Goal: Task Accomplishment & Management: Use online tool/utility

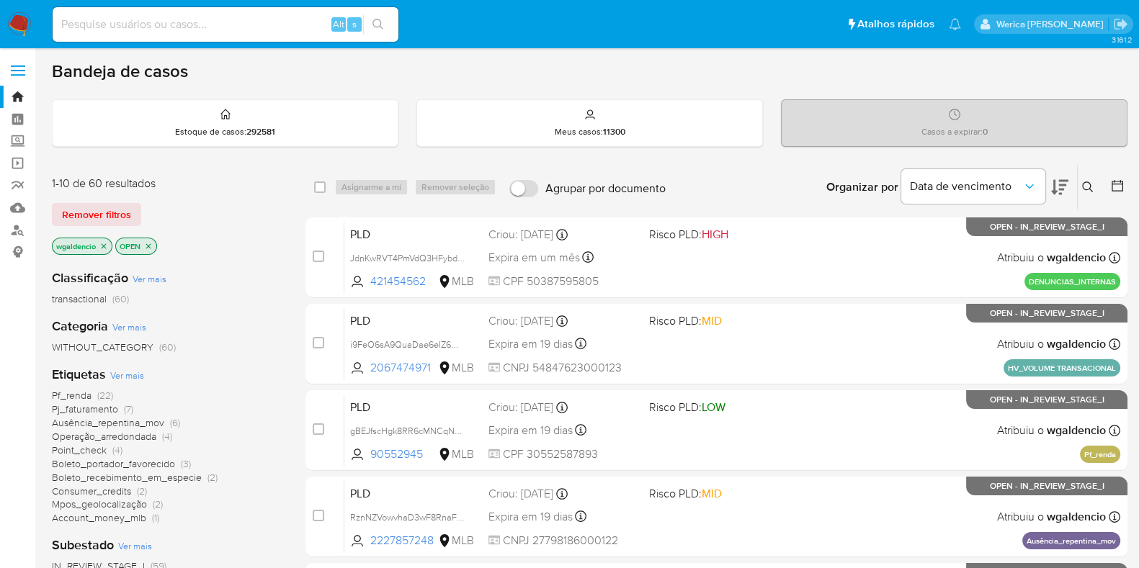
click at [228, 241] on div "wgaldencio OPEN" at bounding box center [167, 248] width 231 height 20
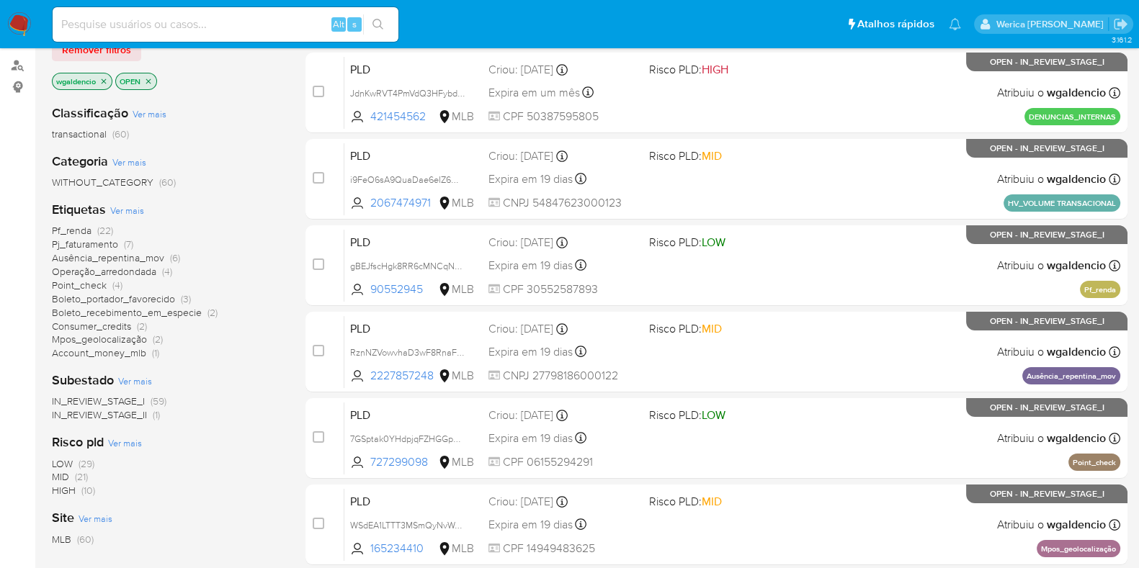
scroll to position [209, 0]
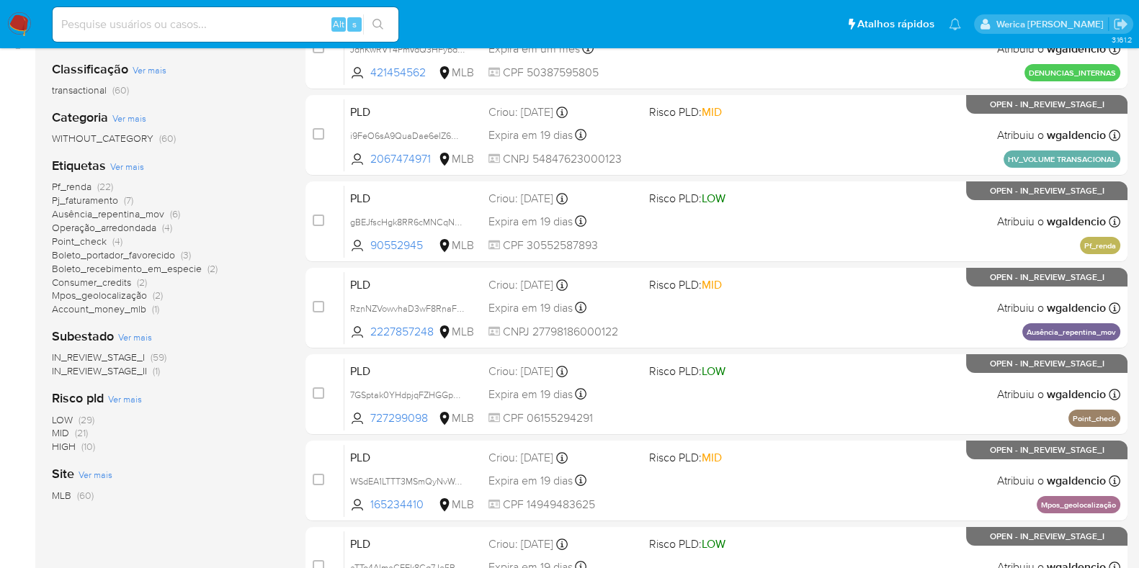
click at [192, 398] on div "Risco pld Ver mais LOW (29) MID (21) HIGH (10)" at bounding box center [167, 422] width 231 height 64
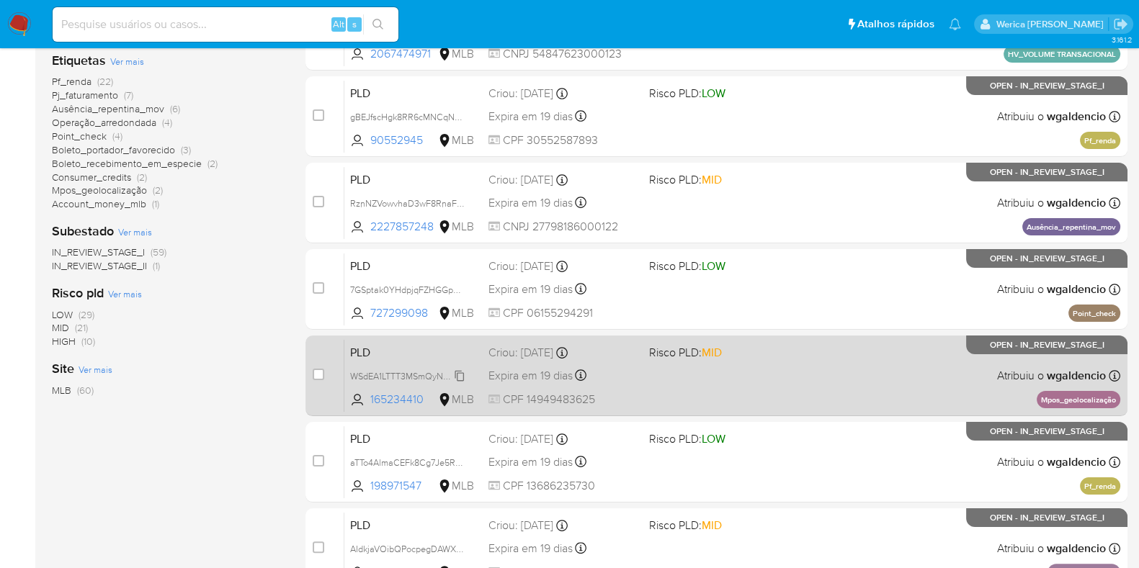
scroll to position [389, 0]
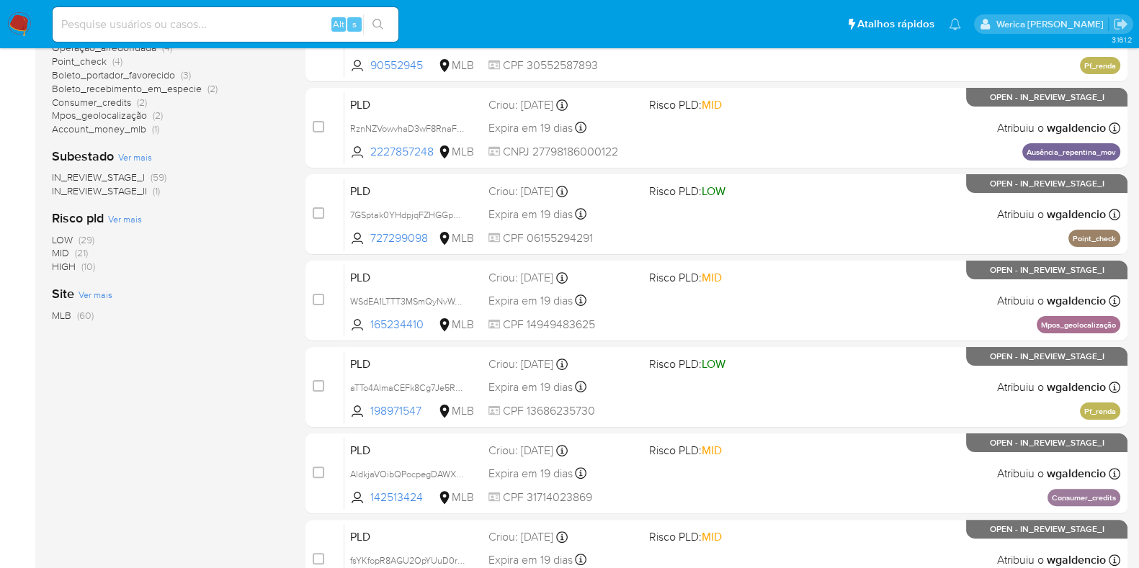
click at [249, 351] on div "Classificação Ver mais transactional (60) Categoria Ver mais WITHOUT_CATEGORY (…" at bounding box center [167, 114] width 231 height 490
click at [117, 264] on div "LOW (29) MID (21) HIGH (10)" at bounding box center [167, 253] width 231 height 41
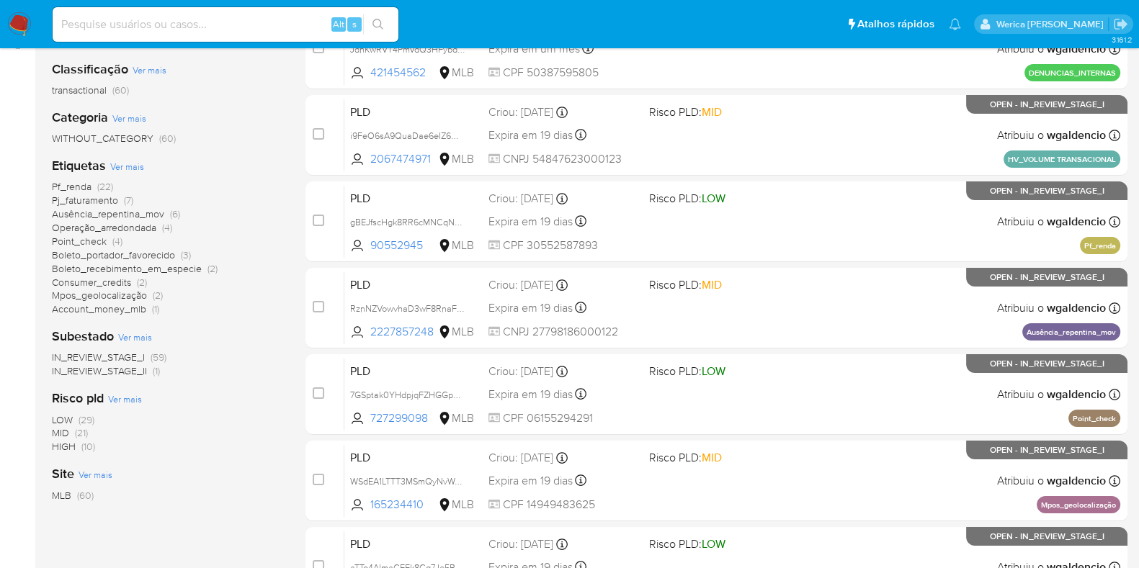
click at [216, 484] on div "Site Ver mais MLB (60)" at bounding box center [167, 483] width 231 height 37
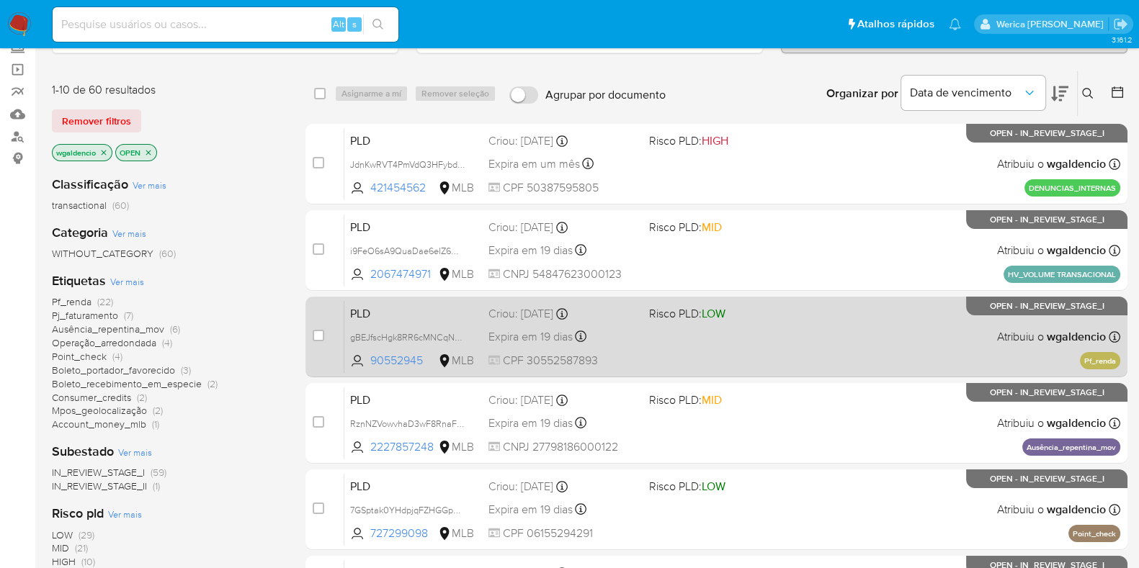
scroll to position [0, 0]
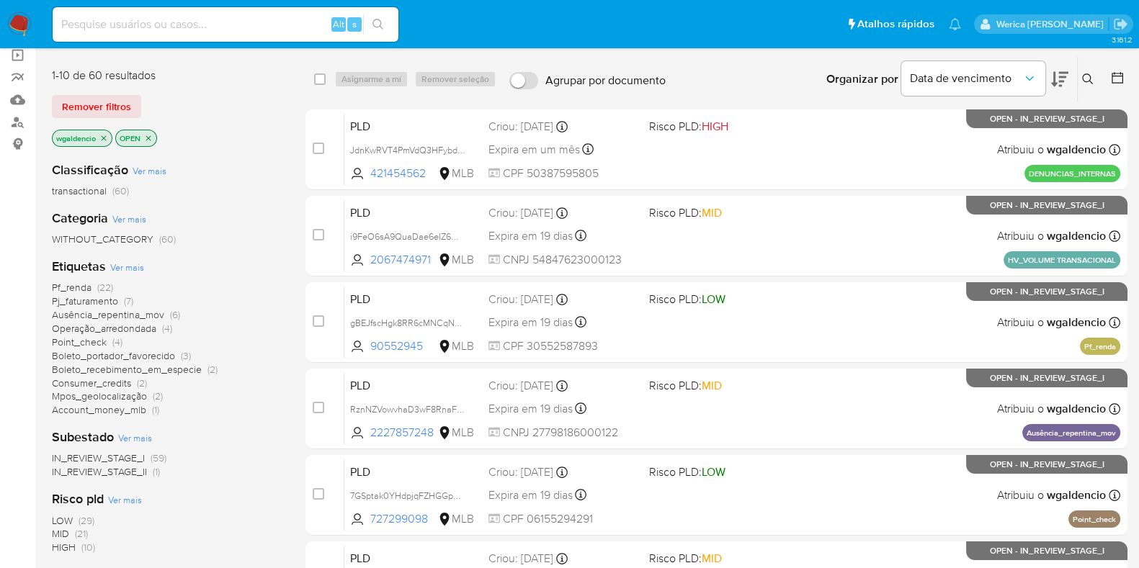
scroll to position [179, 0]
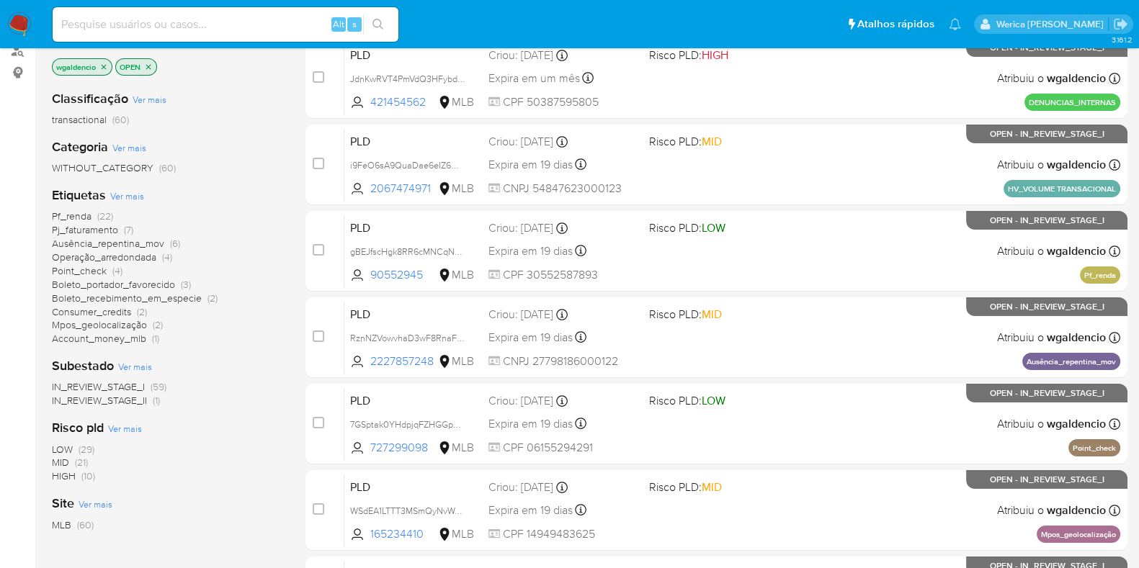
click at [69, 215] on span "Pf_renda" at bounding box center [72, 216] width 40 height 14
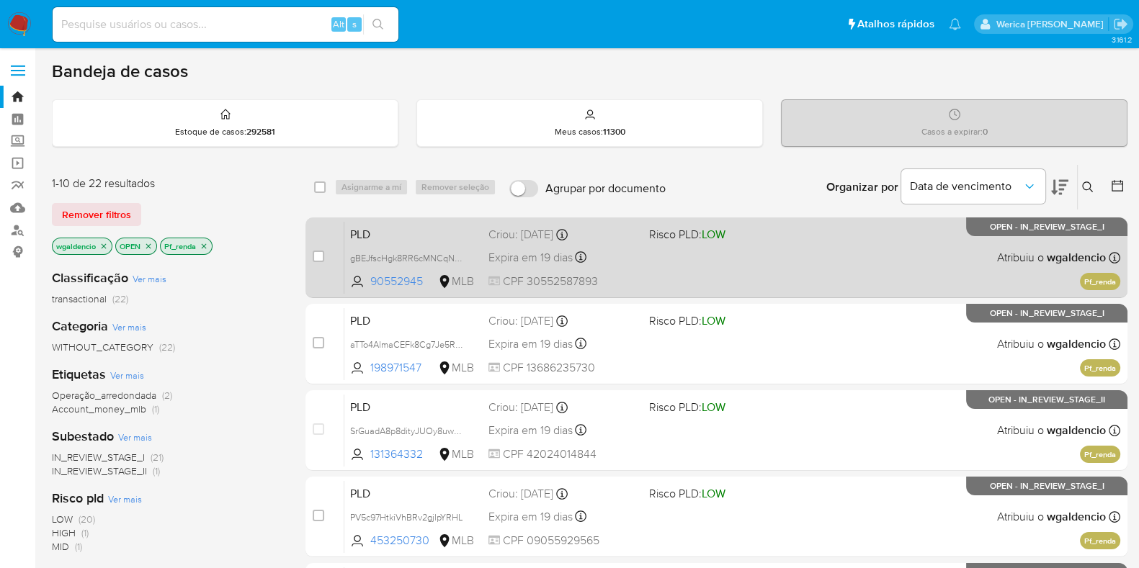
click at [892, 236] on div "PLD gBEJfscHgk8RR6cMNCqNYnMx 90552945 MLB Risco PLD: LOW Criou: 12/09/2025 Crio…" at bounding box center [732, 257] width 776 height 73
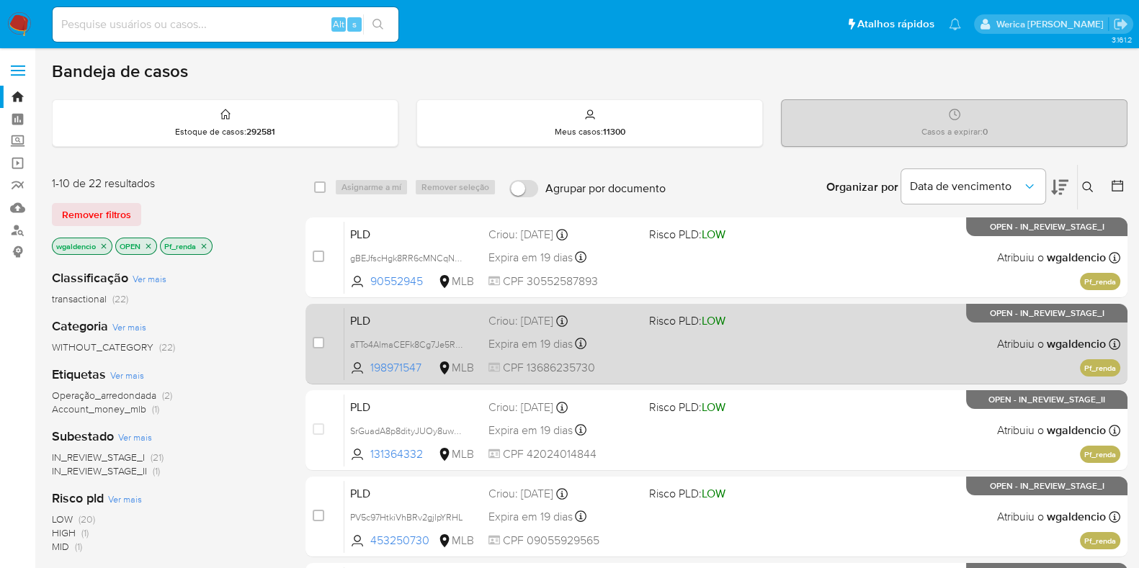
click at [769, 365] on div "PLD aTTo4AlmaCEFk8Cg7Je5R7LG 198971547 MLB Risco PLD: LOW Criou: 12/09/2025 Cri…" at bounding box center [732, 344] width 776 height 73
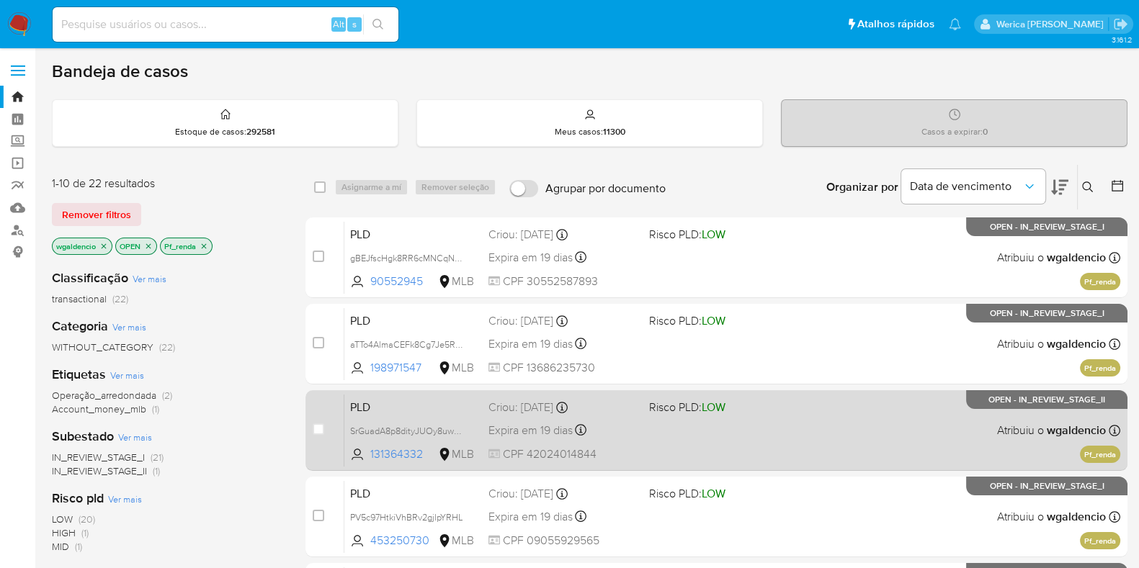
click at [743, 448] on div "PLD SrGuadA8p8dityJUOy8uwbkg 131364332 MLB Risco PLD: LOW Criou: 12/09/2025 Cri…" at bounding box center [732, 430] width 776 height 73
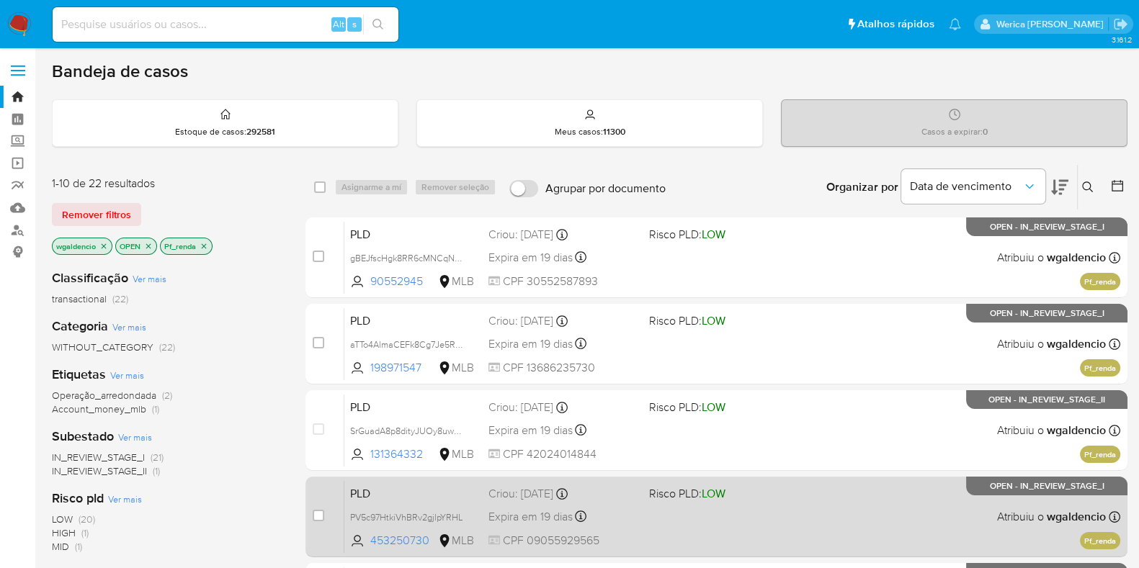
click at [710, 531] on div "PLD PV5c97HtkiVhBRv2gjlpYRHL 453250730 MLB Risco PLD: LOW Criou: 12/09/2025 Cri…" at bounding box center [732, 517] width 776 height 73
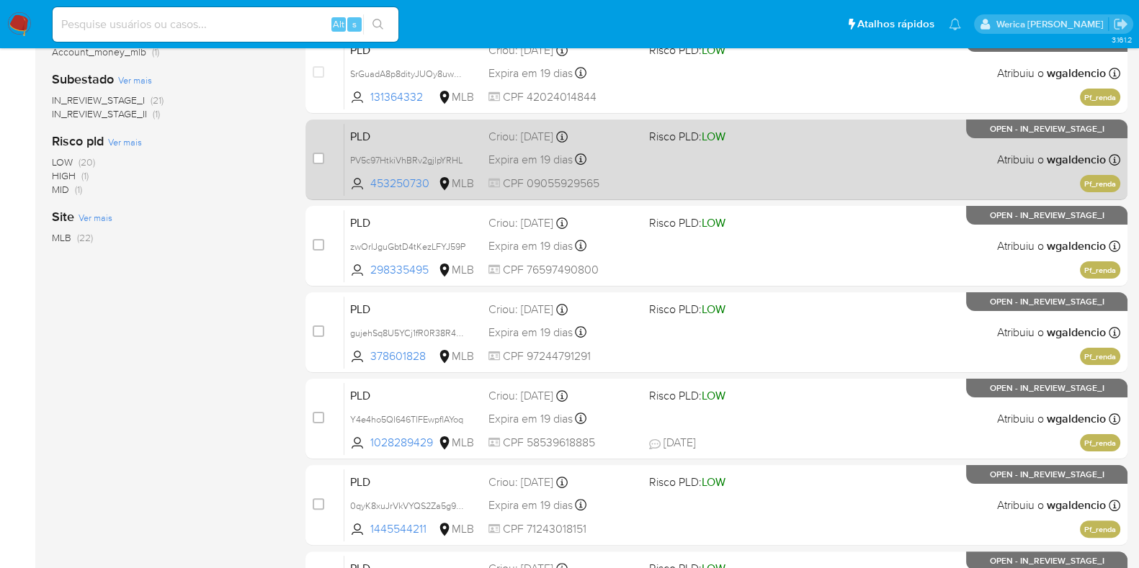
scroll to position [360, 0]
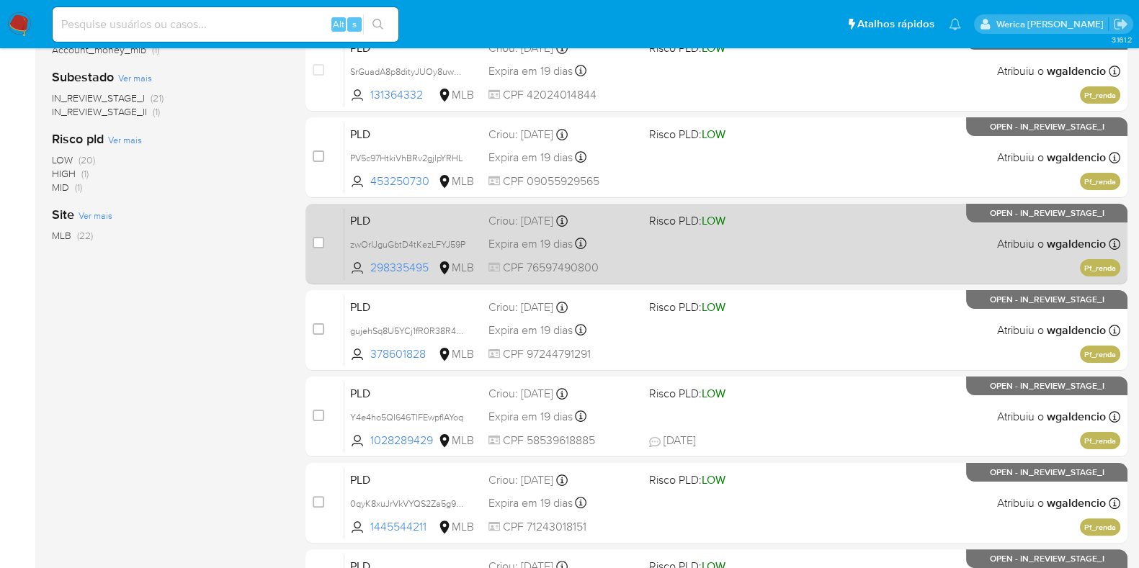
click at [849, 235] on div "PLD zwOrIJguGbtD4tKezLFYJ59P 298335495 MLB Risco PLD: LOW Criou: 12/09/2025 Cri…" at bounding box center [732, 244] width 776 height 73
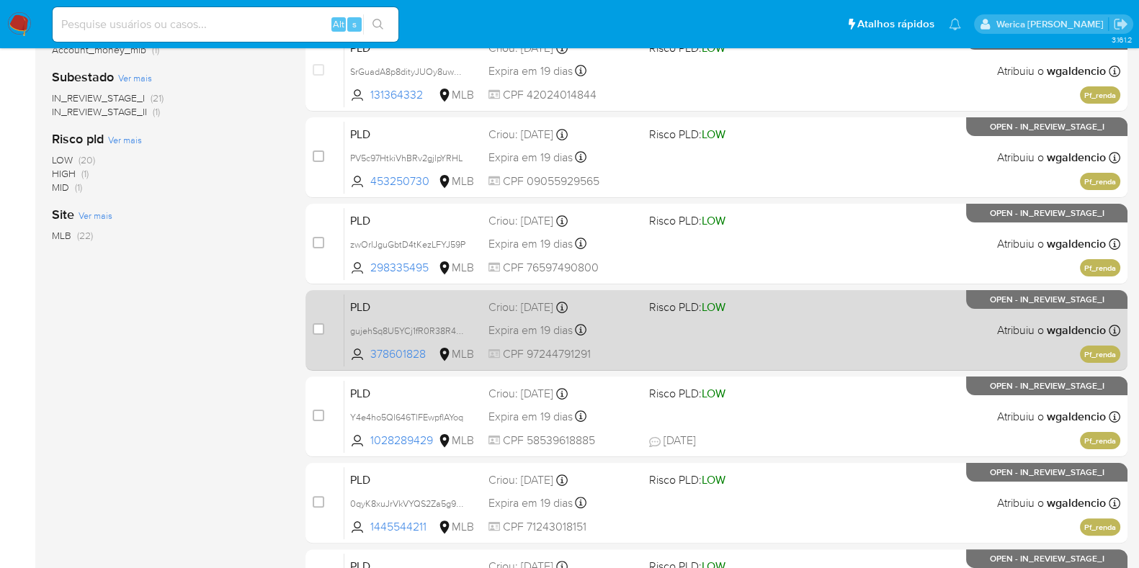
click at [730, 318] on div "PLD gujehSq8U5YCj1fR0R38R4bK 378601828 MLB Risco PLD: LOW Criou: 12/09/2025 Cri…" at bounding box center [732, 330] width 776 height 73
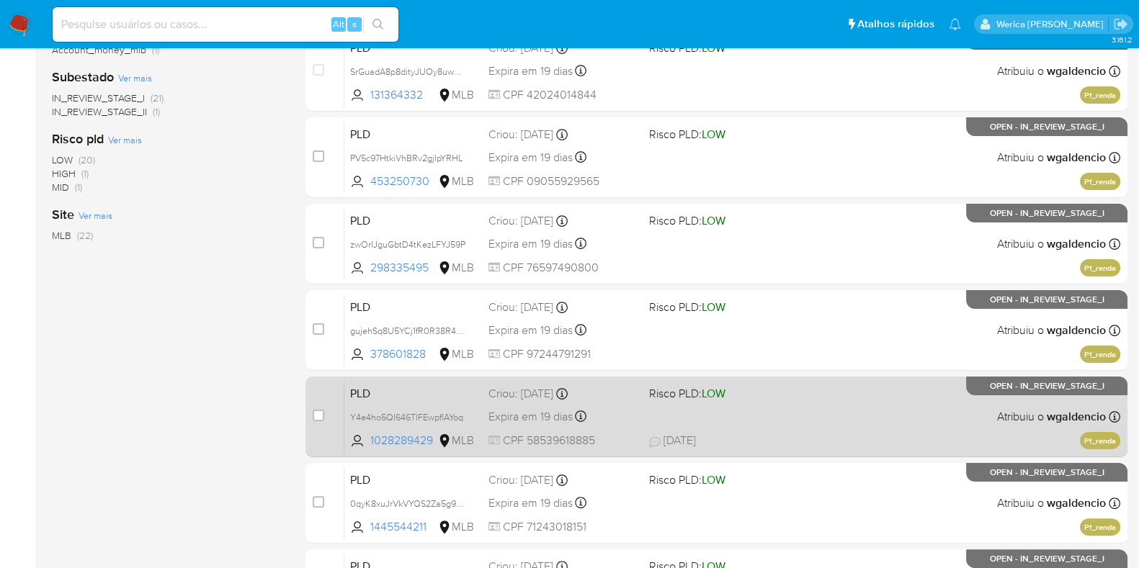
click at [824, 414] on div "PLD Y4e4ho5QI646TlFEwpflAYoq 1028289429 MLB Risco PLD: LOW Criou: 12/09/2025 Cr…" at bounding box center [732, 416] width 776 height 73
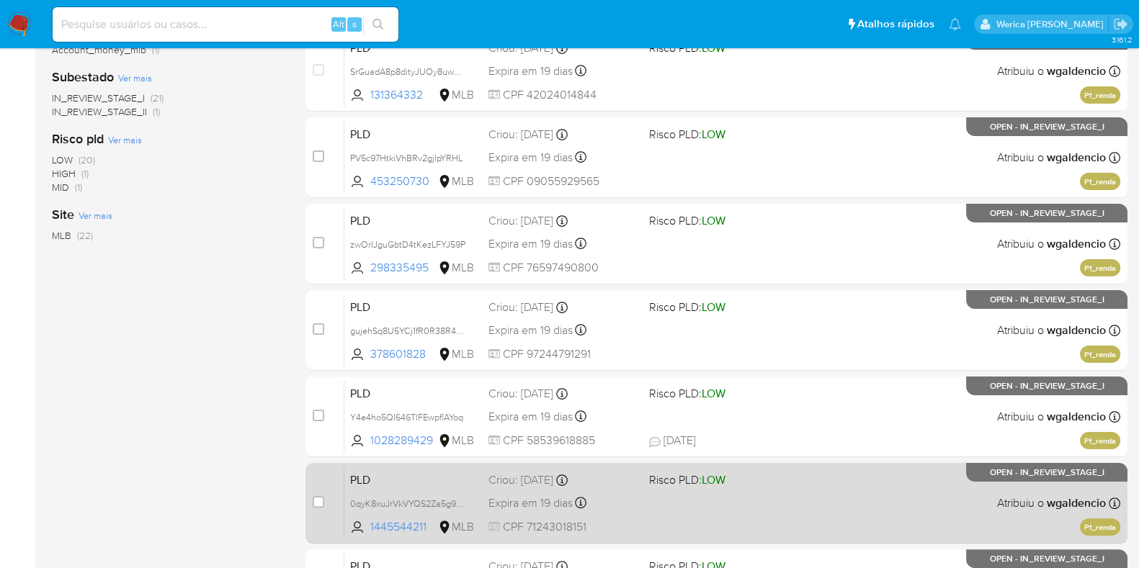
click at [787, 477] on span "Risco PLD: LOW" at bounding box center [723, 479] width 149 height 19
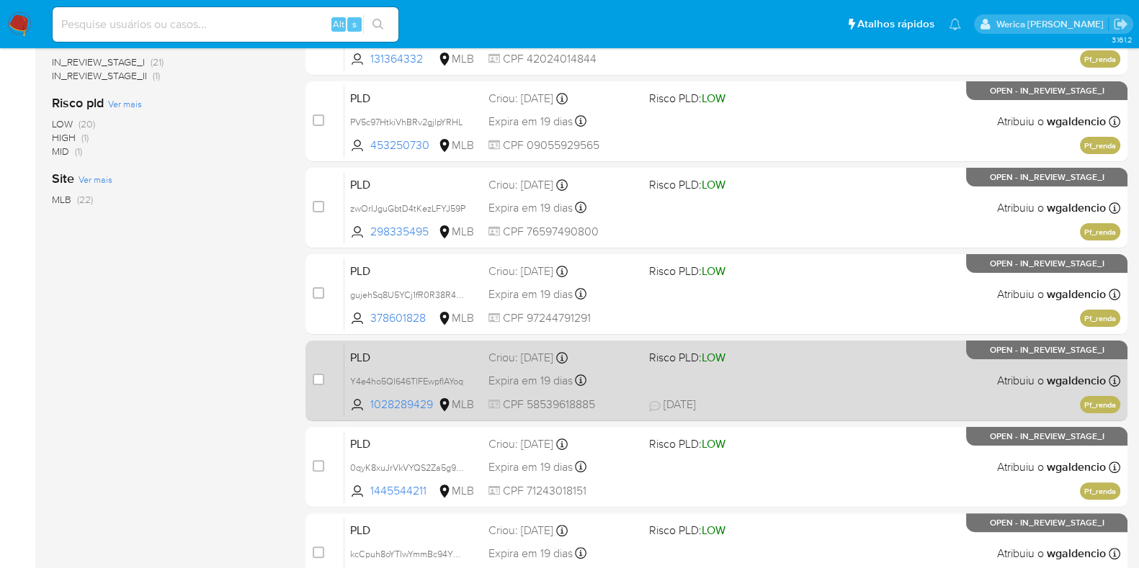
scroll to position [450, 0]
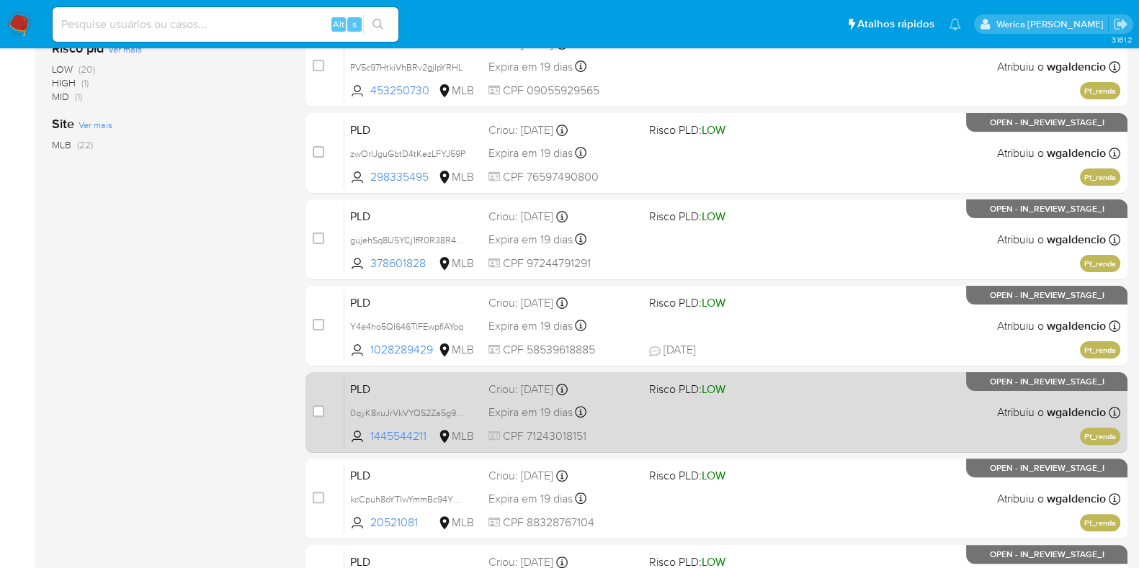
click at [821, 419] on div "PLD 0qyK8xuJrVkVYQS2Za5g9PP5 1445544211 MLB Risco PLD: LOW Criou: 12/09/2025 Cr…" at bounding box center [732, 412] width 776 height 73
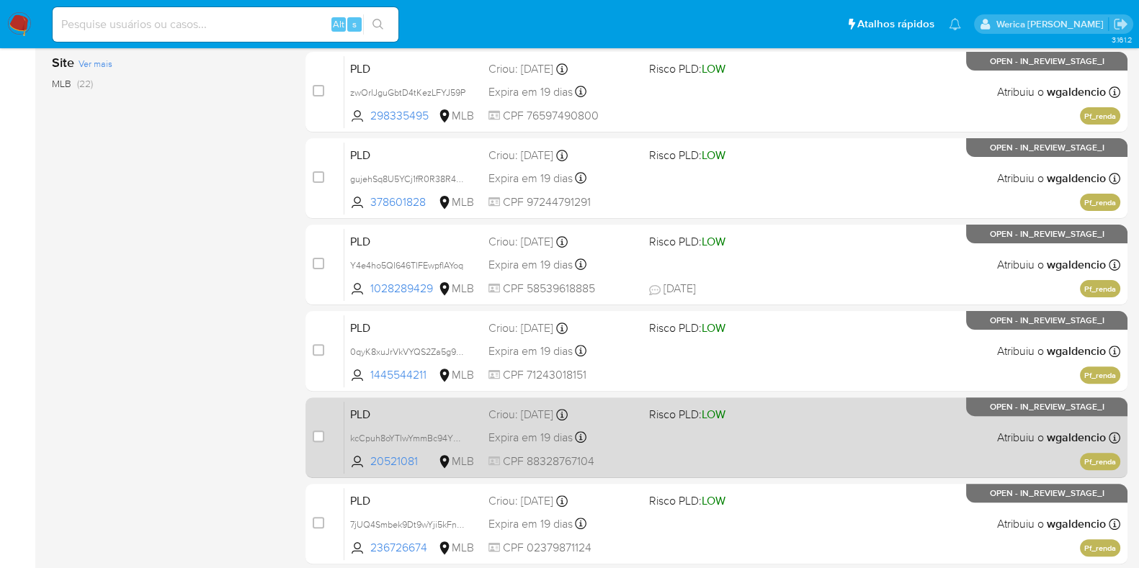
scroll to position [540, 0]
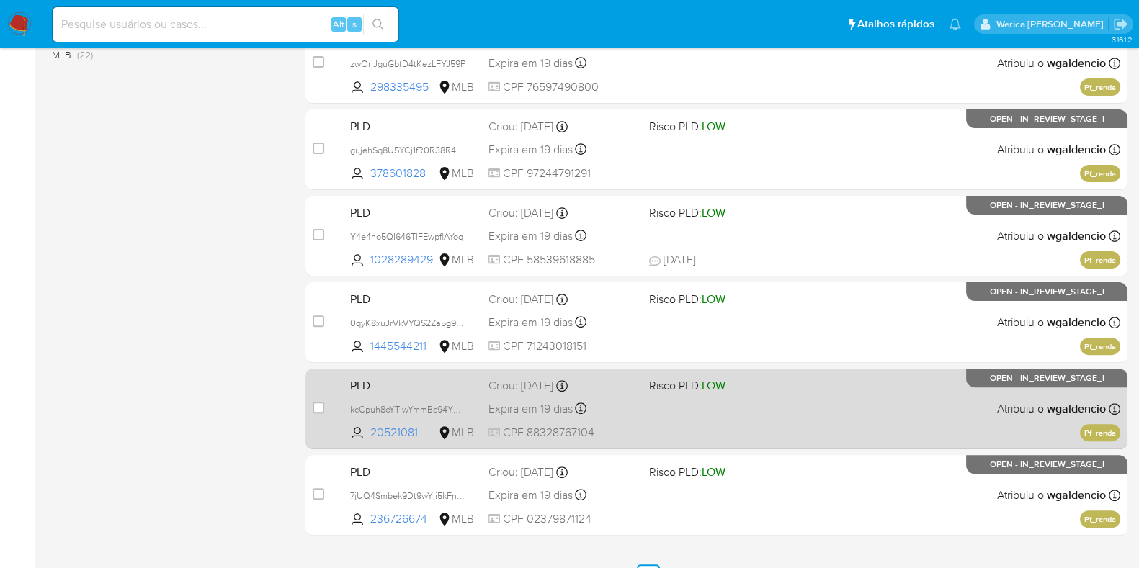
click at [770, 402] on div "PLD kcCpuh8oYTIwYmmBc94YFtnc 20521081 MLB Risco PLD: LOW Criou: 12/09/2025 Crio…" at bounding box center [732, 409] width 776 height 73
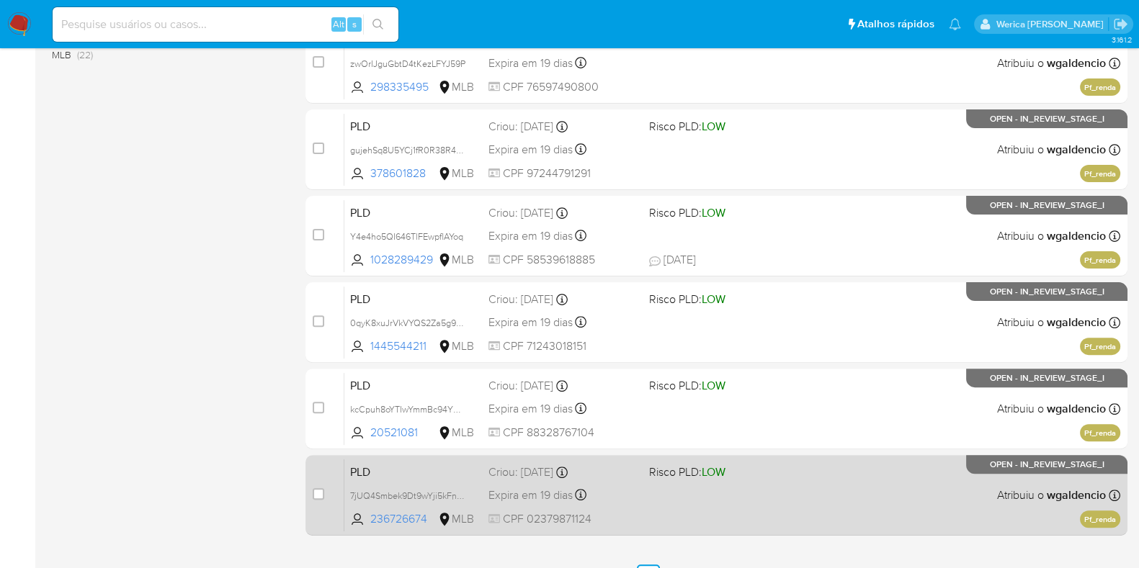
click at [808, 496] on div "PLD 7jUQ4Smbek9Dt9wYji5kFndO 236726674 MLB Risco PLD: LOW Criou: 12/09/2025 Cri…" at bounding box center [732, 495] width 776 height 73
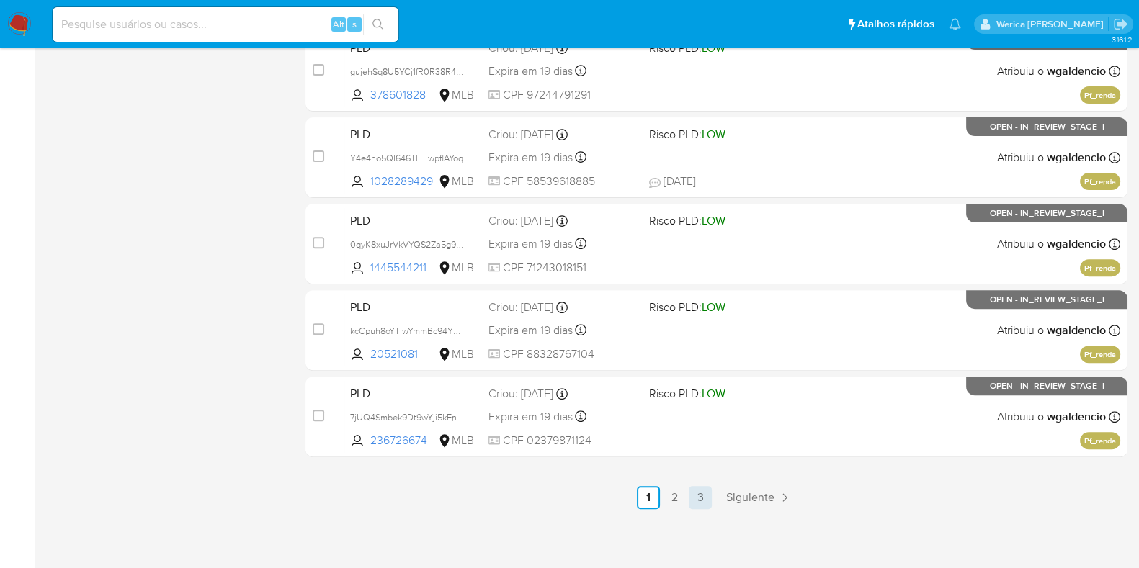
click at [695, 483] on div "select-all-cases-checkbox Asignarme a mí Remover seleção Agrupar por documento …" at bounding box center [717, 27] width 822 height 964
click at [674, 500] on link "2" at bounding box center [674, 497] width 23 height 23
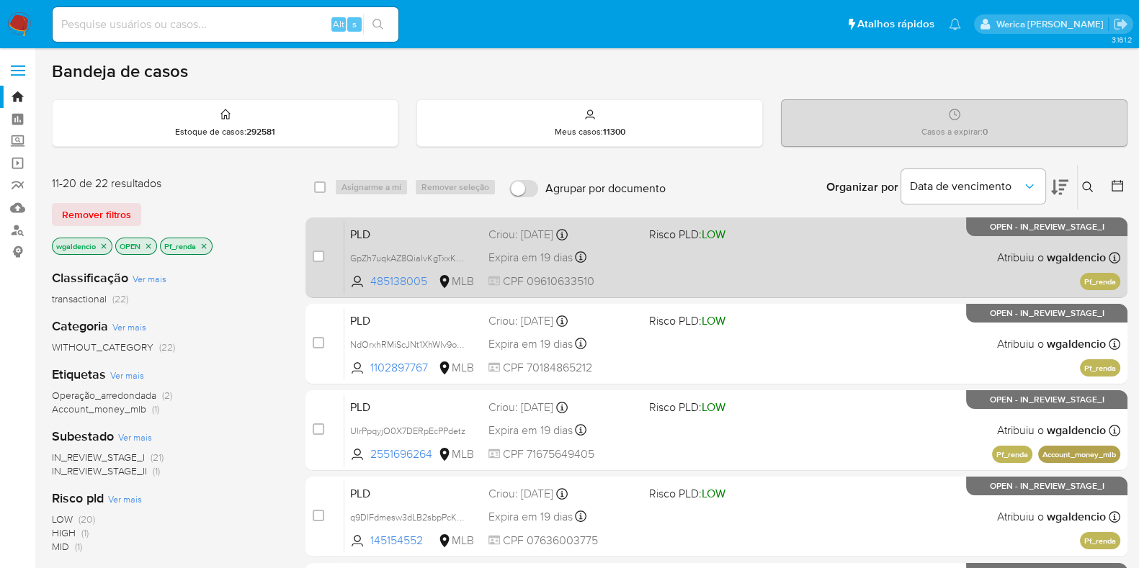
click at [824, 254] on div "PLD GpZh7uqkAZ8QiaIvKgTxxKSe 485138005 MLB Risco PLD: LOW Criou: 12/09/2025 Cri…" at bounding box center [732, 257] width 776 height 73
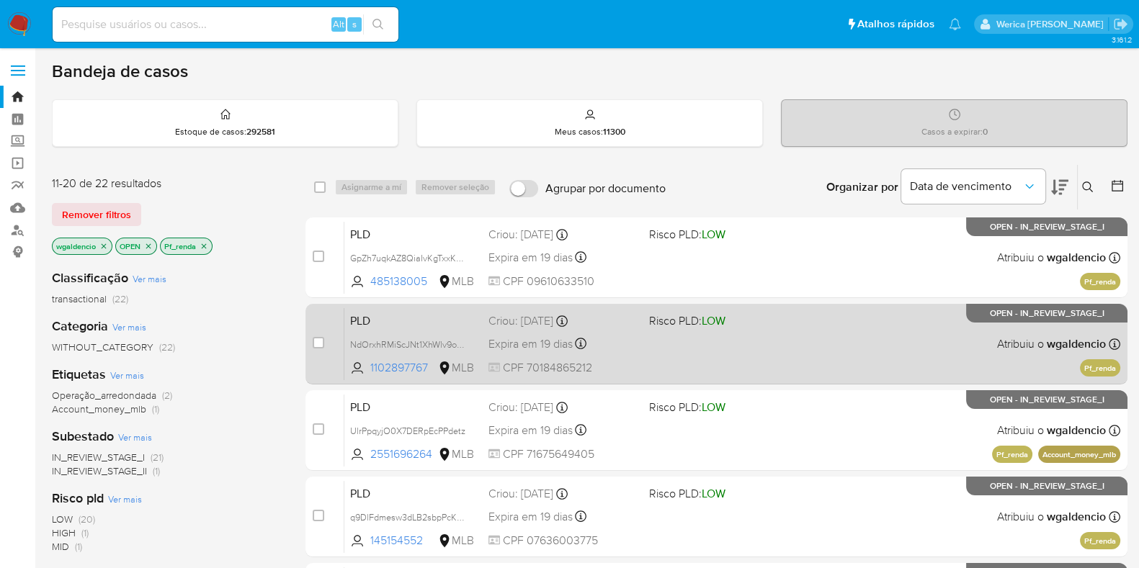
click at [780, 344] on div "PLD NdOrxhRMiScJNt1XhWlv9oRy 1102897767 MLB Risco PLD: LOW Criou: 12/09/2025 Cr…" at bounding box center [732, 344] width 776 height 73
click at [812, 374] on div "PLD NdOrxhRMiScJNt1XhWlv9oRy 1102897767 MLB Risco PLD: LOW Criou: 12/09/2025 Cr…" at bounding box center [732, 344] width 776 height 73
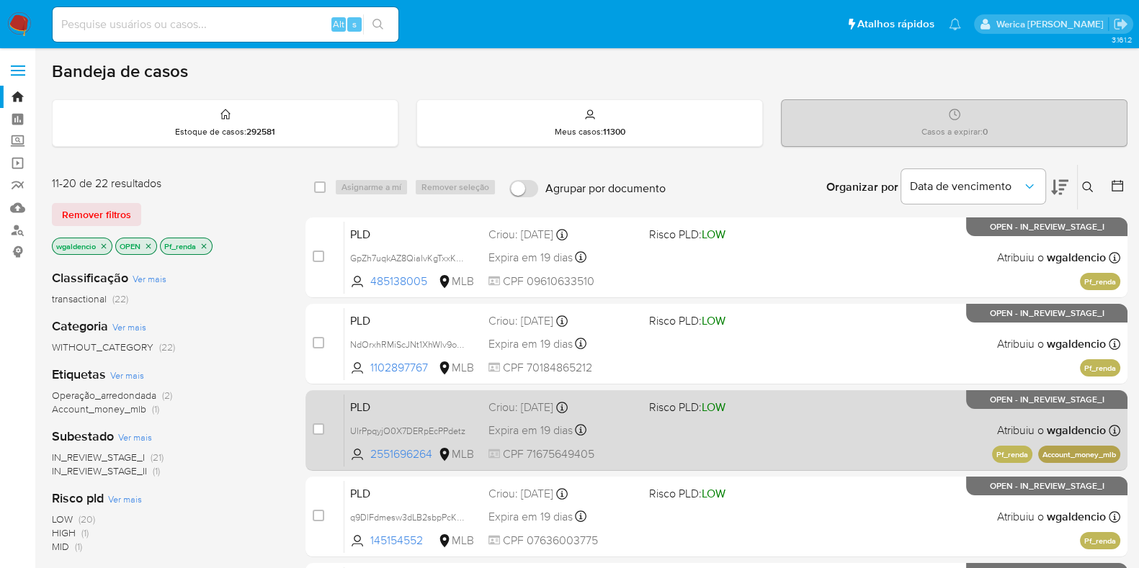
click at [756, 451] on div "PLD UlrPpqyjO0X7DERpEcPPdetz 2551696264 MLB Risco PLD: LOW Criou: 12/09/2025 Cr…" at bounding box center [732, 430] width 776 height 73
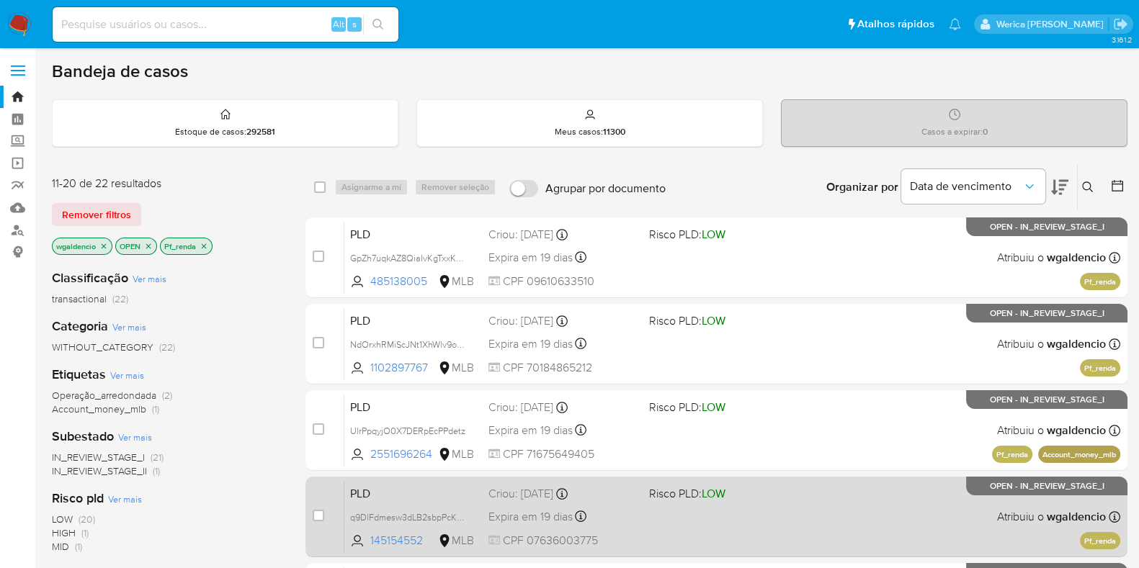
click at [721, 543] on div "PLD q9DlFdmesw3dLB2sbpPcKXze 145154552 MLB Risco PLD: LOW Criou: 12/09/2025 Cri…" at bounding box center [732, 517] width 776 height 73
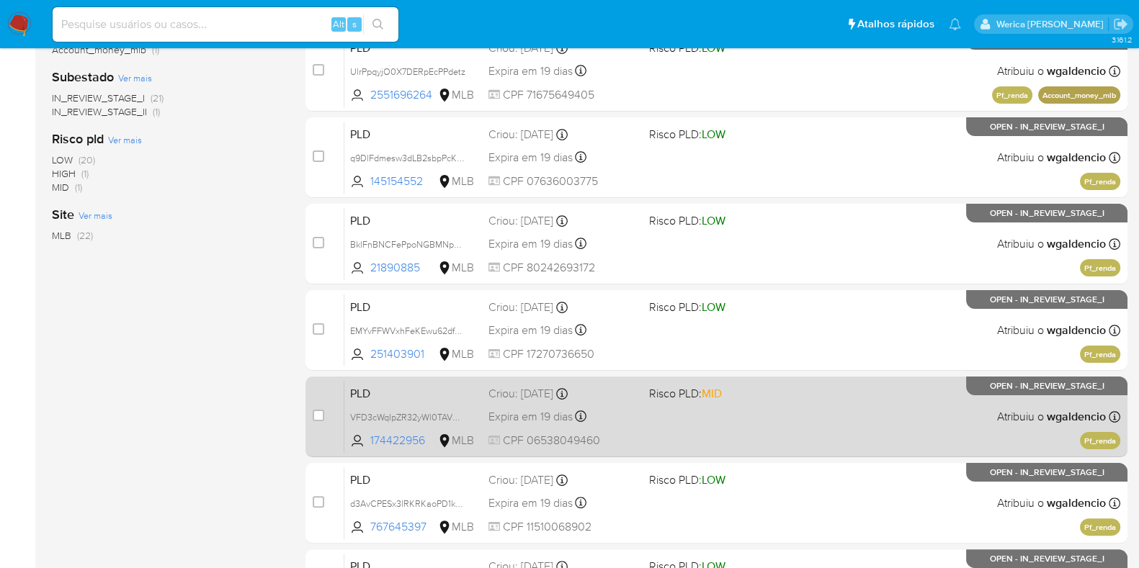
scroll to position [360, 0]
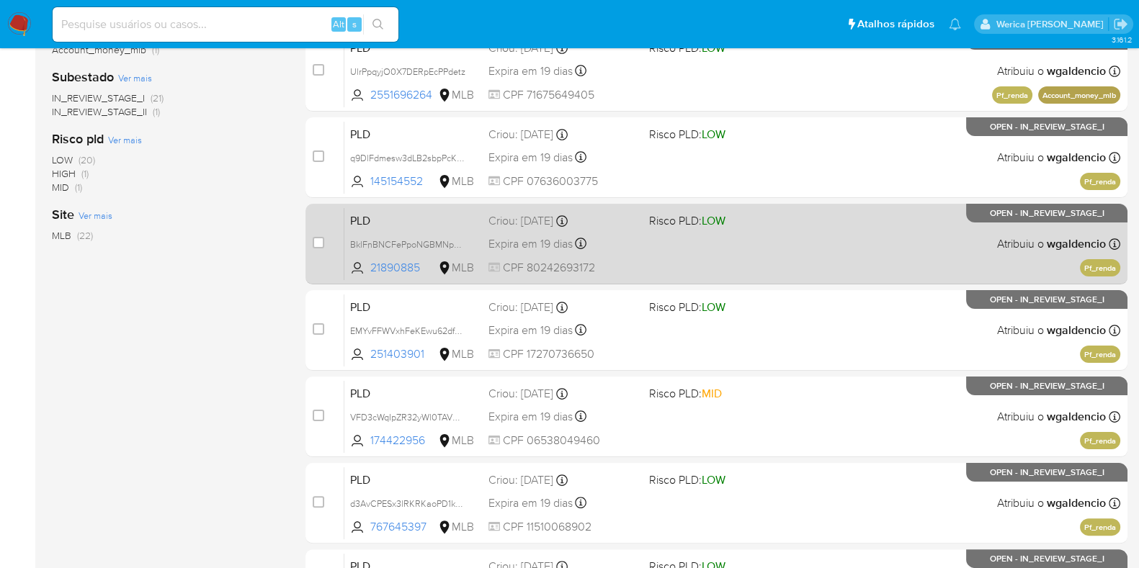
click at [802, 241] on div "PLD BklFnBNCFePpoNGBMNp3kPKm 21890885 MLB Risco PLD: LOW Criou: 12/09/2025 Crio…" at bounding box center [732, 244] width 776 height 73
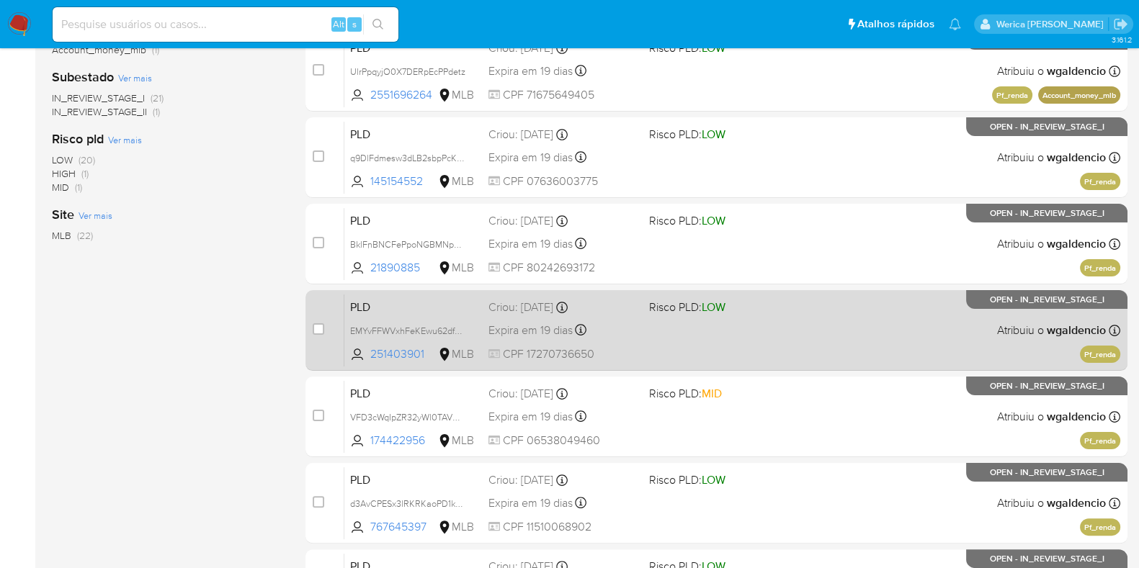
click at [745, 315] on div "PLD EMYvFFWVxhFeKEwu62df91J0 251403901 MLB Risco PLD: LOW Criou: 12/09/2025 Cri…" at bounding box center [732, 330] width 776 height 73
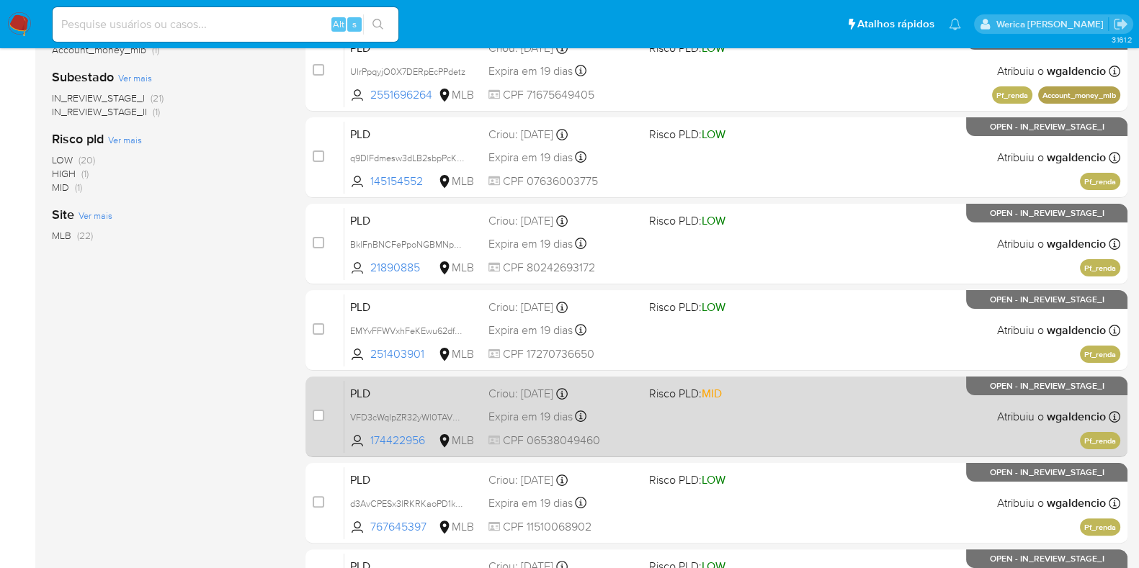
click at [807, 443] on div "PLD VFD3cWqIpZR32yWl0TAVWqVO 174422956 MLB Risco PLD: MID Criou: 12/09/2025 Cri…" at bounding box center [732, 416] width 776 height 73
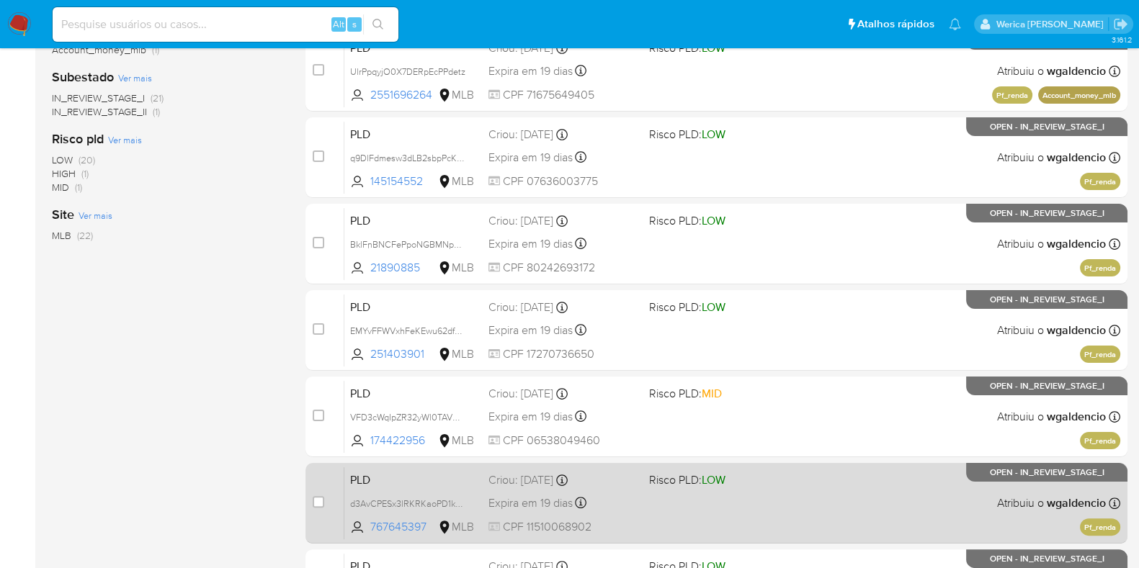
click at [770, 488] on div "PLD d3AvCPESx3lRKRKaoPD1ksWl 767645397 MLB Risco PLD: LOW Criou: 12/09/2025 Cri…" at bounding box center [732, 503] width 776 height 73
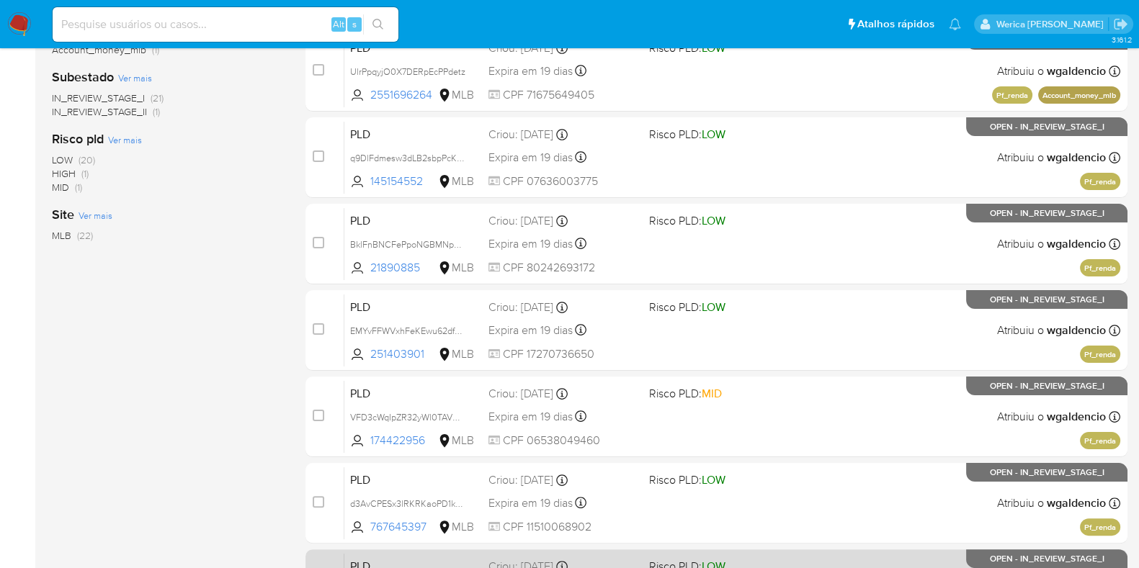
scroll to position [540, 0]
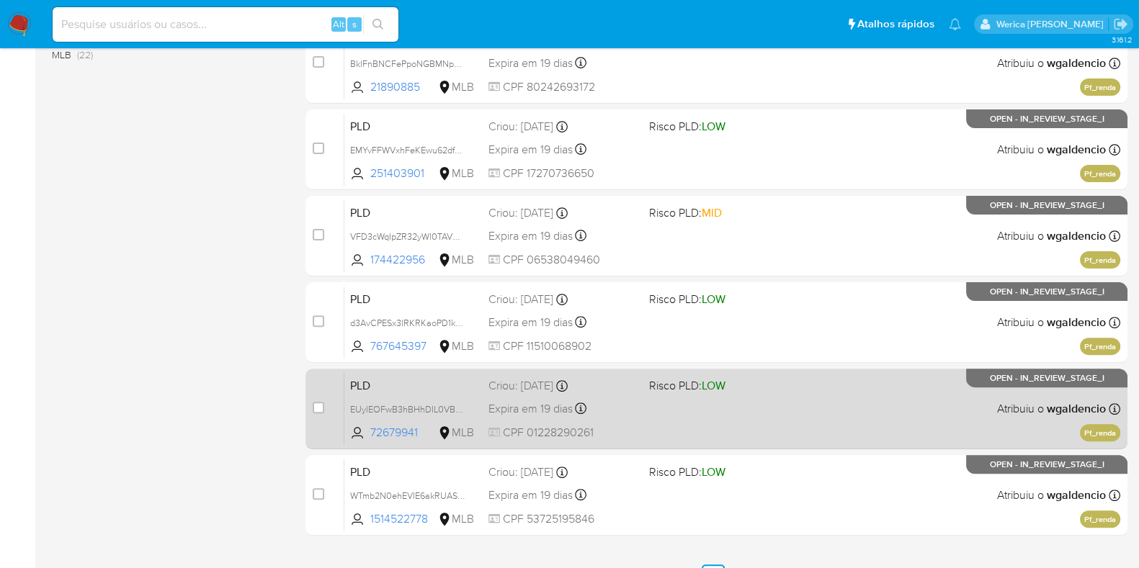
click at [718, 421] on div "PLD EUylEOFwB3hBHhDIL0VBXoIB 72679941 MLB Risco PLD: LOW Criou: 12/09/2025 Crio…" at bounding box center [732, 409] width 776 height 73
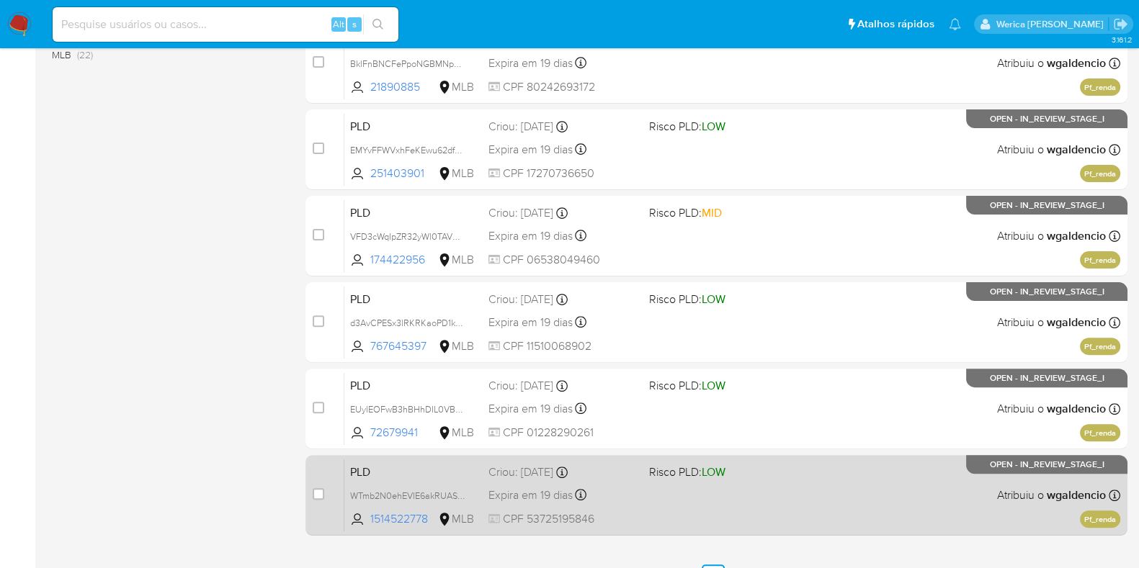
click at [695, 495] on span at bounding box center [723, 495] width 149 height 3
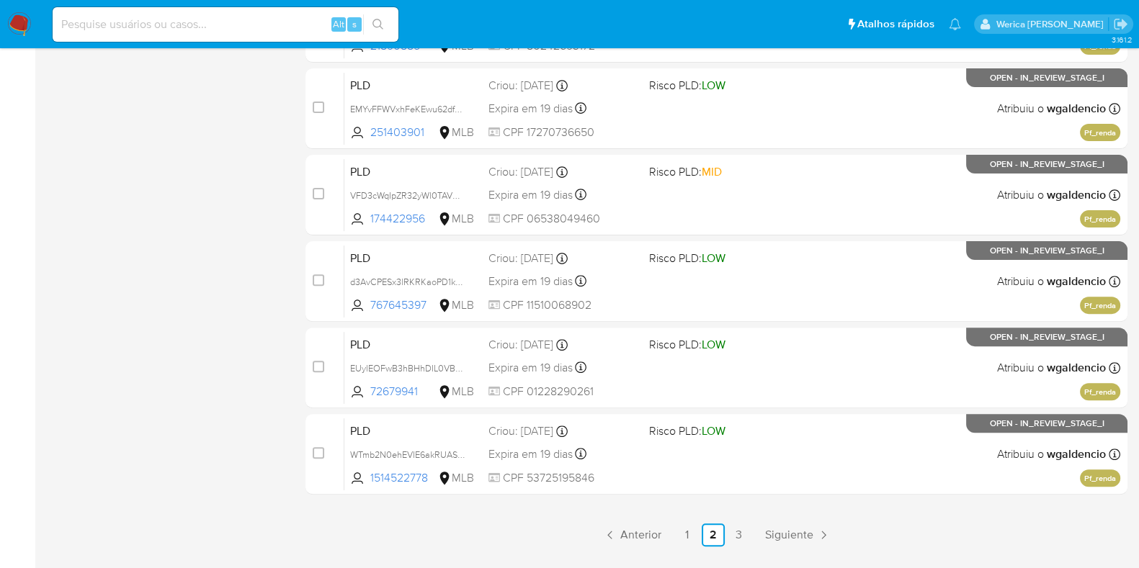
scroll to position [619, 0]
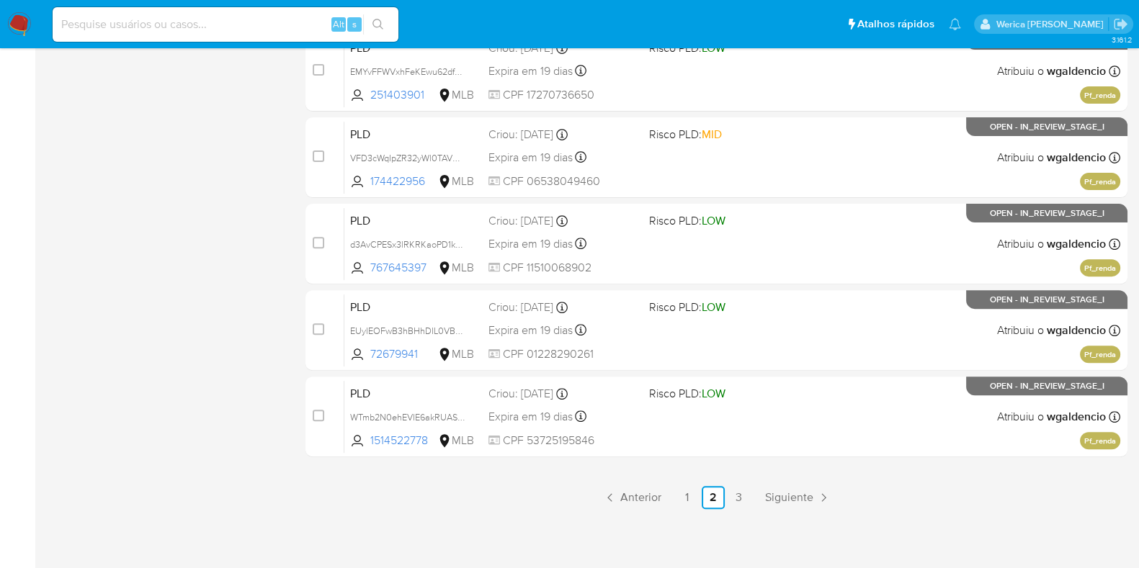
click at [730, 491] on link "3" at bounding box center [739, 497] width 23 height 23
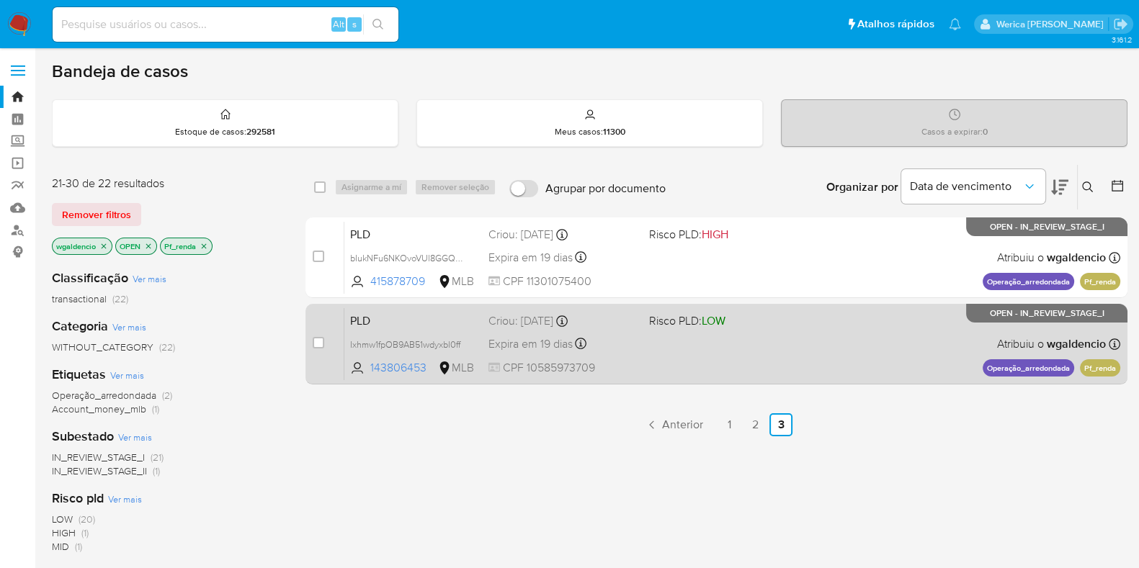
click at [801, 342] on div "PLD Ixhmw1fpOB9AB51wdyxbl0ff 143806453 MLB Risco PLD: LOW Criou: 12/09/2025 Cri…" at bounding box center [732, 344] width 776 height 73
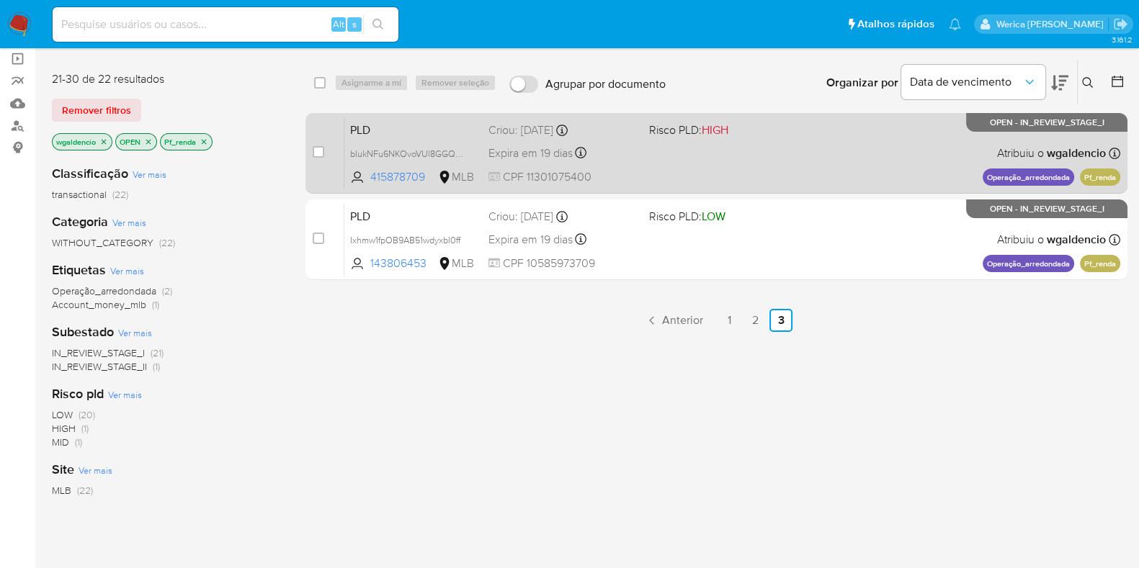
scroll to position [37, 0]
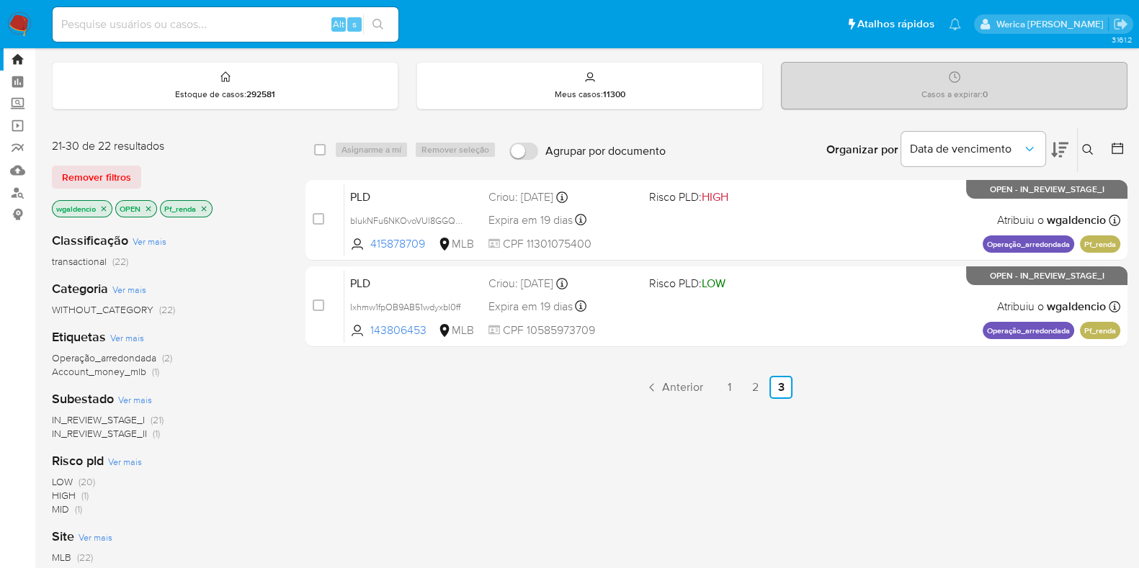
click at [205, 210] on icon "close-filter" at bounding box center [204, 209] width 9 height 9
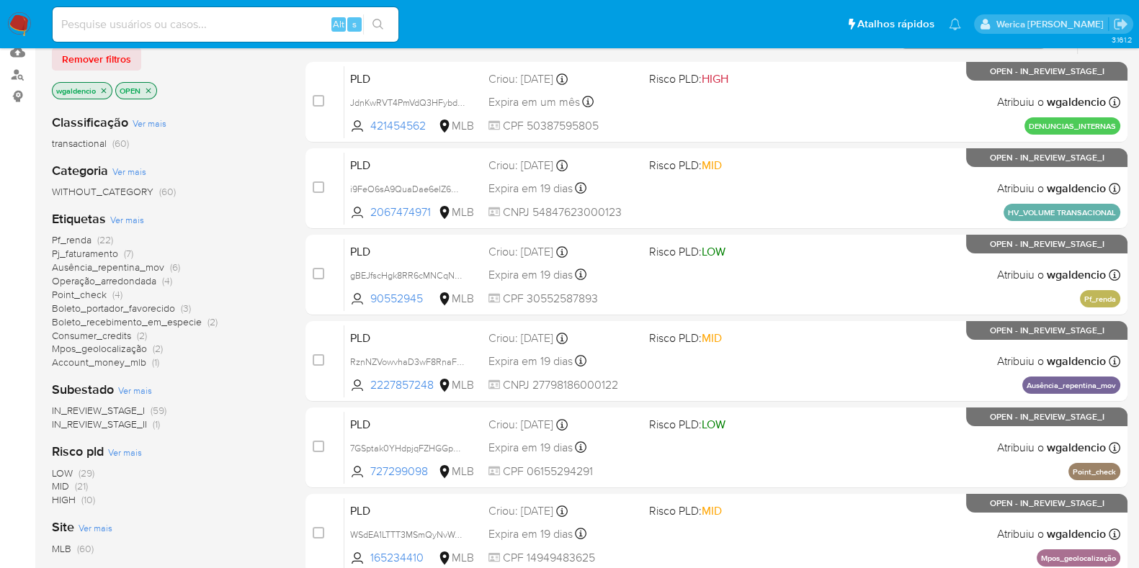
scroll to position [218, 0]
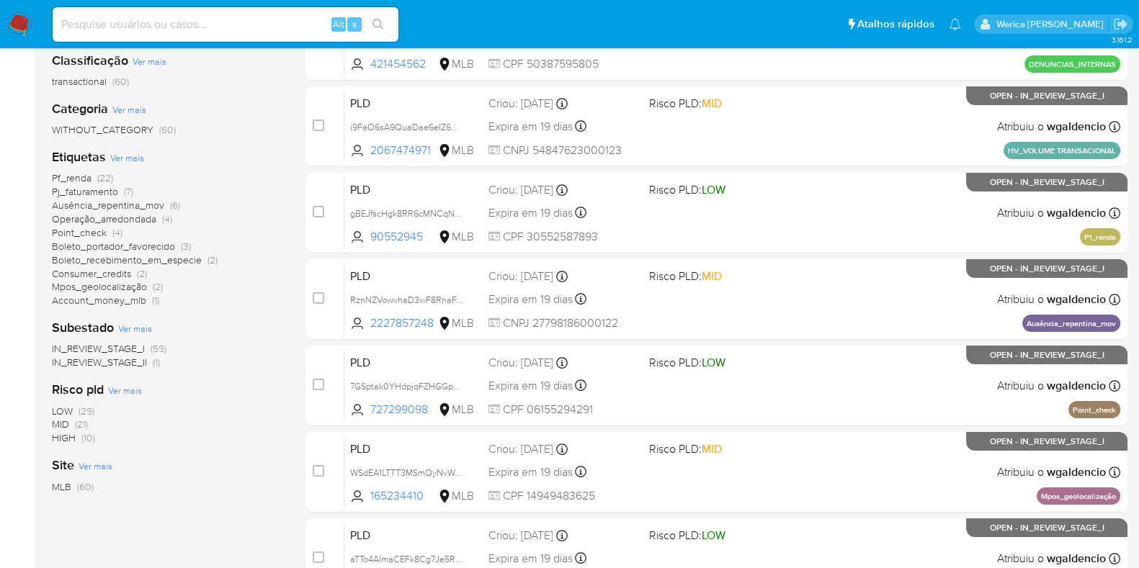
click at [94, 192] on span "Pj_faturamento" at bounding box center [85, 191] width 66 height 14
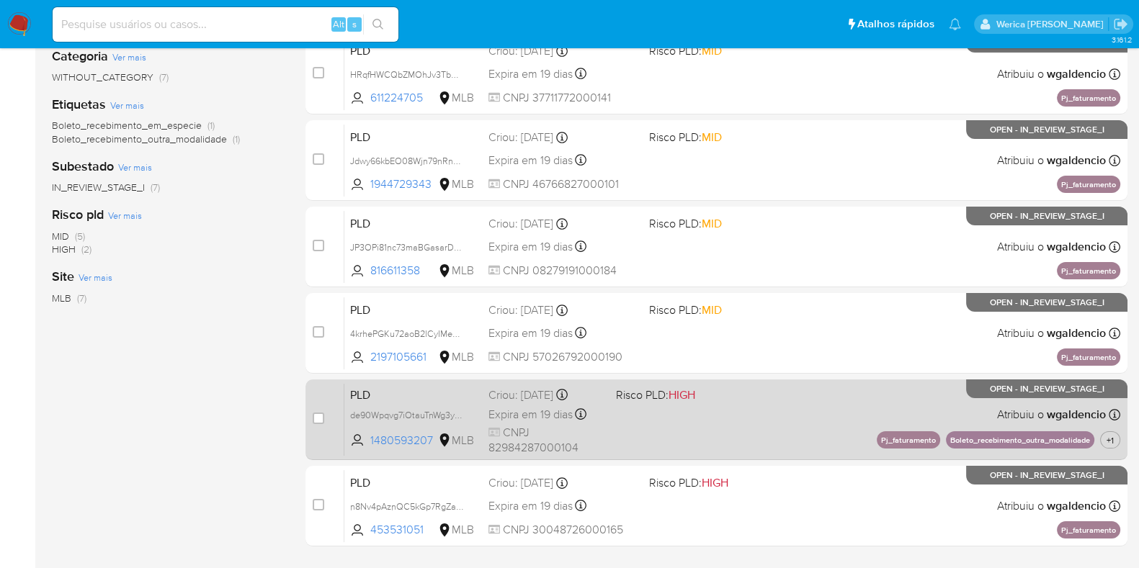
scroll to position [360, 0]
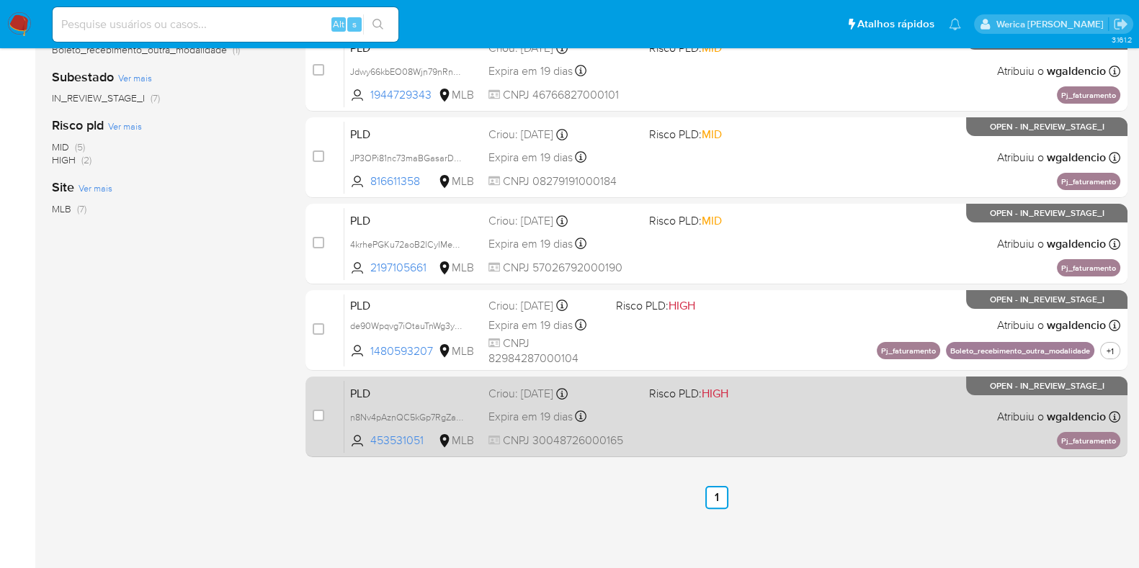
click at [761, 436] on div "PLD n8Nv4pAznQC5kGp7RgZaONem 453531051 MLB Risco PLD: HIGH Criou: 12/09/2025 Cr…" at bounding box center [732, 416] width 776 height 73
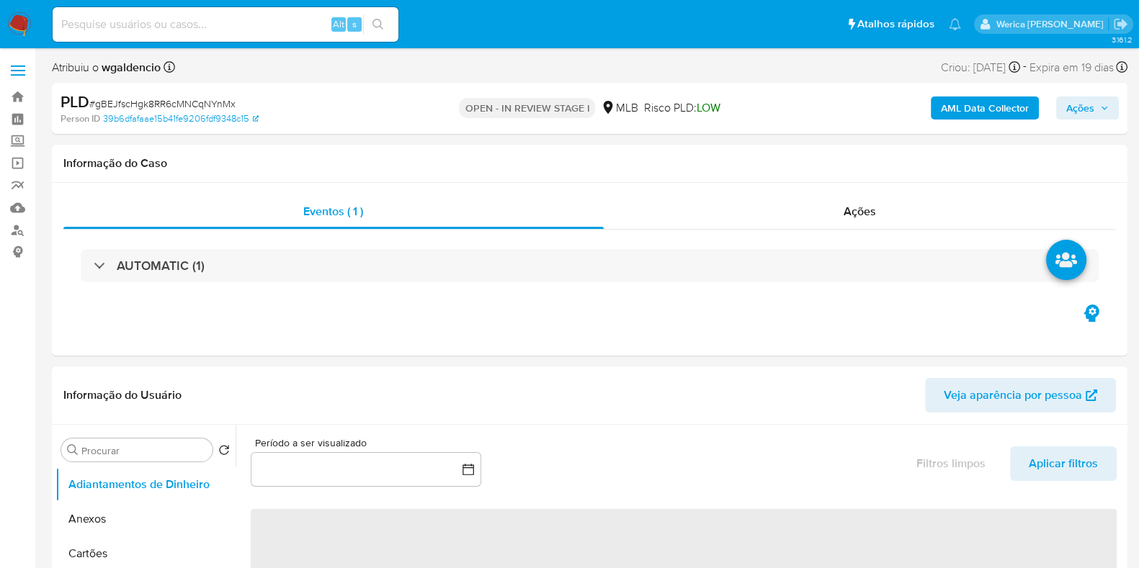
select select "10"
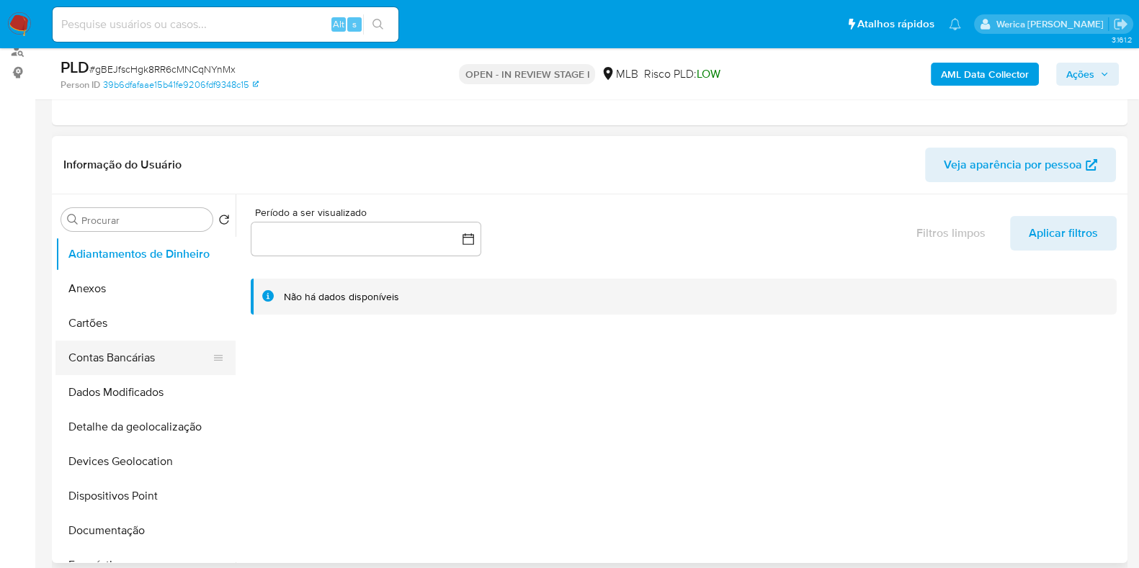
scroll to position [179, 0]
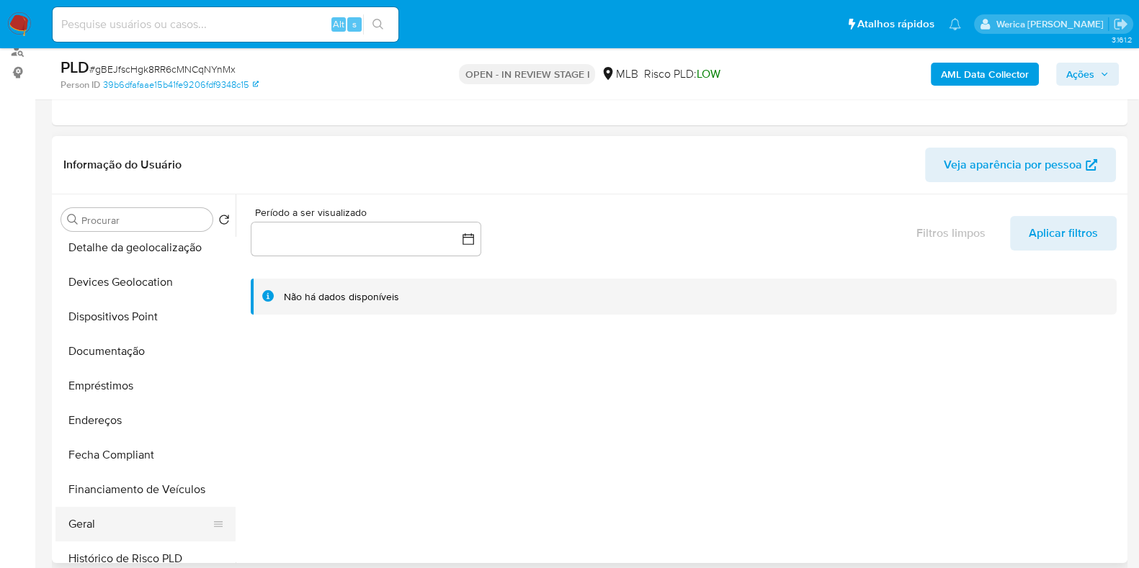
click at [130, 537] on button "Geral" at bounding box center [139, 524] width 169 height 35
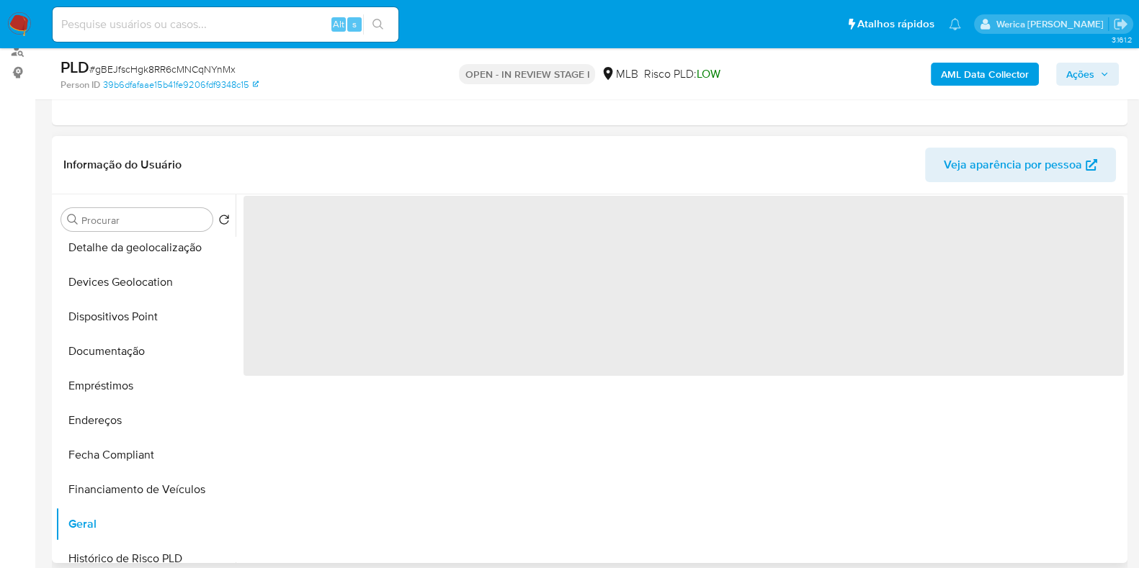
click at [388, 448] on div "‌" at bounding box center [680, 379] width 888 height 369
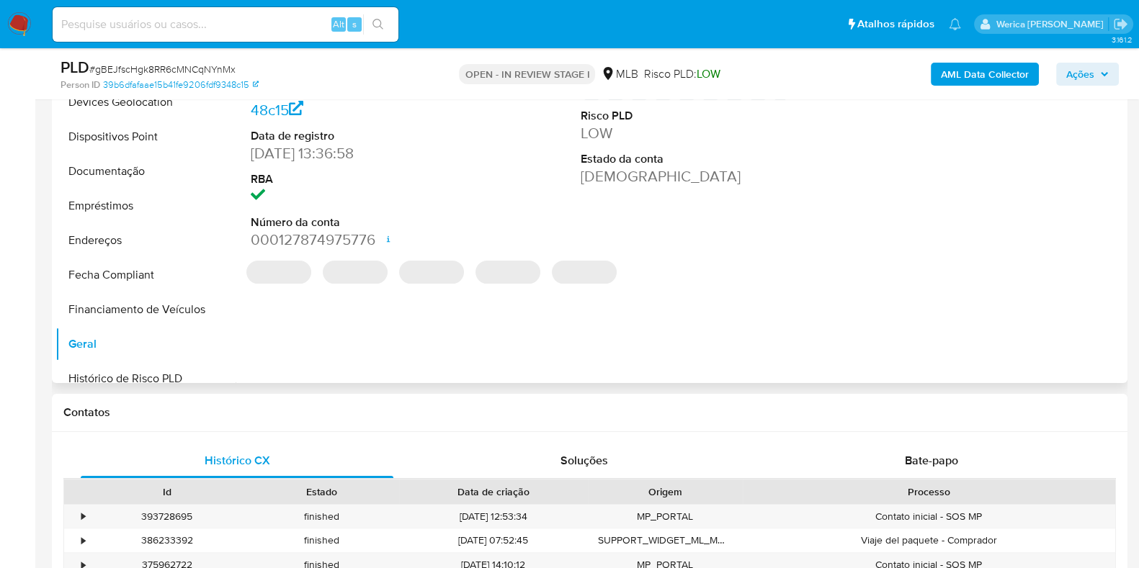
scroll to position [270, 0]
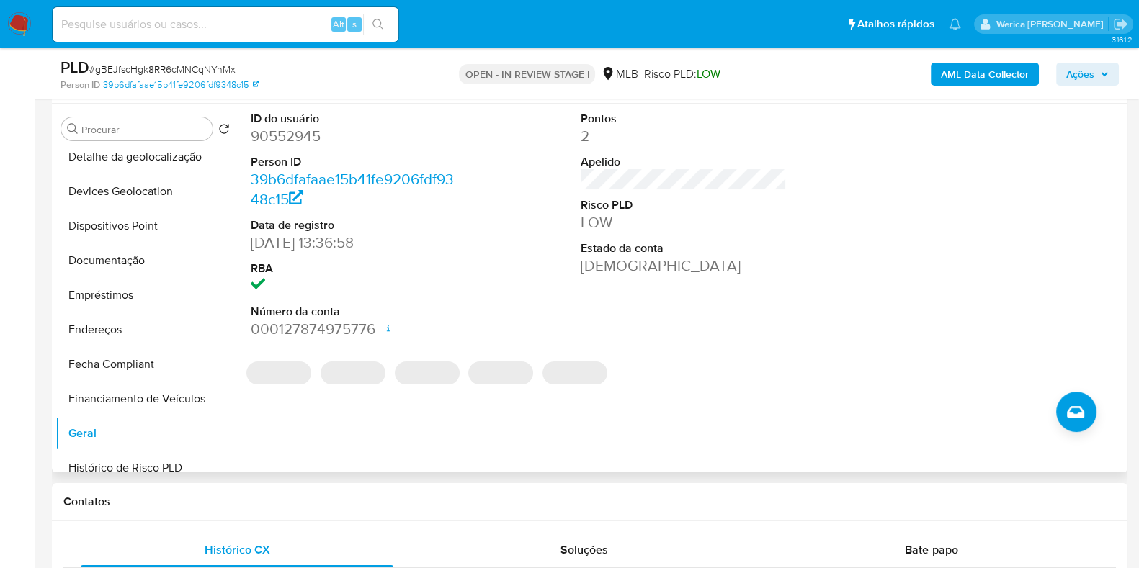
click at [278, 142] on dd "90552945" at bounding box center [354, 136] width 206 height 20
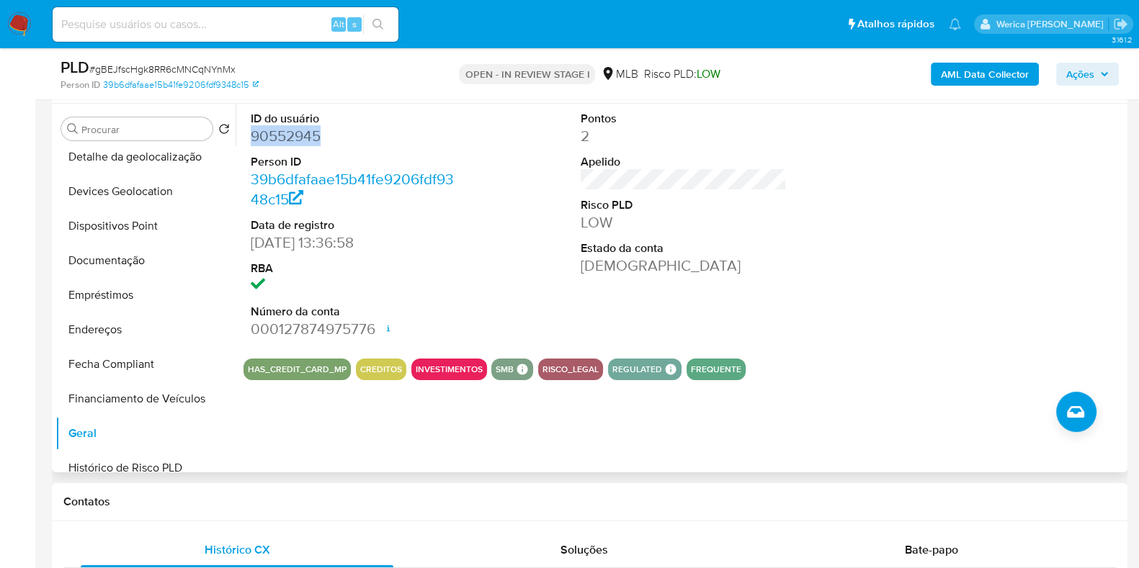
click at [278, 142] on dd "90552945" at bounding box center [354, 136] width 206 height 20
copy dd "90552945"
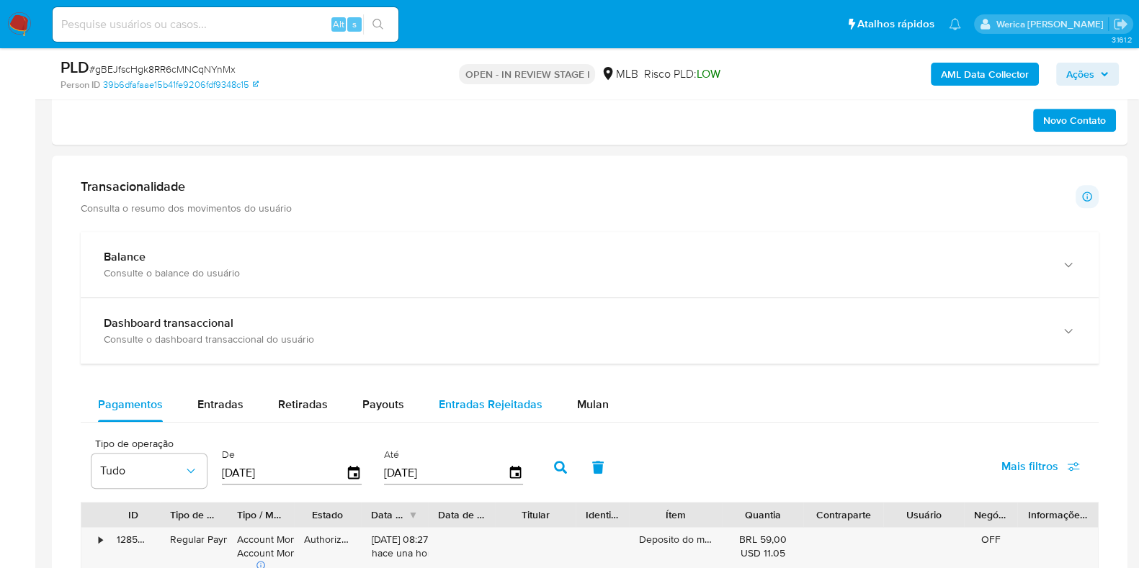
drag, startPoint x: 581, startPoint y: 398, endPoint x: 551, endPoint y: 396, distance: 29.6
click at [583, 398] on span "Mulan" at bounding box center [593, 404] width 32 height 17
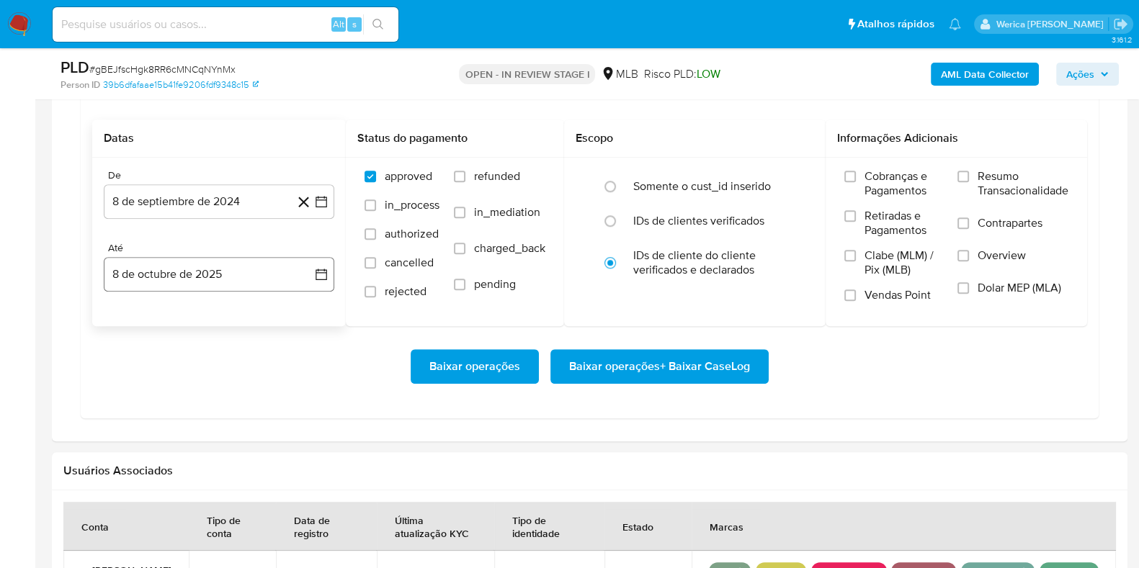
scroll to position [1260, 0]
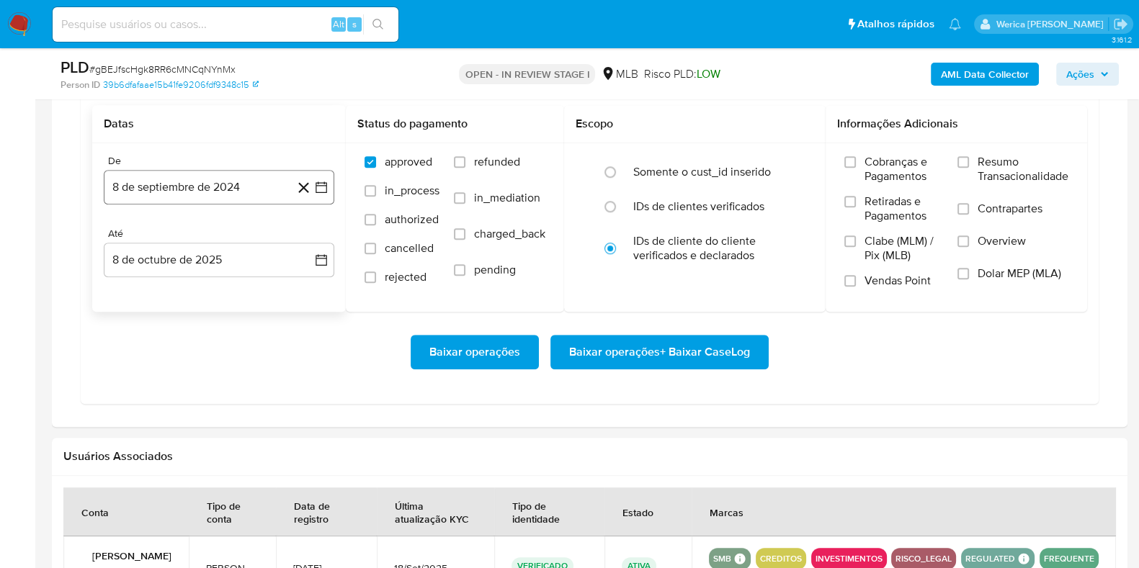
click at [169, 198] on button "8 de septiembre de 2024" at bounding box center [219, 187] width 231 height 35
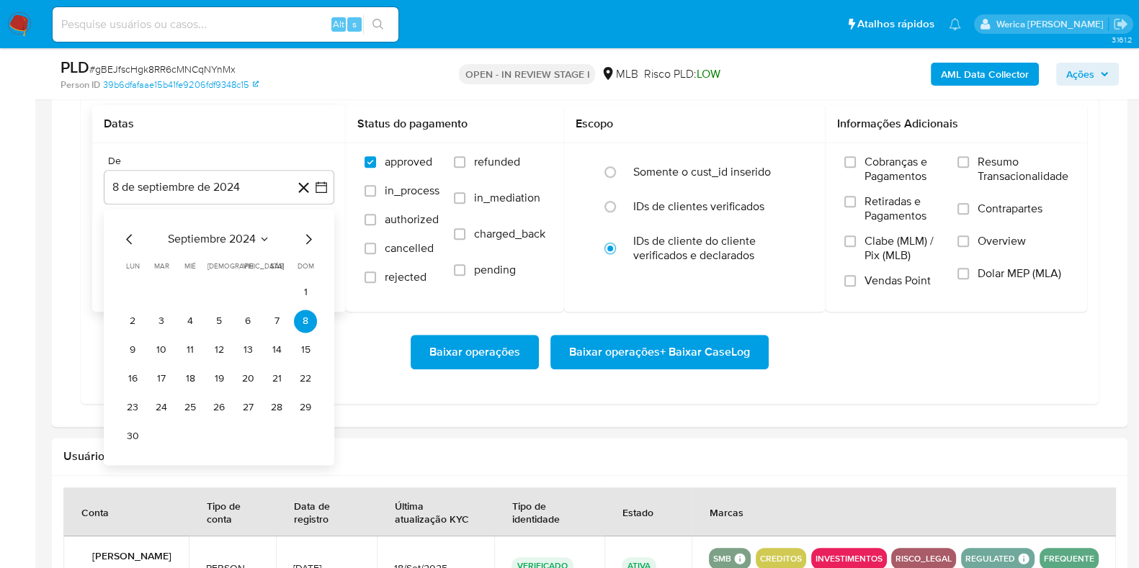
click at [215, 236] on span "septiembre 2024" at bounding box center [212, 239] width 88 height 14
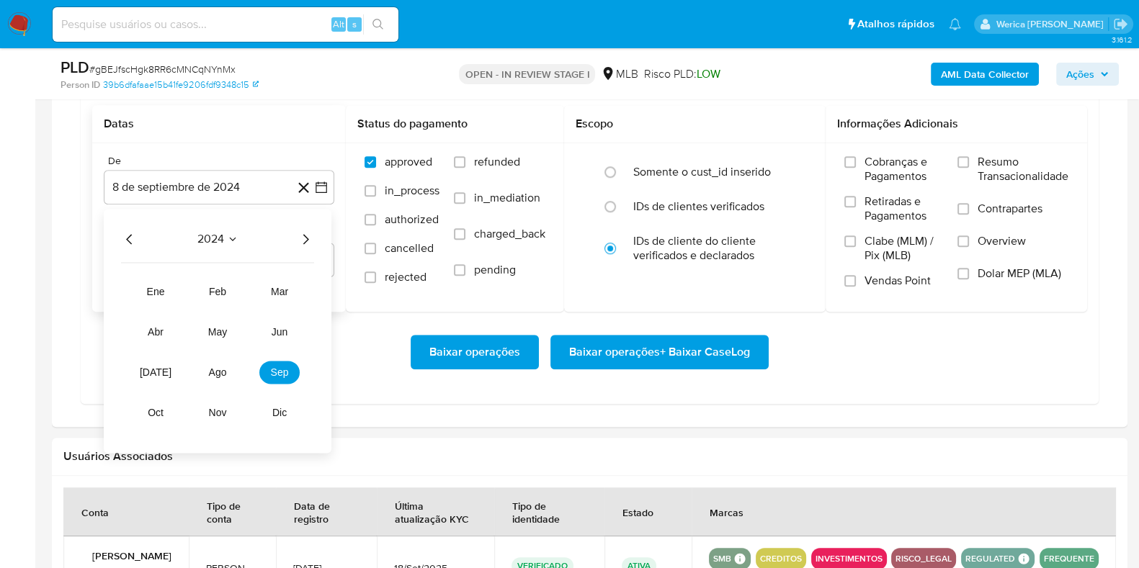
click at [308, 239] on icon "Año siguiente" at bounding box center [305, 239] width 17 height 17
click at [215, 369] on span "ago" at bounding box center [218, 373] width 18 height 12
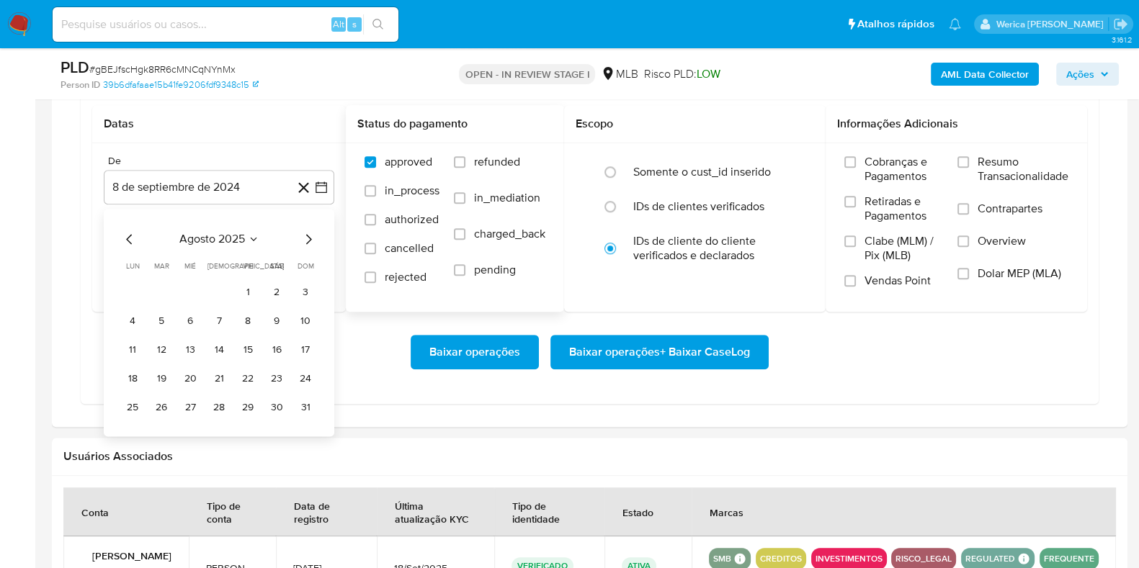
drag, startPoint x: 245, startPoint y: 287, endPoint x: 452, endPoint y: 295, distance: 207.7
click at [245, 287] on button "1" at bounding box center [247, 292] width 23 height 23
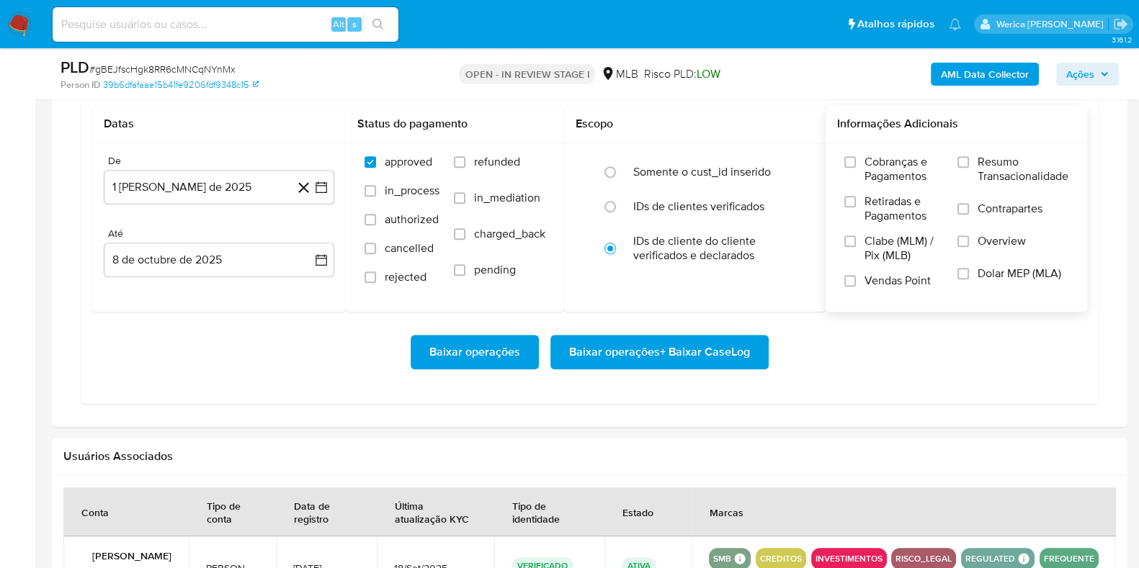
click at [880, 174] on span "Cobranças e Pagamentos" at bounding box center [904, 169] width 79 height 29
click at [856, 168] on input "Cobranças e Pagamentos" at bounding box center [850, 162] width 12 height 12
click at [887, 207] on span "Retiradas e Pagamentos" at bounding box center [904, 209] width 79 height 29
click at [856, 207] on input "Retiradas e Pagamentos" at bounding box center [850, 202] width 12 height 12
click at [877, 244] on span "Clabe (MLM) / Pix (MLB)" at bounding box center [904, 248] width 79 height 29
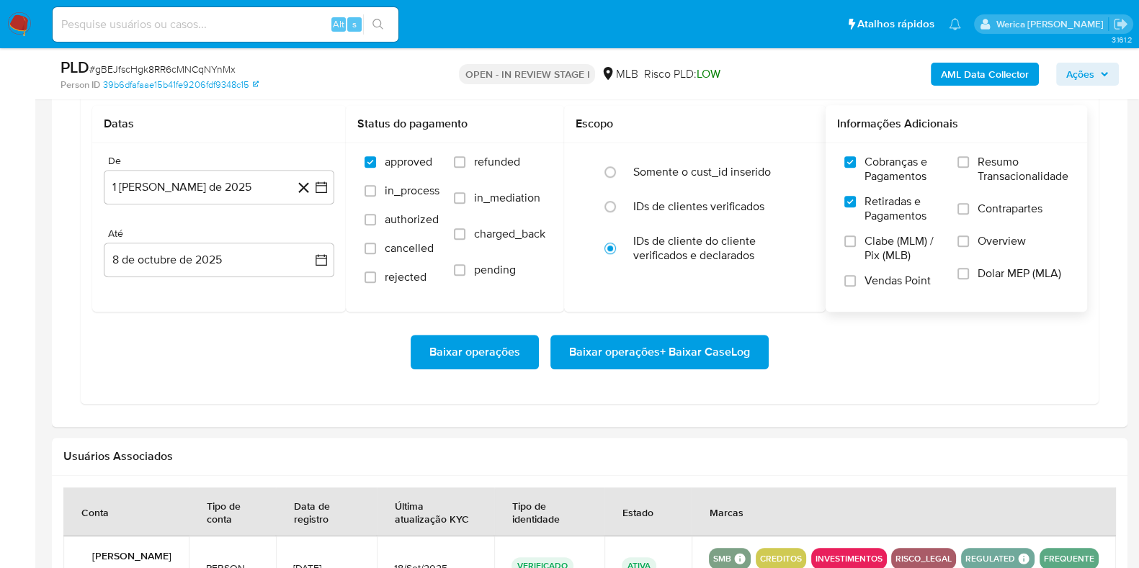
click at [856, 244] on input "Clabe (MLM) / Pix (MLB)" at bounding box center [850, 242] width 12 height 12
click at [879, 274] on span "Vendas Point" at bounding box center [898, 281] width 66 height 14
click at [856, 275] on input "Vendas Point" at bounding box center [850, 281] width 12 height 12
click at [966, 267] on label "Dolar MEP (MLA)" at bounding box center [1013, 283] width 111 height 32
click at [966, 268] on input "Dolar MEP (MLA)" at bounding box center [964, 274] width 12 height 12
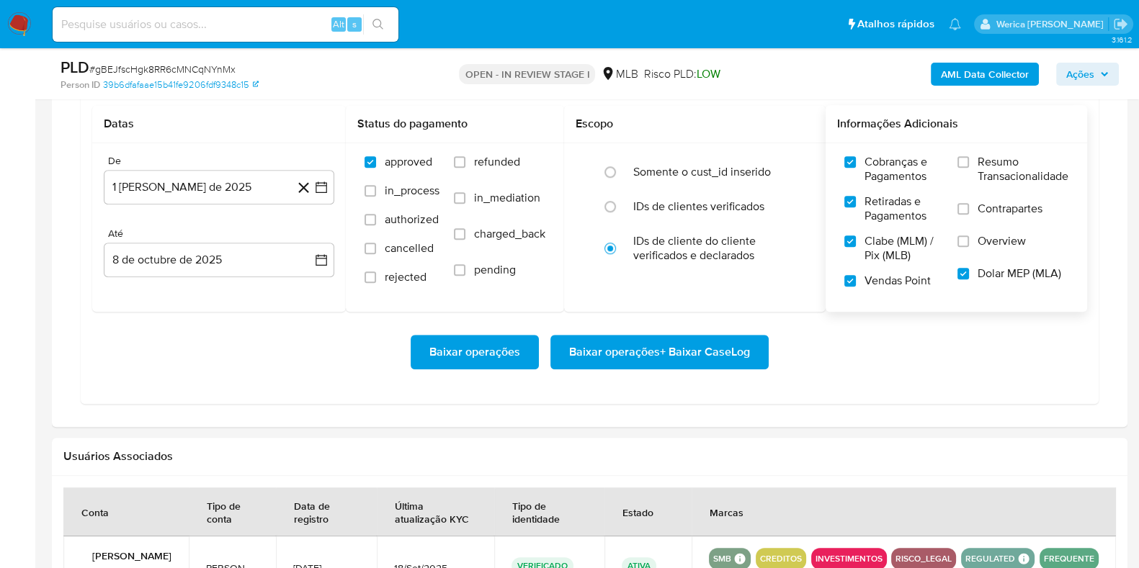
click at [966, 236] on input "Overview" at bounding box center [964, 242] width 12 height 12
click at [966, 215] on label "Contrapartes" at bounding box center [1013, 218] width 111 height 32
click at [966, 215] on input "Contrapartes" at bounding box center [964, 209] width 12 height 12
click at [973, 156] on label "Resumo Transacionalidade" at bounding box center [1013, 178] width 111 height 47
click at [969, 156] on input "Resumo Transacionalidade" at bounding box center [964, 162] width 12 height 12
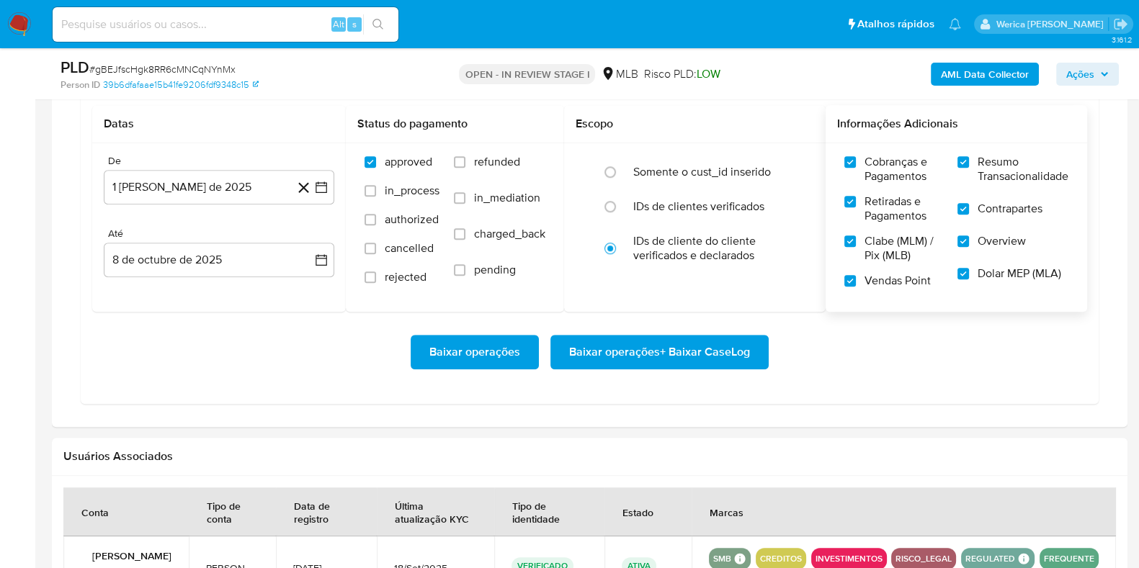
click at [699, 347] on span "Baixar operações + Baixar CaseLog" at bounding box center [659, 352] width 181 height 32
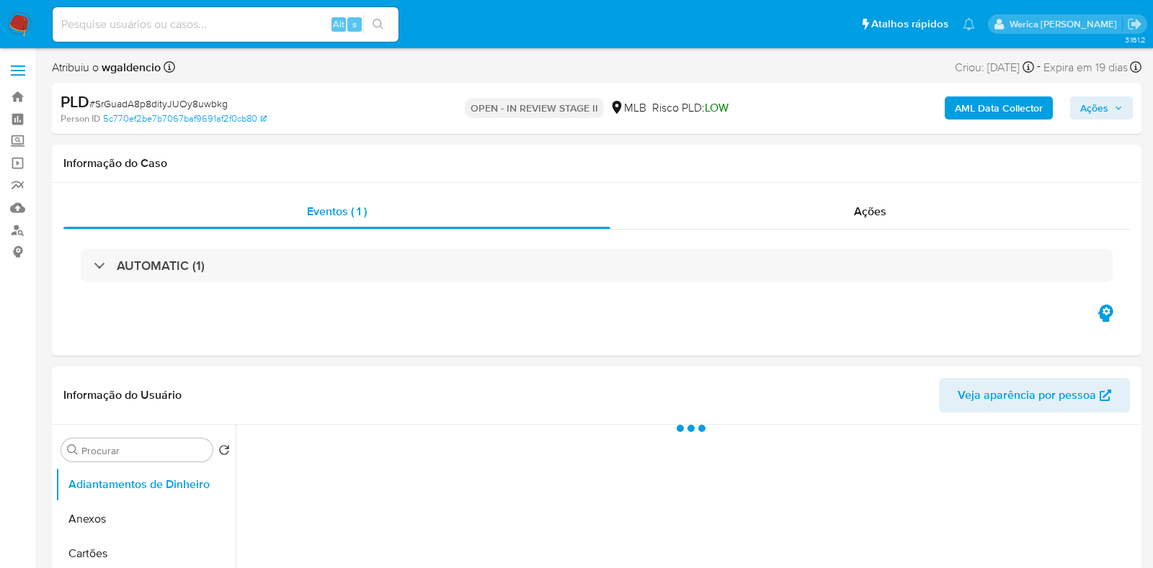
select select "10"
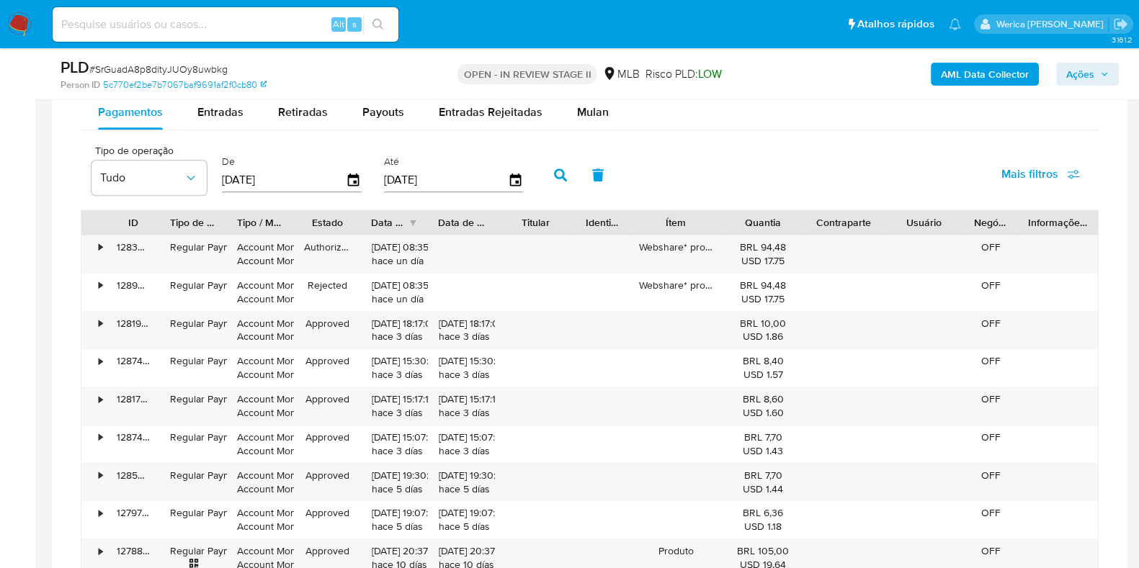
scroll to position [1081, 0]
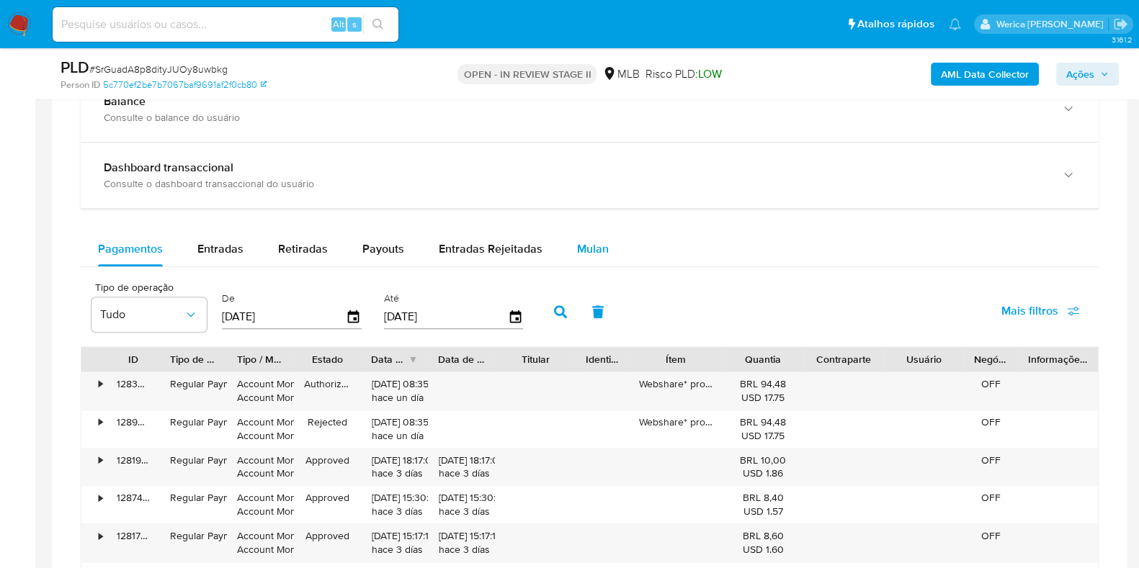
click at [594, 259] on div "Mulan" at bounding box center [593, 249] width 32 height 35
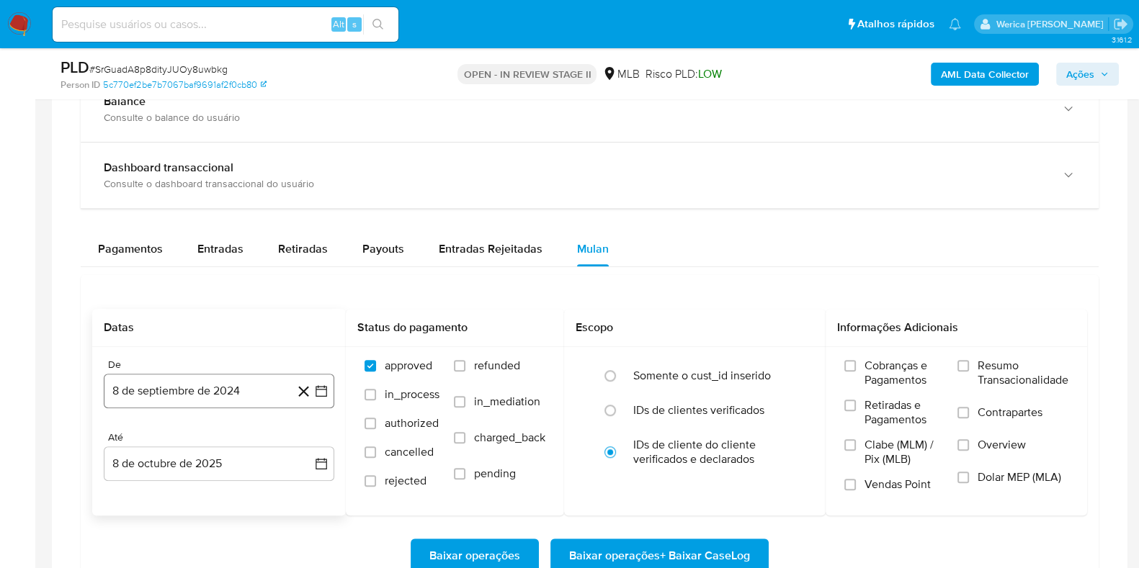
click at [204, 399] on button "8 de septiembre de 2024" at bounding box center [219, 391] width 231 height 35
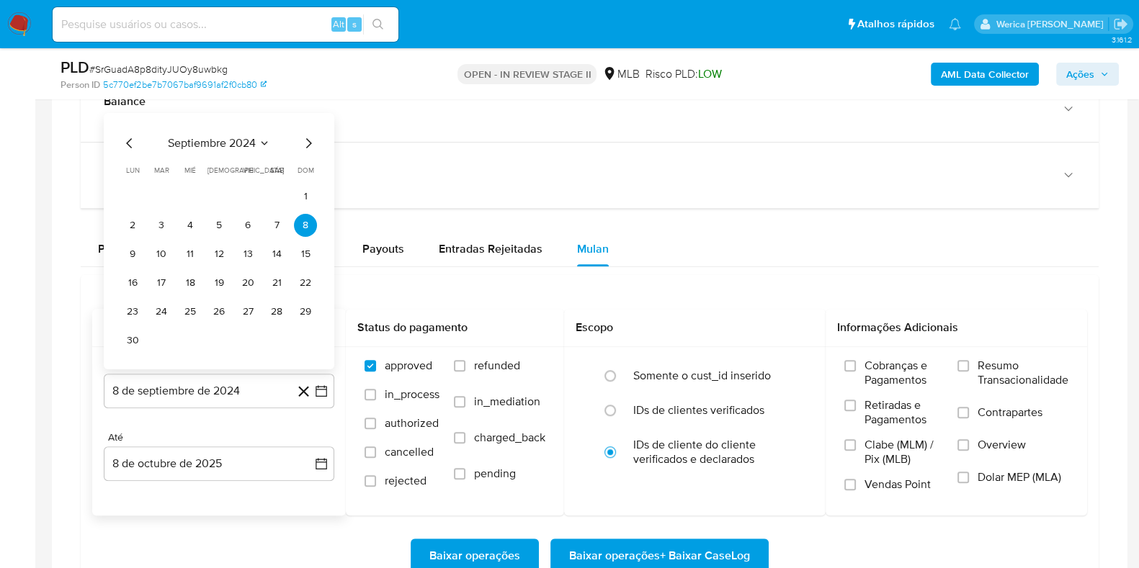
click at [231, 136] on span "septiembre 2024" at bounding box center [212, 143] width 88 height 14
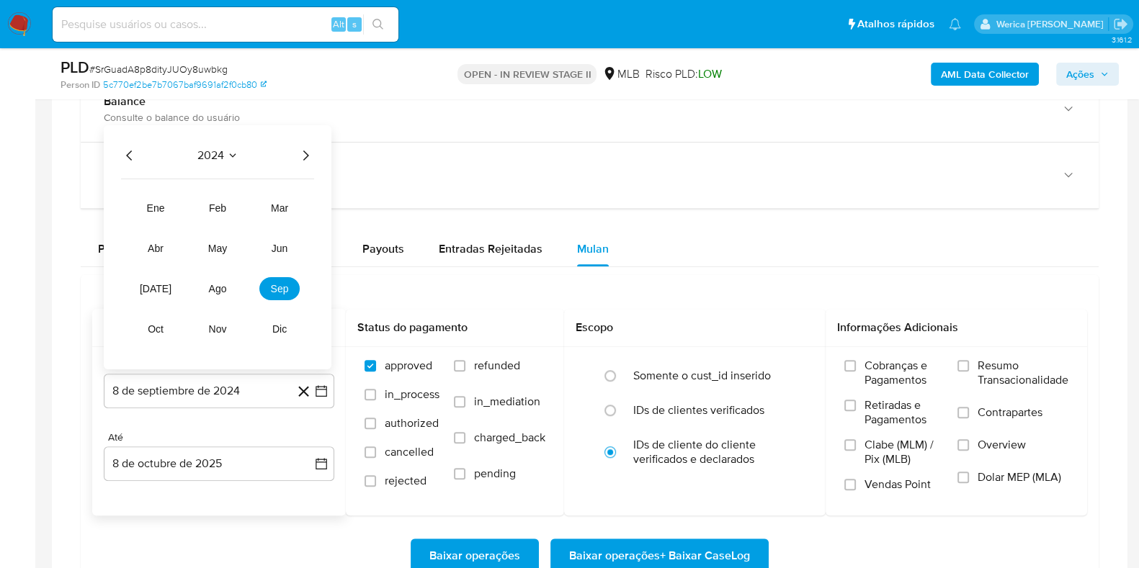
drag, startPoint x: 302, startPoint y: 144, endPoint x: 306, endPoint y: 153, distance: 9.4
click at [303, 151] on icon "Año siguiente" at bounding box center [305, 155] width 17 height 17
click at [218, 288] on span "ago" at bounding box center [218, 289] width 18 height 12
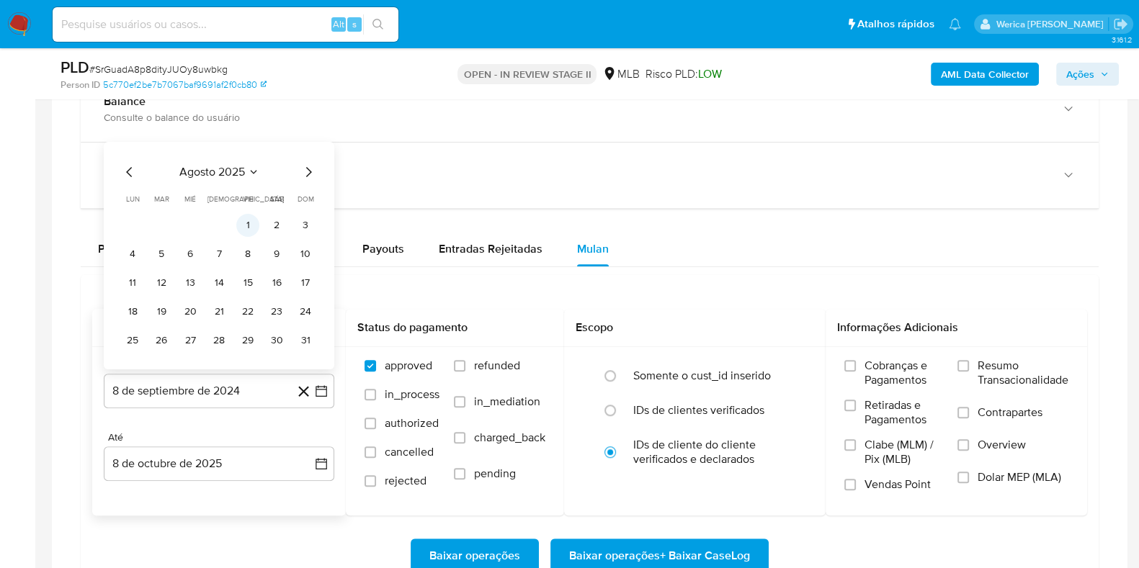
click at [249, 229] on button "1" at bounding box center [247, 225] width 23 height 23
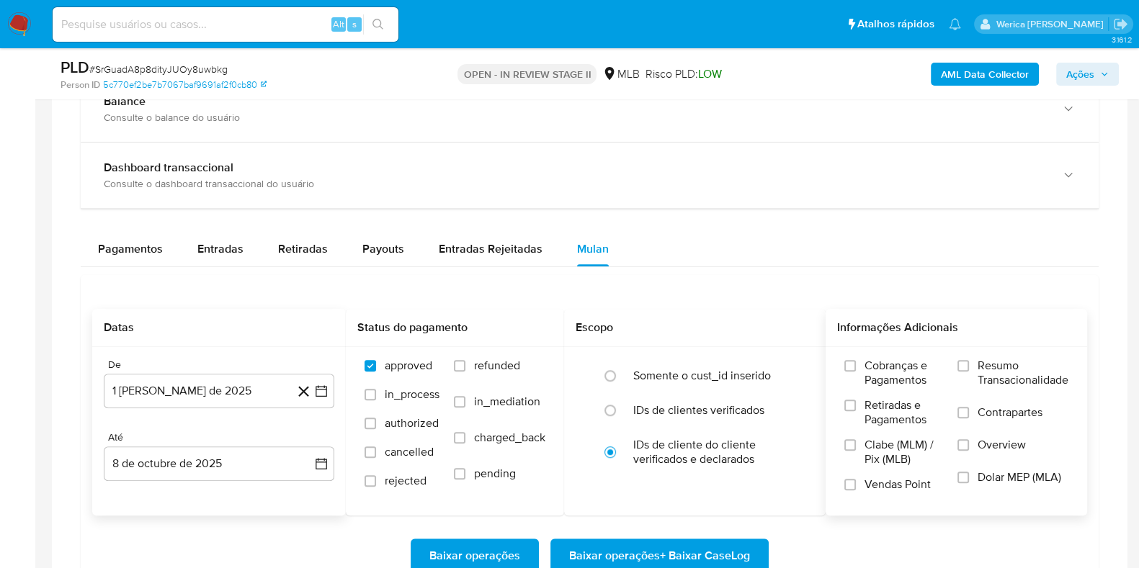
drag, startPoint x: 883, startPoint y: 344, endPoint x: 891, endPoint y: 376, distance: 33.2
click at [885, 344] on div "Informações Adicionais" at bounding box center [957, 328] width 262 height 38
click at [891, 376] on span "Cobranças e Pagamentos" at bounding box center [904, 373] width 79 height 29
click at [856, 372] on input "Cobranças e Pagamentos" at bounding box center [850, 366] width 12 height 12
click at [890, 409] on span "Retiradas e Pagamentos" at bounding box center [904, 412] width 79 height 29
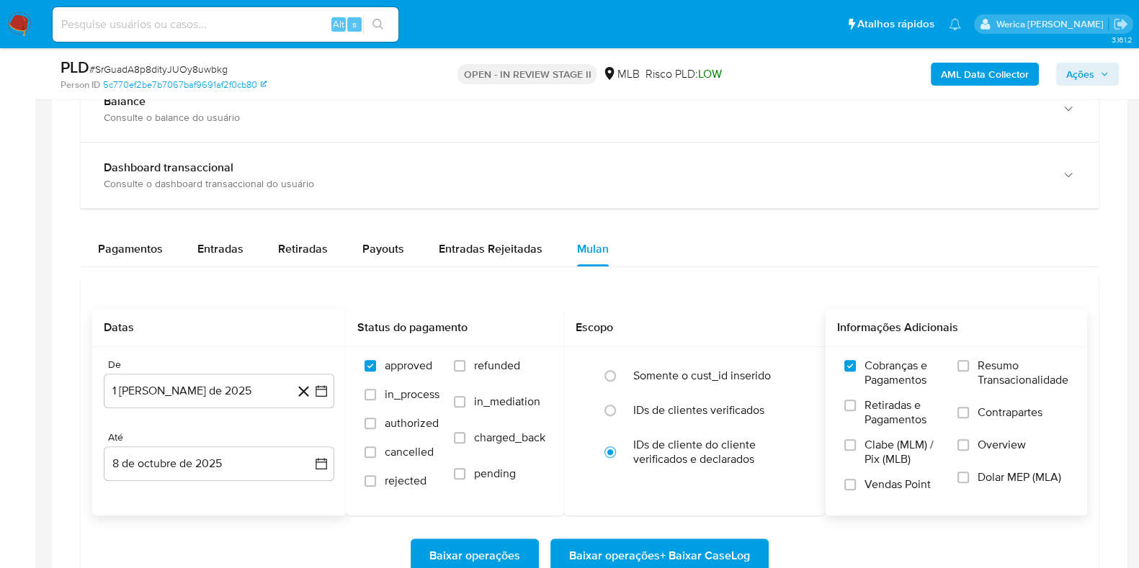
click at [856, 409] on input "Retiradas e Pagamentos" at bounding box center [850, 406] width 12 height 12
click at [886, 453] on span "Clabe (MLM) / Pix (MLB)" at bounding box center [904, 452] width 79 height 29
click at [856, 451] on input "Clabe (MLM) / Pix (MLB)" at bounding box center [850, 446] width 12 height 12
click at [886, 468] on label "Clabe (MLM) / Pix (MLB)" at bounding box center [893, 458] width 99 height 40
click at [856, 451] on input "Clabe (MLM) / Pix (MLB)" at bounding box center [850, 446] width 12 height 12
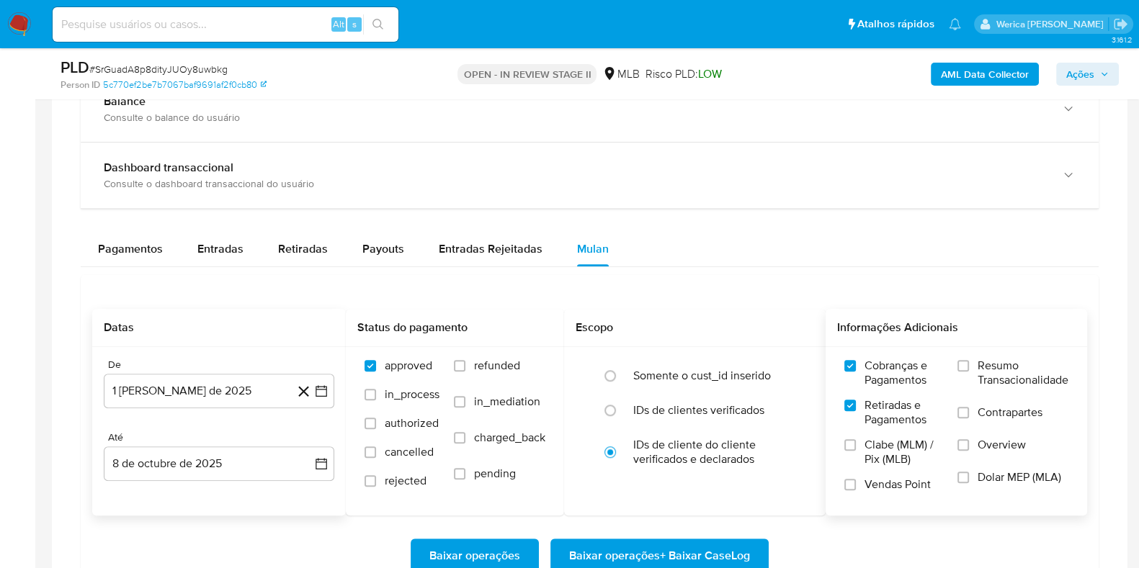
click at [994, 482] on span "Dolar MEP (MLA)" at bounding box center [1020, 478] width 84 height 14
click at [969, 482] on input "Dolar MEP (MLA)" at bounding box center [964, 478] width 12 height 12
click at [992, 442] on span "Overview" at bounding box center [1002, 445] width 48 height 14
click at [969, 442] on input "Overview" at bounding box center [964, 446] width 12 height 12
click at [984, 411] on span "Contrapartes" at bounding box center [1010, 413] width 65 height 14
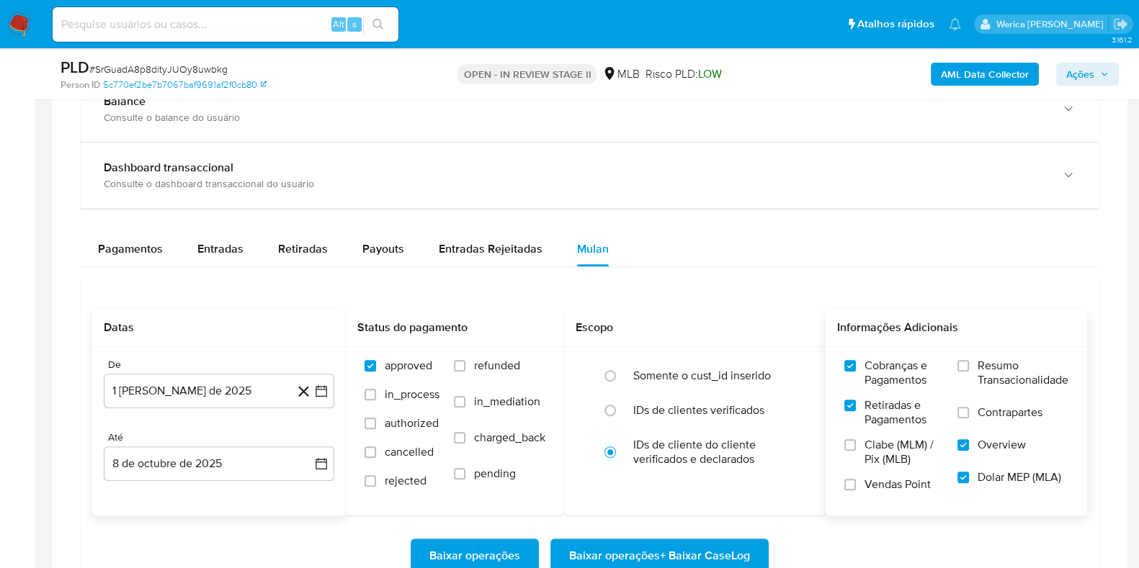
click at [969, 411] on input "Contrapartes" at bounding box center [964, 413] width 12 height 12
click at [971, 378] on label "Resumo Transacionalidade" at bounding box center [1013, 382] width 111 height 47
click at [969, 372] on input "Resumo Transacionalidade" at bounding box center [964, 366] width 12 height 12
click at [883, 488] on span "Vendas Point" at bounding box center [898, 485] width 66 height 14
click at [856, 488] on input "Vendas Point" at bounding box center [850, 485] width 12 height 12
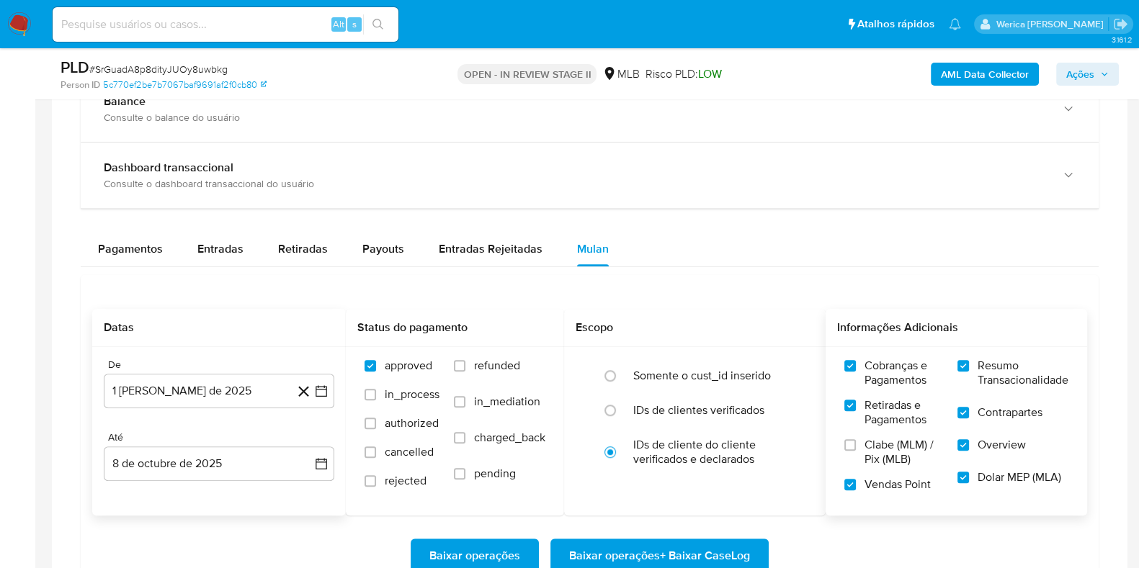
click at [875, 441] on span "Clabe (MLM) / Pix (MLB)" at bounding box center [904, 452] width 79 height 29
click at [856, 441] on input "Clabe (MLM) / Pix (MLB)" at bounding box center [850, 446] width 12 height 12
click at [706, 548] on span "Baixar operações + Baixar CaseLog" at bounding box center [659, 556] width 181 height 32
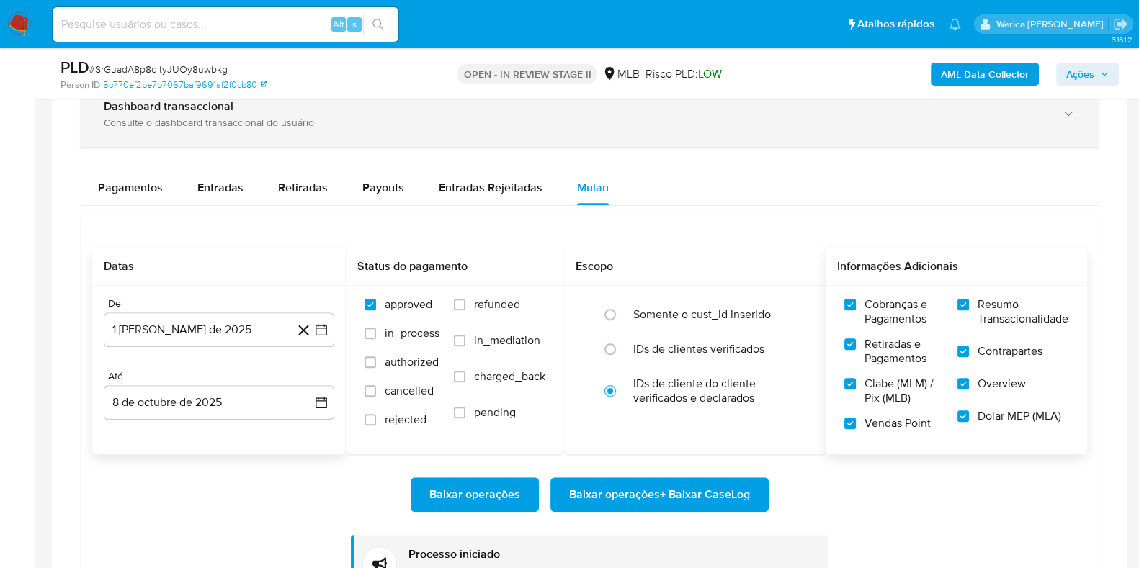
scroll to position [1170, 0]
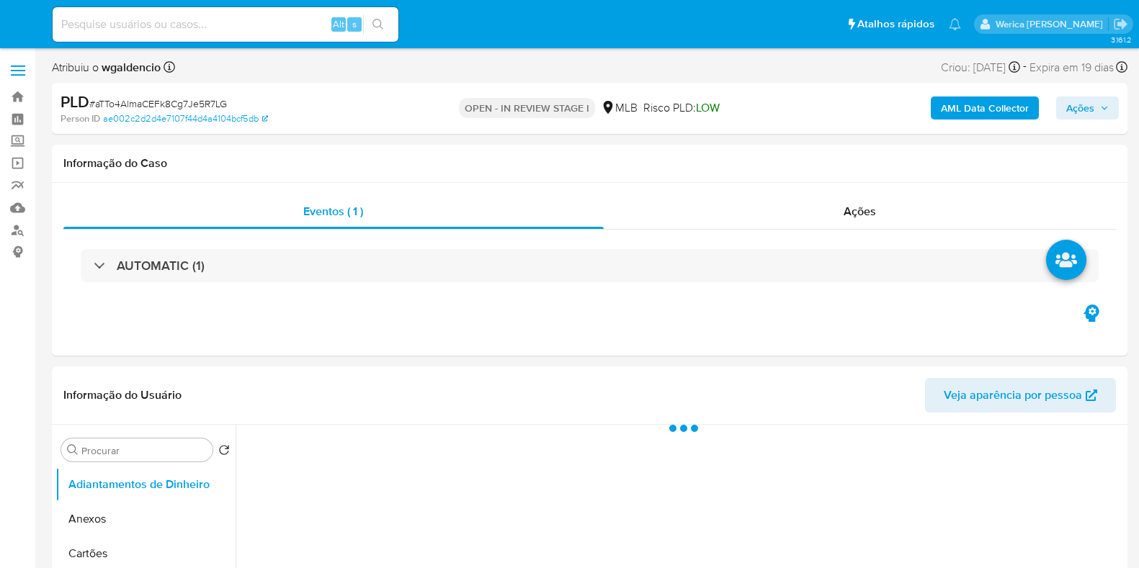
select select "10"
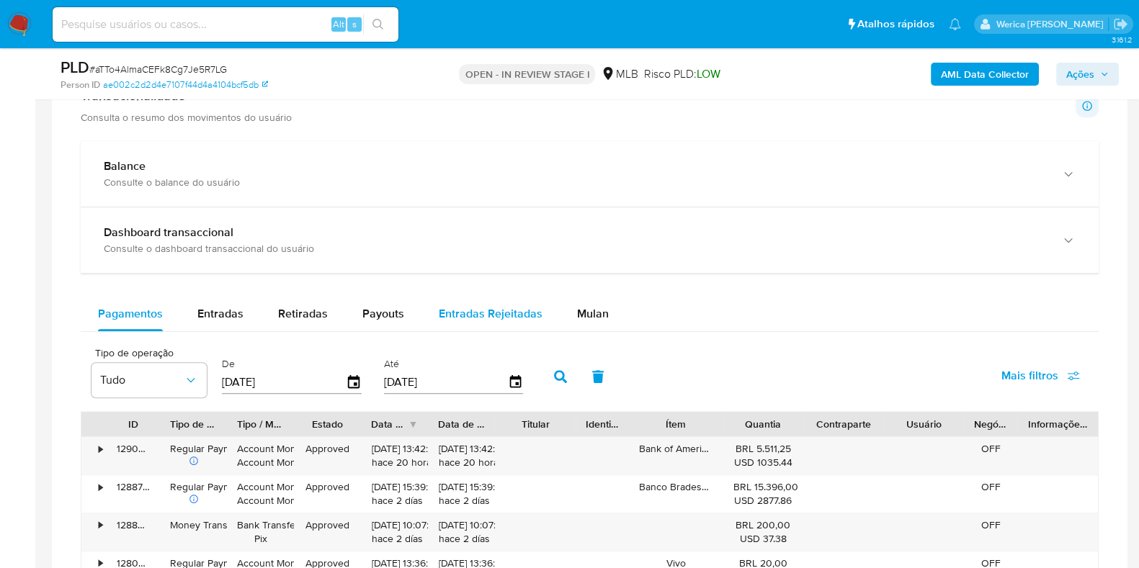
scroll to position [901, 0]
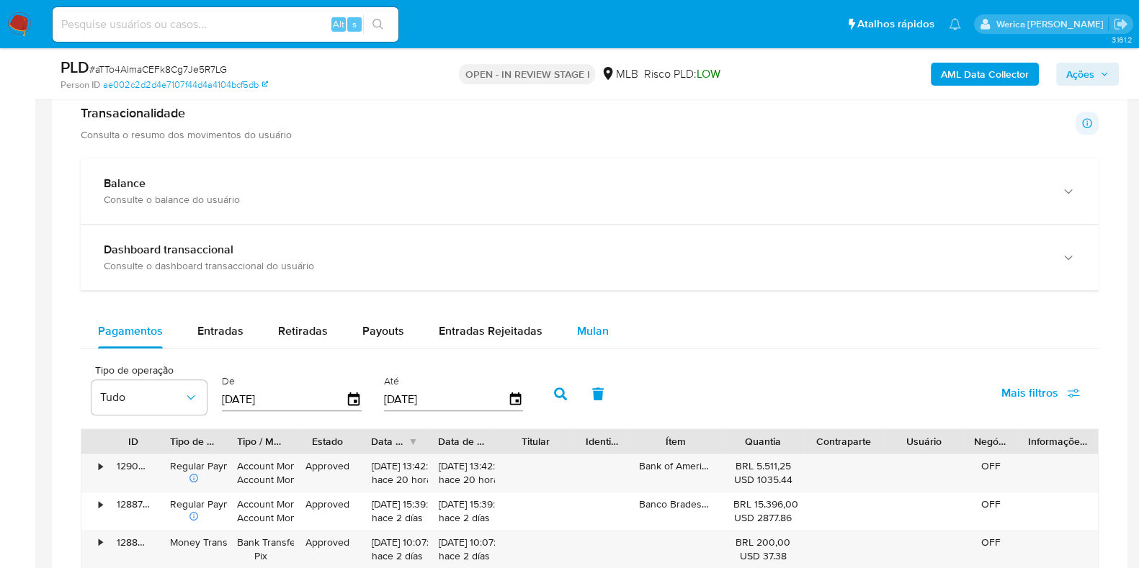
click at [583, 333] on span "Mulan" at bounding box center [593, 331] width 32 height 17
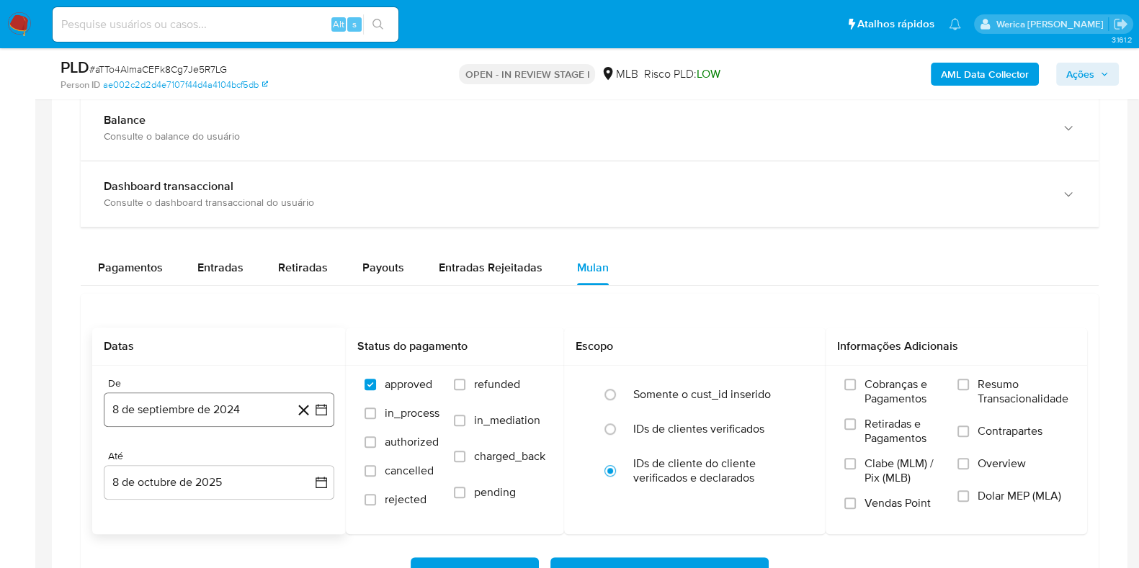
scroll to position [991, 0]
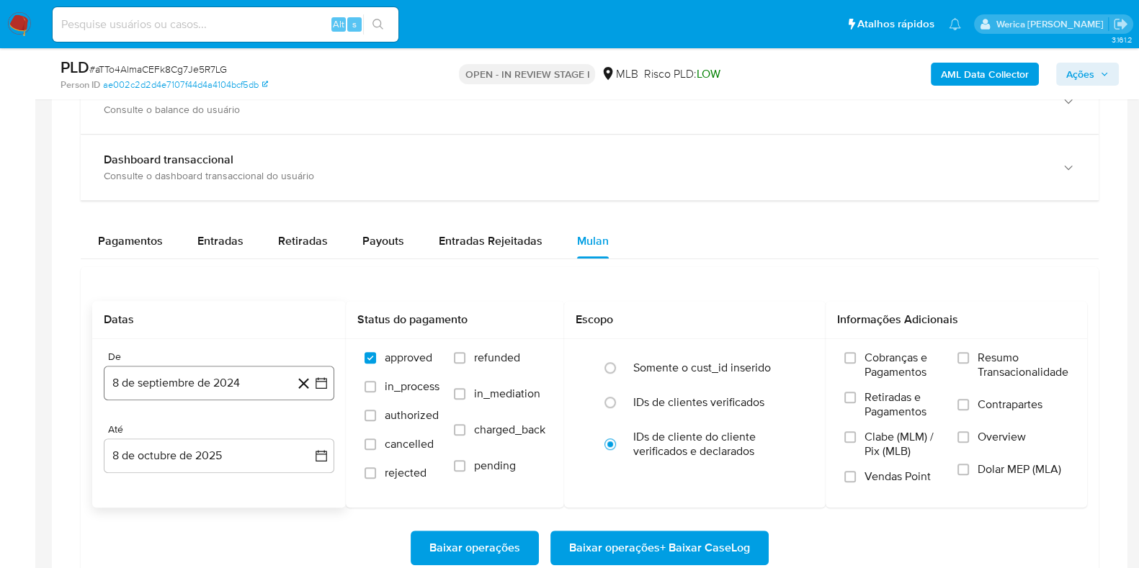
click at [220, 380] on button "8 de septiembre de 2024" at bounding box center [219, 383] width 231 height 35
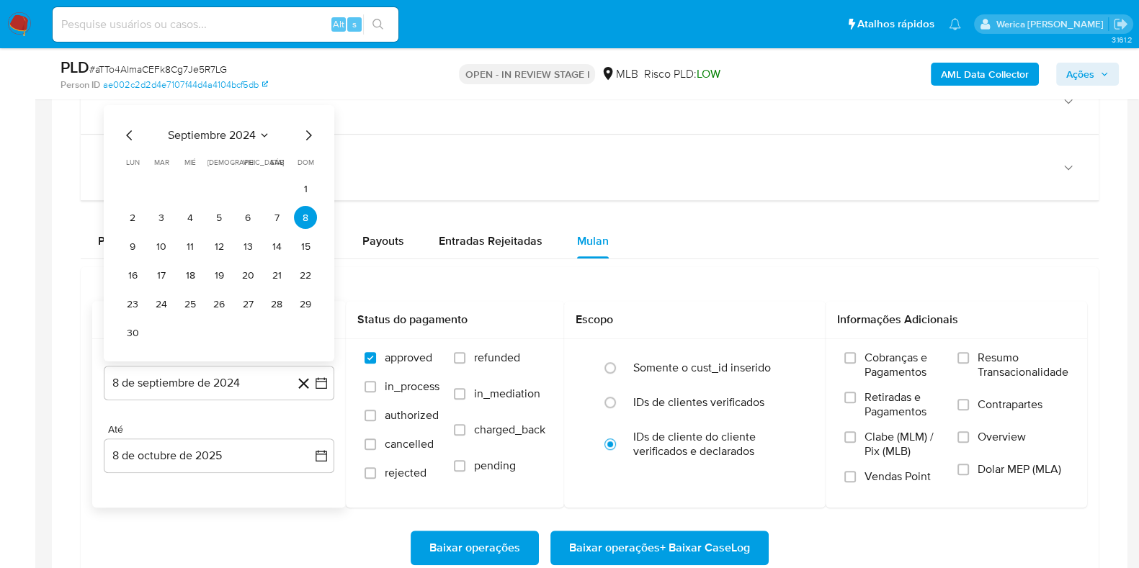
click at [231, 136] on span "septiembre 2024" at bounding box center [212, 135] width 88 height 14
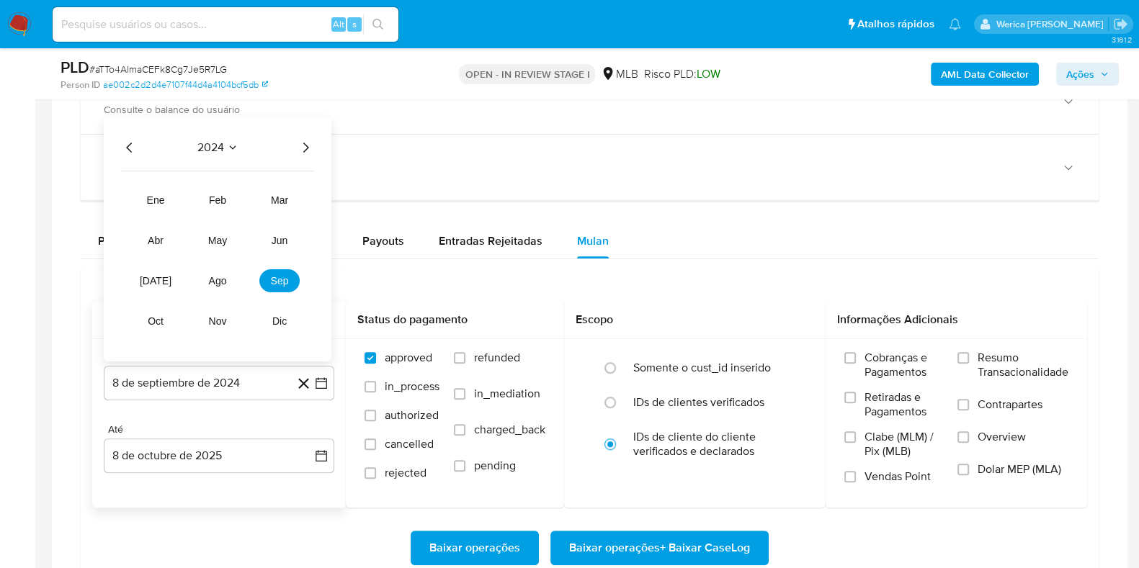
click at [308, 146] on icon "Año siguiente" at bounding box center [305, 147] width 17 height 17
click at [208, 280] on button "ago" at bounding box center [217, 280] width 40 height 23
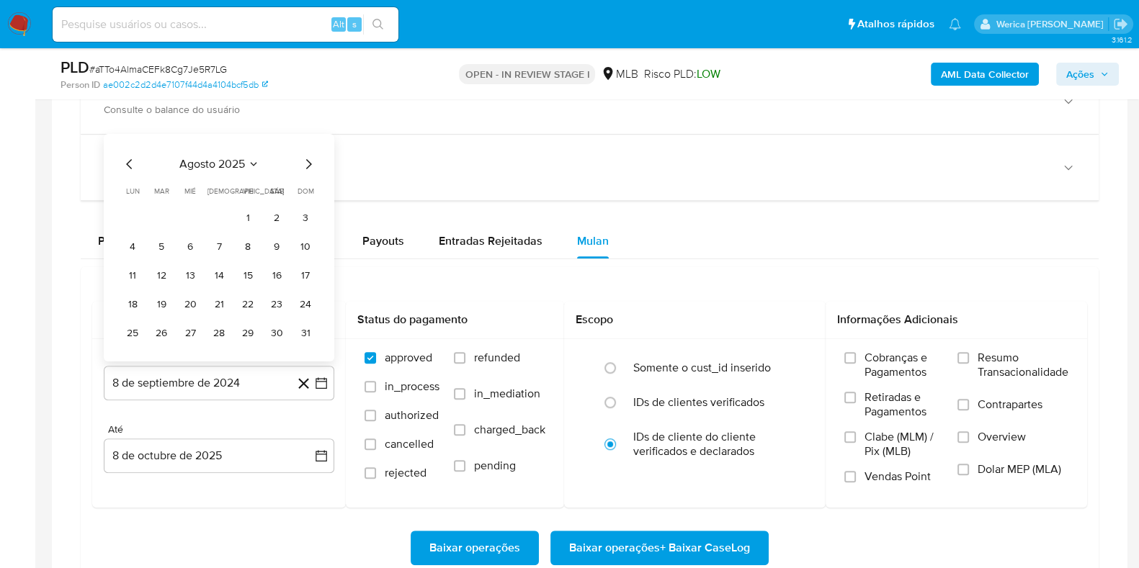
click at [250, 217] on button "1" at bounding box center [247, 217] width 23 height 23
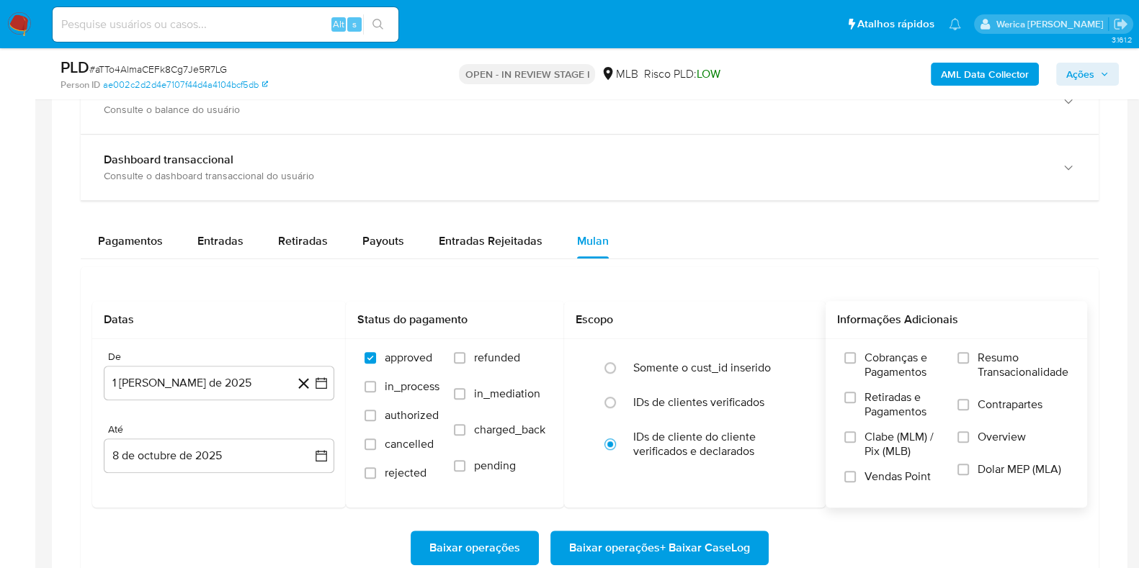
click at [885, 368] on span "Cobranças e Pagamentos" at bounding box center [904, 365] width 79 height 29
click at [856, 364] on input "Cobranças e Pagamentos" at bounding box center [850, 358] width 12 height 12
click at [890, 423] on label "Retiradas e Pagamentos" at bounding box center [893, 411] width 99 height 40
click at [856, 403] on input "Retiradas e Pagamentos" at bounding box center [850, 398] width 12 height 12
click at [886, 448] on span "Clabe (MLM) / Pix (MLB)" at bounding box center [904, 444] width 79 height 29
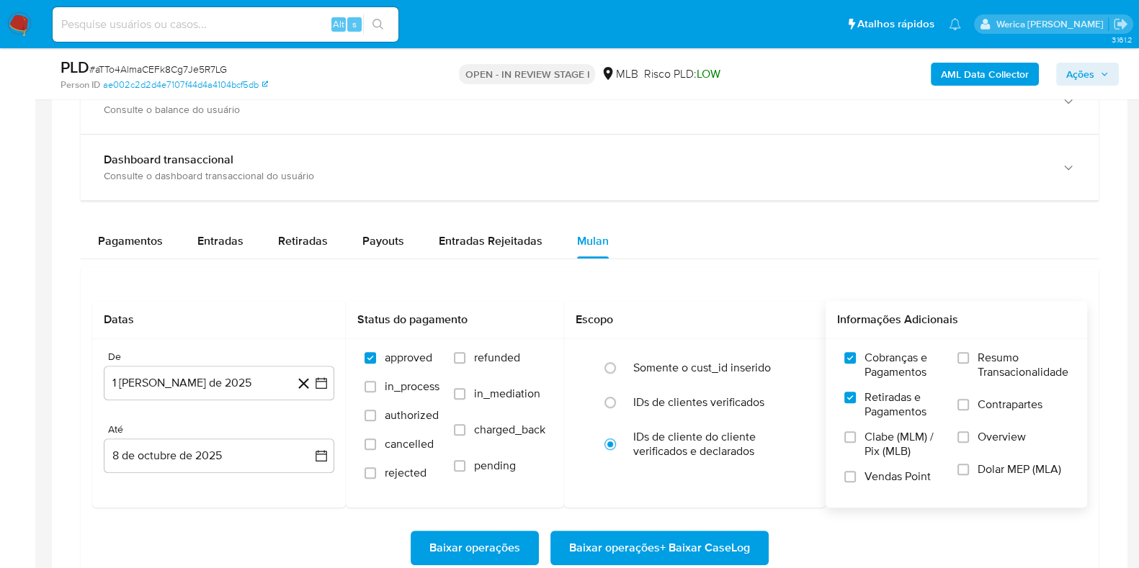
click at [856, 443] on input "Clabe (MLM) / Pix (MLB)" at bounding box center [850, 438] width 12 height 12
click at [886, 479] on span "Vendas Point" at bounding box center [898, 477] width 66 height 14
click at [856, 479] on input "Vendas Point" at bounding box center [850, 477] width 12 height 12
click at [966, 468] on input "Dolar MEP (MLA)" at bounding box center [964, 470] width 12 height 12
click at [979, 447] on label "Overview" at bounding box center [1013, 446] width 111 height 32
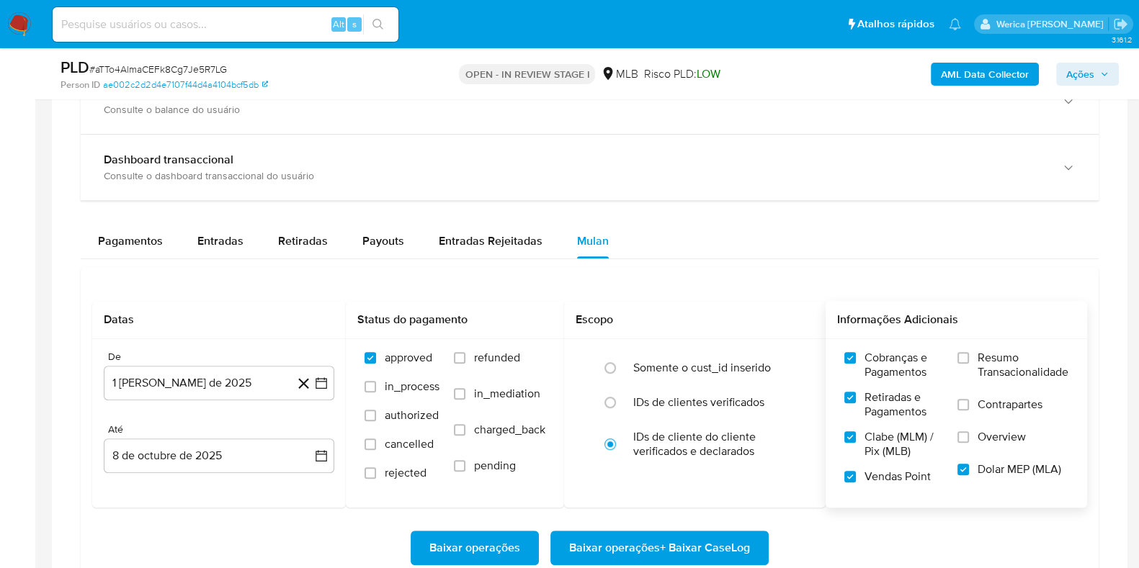
click at [969, 443] on input "Overview" at bounding box center [964, 438] width 12 height 12
click at [975, 419] on label "Contrapartes" at bounding box center [1013, 414] width 111 height 32
click at [969, 411] on input "Contrapartes" at bounding box center [964, 405] width 12 height 12
click at [964, 391] on label "Resumo Transacionalidade" at bounding box center [1013, 374] width 111 height 47
click at [964, 364] on input "Resumo Transacionalidade" at bounding box center [964, 358] width 12 height 12
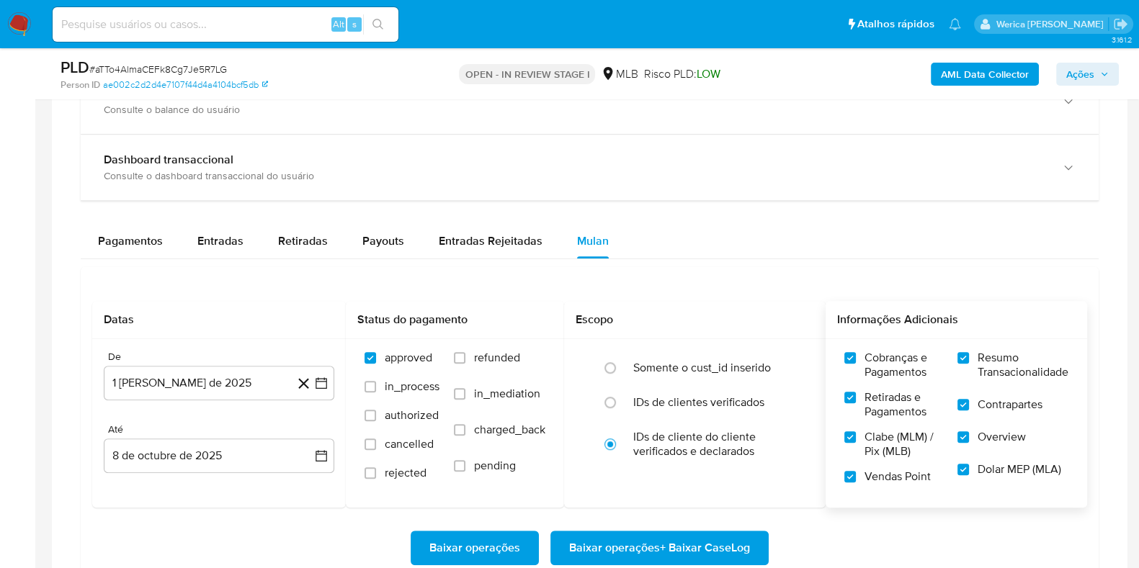
click at [717, 540] on span "Baixar operações + Baixar CaseLog" at bounding box center [659, 548] width 181 height 32
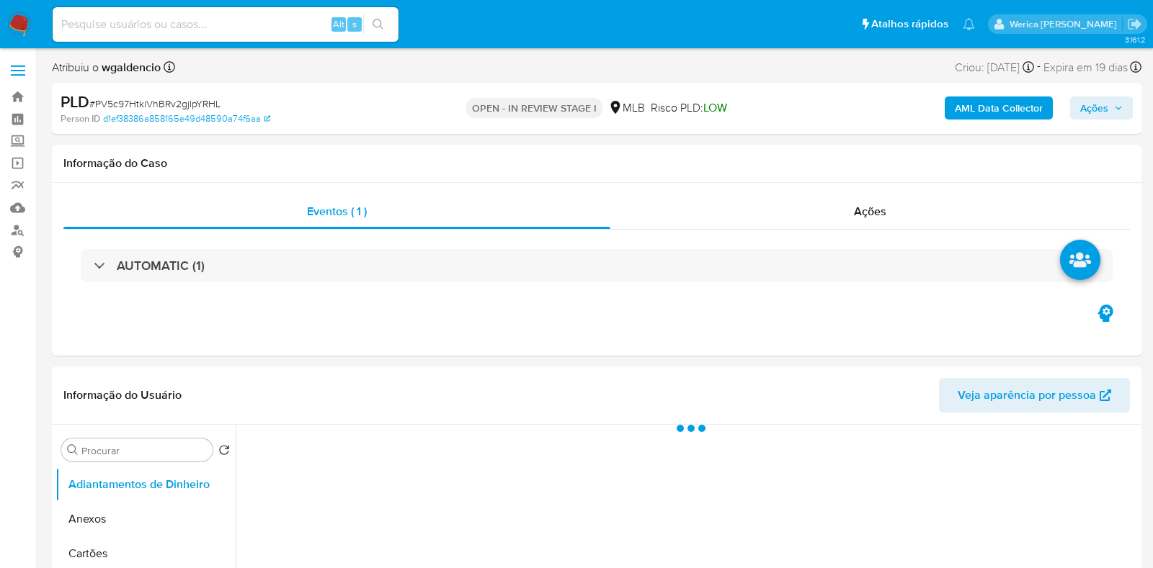
select select "10"
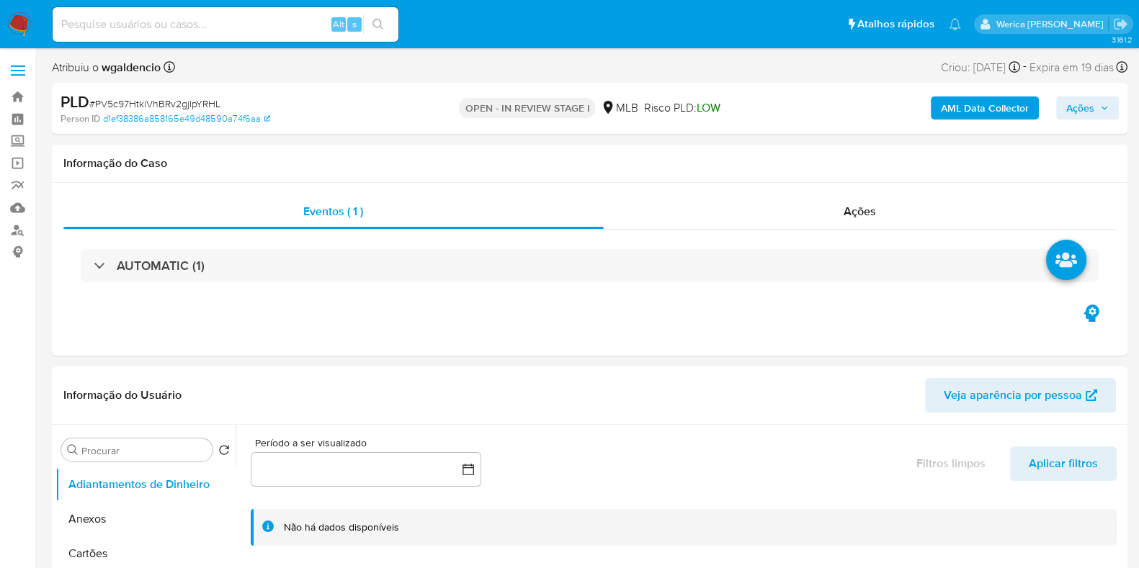
click at [12, 16] on img at bounding box center [19, 24] width 24 height 24
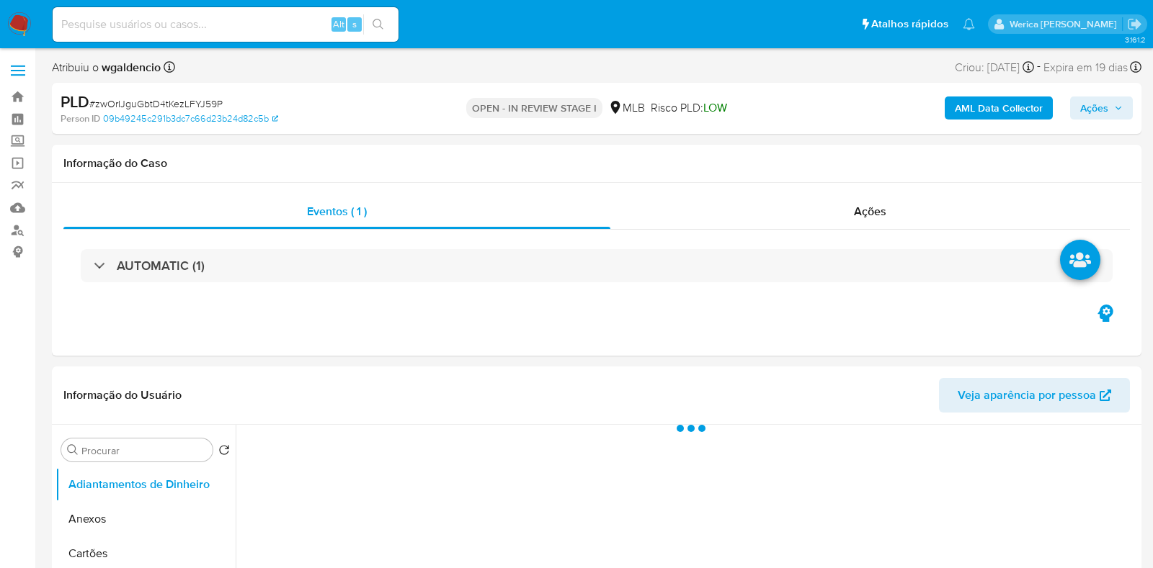
select select "10"
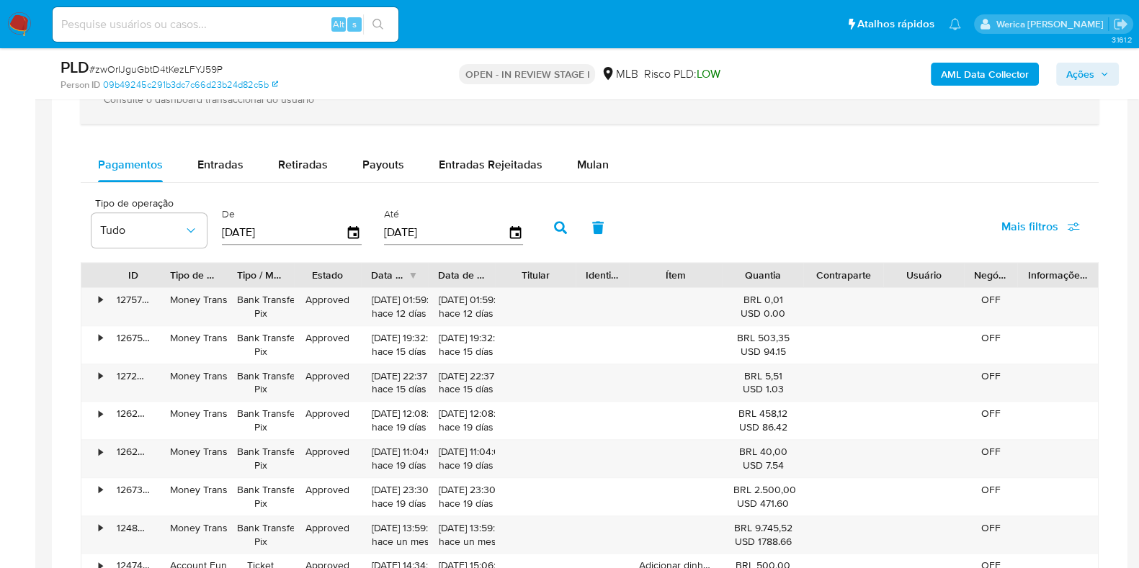
scroll to position [991, 0]
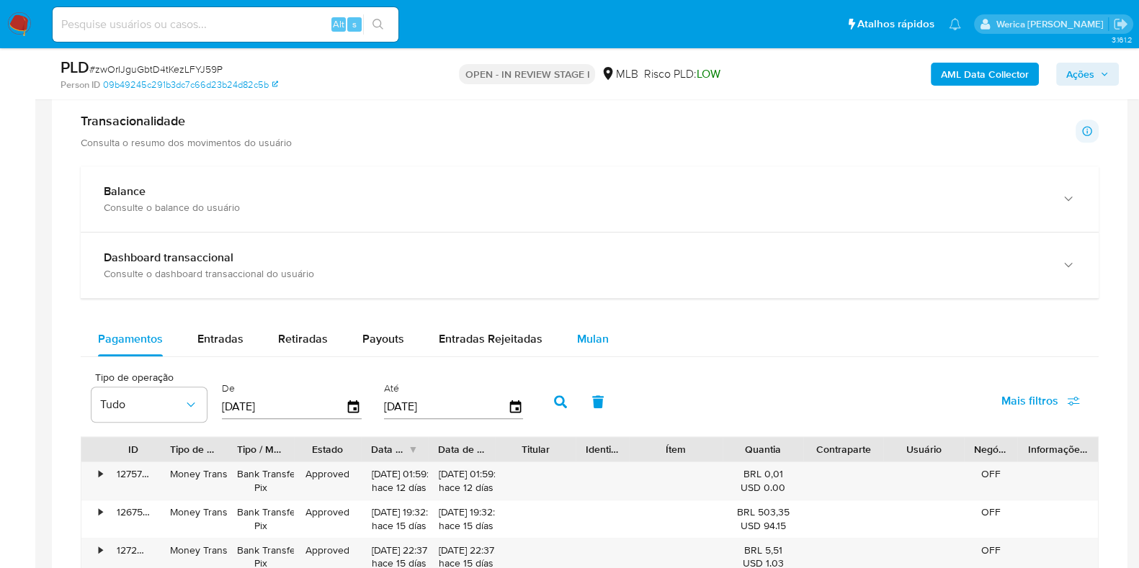
click at [597, 347] on div "Mulan" at bounding box center [593, 339] width 32 height 35
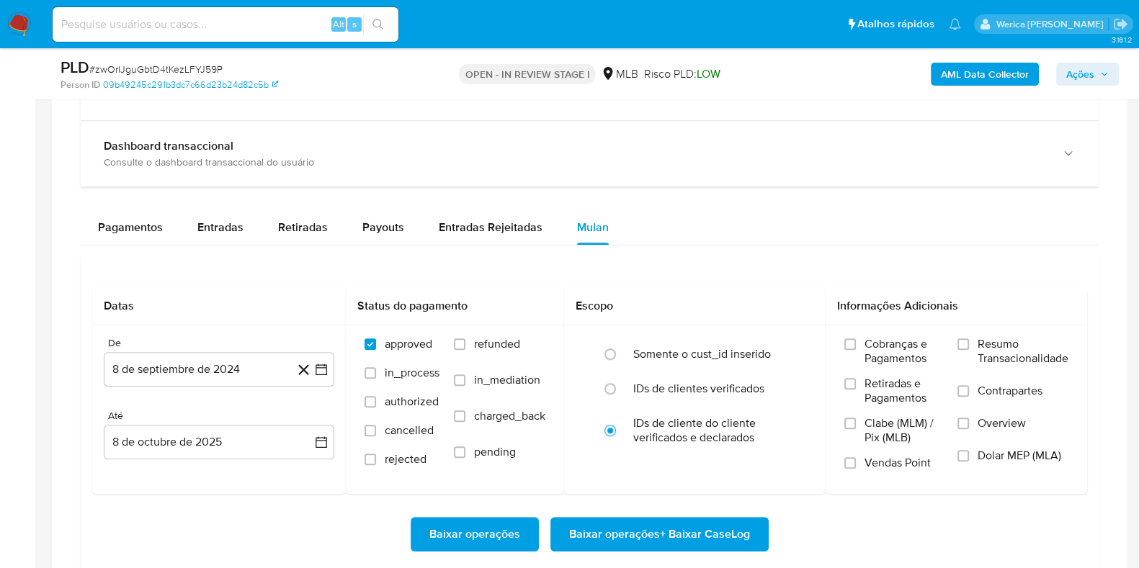
scroll to position [1170, 0]
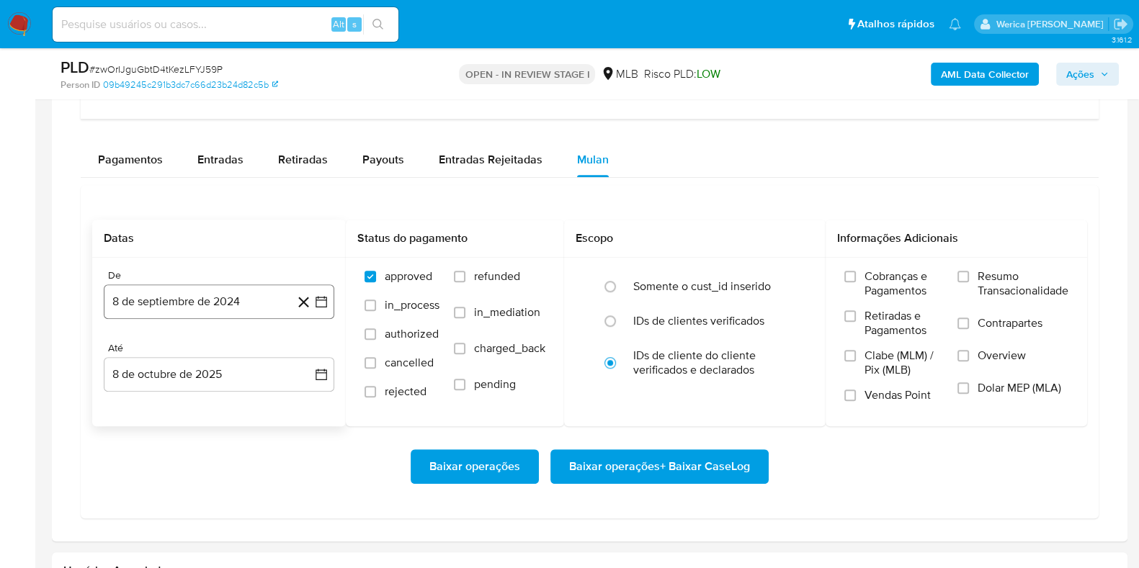
click at [239, 302] on button "8 de septiembre de 2024" at bounding box center [219, 302] width 231 height 35
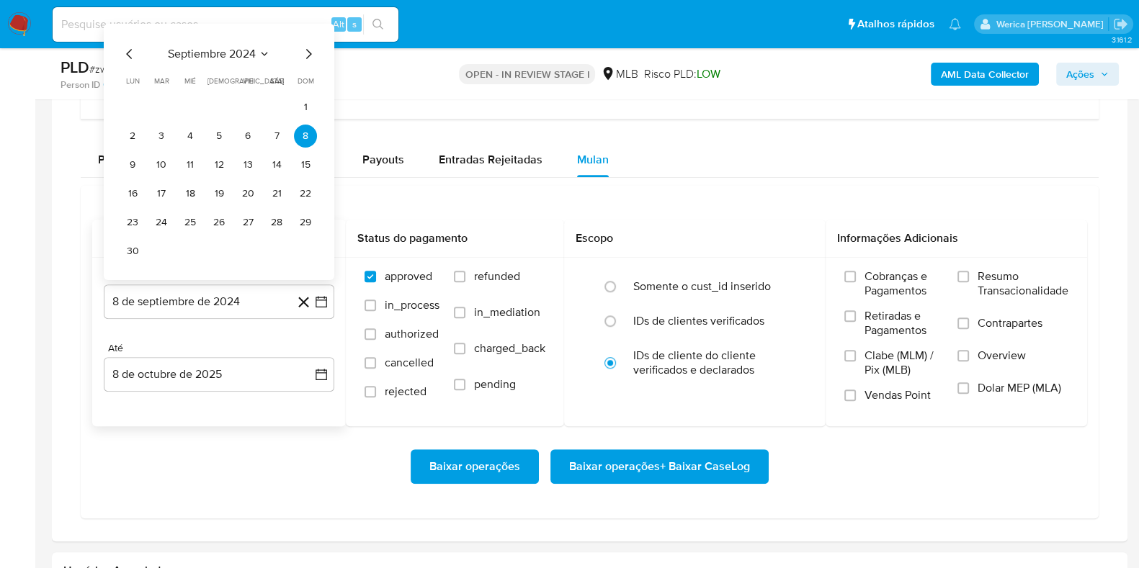
click at [255, 60] on div "septiembre 2024 septiembre 2024 lun lunes mar martes mié miércoles jue jueves v…" at bounding box center [219, 154] width 196 height 218
click at [256, 48] on span "septiembre 2024" at bounding box center [212, 54] width 88 height 14
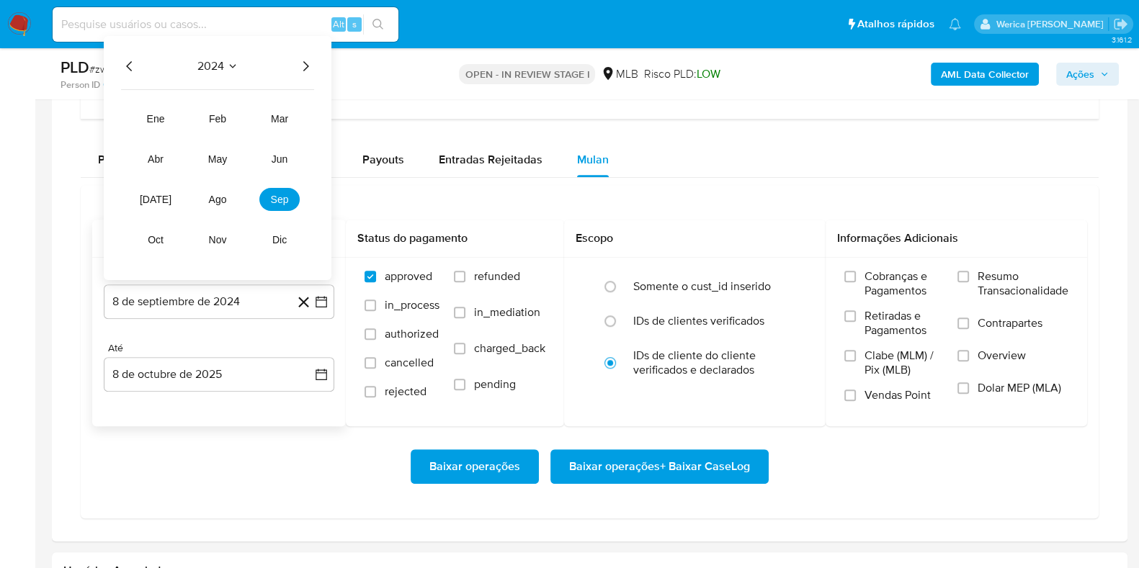
click at [310, 58] on icon "Año siguiente" at bounding box center [305, 66] width 17 height 17
drag, startPoint x: 220, startPoint y: 197, endPoint x: 243, endPoint y: 183, distance: 27.2
click at [220, 197] on span "ago" at bounding box center [218, 200] width 18 height 12
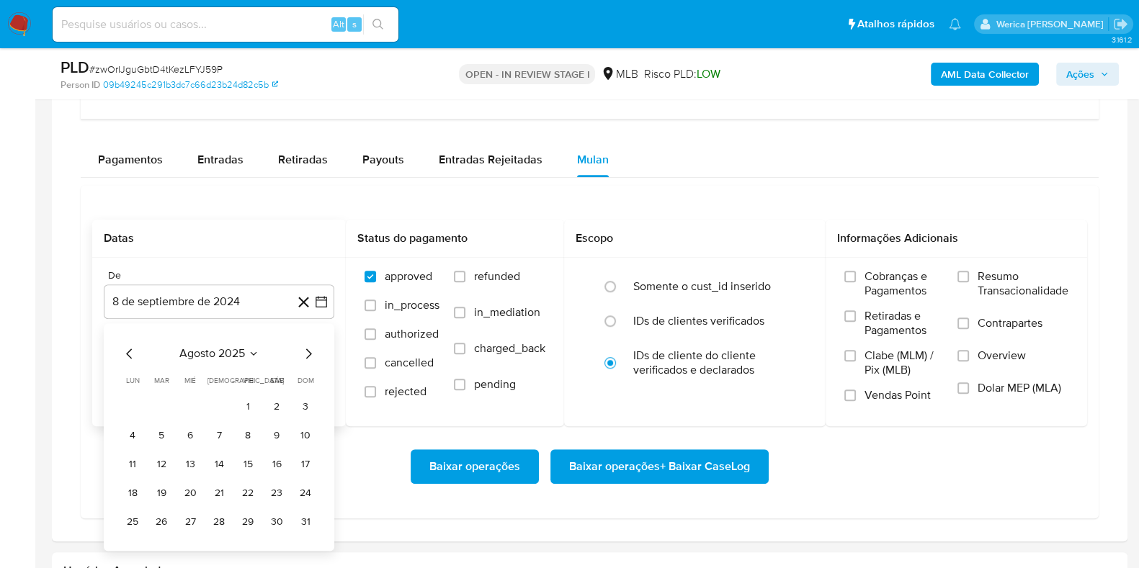
click at [254, 405] on button "1" at bounding box center [247, 407] width 23 height 23
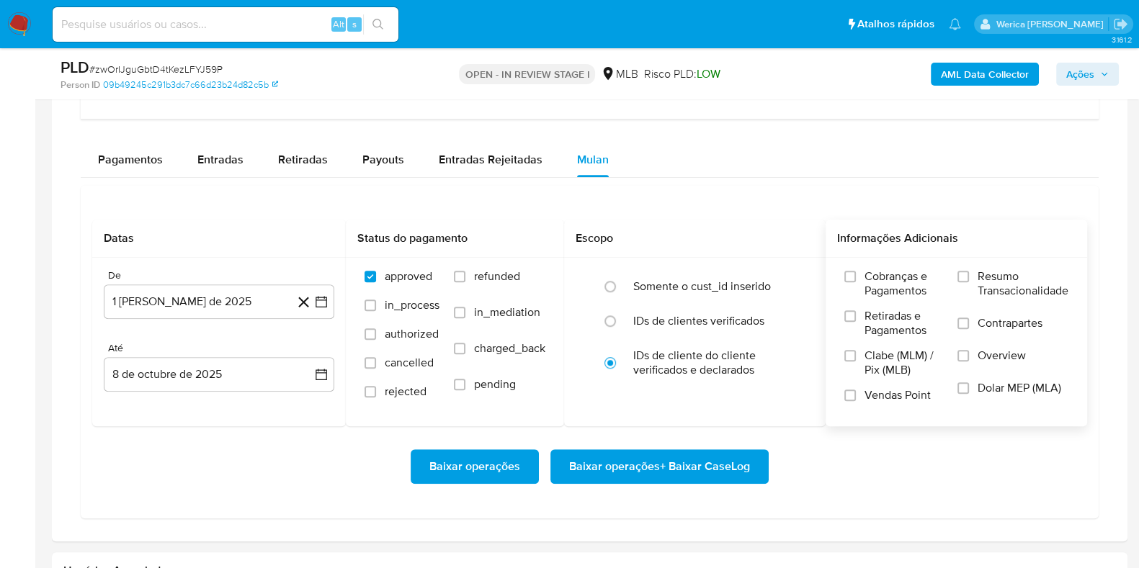
click at [915, 329] on span "Retiradas e Pagamentos" at bounding box center [904, 323] width 79 height 29
click at [856, 322] on input "Retiradas e Pagamentos" at bounding box center [850, 317] width 12 height 12
click at [896, 376] on label "Clabe (MLM) / Pix (MLB)" at bounding box center [893, 369] width 99 height 40
click at [856, 362] on input "Clabe (MLM) / Pix (MLB)" at bounding box center [850, 356] width 12 height 12
click at [908, 403] on label "Vendas Point" at bounding box center [893, 400] width 99 height 25
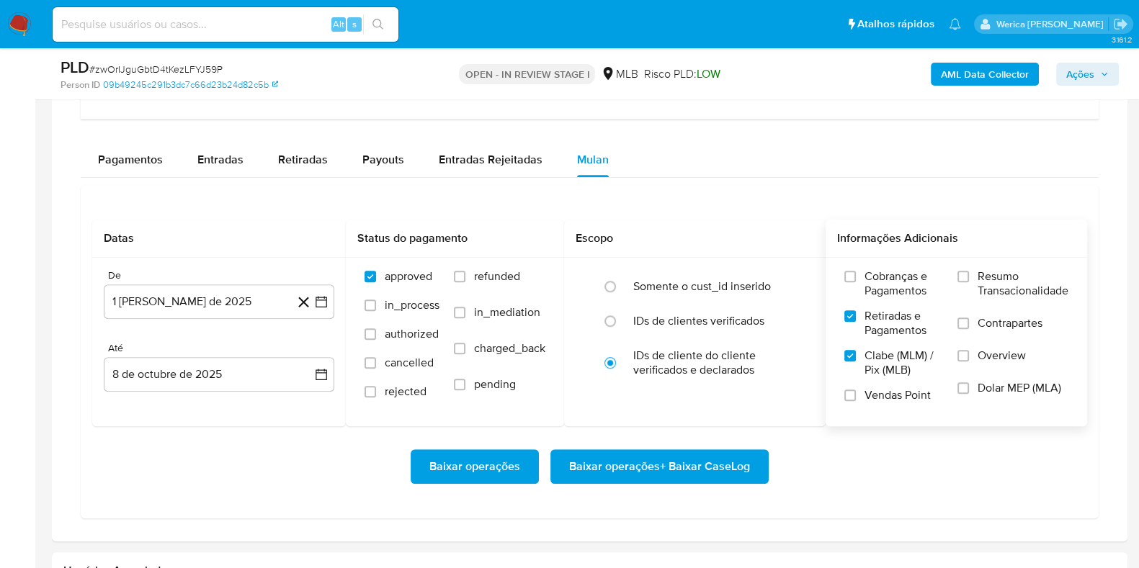
click at [856, 401] on input "Vendas Point" at bounding box center [850, 396] width 12 height 12
click at [993, 381] on span "Dolar MEP (MLA)" at bounding box center [1020, 388] width 84 height 14
click at [969, 383] on input "Dolar MEP (MLA)" at bounding box center [964, 389] width 12 height 12
click at [996, 344] on label "Contrapartes" at bounding box center [1013, 332] width 111 height 32
click at [969, 329] on input "Contrapartes" at bounding box center [964, 324] width 12 height 12
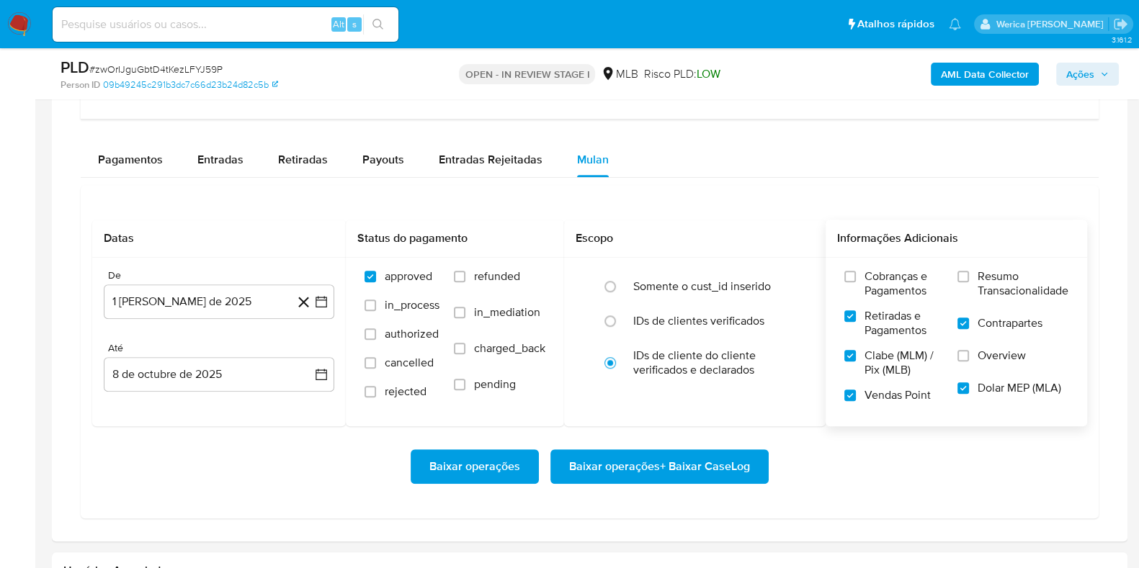
click at [977, 364] on label "Overview" at bounding box center [1013, 365] width 111 height 32
click at [969, 362] on input "Overview" at bounding box center [964, 356] width 12 height 12
click at [976, 293] on label "Resumo Transacionalidade" at bounding box center [1013, 292] width 111 height 47
click at [969, 282] on input "Resumo Transacionalidade" at bounding box center [964, 277] width 12 height 12
drag, startPoint x: 859, startPoint y: 293, endPoint x: 803, endPoint y: 373, distance: 96.7
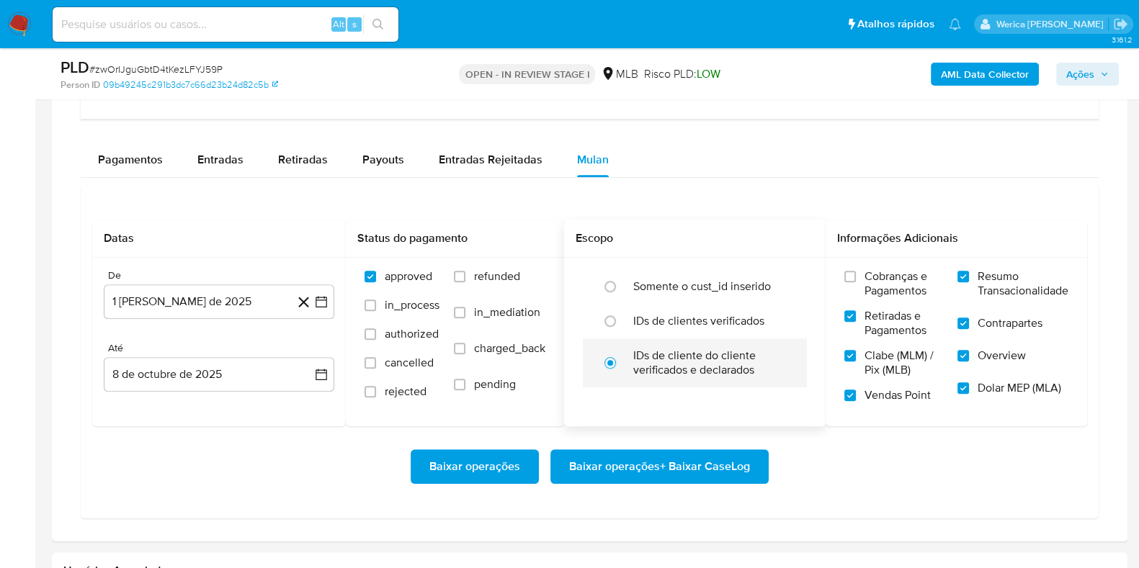
click at [859, 298] on label "Cobranças e Pagamentos" at bounding box center [893, 289] width 99 height 40
click at [856, 282] on input "Cobranças e Pagamentos" at bounding box center [850, 277] width 12 height 12
click at [692, 463] on span "Baixar operações + Baixar CaseLog" at bounding box center [659, 467] width 181 height 32
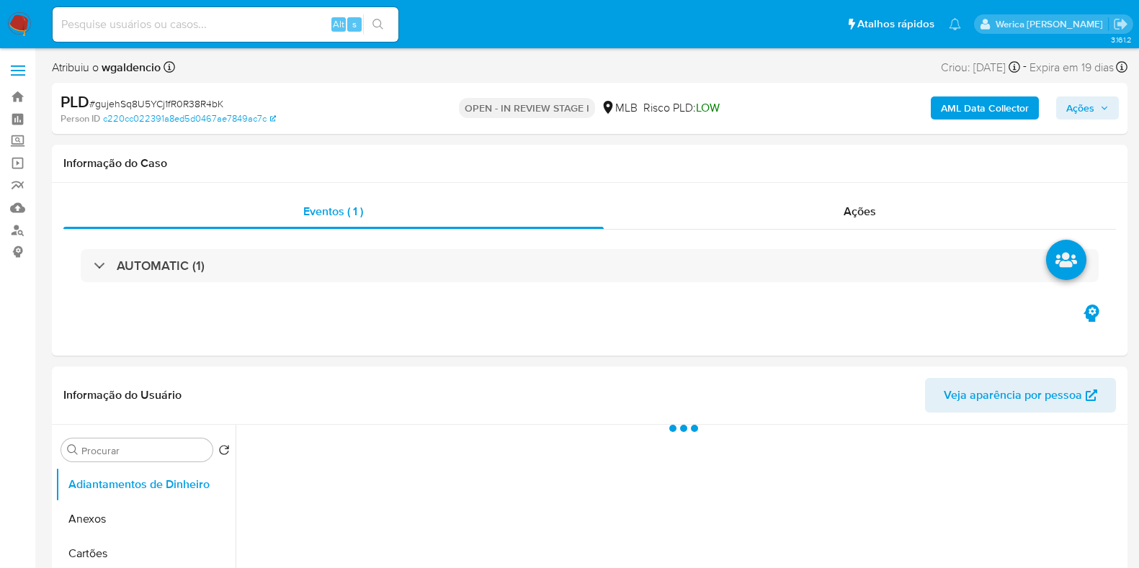
select select "10"
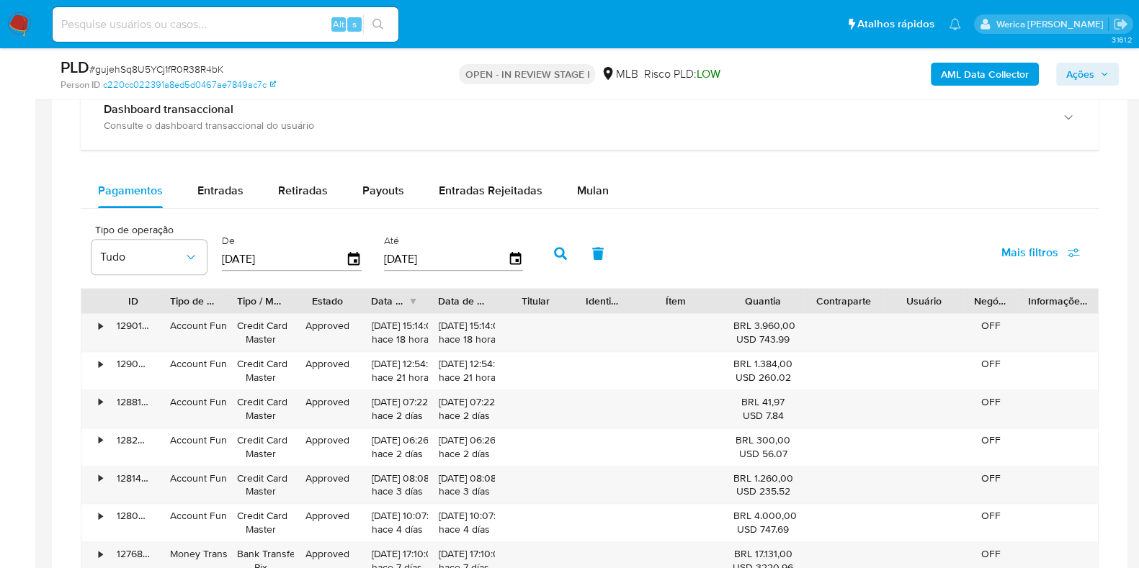
scroll to position [991, 0]
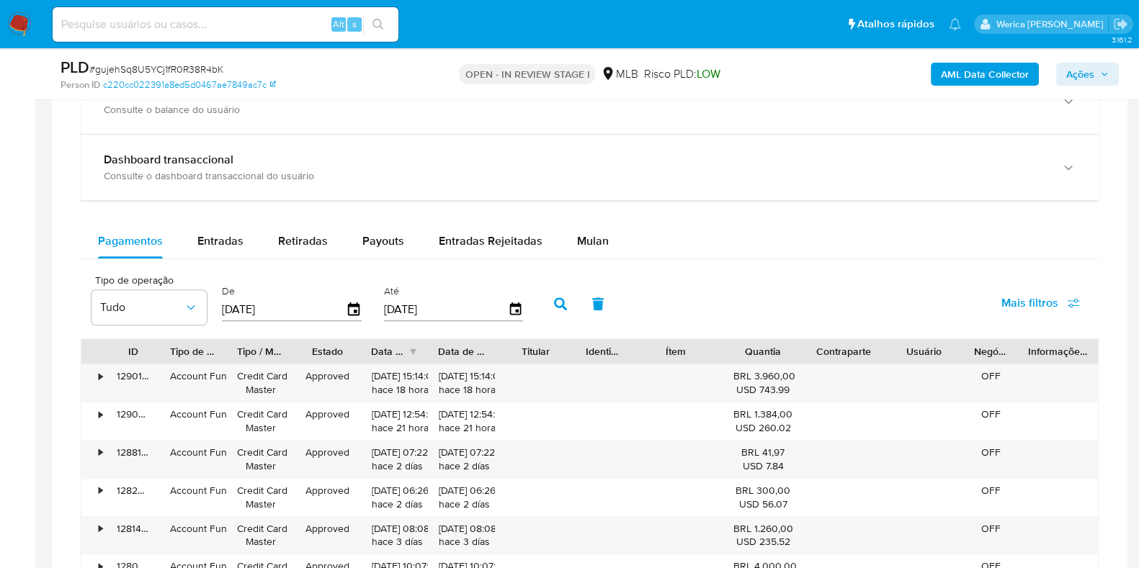
drag, startPoint x: 581, startPoint y: 250, endPoint x: 573, endPoint y: 262, distance: 15.0
click at [582, 251] on div "Mulan" at bounding box center [593, 241] width 32 height 35
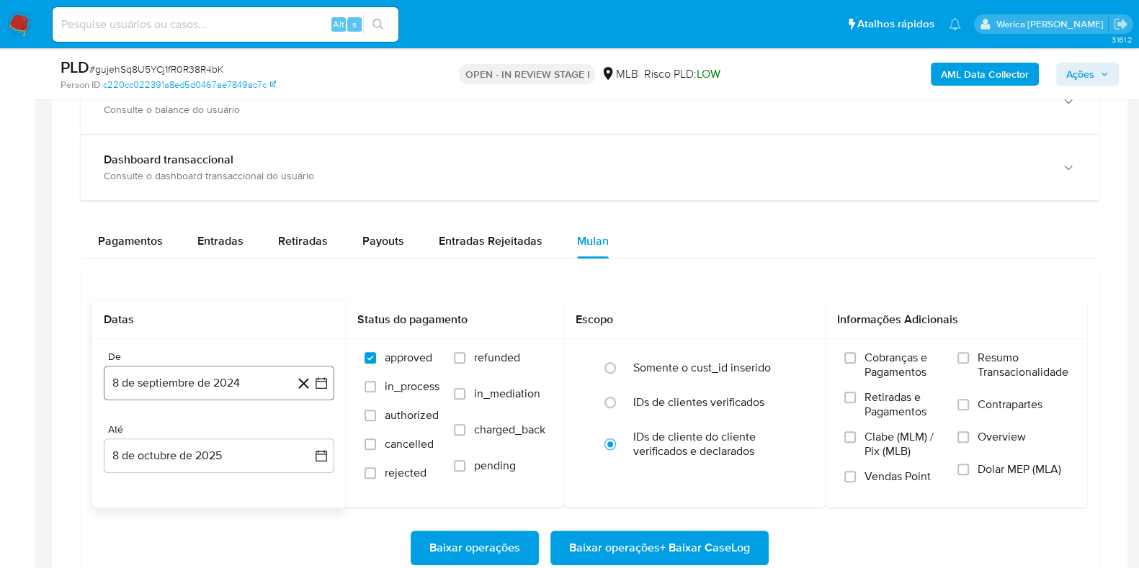
click at [244, 392] on button "8 de septiembre de 2024" at bounding box center [219, 383] width 231 height 35
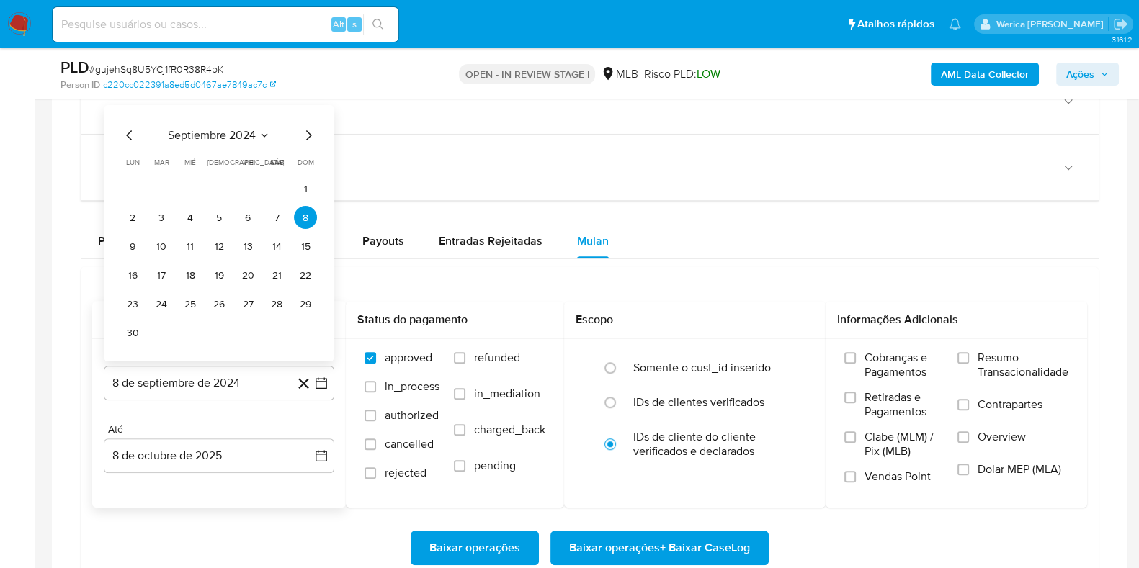
click at [223, 136] on span "septiembre 2024" at bounding box center [212, 135] width 88 height 14
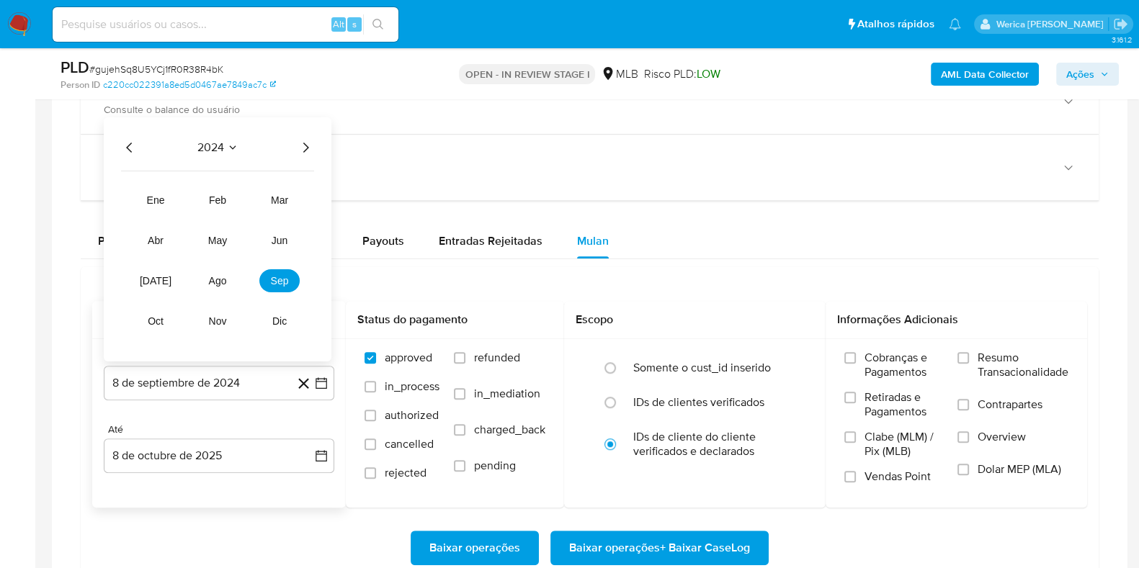
click at [313, 146] on icon "Año siguiente" at bounding box center [305, 147] width 17 height 17
click at [223, 280] on span "ago" at bounding box center [218, 281] width 18 height 12
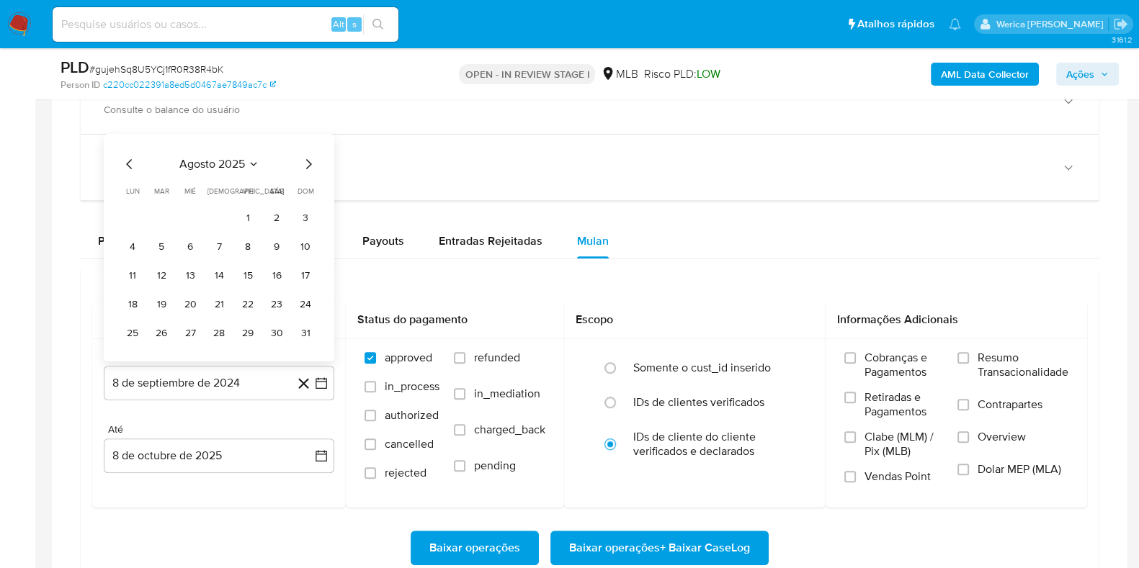
drag, startPoint x: 245, startPoint y: 210, endPoint x: 280, endPoint y: 261, distance: 61.2
click at [247, 210] on button "1" at bounding box center [247, 217] width 23 height 23
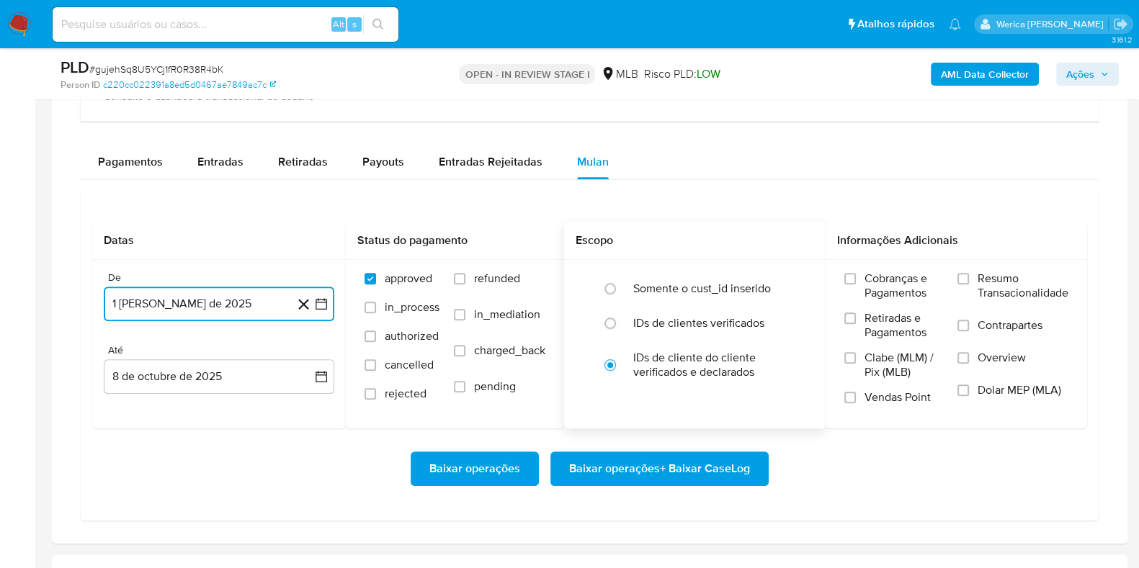
scroll to position [1170, 0]
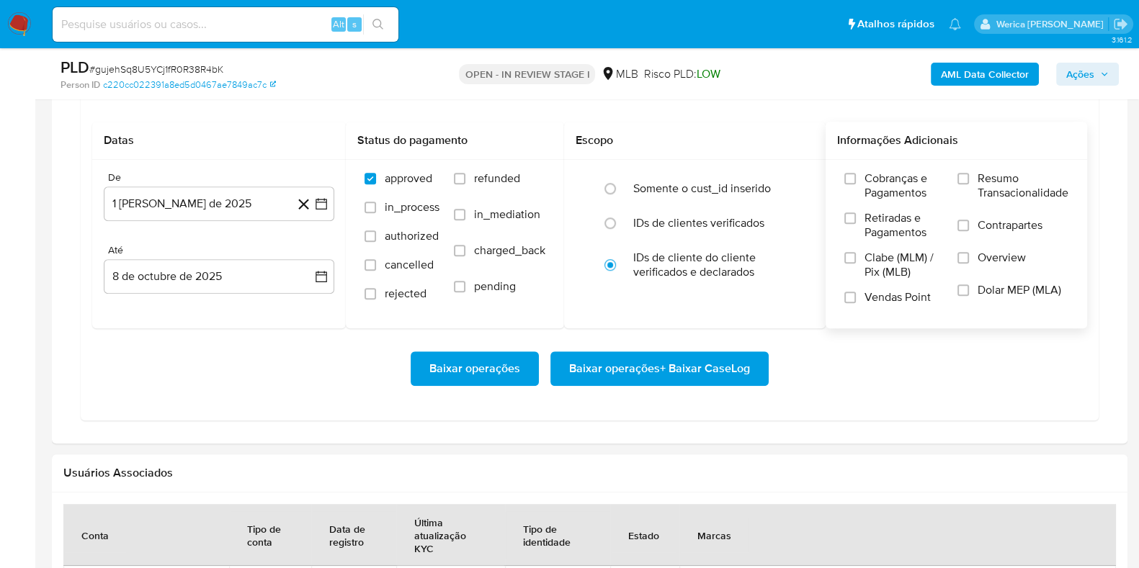
click at [883, 187] on span "Cobranças e Pagamentos" at bounding box center [904, 185] width 79 height 29
click at [856, 184] on input "Cobranças e Pagamentos" at bounding box center [850, 179] width 12 height 12
click at [885, 239] on span "Retiradas e Pagamentos" at bounding box center [904, 225] width 79 height 29
click at [856, 224] on input "Retiradas e Pagamentos" at bounding box center [850, 219] width 12 height 12
click at [880, 280] on label "Clabe (MLM) / Pix (MLB)" at bounding box center [893, 271] width 99 height 40
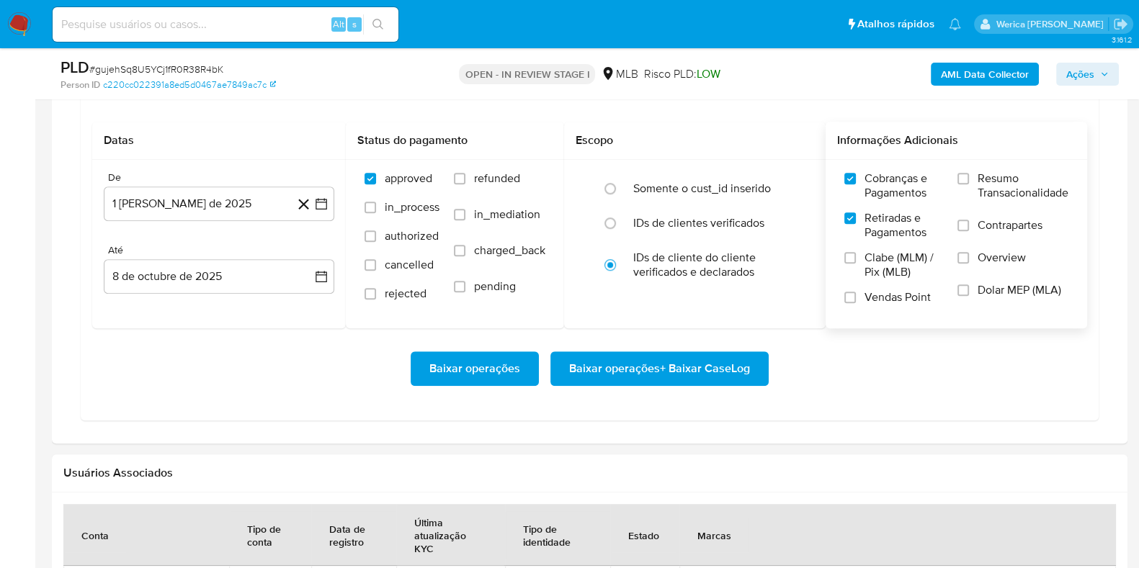
click at [856, 264] on input "Clabe (MLM) / Pix (MLB)" at bounding box center [850, 258] width 12 height 12
click at [890, 306] on label "Vendas Point" at bounding box center [893, 302] width 99 height 25
click at [856, 303] on input "Vendas Point" at bounding box center [850, 298] width 12 height 12
click at [978, 293] on span "Dolar MEP (MLA)" at bounding box center [1020, 290] width 84 height 14
click at [969, 293] on input "Dolar MEP (MLA)" at bounding box center [964, 291] width 12 height 12
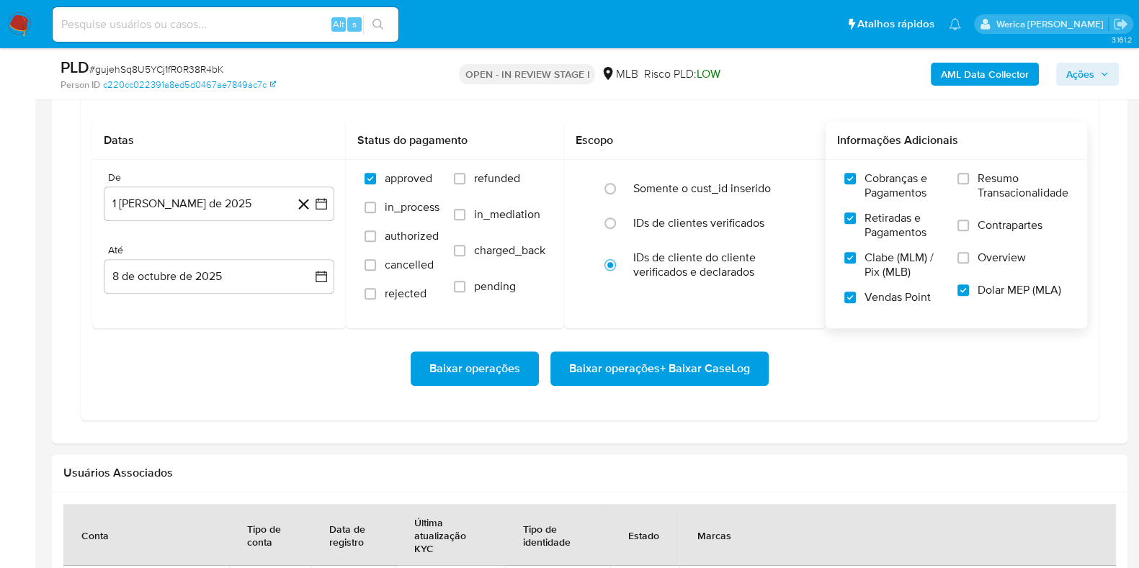
click at [984, 260] on span "Overview" at bounding box center [1002, 258] width 48 height 14
click at [969, 260] on input "Overview" at bounding box center [964, 258] width 12 height 12
click at [978, 218] on span "Contrapartes" at bounding box center [1010, 225] width 65 height 14
click at [969, 220] on input "Contrapartes" at bounding box center [964, 226] width 12 height 12
click at [971, 189] on label "Resumo Transacionalidade" at bounding box center [1013, 194] width 111 height 47
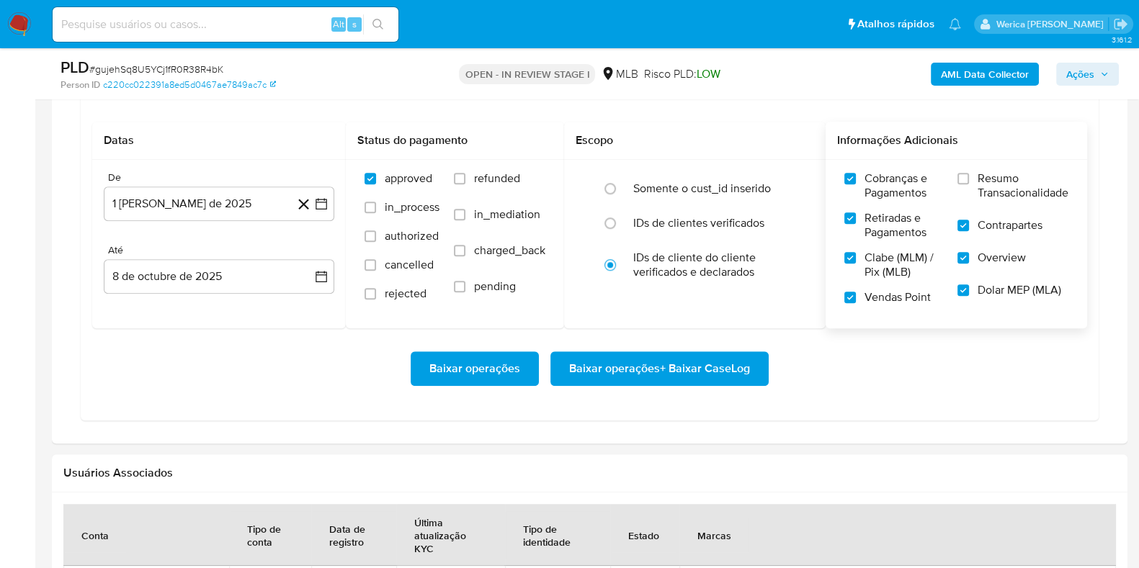
click at [969, 184] on input "Resumo Transacionalidade" at bounding box center [964, 179] width 12 height 12
click at [666, 371] on span "Baixar operações + Baixar CaseLog" at bounding box center [659, 369] width 181 height 32
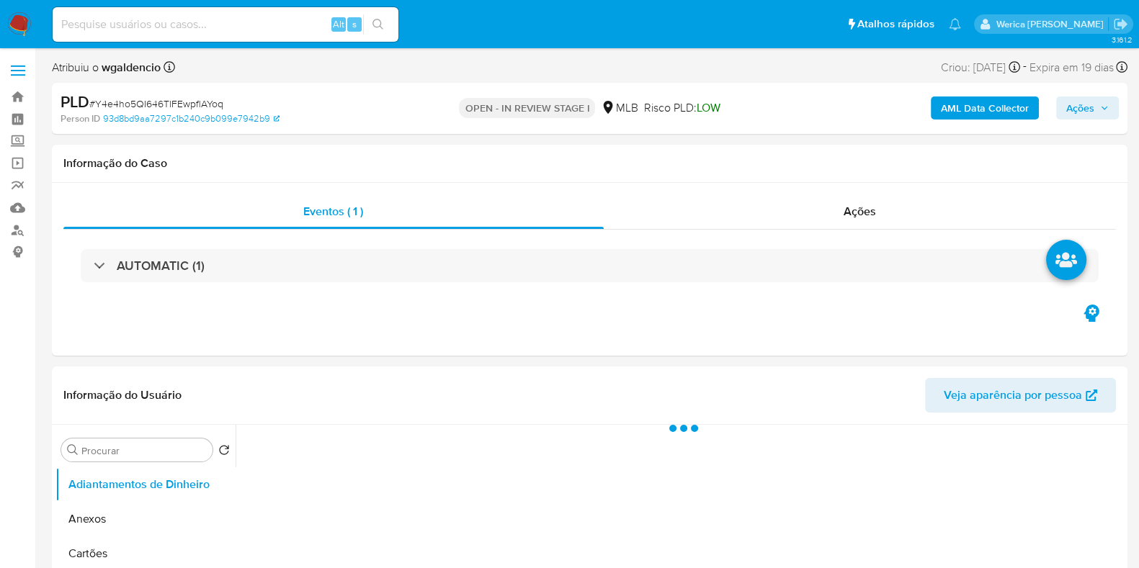
select select "10"
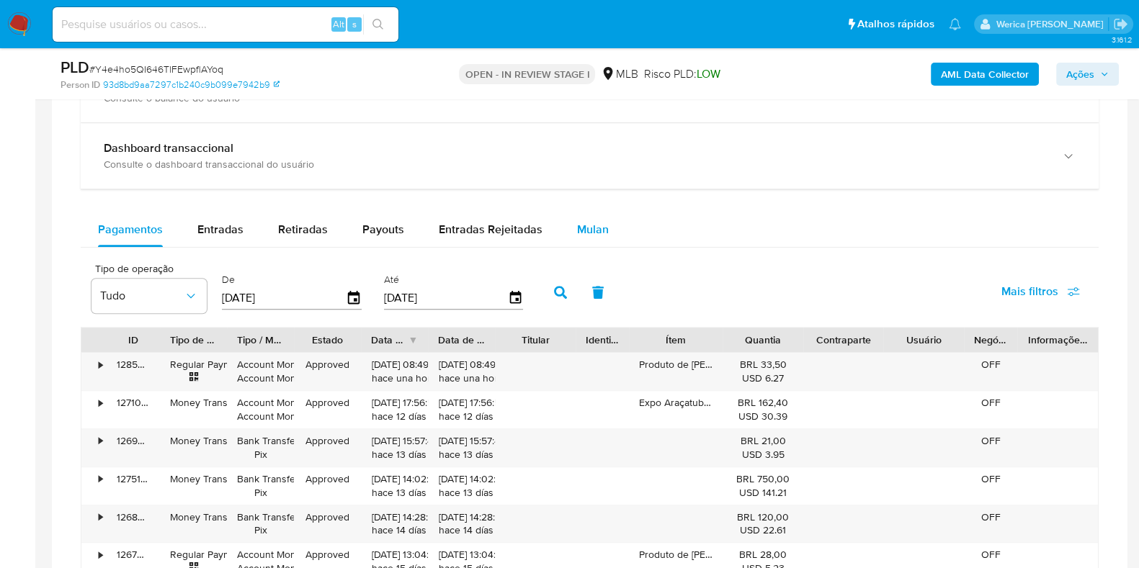
scroll to position [991, 0]
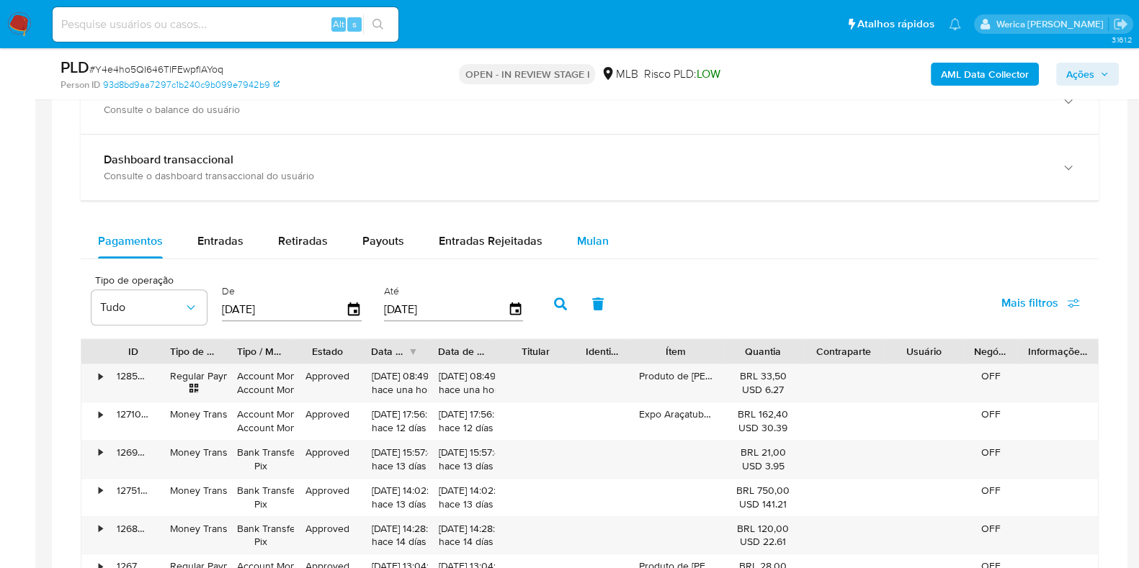
click at [584, 231] on div "Mulan" at bounding box center [593, 241] width 32 height 35
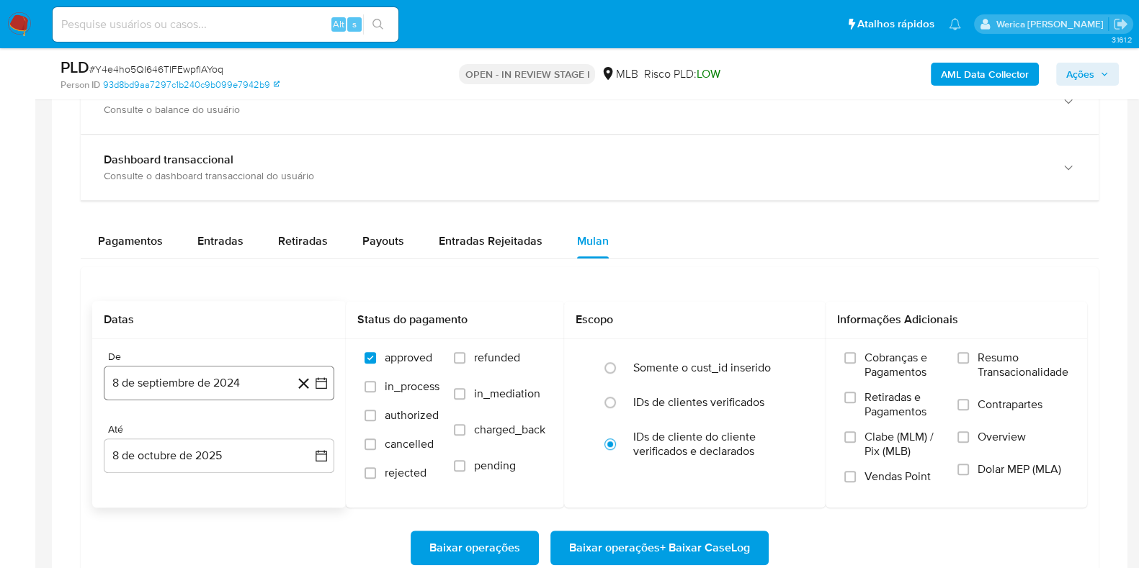
click at [224, 374] on button "8 de septiembre de 2024" at bounding box center [219, 383] width 231 height 35
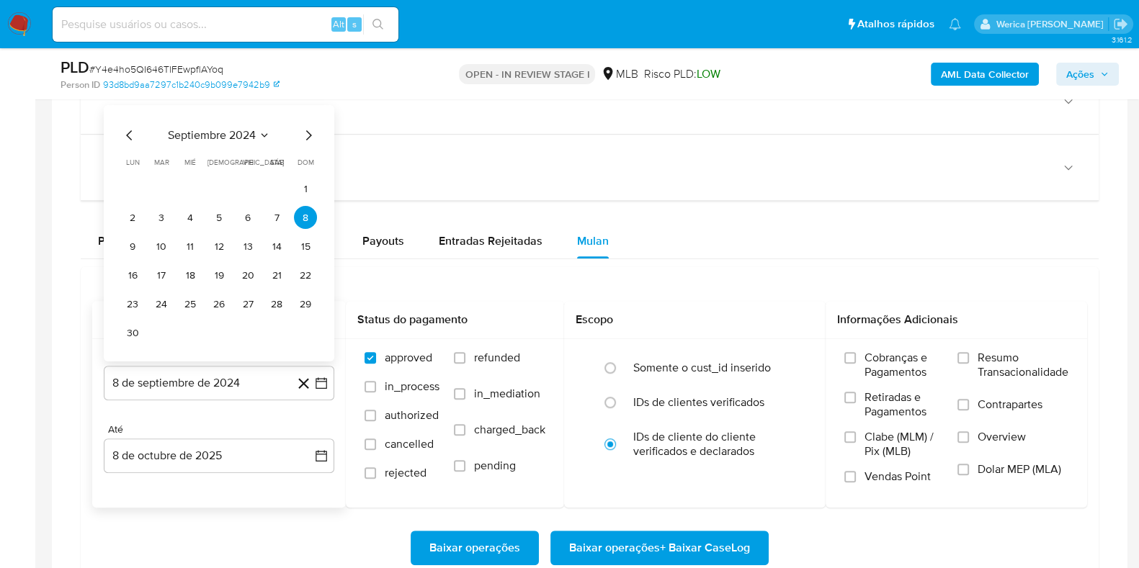
click at [223, 138] on span "septiembre 2024" at bounding box center [212, 135] width 88 height 14
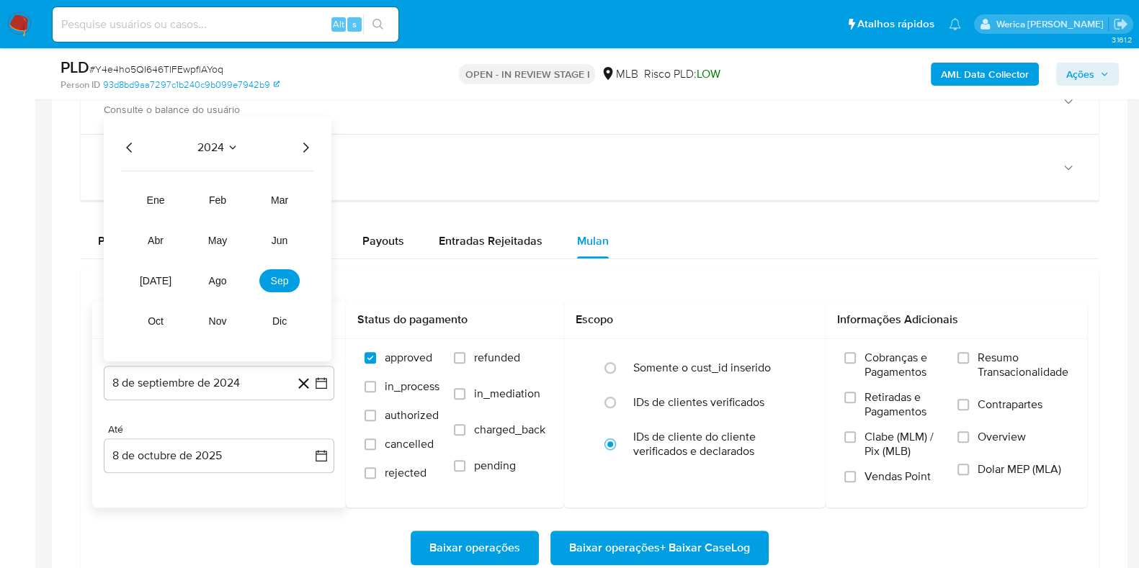
click at [310, 143] on icon "Año siguiente" at bounding box center [305, 147] width 17 height 17
click at [212, 275] on span "ago" at bounding box center [218, 281] width 18 height 12
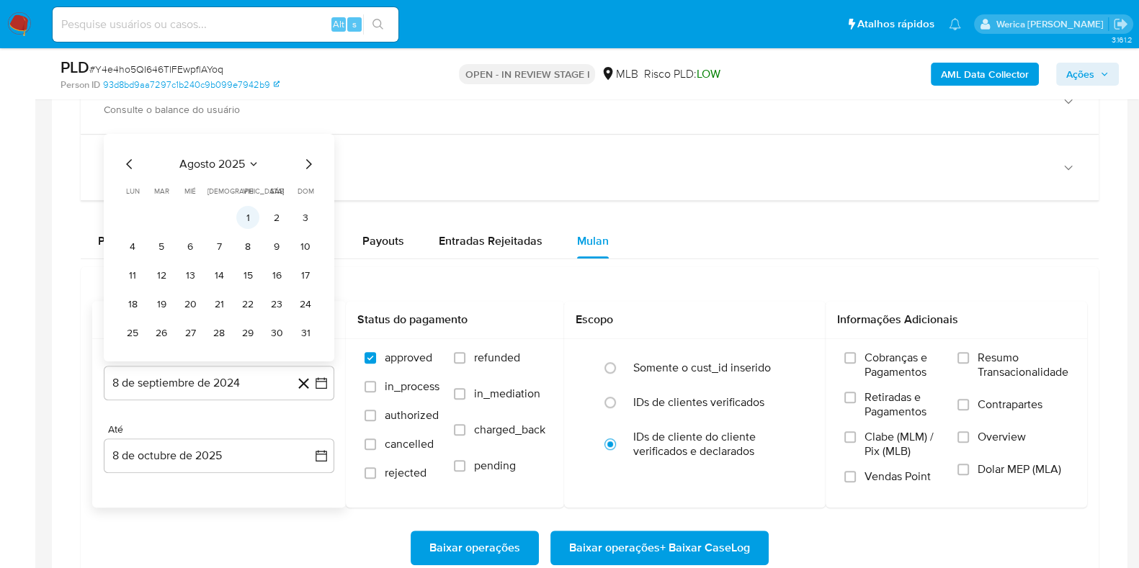
click at [249, 225] on button "1" at bounding box center [247, 217] width 23 height 23
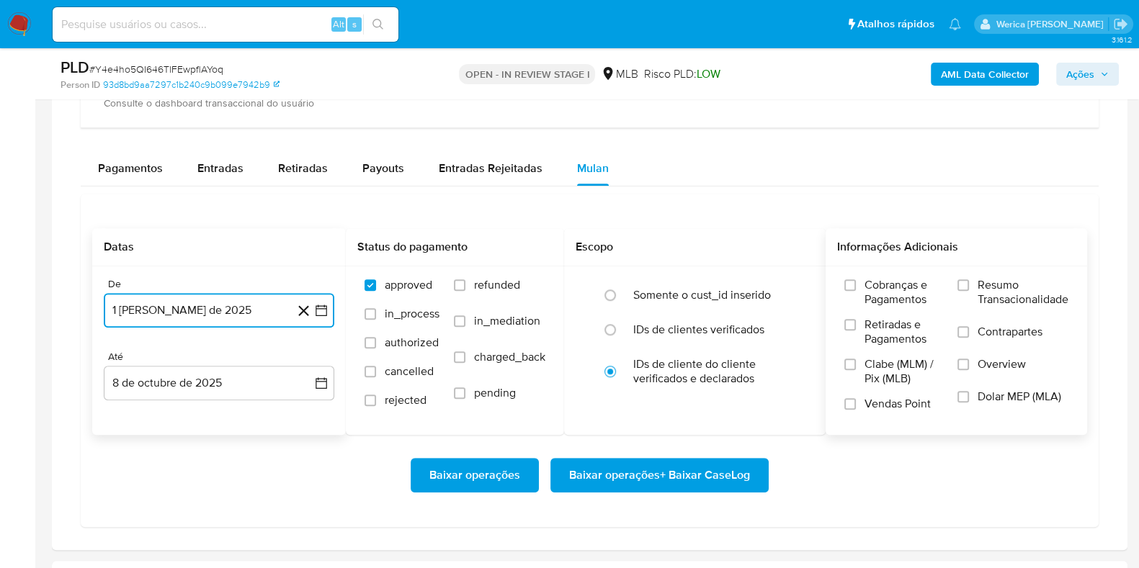
scroll to position [1081, 0]
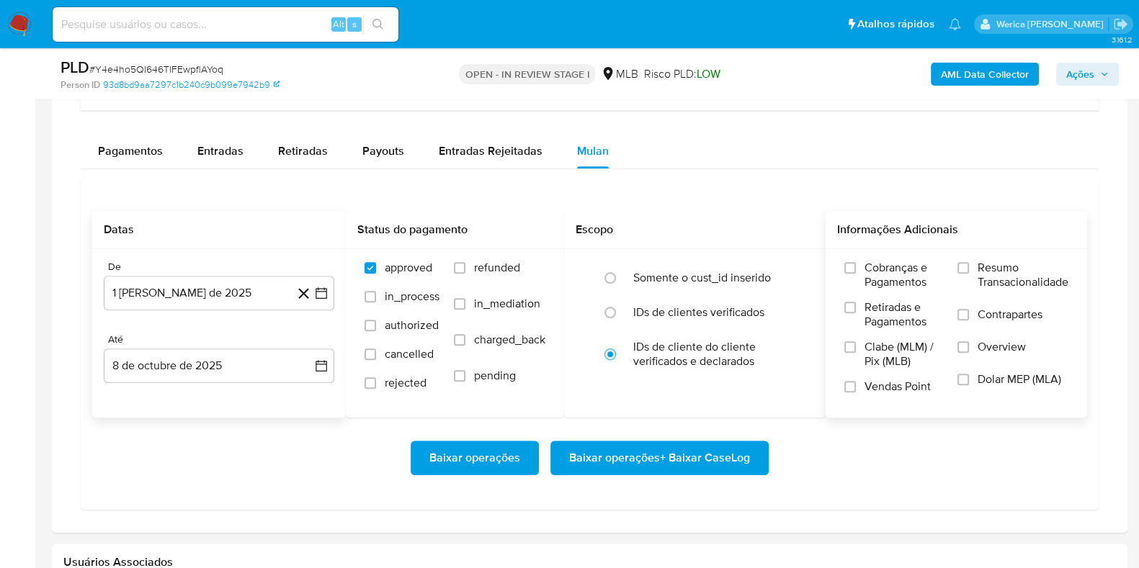
click at [883, 280] on span "Cobranças e Pagamentos" at bounding box center [904, 275] width 79 height 29
click at [856, 274] on input "Cobranças e Pagamentos" at bounding box center [850, 268] width 12 height 12
click at [885, 326] on span "Retiradas e Pagamentos" at bounding box center [904, 314] width 79 height 29
click at [856, 313] on input "Retiradas e Pagamentos" at bounding box center [850, 308] width 12 height 12
click at [880, 373] on label "Clabe (MLM) / Pix (MLB)" at bounding box center [893, 360] width 99 height 40
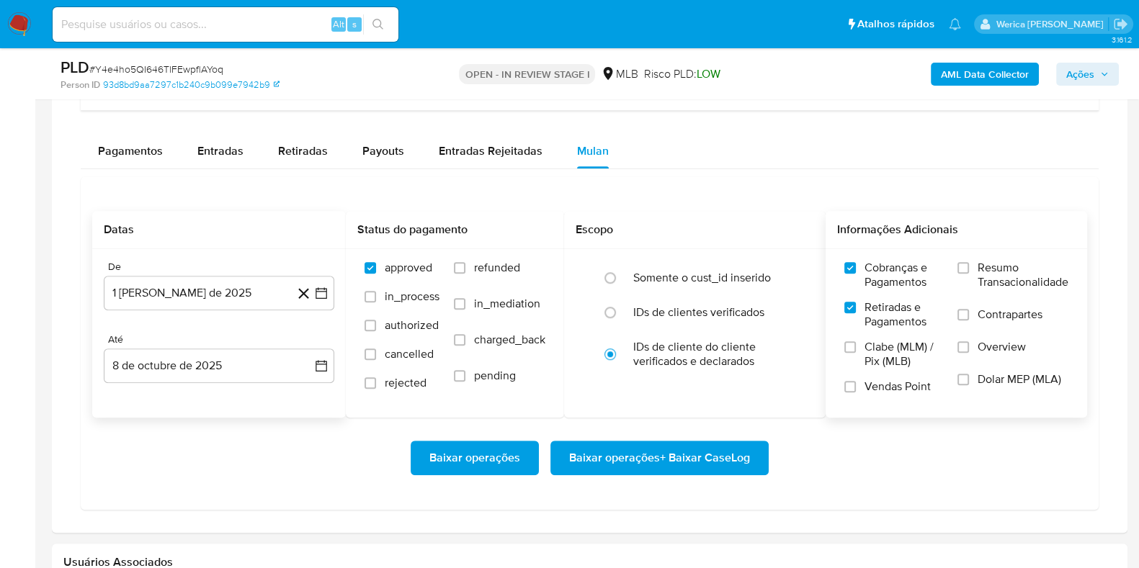
click at [856, 353] on input "Clabe (MLM) / Pix (MLB)" at bounding box center [850, 348] width 12 height 12
click at [896, 394] on span "Vendas Point" at bounding box center [898, 387] width 66 height 14
click at [856, 393] on input "Vendas Point" at bounding box center [850, 387] width 12 height 12
click at [981, 374] on span "Dolar MEP (MLA)" at bounding box center [1020, 380] width 84 height 14
click at [969, 374] on input "Dolar MEP (MLA)" at bounding box center [964, 380] width 12 height 12
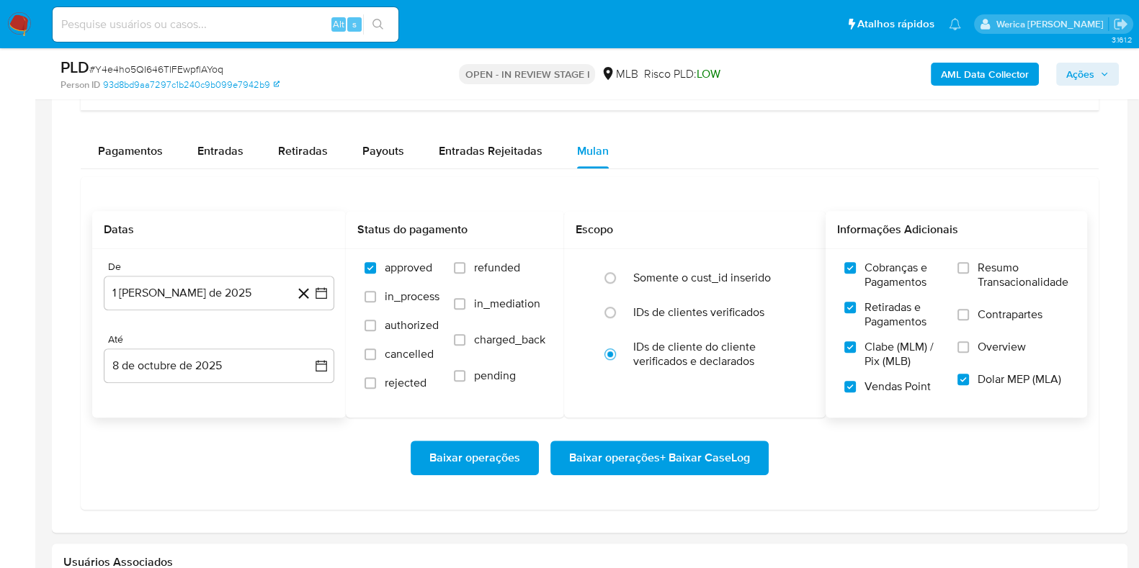
click at [976, 334] on label "Contrapartes" at bounding box center [1013, 324] width 111 height 32
click at [969, 321] on input "Contrapartes" at bounding box center [964, 315] width 12 height 12
click at [973, 344] on label "Overview" at bounding box center [1013, 356] width 111 height 32
click at [969, 344] on input "Overview" at bounding box center [964, 348] width 12 height 12
click at [984, 273] on span "Resumo Transacionalidade" at bounding box center [1023, 275] width 91 height 29
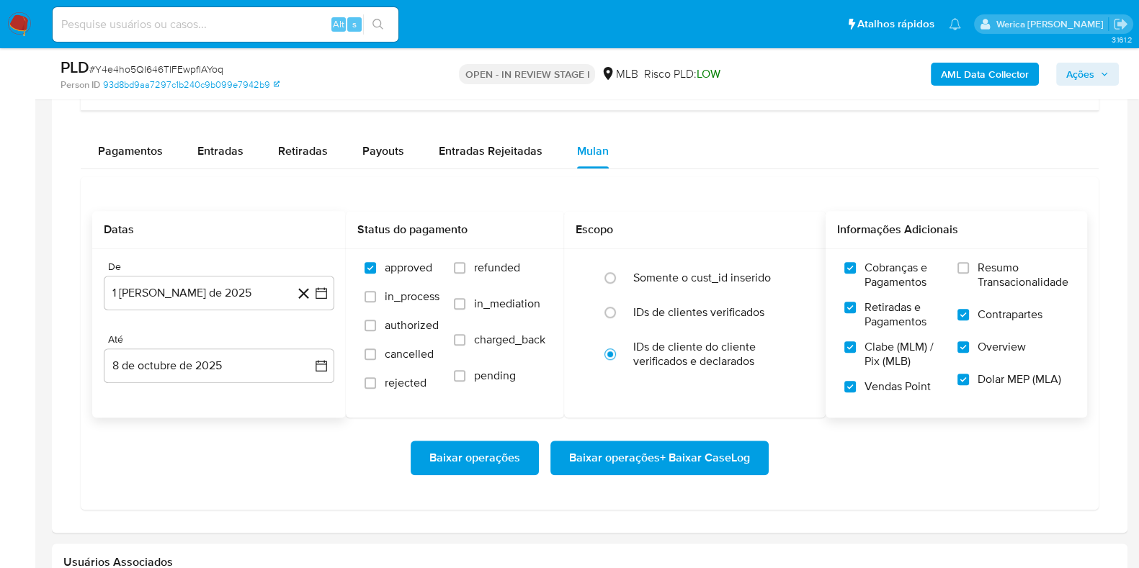
click at [969, 273] on input "Resumo Transacionalidade" at bounding box center [964, 268] width 12 height 12
click at [739, 452] on span "Baixar operações + Baixar CaseLog" at bounding box center [659, 458] width 181 height 32
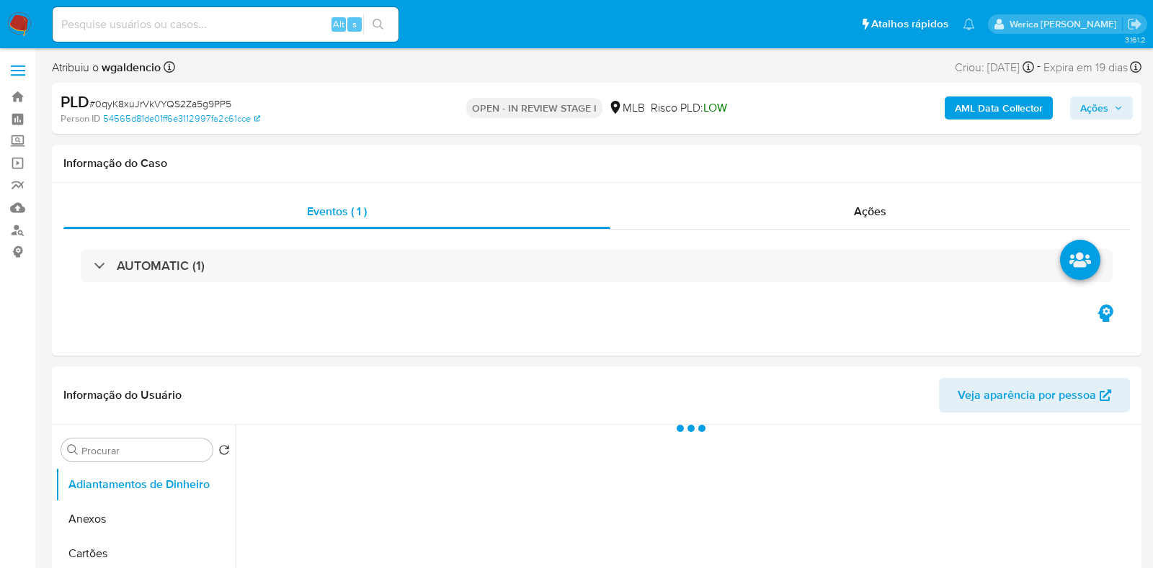
select select "10"
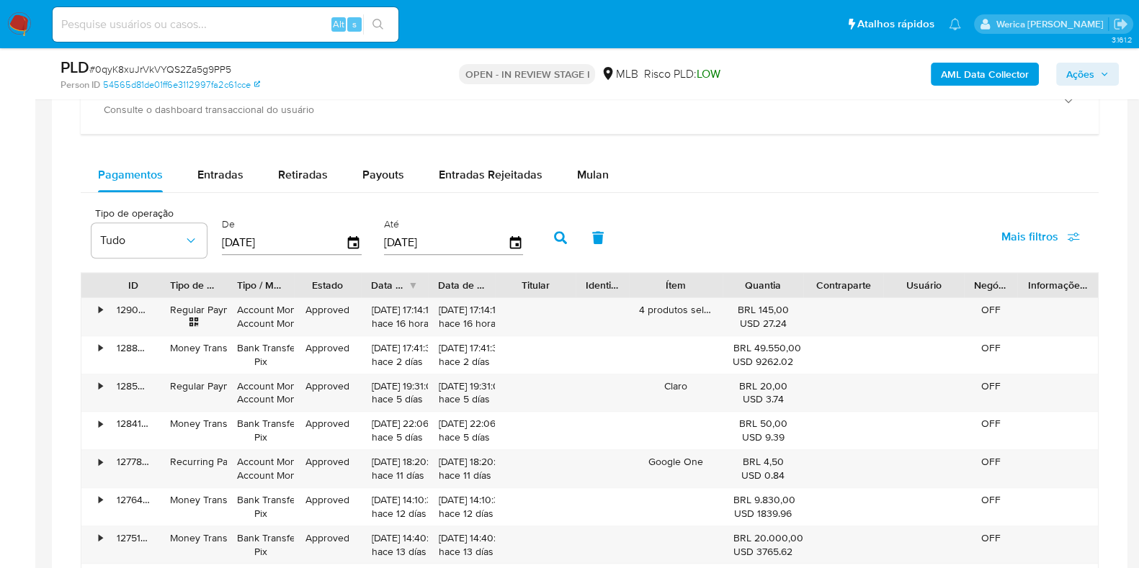
scroll to position [1081, 0]
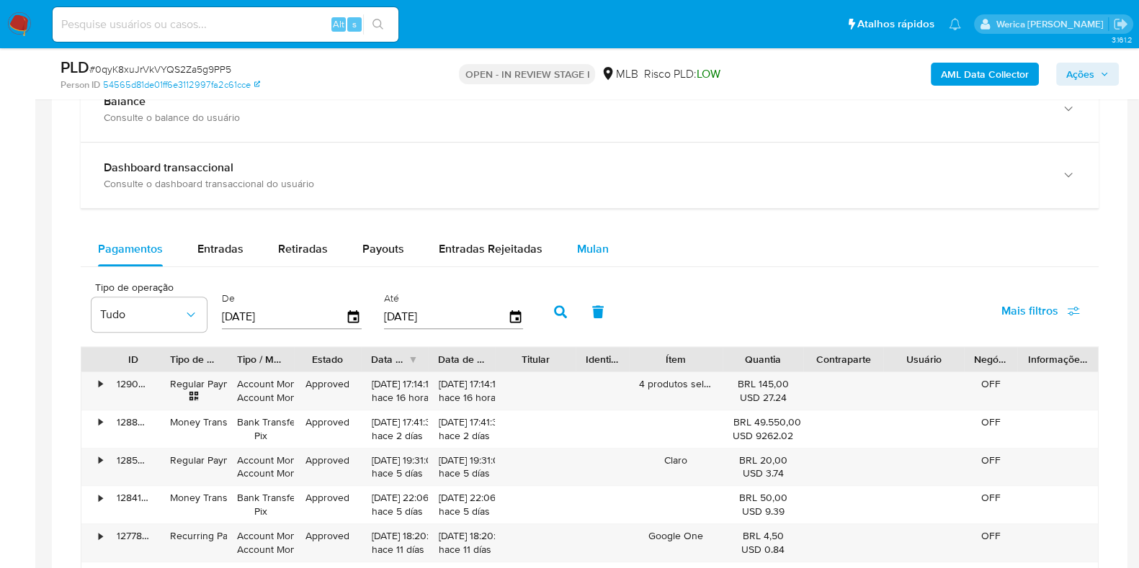
click at [598, 262] on div "Mulan" at bounding box center [593, 249] width 32 height 35
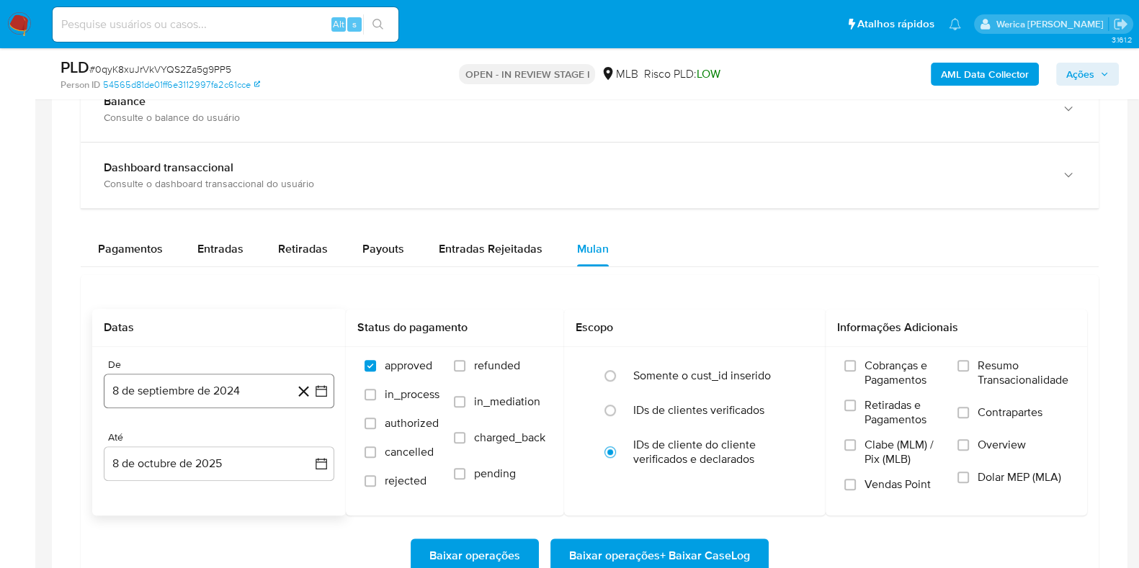
click at [249, 396] on button "8 de septiembre de 2024" at bounding box center [219, 391] width 231 height 35
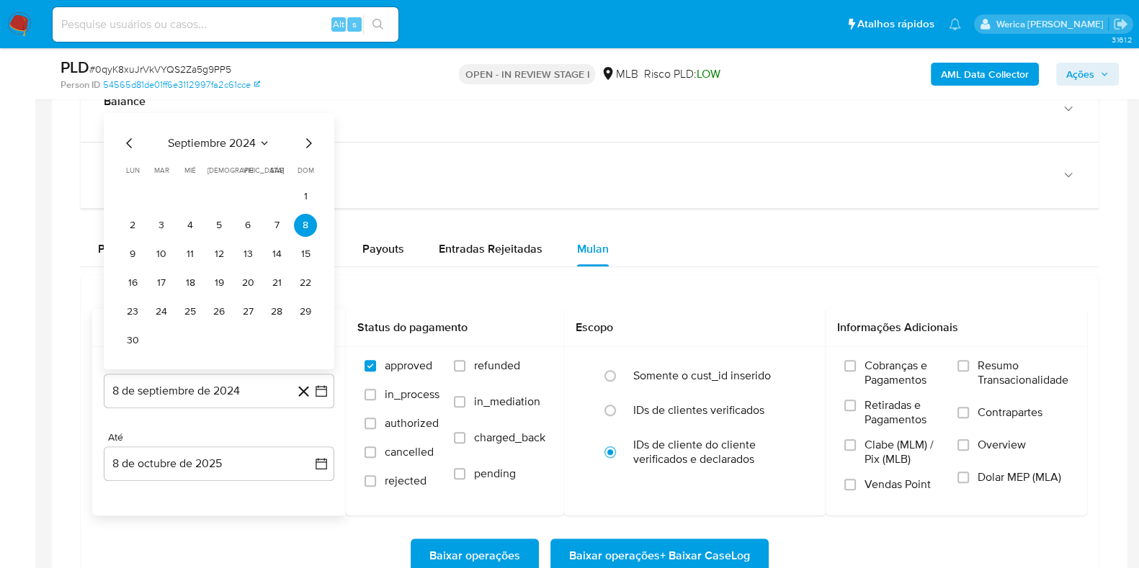
click at [223, 137] on span "septiembre 2024" at bounding box center [212, 143] width 88 height 14
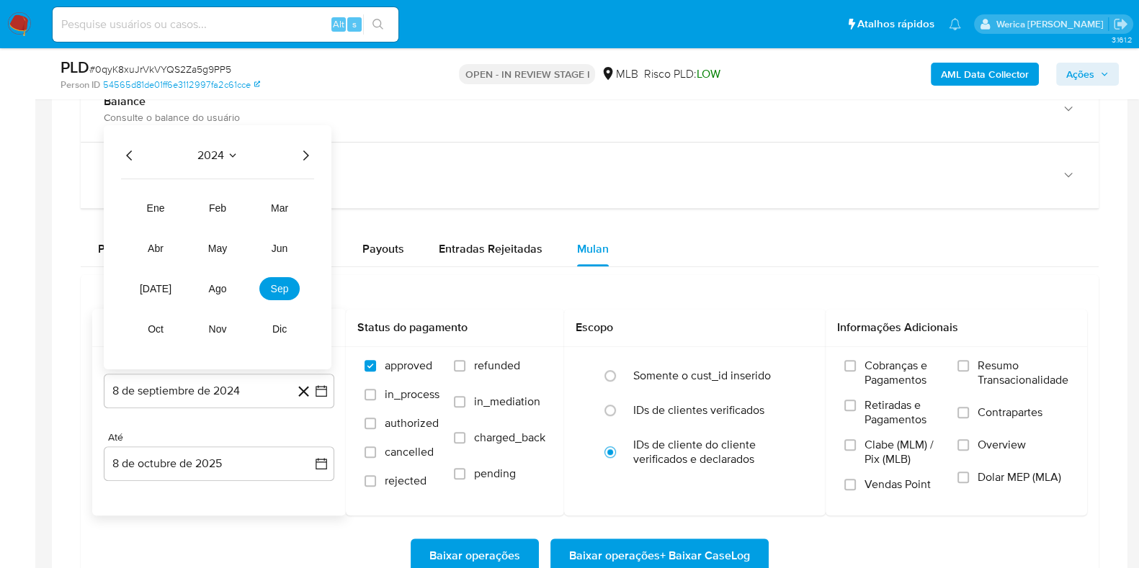
click at [300, 161] on icon "Año siguiente" at bounding box center [305, 155] width 17 height 17
click at [216, 295] on button "ago" at bounding box center [217, 288] width 40 height 23
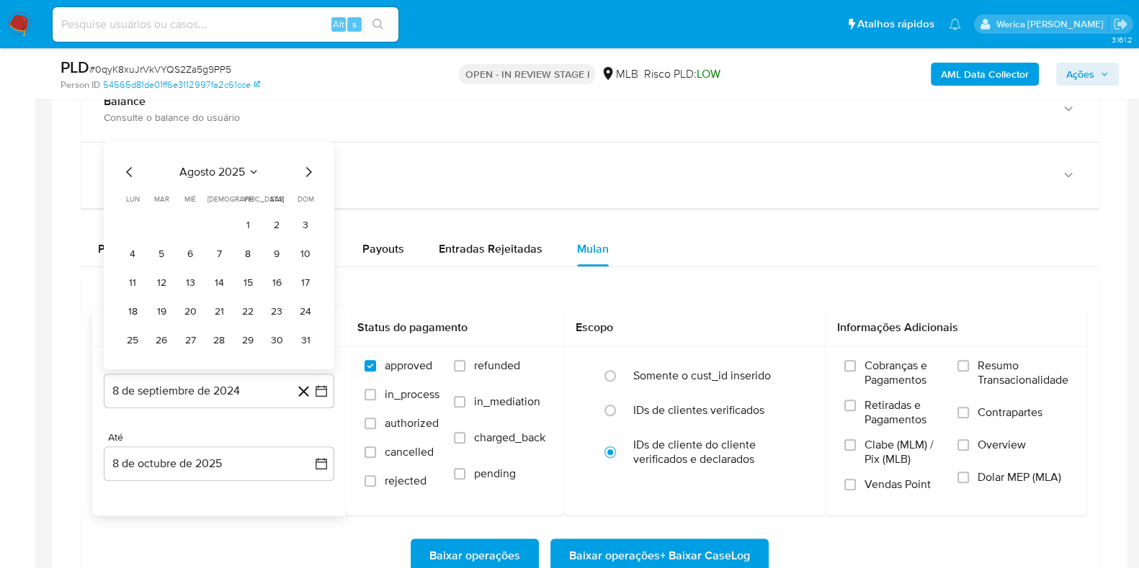
click at [247, 238] on tbody "1 2 3 4 5 6 7 8 9 10 11 12 13 14 15 16 17 18 19 20 21 22 23 24 25 26 27 28 29 3…" at bounding box center [219, 283] width 196 height 138
click at [247, 219] on button "1" at bounding box center [247, 225] width 23 height 23
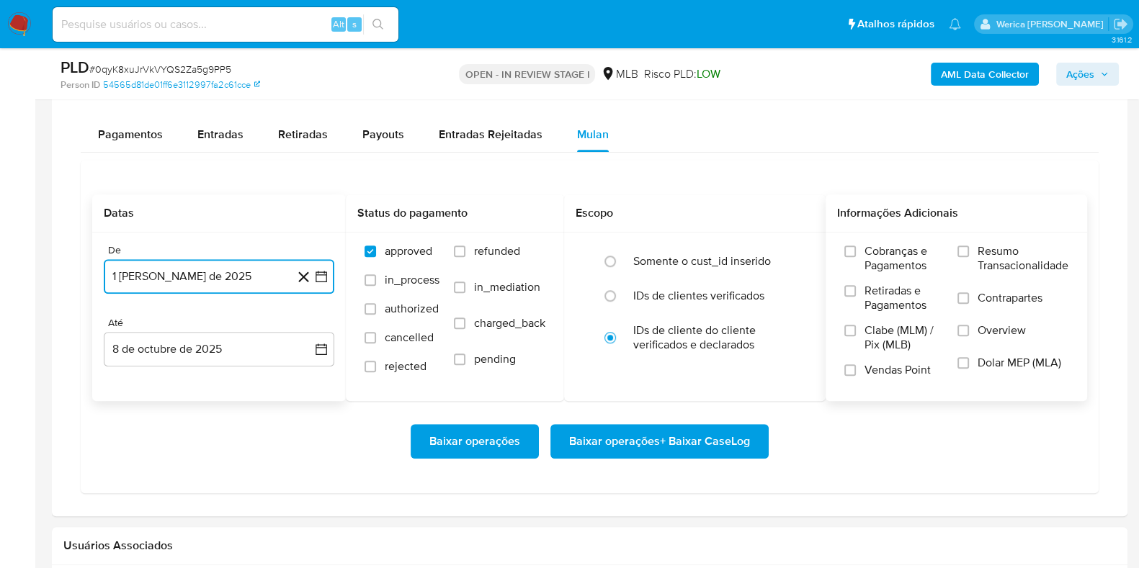
scroll to position [1260, 0]
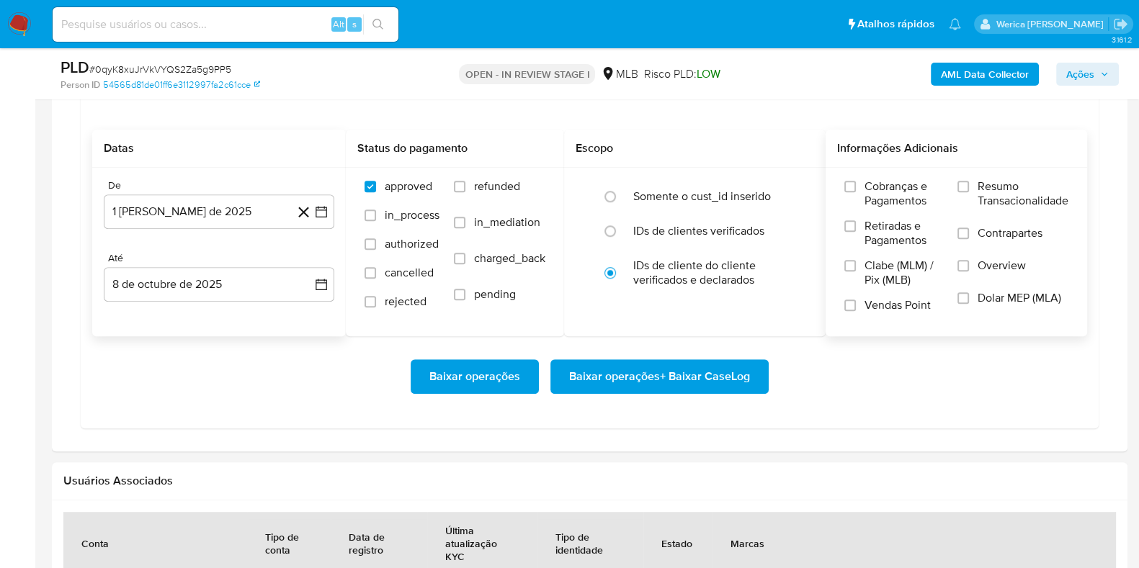
click at [904, 187] on span "Cobranças e Pagamentos" at bounding box center [904, 193] width 79 height 29
click at [856, 187] on input "Cobranças e Pagamentos" at bounding box center [850, 187] width 12 height 12
click at [897, 234] on span "Retiradas e Pagamentos" at bounding box center [904, 233] width 79 height 29
click at [856, 232] on input "Retiradas e Pagamentos" at bounding box center [850, 226] width 12 height 12
click at [894, 269] on span "Clabe (MLM) / Pix (MLB)" at bounding box center [904, 273] width 79 height 29
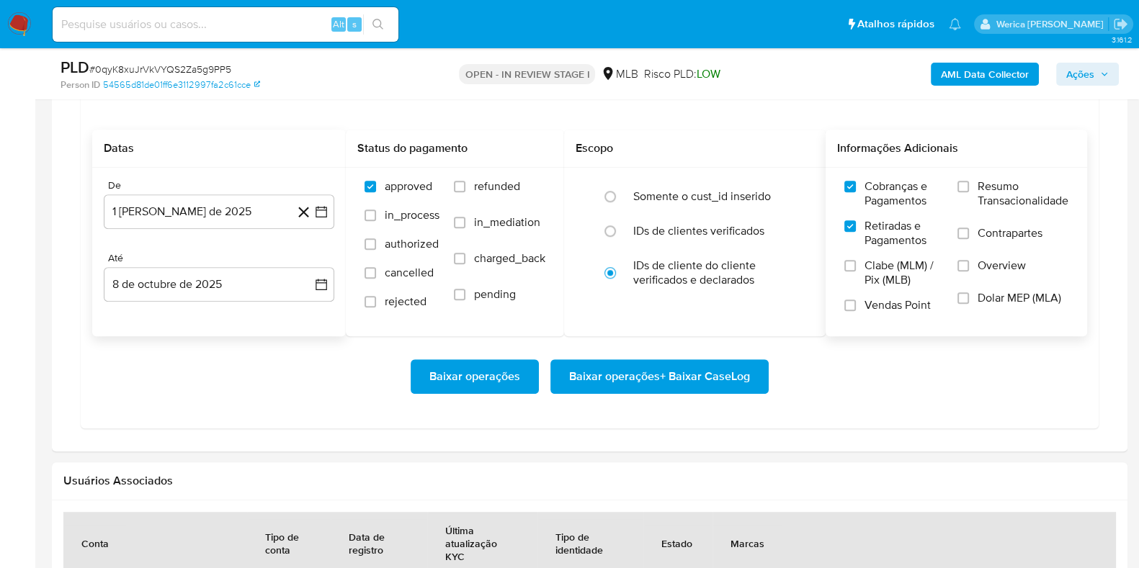
click at [856, 269] on input "Clabe (MLM) / Pix (MLB)" at bounding box center [850, 266] width 12 height 12
click at [904, 308] on span "Vendas Point" at bounding box center [898, 305] width 66 height 14
click at [856, 308] on input "Vendas Point" at bounding box center [850, 306] width 12 height 12
click at [1012, 291] on span "Dolar MEP (MLA)" at bounding box center [1020, 298] width 84 height 14
click at [969, 293] on input "Dolar MEP (MLA)" at bounding box center [964, 299] width 12 height 12
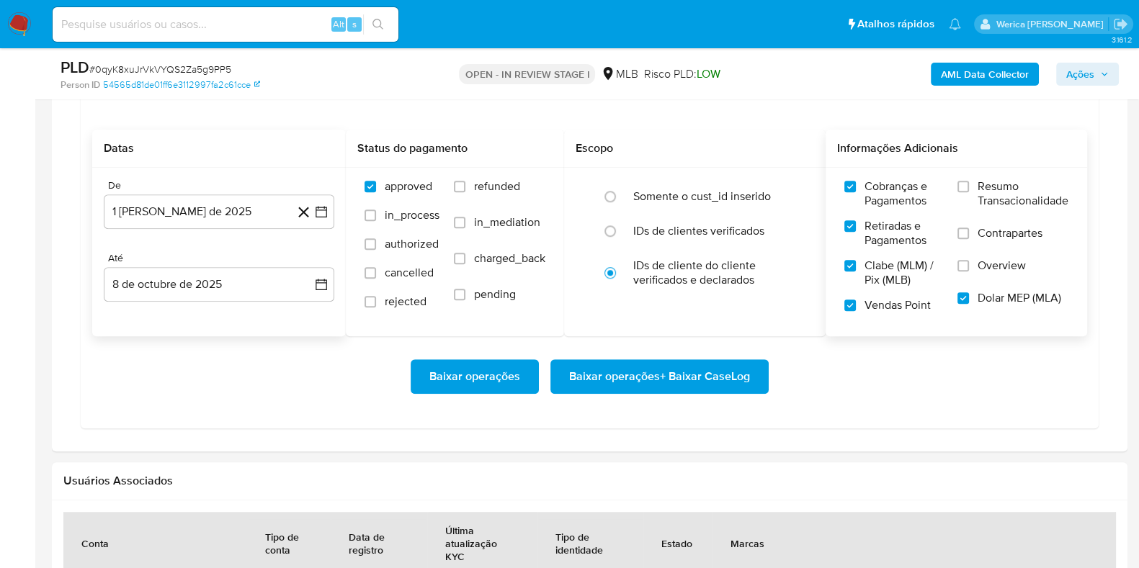
click at [1012, 264] on span "Overview" at bounding box center [1002, 266] width 48 height 14
click at [969, 264] on input "Overview" at bounding box center [964, 266] width 12 height 12
click at [1008, 231] on span "Contrapartes" at bounding box center [1010, 233] width 65 height 14
click at [969, 231] on input "Contrapartes" at bounding box center [964, 234] width 12 height 12
click at [985, 188] on span "Resumo Transacionalidade" at bounding box center [1023, 193] width 91 height 29
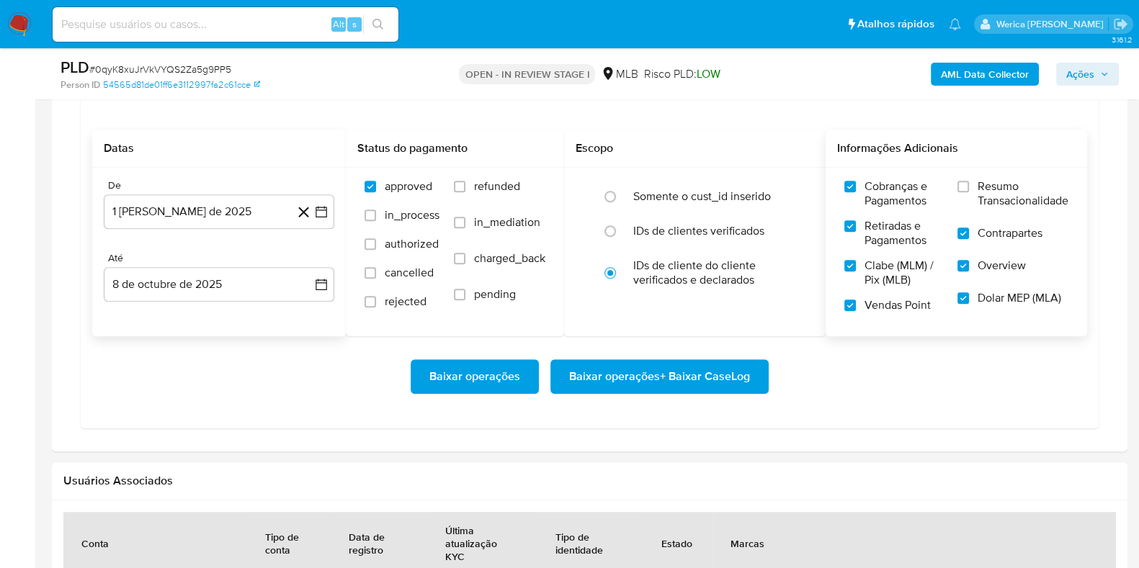
click at [969, 188] on input "Resumo Transacionalidade" at bounding box center [964, 187] width 12 height 12
click at [715, 374] on span "Baixar operações + Baixar CaseLog" at bounding box center [659, 377] width 181 height 32
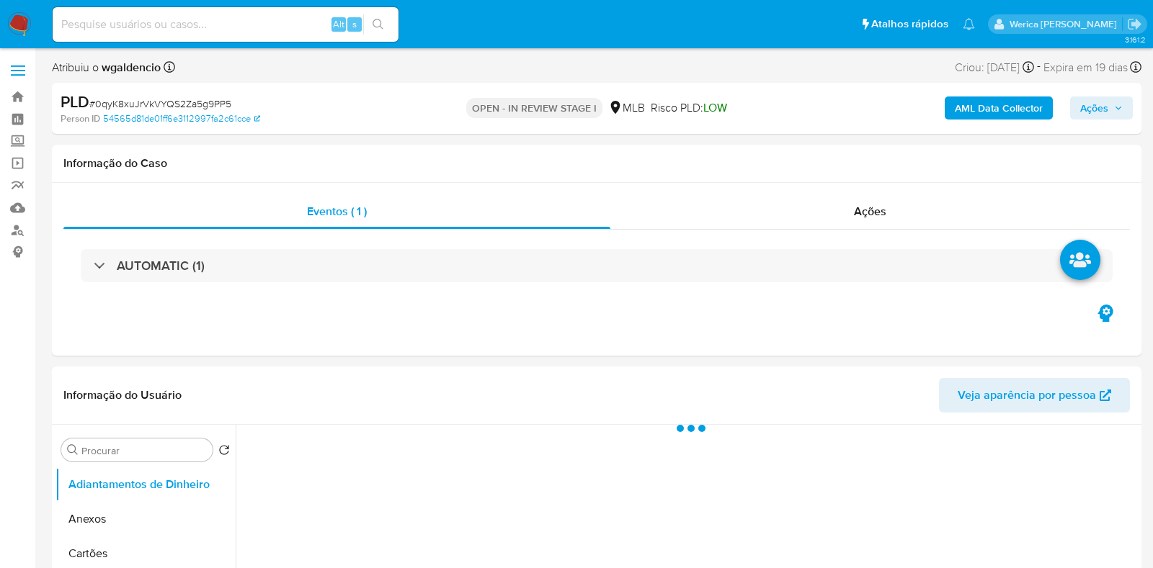
select select "10"
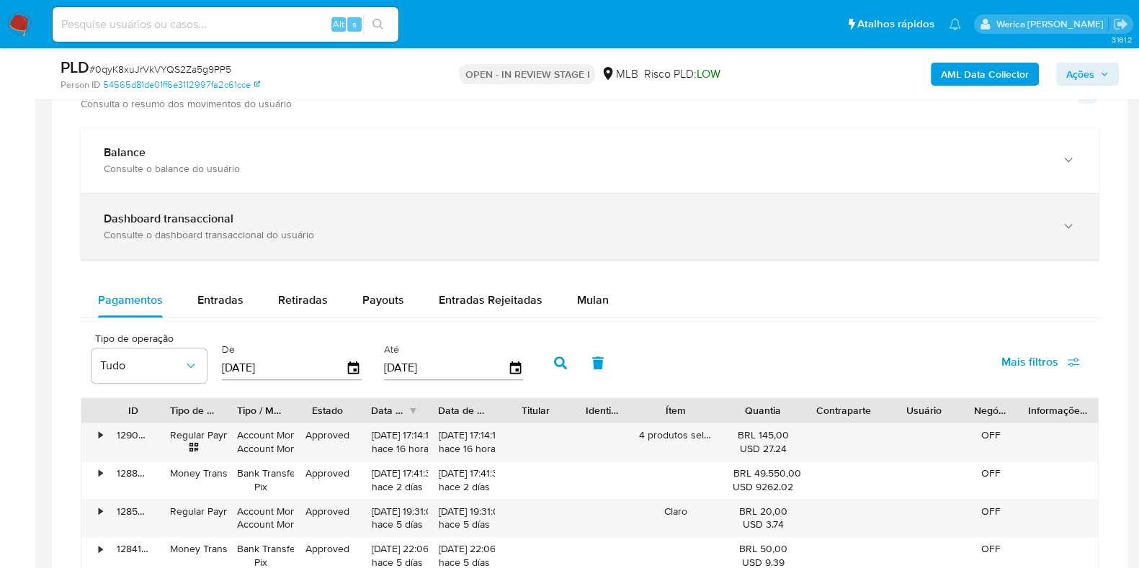
scroll to position [1170, 0]
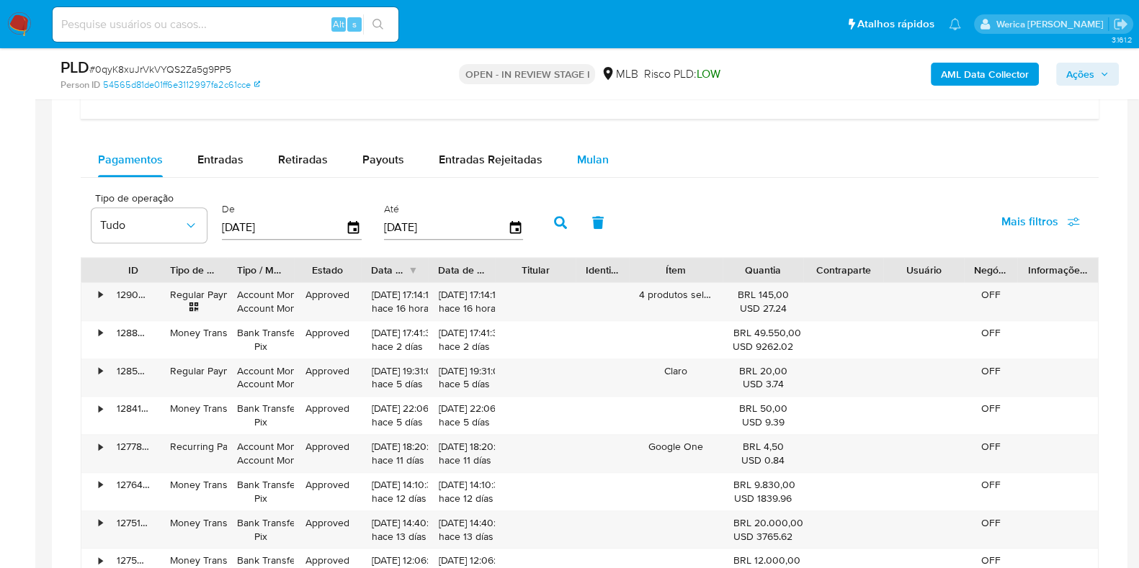
click at [577, 166] on div "Mulan" at bounding box center [593, 160] width 32 height 35
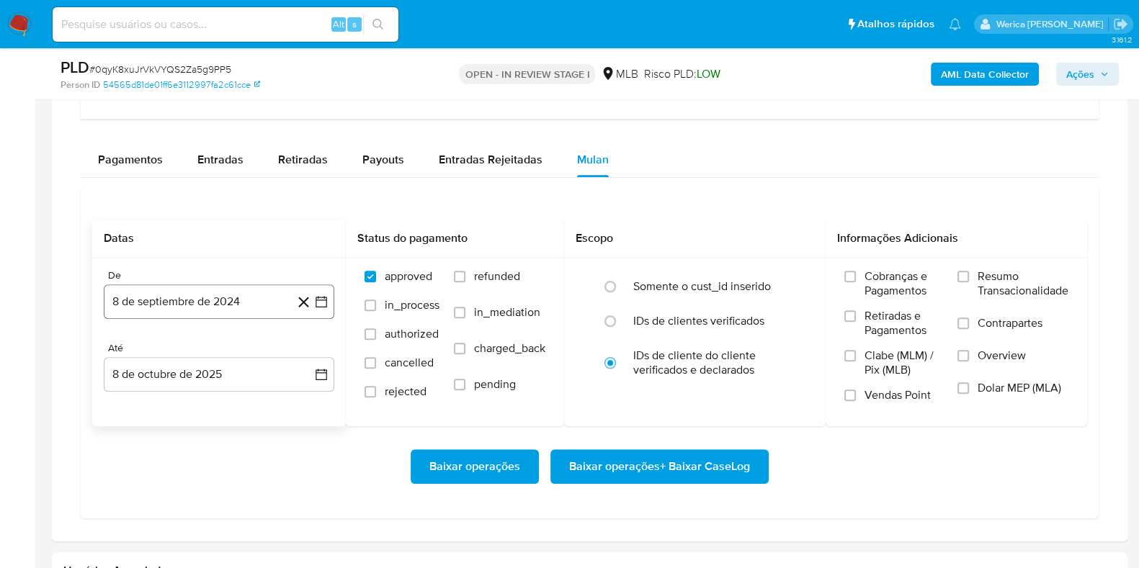
click at [259, 304] on button "8 de septiembre de 2024" at bounding box center [219, 302] width 231 height 35
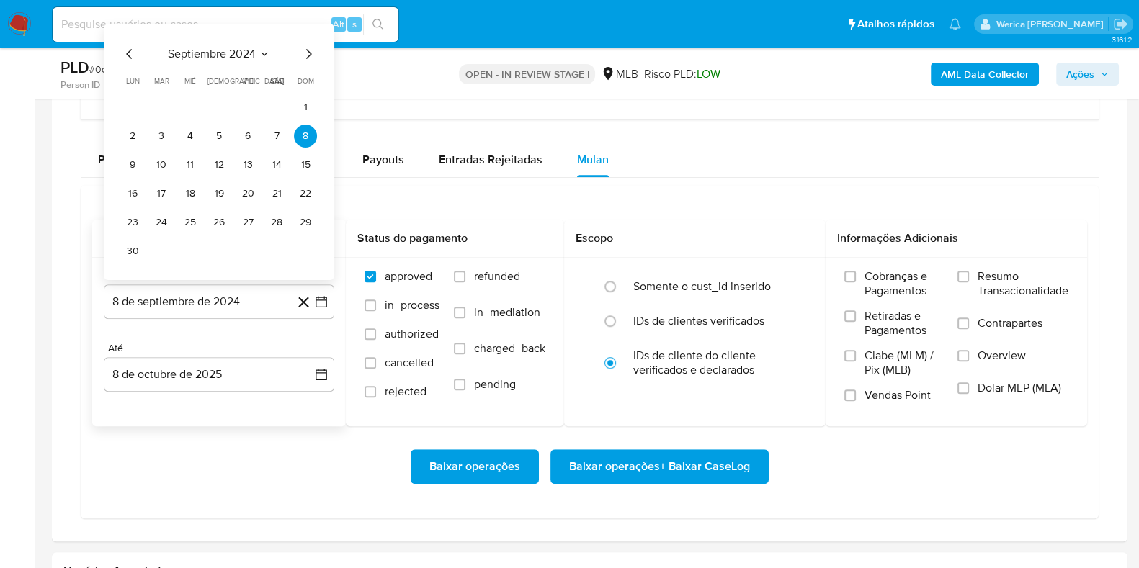
click at [221, 62] on div "septiembre 2024 septiembre 2024 lun lunes mar martes mié miércoles jue jueves v…" at bounding box center [219, 154] width 196 height 218
click at [244, 50] on span "septiembre 2024" at bounding box center [212, 54] width 88 height 14
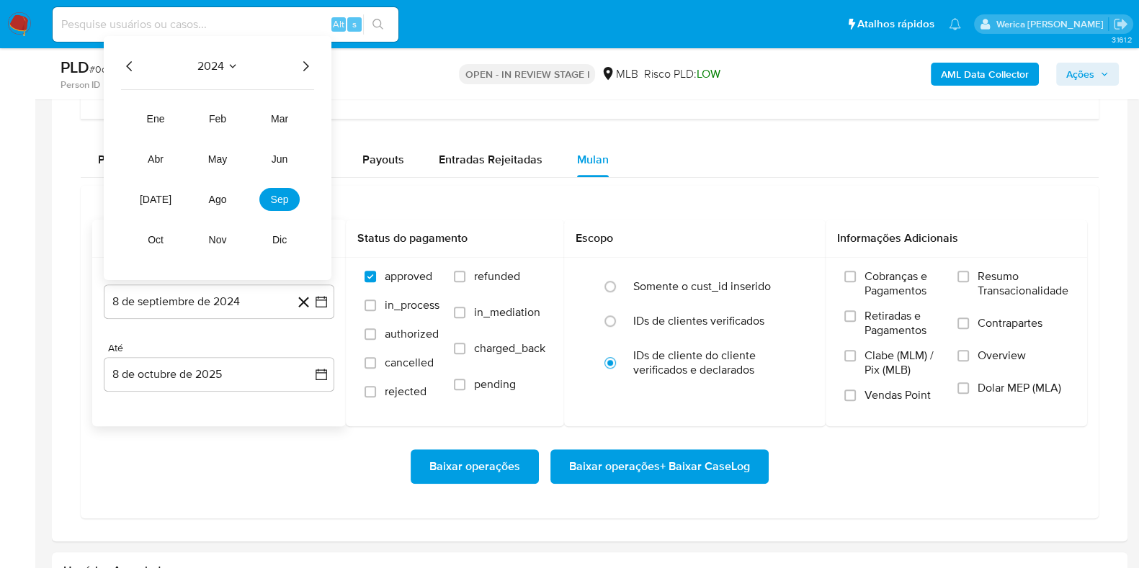
click at [301, 61] on icon "Año siguiente" at bounding box center [305, 66] width 17 height 17
click at [220, 205] on button "ago" at bounding box center [217, 199] width 40 height 23
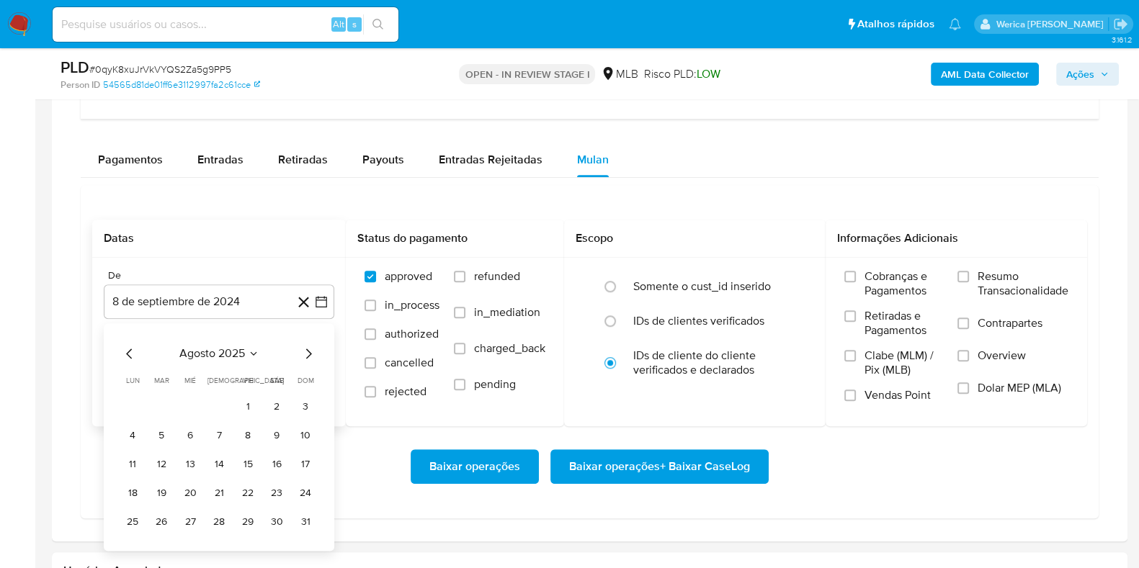
click at [252, 409] on button "1" at bounding box center [247, 407] width 23 height 23
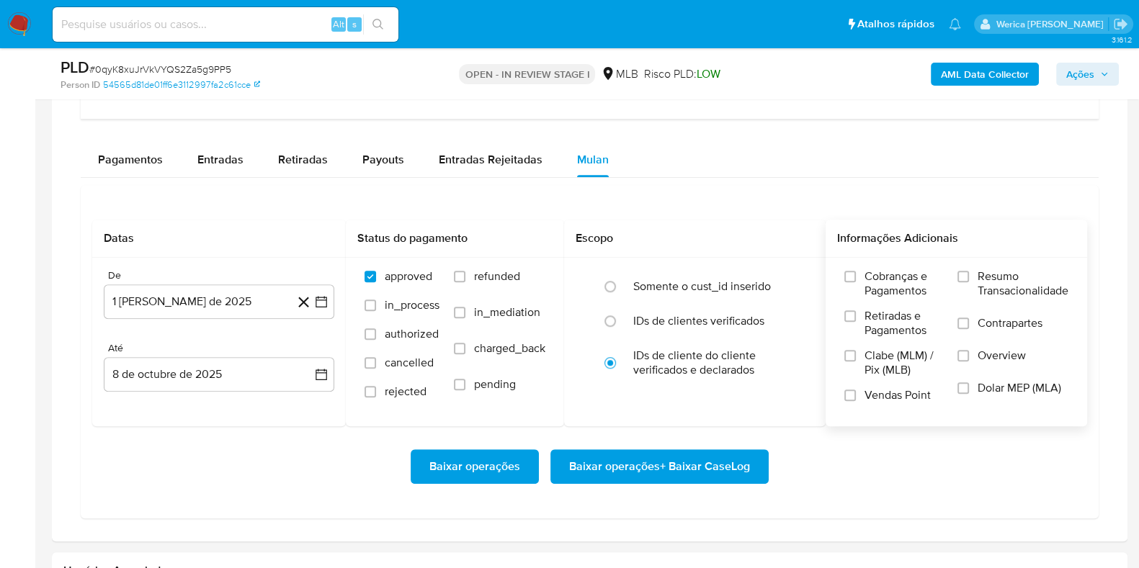
drag, startPoint x: 913, startPoint y: 269, endPoint x: 912, endPoint y: 277, distance: 7.2
click at [912, 277] on span "Cobranças e Pagamentos" at bounding box center [904, 283] width 79 height 29
click at [856, 277] on input "Cobranças e Pagamentos" at bounding box center [850, 277] width 12 height 12
click at [900, 331] on span "Retiradas e Pagamentos" at bounding box center [904, 323] width 79 height 29
click at [856, 322] on input "Retiradas e Pagamentos" at bounding box center [850, 317] width 12 height 12
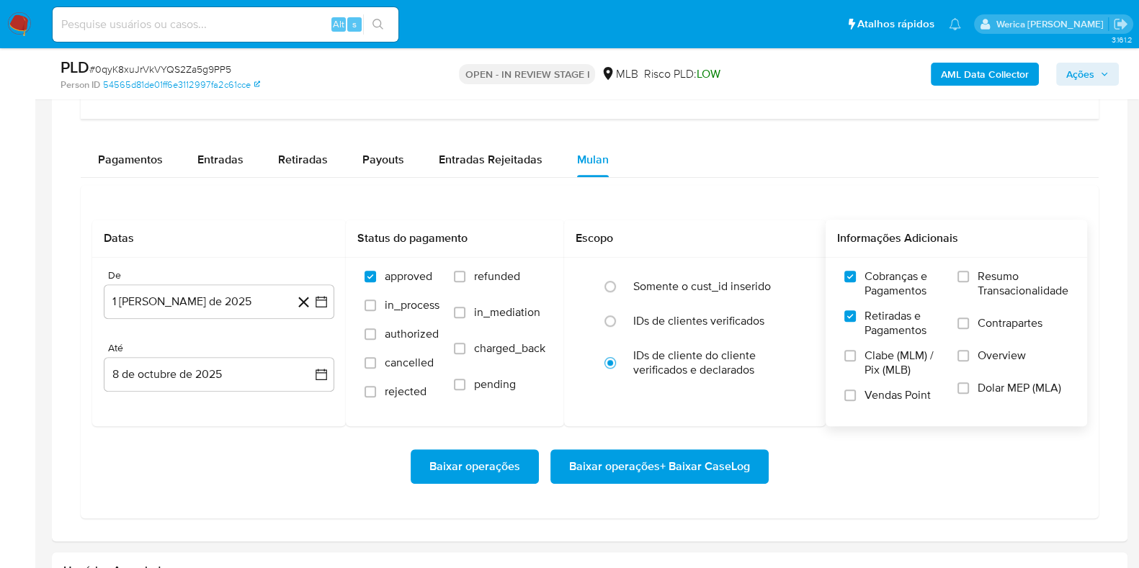
click at [895, 374] on span "Clabe (MLM) / Pix (MLB)" at bounding box center [904, 363] width 79 height 29
click at [856, 362] on input "Clabe (MLM) / Pix (MLB)" at bounding box center [850, 356] width 12 height 12
click at [888, 403] on label "Vendas Point" at bounding box center [893, 400] width 99 height 25
click at [856, 401] on input "Vendas Point" at bounding box center [850, 396] width 12 height 12
click at [980, 394] on label "Dolar MEP (MLA)" at bounding box center [1013, 397] width 111 height 32
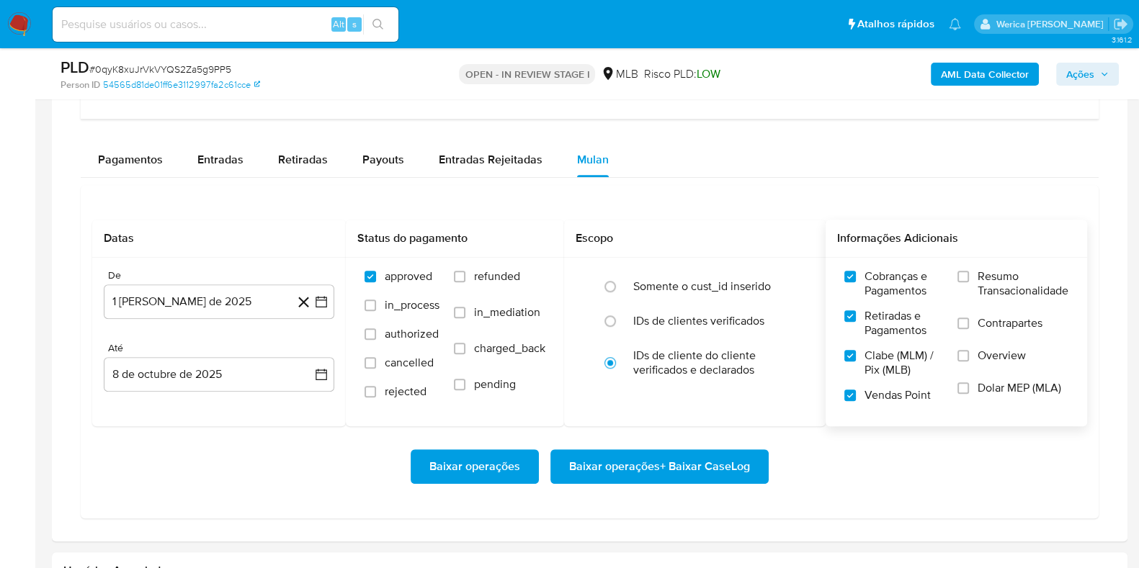
click at [969, 394] on input "Dolar MEP (MLA)" at bounding box center [964, 389] width 12 height 12
click at [992, 349] on span "Overview" at bounding box center [1002, 356] width 48 height 14
click at [969, 350] on input "Overview" at bounding box center [964, 356] width 12 height 12
click at [984, 324] on span "Contrapartes" at bounding box center [1010, 323] width 65 height 14
click at [969, 324] on input "Contrapartes" at bounding box center [964, 324] width 12 height 12
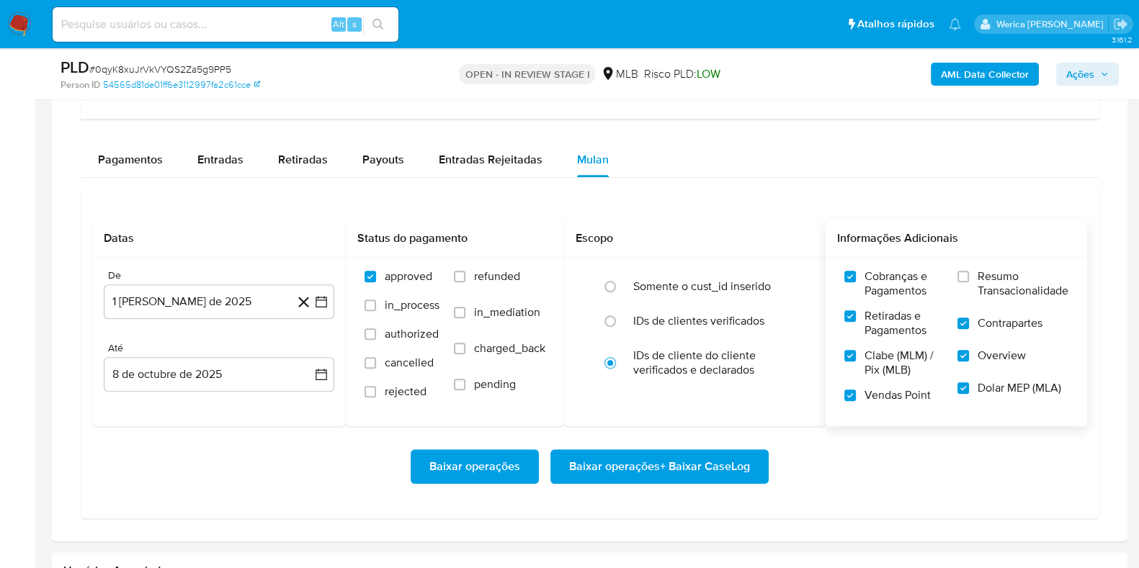
click at [969, 287] on label "Resumo Transacionalidade" at bounding box center [1013, 292] width 111 height 47
click at [969, 282] on input "Resumo Transacionalidade" at bounding box center [964, 277] width 12 height 12
click at [700, 461] on span "Baixar operações + Baixar CaseLog" at bounding box center [659, 467] width 181 height 32
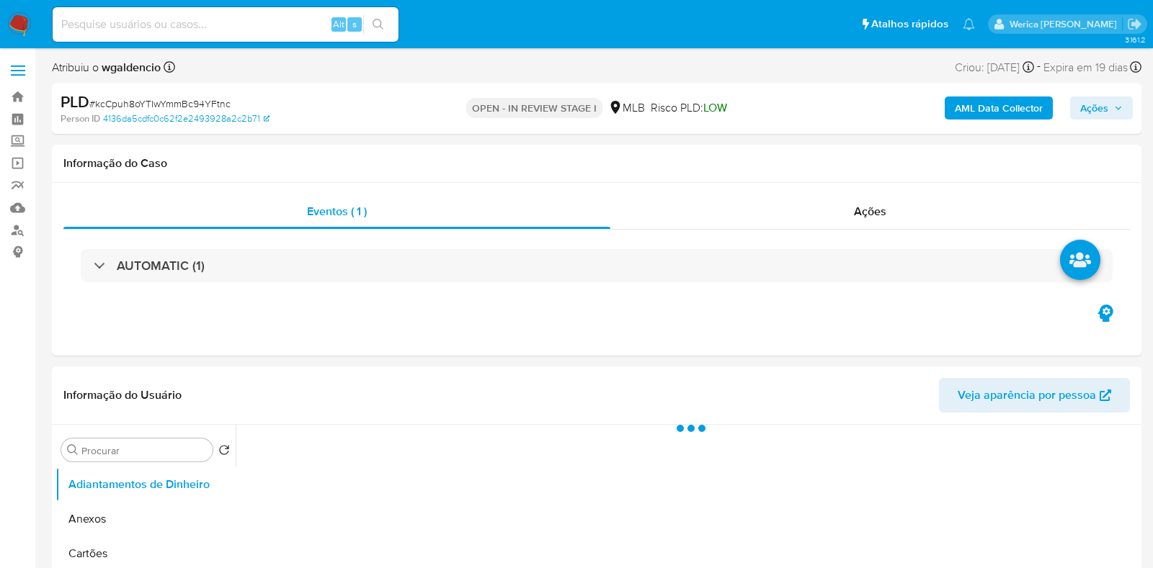
select select "10"
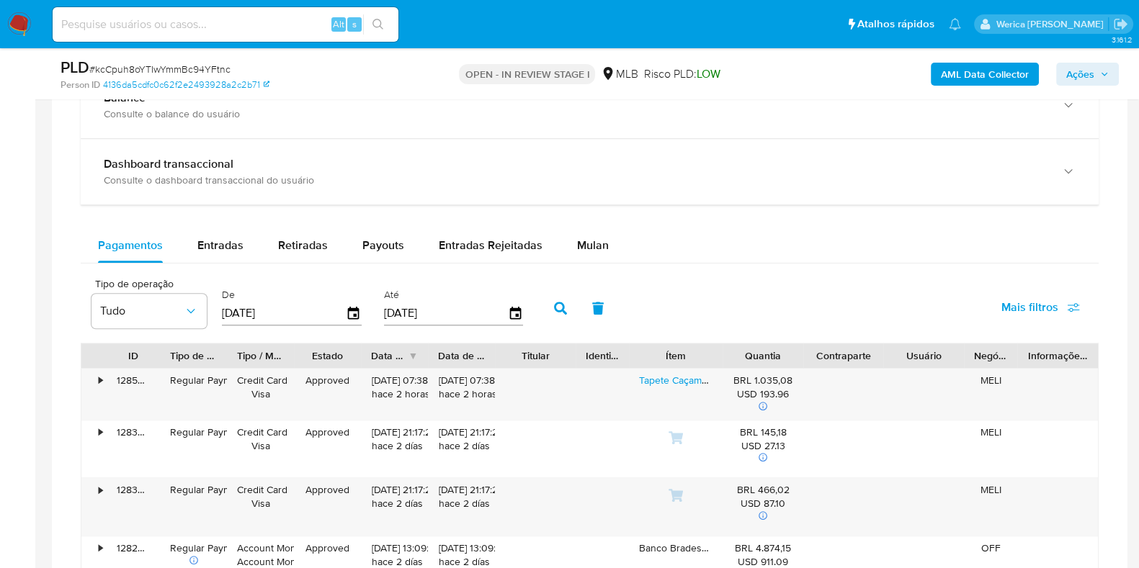
scroll to position [991, 0]
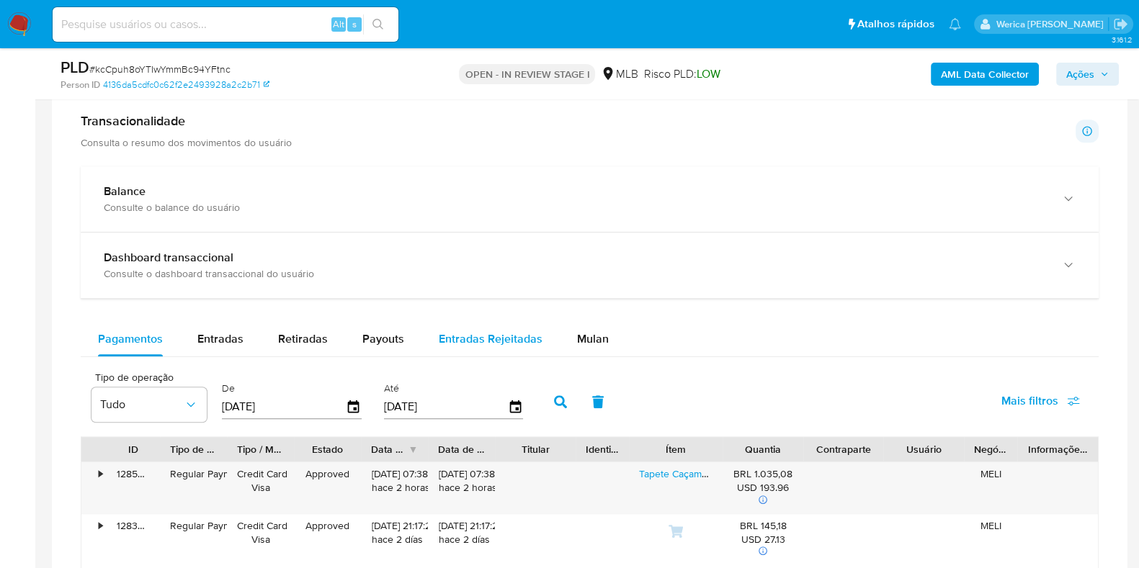
click at [553, 343] on button "Entradas Rejeitadas" at bounding box center [491, 339] width 138 height 35
select select "10"
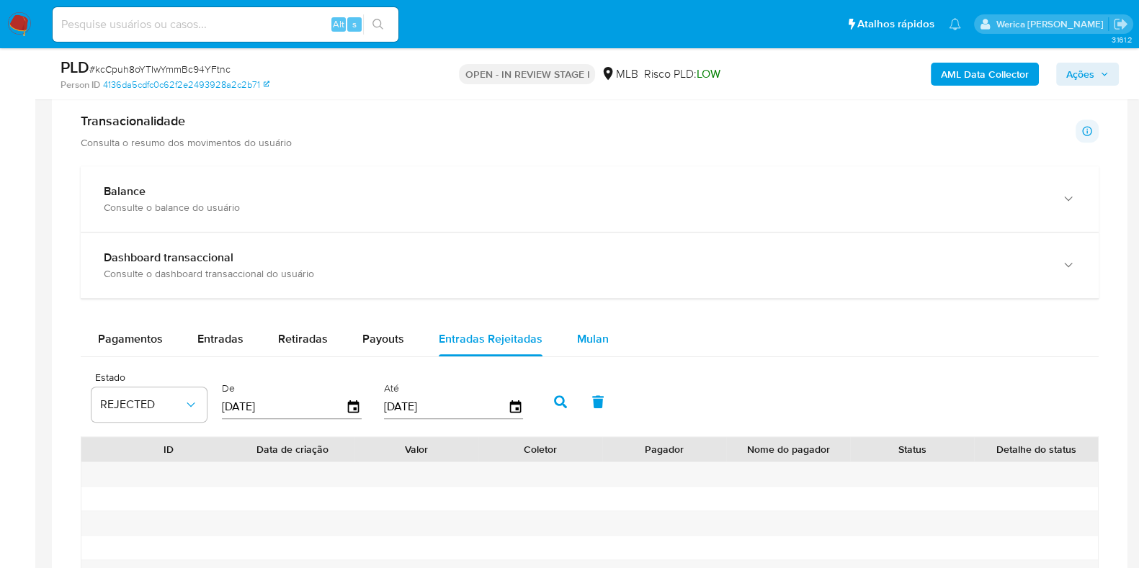
click at [600, 333] on span "Mulan" at bounding box center [593, 339] width 32 height 17
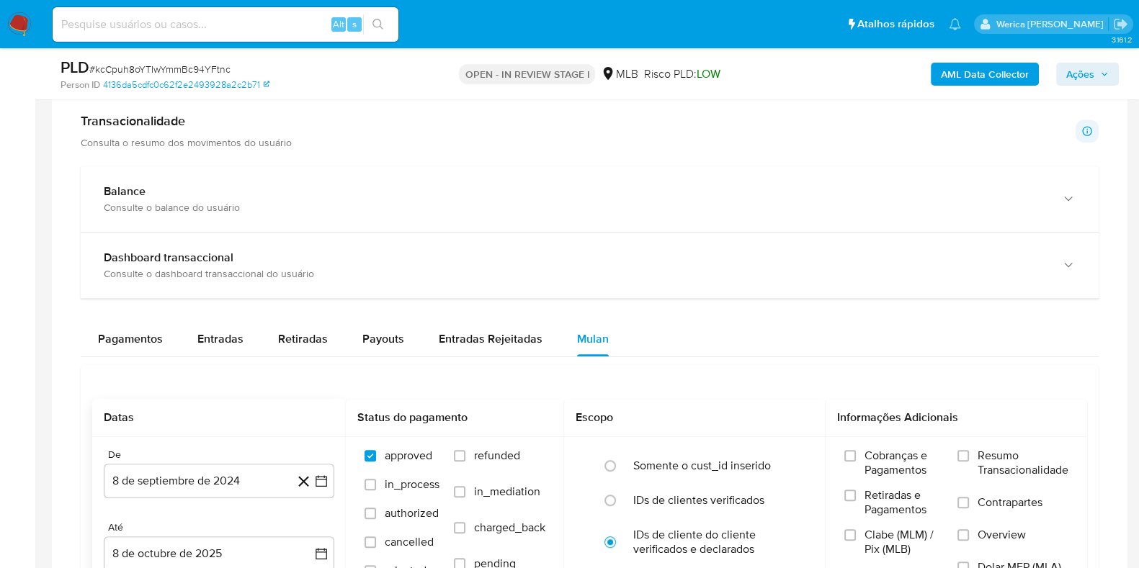
drag, startPoint x: 228, startPoint y: 476, endPoint x: 210, endPoint y: 458, distance: 26.0
click at [215, 482] on button "8 de septiembre de 2024" at bounding box center [219, 481] width 231 height 35
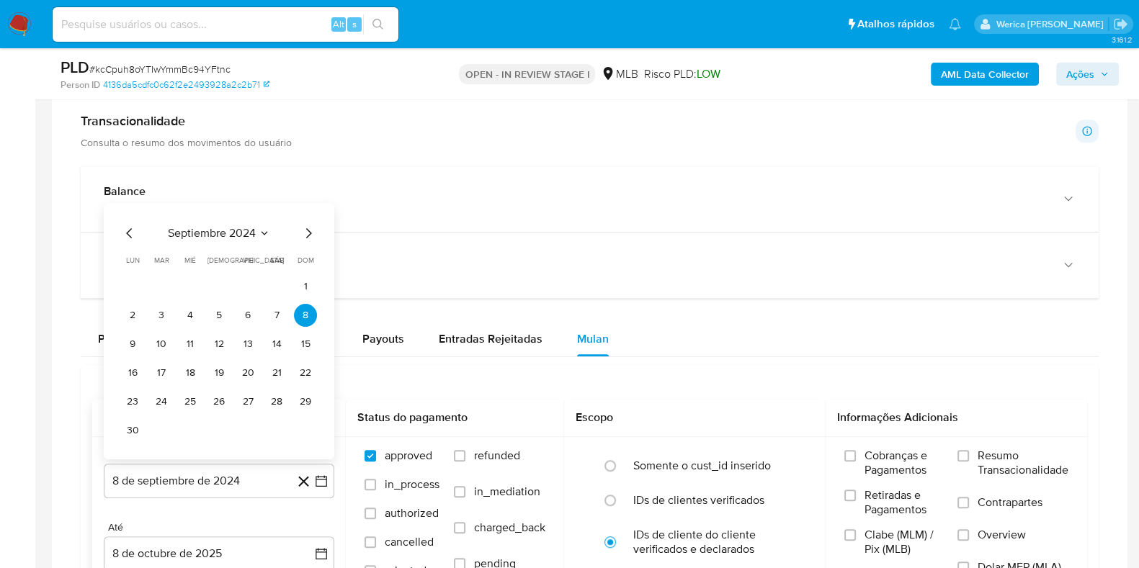
click at [202, 226] on span "septiembre 2024" at bounding box center [212, 233] width 88 height 14
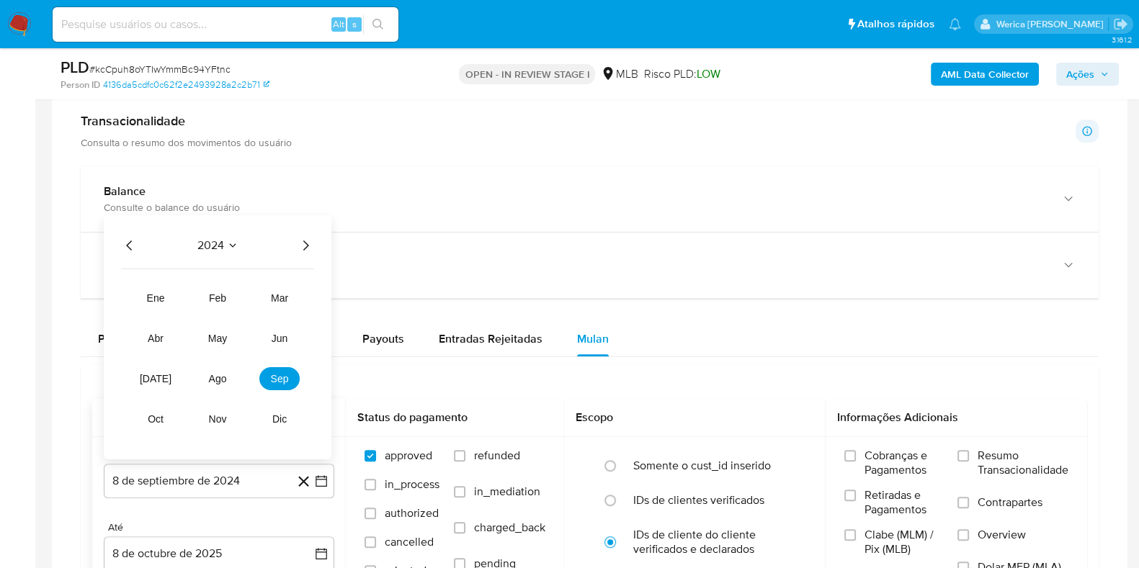
click at [297, 237] on icon "Año siguiente" at bounding box center [305, 245] width 17 height 17
click at [223, 373] on span "ago" at bounding box center [218, 379] width 18 height 12
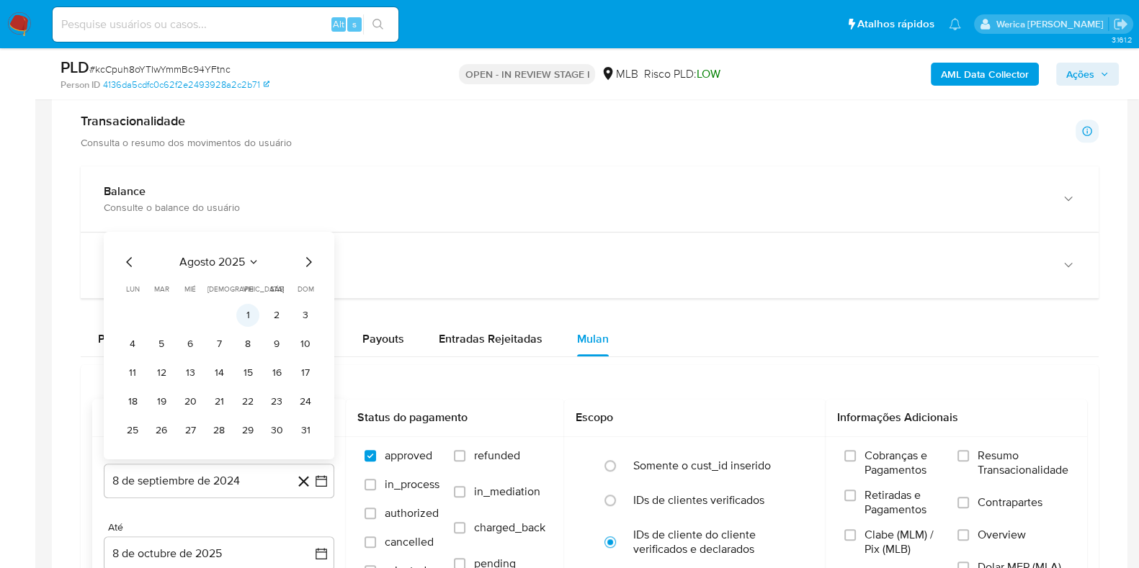
click at [241, 315] on button "1" at bounding box center [247, 315] width 23 height 23
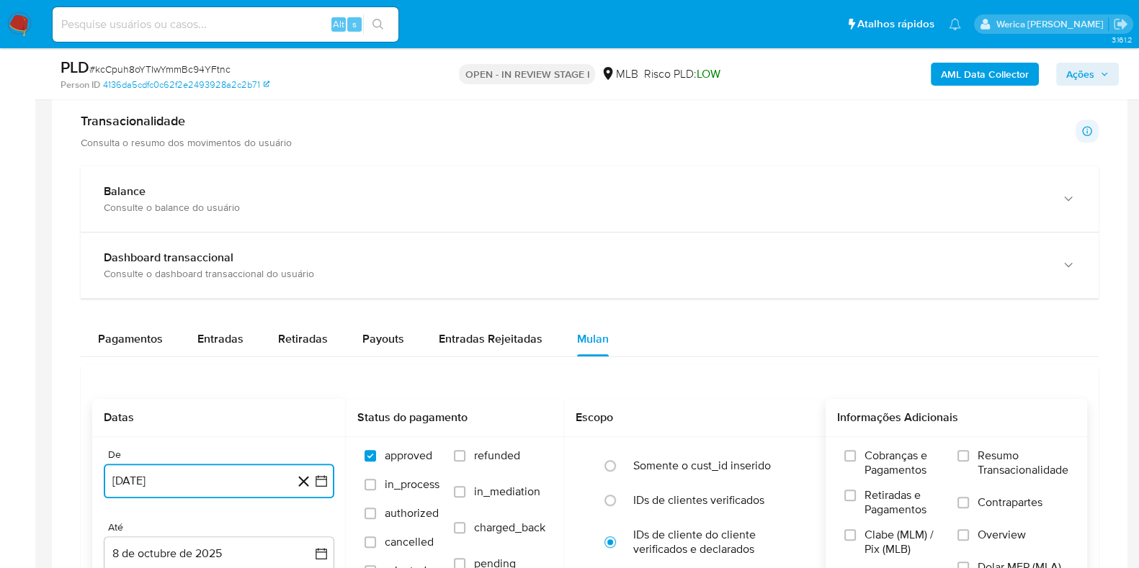
scroll to position [1260, 0]
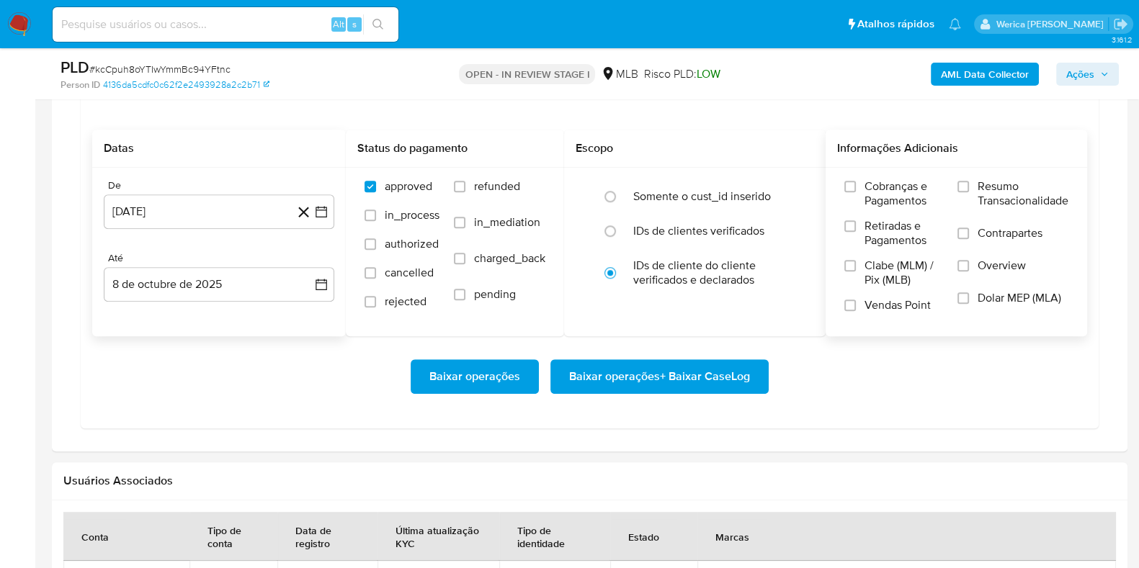
click at [917, 221] on span "Retiradas e Pagamentos" at bounding box center [904, 233] width 79 height 29
click at [886, 282] on span "Clabe (MLM) / Pix (MLB)" at bounding box center [904, 273] width 79 height 29
click at [856, 272] on input "Clabe (MLM) / Pix (MLB)" at bounding box center [850, 266] width 12 height 12
drag, startPoint x: 893, startPoint y: 318, endPoint x: 922, endPoint y: 303, distance: 32.2
click at [894, 318] on label "Vendas Point" at bounding box center [893, 310] width 99 height 25
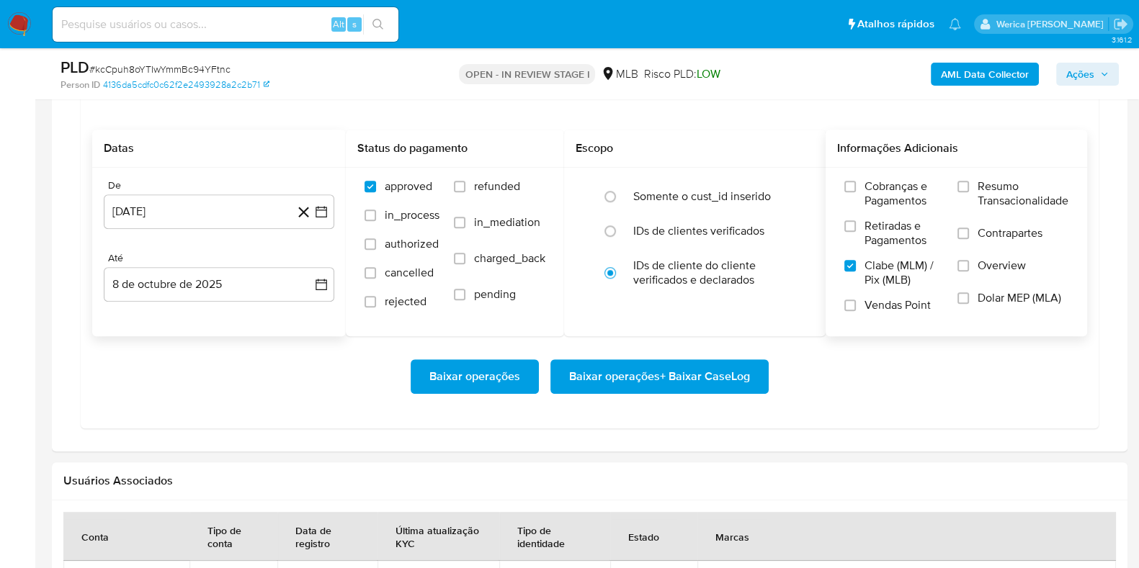
click at [1004, 305] on label "Dolar MEP (MLA)" at bounding box center [1013, 307] width 111 height 32
click at [969, 304] on input "Dolar MEP (MLA)" at bounding box center [964, 299] width 12 height 12
click at [998, 267] on span "Overview" at bounding box center [1002, 266] width 48 height 14
click at [969, 267] on input "Overview" at bounding box center [964, 266] width 12 height 12
click at [989, 238] on span "Contrapartes" at bounding box center [1010, 233] width 65 height 14
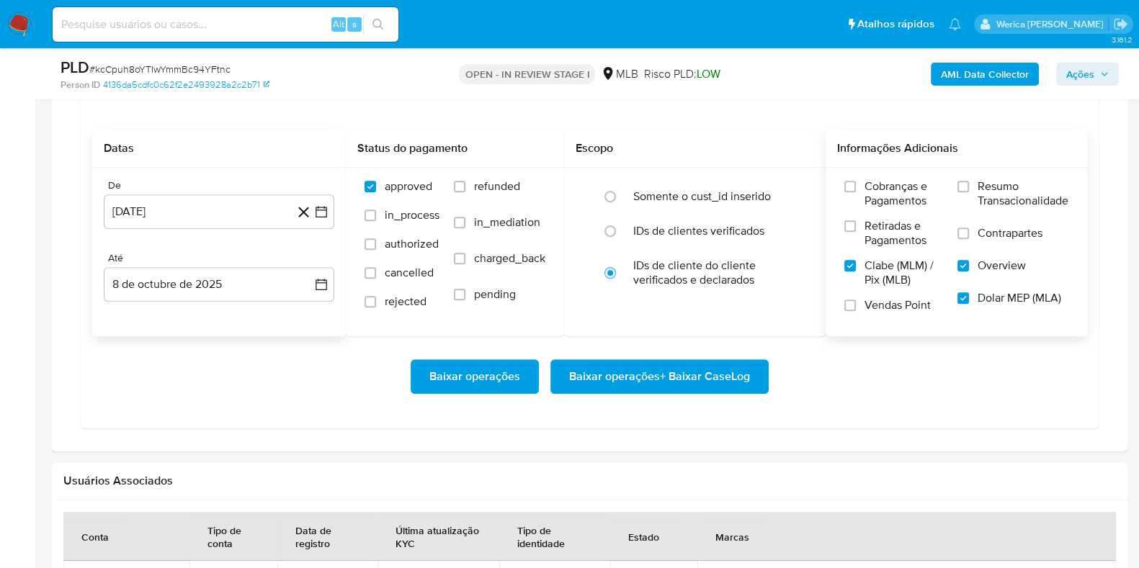
click at [969, 238] on input "Contrapartes" at bounding box center [964, 234] width 12 height 12
click at [974, 192] on label "Resumo Transacionalidade" at bounding box center [1013, 202] width 111 height 47
click at [969, 192] on input "Resumo Transacionalidade" at bounding box center [964, 187] width 12 height 12
click at [872, 201] on span "Cobranças e Pagamentos" at bounding box center [904, 193] width 79 height 29
click at [856, 192] on input "Cobranças e Pagamentos" at bounding box center [850, 187] width 12 height 12
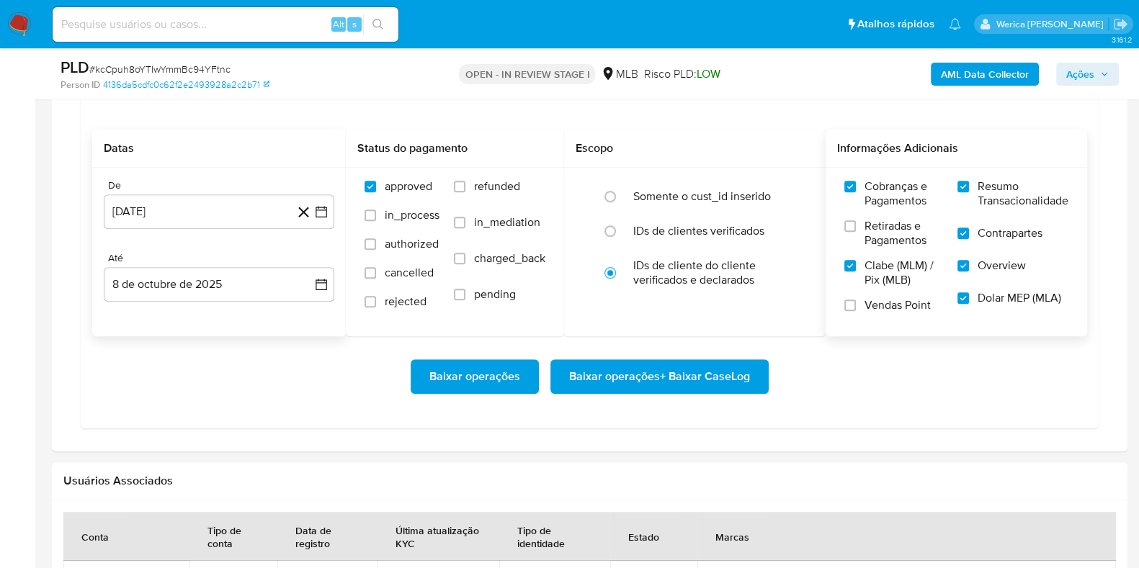
click at [875, 246] on span "Retiradas e Pagamentos" at bounding box center [904, 233] width 79 height 29
click at [856, 232] on input "Retiradas e Pagamentos" at bounding box center [850, 226] width 12 height 12
click at [875, 298] on div "Cobranças e Pagamentos Retiradas e Pagamentos Clabe (MLM) / Pix (MLB) Vendas Po…" at bounding box center [893, 251] width 99 height 144
click at [875, 306] on span "Vendas Point" at bounding box center [898, 305] width 66 height 14
click at [856, 306] on input "Vendas Point" at bounding box center [850, 306] width 12 height 12
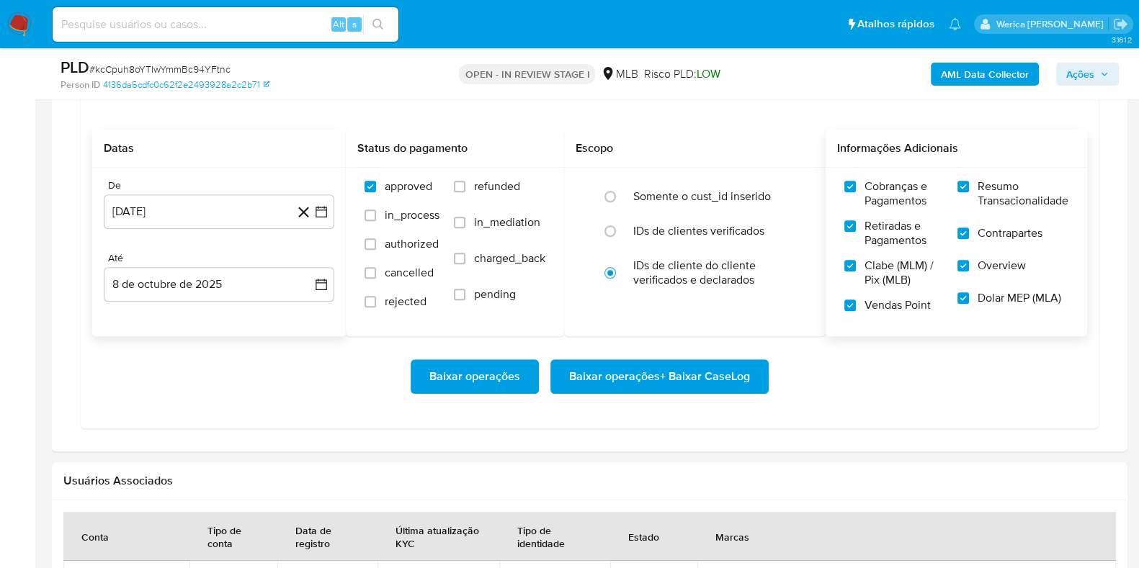
click at [686, 380] on span "Baixar operações + Baixar CaseLog" at bounding box center [659, 377] width 181 height 32
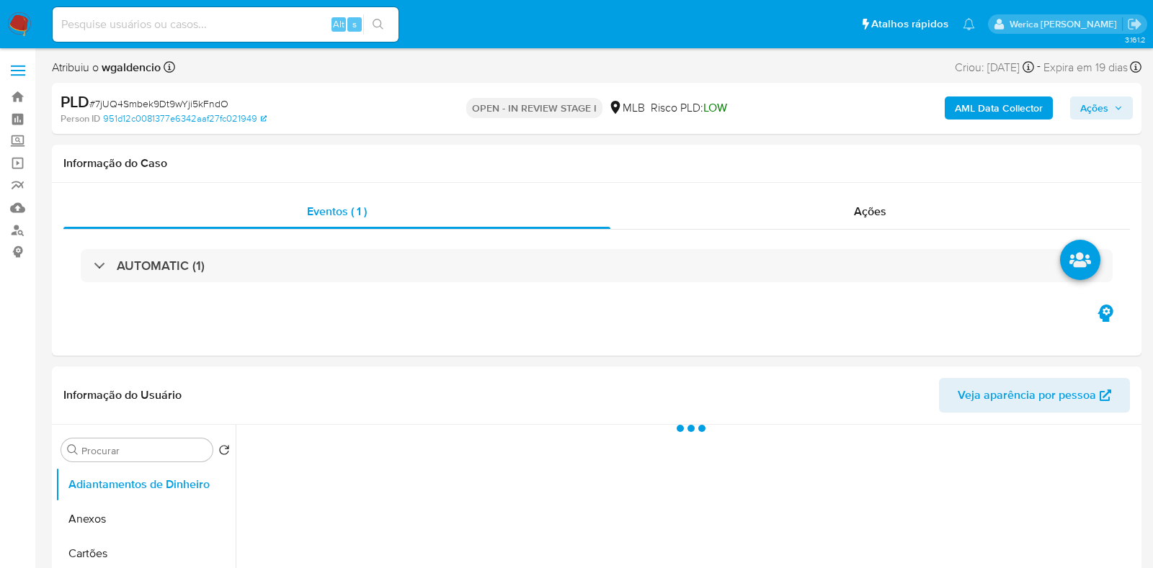
select select "10"
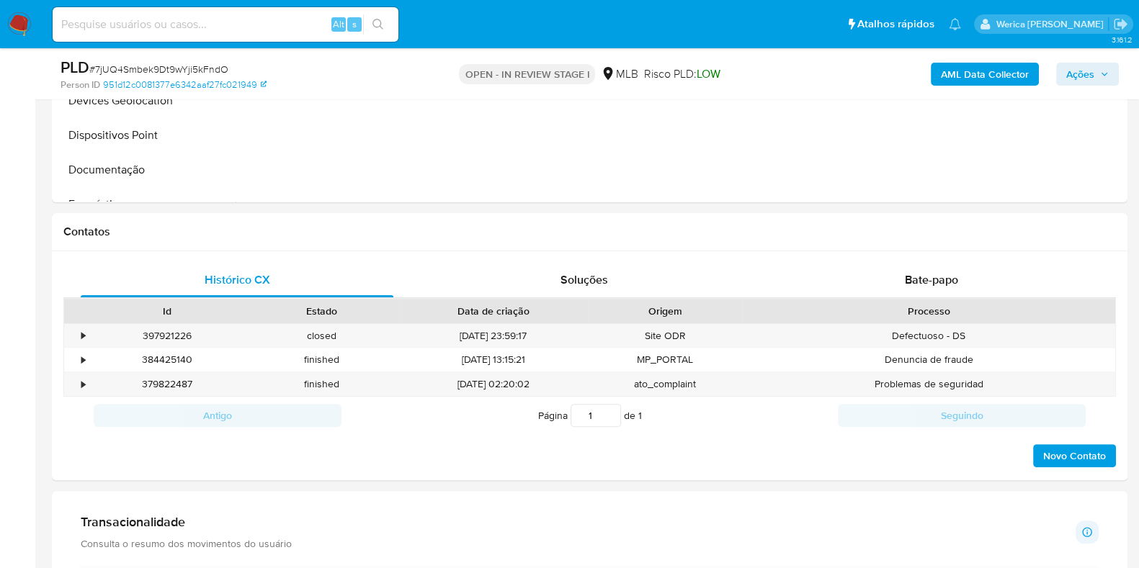
scroll to position [1081, 0]
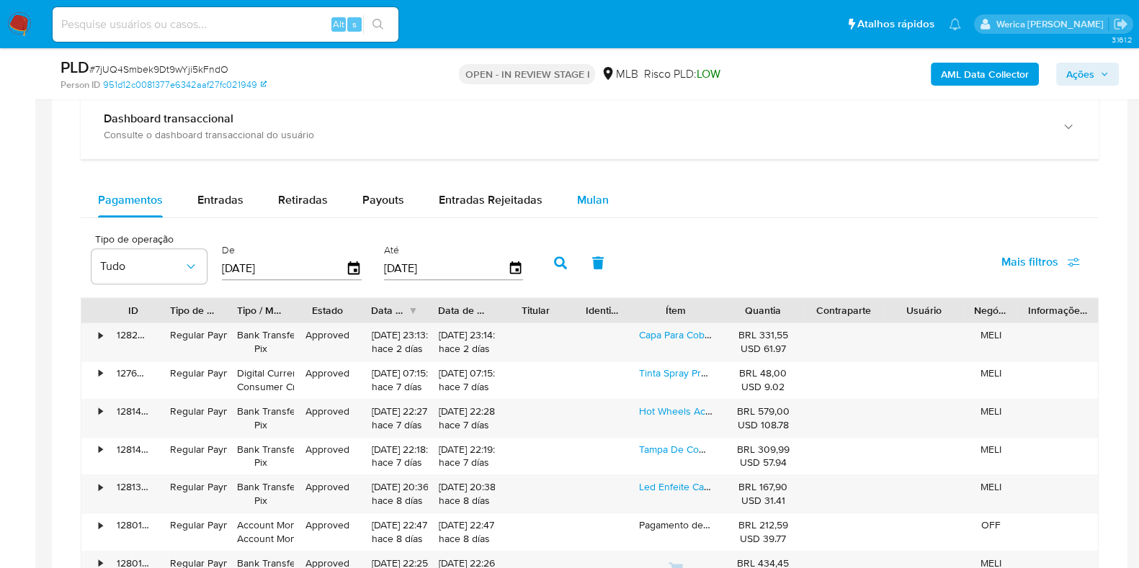
drag, startPoint x: 576, startPoint y: 189, endPoint x: 538, endPoint y: 210, distance: 42.9
click at [577, 192] on span "Mulan" at bounding box center [593, 200] width 32 height 17
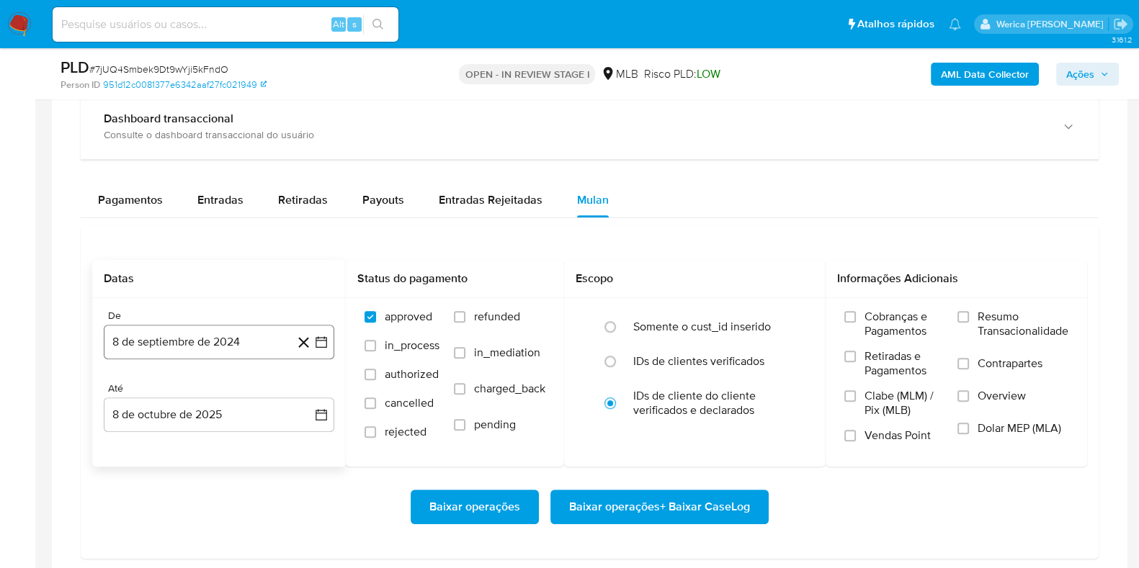
click at [209, 332] on button "8 de septiembre de 2024" at bounding box center [219, 342] width 231 height 35
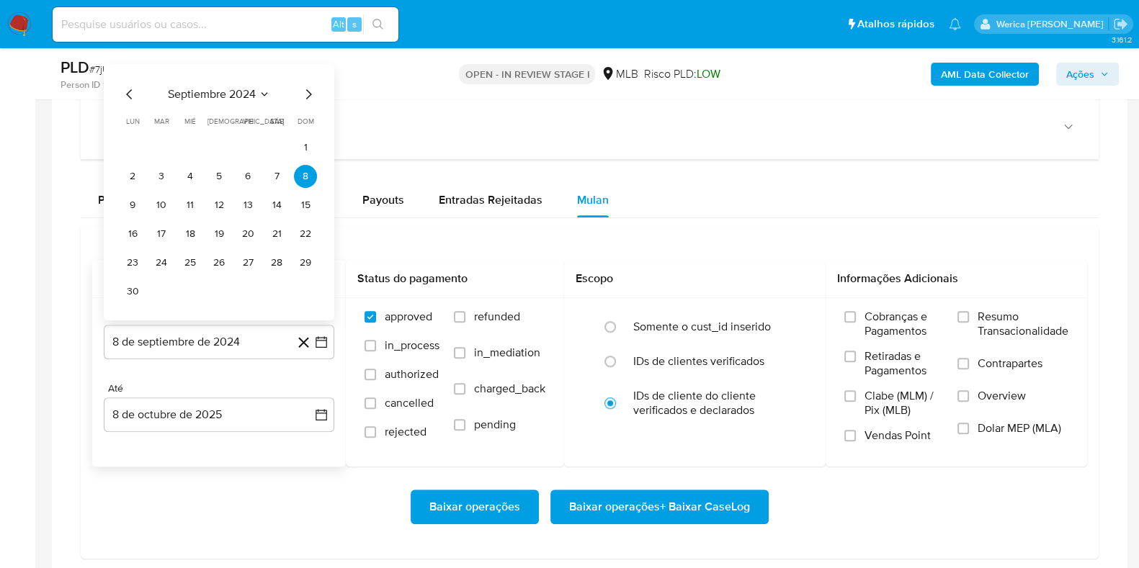
click at [222, 89] on div "septiembre 2024 septiembre 2024 lun lunes mar martes mié miércoles jue jueves v…" at bounding box center [219, 192] width 231 height 257
click at [240, 92] on span "septiembre 2024" at bounding box center [212, 94] width 88 height 14
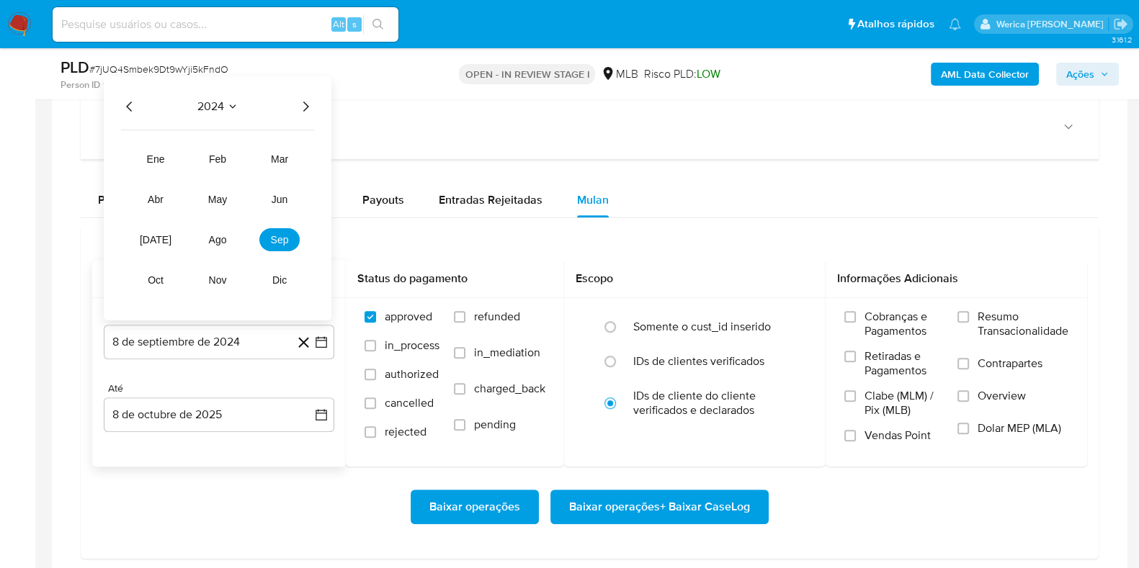
click at [306, 106] on icon "Año siguiente" at bounding box center [306, 107] width 6 height 10
click at [223, 236] on span "ago" at bounding box center [218, 240] width 18 height 12
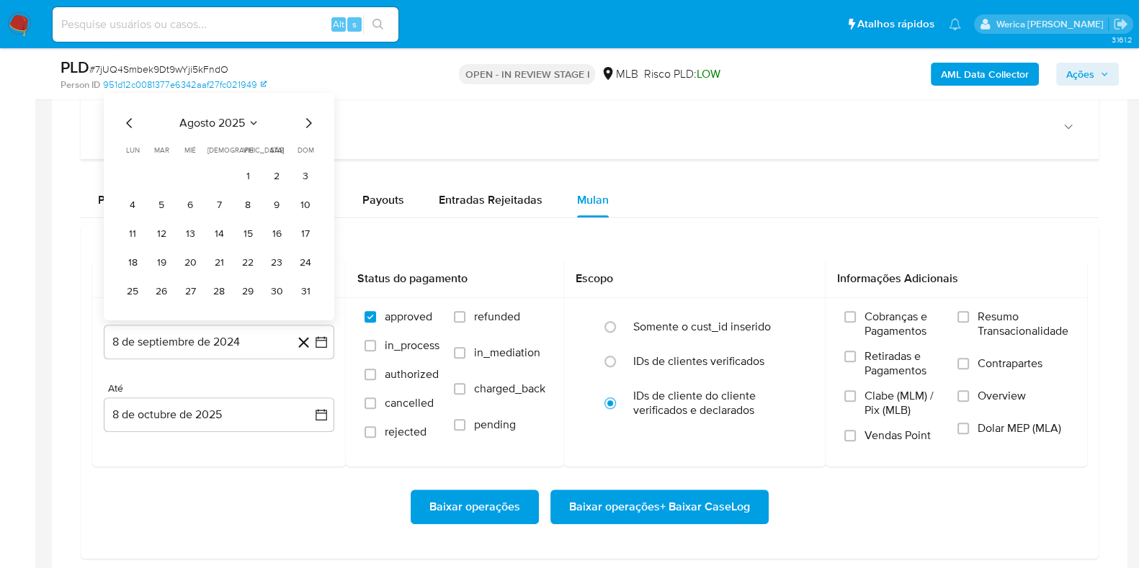
drag, startPoint x: 249, startPoint y: 169, endPoint x: 275, endPoint y: 183, distance: 29.7
click at [253, 174] on button "1" at bounding box center [247, 176] width 23 height 23
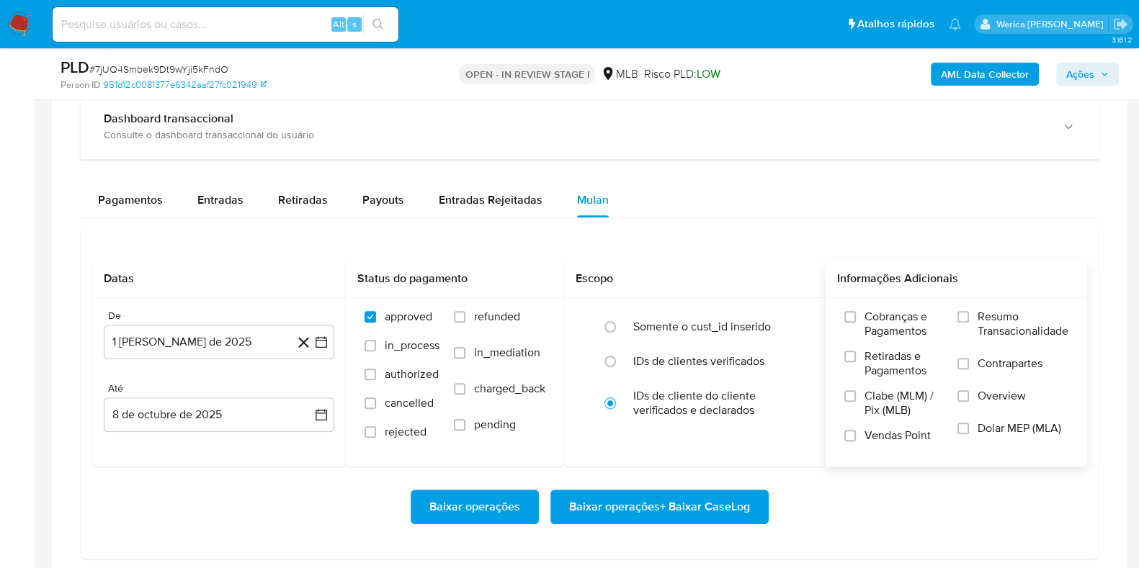
click at [910, 305] on div "Cobranças e Pagamentos Retiradas e Pagamentos Clabe (MLM) / Pix (MLB) Vendas Po…" at bounding box center [957, 381] width 262 height 167
click at [903, 342] on label "Cobranças e Pagamentos" at bounding box center [893, 330] width 99 height 40
click at [856, 323] on input "Cobranças e Pagamentos" at bounding box center [850, 317] width 12 height 12
click at [893, 385] on label "Retiradas e Pagamentos" at bounding box center [893, 369] width 99 height 40
click at [856, 362] on input "Retiradas e Pagamentos" at bounding box center [850, 357] width 12 height 12
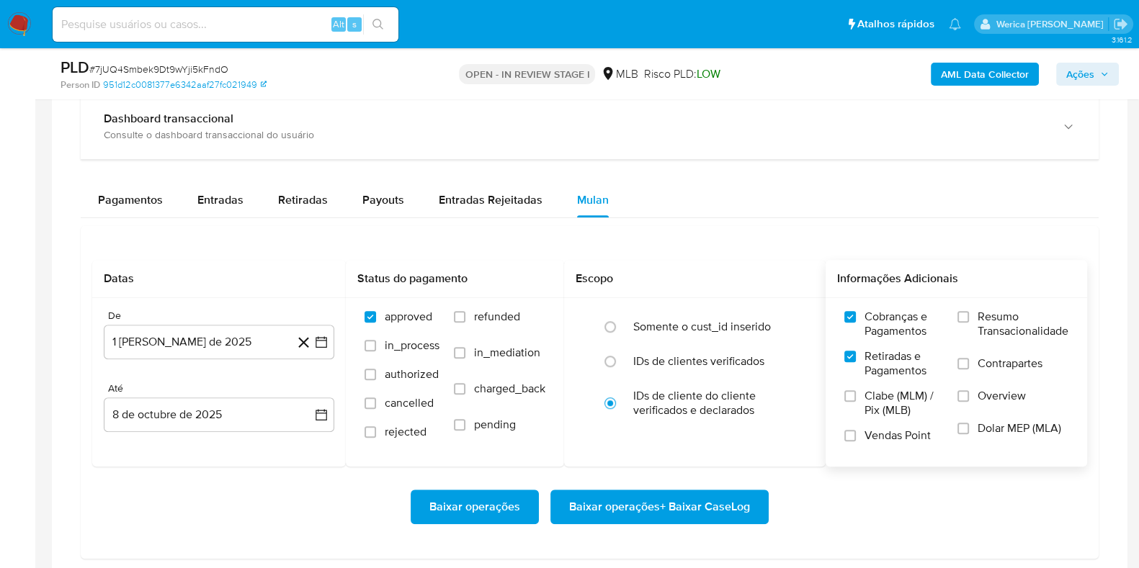
click at [888, 409] on span "Clabe (MLM) / Pix (MLB)" at bounding box center [904, 403] width 79 height 29
click at [856, 402] on input "Clabe (MLM) / Pix (MLB)" at bounding box center [850, 397] width 12 height 12
click at [889, 443] on label "Vendas Point" at bounding box center [893, 441] width 99 height 25
click at [856, 442] on input "Vendas Point" at bounding box center [850, 436] width 12 height 12
click at [979, 430] on span "Dolar MEP (MLA)" at bounding box center [1020, 429] width 84 height 14
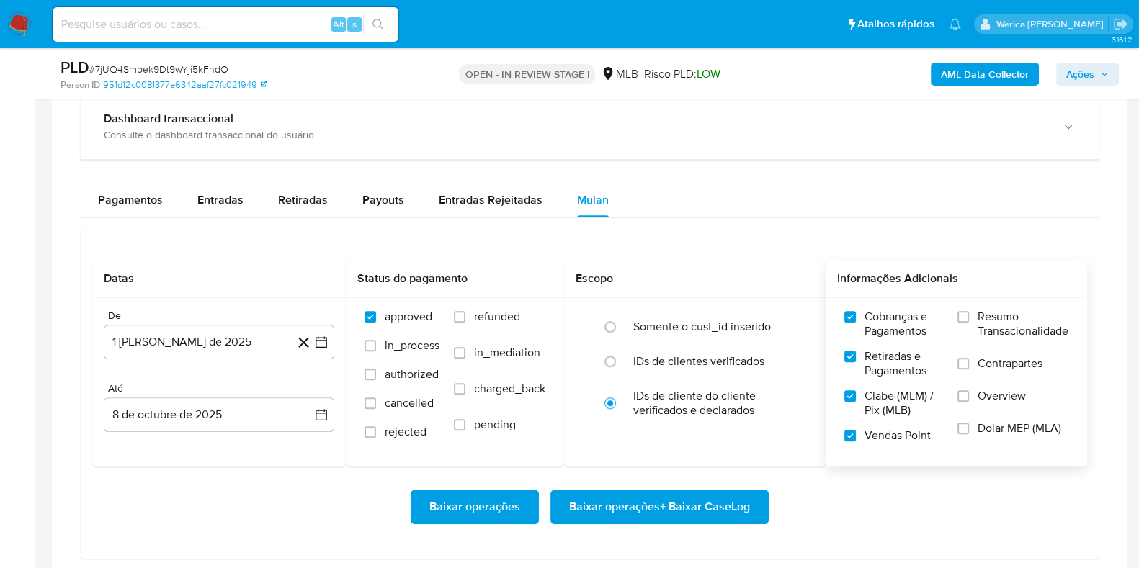
click at [969, 430] on input "Dolar MEP (MLA)" at bounding box center [964, 429] width 12 height 12
click at [989, 401] on span "Overview" at bounding box center [1002, 396] width 48 height 14
click at [969, 401] on input "Overview" at bounding box center [964, 397] width 12 height 12
click at [987, 370] on span "Contrapartes" at bounding box center [1010, 364] width 65 height 14
click at [969, 370] on input "Contrapartes" at bounding box center [964, 364] width 12 height 12
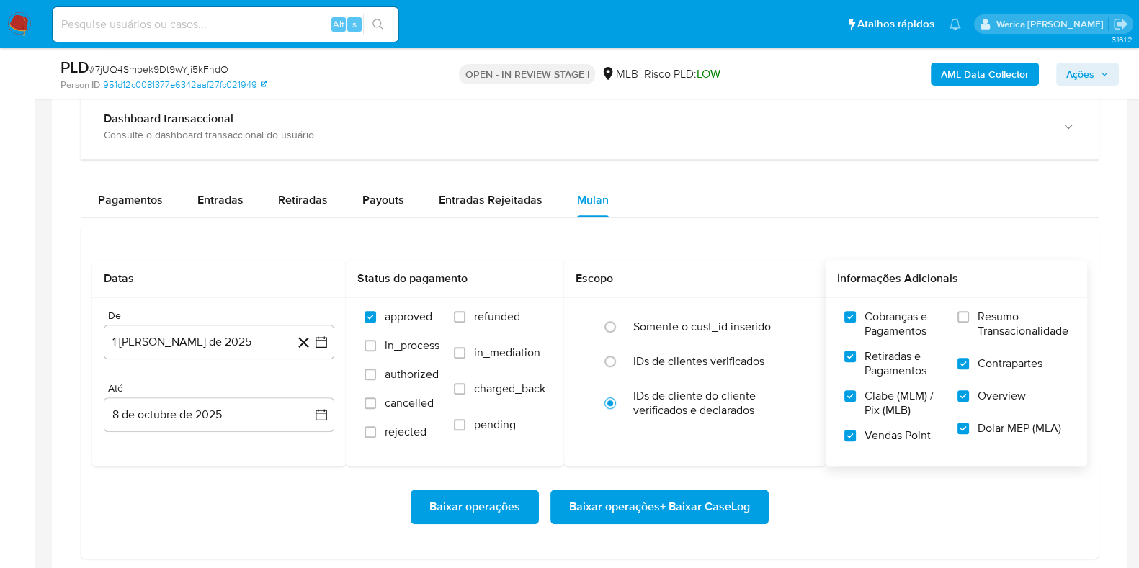
click at [980, 332] on span "Resumo Transacionalidade" at bounding box center [1023, 324] width 91 height 29
click at [969, 323] on input "Resumo Transacionalidade" at bounding box center [964, 317] width 12 height 12
click at [700, 501] on span "Baixar operações + Baixar CaseLog" at bounding box center [659, 507] width 181 height 32
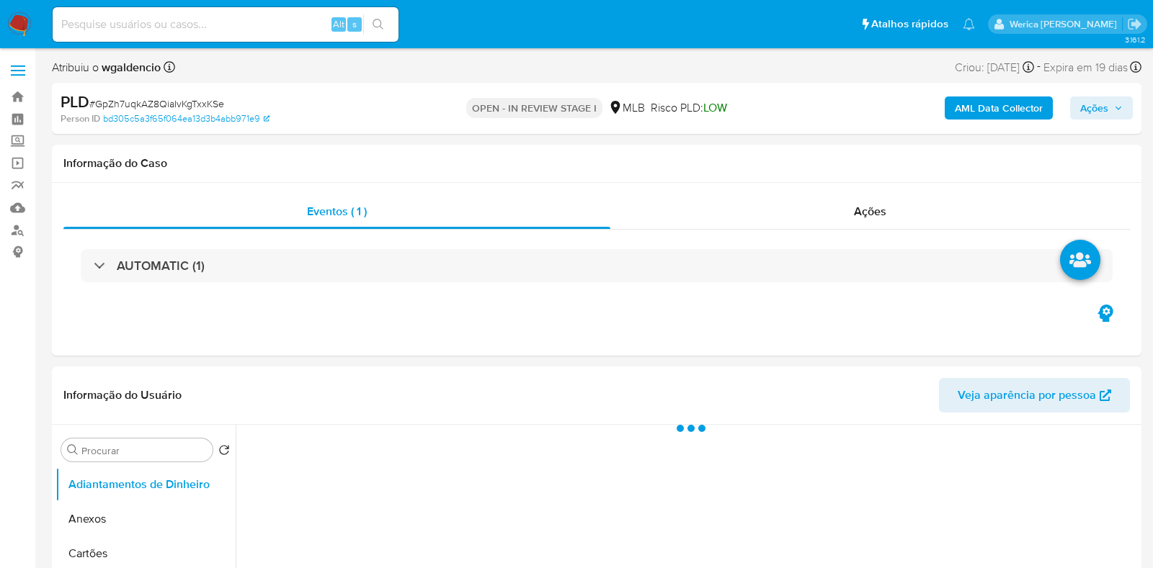
select select "10"
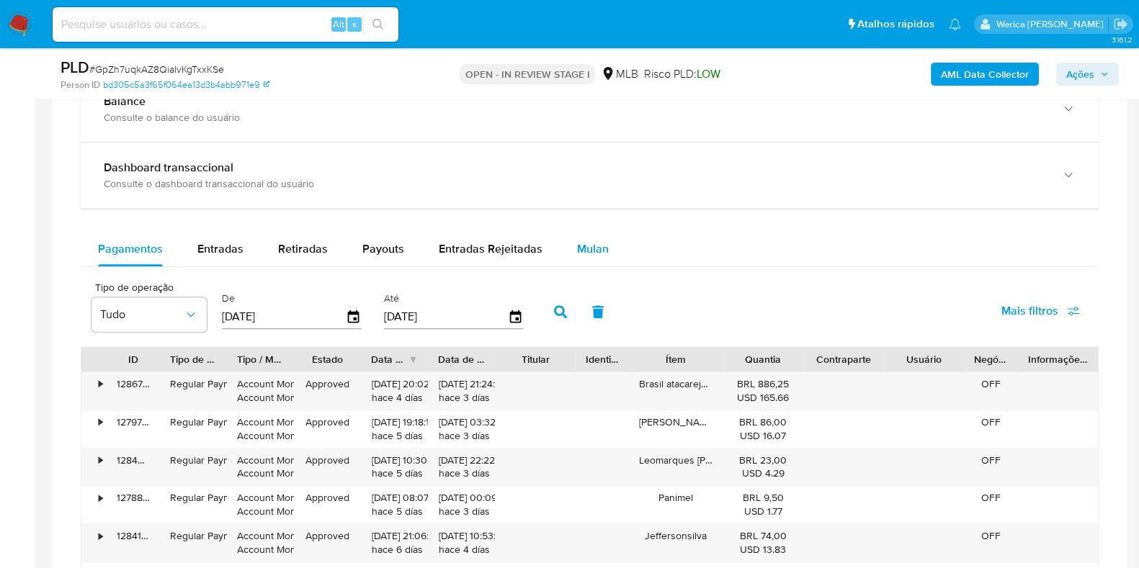
click at [581, 249] on span "Mulan" at bounding box center [593, 249] width 32 height 17
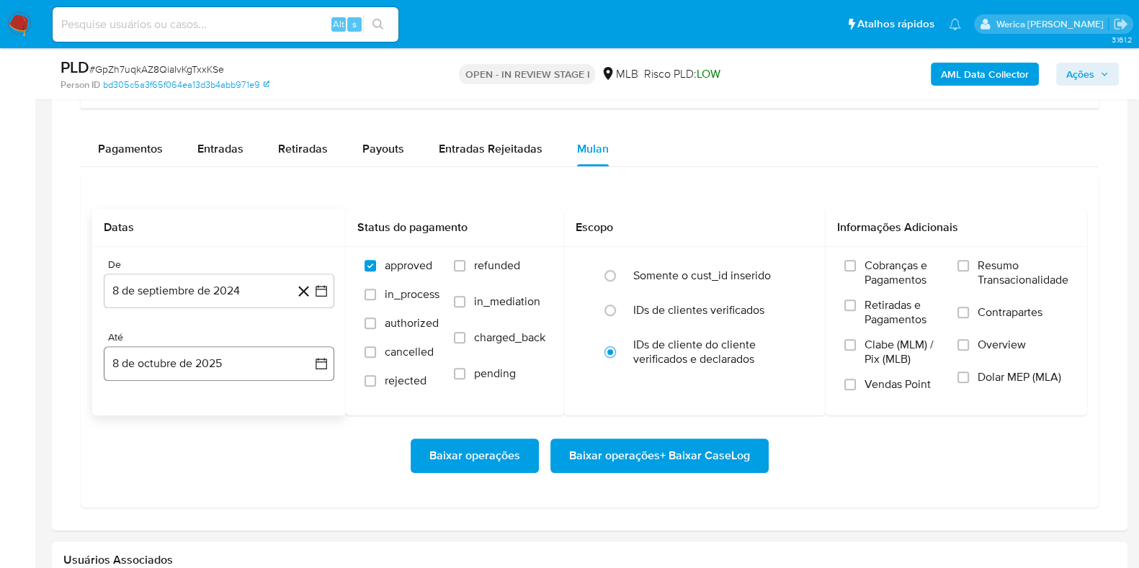
scroll to position [1260, 0]
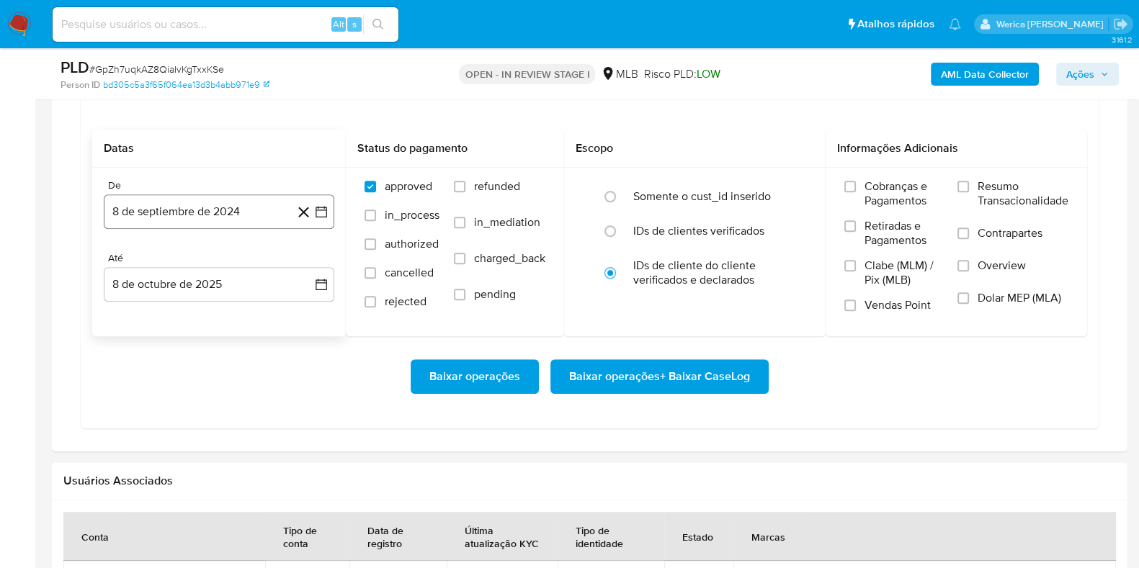
click at [226, 211] on button "8 de septiembre de 2024" at bounding box center [219, 212] width 231 height 35
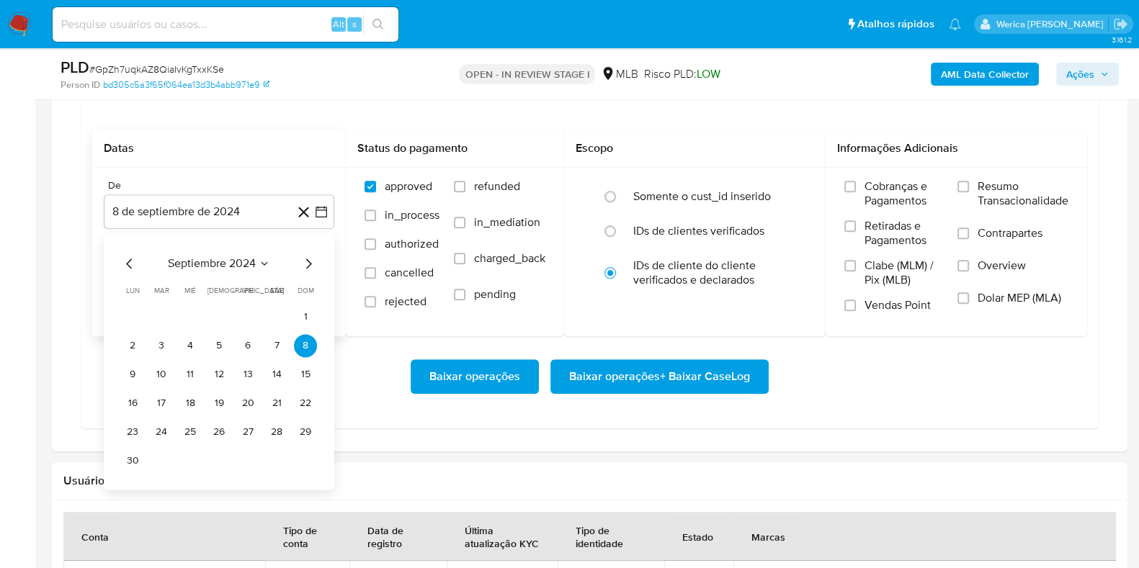
click at [238, 264] on span "septiembre 2024" at bounding box center [212, 264] width 88 height 14
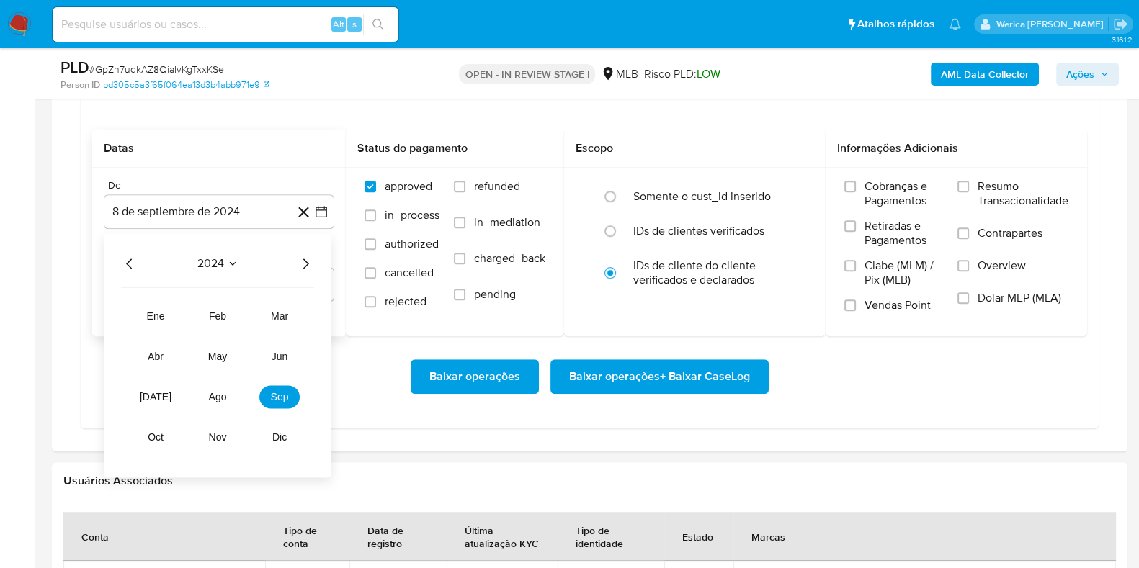
click at [304, 261] on icon "Año siguiente" at bounding box center [305, 263] width 17 height 17
click at [223, 398] on span "ago" at bounding box center [218, 397] width 18 height 12
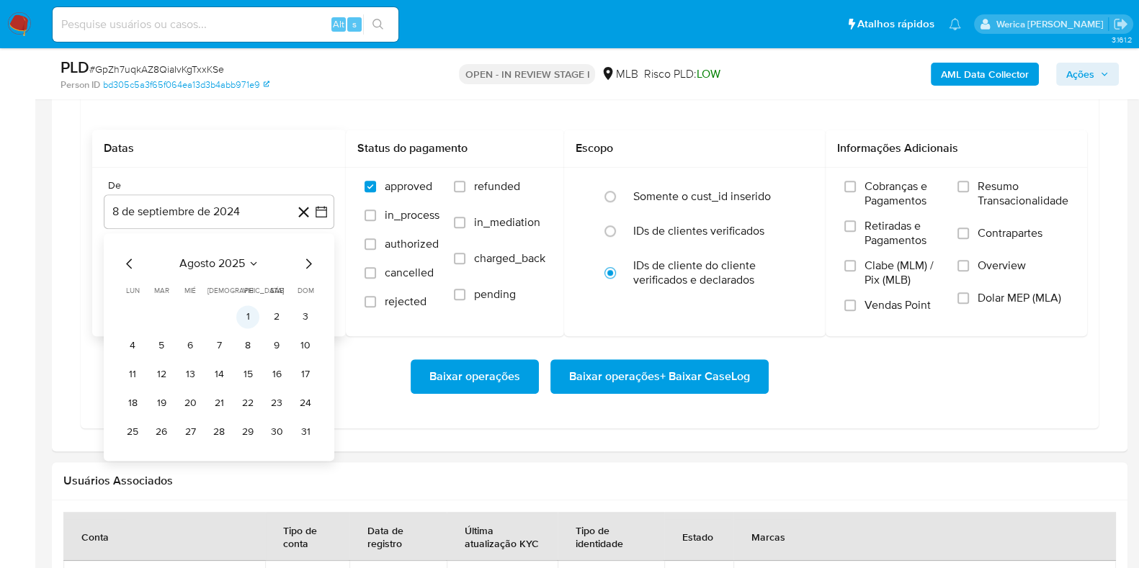
click at [245, 318] on button "1" at bounding box center [247, 317] width 23 height 23
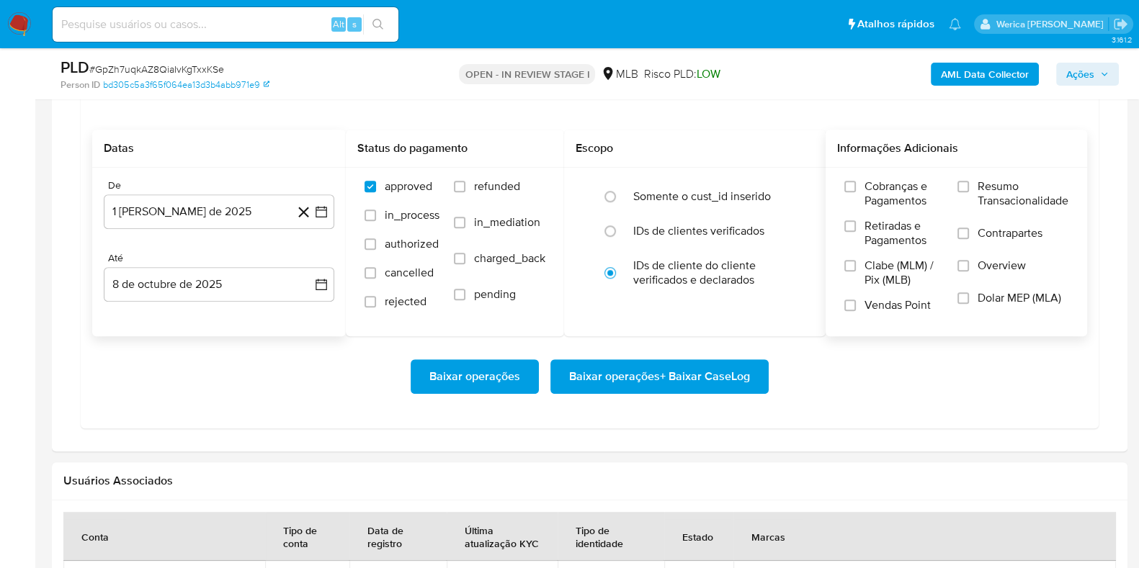
click at [901, 184] on span "Cobranças e Pagamentos" at bounding box center [904, 193] width 79 height 29
click at [856, 184] on input "Cobranças e Pagamentos" at bounding box center [850, 187] width 12 height 12
click at [897, 250] on label "Retiradas e Pagamentos" at bounding box center [893, 239] width 99 height 40
click at [856, 232] on input "Retiradas e Pagamentos" at bounding box center [850, 226] width 12 height 12
click at [893, 284] on span "Clabe (MLM) / Pix (MLB)" at bounding box center [904, 273] width 79 height 29
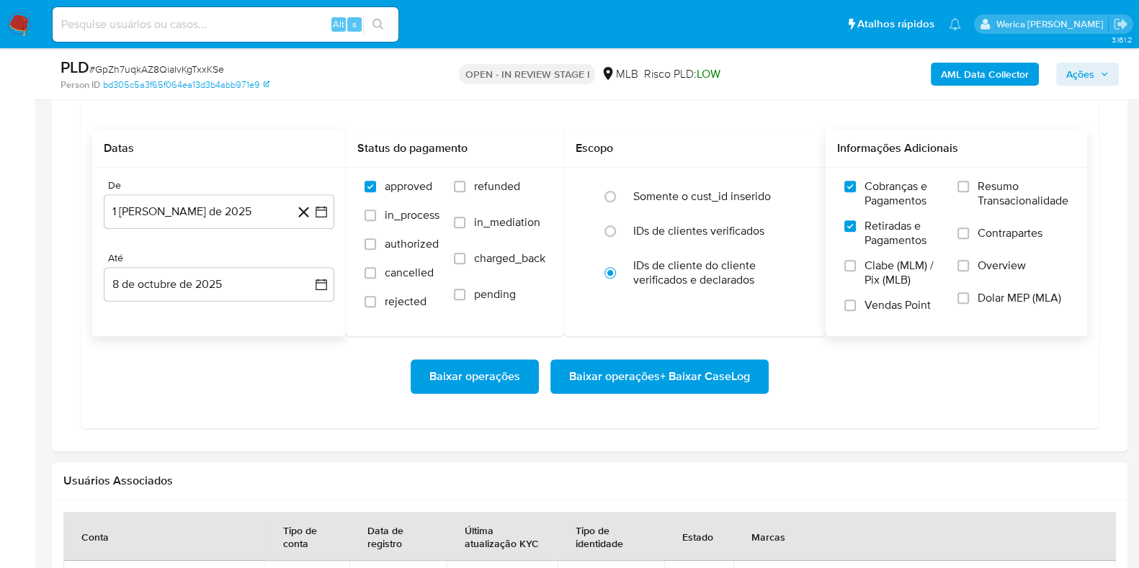
click at [856, 272] on input "Clabe (MLM) / Pix (MLB)" at bounding box center [850, 266] width 12 height 12
click at [896, 309] on span "Vendas Point" at bounding box center [898, 305] width 66 height 14
click at [856, 309] on input "Vendas Point" at bounding box center [850, 306] width 12 height 12
click at [1015, 282] on label "Overview" at bounding box center [1013, 275] width 111 height 32
click at [969, 272] on input "Overview" at bounding box center [964, 266] width 12 height 12
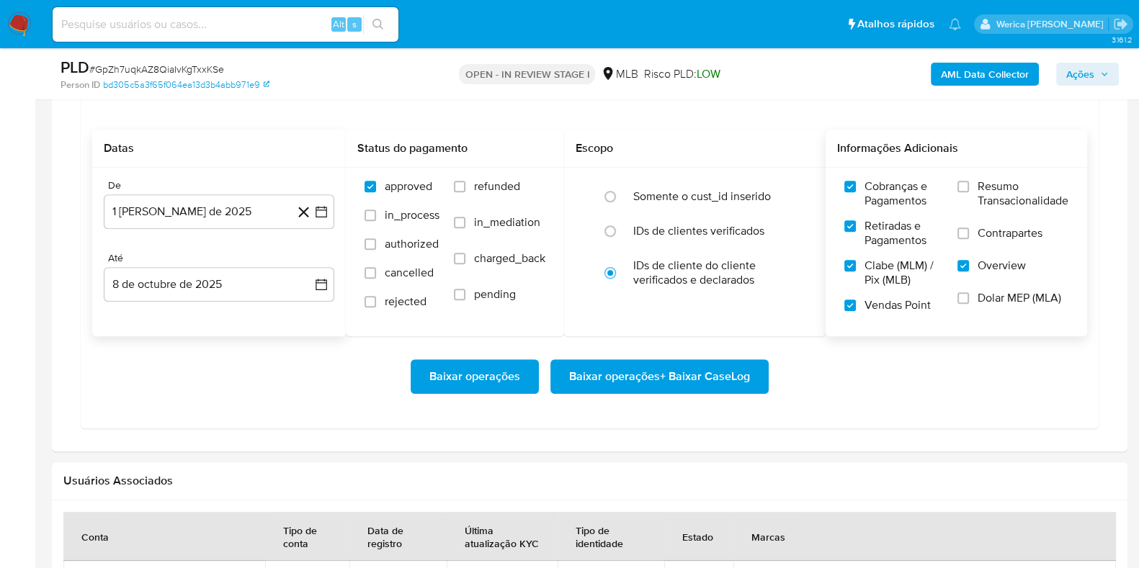
click at [996, 297] on span "Dolar MEP (MLA)" at bounding box center [1020, 298] width 84 height 14
click at [969, 297] on input "Dolar MEP (MLA)" at bounding box center [964, 299] width 12 height 12
click at [1005, 231] on span "Contrapartes" at bounding box center [1010, 233] width 65 height 14
click at [969, 231] on input "Contrapartes" at bounding box center [964, 234] width 12 height 12
click at [996, 199] on span "Resumo Transacionalidade" at bounding box center [1023, 193] width 91 height 29
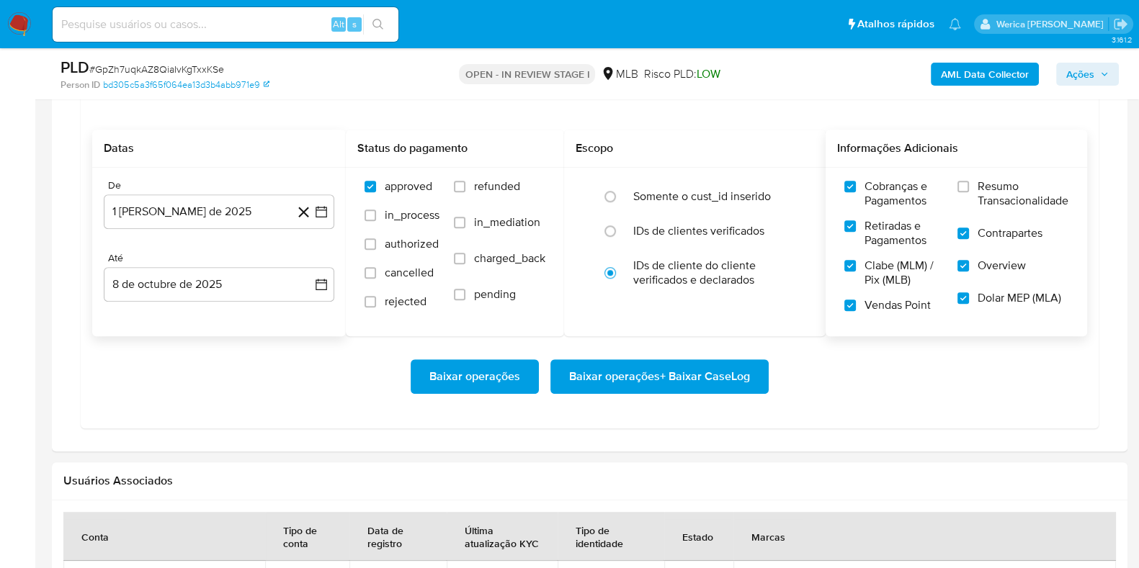
click at [969, 192] on input "Resumo Transacionalidade" at bounding box center [964, 187] width 12 height 12
click at [706, 373] on span "Baixar operações + Baixar CaseLog" at bounding box center [659, 377] width 181 height 32
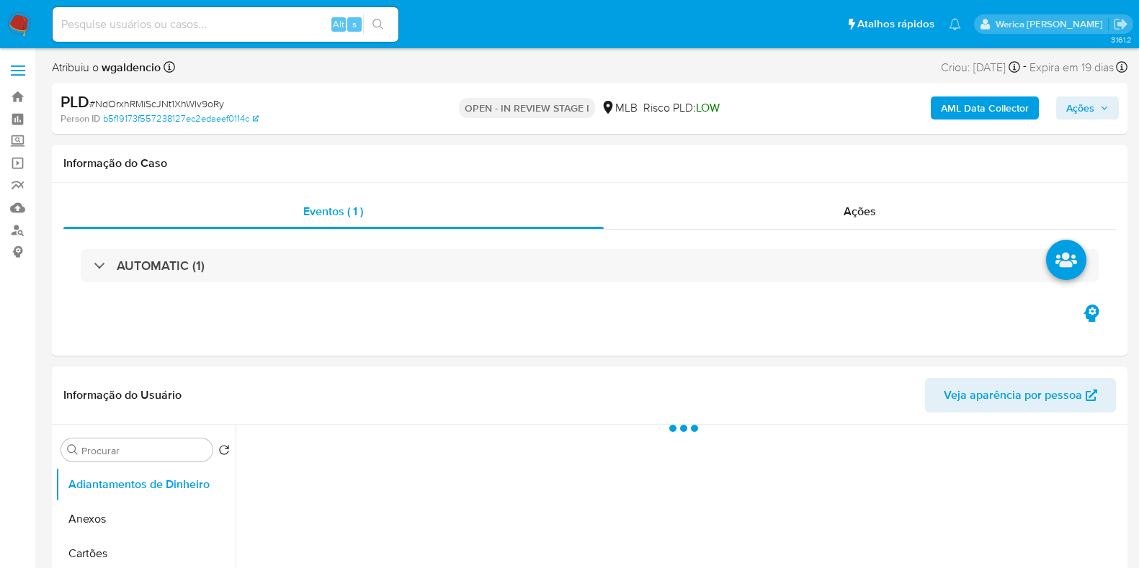
select select "10"
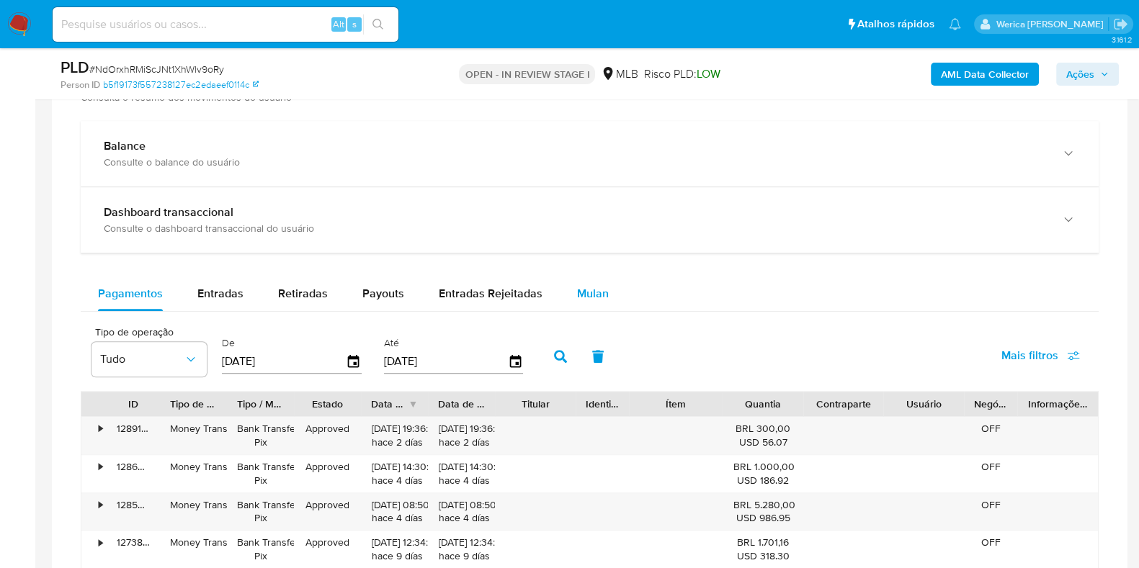
scroll to position [1081, 0]
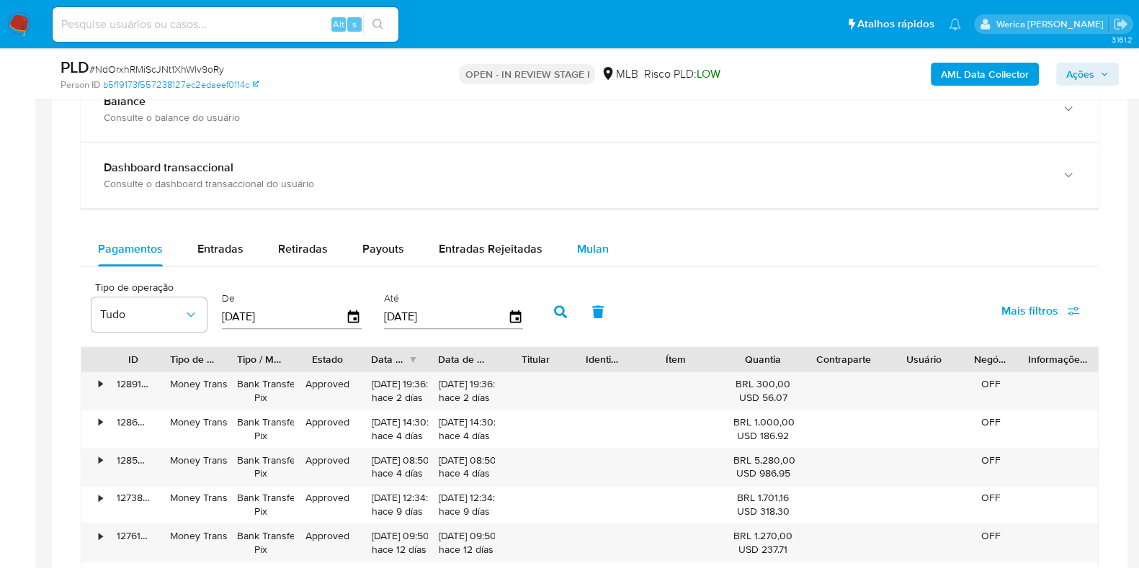
drag, startPoint x: 580, startPoint y: 257, endPoint x: 571, endPoint y: 264, distance: 11.4
click at [581, 262] on div "Mulan" at bounding box center [593, 249] width 32 height 35
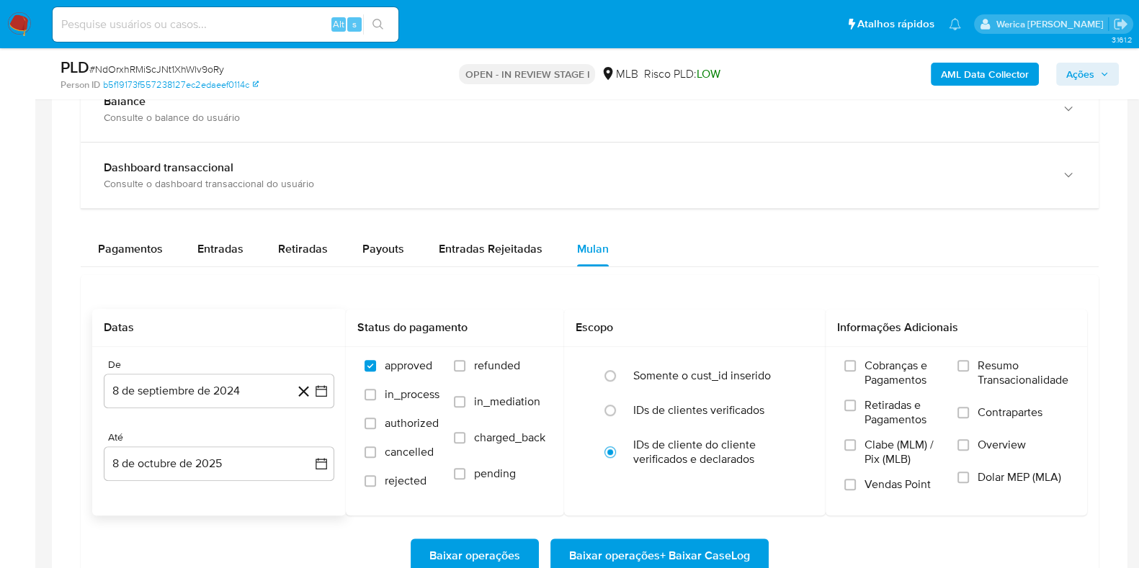
click at [192, 407] on div "De 8 de septiembre de 2024 8-09-2024 Até 8 de octubre de 2025 8-10-2025" at bounding box center [219, 431] width 254 height 169
click at [186, 389] on button "8 de septiembre de 2024" at bounding box center [219, 391] width 231 height 35
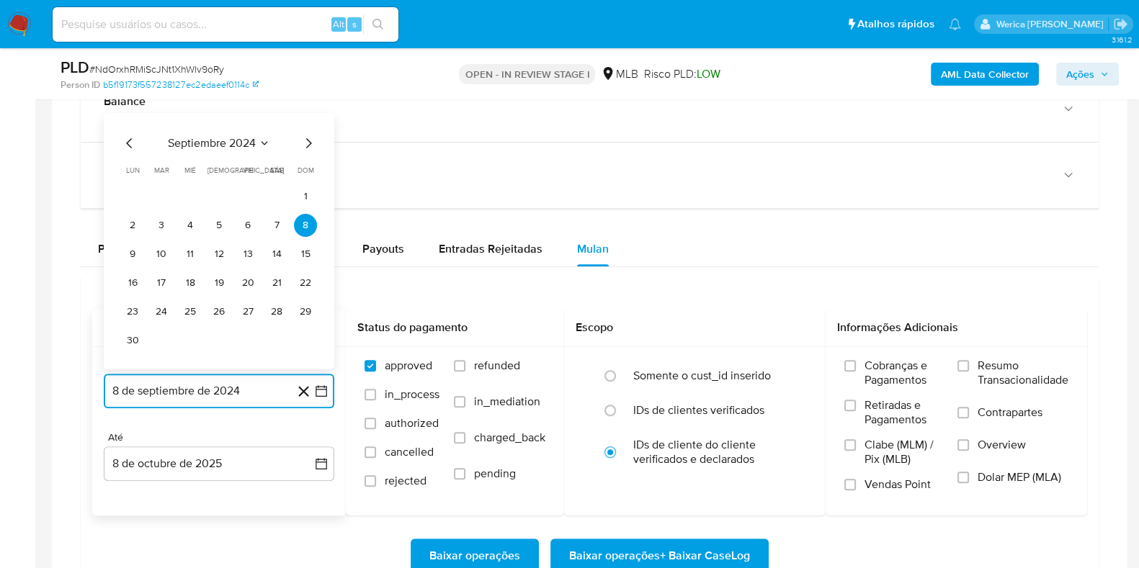
click at [218, 139] on span "septiembre 2024" at bounding box center [212, 143] width 88 height 14
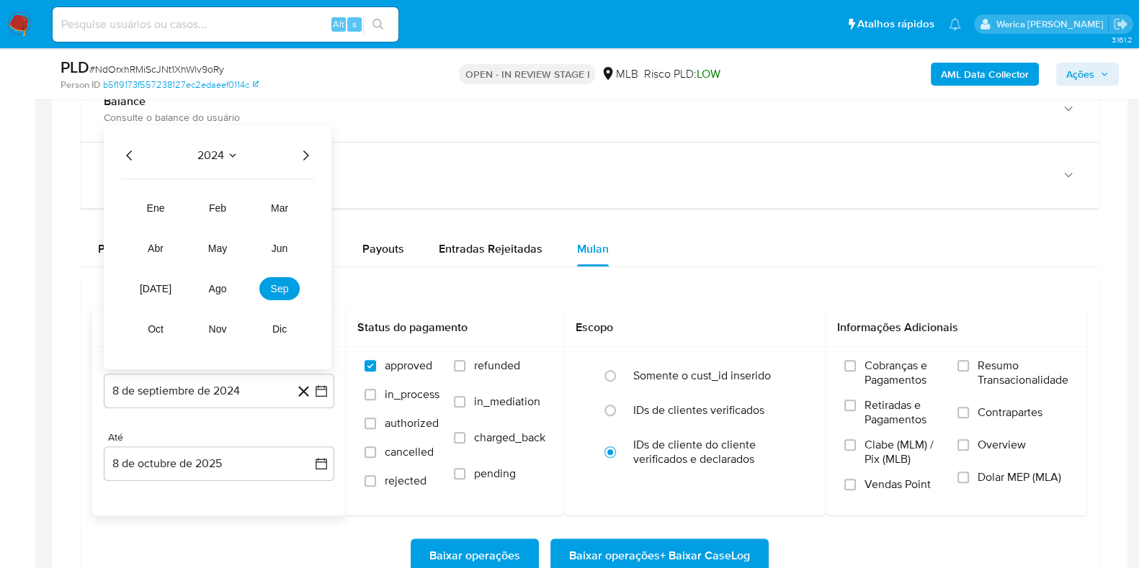
click at [303, 158] on icon "Año siguiente" at bounding box center [306, 156] width 6 height 10
click at [216, 278] on button "ago" at bounding box center [217, 288] width 40 height 23
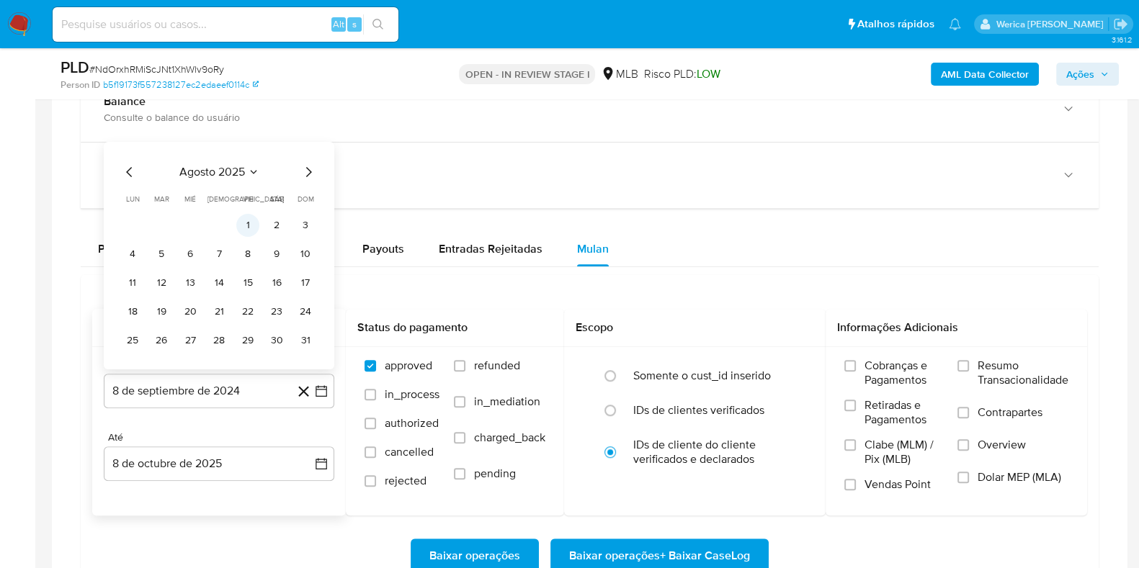
click at [245, 227] on button "1" at bounding box center [247, 225] width 23 height 23
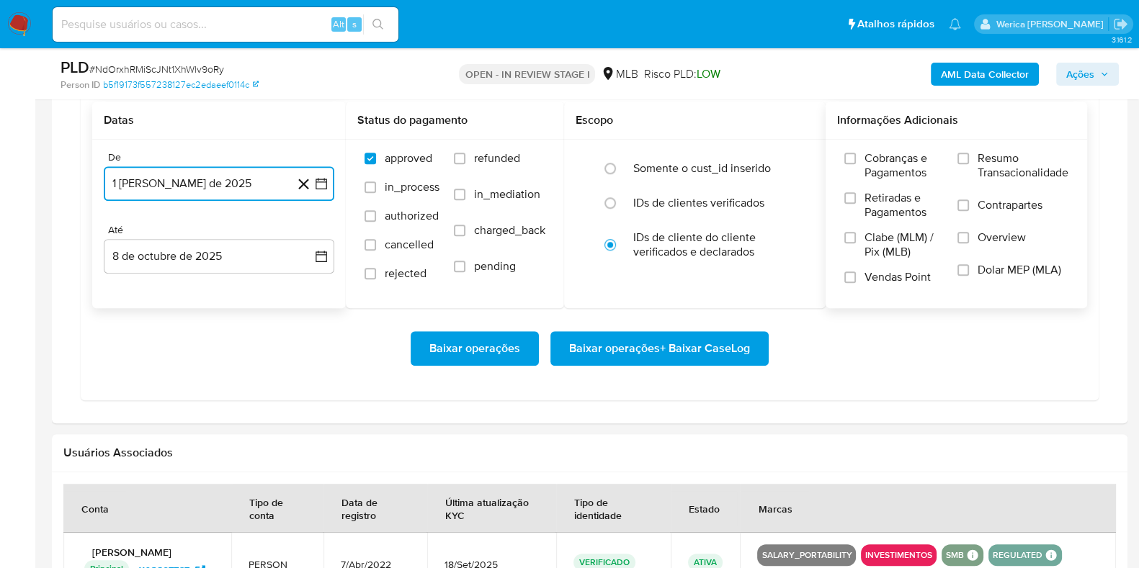
scroll to position [1260, 0]
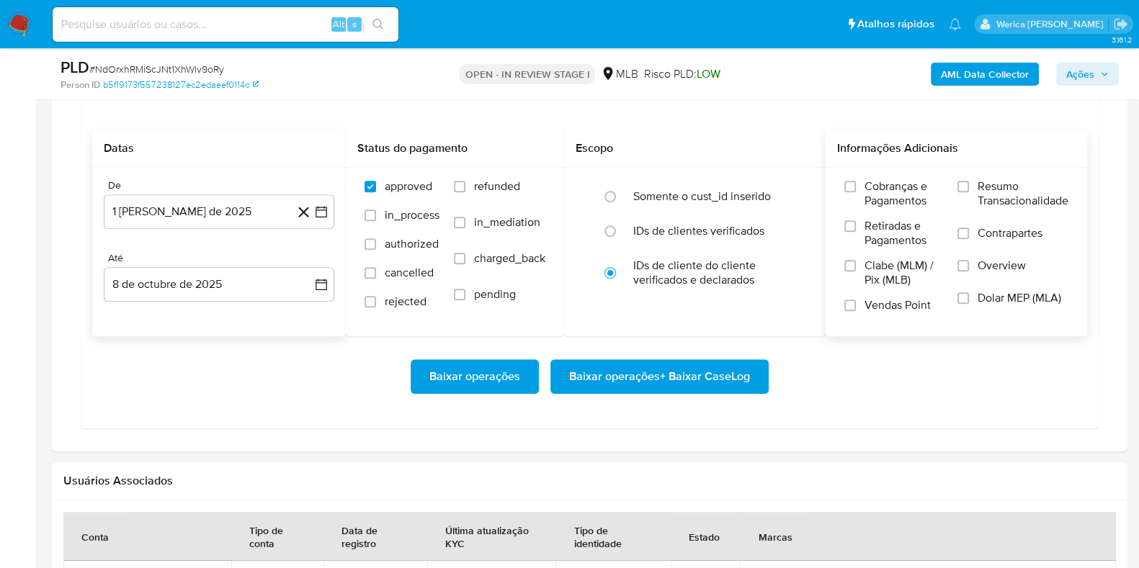
click at [897, 195] on span "Cobranças e Pagamentos" at bounding box center [904, 193] width 79 height 29
click at [856, 192] on input "Cobranças e Pagamentos" at bounding box center [850, 187] width 12 height 12
click at [895, 231] on span "Retiradas e Pagamentos" at bounding box center [904, 233] width 79 height 29
click at [856, 231] on input "Retiradas e Pagamentos" at bounding box center [850, 226] width 12 height 12
click at [895, 282] on span "Clabe (MLM) / Pix (MLB)" at bounding box center [904, 273] width 79 height 29
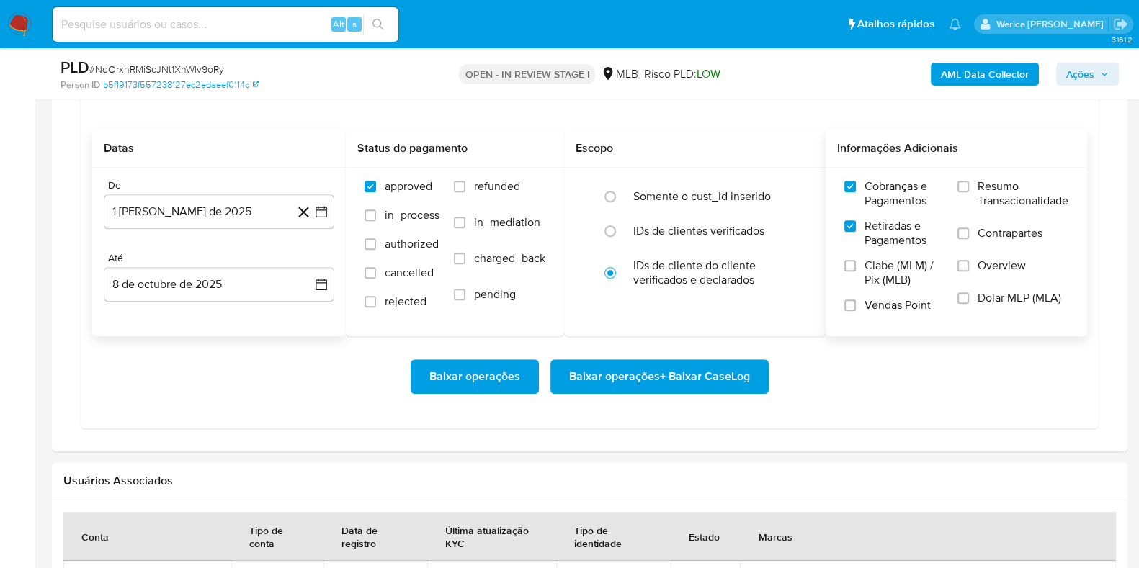
click at [856, 272] on input "Clabe (MLM) / Pix (MLB)" at bounding box center [850, 266] width 12 height 12
click at [895, 315] on label "Vendas Point" at bounding box center [893, 310] width 99 height 25
click at [856, 311] on input "Vendas Point" at bounding box center [850, 306] width 12 height 12
click at [976, 305] on label "Dolar MEP (MLA)" at bounding box center [1013, 307] width 111 height 32
click at [969, 304] on input "Dolar MEP (MLA)" at bounding box center [964, 299] width 12 height 12
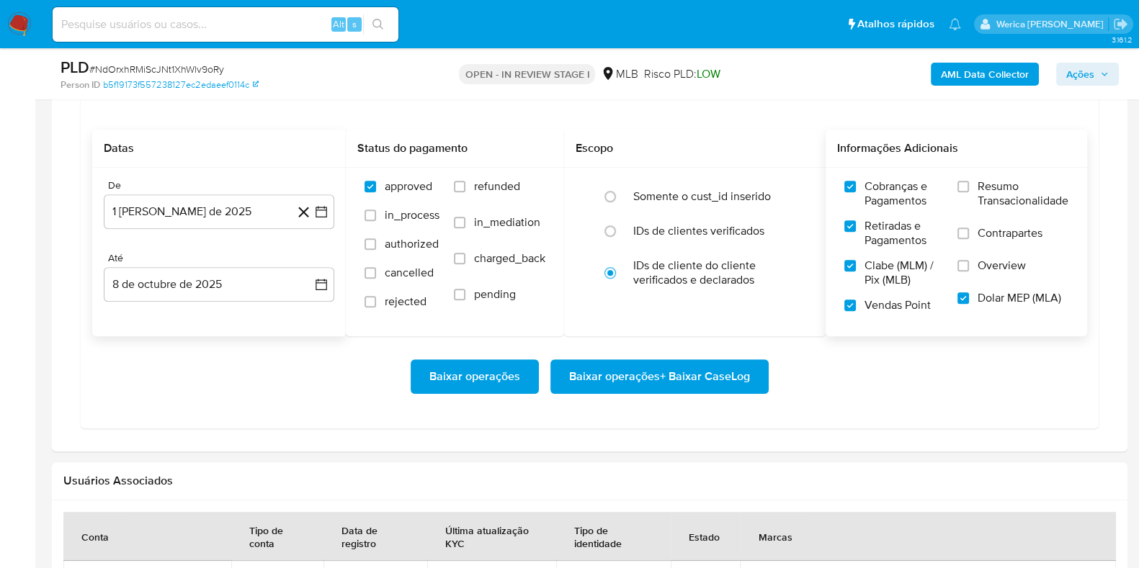
click at [973, 259] on label "Overview" at bounding box center [1013, 275] width 111 height 32
click at [969, 260] on input "Overview" at bounding box center [964, 266] width 12 height 12
click at [975, 226] on label "Contrapartes" at bounding box center [1013, 242] width 111 height 32
click at [969, 228] on input "Contrapartes" at bounding box center [964, 234] width 12 height 12
click at [974, 189] on label "Resumo Transacionalidade" at bounding box center [1013, 202] width 111 height 47
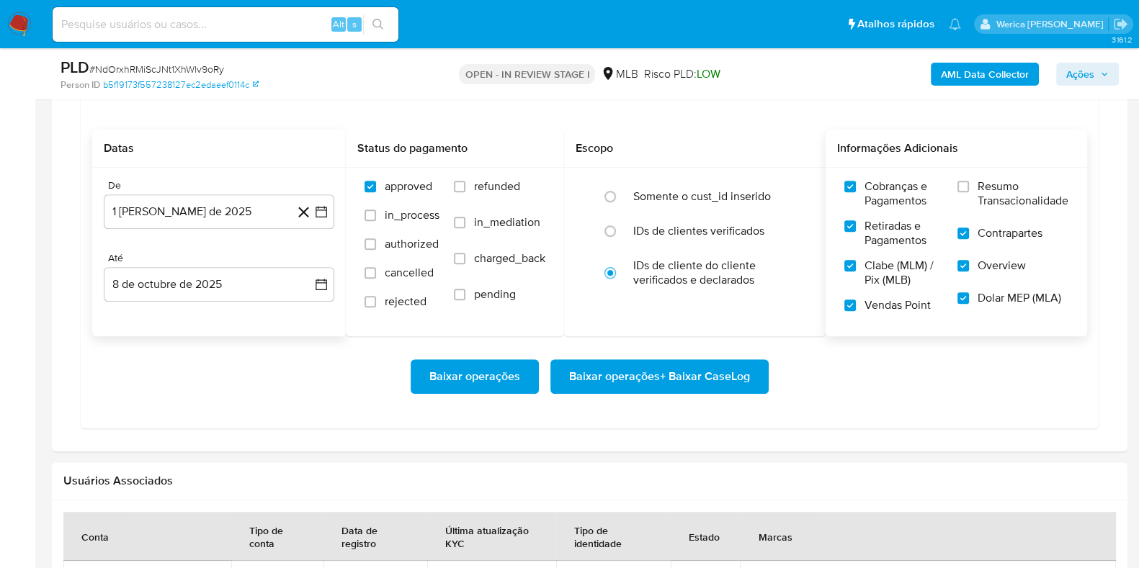
click at [969, 189] on input "Resumo Transacionalidade" at bounding box center [964, 187] width 12 height 12
click at [692, 373] on span "Baixar operações + Baixar CaseLog" at bounding box center [659, 377] width 181 height 32
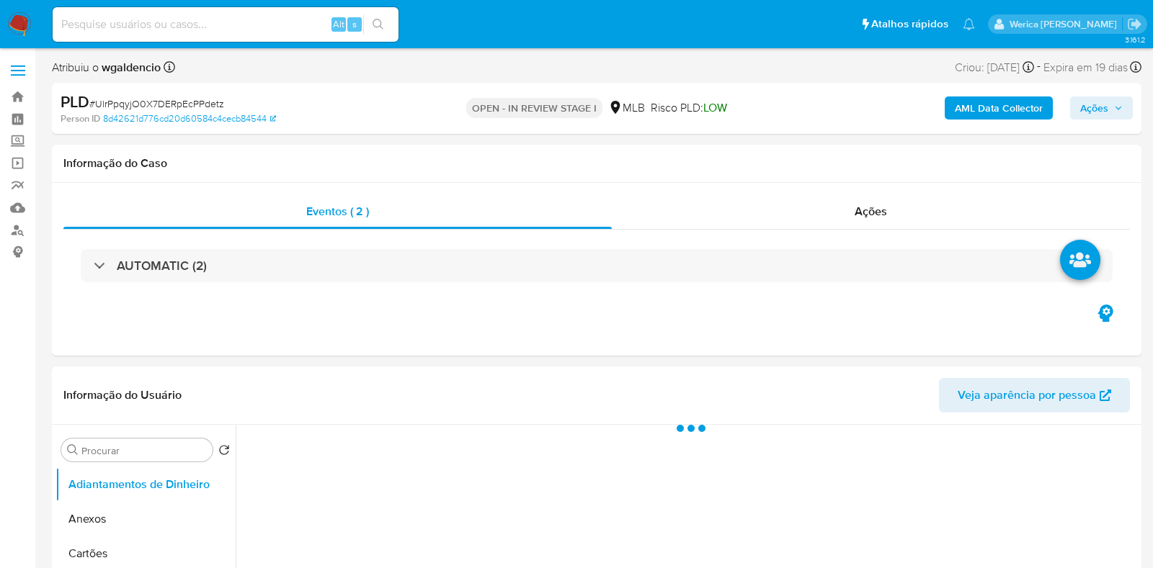
select select "10"
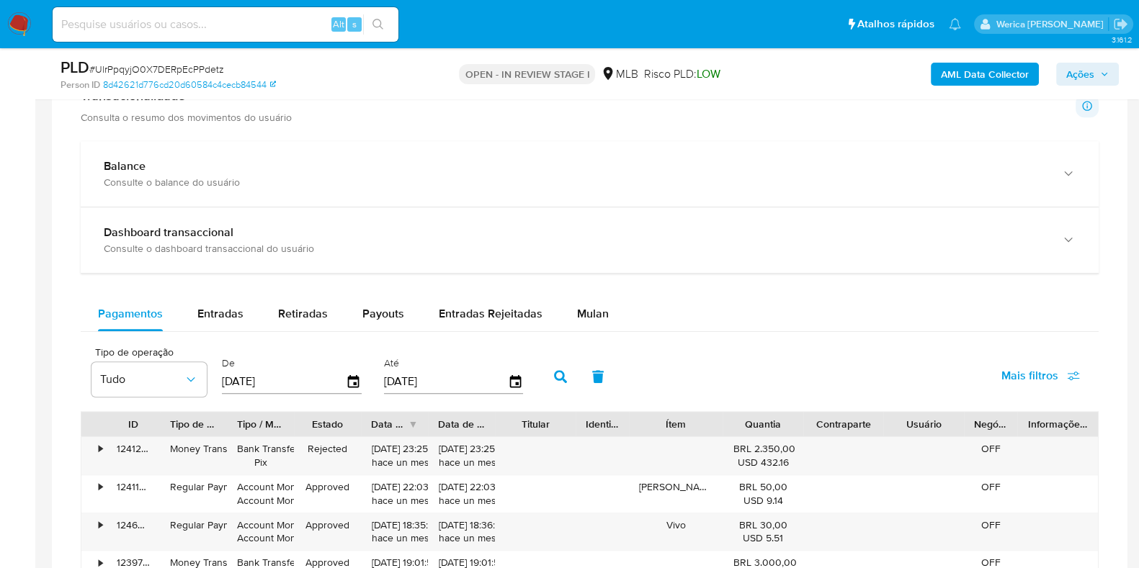
scroll to position [1081, 0]
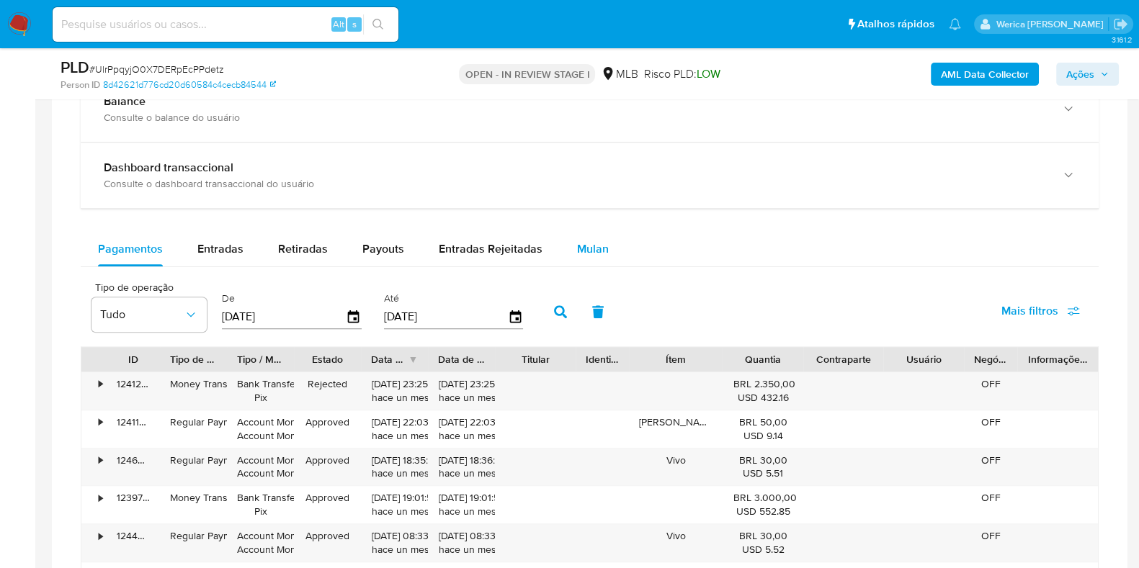
click at [579, 252] on span "Mulan" at bounding box center [593, 249] width 32 height 17
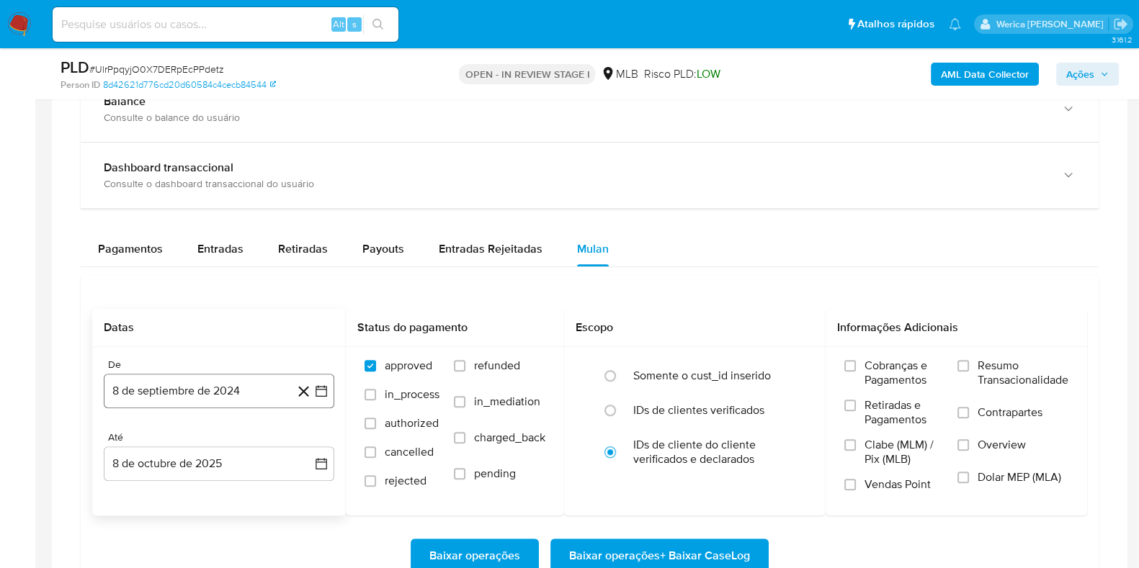
click at [262, 379] on button "8 de septiembre de 2024" at bounding box center [219, 391] width 231 height 35
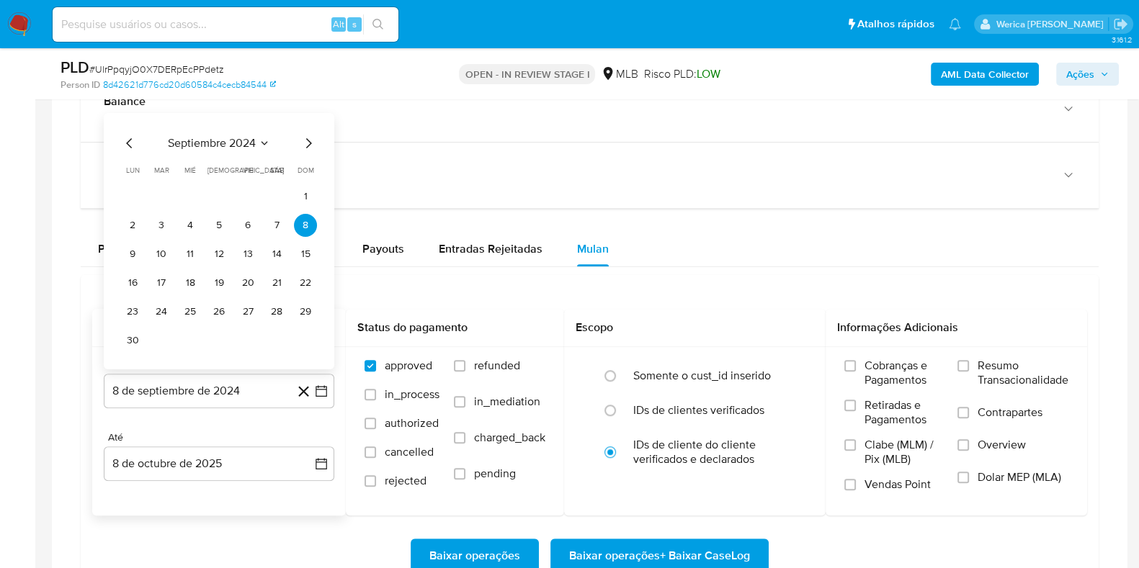
click at [242, 138] on span "septiembre 2024" at bounding box center [212, 143] width 88 height 14
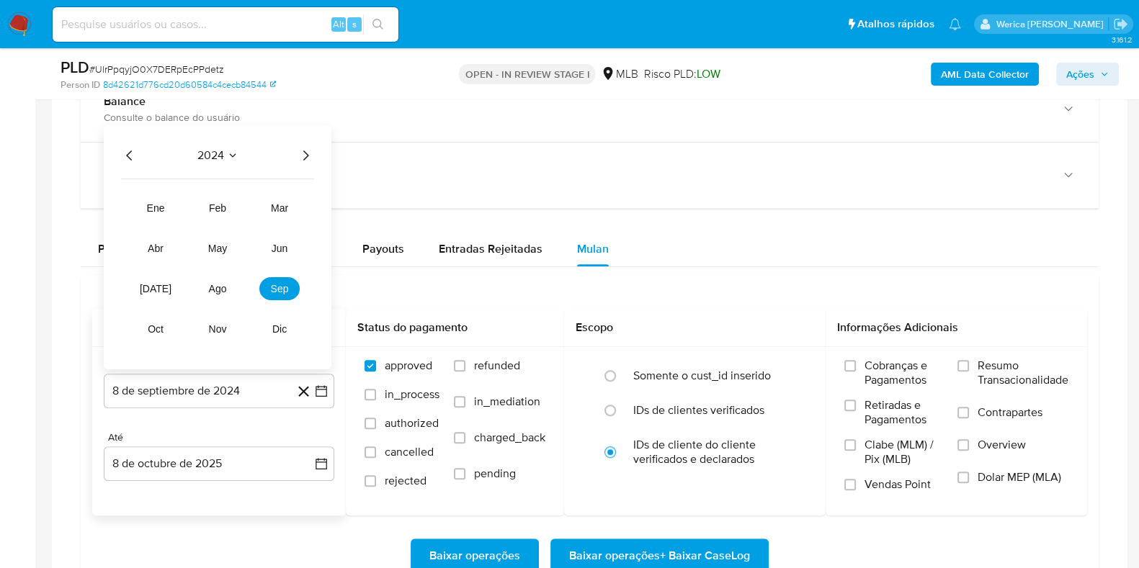
click at [308, 158] on icon "Año siguiente" at bounding box center [305, 155] width 17 height 17
click at [205, 306] on tr "ene feb mar abr may jun [DATE] ago sep oct nov dic" at bounding box center [217, 269] width 164 height 144
click at [215, 288] on span "ago" at bounding box center [218, 289] width 18 height 12
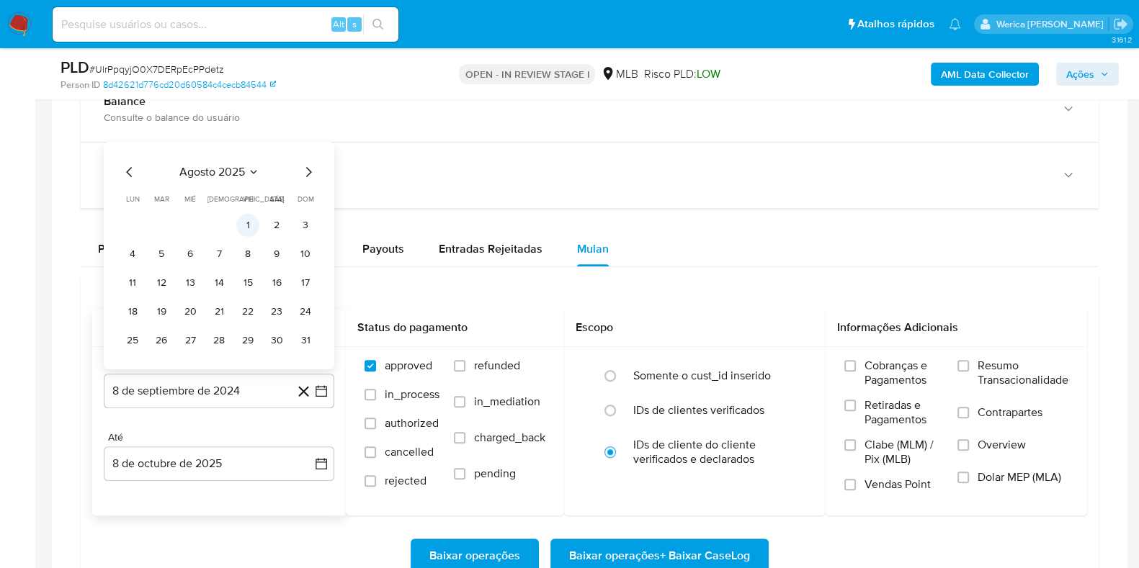
click at [238, 221] on button "1" at bounding box center [247, 225] width 23 height 23
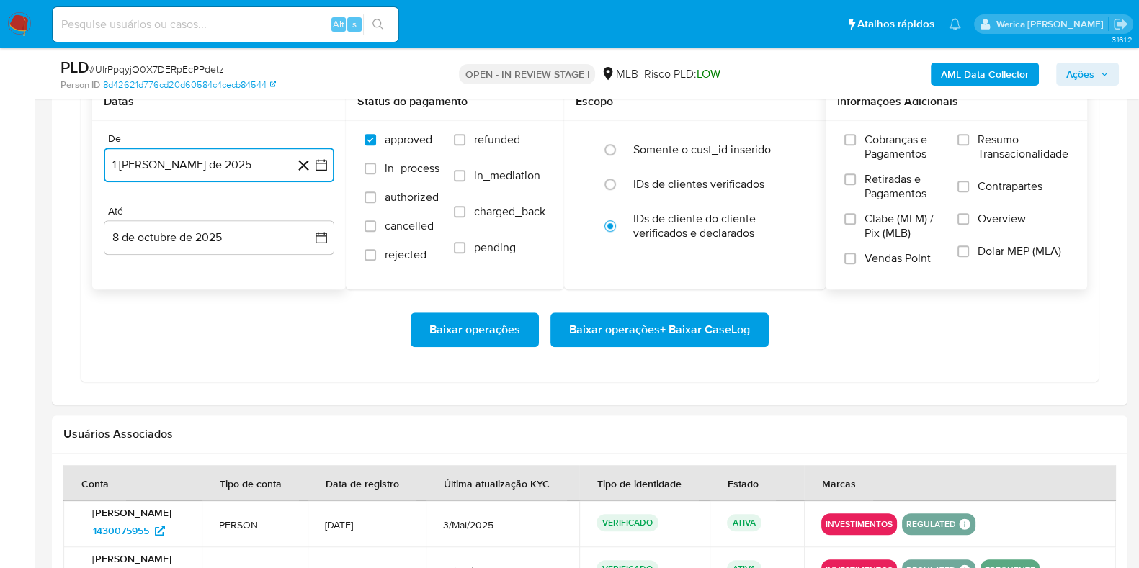
scroll to position [1260, 0]
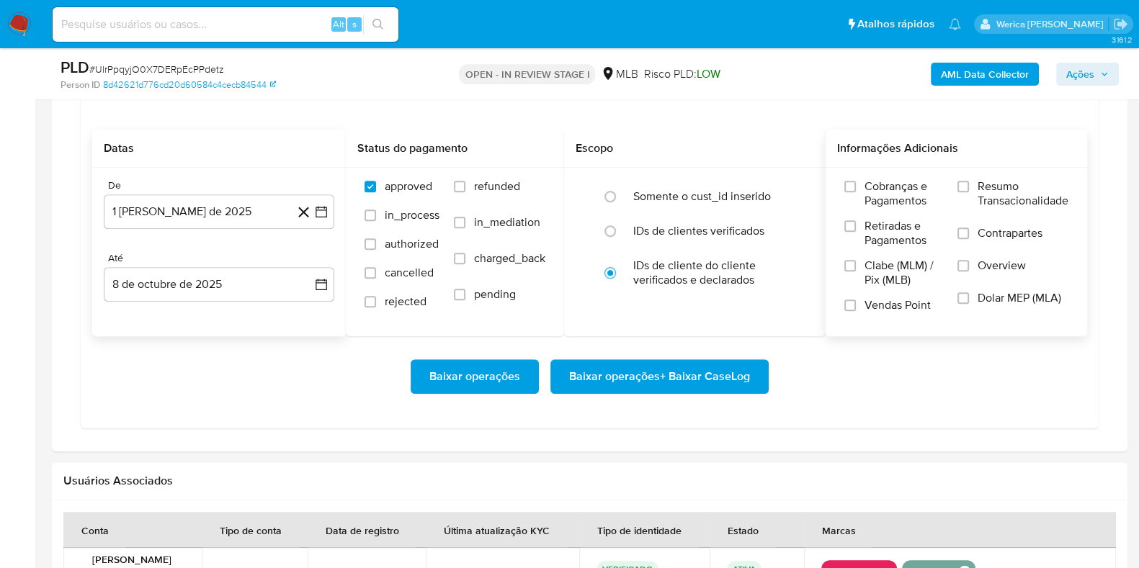
drag, startPoint x: 901, startPoint y: 211, endPoint x: 898, endPoint y: 265, distance: 54.1
click at [903, 244] on div "Cobranças e Pagamentos Retiradas e Pagamentos Clabe (MLM) / Pix (MLB) Vendas Po…" at bounding box center [893, 251] width 99 height 144
click at [898, 261] on span "Clabe (MLM) / Pix (MLB)" at bounding box center [904, 273] width 79 height 29
click at [856, 261] on input "Clabe (MLM) / Pix (MLB)" at bounding box center [850, 266] width 12 height 12
click at [893, 302] on span "Vendas Point" at bounding box center [898, 305] width 66 height 14
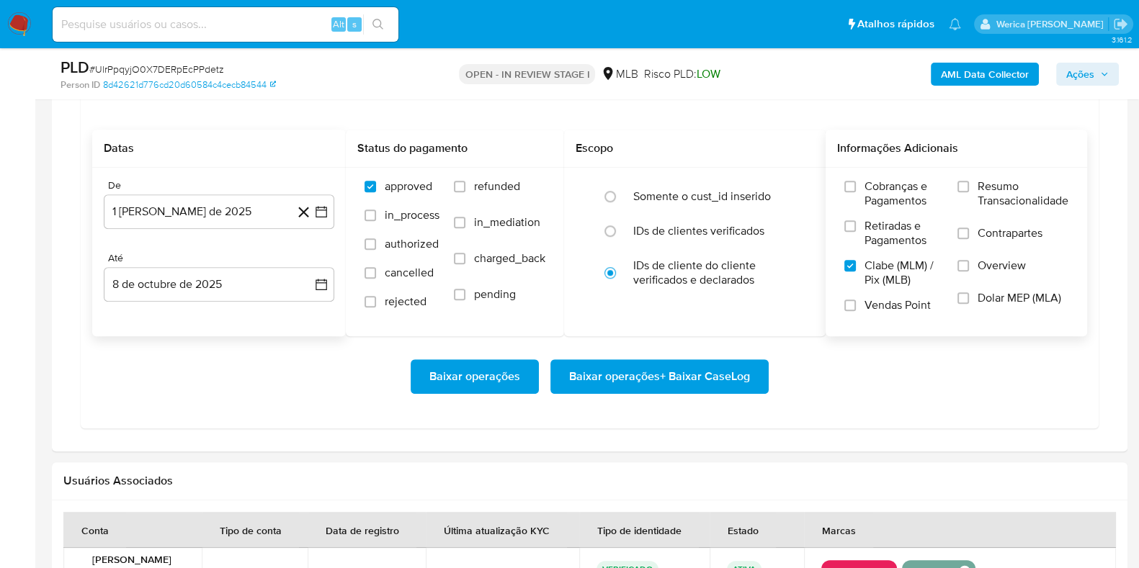
click at [856, 302] on input "Vendas Point" at bounding box center [850, 306] width 12 height 12
click at [973, 291] on label "Dolar MEP (MLA)" at bounding box center [1013, 307] width 111 height 32
click at [969, 293] on input "Dolar MEP (MLA)" at bounding box center [964, 299] width 12 height 12
click at [983, 253] on label "Contrapartes" at bounding box center [1013, 242] width 111 height 32
click at [969, 239] on input "Contrapartes" at bounding box center [964, 234] width 12 height 12
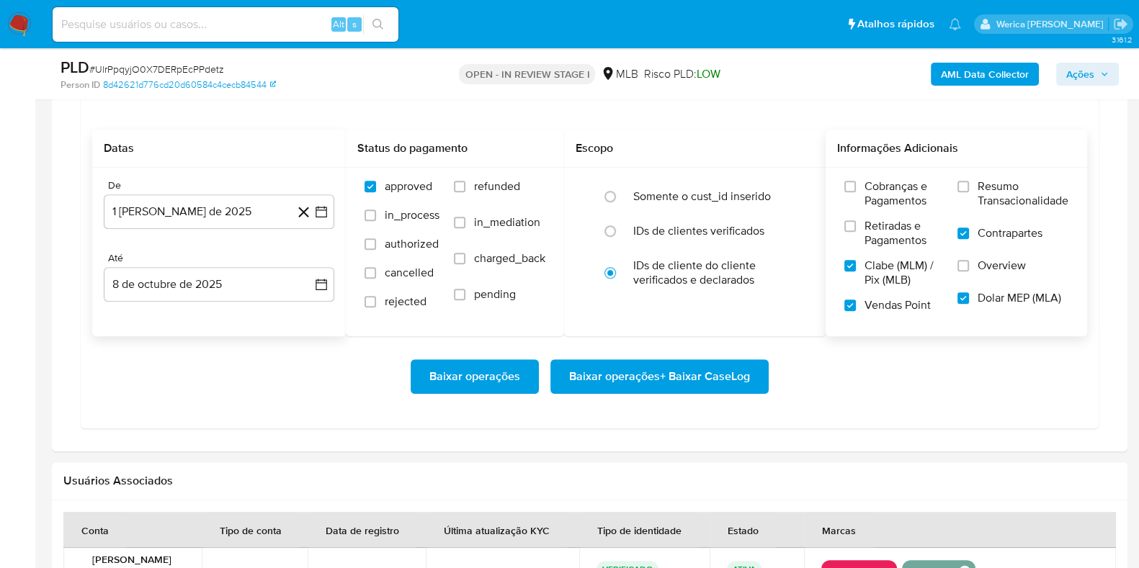
click at [978, 275] on label "Overview" at bounding box center [1013, 275] width 111 height 32
click at [969, 272] on input "Overview" at bounding box center [964, 266] width 12 height 12
click at [986, 203] on span "Resumo Transacionalidade" at bounding box center [1023, 193] width 91 height 29
click at [969, 192] on input "Resumo Transacionalidade" at bounding box center [964, 187] width 12 height 12
click at [875, 202] on span "Cobranças e Pagamentos" at bounding box center [904, 193] width 79 height 29
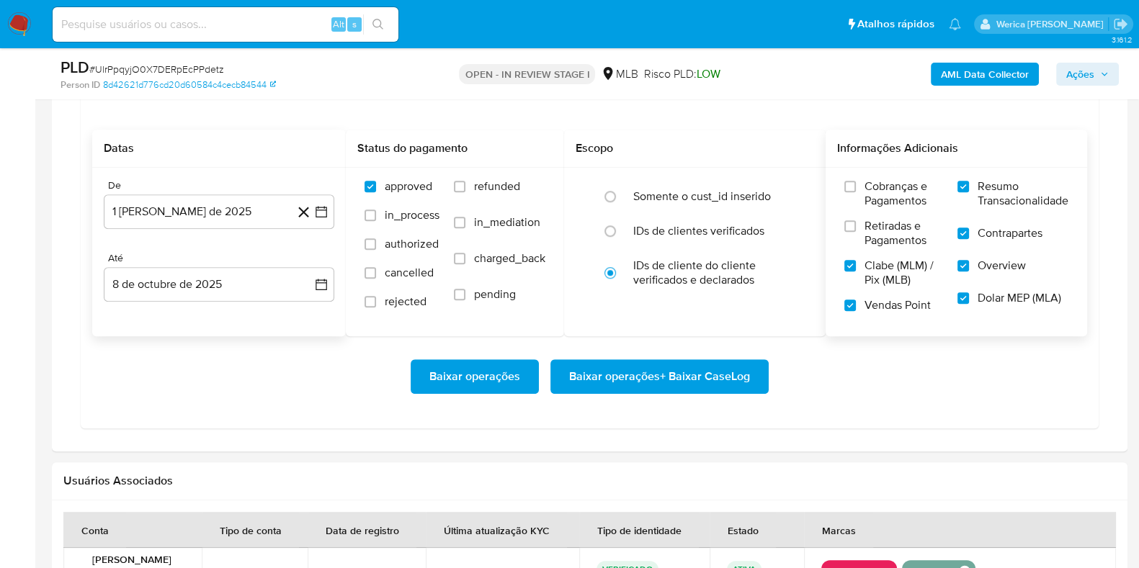
click at [856, 192] on input "Cobranças e Pagamentos" at bounding box center [850, 187] width 12 height 12
click at [866, 226] on span "Retiradas e Pagamentos" at bounding box center [904, 233] width 79 height 29
click at [856, 226] on input "Retiradas e Pagamentos" at bounding box center [850, 226] width 12 height 12
click at [753, 377] on button "Baixar operações + Baixar CaseLog" at bounding box center [659, 377] width 218 height 35
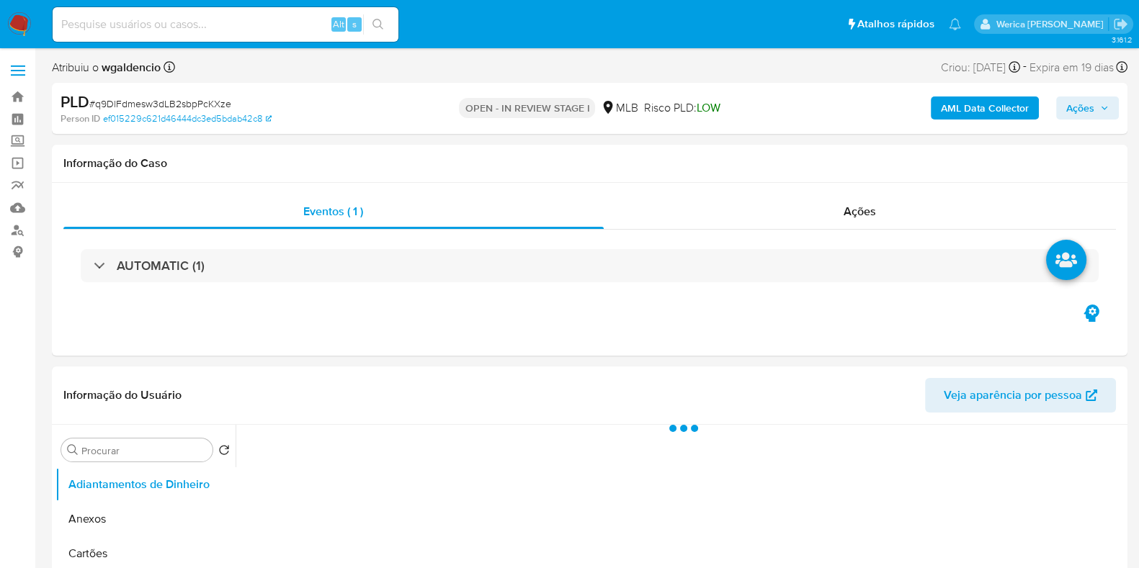
select select "10"
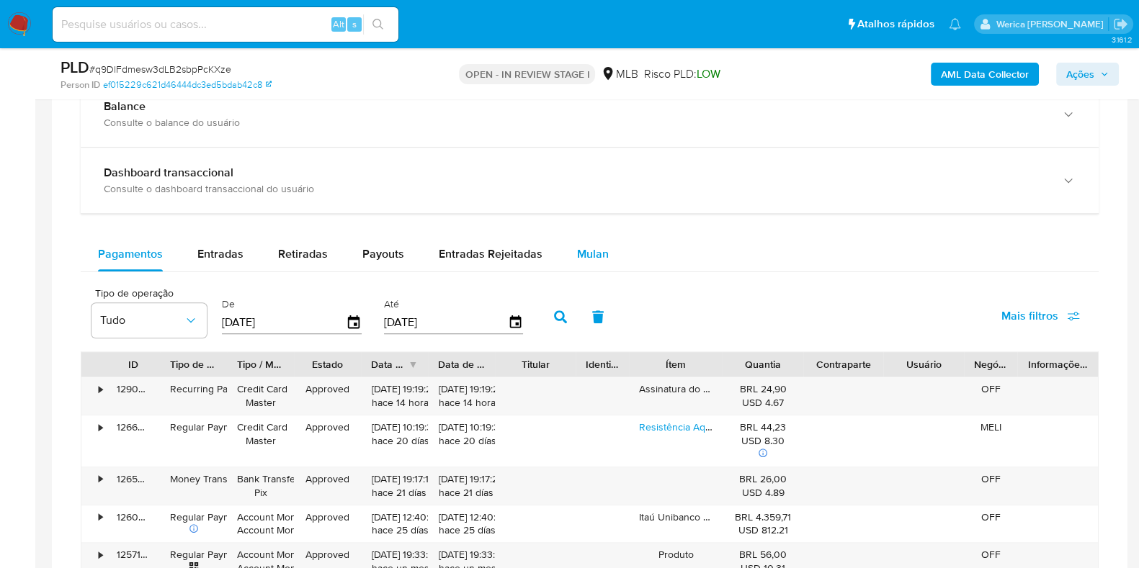
scroll to position [1081, 0]
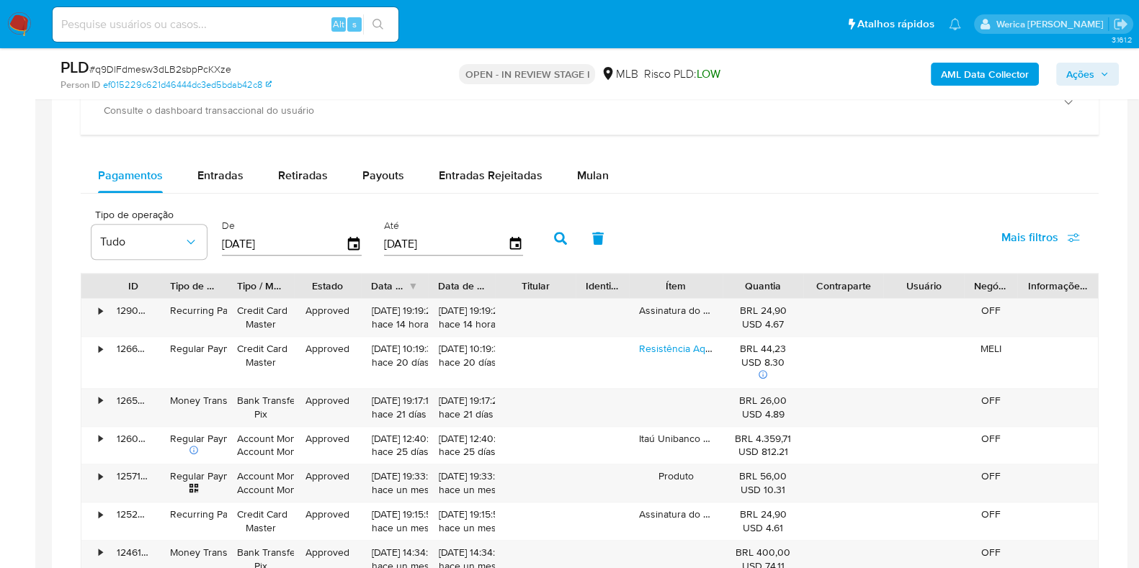
click at [571, 201] on div "Tipo de operação Tudo De 11/07/2025 Até 08/10/2025 Mais filtros" at bounding box center [590, 237] width 1018 height 72
click at [572, 174] on button "Mulan" at bounding box center [593, 176] width 66 height 35
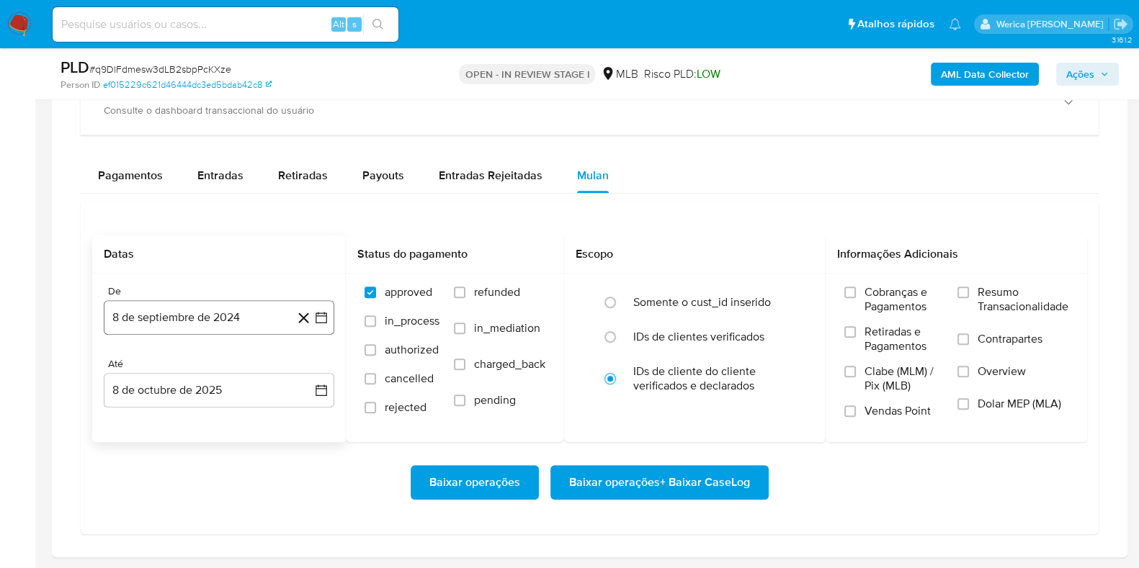
click at [254, 323] on button "8 de septiembre de 2024" at bounding box center [219, 317] width 231 height 35
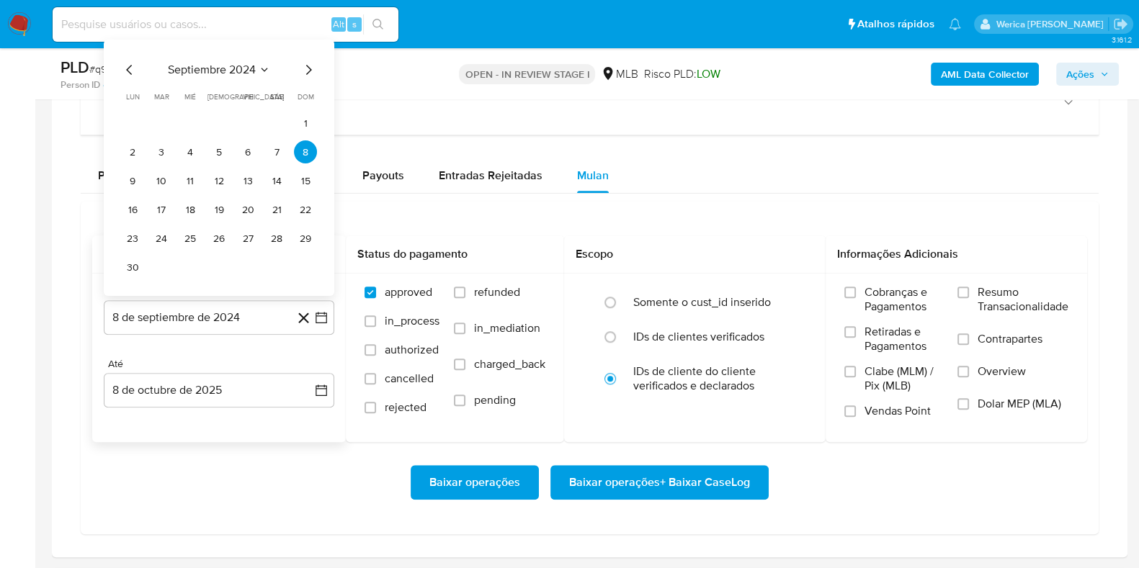
click at [226, 77] on div "septiembre 2024 septiembre 2024 lun lunes mar martes mié miércoles jue jueves v…" at bounding box center [219, 170] width 196 height 218
click at [235, 71] on span "septiembre 2024" at bounding box center [212, 70] width 88 height 14
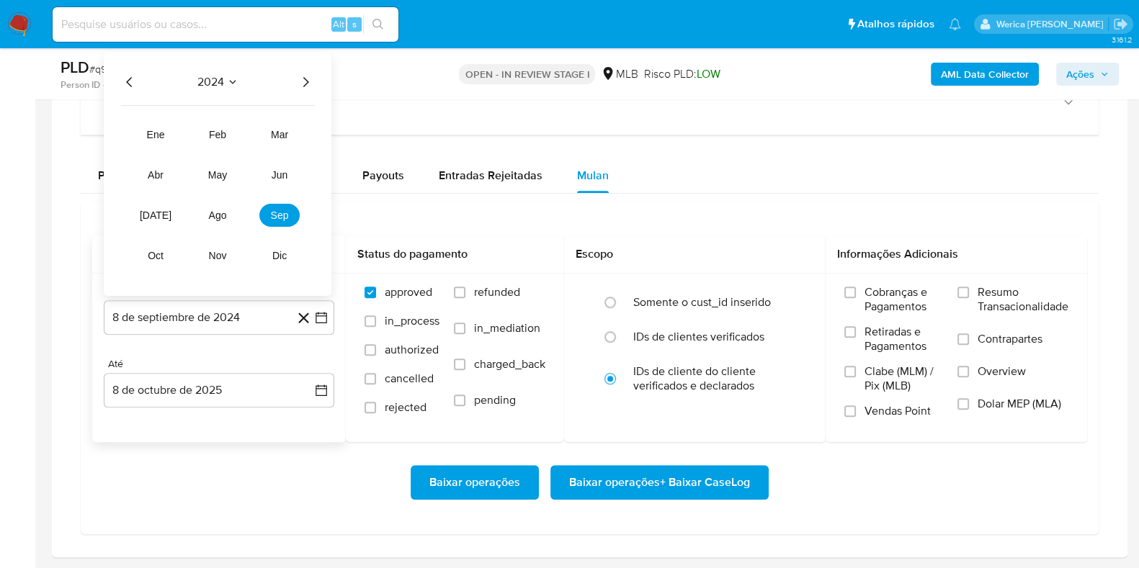
click at [307, 84] on icon "Año siguiente" at bounding box center [305, 81] width 17 height 17
click at [213, 208] on button "ago" at bounding box center [217, 215] width 40 height 23
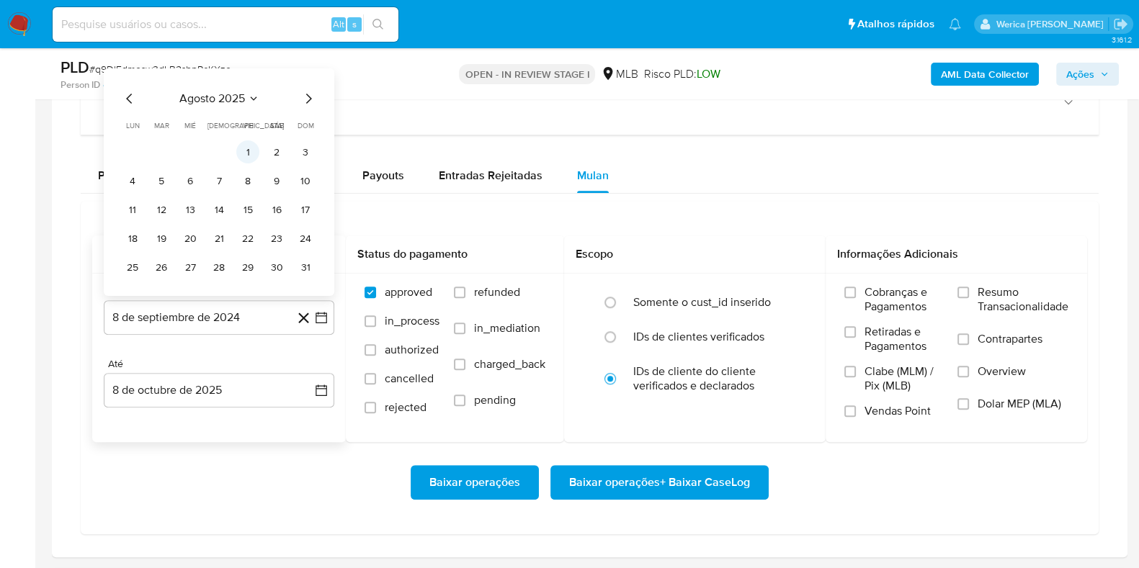
click at [241, 153] on button "1" at bounding box center [247, 152] width 23 height 23
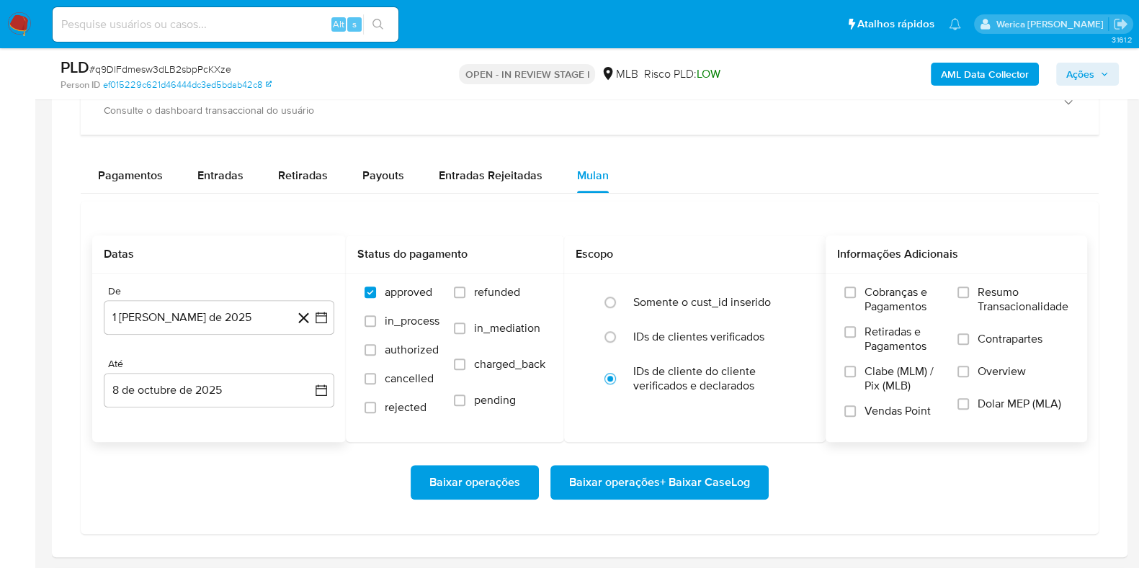
click at [909, 306] on span "Cobranças e Pagamentos" at bounding box center [904, 299] width 79 height 29
click at [856, 298] on input "Cobranças e Pagamentos" at bounding box center [850, 293] width 12 height 12
click at [886, 370] on span "Clabe (MLM) / Pix (MLB)" at bounding box center [904, 379] width 79 height 29
click at [856, 370] on input "Clabe (MLM) / Pix (MLB)" at bounding box center [850, 372] width 12 height 12
click at [886, 408] on span "Vendas Point" at bounding box center [898, 411] width 66 height 14
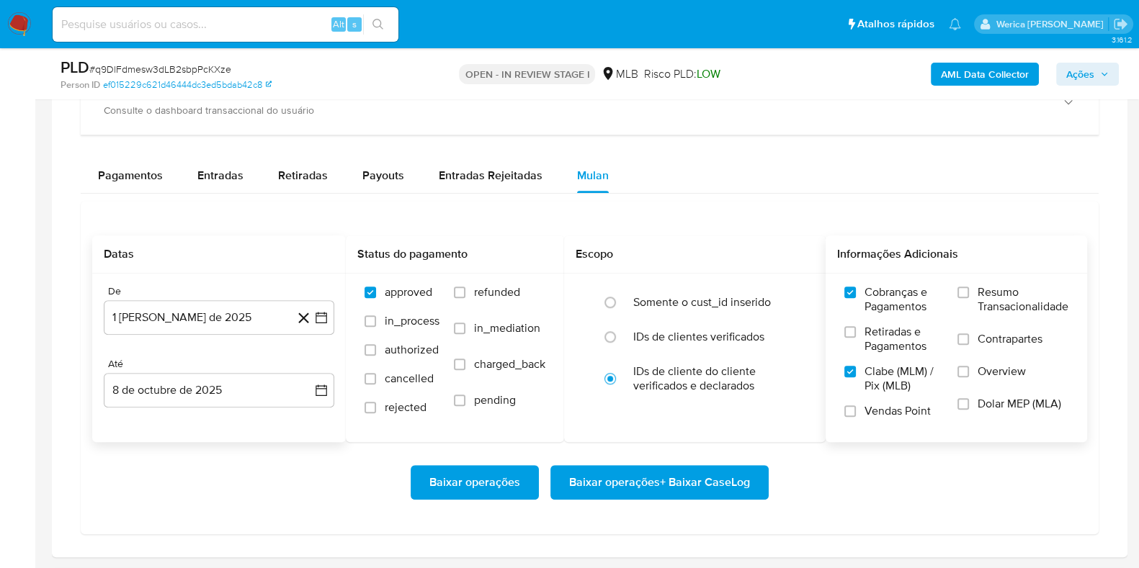
click at [856, 408] on input "Vendas Point" at bounding box center [850, 412] width 12 height 12
click at [917, 326] on span "Retiradas e Pagamentos" at bounding box center [904, 339] width 79 height 29
click at [856, 326] on input "Retiradas e Pagamentos" at bounding box center [850, 332] width 12 height 12
drag, startPoint x: 997, startPoint y: 336, endPoint x: 1002, endPoint y: 365, distance: 28.4
click at [1001, 339] on span "Contrapartes" at bounding box center [1010, 339] width 65 height 14
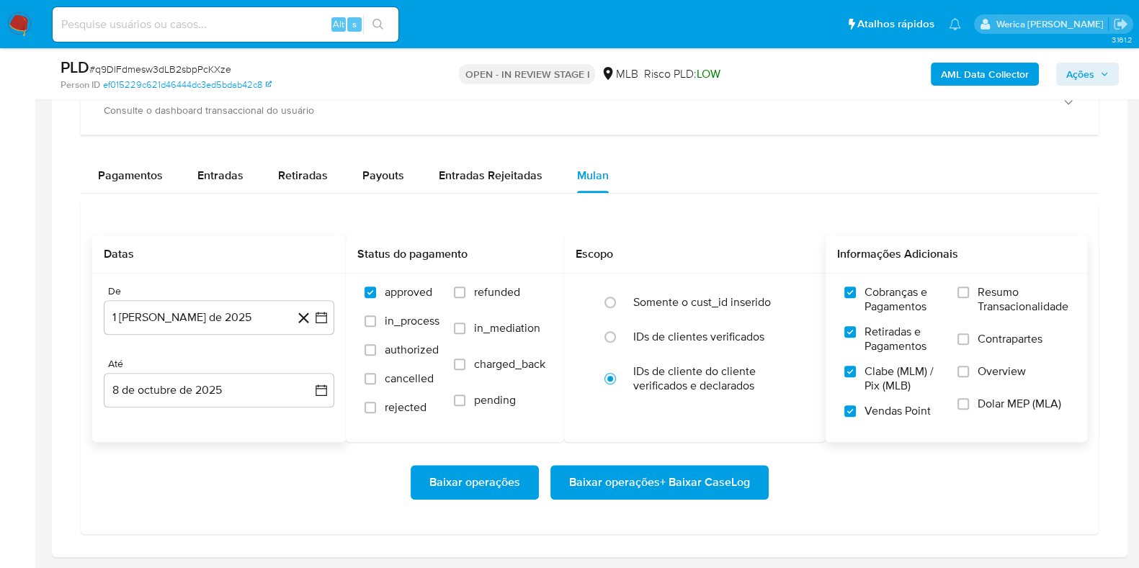
click at [994, 385] on label "Overview" at bounding box center [1013, 381] width 111 height 32
click at [969, 378] on input "Overview" at bounding box center [964, 372] width 12 height 12
click at [992, 410] on span "Dolar MEP (MLA)" at bounding box center [1020, 404] width 84 height 14
click at [969, 410] on input "Dolar MEP (MLA)" at bounding box center [964, 404] width 12 height 12
click at [994, 336] on span "Contrapartes" at bounding box center [1010, 339] width 65 height 14
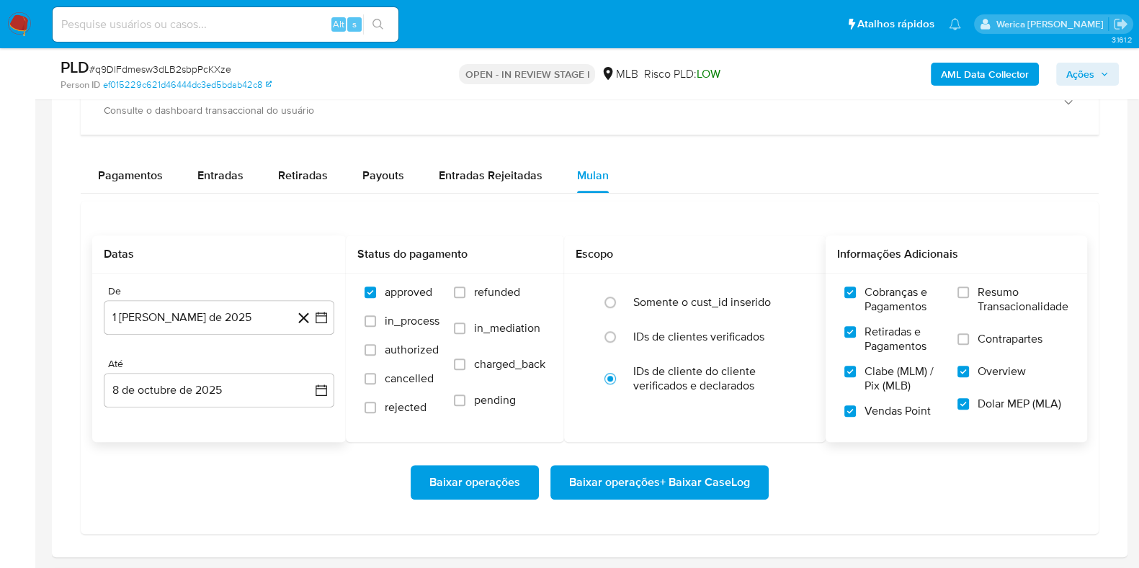
click at [969, 336] on input "Contrapartes" at bounding box center [964, 340] width 12 height 12
click at [982, 303] on span "Resumo Transacionalidade" at bounding box center [1023, 299] width 91 height 29
click at [969, 298] on input "Resumo Transacionalidade" at bounding box center [964, 293] width 12 height 12
click at [713, 487] on span "Baixar operações + Baixar CaseLog" at bounding box center [659, 483] width 181 height 32
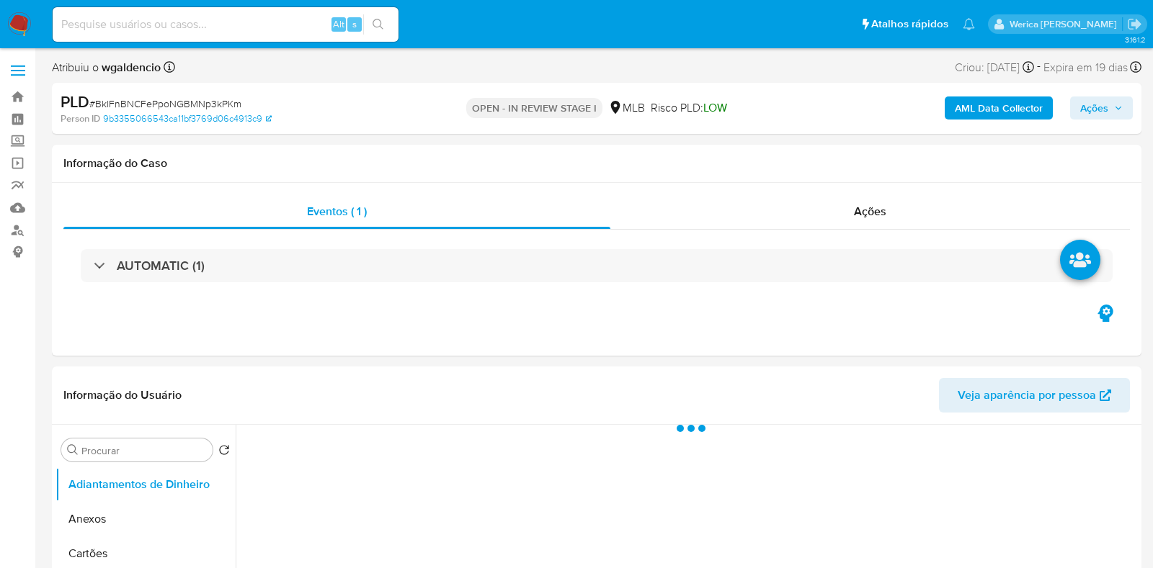
select select "10"
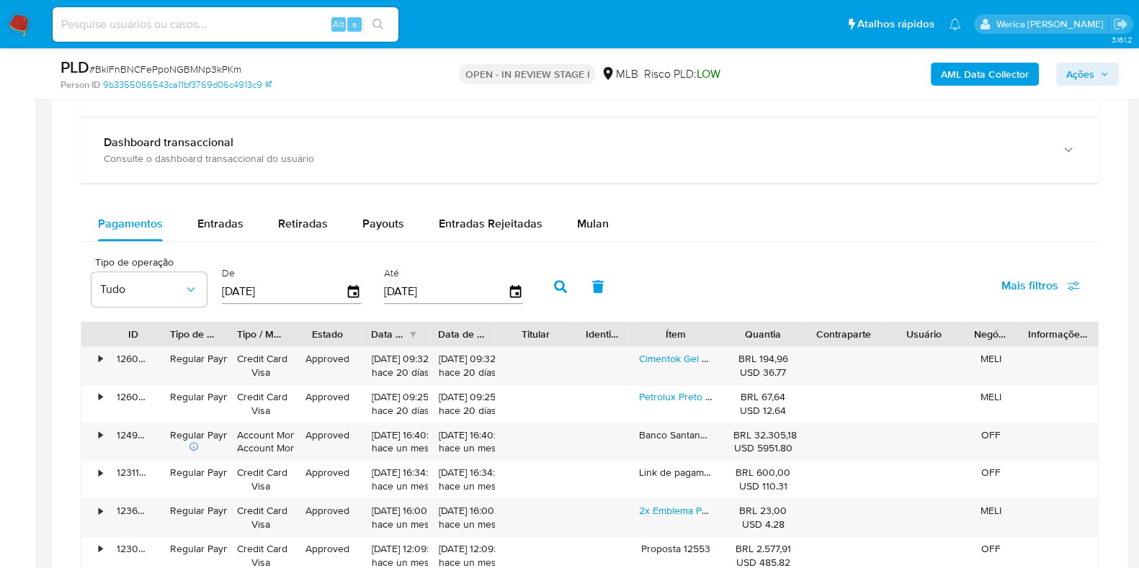
scroll to position [1081, 0]
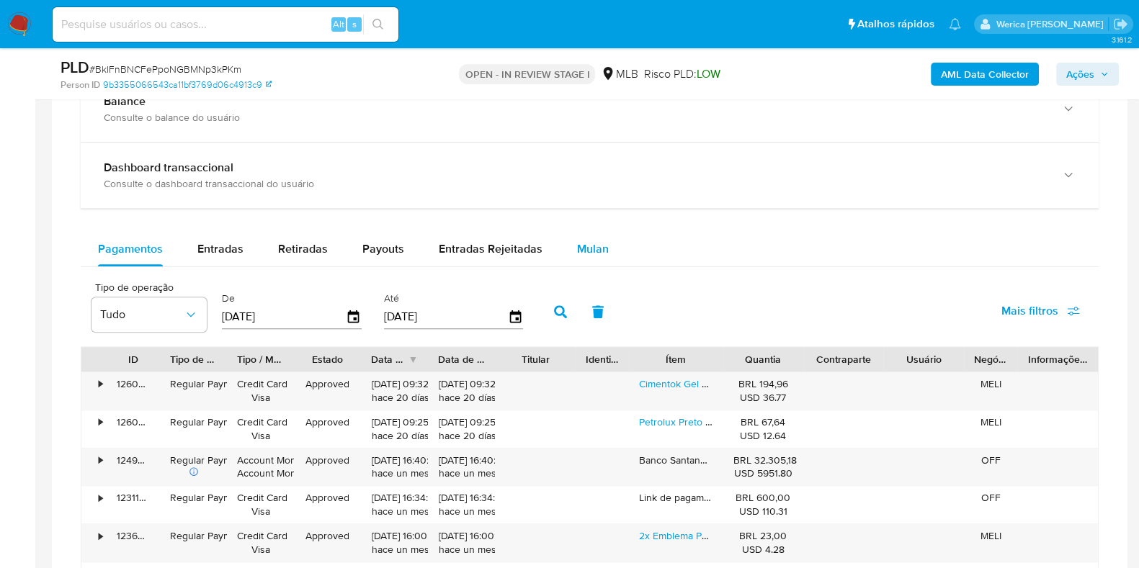
click at [604, 257] on button "Mulan" at bounding box center [593, 249] width 66 height 35
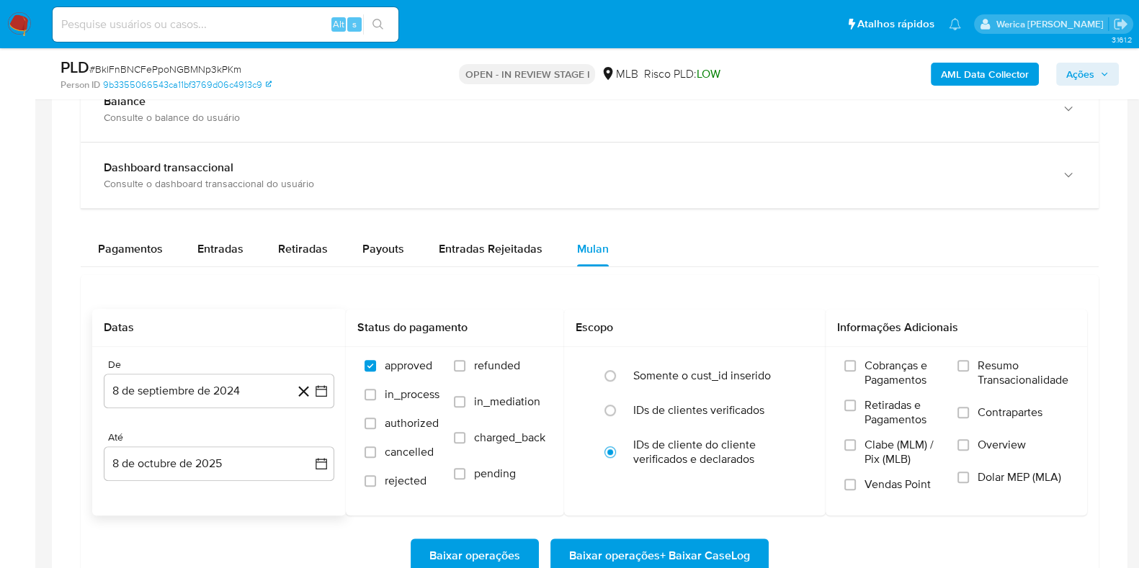
click at [197, 371] on div "De 8 de septiembre de 2024 [DATE]" at bounding box center [219, 384] width 231 height 50
click at [208, 381] on button "8 de septiembre de 2024" at bounding box center [219, 391] width 231 height 35
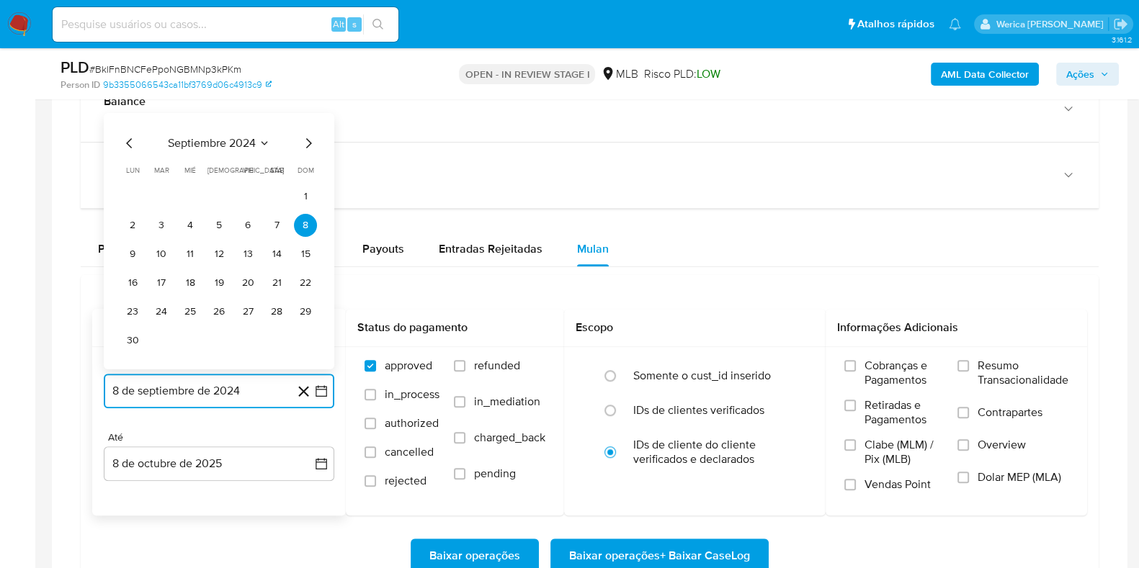
click at [238, 148] on span "septiembre 2024" at bounding box center [212, 143] width 88 height 14
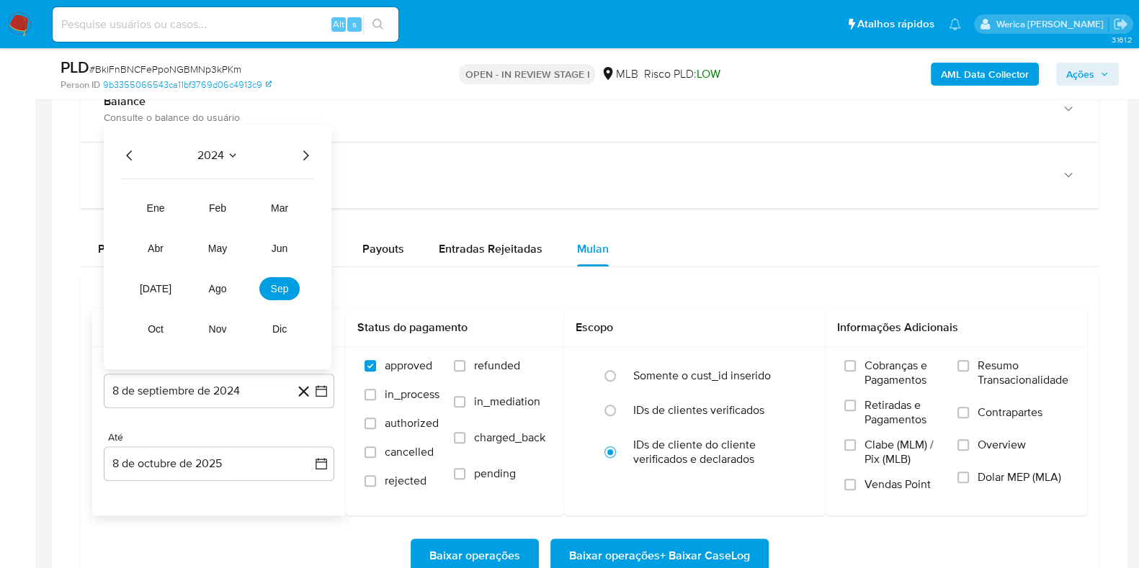
click at [307, 162] on div "2024 2024 ene feb mar abr may jun [DATE] ago sep oct nov dic" at bounding box center [218, 247] width 228 height 244
click at [306, 148] on icon "Año siguiente" at bounding box center [305, 155] width 17 height 17
click at [223, 283] on span "ago" at bounding box center [218, 289] width 18 height 12
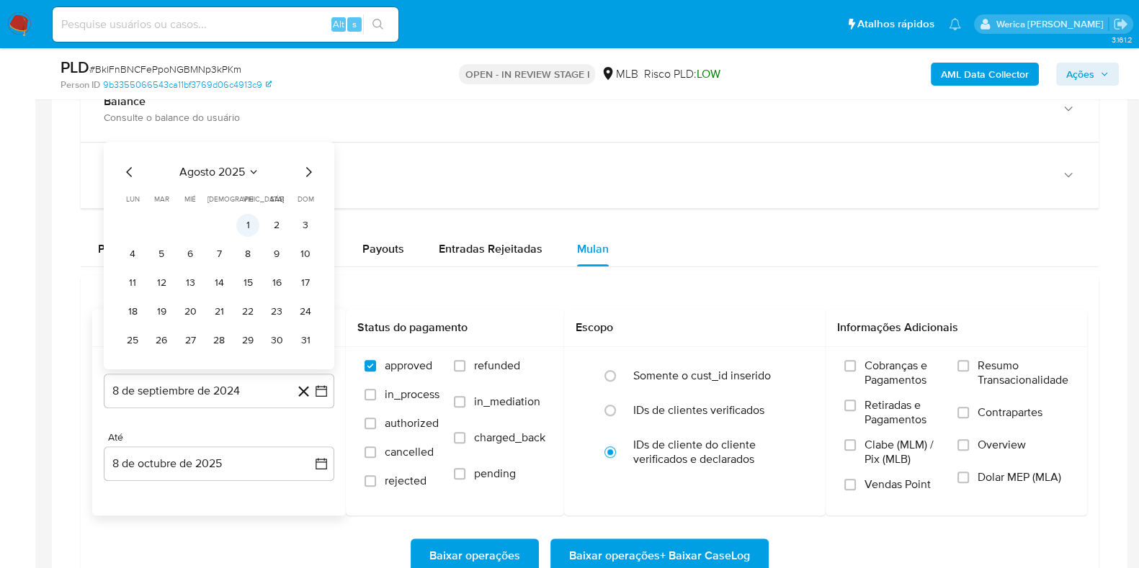
click at [242, 227] on button "1" at bounding box center [247, 225] width 23 height 23
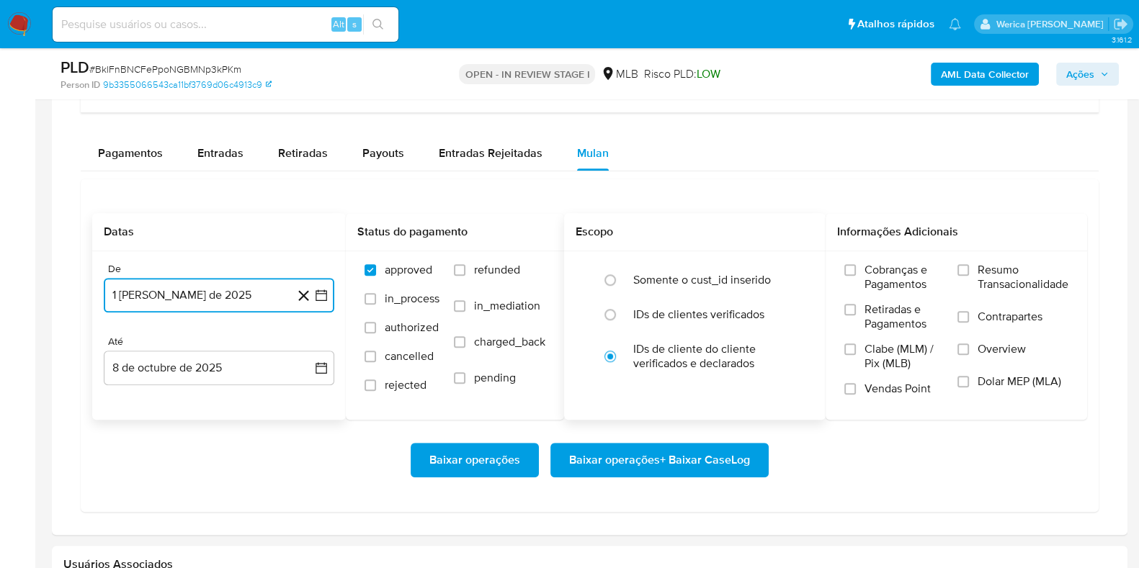
scroll to position [1260, 0]
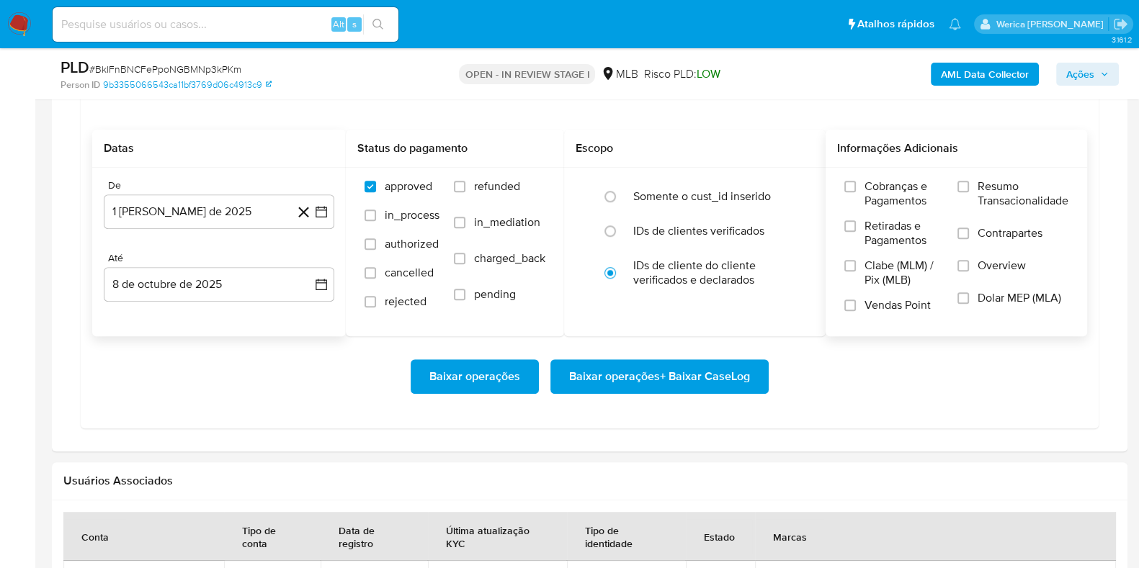
drag, startPoint x: 879, startPoint y: 200, endPoint x: 890, endPoint y: 228, distance: 30.1
click at [882, 201] on span "Cobranças e Pagamentos" at bounding box center [904, 193] width 79 height 29
click at [888, 262] on span "Clabe (MLM) / Pix (MLB)" at bounding box center [904, 273] width 79 height 29
click at [856, 262] on input "Clabe (MLM) / Pix (MLB)" at bounding box center [850, 266] width 12 height 12
click at [873, 312] on label "Vendas Point" at bounding box center [893, 310] width 99 height 25
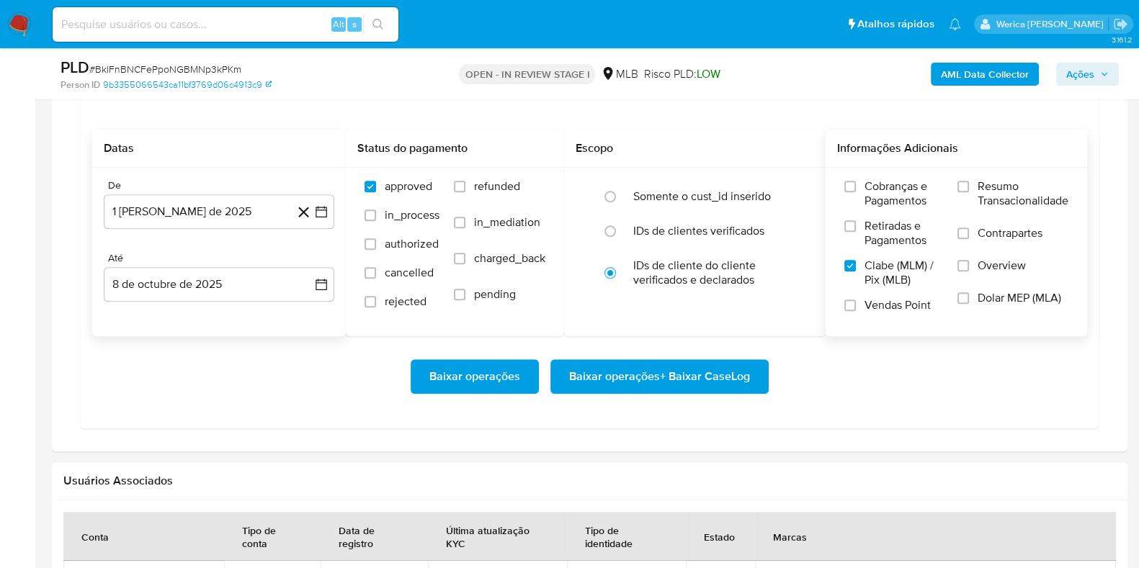
click at [856, 311] on input "Vendas Point" at bounding box center [850, 306] width 12 height 12
click at [873, 235] on span "Retiradas e Pagamentos" at bounding box center [904, 233] width 79 height 29
click at [856, 232] on input "Retiradas e Pagamentos" at bounding box center [850, 226] width 12 height 12
click at [893, 187] on span "Cobranças e Pagamentos" at bounding box center [904, 193] width 79 height 29
click at [990, 202] on span "Resumo Transacionalidade" at bounding box center [1023, 193] width 91 height 29
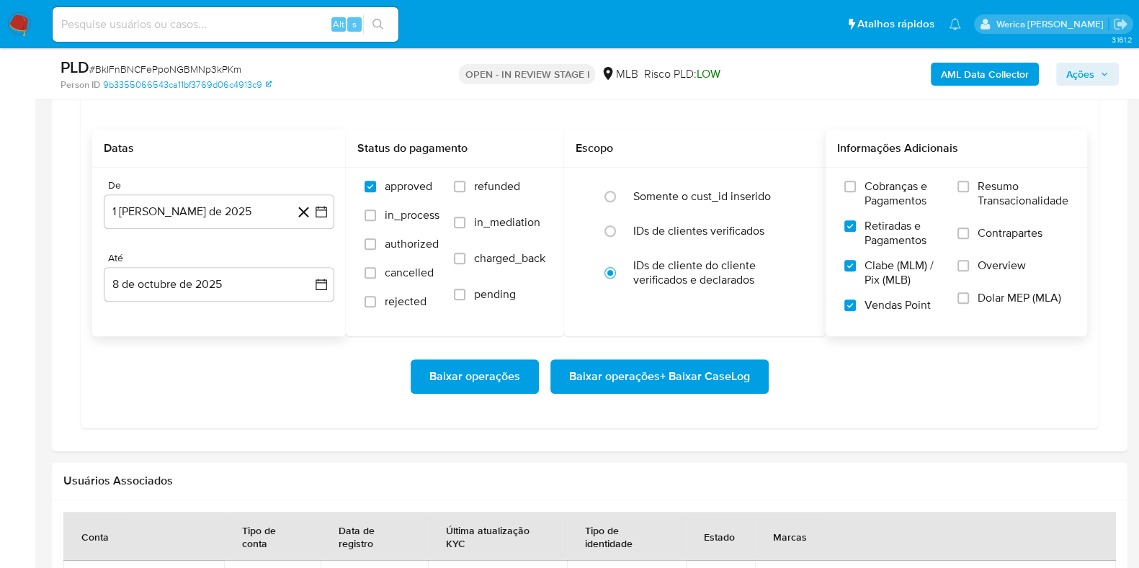
click at [969, 192] on input "Resumo Transacionalidade" at bounding box center [964, 187] width 12 height 12
drag, startPoint x: 990, startPoint y: 202, endPoint x: 975, endPoint y: 249, distance: 49.2
click at [975, 249] on label "Contrapartes" at bounding box center [1013, 242] width 111 height 32
click at [969, 239] on input "Contrapartes" at bounding box center [964, 234] width 12 height 12
click at [980, 278] on label "Overview" at bounding box center [1013, 275] width 111 height 32
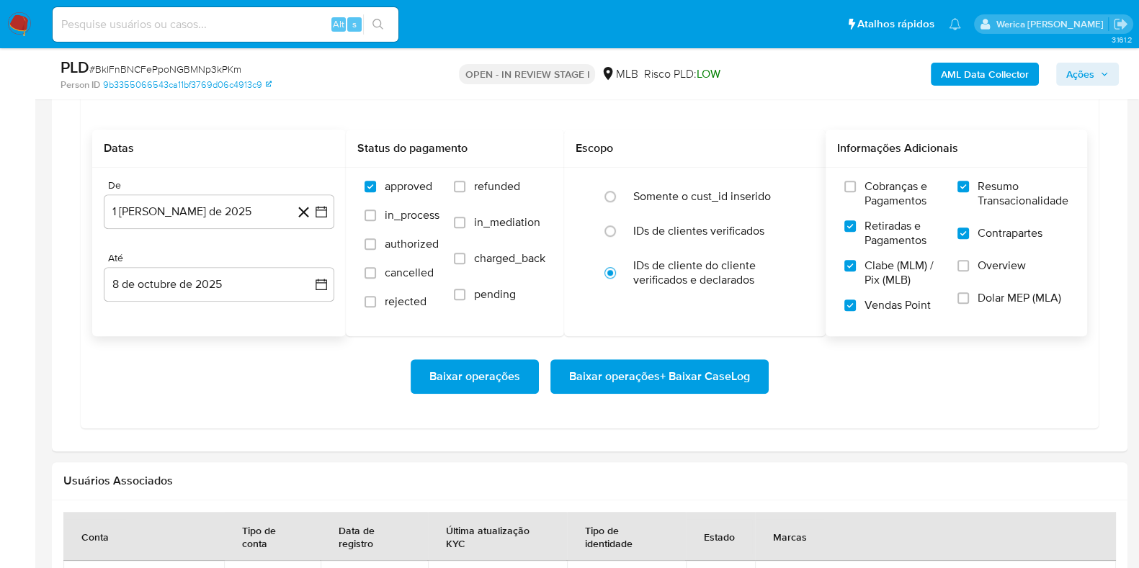
click at [969, 272] on input "Overview" at bounding box center [964, 266] width 12 height 12
click at [982, 298] on span "Dolar MEP (MLA)" at bounding box center [1020, 298] width 84 height 14
click at [969, 298] on input "Dolar MEP (MLA)" at bounding box center [964, 299] width 12 height 12
click at [860, 190] on label "Cobranças e Pagamentos" at bounding box center [893, 199] width 99 height 40
click at [856, 190] on input "Cobranças e Pagamentos" at bounding box center [850, 187] width 12 height 12
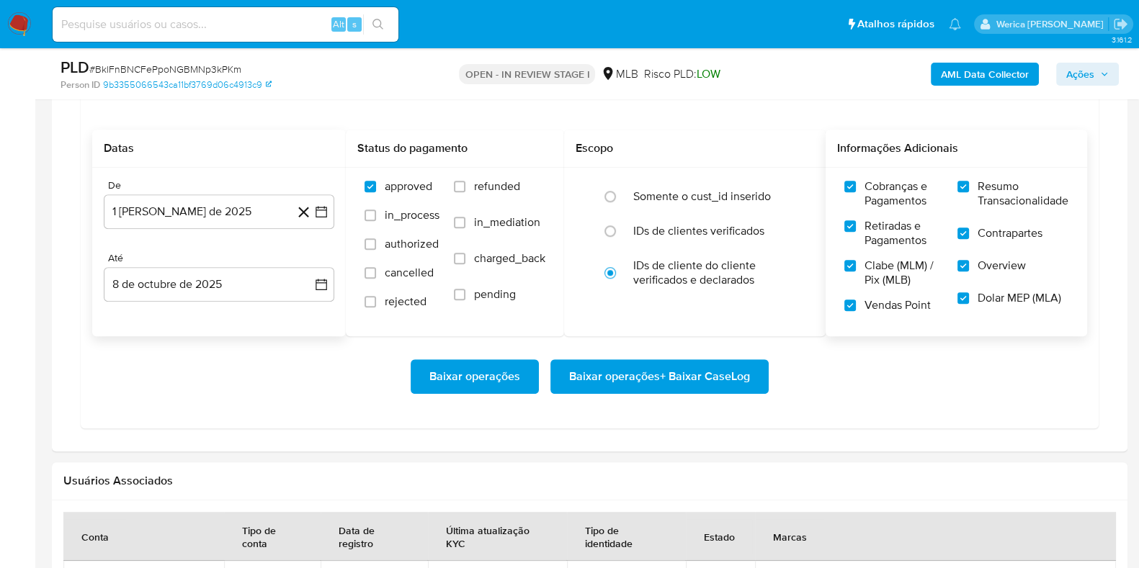
click at [726, 383] on span "Baixar operações + Baixar CaseLog" at bounding box center [659, 377] width 181 height 32
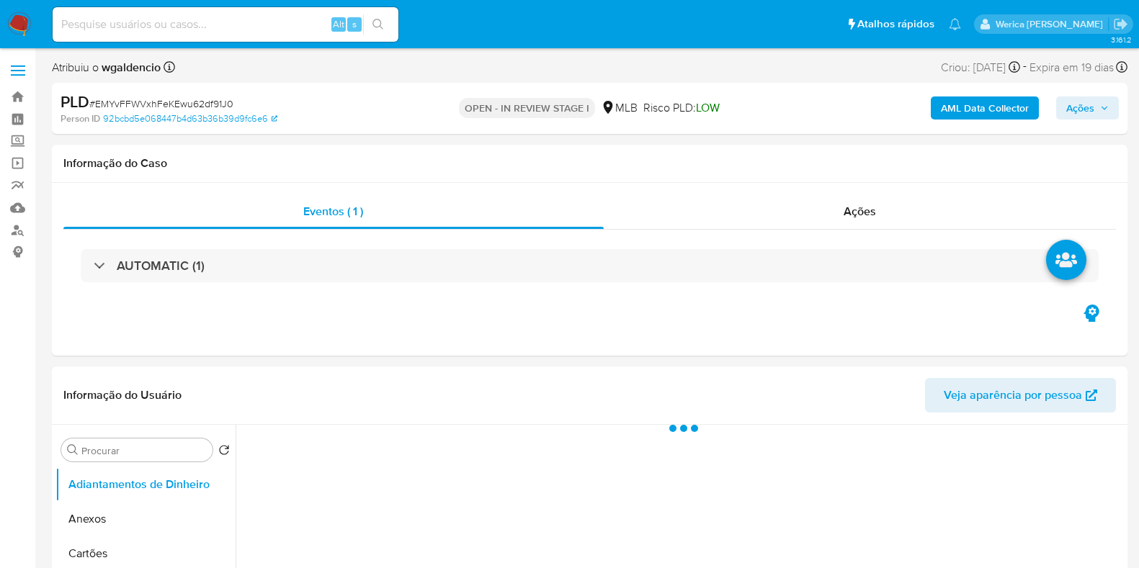
select select "10"
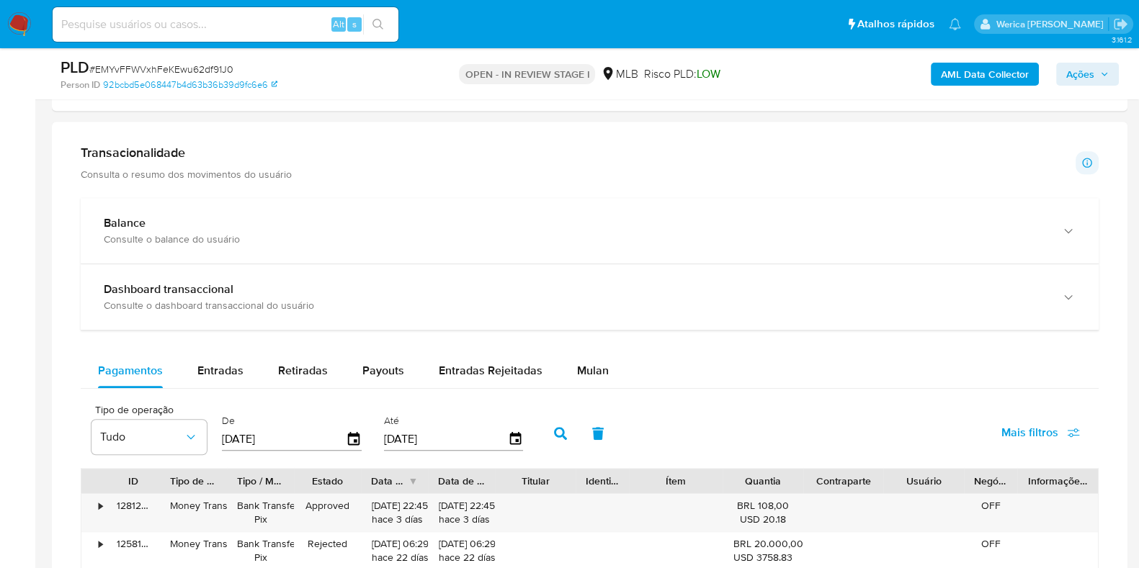
scroll to position [991, 0]
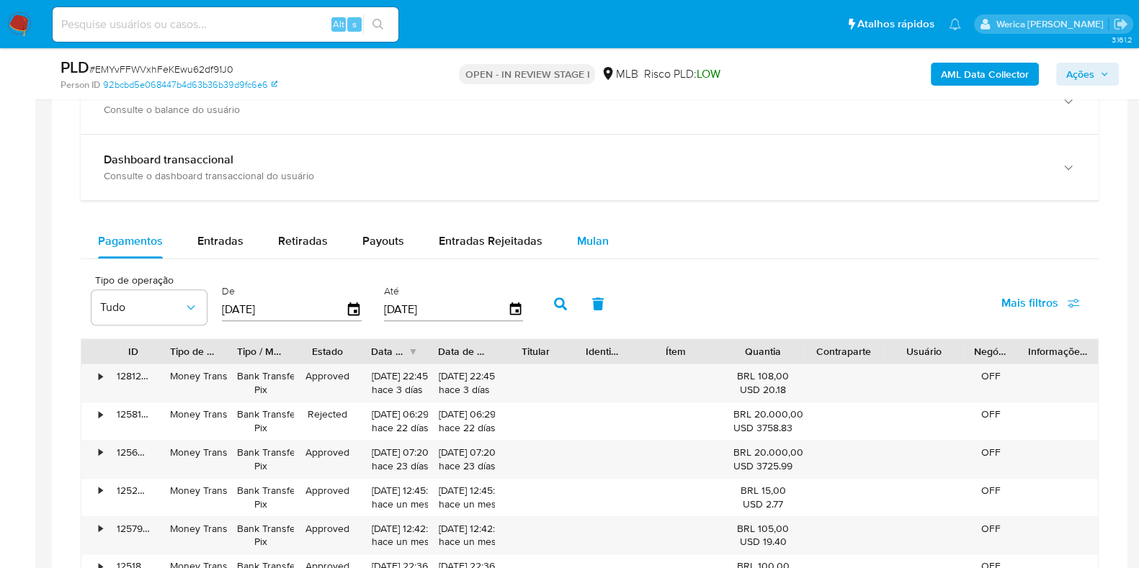
click at [586, 246] on span "Mulan" at bounding box center [593, 241] width 32 height 17
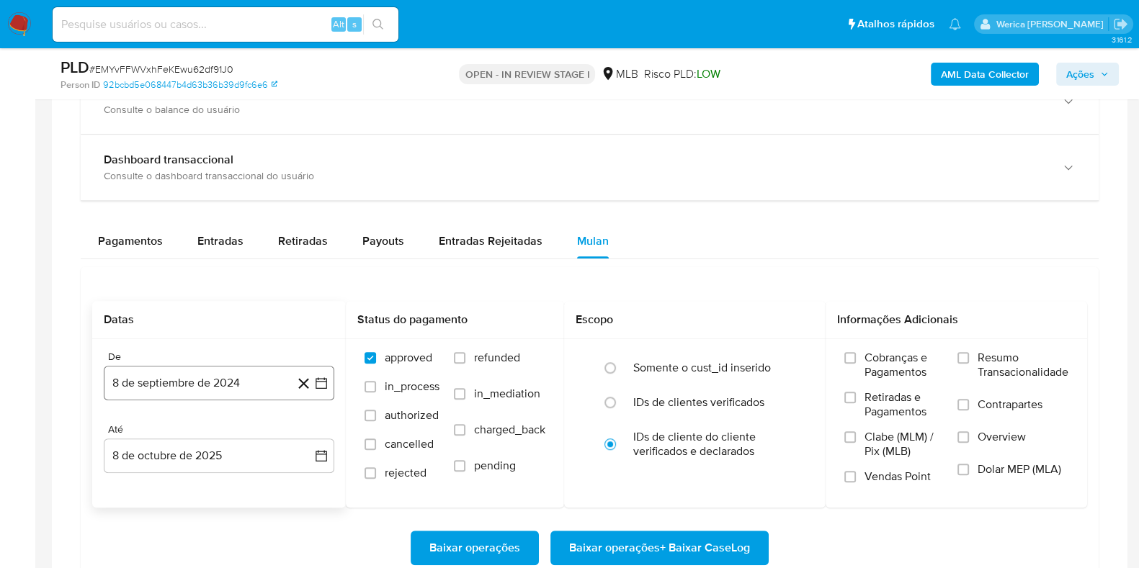
click at [270, 383] on button "8 de septiembre de 2024" at bounding box center [219, 383] width 231 height 35
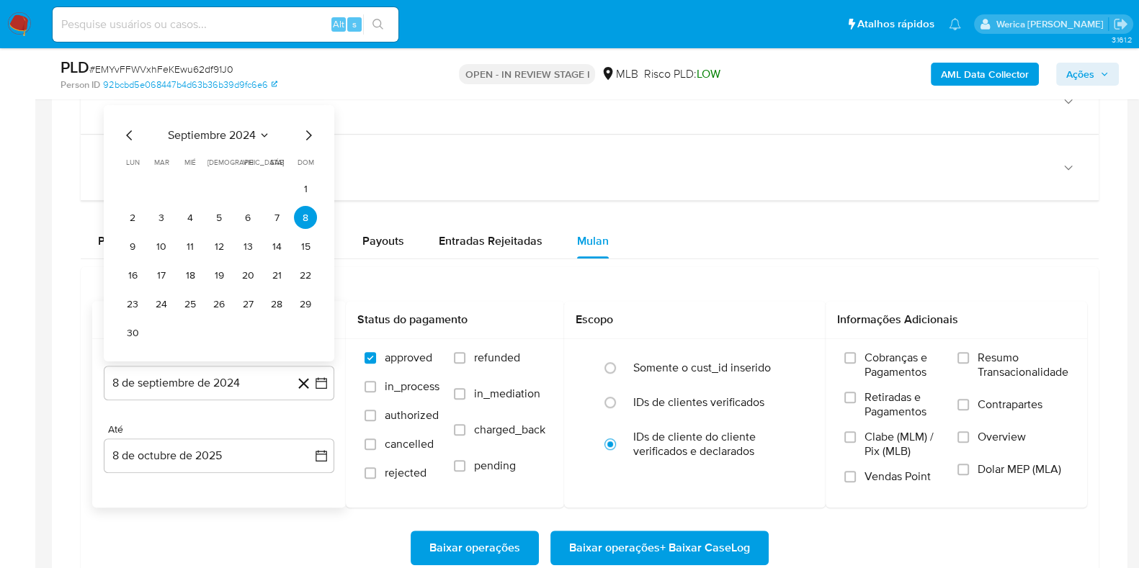
click at [234, 135] on span "septiembre 2024" at bounding box center [212, 135] width 88 height 14
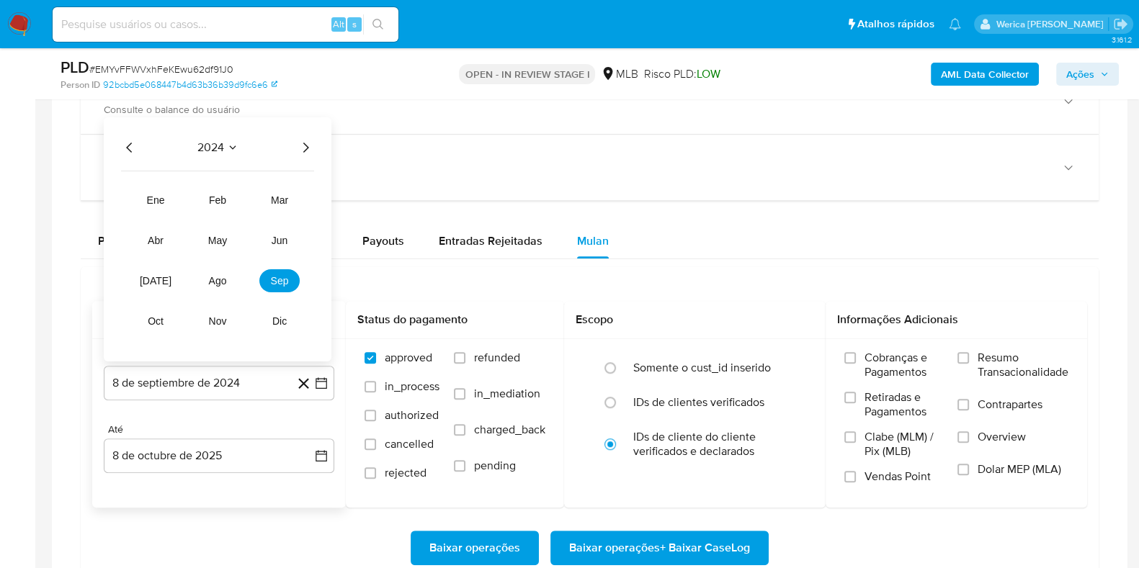
click at [304, 145] on icon "Año siguiente" at bounding box center [305, 147] width 17 height 17
click at [216, 271] on button "ago" at bounding box center [217, 280] width 40 height 23
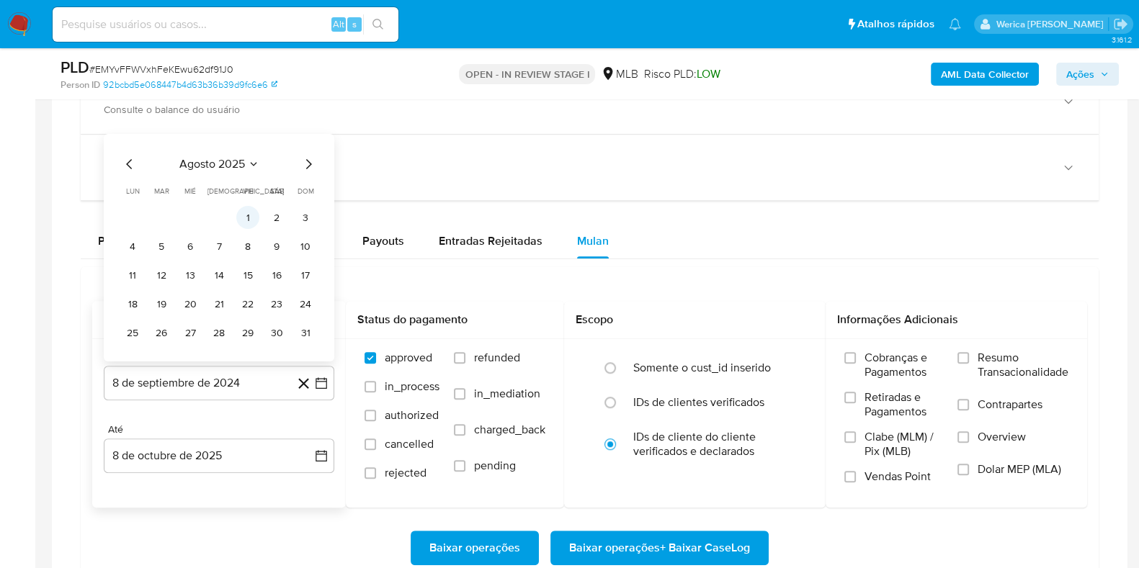
click at [247, 217] on button "1" at bounding box center [247, 217] width 23 height 23
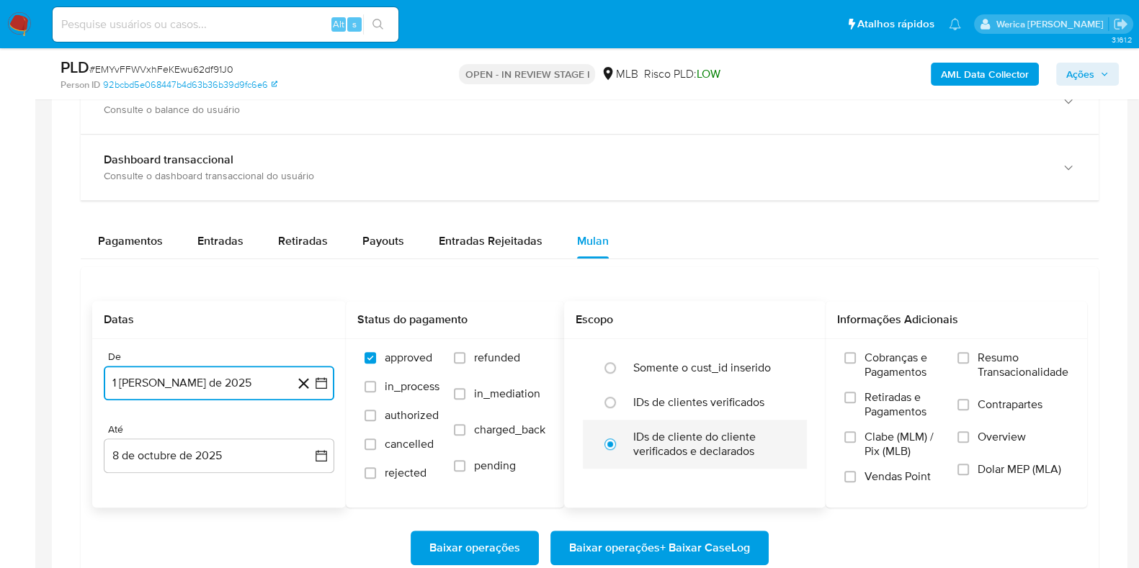
scroll to position [1170, 0]
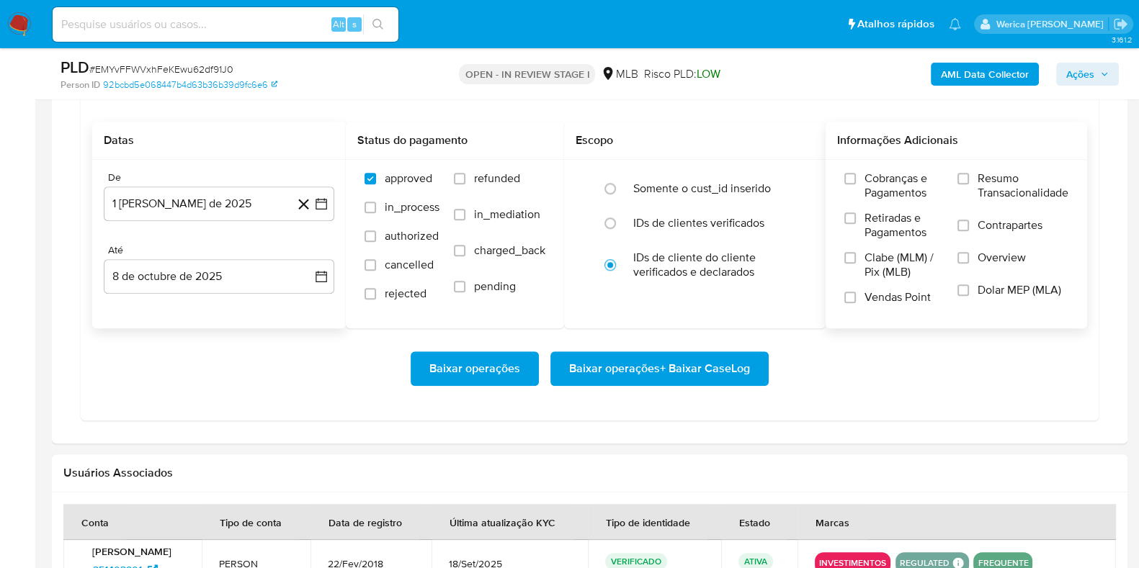
drag, startPoint x: 897, startPoint y: 171, endPoint x: 909, endPoint y: 183, distance: 16.3
click at [899, 171] on span "Cobranças e Pagamentos" at bounding box center [904, 185] width 79 height 29
click at [918, 244] on label "Retiradas e Pagamentos" at bounding box center [893, 231] width 99 height 40
click at [856, 224] on input "Retiradas e Pagamentos" at bounding box center [850, 219] width 12 height 12
click at [901, 290] on span "Vendas Point" at bounding box center [898, 297] width 66 height 14
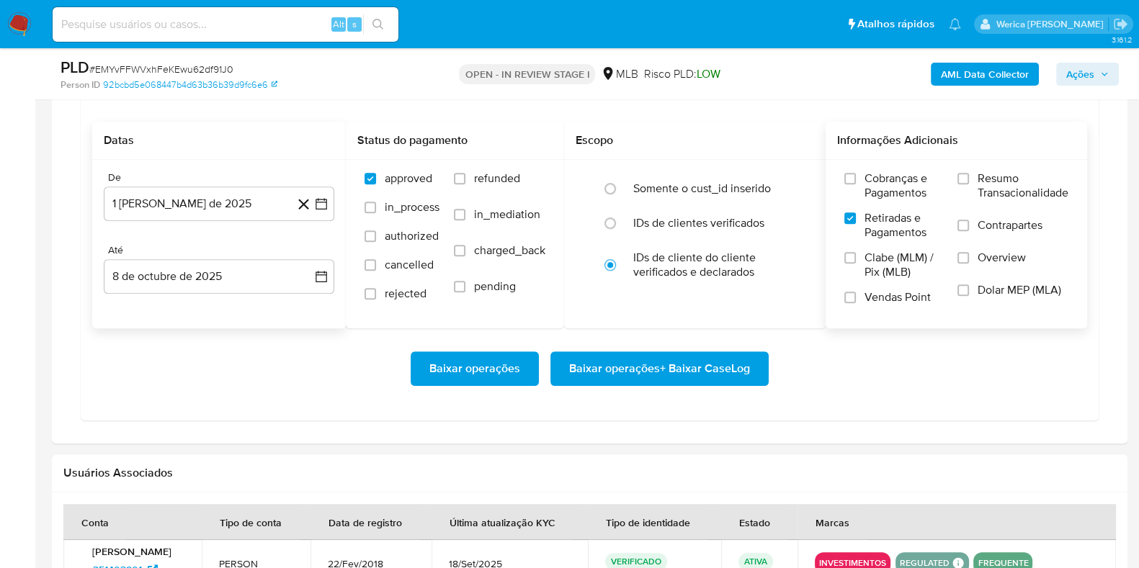
click at [856, 292] on input "Vendas Point" at bounding box center [850, 298] width 12 height 12
click at [879, 265] on span "Clabe (MLM) / Pix (MLB)" at bounding box center [904, 265] width 79 height 29
click at [856, 264] on input "Clabe (MLM) / Pix (MLB)" at bounding box center [850, 258] width 12 height 12
click at [879, 213] on span "Retiradas e Pagamentos" at bounding box center [904, 225] width 79 height 29
click at [856, 213] on input "Retiradas e Pagamentos" at bounding box center [850, 219] width 12 height 12
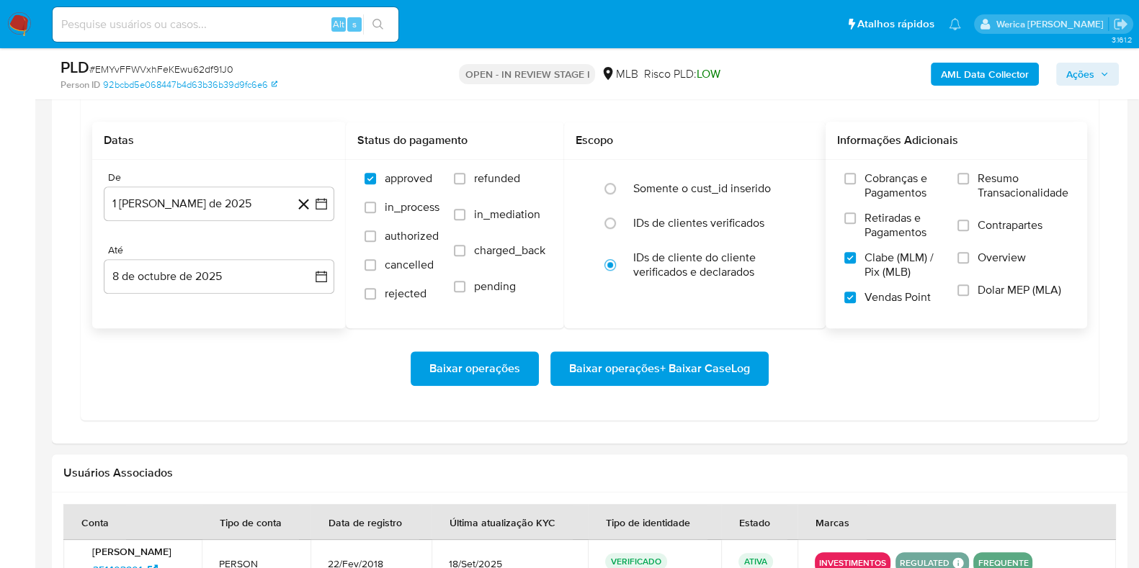
drag, startPoint x: 923, startPoint y: 177, endPoint x: 929, endPoint y: 195, distance: 19.6
click at [926, 177] on span "Cobranças e Pagamentos" at bounding box center [904, 185] width 79 height 29
click at [901, 228] on span "Retiradas e Pagamentos" at bounding box center [904, 225] width 79 height 29
drag, startPoint x: 891, startPoint y: 184, endPoint x: 896, endPoint y: 189, distance: 7.7
click at [891, 186] on span "Cobranças e Pagamentos" at bounding box center [904, 185] width 79 height 29
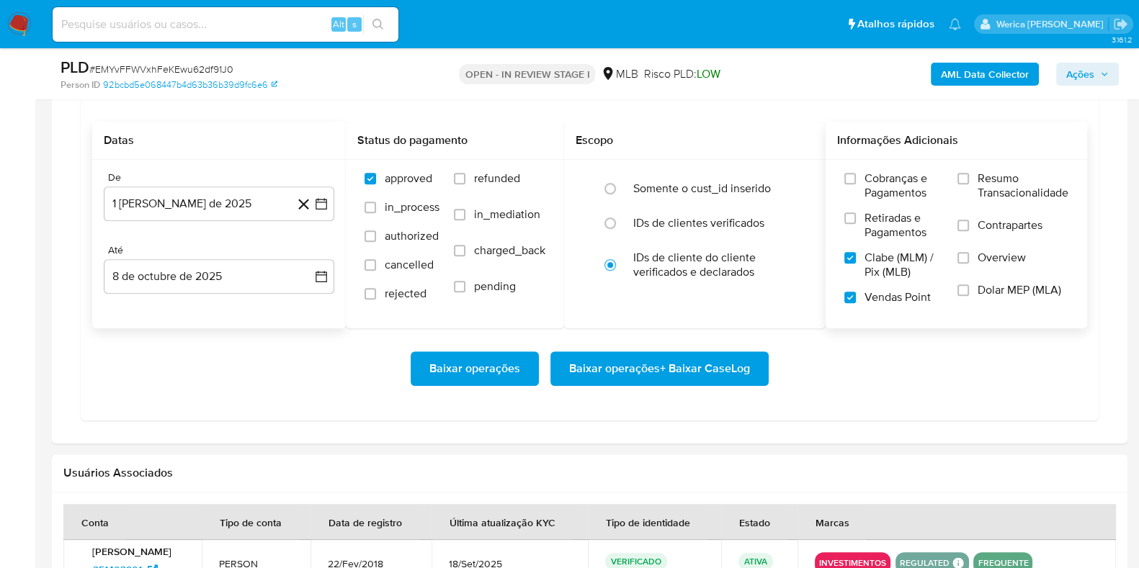
click at [885, 240] on label "Retiradas e Pagamentos" at bounding box center [893, 231] width 99 height 40
click at [856, 224] on input "Retiradas e Pagamentos" at bounding box center [850, 219] width 12 height 12
click at [847, 197] on label "Cobranças e Pagamentos" at bounding box center [893, 191] width 99 height 40
click at [847, 184] on input "Cobranças e Pagamentos" at bounding box center [850, 179] width 12 height 12
click at [973, 204] on label "Resumo Transacionalidade" at bounding box center [1013, 194] width 111 height 47
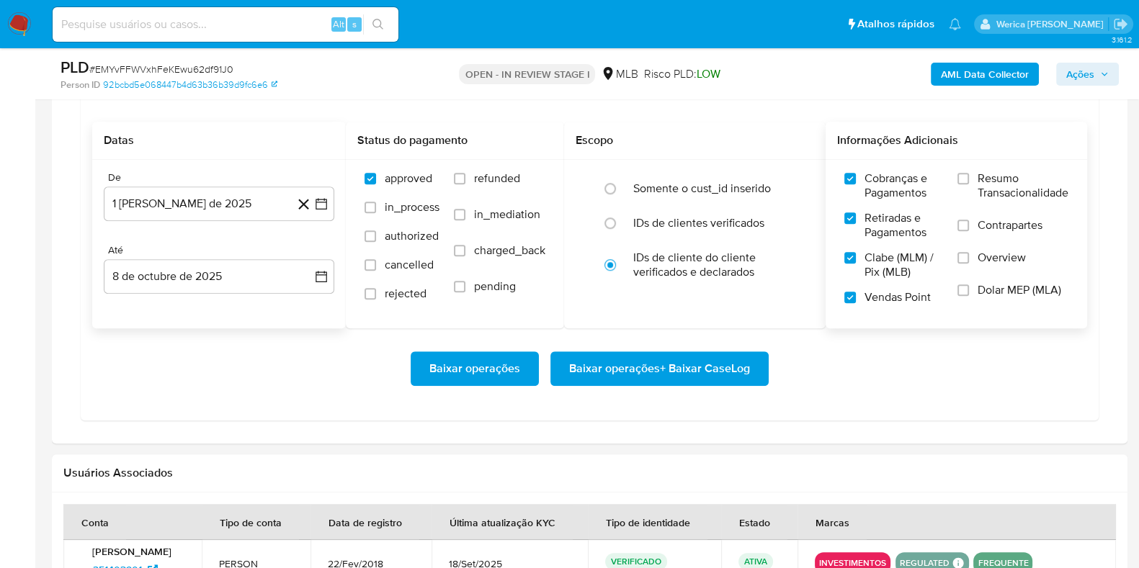
click at [969, 184] on input "Resumo Transacionalidade" at bounding box center [964, 179] width 12 height 12
click at [968, 239] on label "Contrapartes" at bounding box center [1013, 234] width 111 height 32
click at [968, 231] on input "Contrapartes" at bounding box center [964, 226] width 12 height 12
click at [960, 266] on label "Overview" at bounding box center [1013, 267] width 111 height 32
click at [960, 264] on input "Overview" at bounding box center [964, 258] width 12 height 12
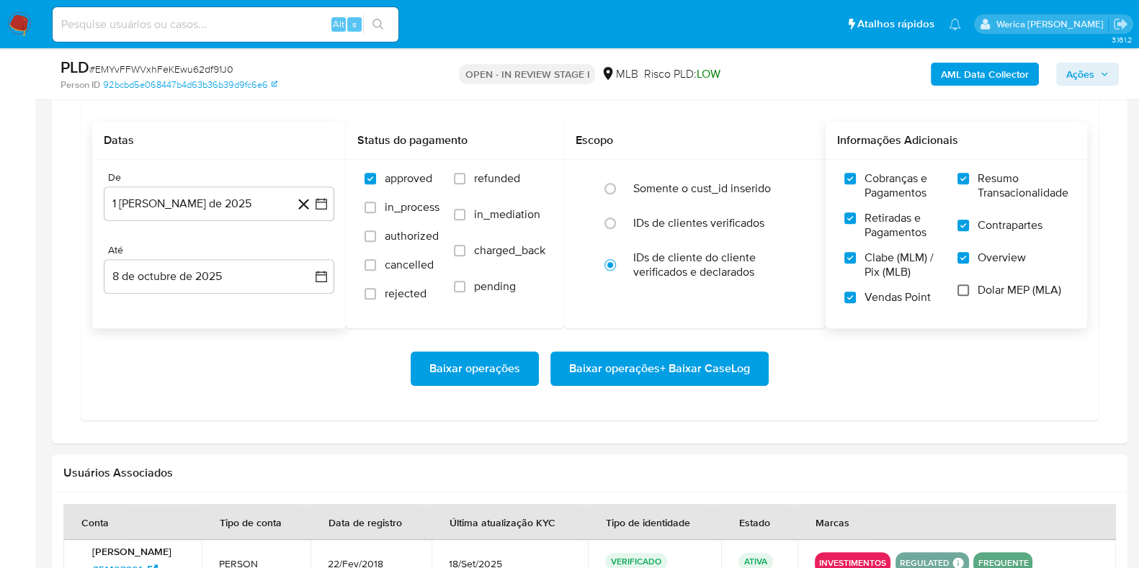
click at [958, 293] on input "Dolar MEP (MLA)" at bounding box center [964, 291] width 12 height 12
click at [672, 370] on span "Baixar operações + Baixar CaseLog" at bounding box center [659, 369] width 181 height 32
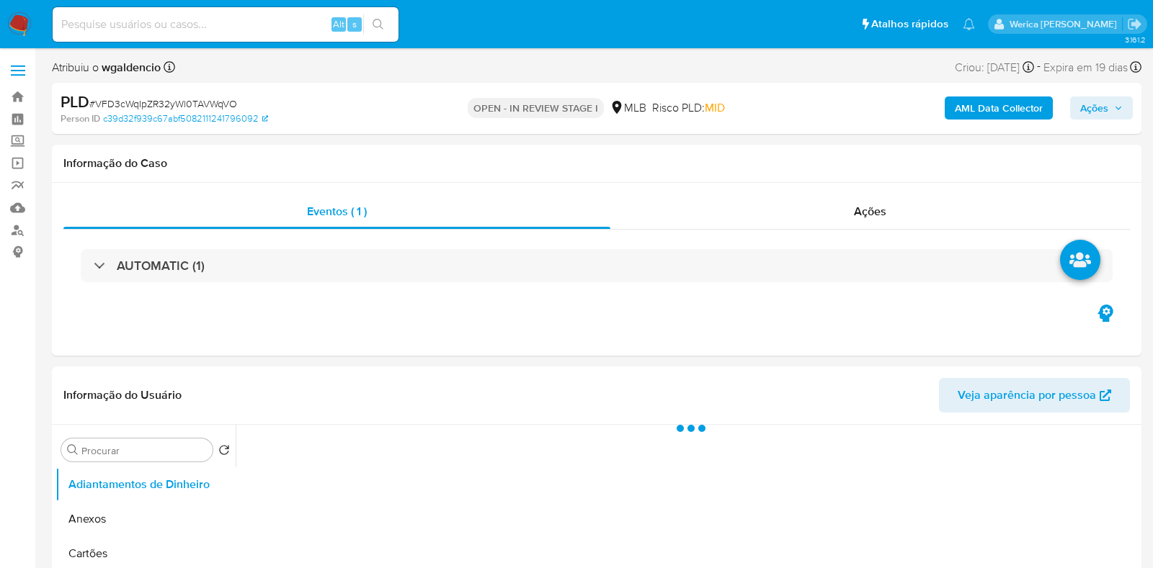
select select "10"
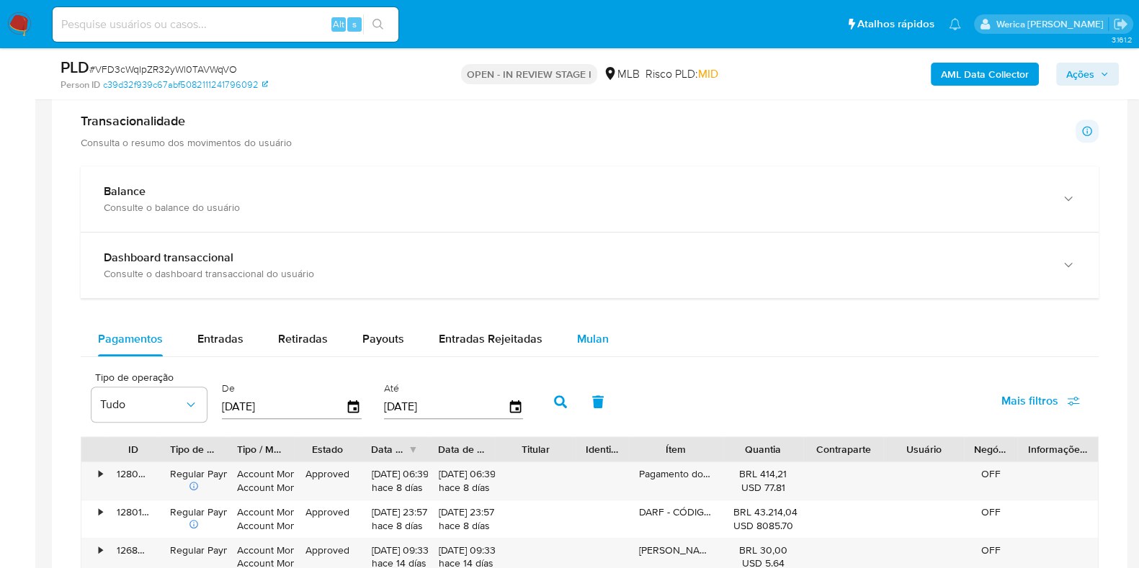
click at [587, 336] on span "Mulan" at bounding box center [593, 339] width 32 height 17
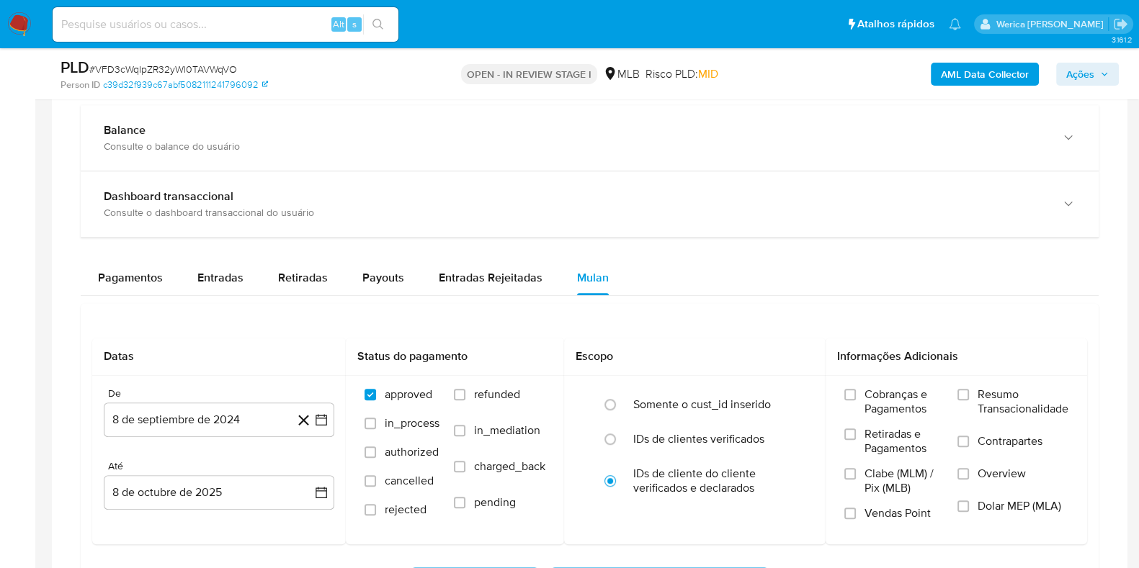
scroll to position [1081, 0]
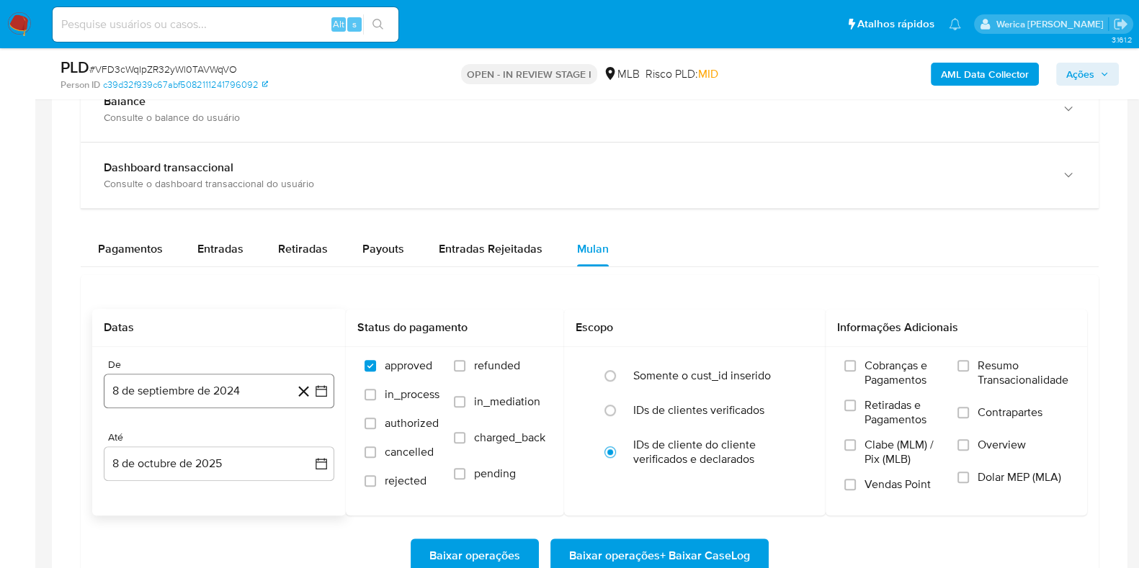
click at [215, 391] on button "8 de septiembre de 2024" at bounding box center [219, 391] width 231 height 35
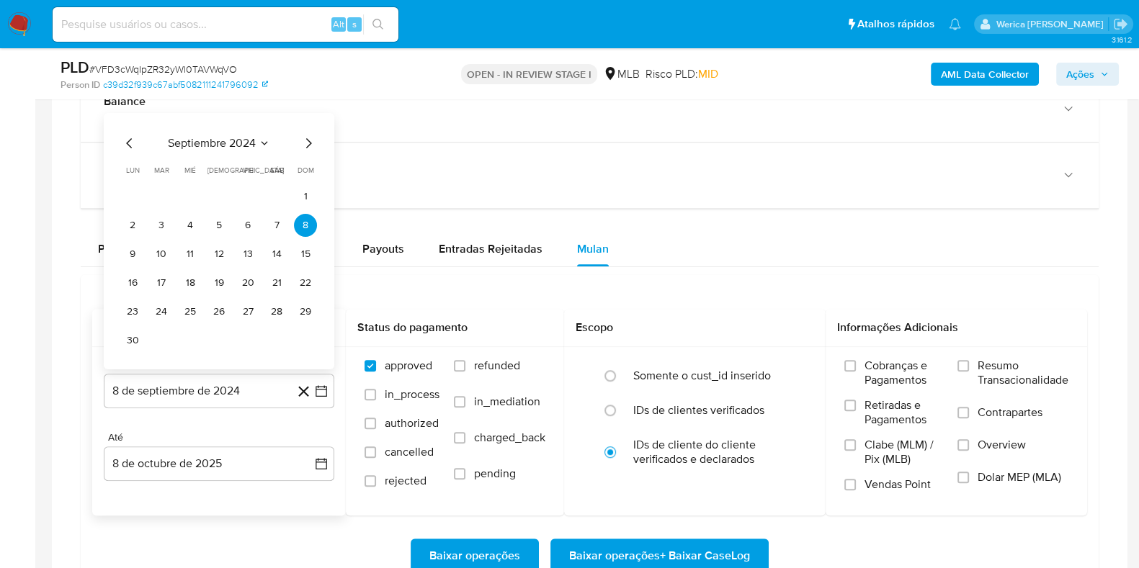
click at [213, 148] on span "septiembre 2024" at bounding box center [212, 143] width 88 height 14
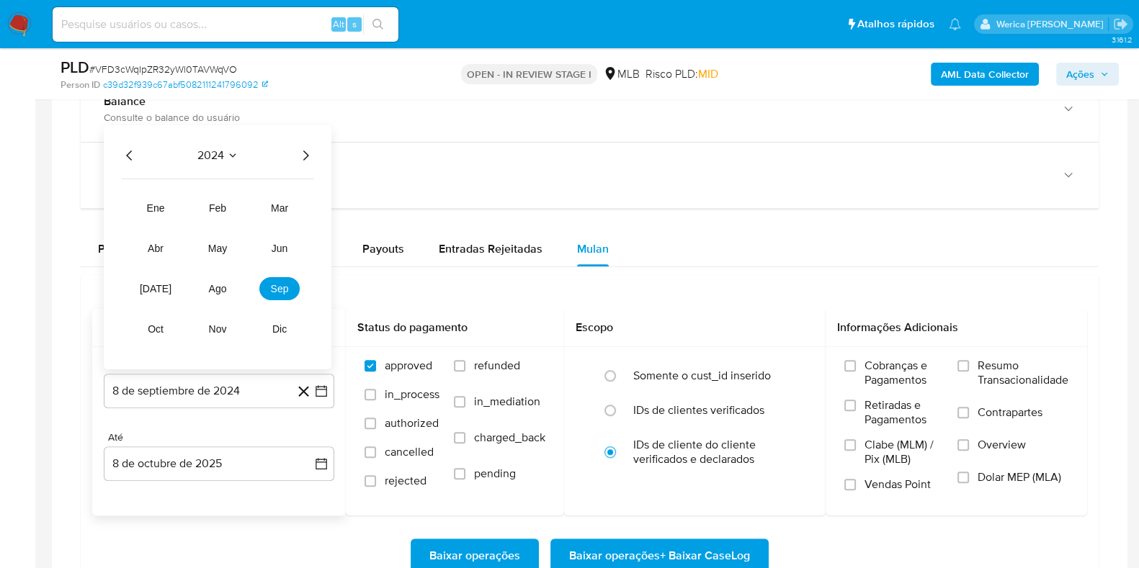
click at [303, 153] on icon "Año siguiente" at bounding box center [305, 155] width 17 height 17
click at [226, 283] on span "ago" at bounding box center [218, 289] width 18 height 12
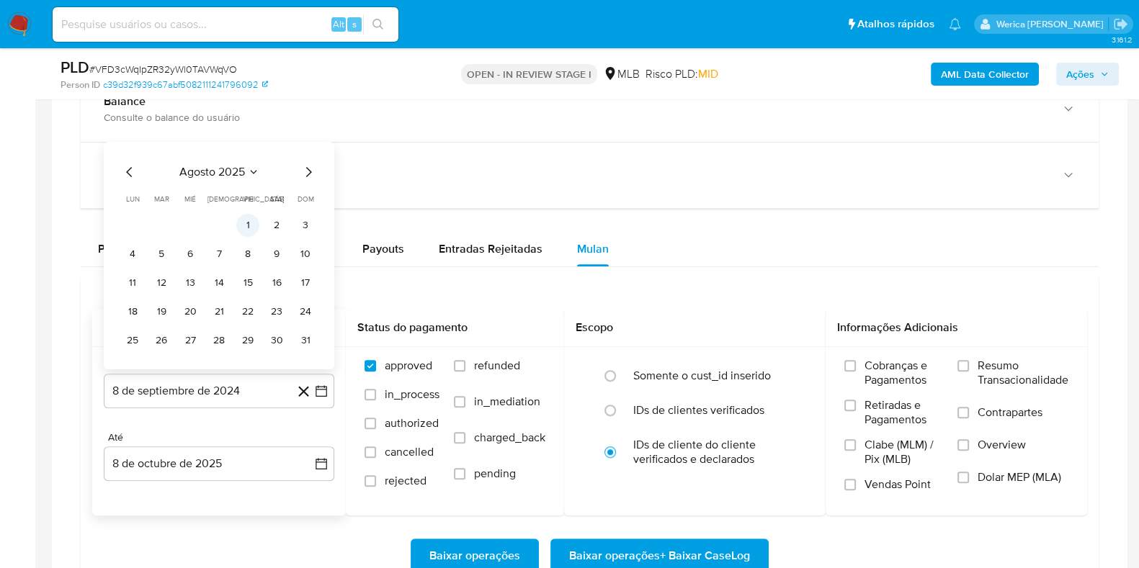
click at [241, 222] on button "1" at bounding box center [247, 225] width 23 height 23
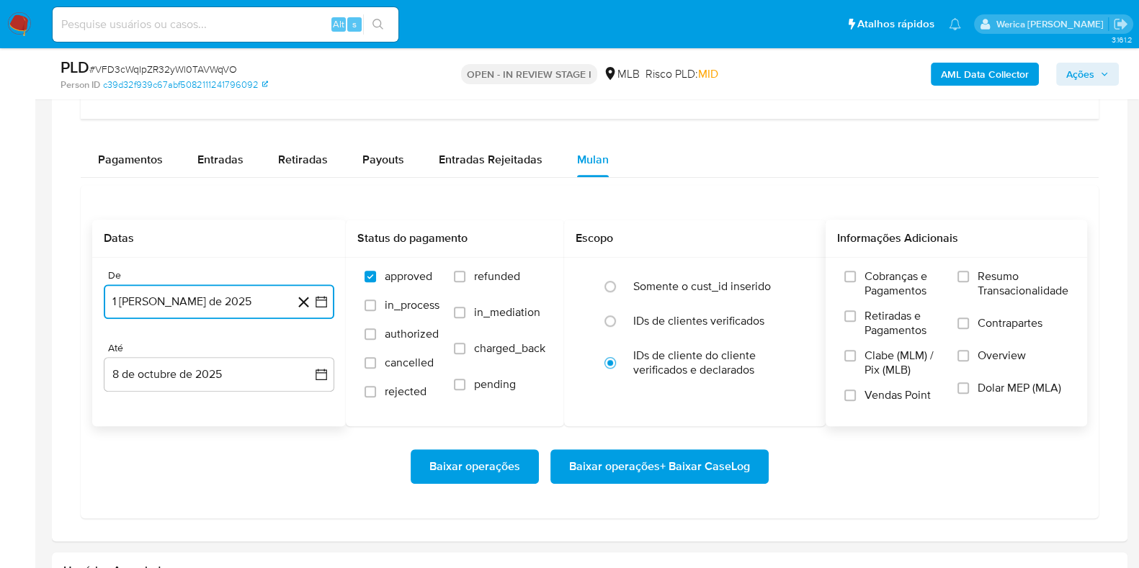
scroll to position [1170, 0]
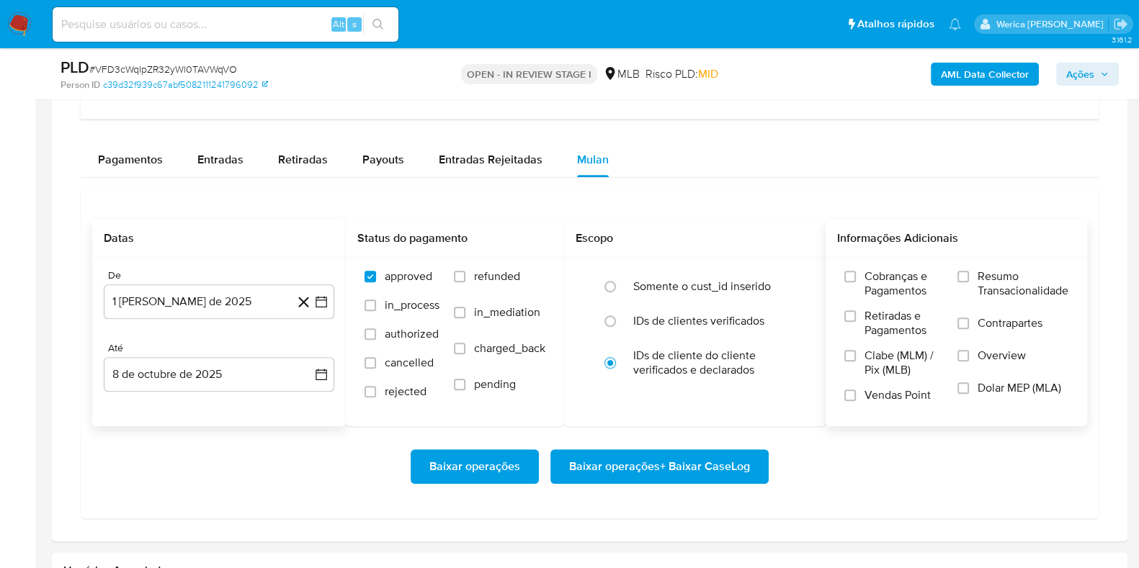
click at [901, 292] on span "Cobranças e Pagamentos" at bounding box center [904, 283] width 79 height 29
click at [856, 282] on input "Cobranças e Pagamentos" at bounding box center [850, 277] width 12 height 12
click at [901, 336] on span "Retiradas e Pagamentos" at bounding box center [904, 323] width 79 height 29
click at [856, 322] on input "Retiradas e Pagamentos" at bounding box center [850, 317] width 12 height 12
click at [896, 390] on span "Vendas Point" at bounding box center [898, 395] width 66 height 14
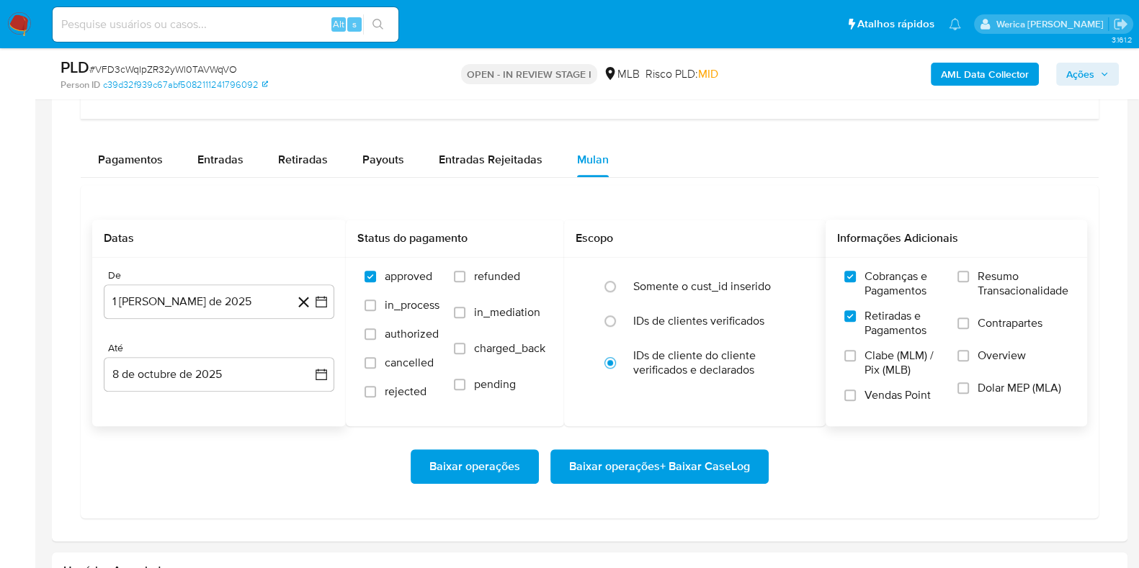
click at [856, 390] on input "Vendas Point" at bounding box center [850, 396] width 12 height 12
click at [893, 359] on span "Clabe (MLM) / Pix (MLB)" at bounding box center [904, 363] width 79 height 29
click at [856, 359] on input "Clabe (MLM) / Pix (MLB)" at bounding box center [850, 356] width 12 height 12
click at [987, 357] on span "Overview" at bounding box center [1002, 356] width 48 height 14
click at [969, 357] on input "Overview" at bounding box center [964, 356] width 12 height 12
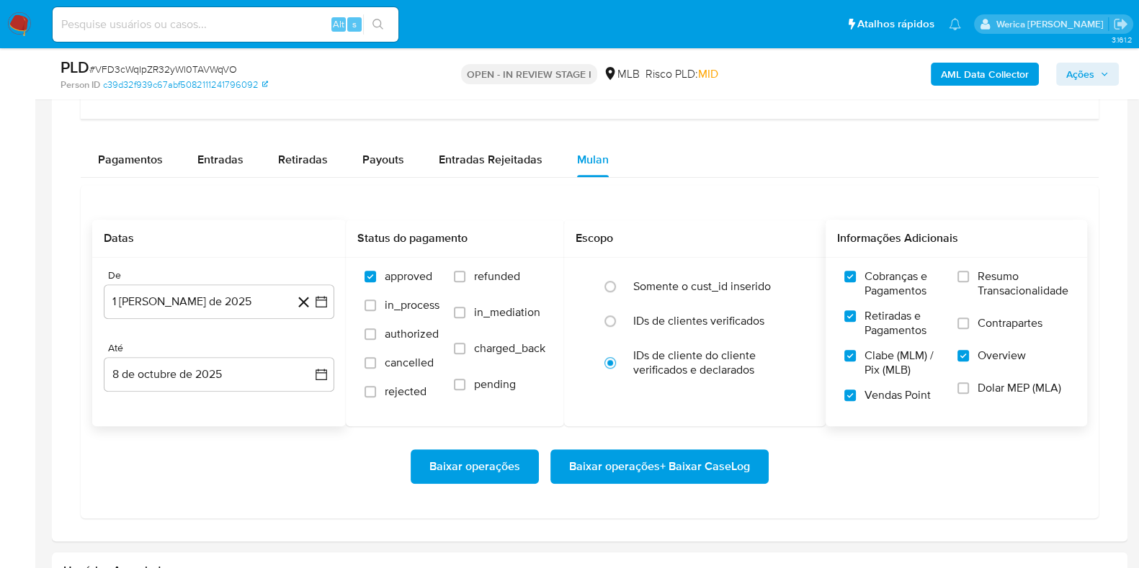
click at [990, 387] on span "Dolar MEP (MLA)" at bounding box center [1020, 388] width 84 height 14
click at [969, 387] on input "Dolar MEP (MLA)" at bounding box center [964, 389] width 12 height 12
click at [982, 316] on span "Contrapartes" at bounding box center [1010, 323] width 65 height 14
click at [969, 318] on input "Contrapartes" at bounding box center [964, 324] width 12 height 12
click at [978, 272] on span "Resumo Transacionalidade" at bounding box center [1023, 283] width 91 height 29
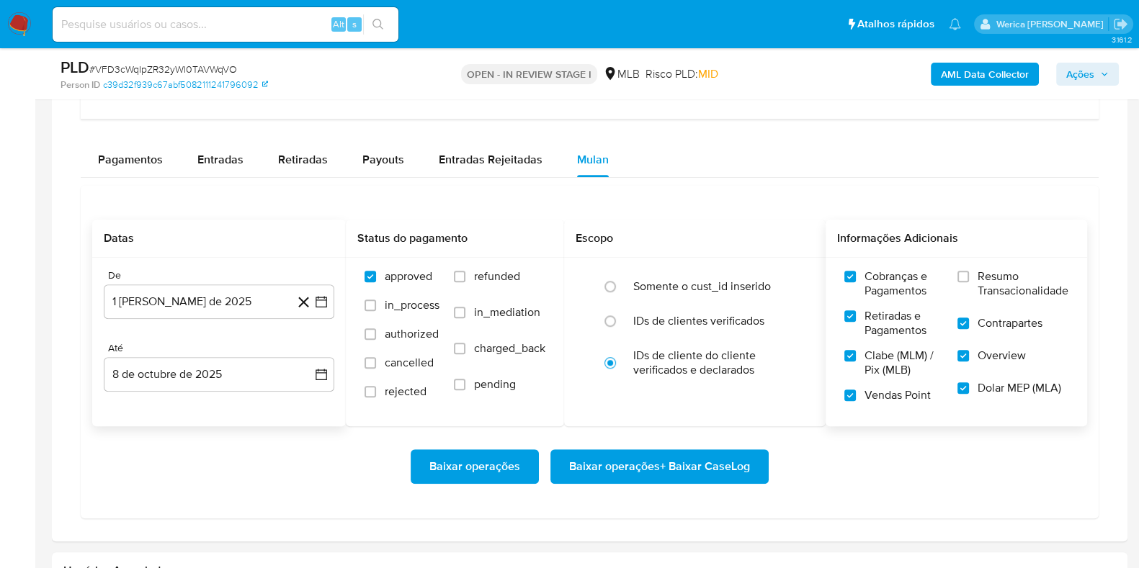
click at [969, 272] on input "Resumo Transacionalidade" at bounding box center [964, 277] width 12 height 12
click at [693, 455] on span "Baixar operações + Baixar CaseLog" at bounding box center [659, 467] width 181 height 32
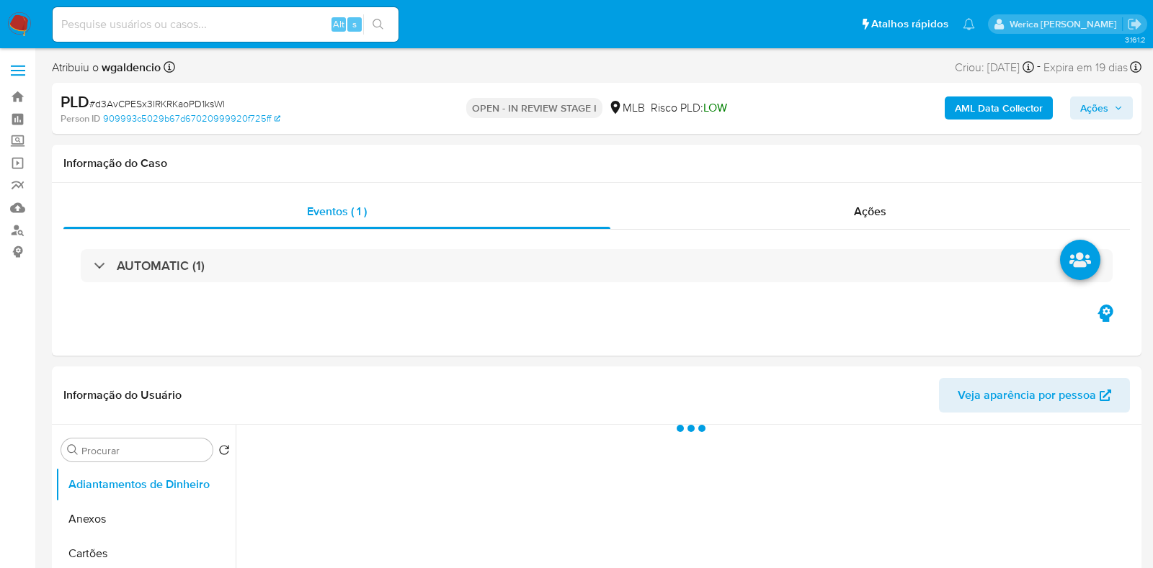
select select "10"
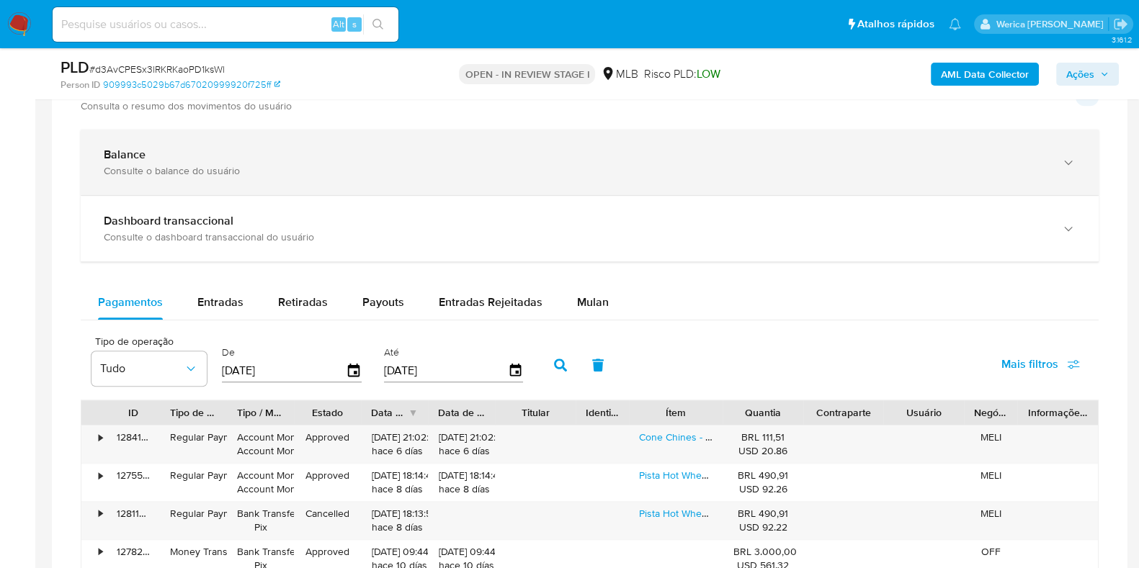
scroll to position [991, 0]
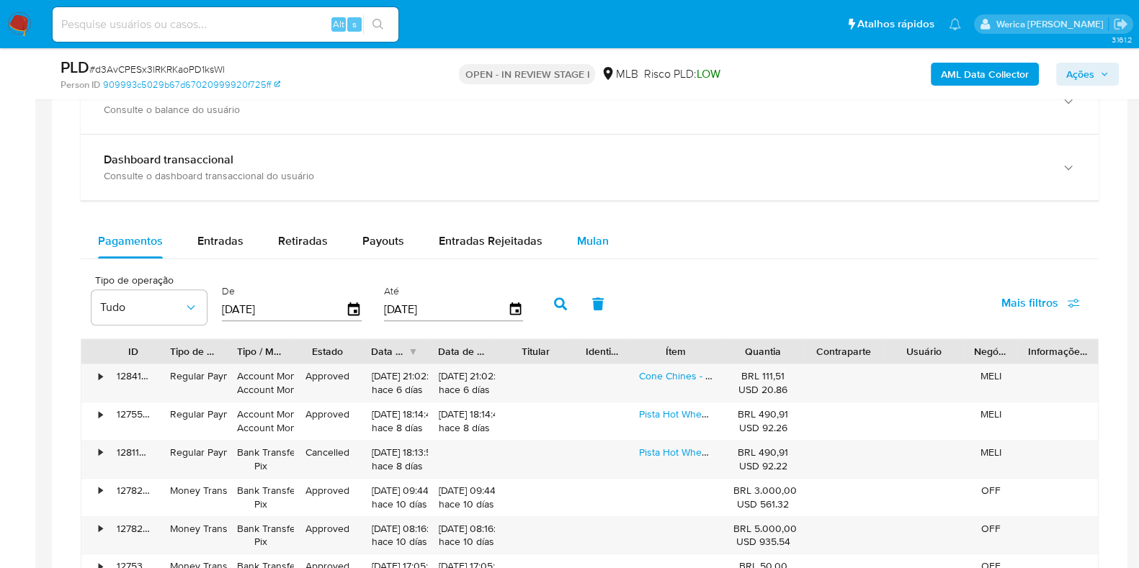
click at [602, 233] on span "Mulan" at bounding box center [593, 241] width 32 height 17
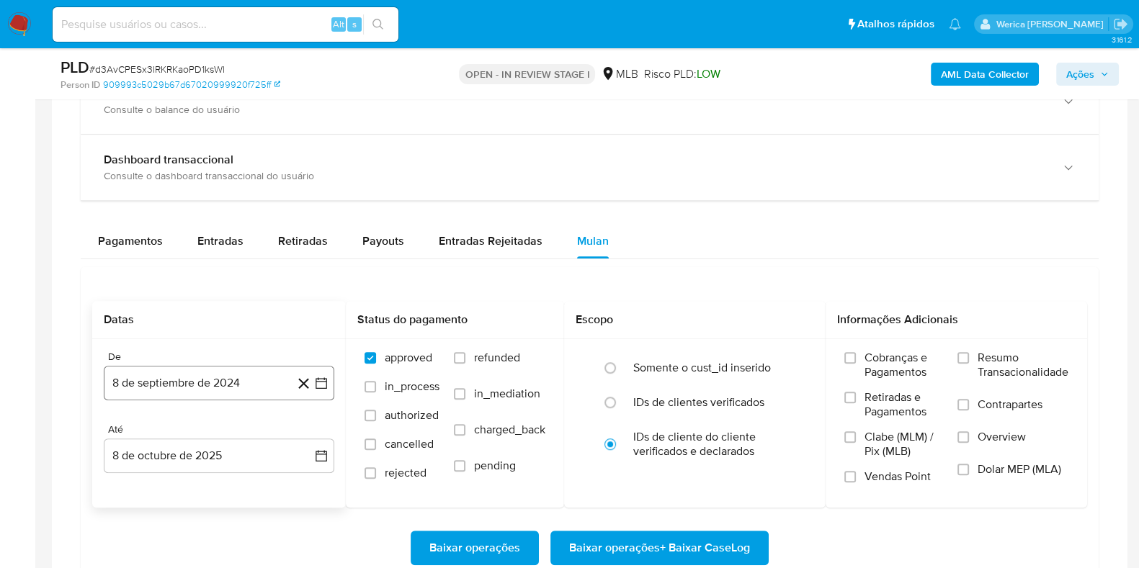
click at [263, 380] on button "8 de septiembre de 2024" at bounding box center [219, 383] width 231 height 35
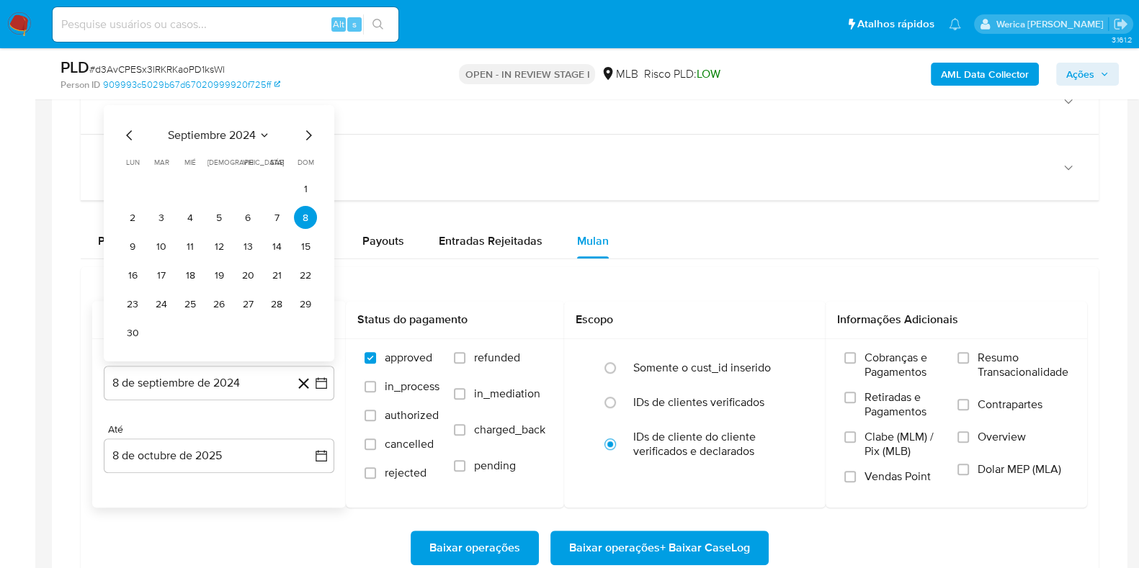
click at [233, 135] on span "septiembre 2024" at bounding box center [212, 135] width 88 height 14
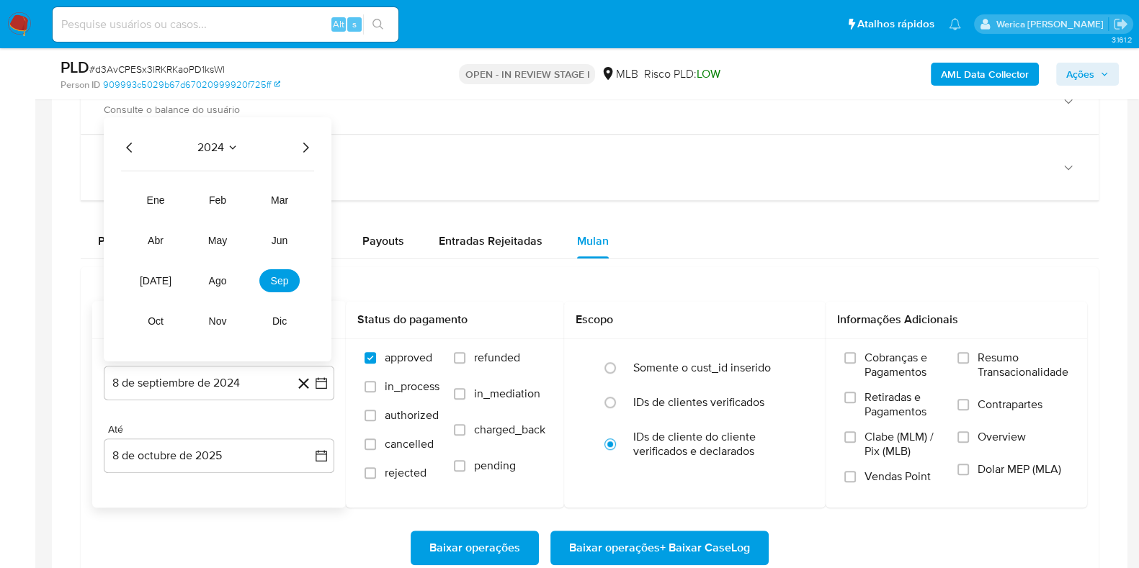
drag, startPoint x: 309, startPoint y: 147, endPoint x: 300, endPoint y: 154, distance: 11.3
click at [308, 149] on icon "Año siguiente" at bounding box center [305, 147] width 17 height 17
click at [222, 280] on span "ago" at bounding box center [218, 281] width 18 height 12
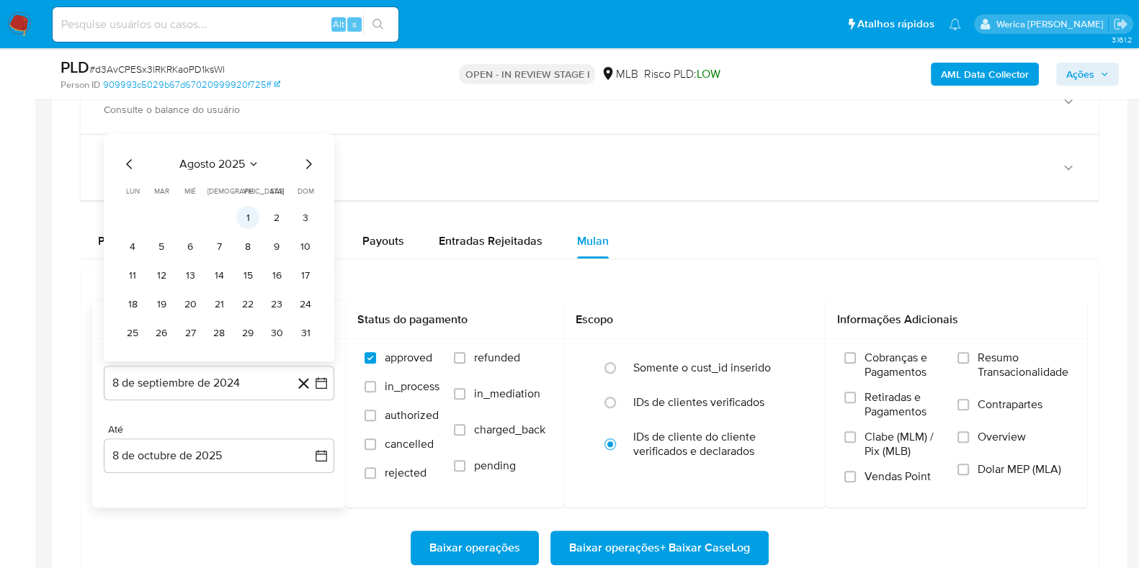
click at [244, 216] on button "1" at bounding box center [247, 217] width 23 height 23
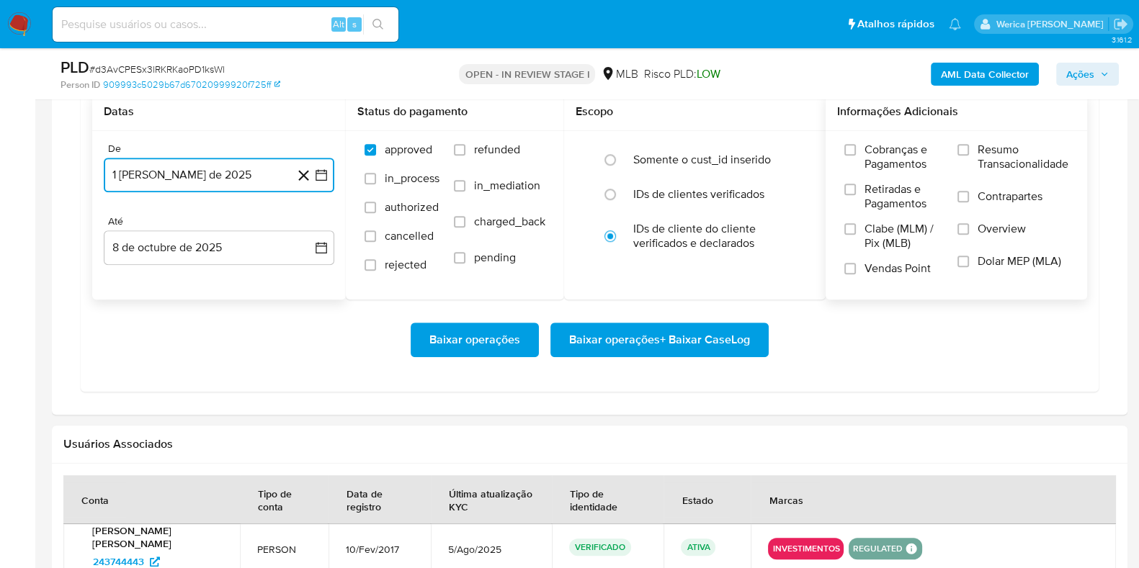
scroll to position [1170, 0]
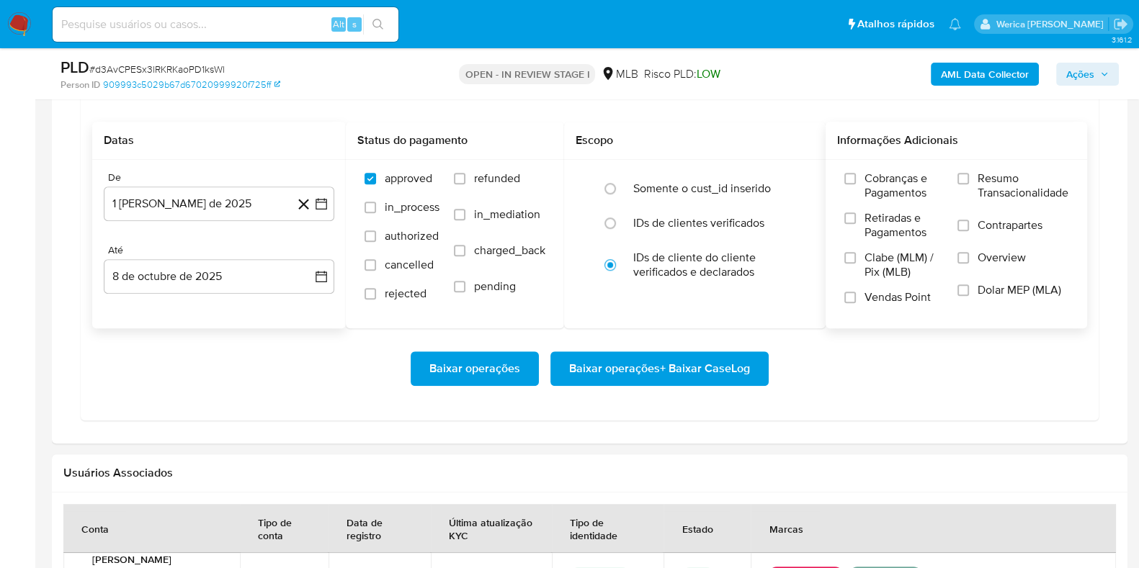
click at [872, 178] on span "Cobranças e Pagamentos" at bounding box center [904, 185] width 79 height 29
click at [856, 178] on input "Cobranças e Pagamentos" at bounding box center [850, 179] width 12 height 12
click at [886, 226] on span "Retiradas e Pagamentos" at bounding box center [904, 225] width 79 height 29
click at [897, 259] on span "Clabe (MLM) / Pix (MLB)" at bounding box center [904, 265] width 79 height 29
click at [856, 259] on input "Clabe (MLM) / Pix (MLB)" at bounding box center [850, 258] width 12 height 12
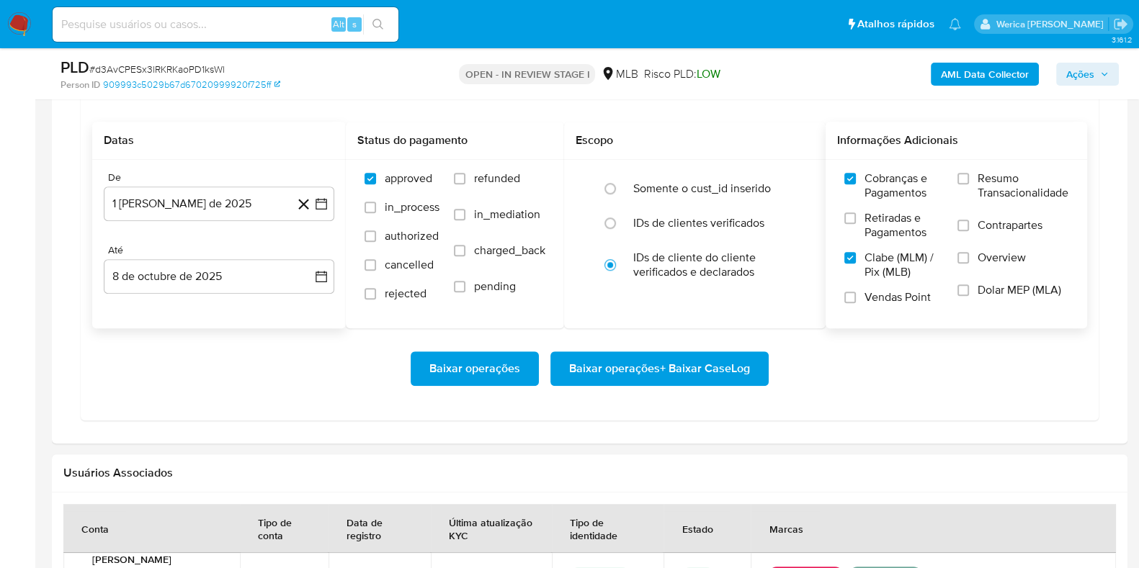
click at [874, 220] on span "Retiradas e Pagamentos" at bounding box center [904, 225] width 79 height 29
click at [856, 220] on input "Retiradas e Pagamentos" at bounding box center [850, 219] width 12 height 12
click at [898, 305] on label "Vendas Point" at bounding box center [893, 302] width 99 height 25
click at [856, 303] on input "Vendas Point" at bounding box center [850, 298] width 12 height 12
click at [1009, 283] on span "Dolar MEP (MLA)" at bounding box center [1020, 290] width 84 height 14
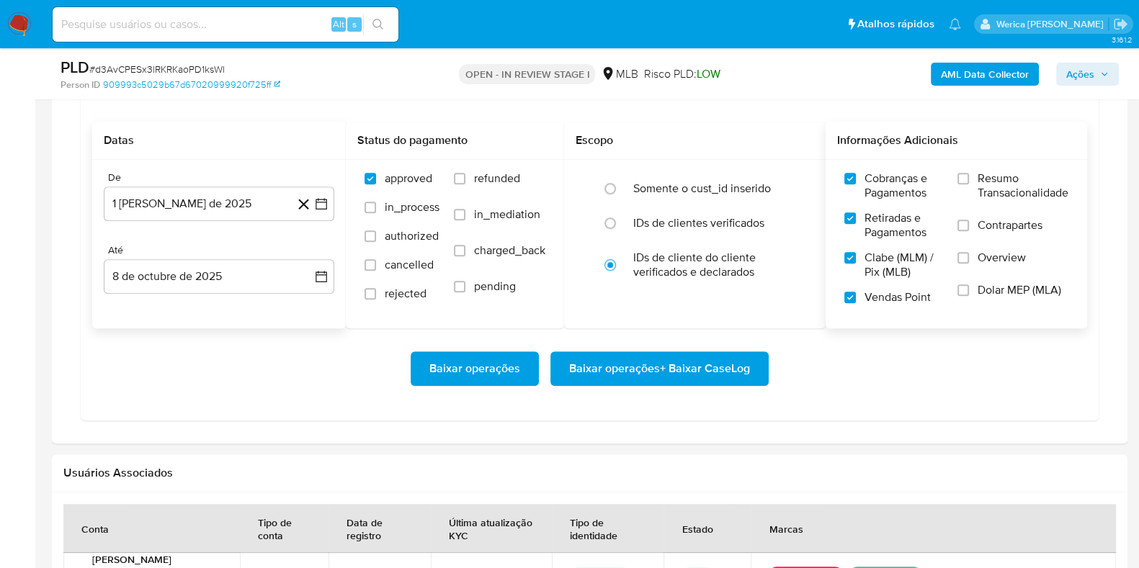
click at [969, 285] on input "Dolar MEP (MLA)" at bounding box center [964, 291] width 12 height 12
click at [992, 252] on span "Overview" at bounding box center [1002, 258] width 48 height 14
click at [969, 252] on input "Overview" at bounding box center [964, 258] width 12 height 12
click at [984, 220] on span "Contrapartes" at bounding box center [1010, 225] width 65 height 14
click at [969, 220] on input "Contrapartes" at bounding box center [964, 226] width 12 height 12
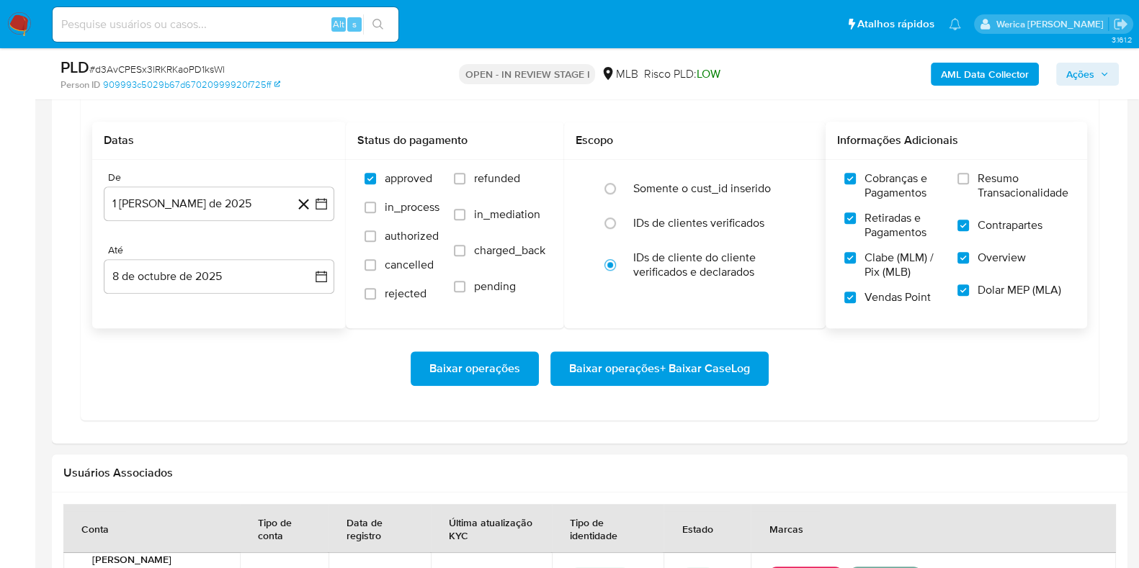
click at [976, 185] on label "Resumo Transacionalidade" at bounding box center [1013, 194] width 111 height 47
click at [969, 184] on input "Resumo Transacionalidade" at bounding box center [964, 179] width 12 height 12
click at [712, 362] on span "Baixar operações + Baixar CaseLog" at bounding box center [659, 369] width 181 height 32
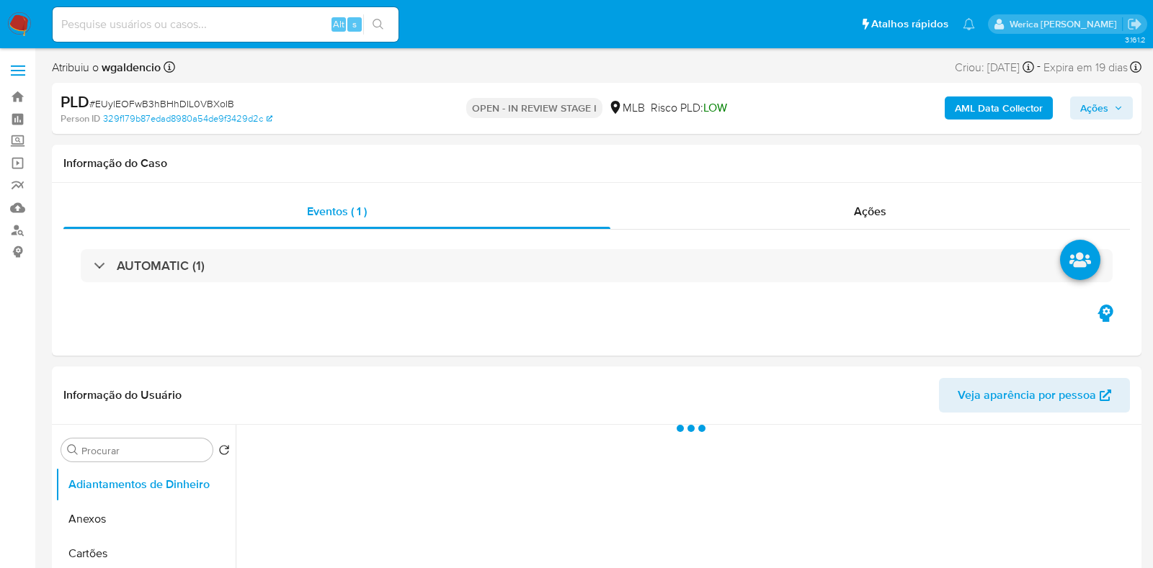
select select "10"
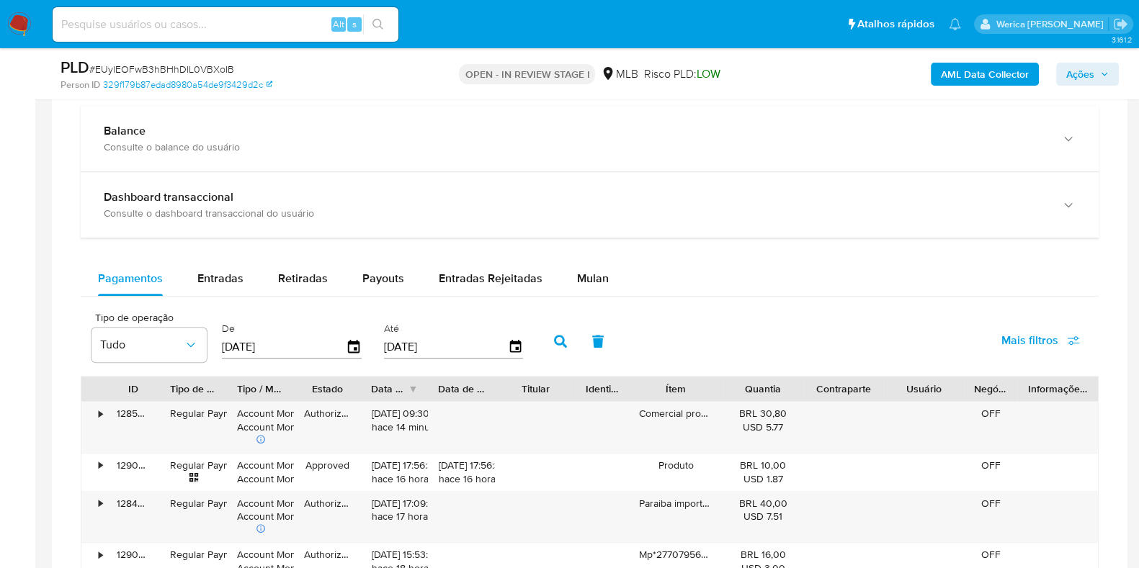
scroll to position [1081, 0]
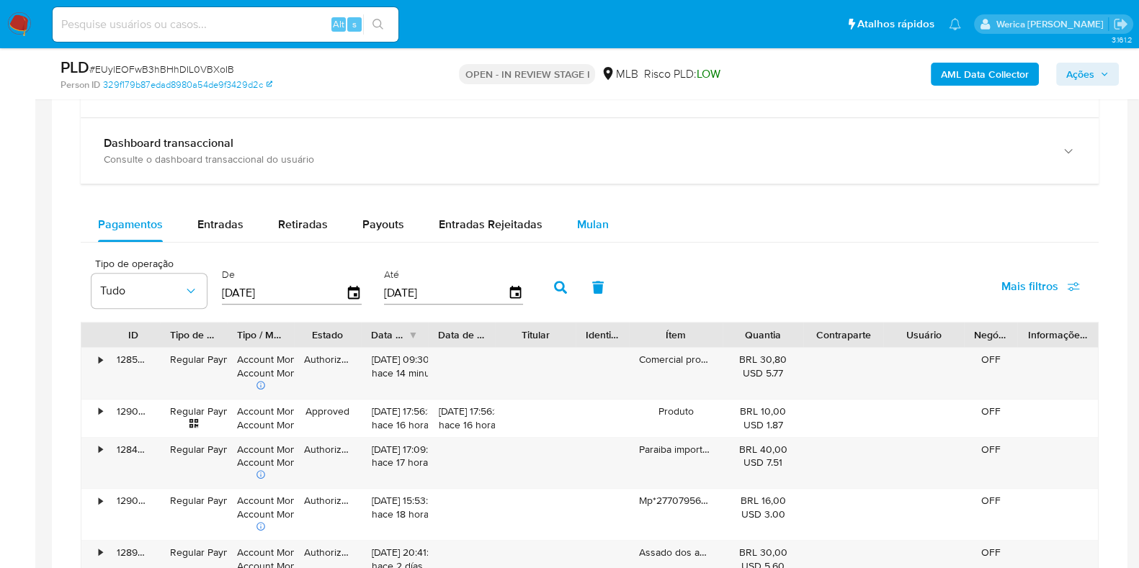
click at [586, 220] on span "Mulan" at bounding box center [593, 224] width 32 height 17
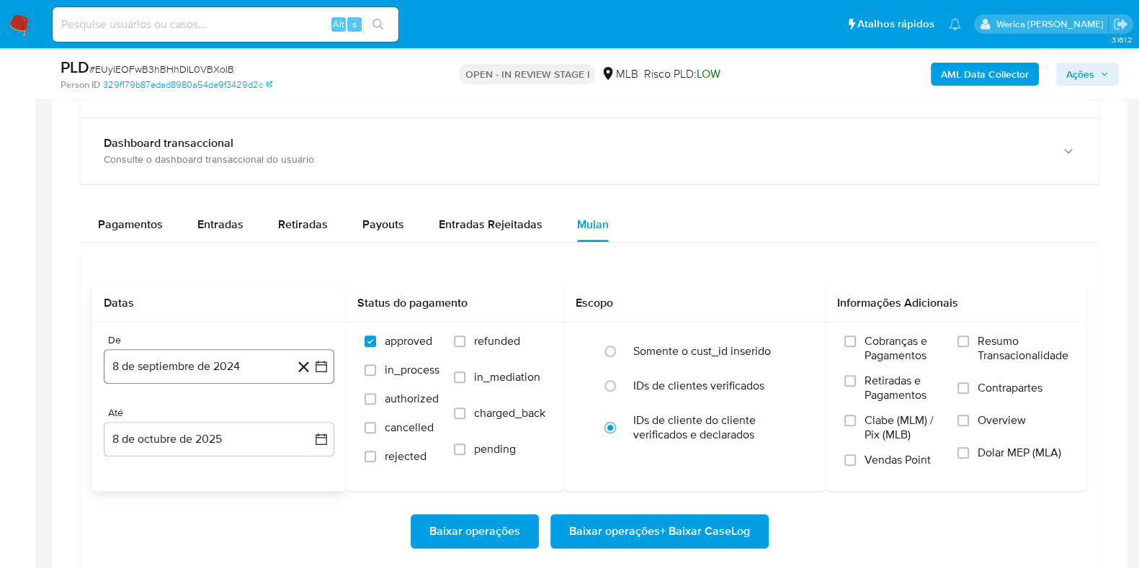
click at [218, 365] on button "8 de septiembre de 2024" at bounding box center [219, 366] width 231 height 35
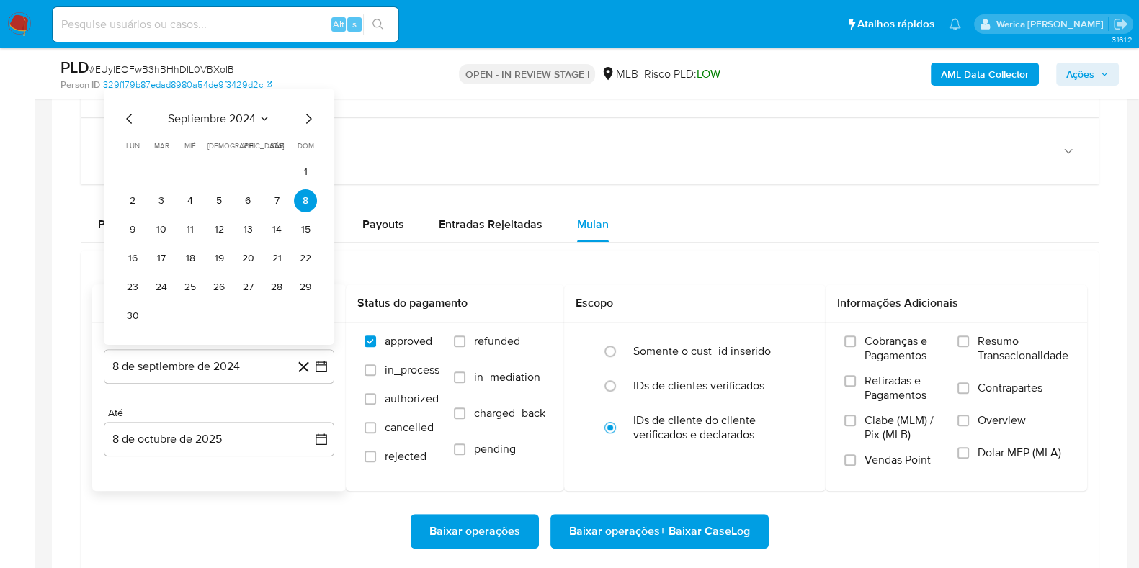
click at [235, 120] on span "septiembre 2024" at bounding box center [212, 119] width 88 height 14
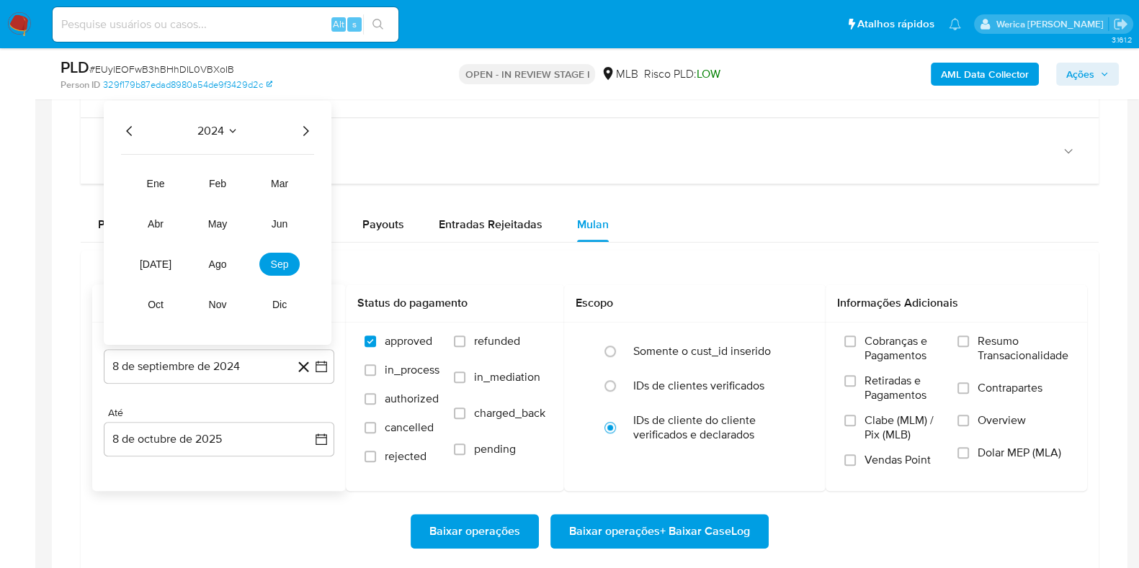
click at [306, 128] on icon "Año siguiente" at bounding box center [305, 130] width 17 height 17
click at [229, 262] on button "ago" at bounding box center [217, 264] width 40 height 23
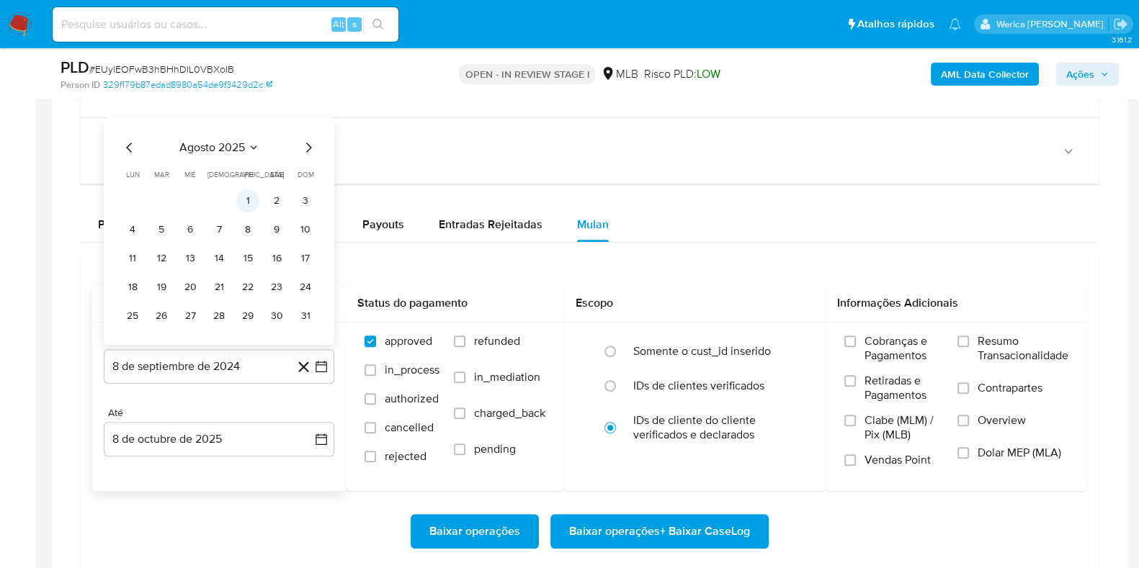
click at [251, 196] on button "1" at bounding box center [247, 200] width 23 height 23
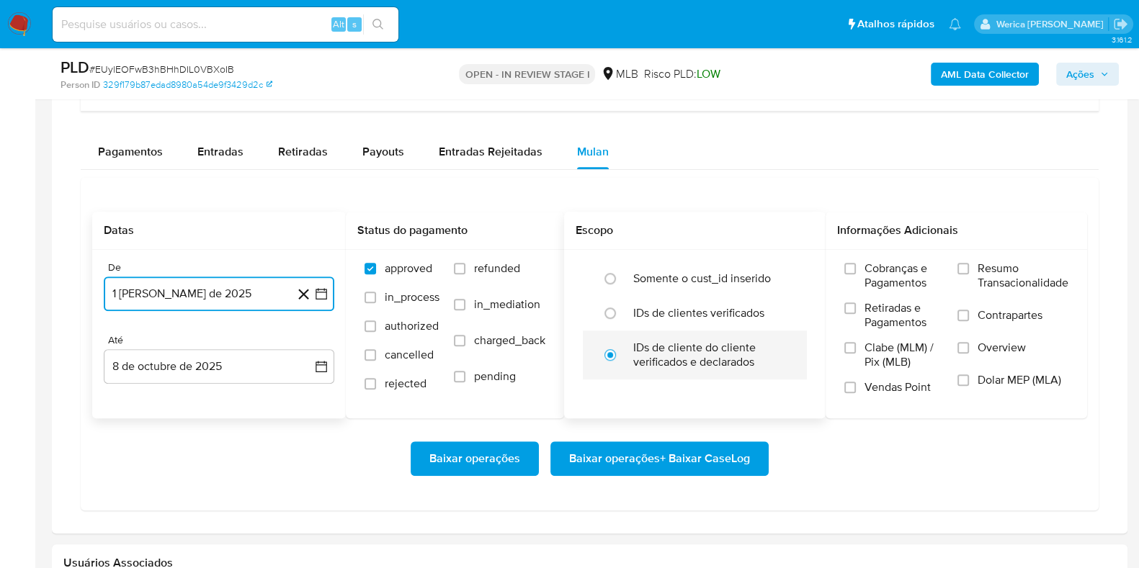
scroll to position [1170, 0]
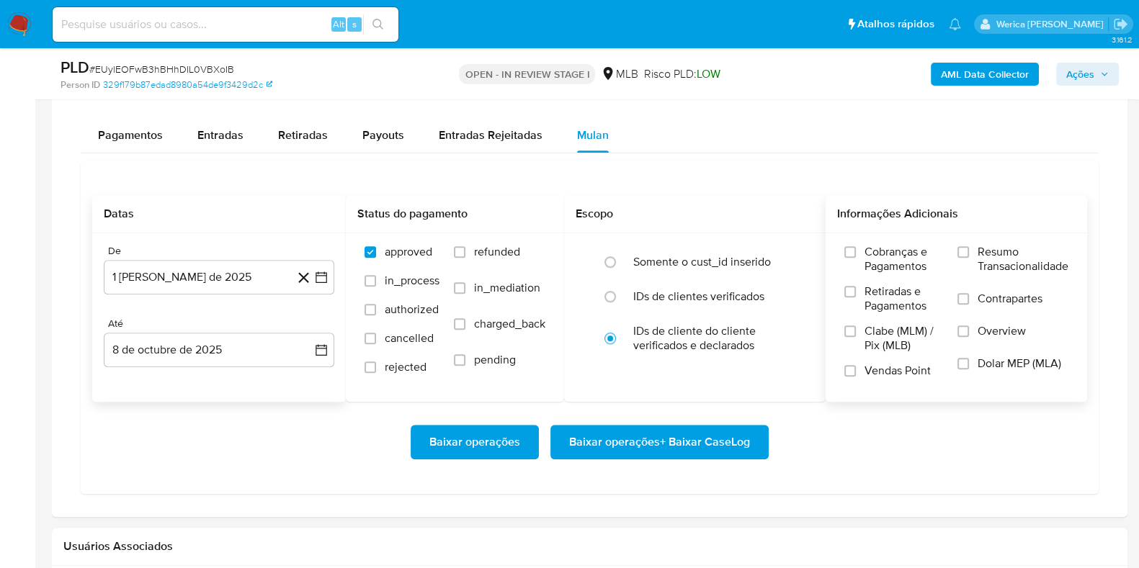
drag, startPoint x: 881, startPoint y: 259, endPoint x: 885, endPoint y: 268, distance: 10.0
click at [881, 261] on span "Cobranças e Pagamentos" at bounding box center [904, 259] width 79 height 29
click at [900, 326] on span "Clabe (MLM) / Pix (MLB)" at bounding box center [904, 338] width 79 height 29
click at [856, 326] on input "Clabe (MLM) / Pix (MLB)" at bounding box center [850, 332] width 12 height 12
click at [914, 376] on span "Vendas Point" at bounding box center [898, 371] width 66 height 14
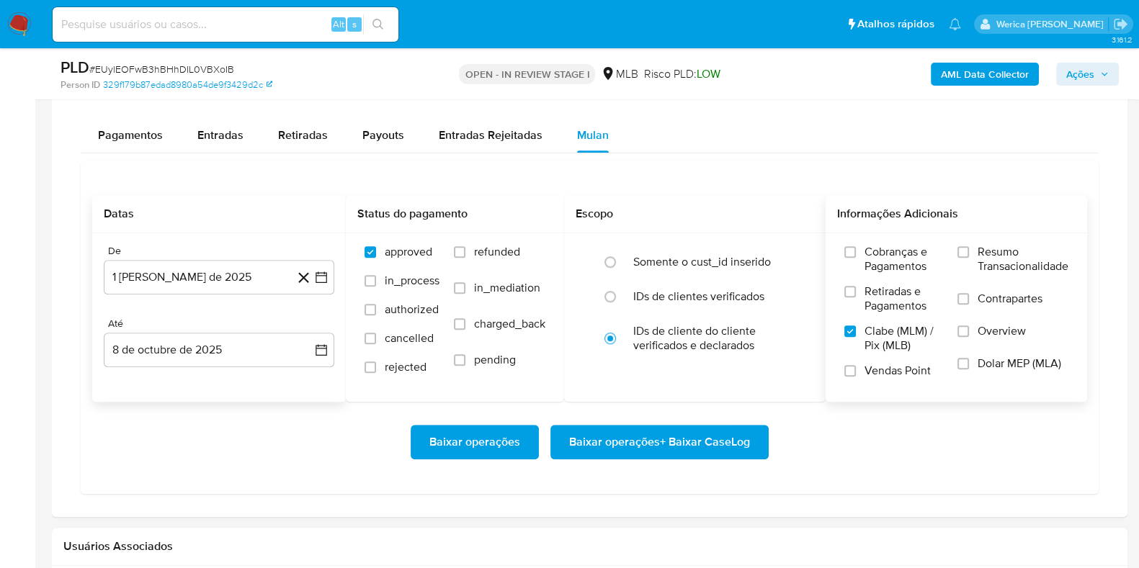
click at [856, 376] on input "Vendas Point" at bounding box center [850, 371] width 12 height 12
click at [915, 394] on div "Cobranças e Pagamentos Retiradas e Pagamentos Clabe (MLM) / Pix (MLB) Vendas Po…" at bounding box center [957, 316] width 262 height 167
click at [987, 386] on label "Dolar MEP (MLA)" at bounding box center [1013, 373] width 111 height 32
click at [969, 370] on input "Dolar MEP (MLA)" at bounding box center [964, 364] width 12 height 12
click at [998, 357] on span "Dolar MEP (MLA)" at bounding box center [1020, 364] width 84 height 14
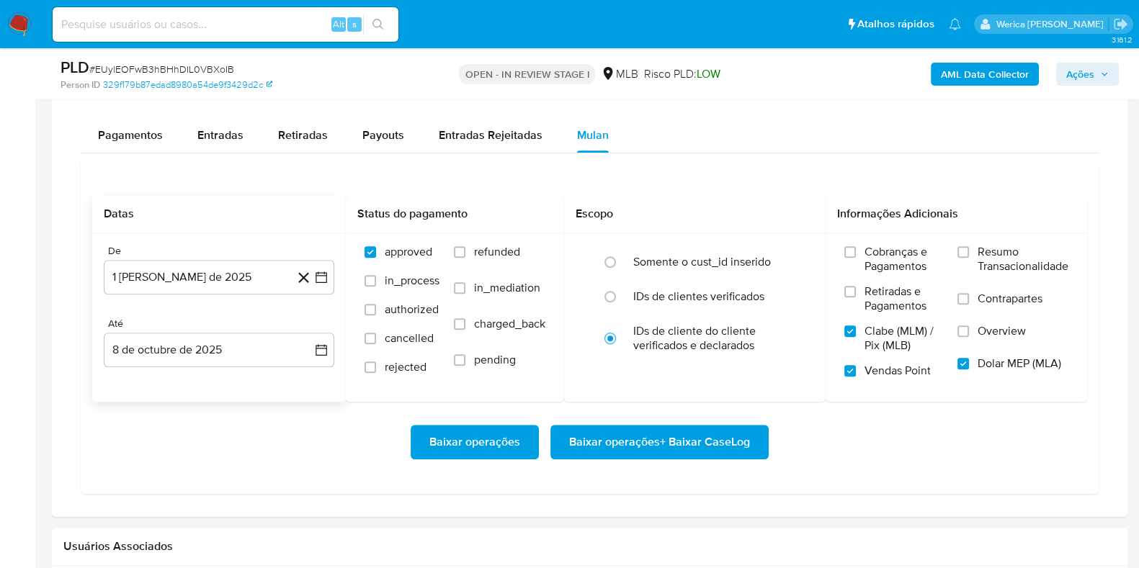
click at [1000, 308] on label "Contrapartes" at bounding box center [1013, 308] width 111 height 32
click at [994, 254] on span "Resumo Transacionalidade" at bounding box center [1023, 259] width 91 height 29
click at [969, 254] on input "Resumo Transacionalidade" at bounding box center [964, 252] width 12 height 12
click at [984, 304] on span "Contrapartes" at bounding box center [1010, 299] width 65 height 14
click at [969, 304] on input "Contrapartes" at bounding box center [964, 299] width 12 height 12
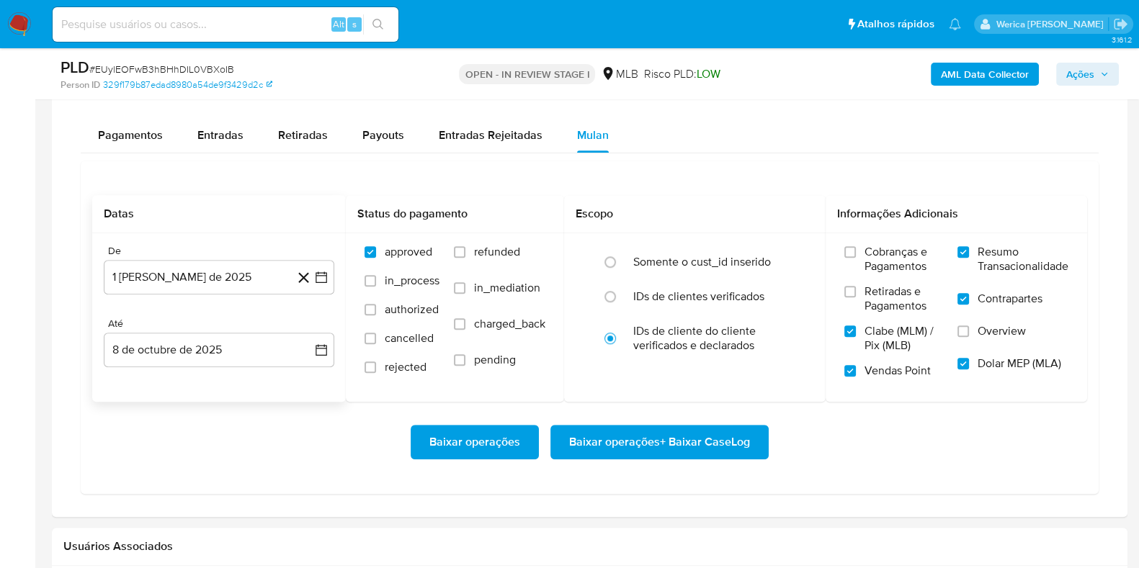
click at [984, 349] on label "Overview" at bounding box center [1013, 340] width 111 height 32
click at [969, 337] on input "Overview" at bounding box center [964, 332] width 12 height 12
click at [879, 275] on label "Cobranças e Pagamentos" at bounding box center [893, 265] width 99 height 40
click at [856, 258] on input "Cobranças e Pagamentos" at bounding box center [850, 252] width 12 height 12
click at [862, 304] on label "Retiradas e Pagamentos" at bounding box center [893, 305] width 99 height 40
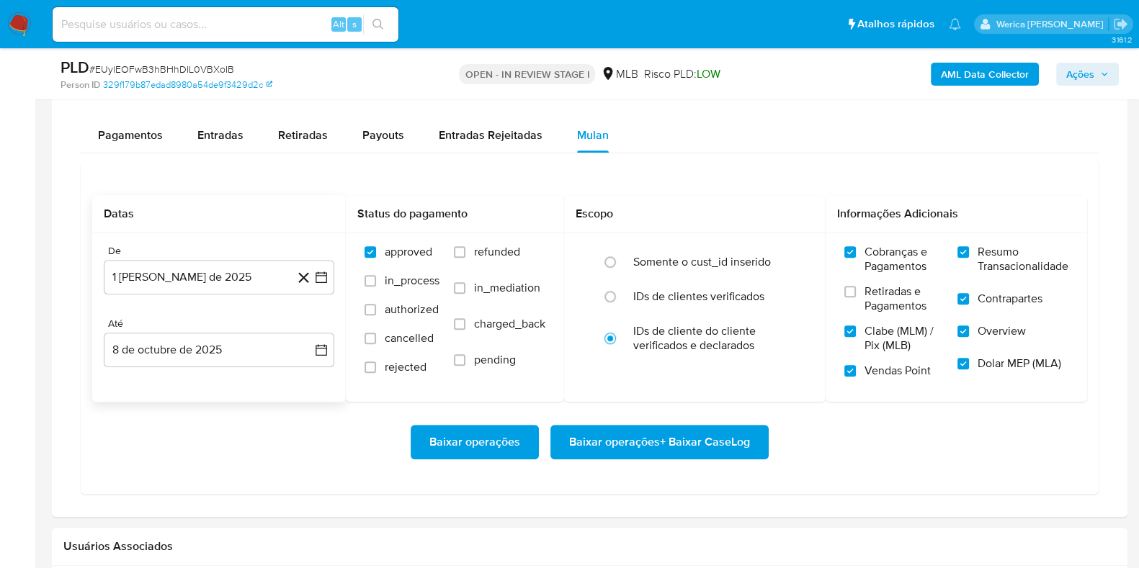
click at [856, 298] on input "Retiradas e Pagamentos" at bounding box center [850, 292] width 12 height 12
click at [715, 437] on span "Baixar operações + Baixar CaseLog" at bounding box center [659, 443] width 181 height 32
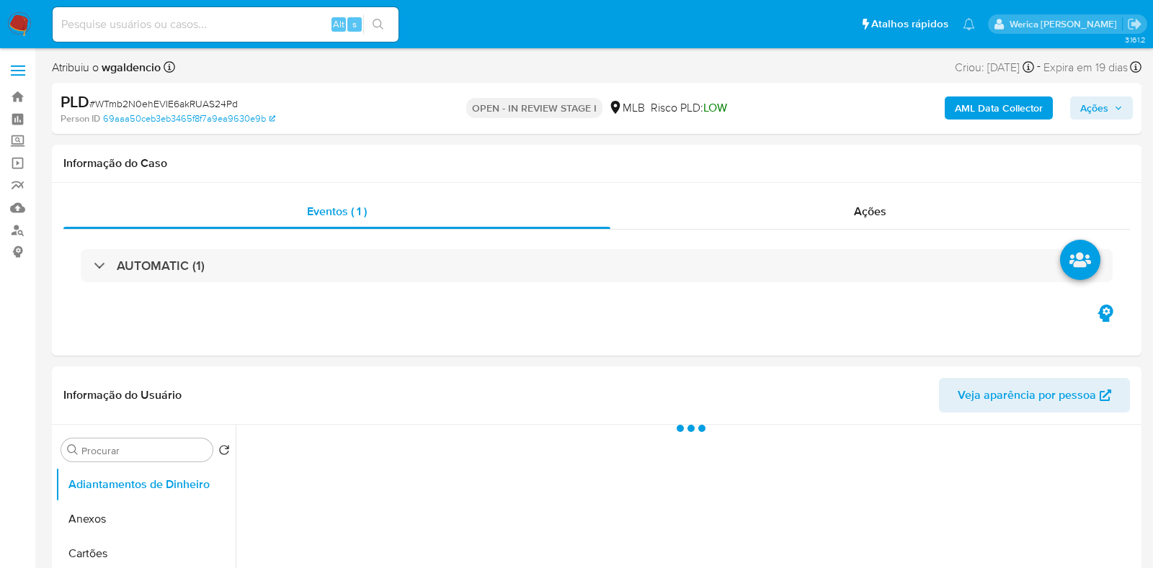
select select "10"
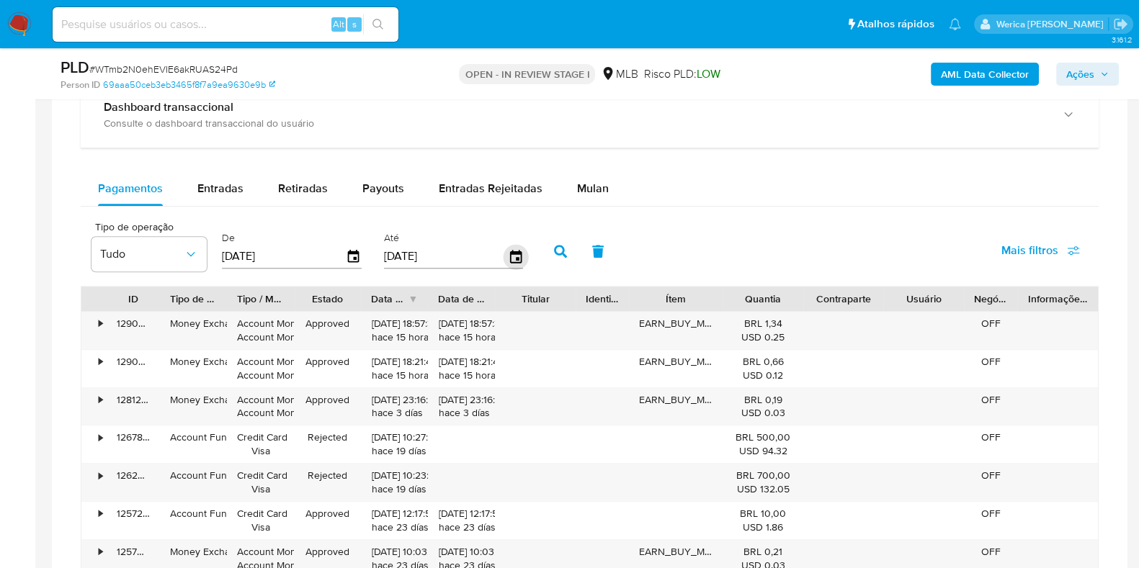
scroll to position [1170, 0]
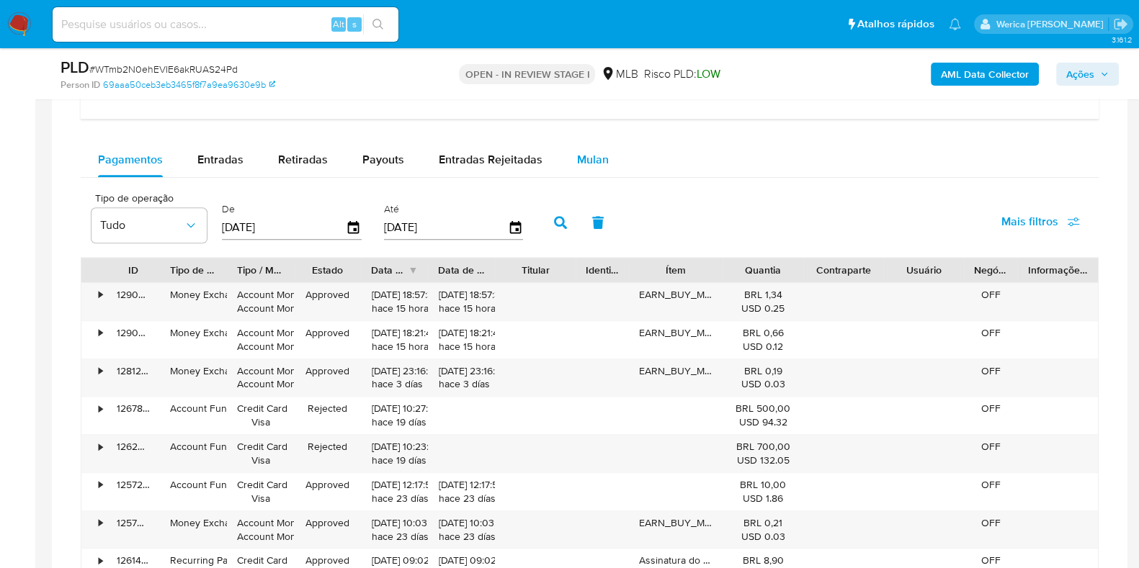
click at [594, 165] on span "Mulan" at bounding box center [593, 159] width 32 height 17
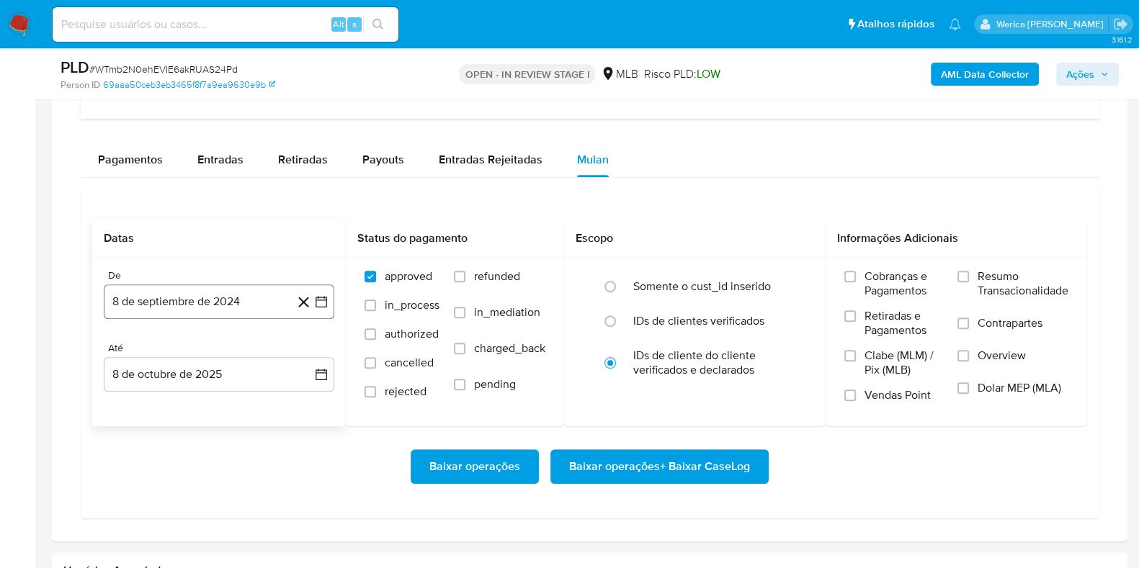
drag, startPoint x: 270, startPoint y: 289, endPoint x: 263, endPoint y: 290, distance: 7.2
click at [265, 290] on button "8 de septiembre de 2024" at bounding box center [219, 302] width 231 height 35
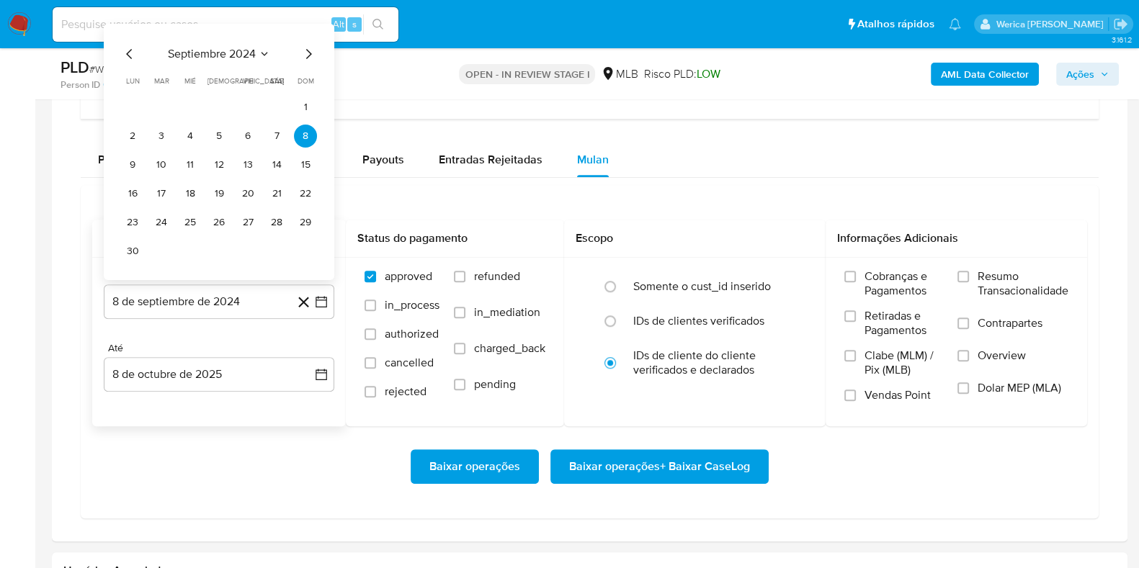
drag, startPoint x: 223, startPoint y: 63, endPoint x: 235, endPoint y: 53, distance: 14.9
click at [224, 62] on div "septiembre 2024 septiembre 2024 lun lunes mar martes mié miércoles jue jueves v…" at bounding box center [219, 154] width 196 height 218
click at [240, 54] on span "septiembre 2024" at bounding box center [212, 54] width 88 height 14
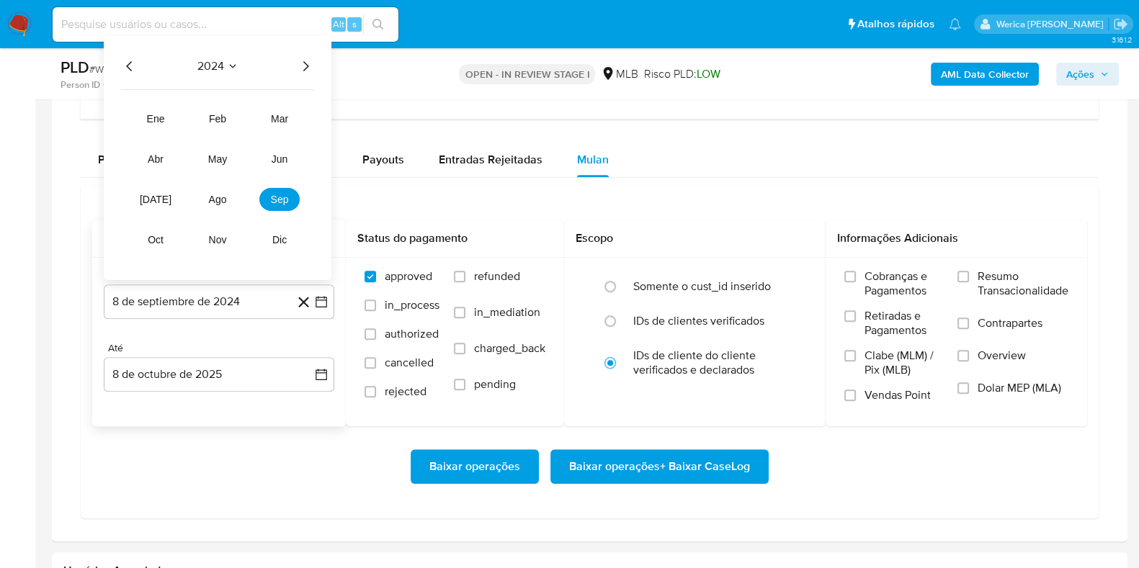
click at [306, 64] on icon "Año siguiente" at bounding box center [305, 66] width 17 height 17
click at [227, 196] on button "ago" at bounding box center [217, 199] width 40 height 23
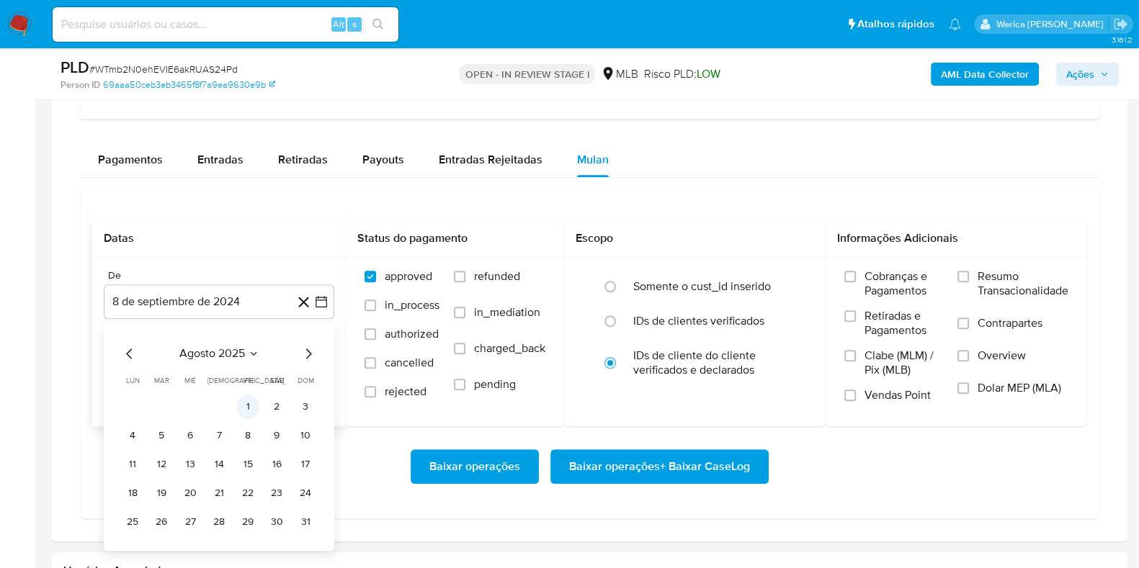
click at [252, 409] on button "1" at bounding box center [247, 407] width 23 height 23
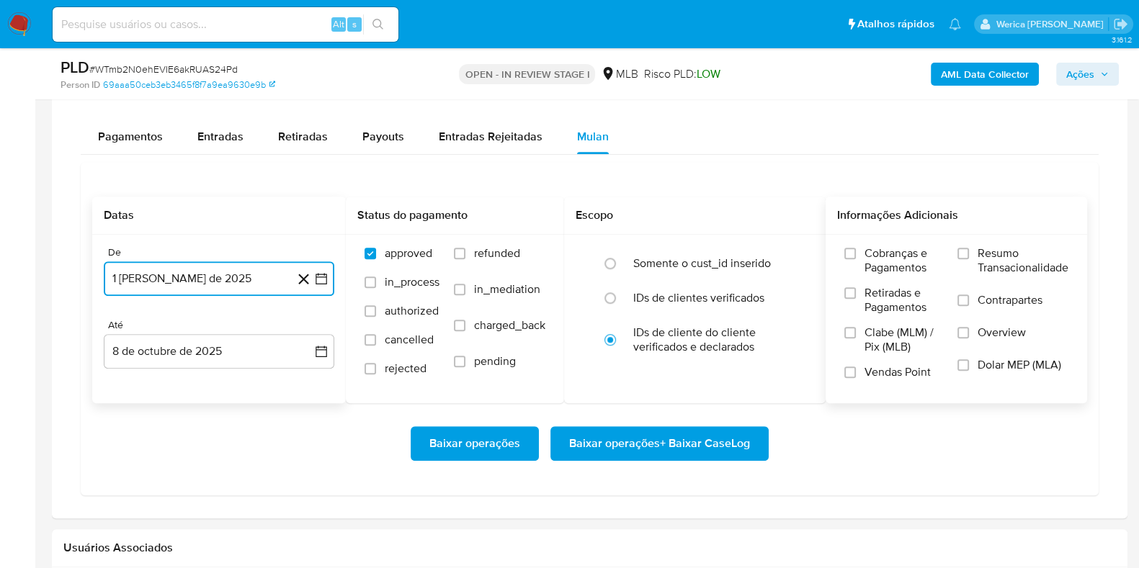
scroll to position [1260, 0]
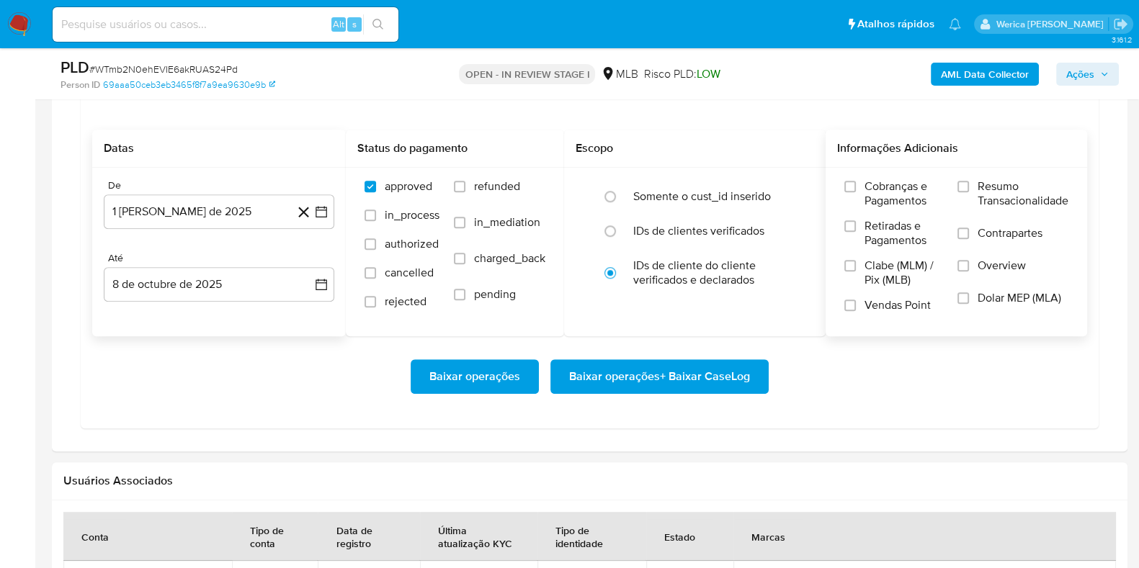
drag, startPoint x: 902, startPoint y: 174, endPoint x: 902, endPoint y: 184, distance: 9.4
click at [902, 179] on div "Cobranças e Pagamentos Retiradas e Pagamentos Clabe (MLM) / Pix (MLB) Vendas Po…" at bounding box center [957, 251] width 262 height 167
click at [897, 197] on span "Cobranças e Pagamentos" at bounding box center [904, 193] width 79 height 29
click at [856, 192] on input "Cobranças e Pagamentos" at bounding box center [850, 187] width 12 height 12
click at [879, 259] on span "Clabe (MLM) / Pix (MLB)" at bounding box center [904, 273] width 79 height 29
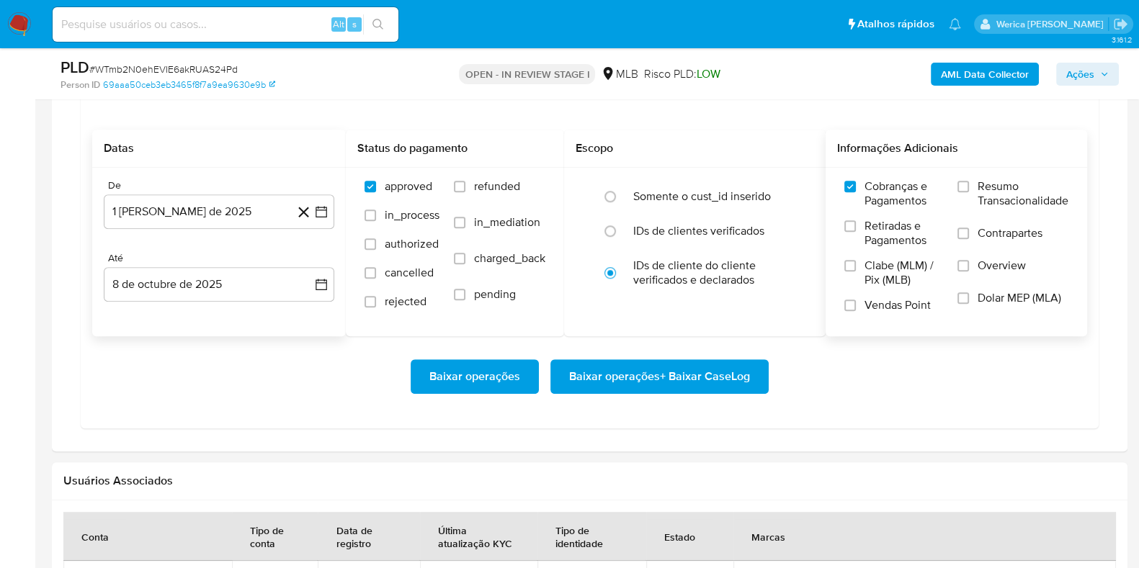
click at [856, 260] on input "Clabe (MLM) / Pix (MLB)" at bounding box center [850, 266] width 12 height 12
click at [879, 299] on span "Vendas Point" at bounding box center [898, 305] width 66 height 14
click at [856, 300] on input "Vendas Point" at bounding box center [850, 306] width 12 height 12
click at [886, 237] on span "Retiradas e Pagamentos" at bounding box center [904, 233] width 79 height 29
click at [856, 232] on input "Retiradas e Pagamentos" at bounding box center [850, 226] width 12 height 12
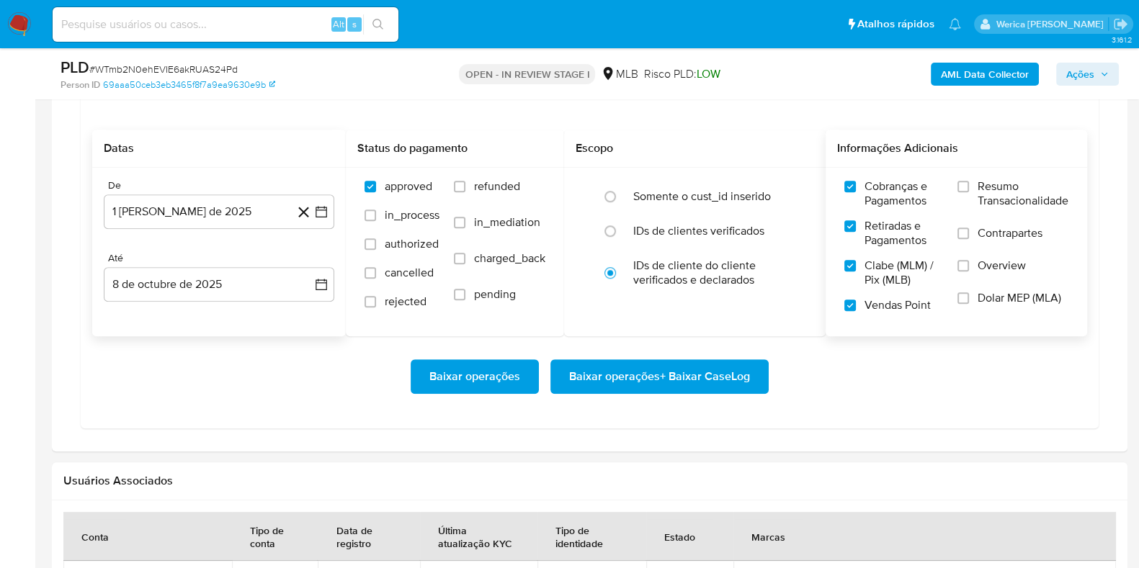
click at [982, 233] on span "Contrapartes" at bounding box center [1010, 233] width 65 height 14
click at [969, 233] on input "Contrapartes" at bounding box center [964, 234] width 12 height 12
click at [991, 275] on label "Overview" at bounding box center [1013, 275] width 111 height 32
click at [969, 272] on input "Overview" at bounding box center [964, 266] width 12 height 12
click at [994, 303] on span "Dolar MEP (MLA)" at bounding box center [1020, 298] width 84 height 14
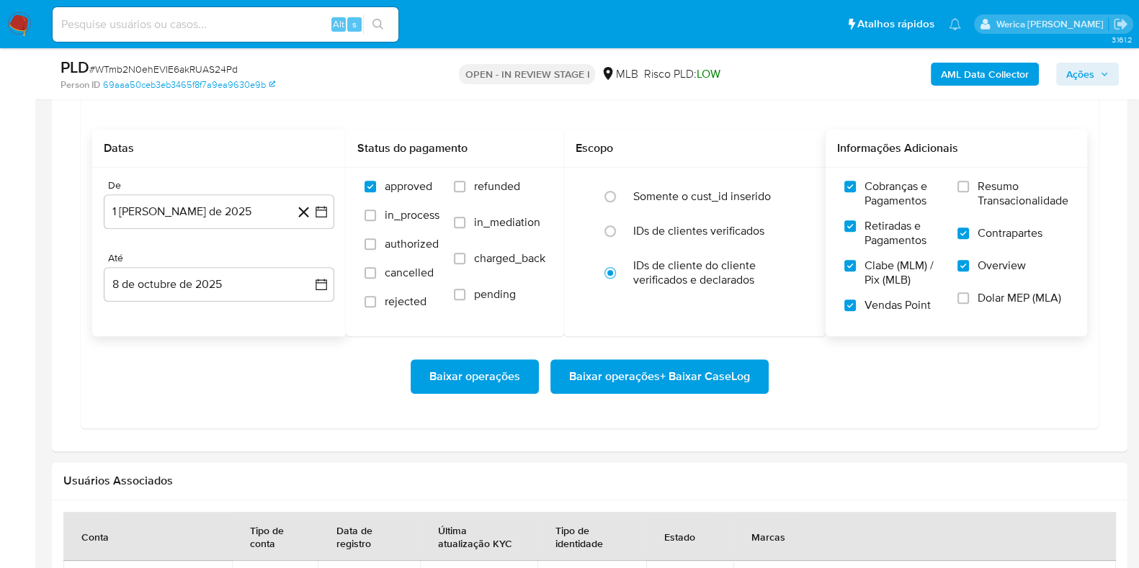
click at [969, 303] on input "Dolar MEP (MLA)" at bounding box center [964, 299] width 12 height 12
click at [991, 197] on span "Resumo Transacionalidade" at bounding box center [1023, 193] width 91 height 29
click at [969, 192] on input "Resumo Transacionalidade" at bounding box center [964, 187] width 12 height 12
click at [699, 376] on span "Baixar operações + Baixar CaseLog" at bounding box center [659, 377] width 181 height 32
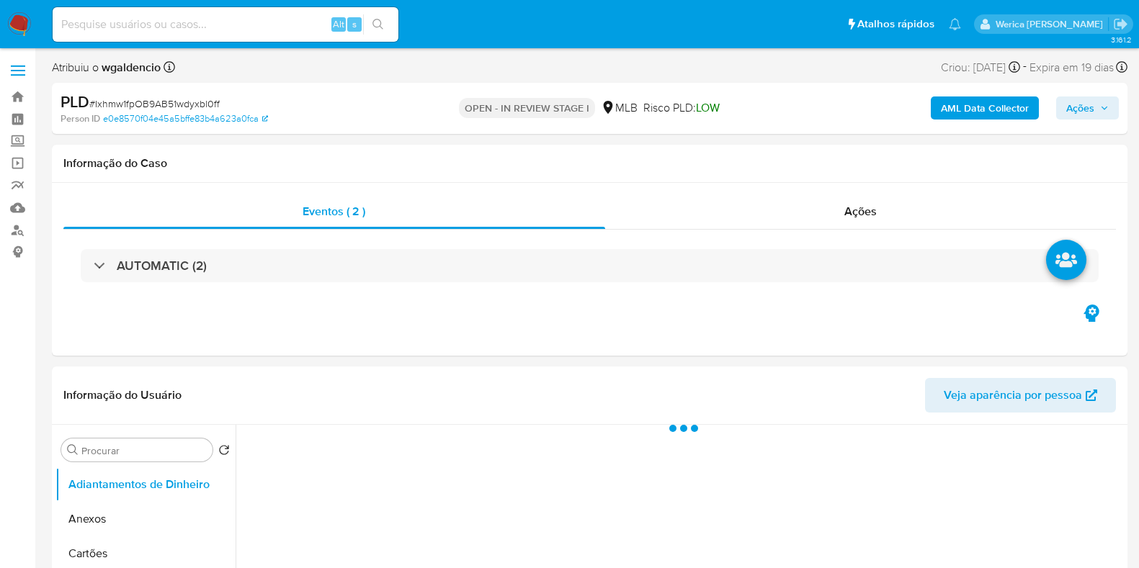
select select "10"
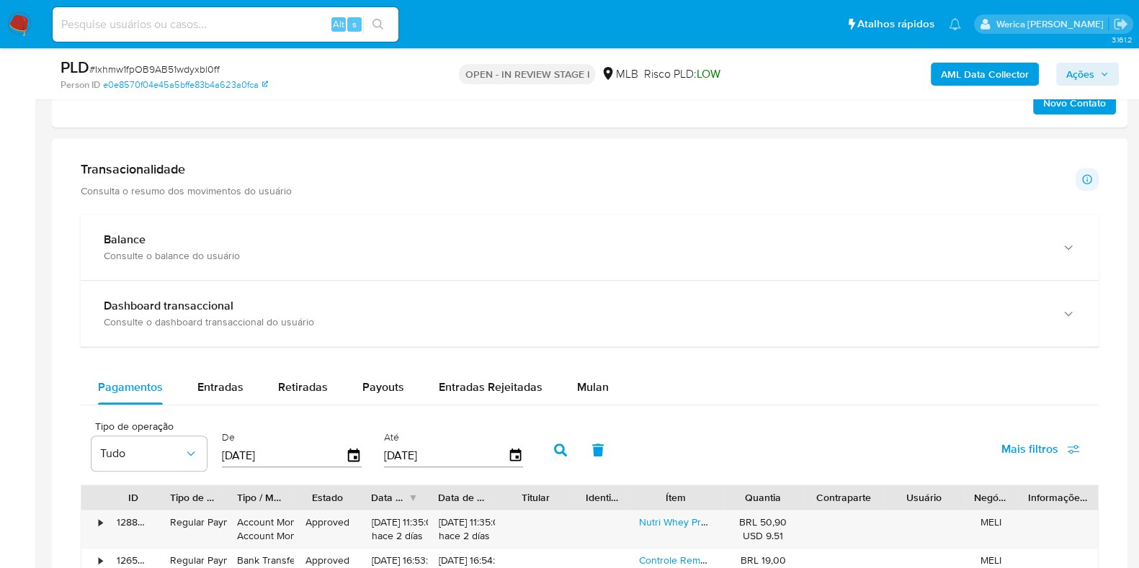
scroll to position [991, 0]
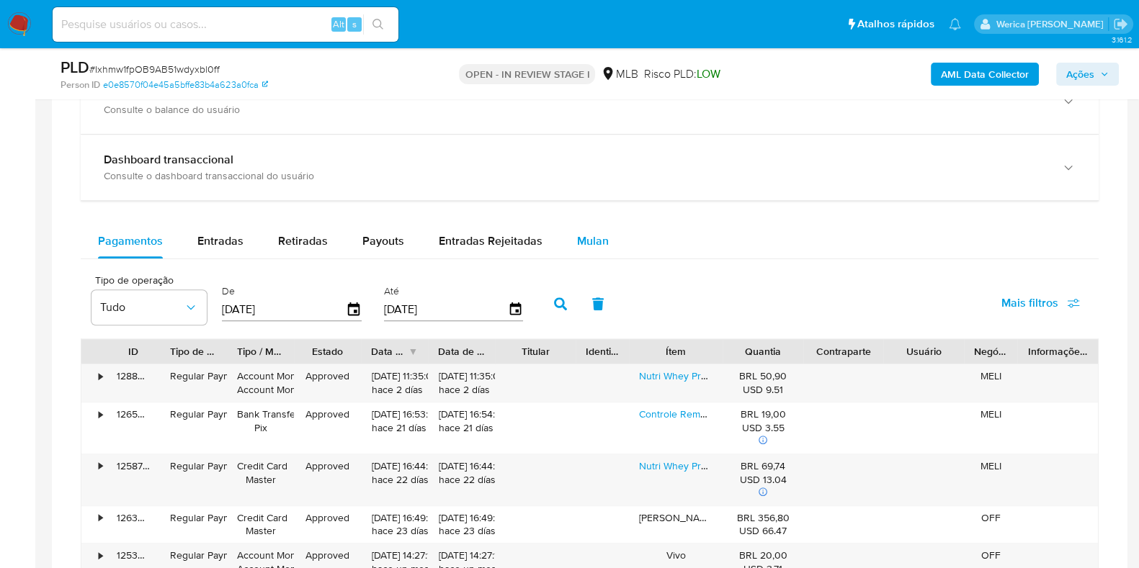
click at [587, 233] on div "Mulan" at bounding box center [593, 241] width 32 height 35
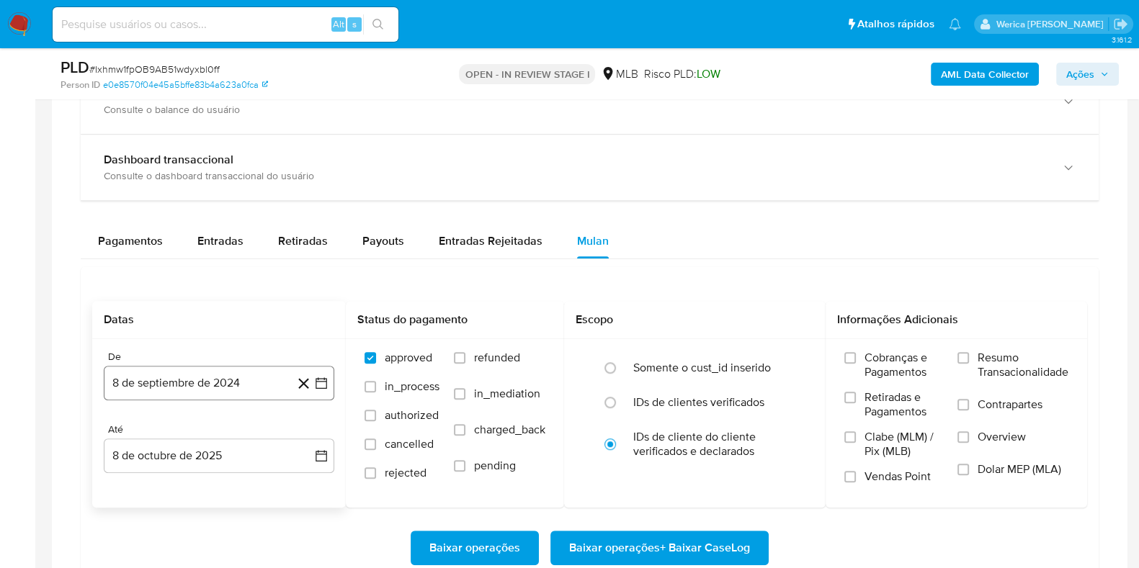
click at [171, 396] on button "8 de septiembre de 2024" at bounding box center [219, 383] width 231 height 35
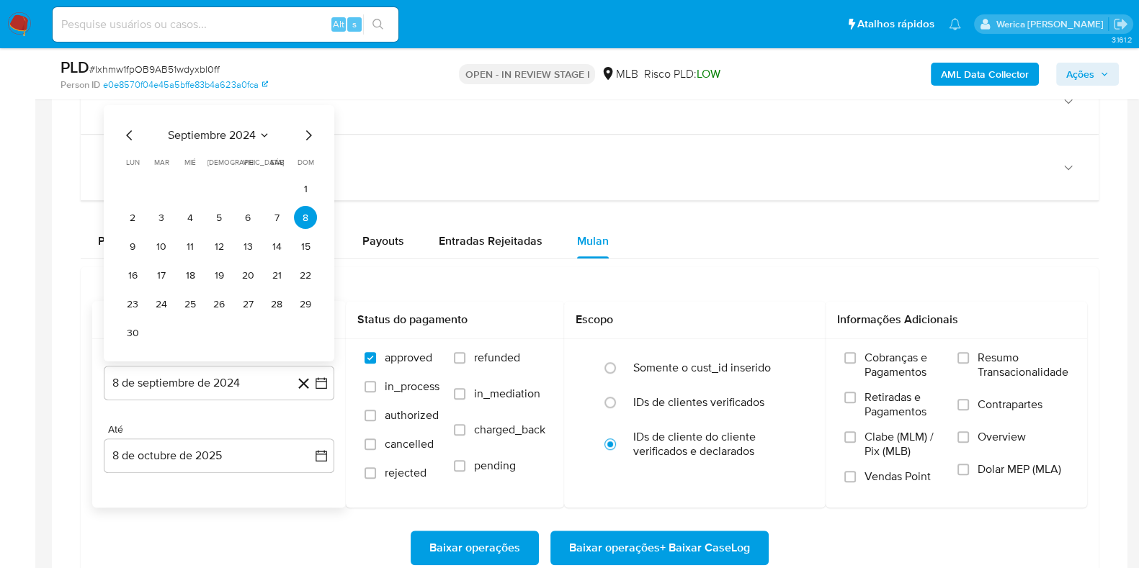
click at [254, 139] on span "septiembre 2024" at bounding box center [212, 135] width 88 height 14
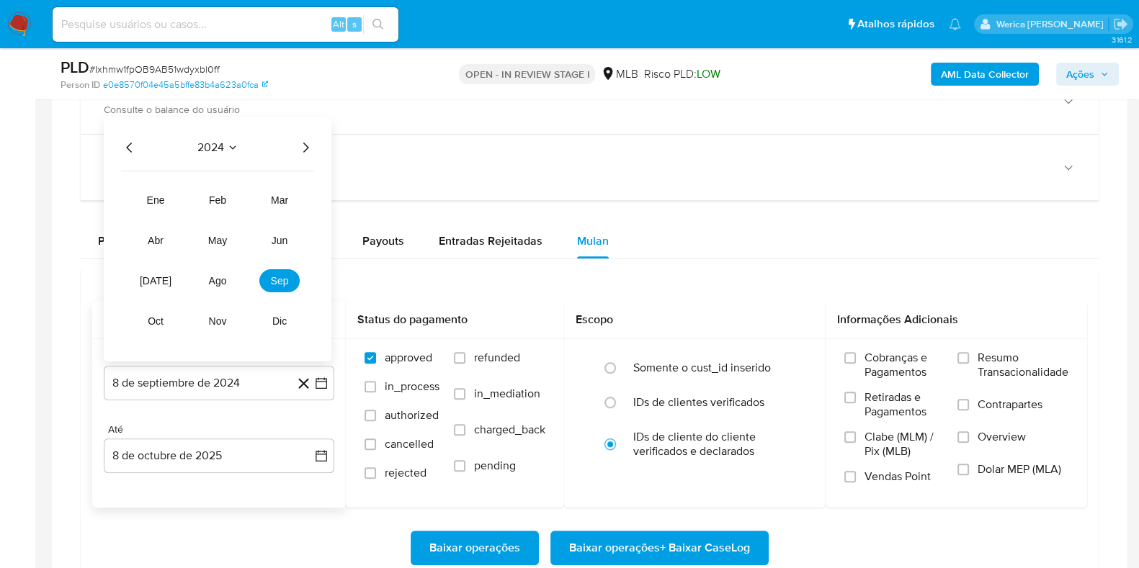
click at [278, 146] on div "2024" at bounding box center [217, 147] width 193 height 17
click at [306, 140] on icon "Año siguiente" at bounding box center [305, 147] width 17 height 17
click at [222, 275] on span "ago" at bounding box center [218, 281] width 18 height 12
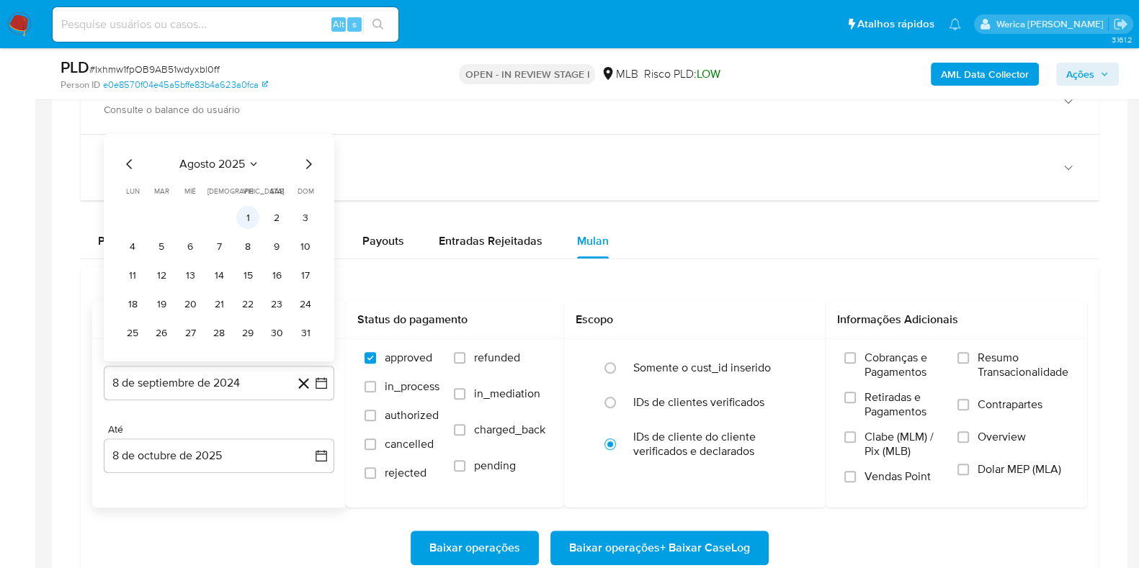
click at [249, 210] on button "1" at bounding box center [247, 217] width 23 height 23
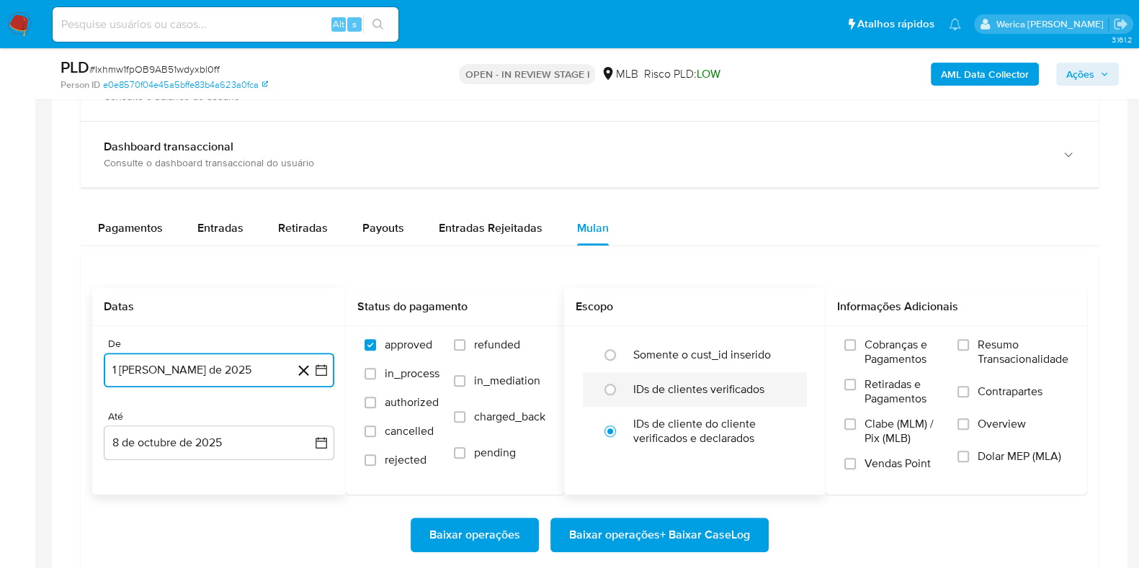
scroll to position [1081, 0]
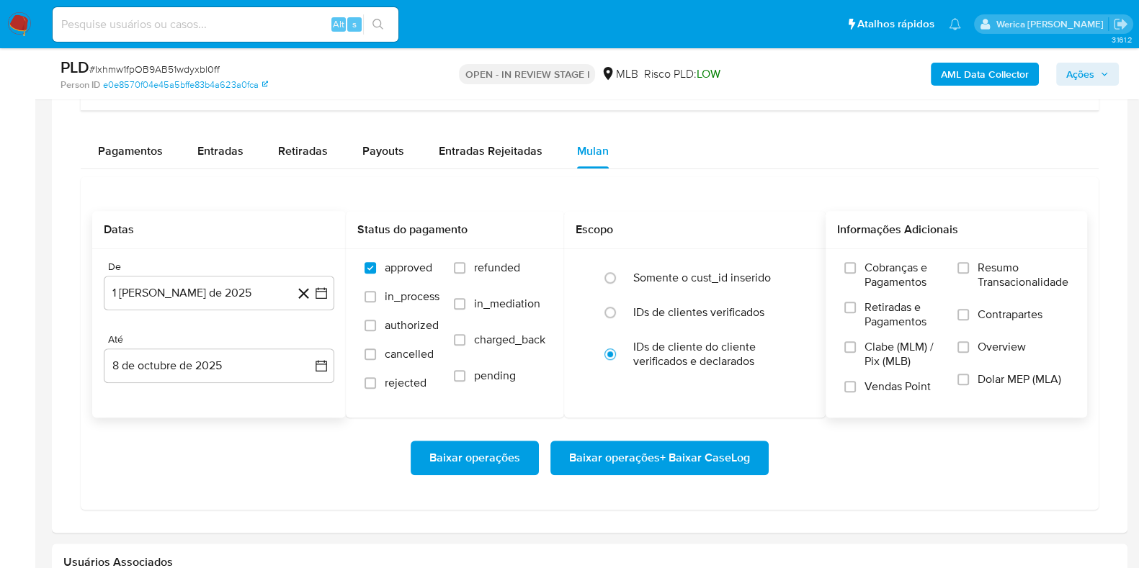
click at [911, 292] on label "Cobranças e Pagamentos" at bounding box center [893, 281] width 99 height 40
click at [856, 274] on input "Cobranças e Pagamentos" at bounding box center [850, 268] width 12 height 12
click at [897, 363] on span "Clabe (MLM) / Pix (MLB)" at bounding box center [904, 354] width 79 height 29
click at [856, 353] on input "Clabe (MLM) / Pix (MLB)" at bounding box center [850, 348] width 12 height 12
click at [894, 391] on span "Vendas Point" at bounding box center [898, 387] width 66 height 14
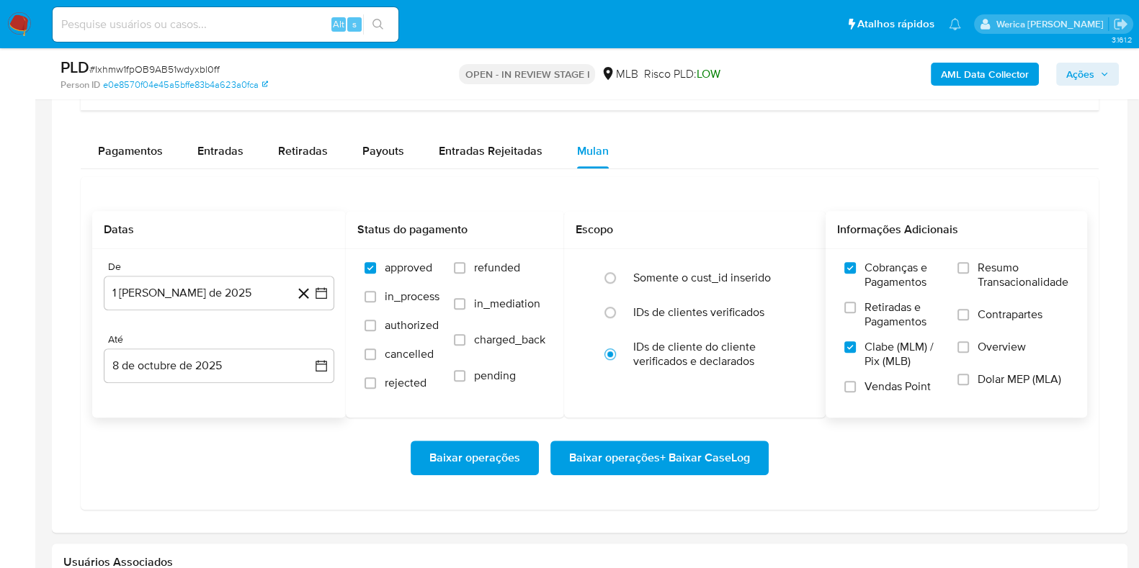
click at [856, 391] on input "Vendas Point" at bounding box center [850, 387] width 12 height 12
click at [883, 327] on span "Retiradas e Pagamentos" at bounding box center [904, 314] width 79 height 29
click at [856, 313] on input "Retiradas e Pagamentos" at bounding box center [850, 308] width 12 height 12
click at [996, 324] on label "Contrapartes" at bounding box center [1013, 324] width 111 height 32
click at [969, 321] on input "Contrapartes" at bounding box center [964, 315] width 12 height 12
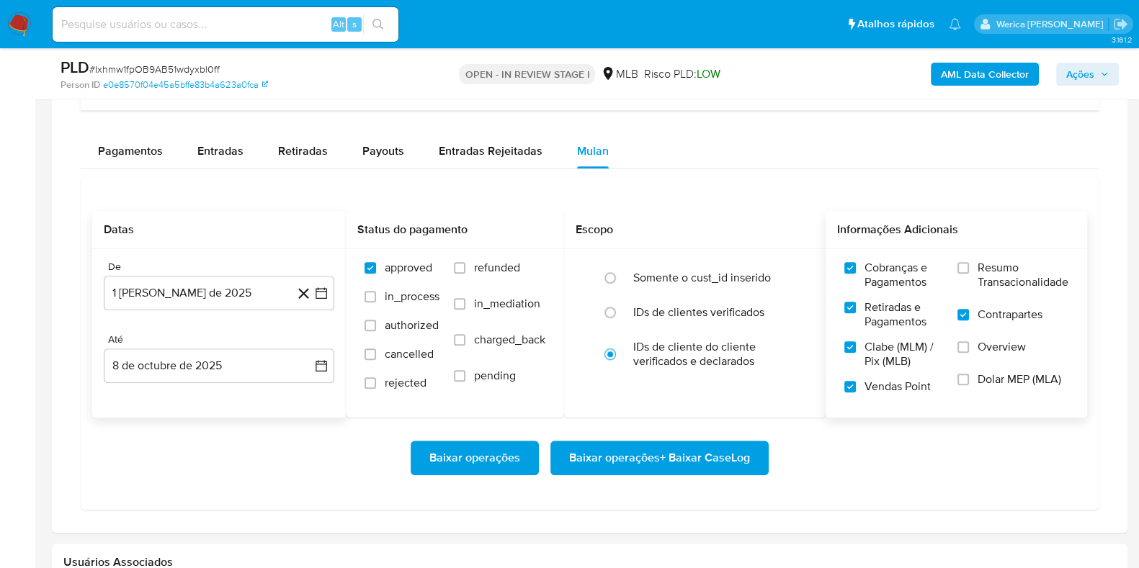
drag, startPoint x: 996, startPoint y: 324, endPoint x: 1005, endPoint y: 373, distance: 49.8
click at [1004, 365] on label "Overview" at bounding box center [1013, 356] width 111 height 32
click at [1005, 394] on label "Dolar MEP (MLA)" at bounding box center [1013, 389] width 111 height 32
click at [969, 385] on input "Dolar MEP (MLA)" at bounding box center [964, 380] width 12 height 12
click at [1002, 296] on label "Resumo Transacionalidade" at bounding box center [1013, 284] width 111 height 47
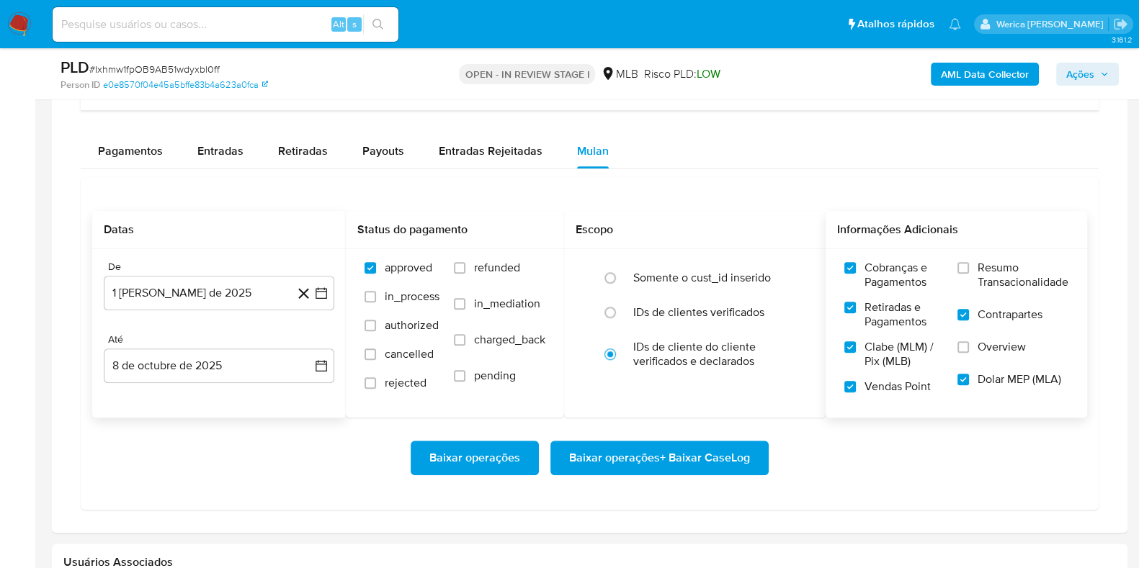
click at [969, 274] on input "Resumo Transacionalidade" at bounding box center [964, 268] width 12 height 12
click at [996, 352] on span "Overview" at bounding box center [1002, 347] width 48 height 14
click at [969, 352] on input "Overview" at bounding box center [964, 348] width 12 height 12
click at [706, 463] on span "Baixar operações + Baixar CaseLog" at bounding box center [659, 458] width 181 height 32
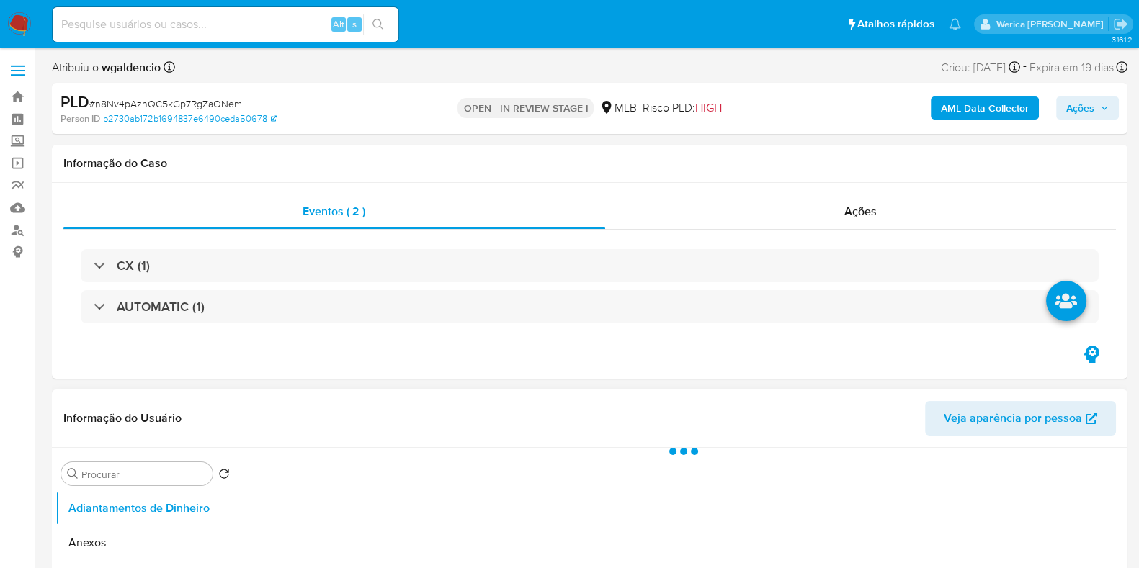
select select "10"
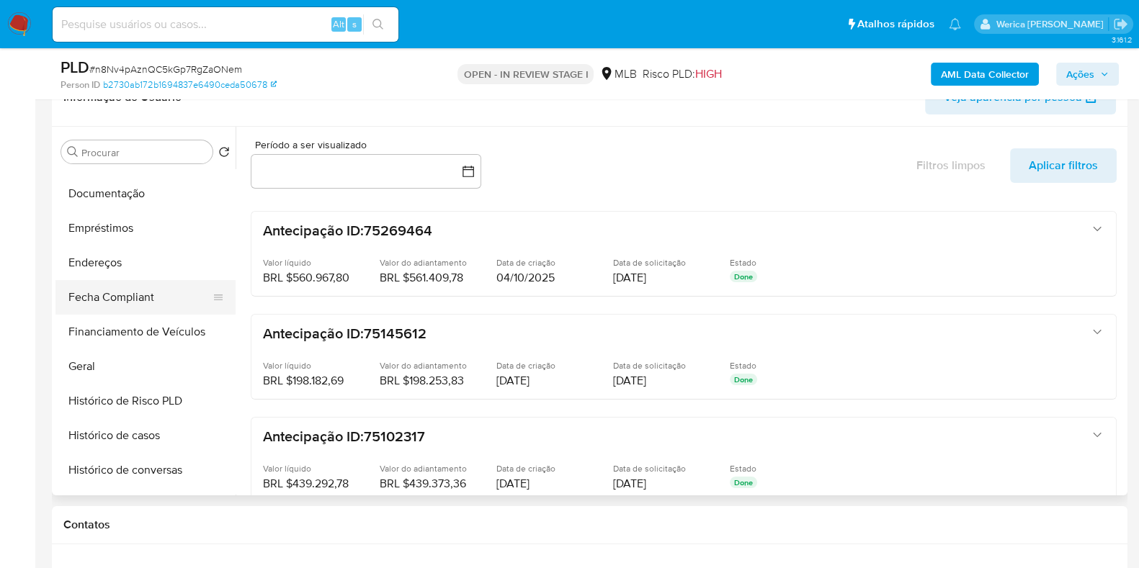
scroll to position [269, 0]
click at [117, 380] on button "Geral" at bounding box center [139, 366] width 169 height 35
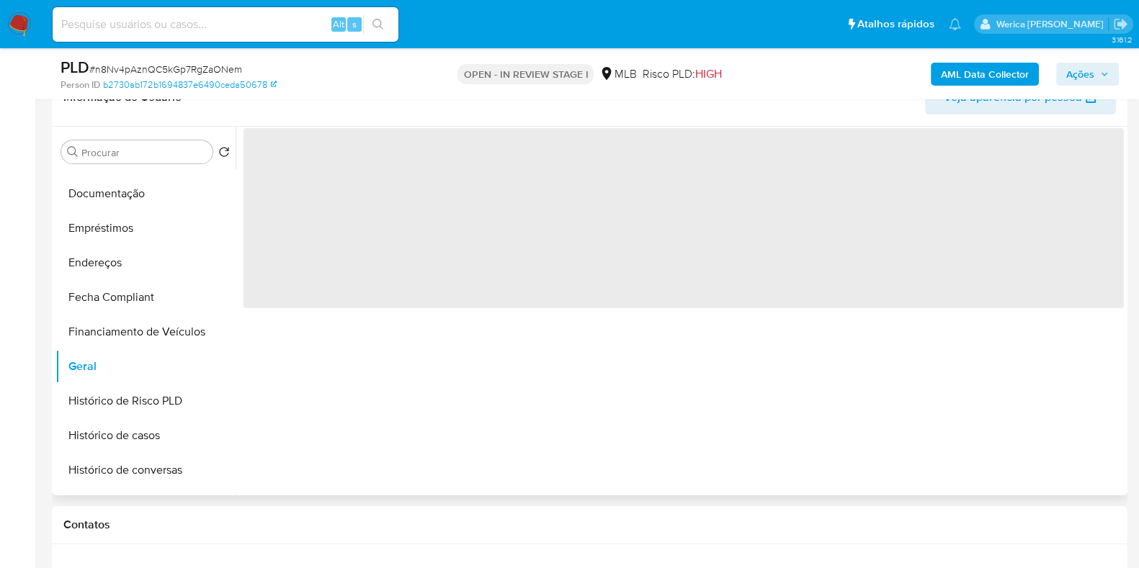
click at [419, 236] on span "‌" at bounding box center [684, 218] width 880 height 180
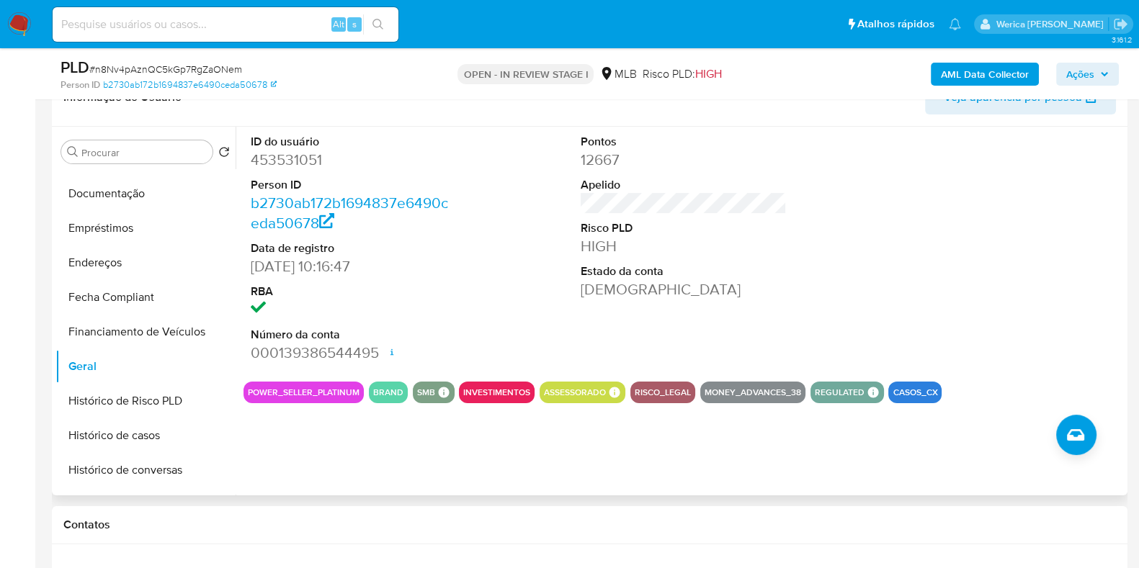
click at [272, 164] on dd "453531051" at bounding box center [354, 160] width 206 height 20
copy dd "453531051"
click at [153, 448] on button "Histórico de casos" at bounding box center [139, 436] width 169 height 35
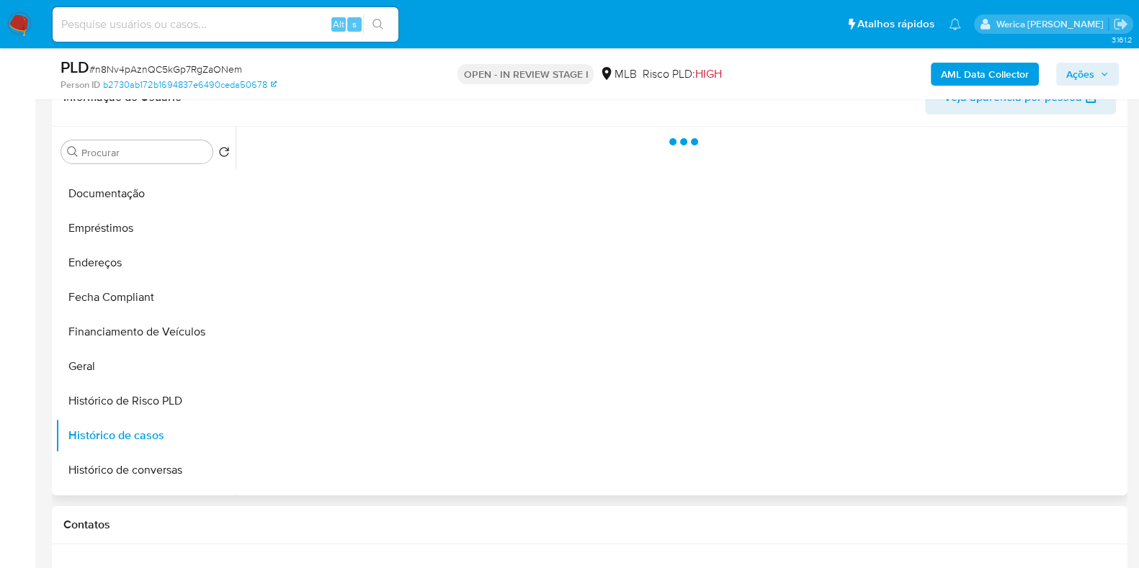
click at [355, 333] on div at bounding box center [680, 311] width 888 height 369
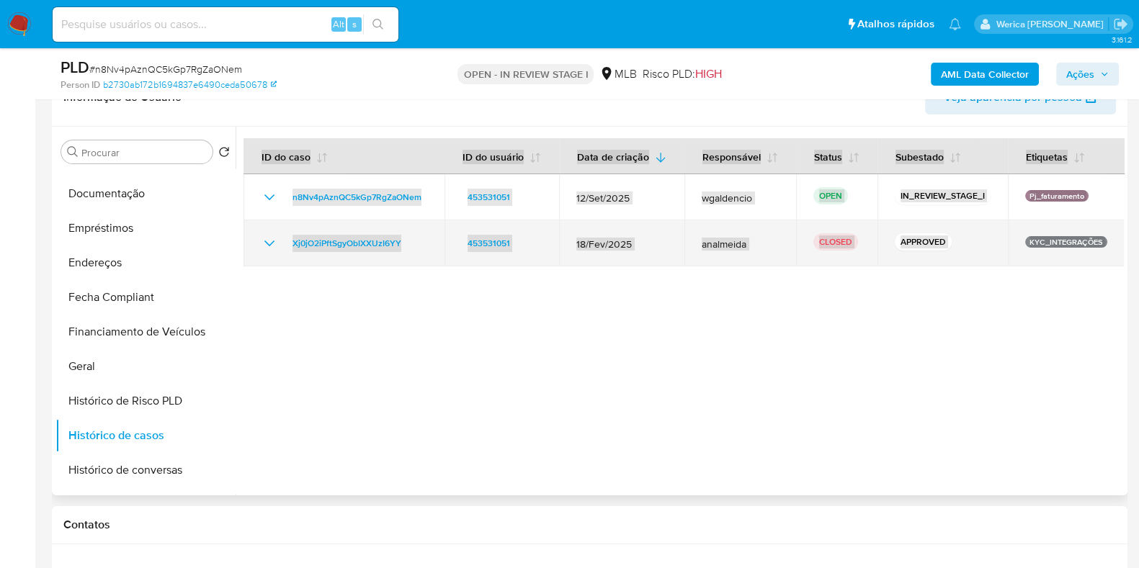
click at [553, 222] on td "453531051" at bounding box center [502, 243] width 115 height 46
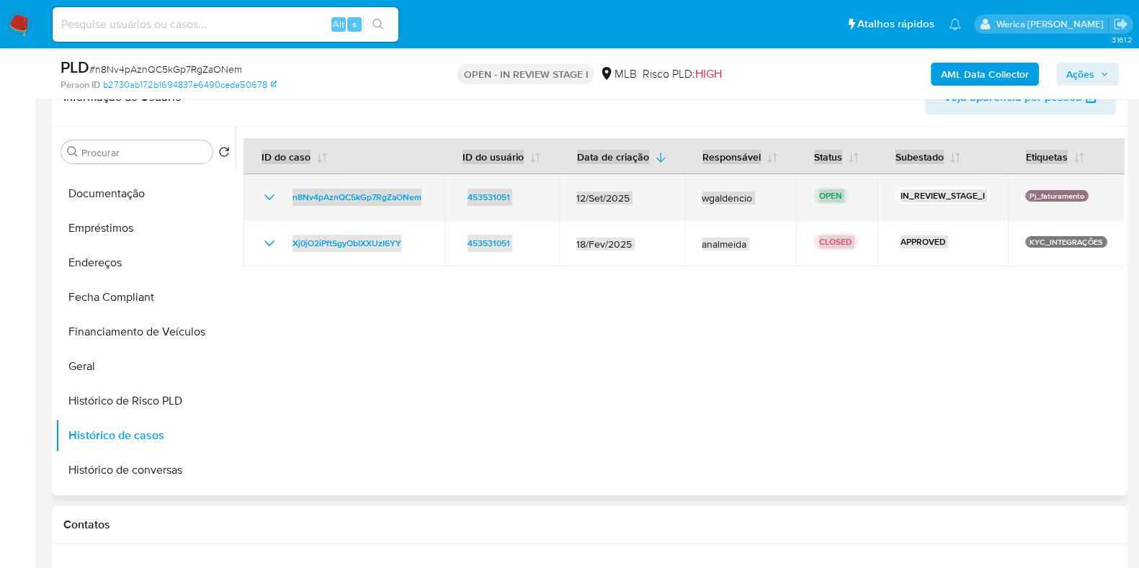
click at [541, 174] on td "453531051" at bounding box center [502, 197] width 115 height 46
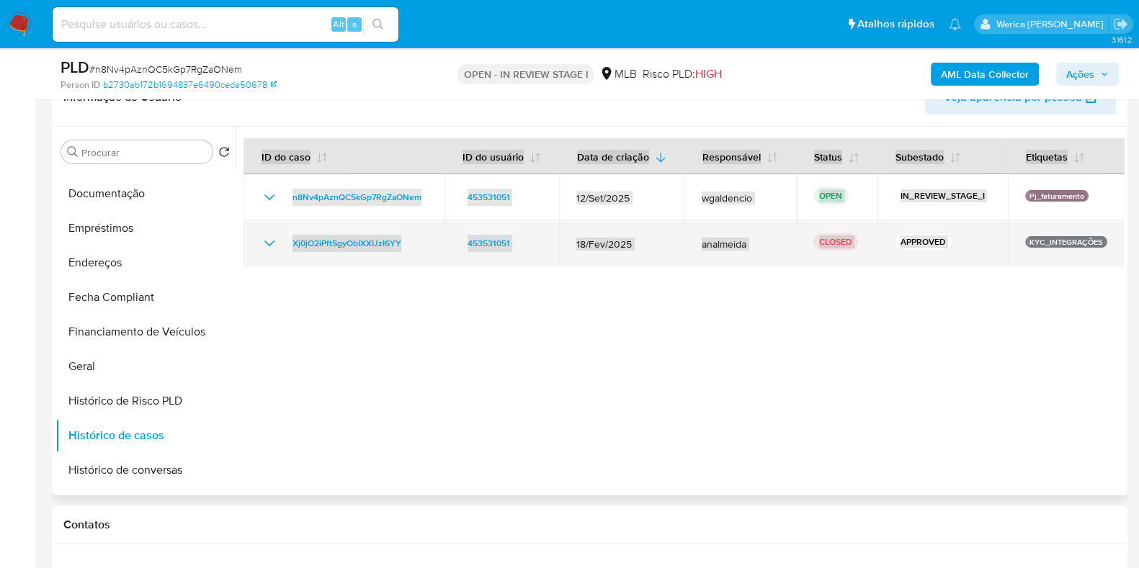
click at [569, 259] on td "18/Fev/2025" at bounding box center [621, 243] width 125 height 46
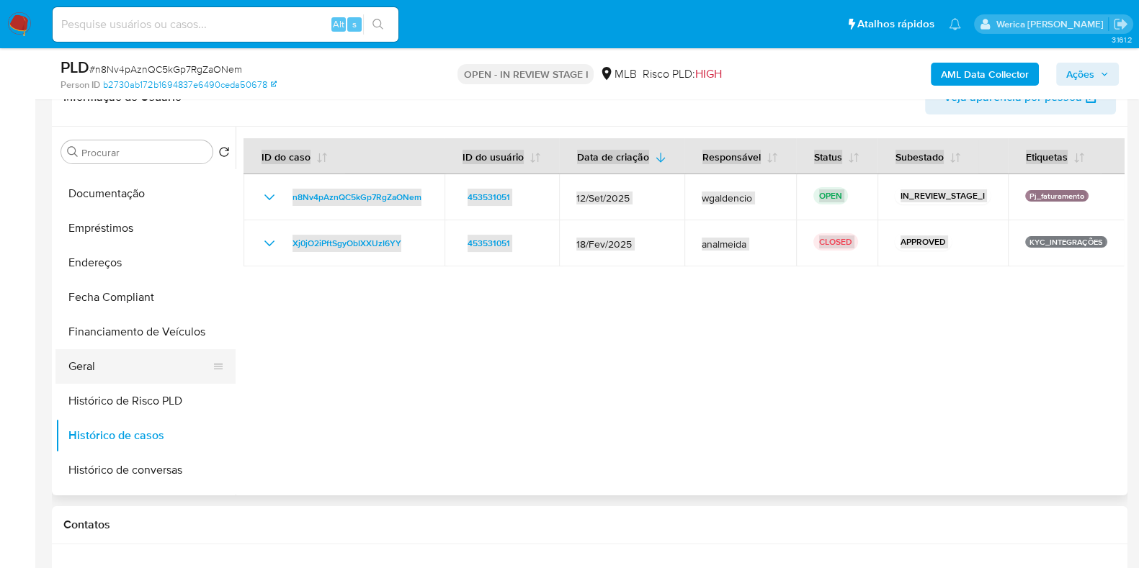
scroll to position [630, 0]
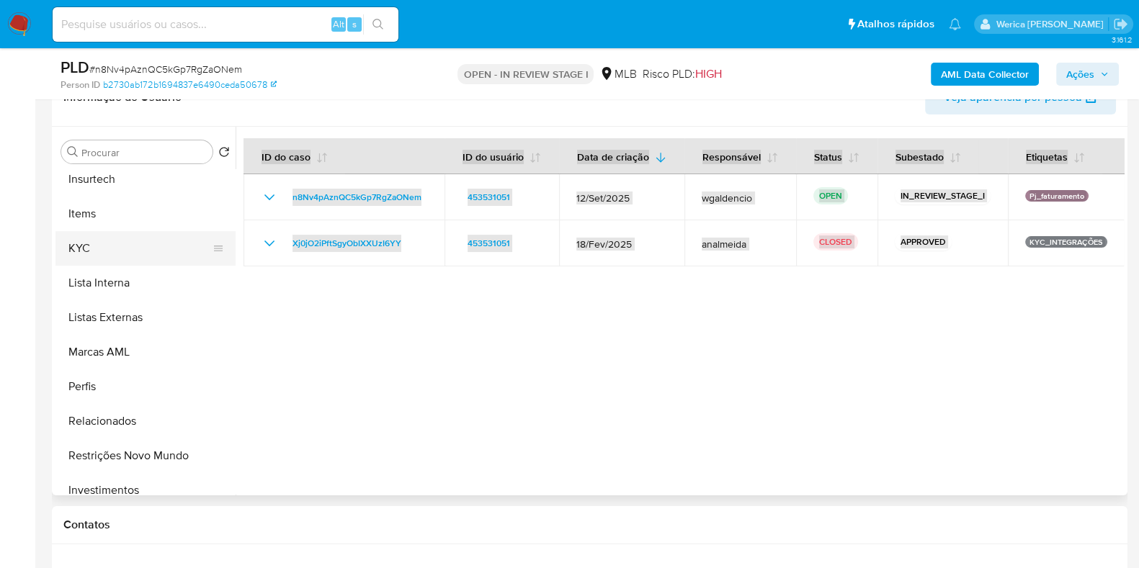
click at [101, 249] on button "KYC" at bounding box center [139, 248] width 169 height 35
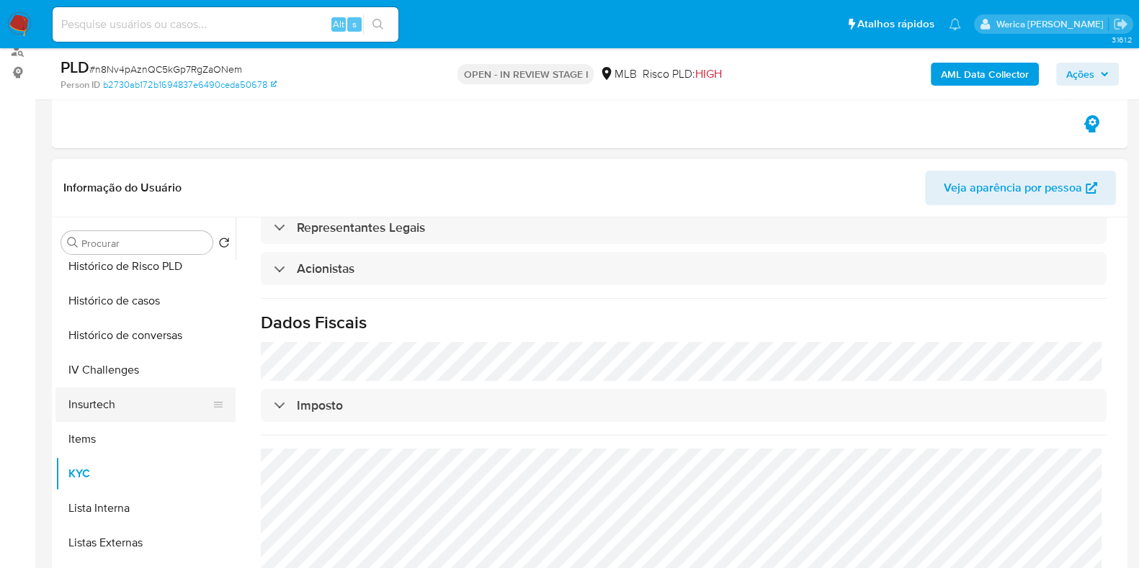
scroll to position [450, 0]
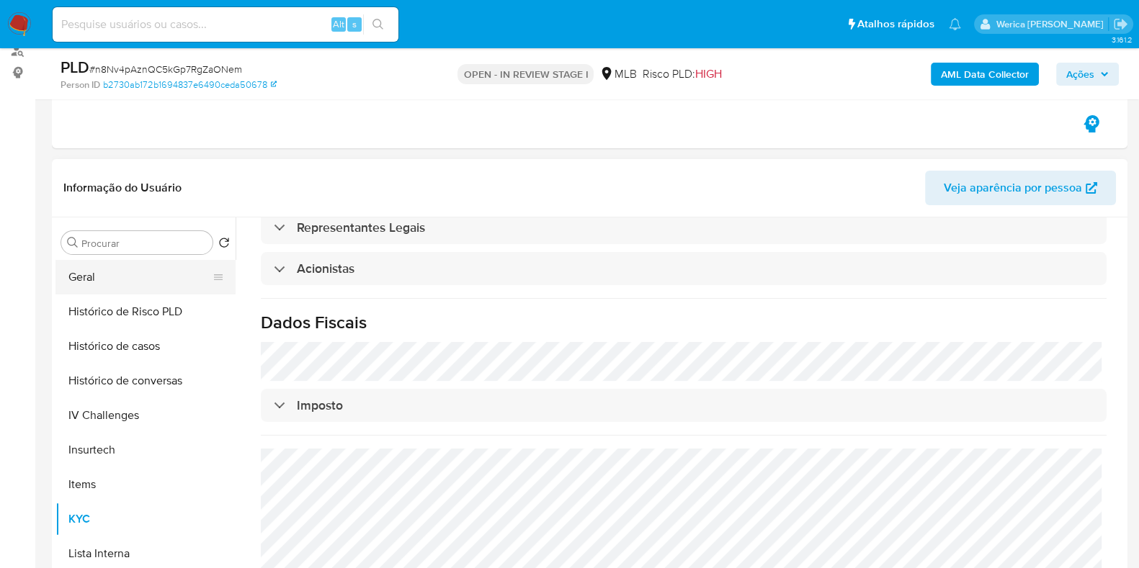
click at [89, 281] on button "Geral" at bounding box center [139, 277] width 169 height 35
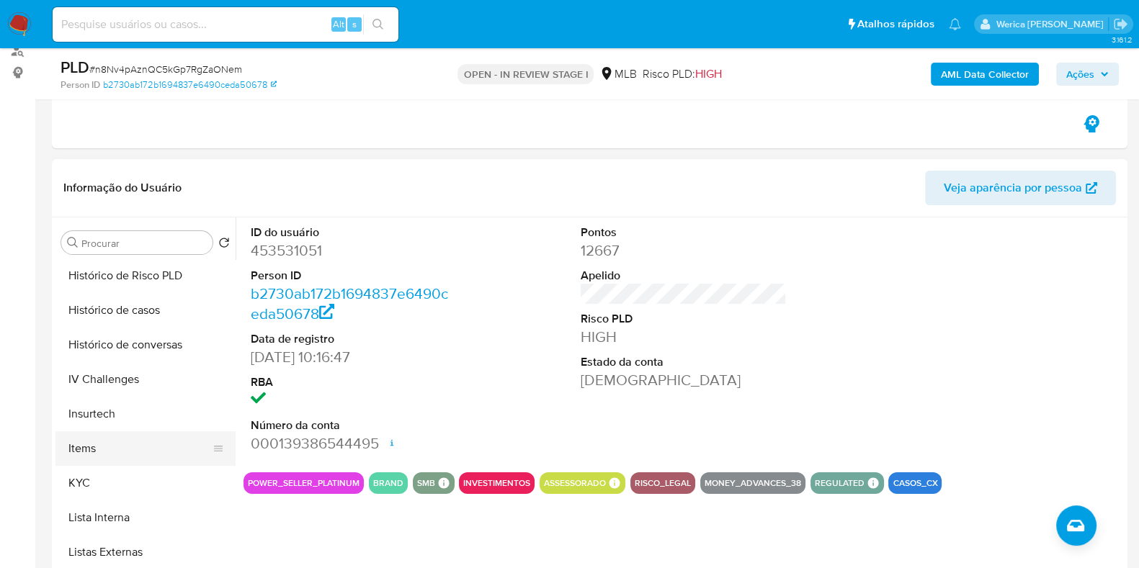
scroll to position [476, 0]
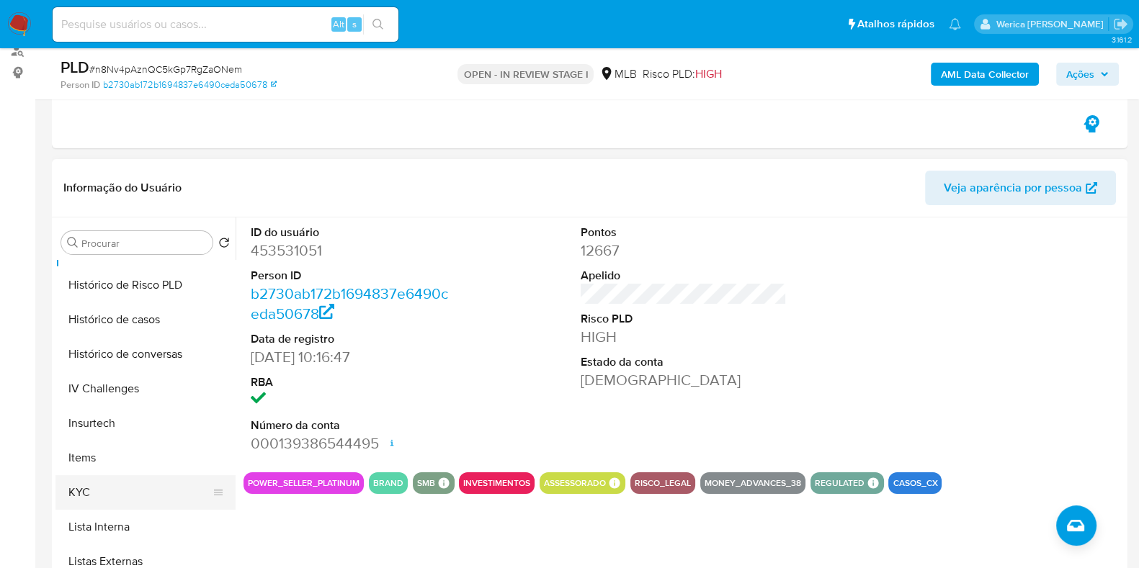
click at [104, 483] on button "KYC" at bounding box center [139, 493] width 169 height 35
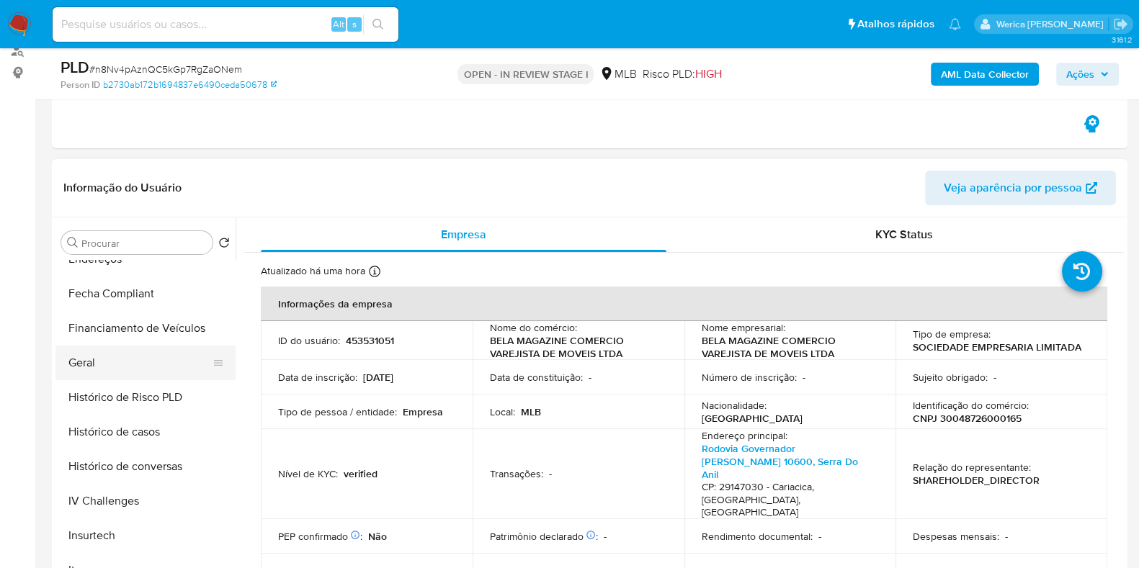
scroll to position [296, 0]
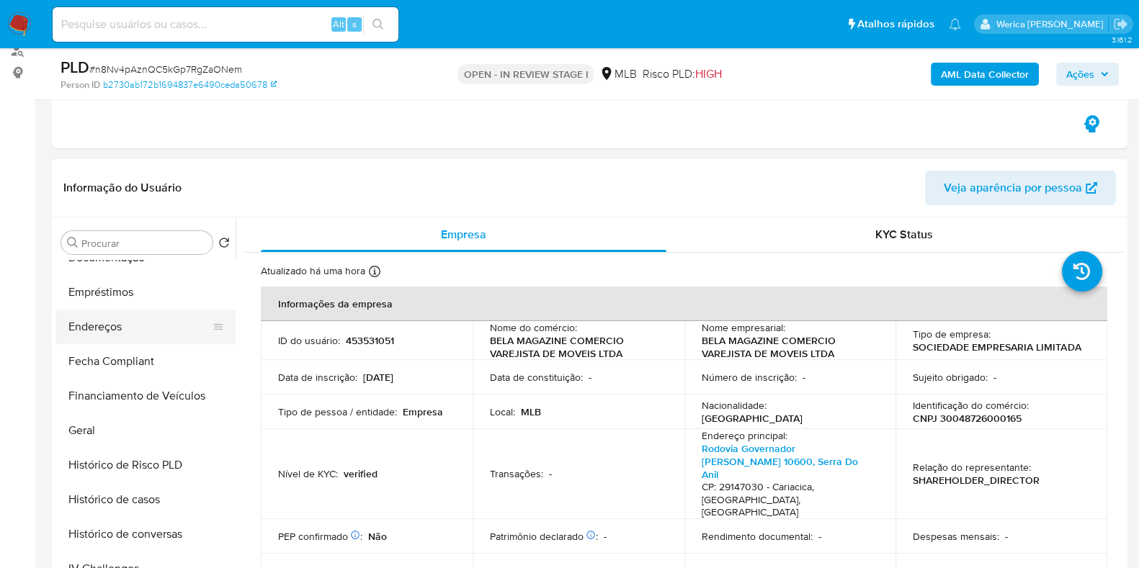
click at [163, 342] on button "Endereços" at bounding box center [139, 327] width 169 height 35
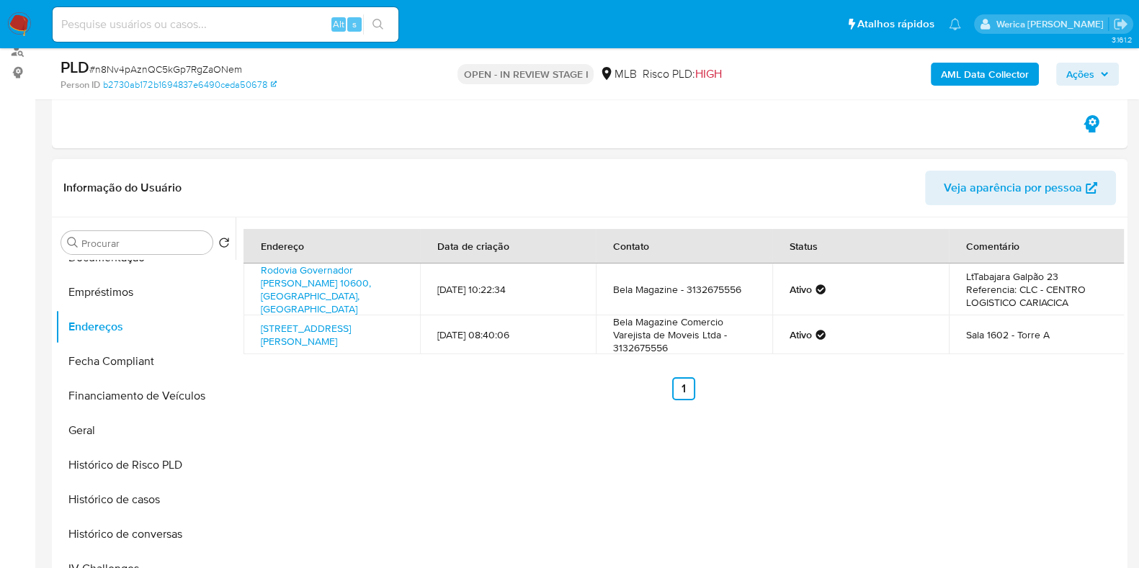
click at [821, 403] on div "Endereço Data de criação Contato Status Comentário Rodovia Governador Mário Cov…" at bounding box center [680, 402] width 888 height 369
click at [322, 284] on link "Rodovia Governador Mário Covas 10600, Cariacica, Espírito Santo, 29147030, Bras…" at bounding box center [316, 289] width 110 height 53
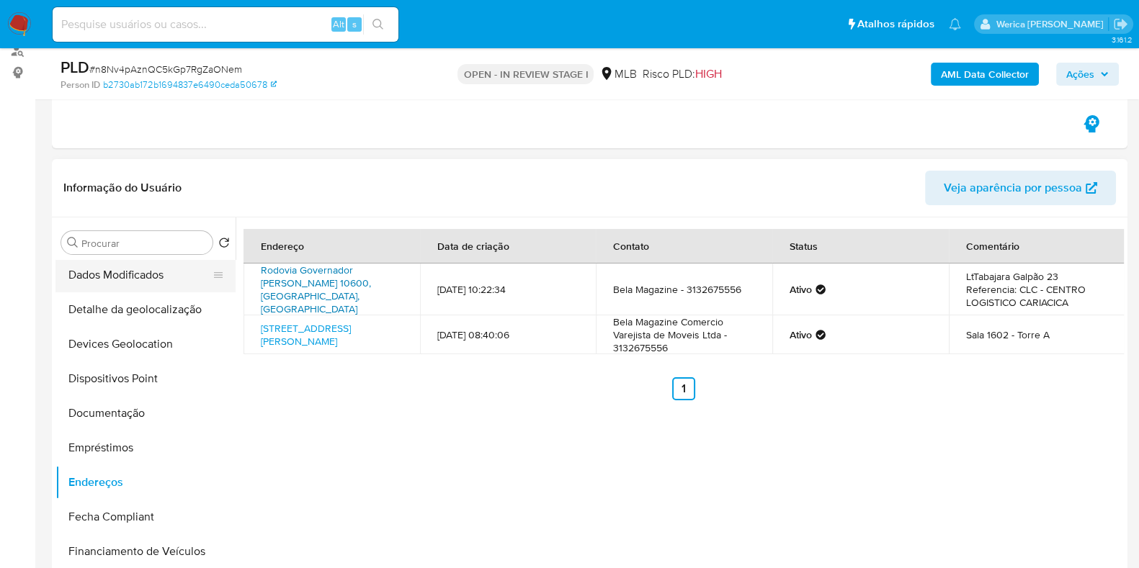
scroll to position [0, 0]
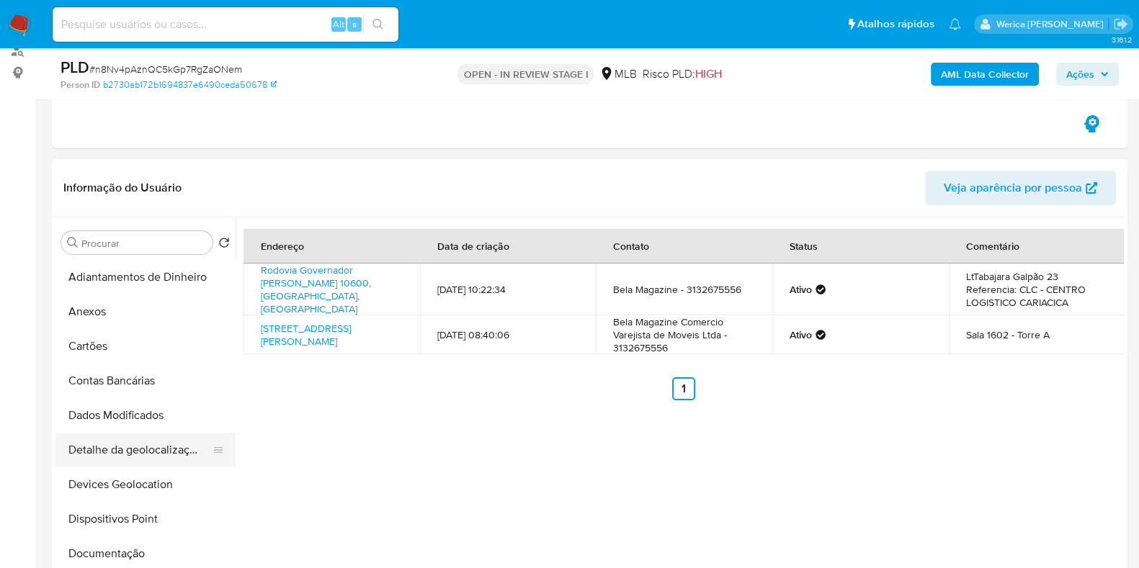
click at [132, 445] on button "Detalhe da geolocalização" at bounding box center [139, 450] width 169 height 35
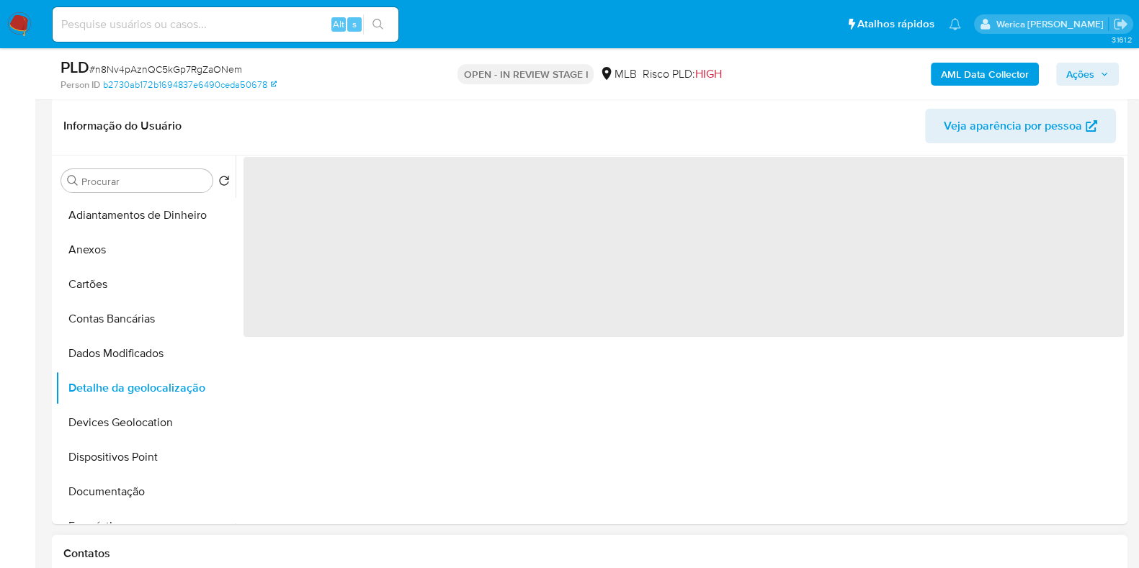
scroll to position [270, 0]
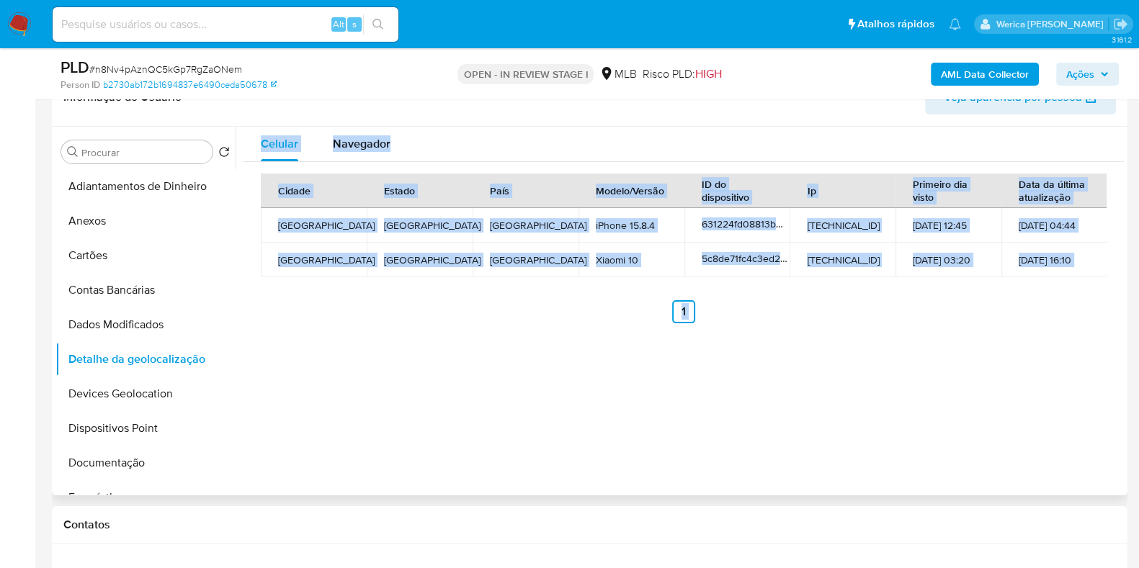
click at [728, 450] on div "Celular Navegador Cidade Estado País Modelo/Versão ID do dispositivo Ip Primeir…" at bounding box center [680, 311] width 888 height 369
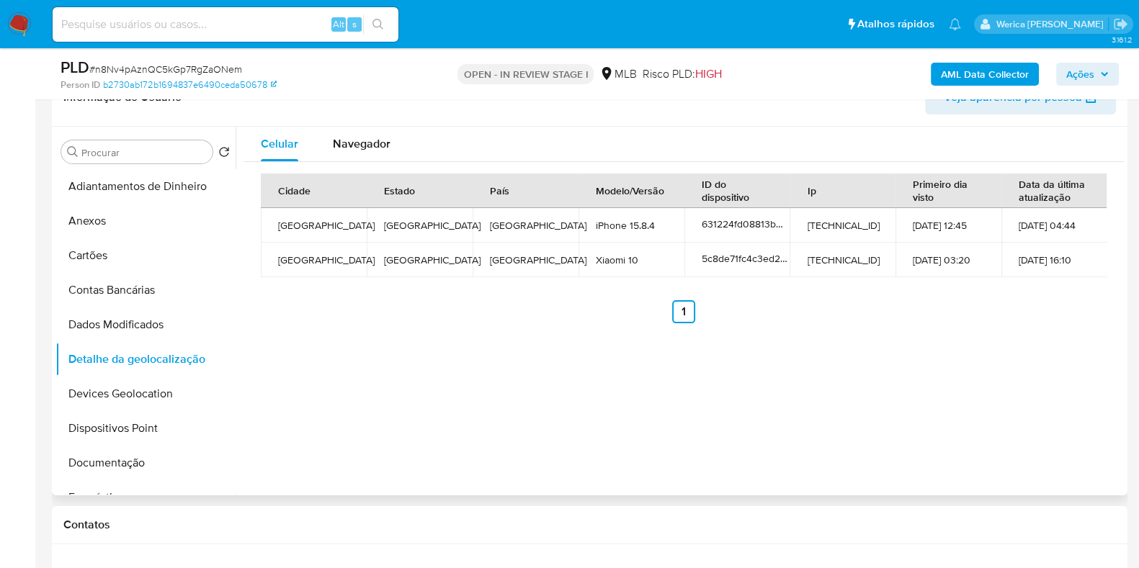
drag, startPoint x: 724, startPoint y: 495, endPoint x: 744, endPoint y: 434, distance: 64.5
click at [724, 495] on div "Celular Navegador Cidade Estado País Modelo/Versão ID do dispositivo Ip Primeir…" at bounding box center [680, 311] width 888 height 369
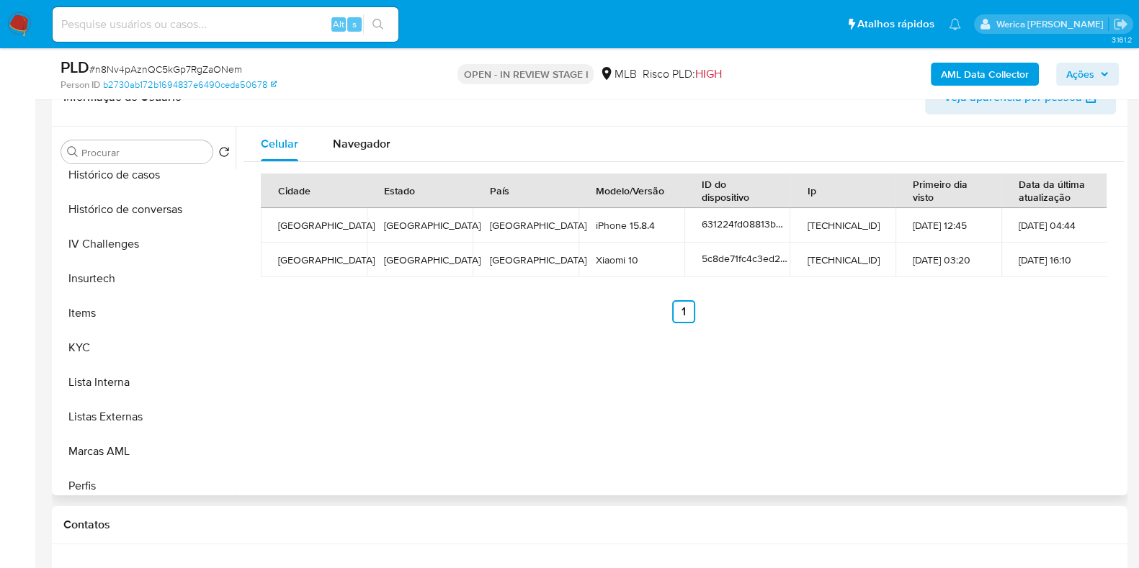
scroll to position [630, 0]
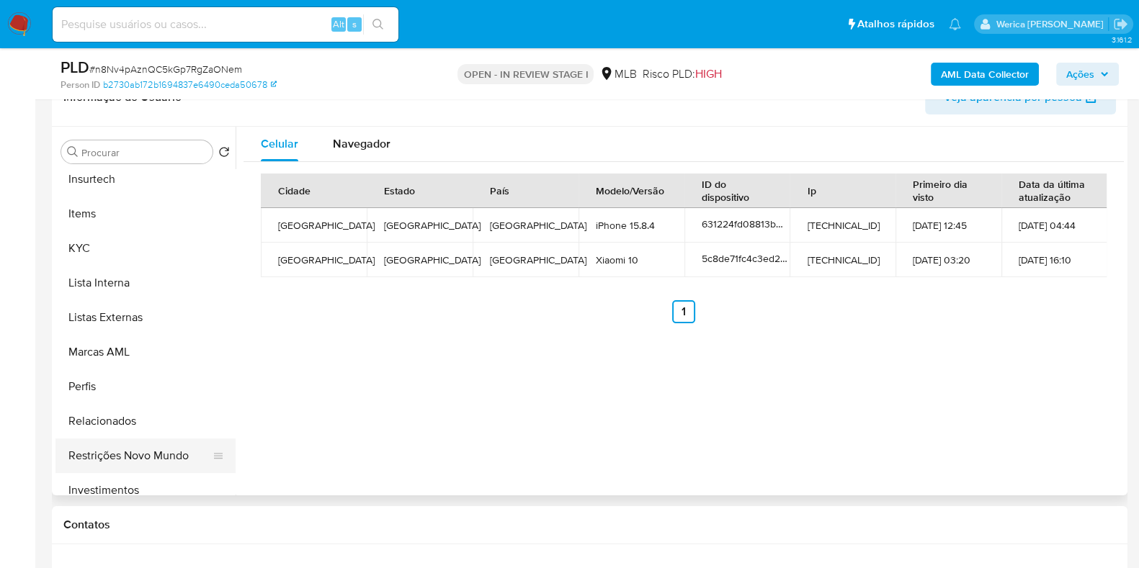
click at [161, 464] on button "Restrições Novo Mundo" at bounding box center [139, 456] width 169 height 35
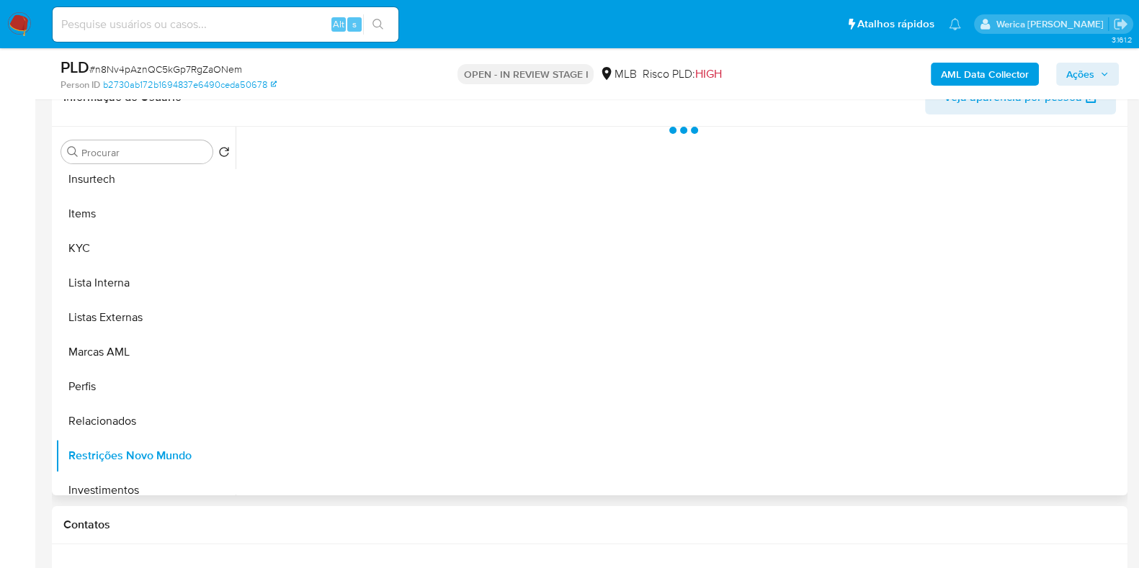
click at [432, 244] on div at bounding box center [680, 311] width 888 height 369
click at [402, 168] on div at bounding box center [680, 311] width 888 height 369
click at [393, 169] on div at bounding box center [680, 311] width 888 height 369
click at [382, 158] on div at bounding box center [680, 311] width 888 height 369
click at [357, 153] on div at bounding box center [680, 311] width 888 height 369
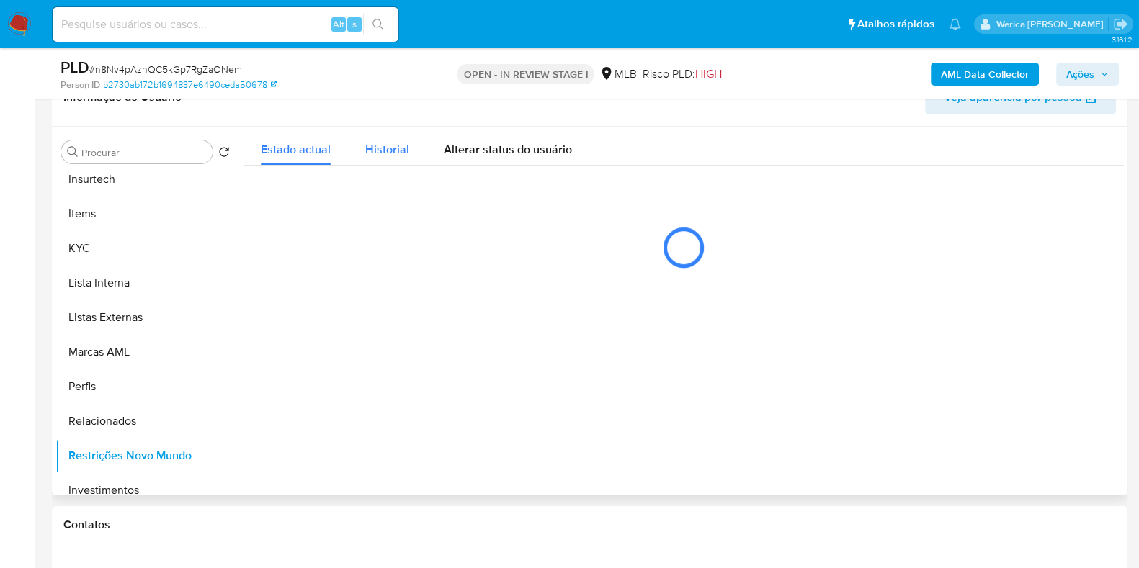
click at [378, 153] on span "Historial" at bounding box center [387, 149] width 44 height 17
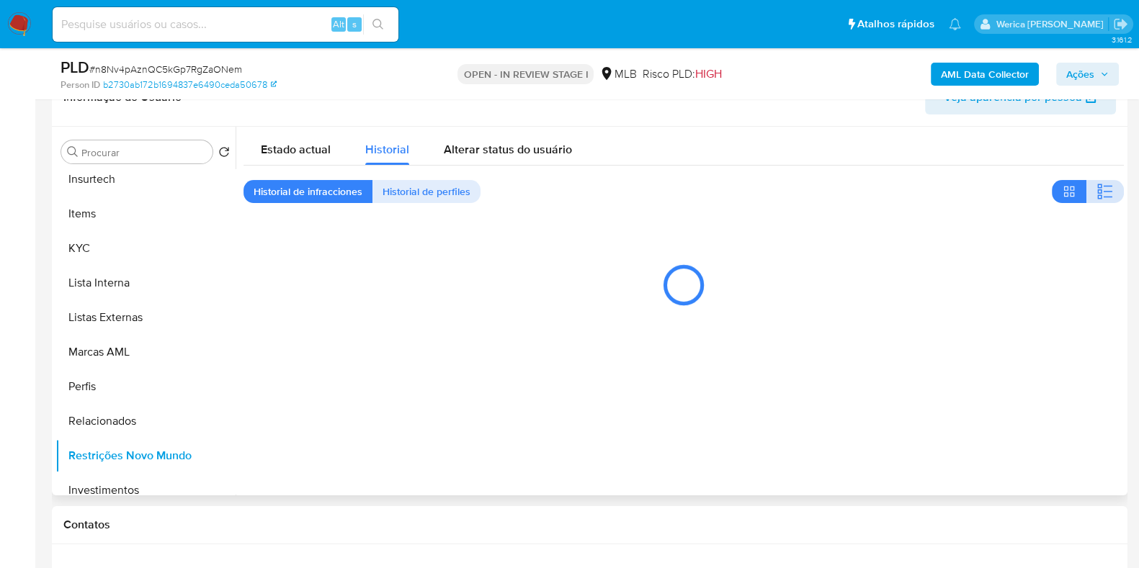
click at [1104, 197] on icon "button" at bounding box center [1108, 197] width 9 height 1
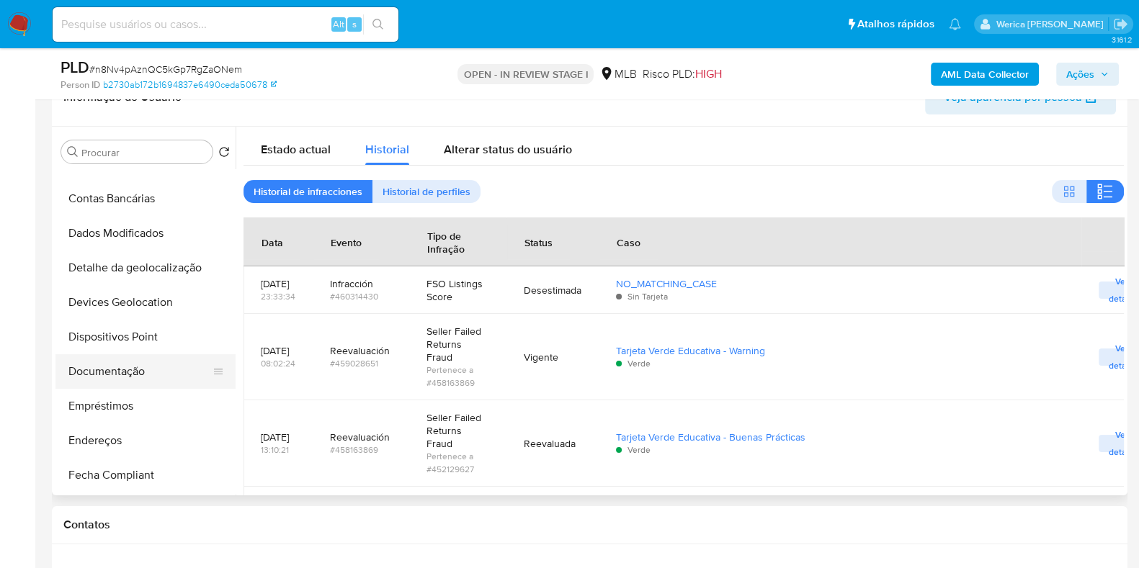
scroll to position [89, 0]
click at [118, 342] on button "Dispositivos Point" at bounding box center [139, 339] width 169 height 35
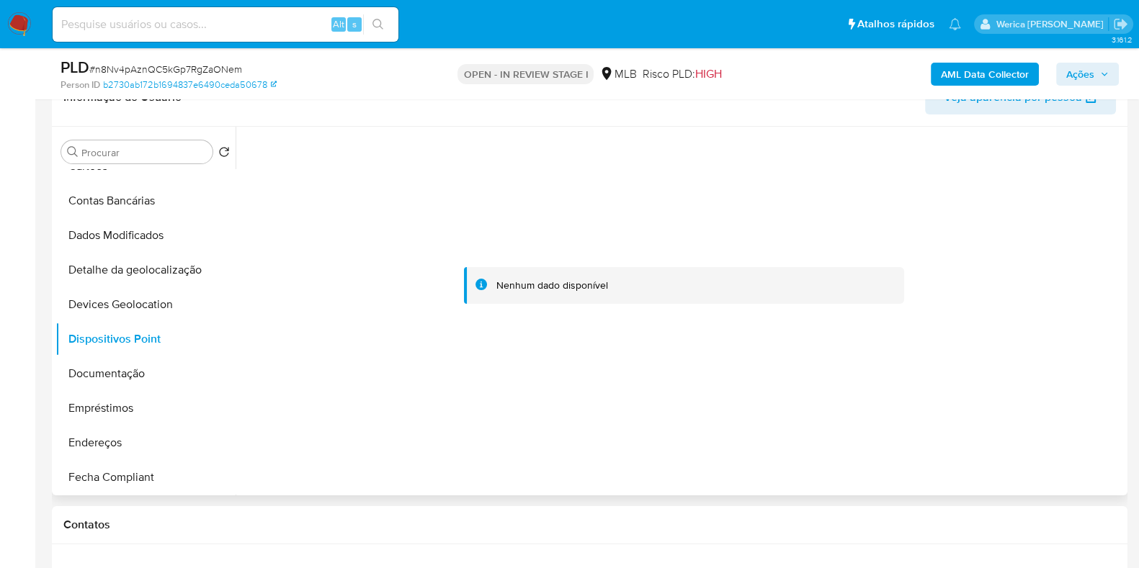
drag, startPoint x: 988, startPoint y: 458, endPoint x: 957, endPoint y: 277, distance: 183.5
click at [988, 458] on div at bounding box center [680, 311] width 888 height 369
click at [133, 372] on button "Documentação" at bounding box center [139, 374] width 169 height 35
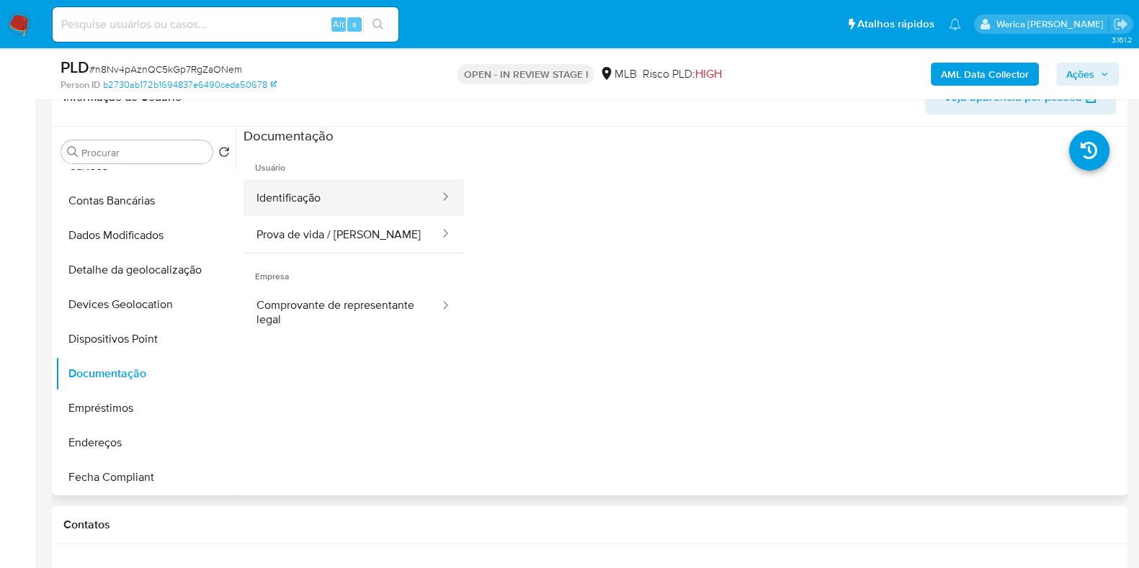
click at [329, 191] on button "Identificação" at bounding box center [342, 197] width 197 height 37
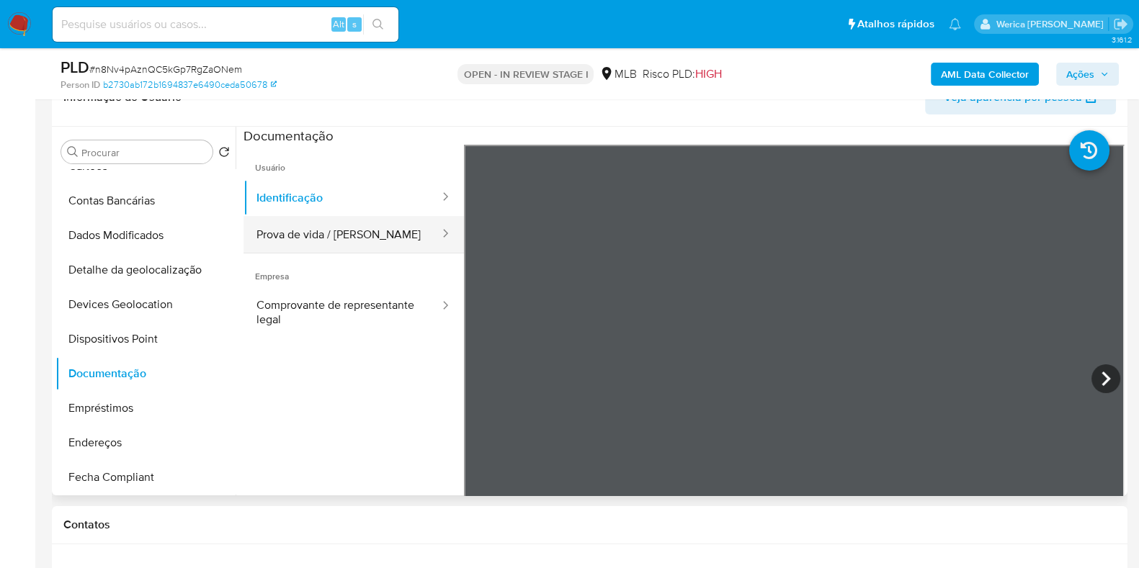
click at [397, 233] on button "Prova de vida / Selfie" at bounding box center [342, 234] width 197 height 37
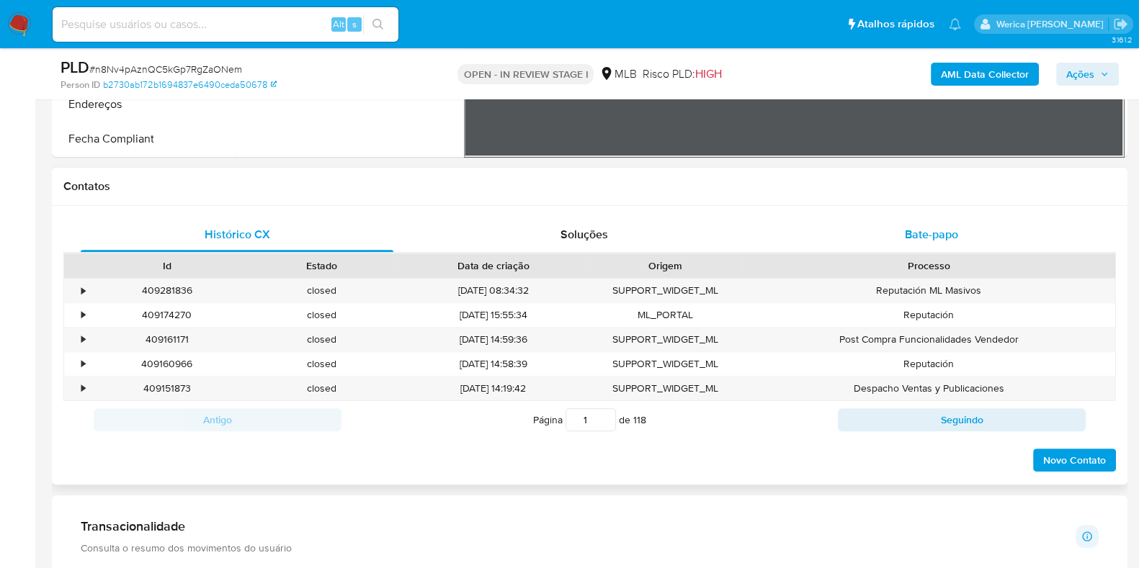
scroll to position [540, 0]
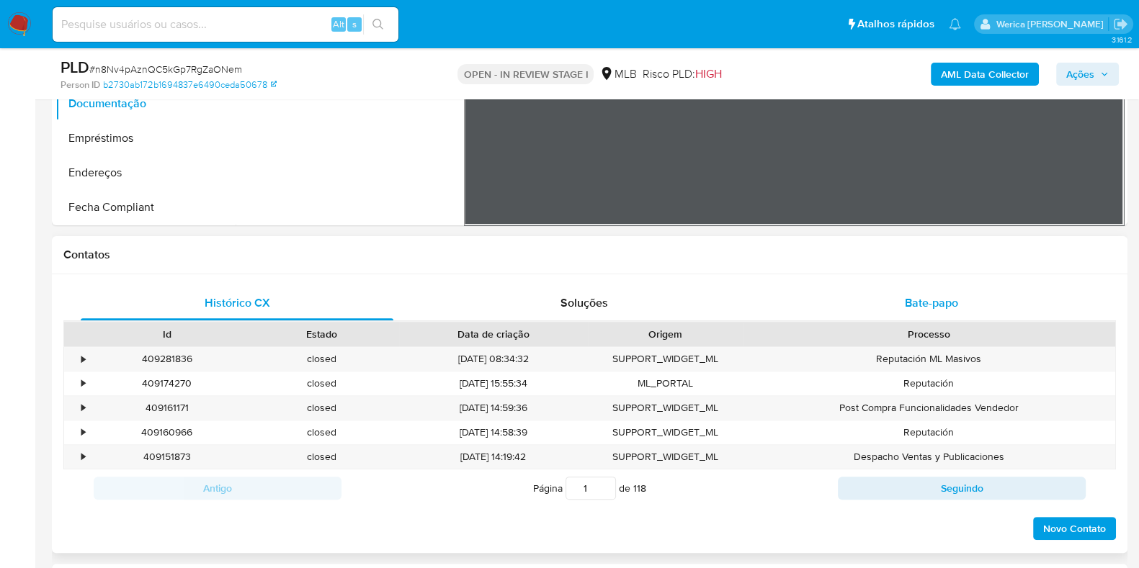
click at [918, 287] on div "Bate-papo" at bounding box center [931, 303] width 313 height 35
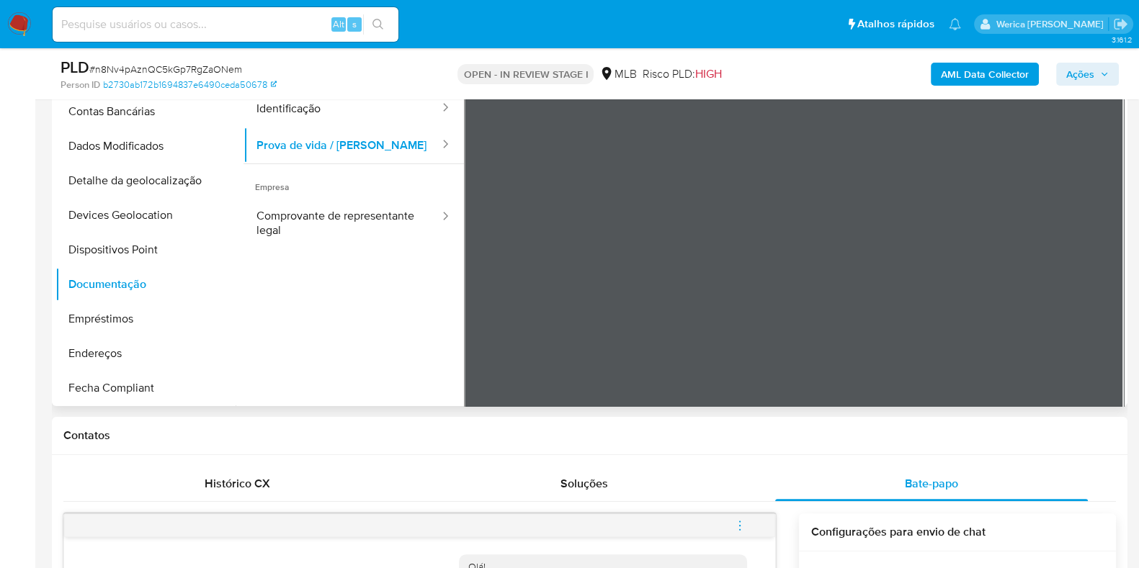
scroll to position [270, 0]
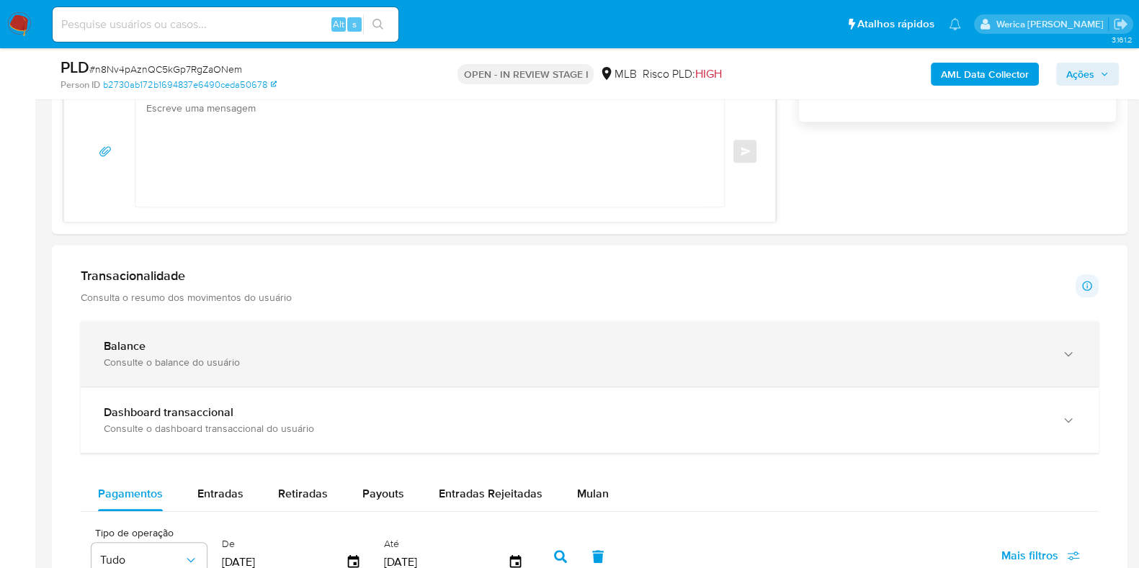
click at [250, 349] on div "Balance" at bounding box center [575, 346] width 943 height 14
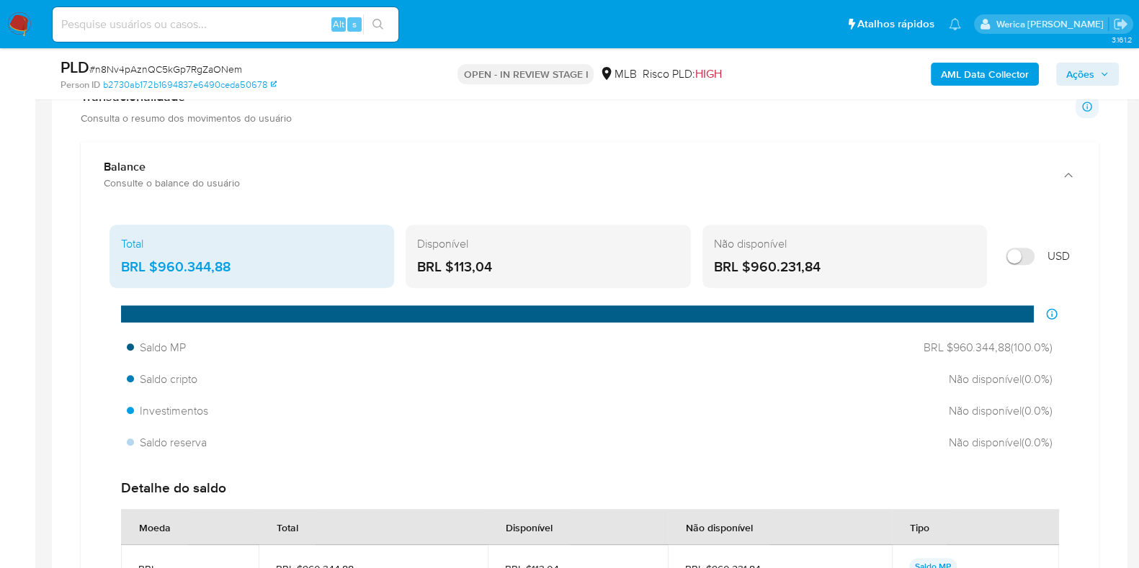
scroll to position [1277, 0]
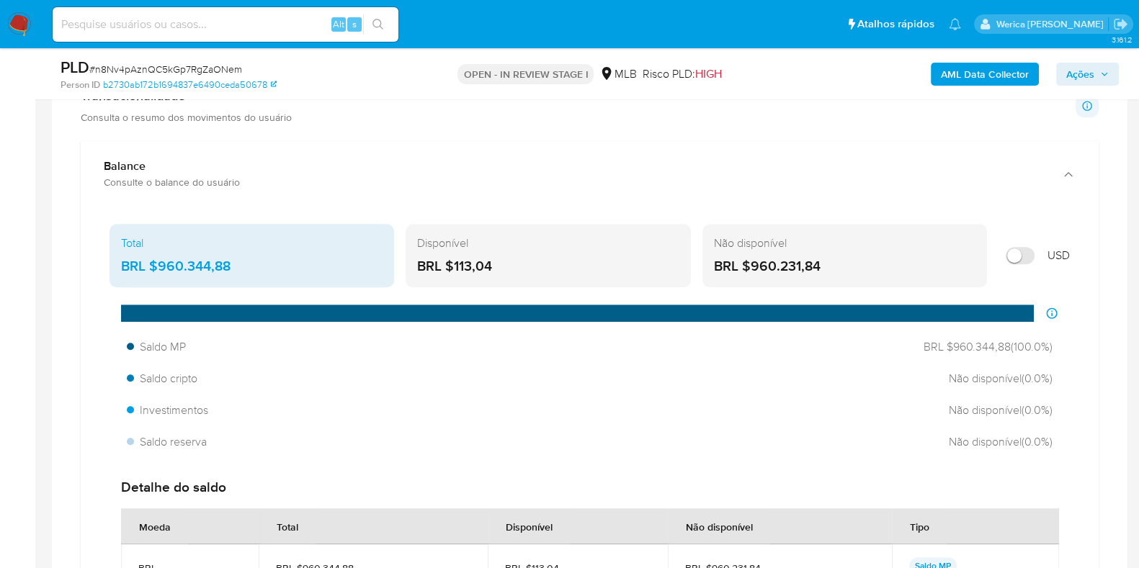
drag, startPoint x: 157, startPoint y: 266, endPoint x: 258, endPoint y: 268, distance: 100.9
click at [258, 268] on div "BRL $960.344,88" at bounding box center [252, 266] width 262 height 19
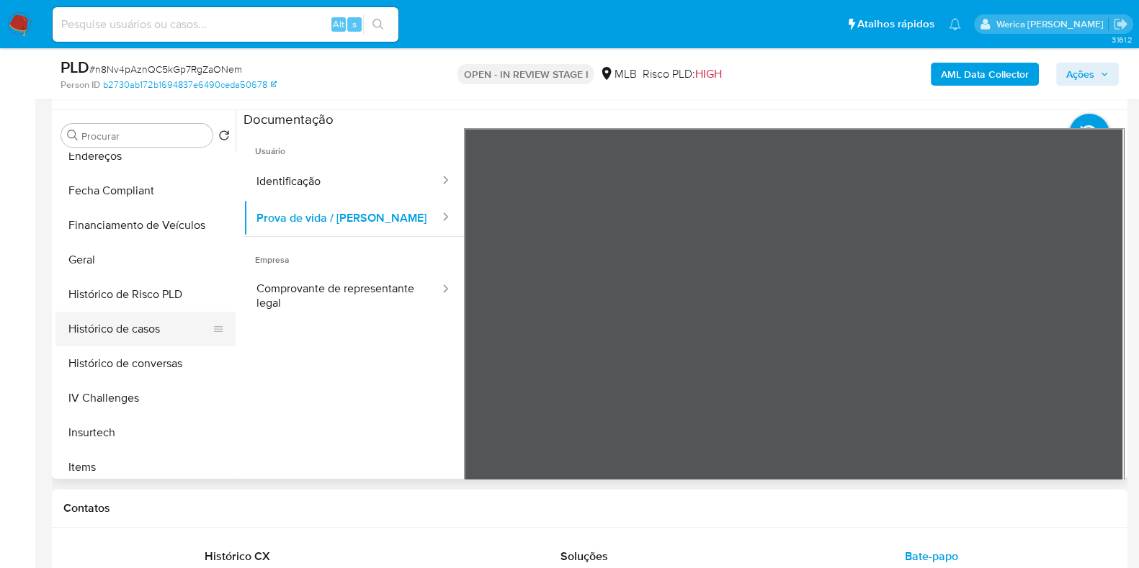
scroll to position [630, 0]
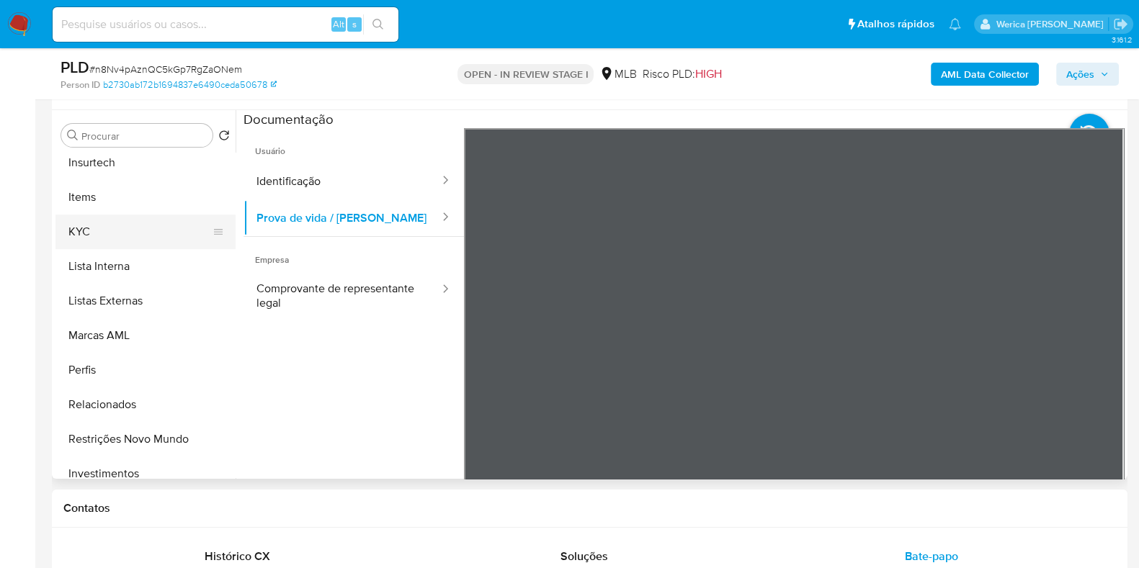
click at [133, 239] on button "KYC" at bounding box center [139, 232] width 169 height 35
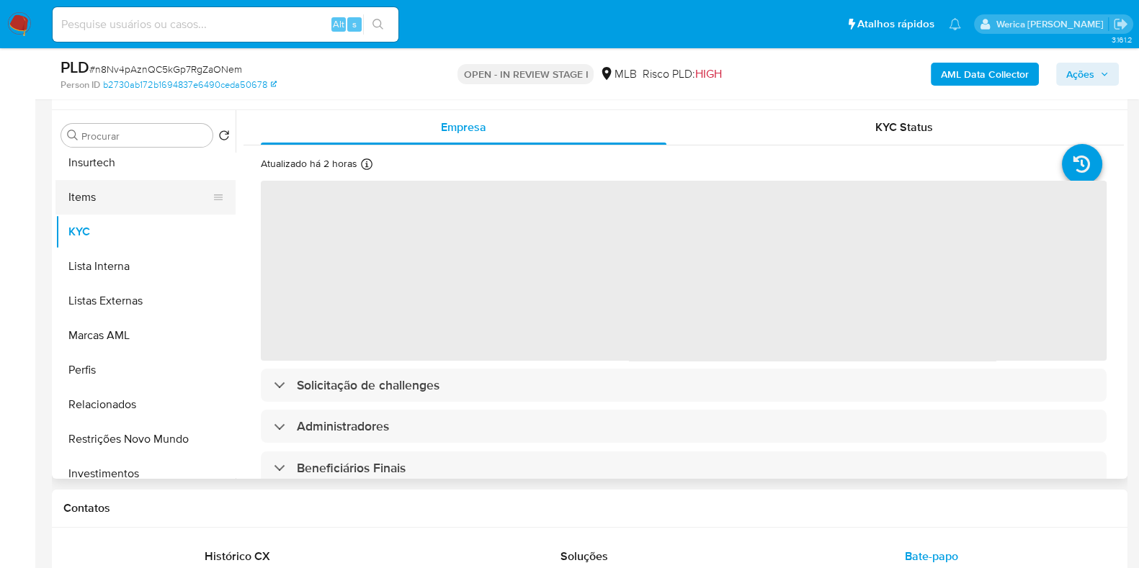
click at [141, 183] on button "Items" at bounding box center [139, 197] width 169 height 35
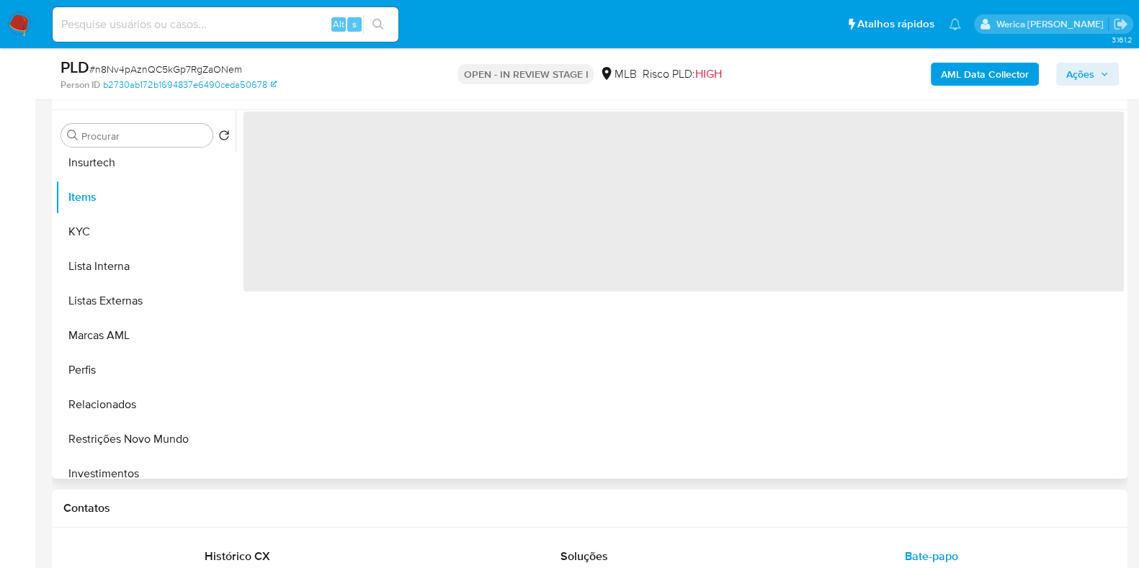
click at [555, 270] on span "‌" at bounding box center [684, 202] width 880 height 180
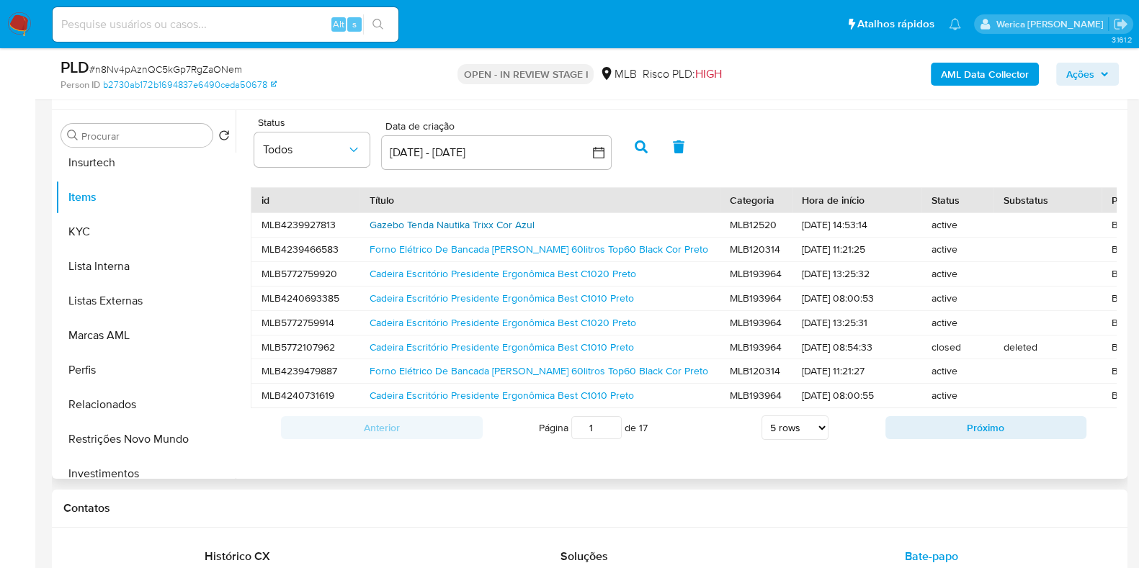
click at [456, 222] on link "Gazebo Tenda Nautika Trixx Cor Azul" at bounding box center [452, 225] width 165 height 14
click at [976, 71] on b "AML Data Collector" at bounding box center [985, 74] width 88 height 23
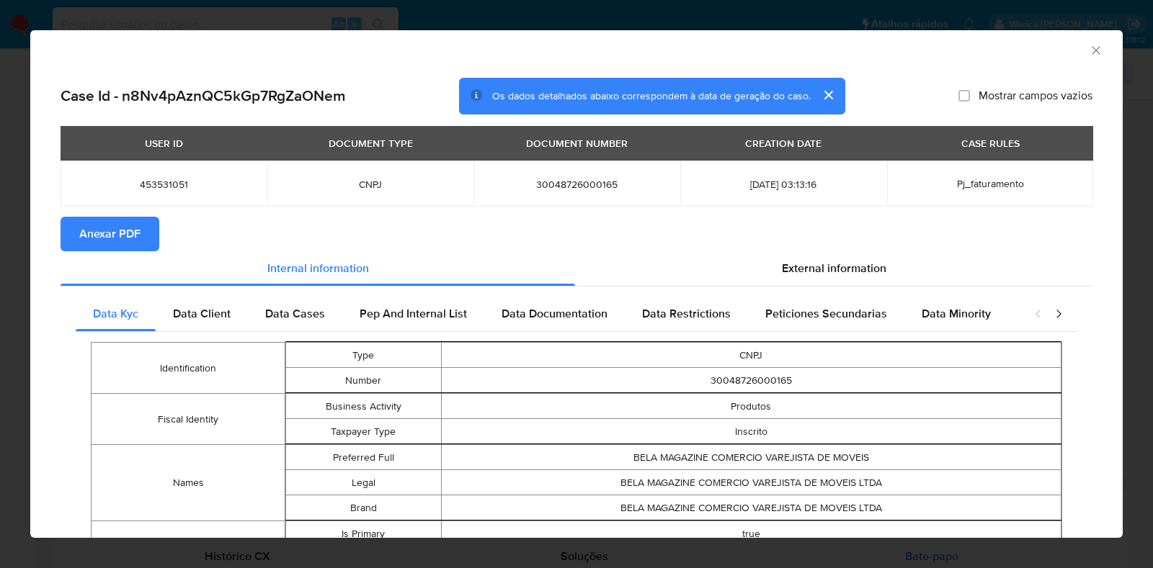
click at [126, 243] on span "Anexar PDF" at bounding box center [109, 234] width 61 height 32
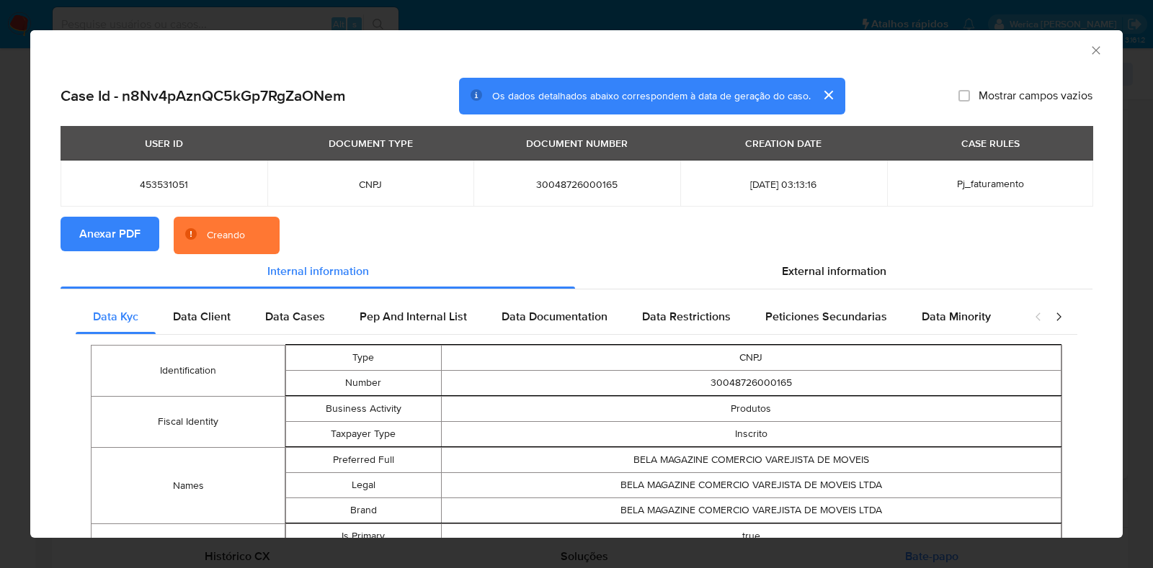
click at [1089, 55] on icon "Fechar a janela" at bounding box center [1096, 50] width 14 height 14
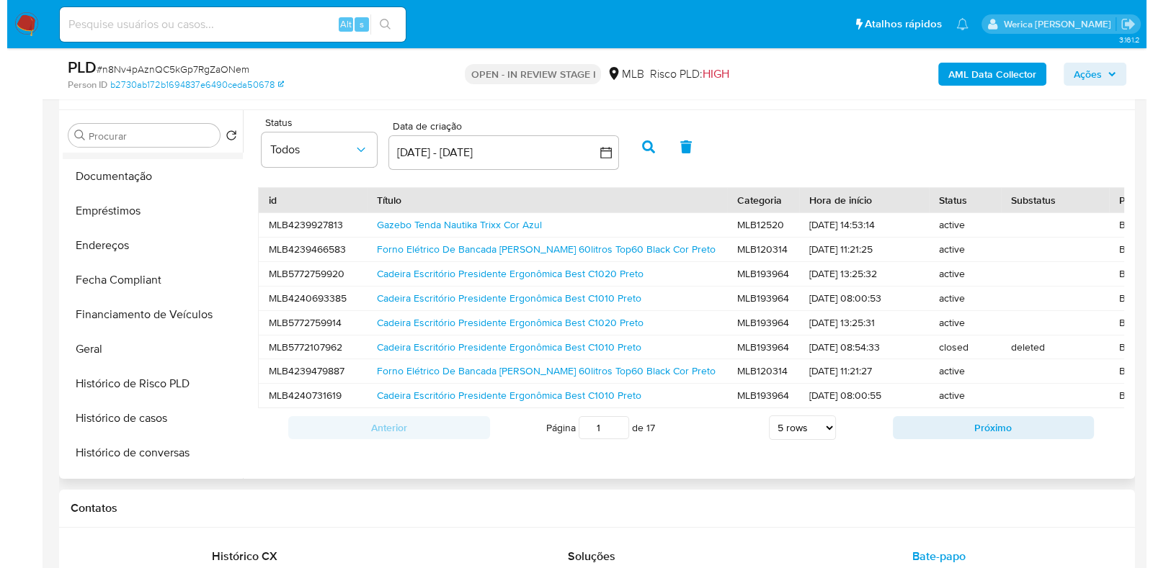
scroll to position [0, 0]
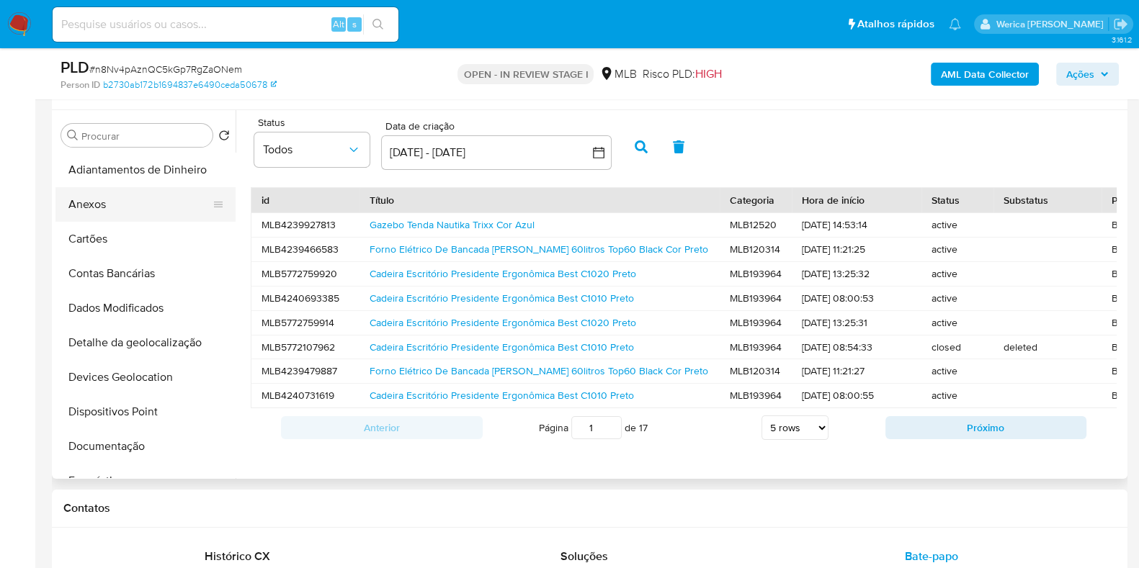
click at [106, 202] on button "Anexos" at bounding box center [139, 204] width 169 height 35
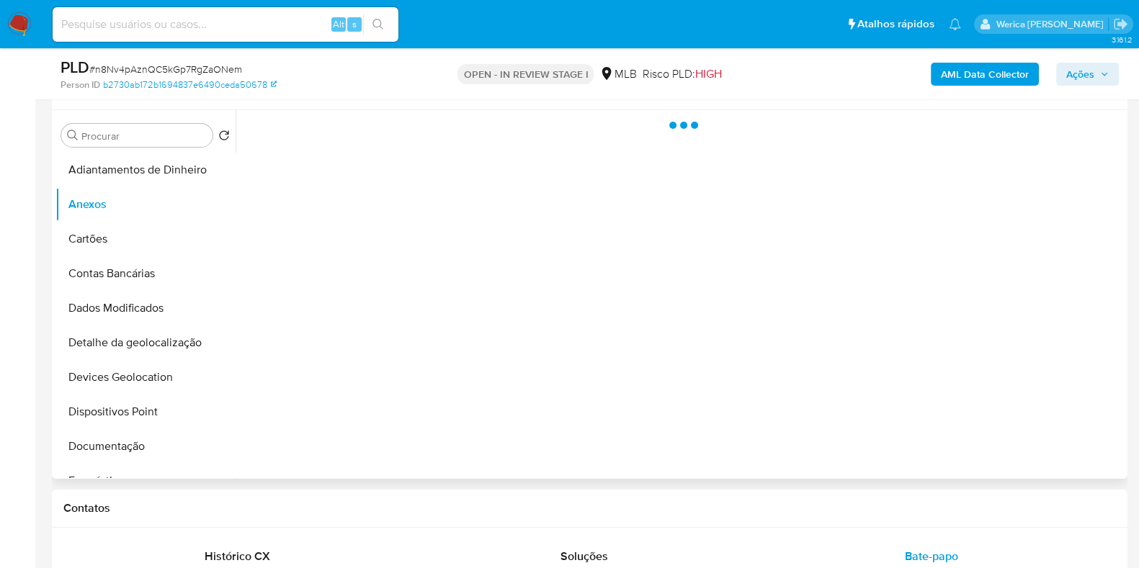
click at [966, 406] on div at bounding box center [680, 294] width 888 height 369
click at [881, 342] on div at bounding box center [680, 294] width 888 height 369
click at [1035, 336] on div at bounding box center [680, 294] width 888 height 369
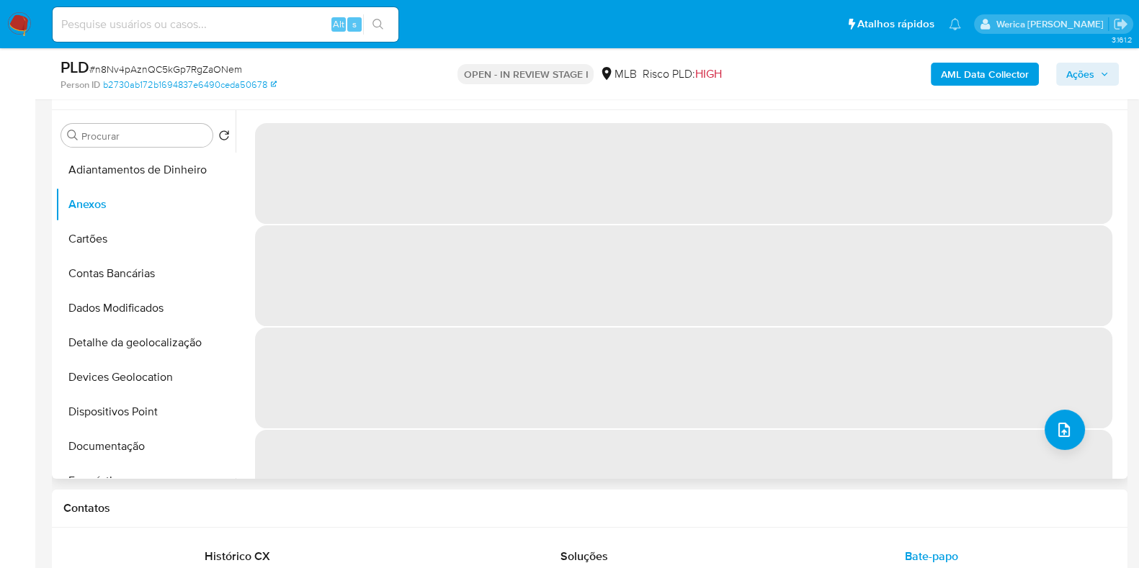
click at [1020, 360] on span "‌" at bounding box center [683, 378] width 857 height 101
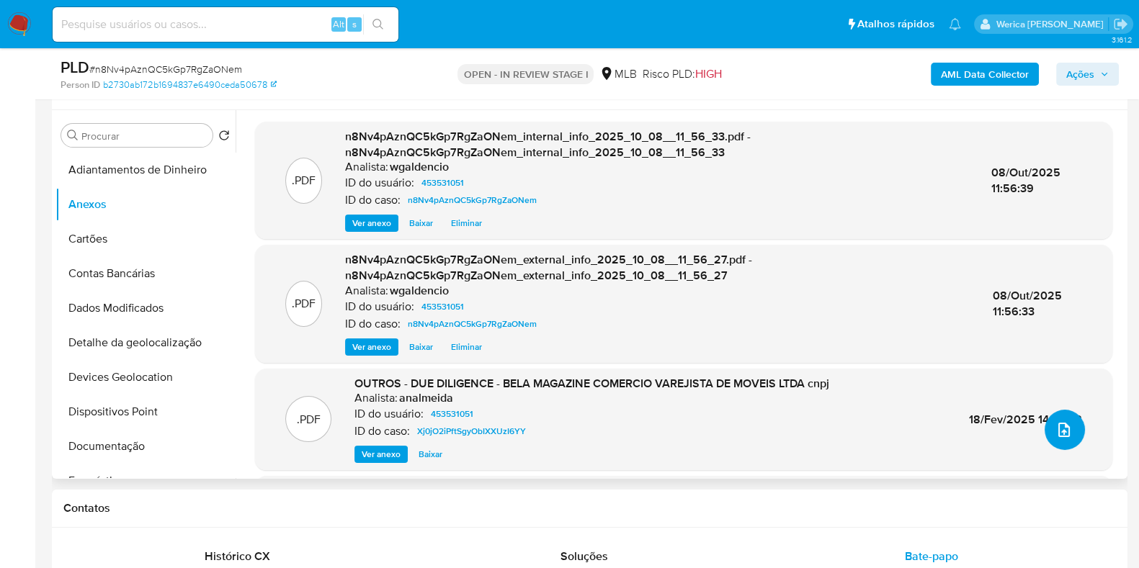
click at [1048, 427] on button "upload-file" at bounding box center [1065, 430] width 40 height 40
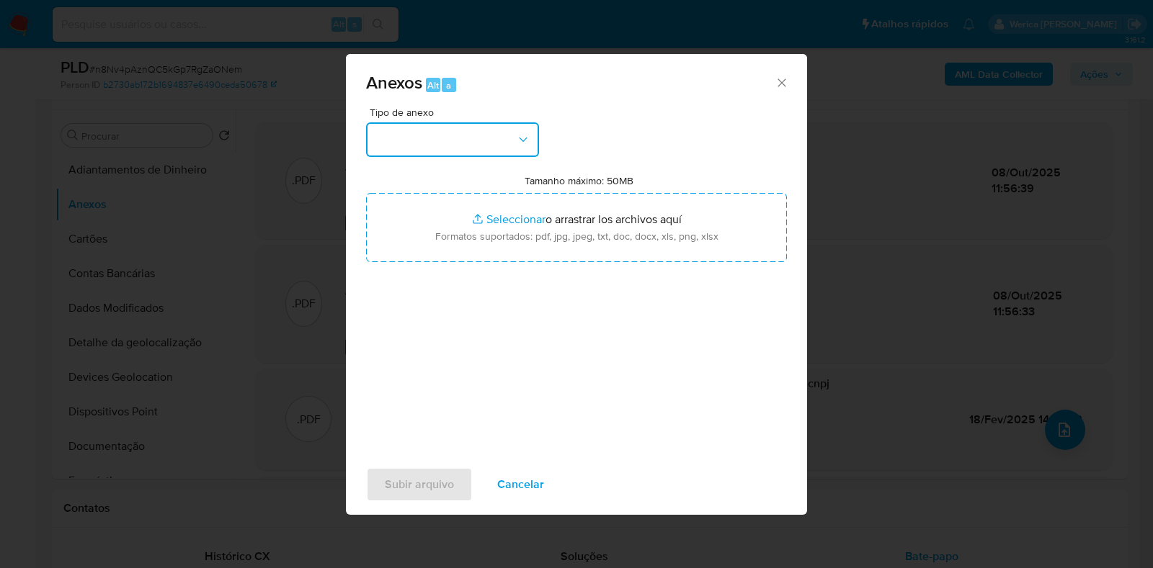
click at [442, 134] on button "button" at bounding box center [452, 139] width 173 height 35
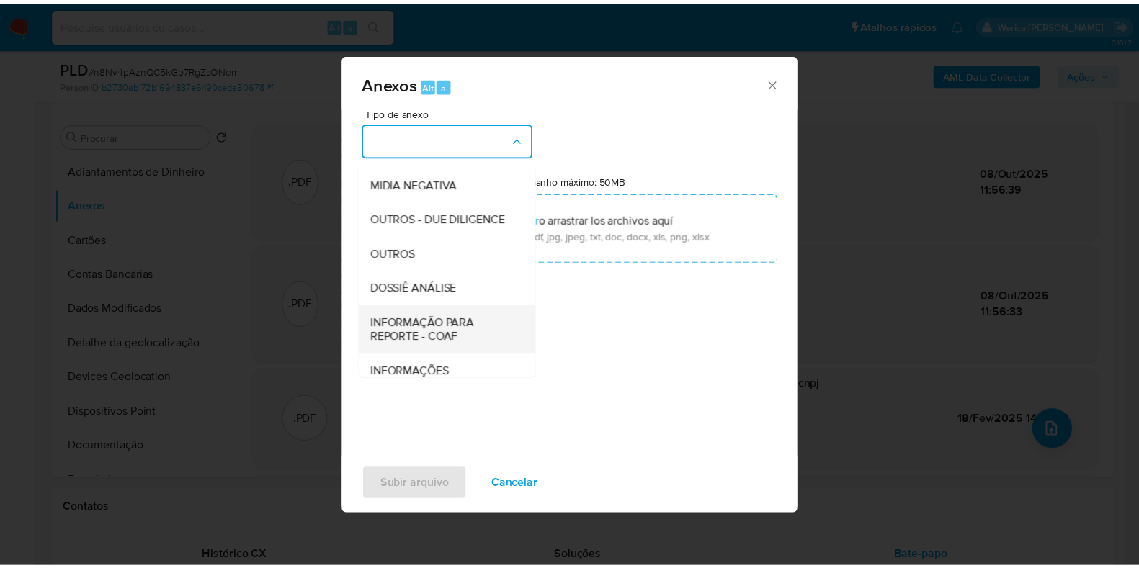
scroll to position [222, 0]
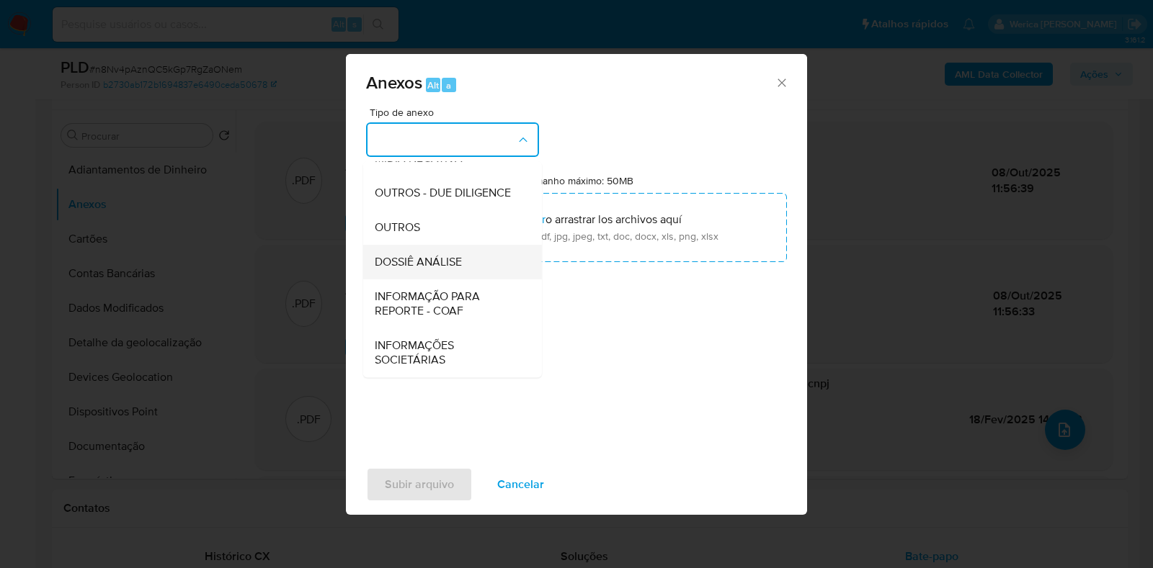
click at [441, 256] on span "DOSSIÊ ANÁLISE" at bounding box center [418, 262] width 87 height 14
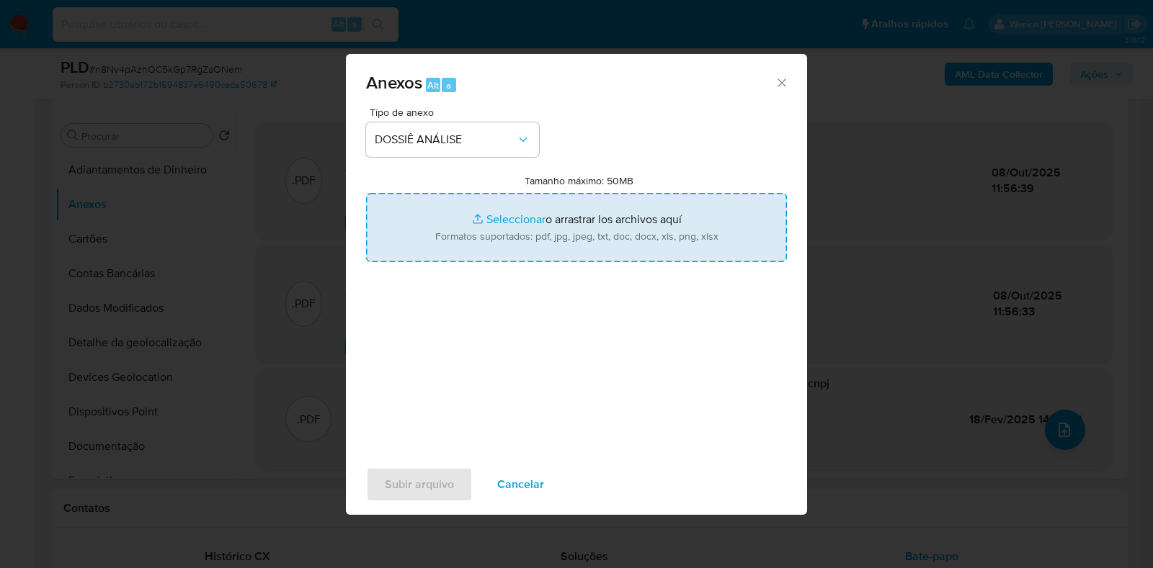
click at [553, 223] on input "Tamanho máximo: 50MB Seleccionar archivos" at bounding box center [576, 227] width 421 height 69
type input "C:\fakepath\SAR - XXXX - CNPJ 30048726000165 - BELA MAGAZINE COMERCIO VAREJISTA…"
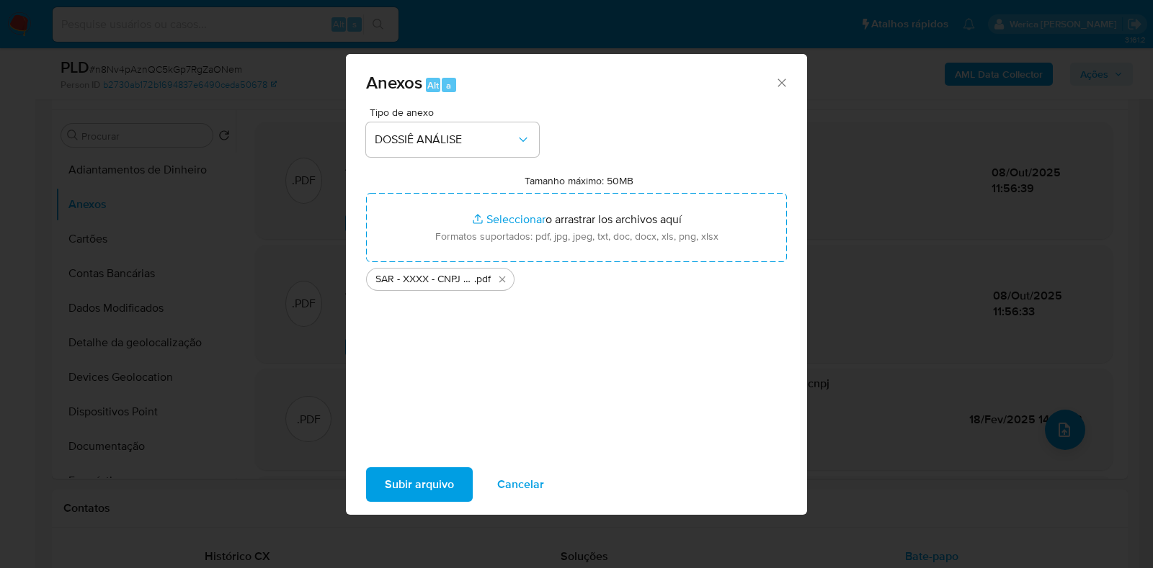
click at [431, 475] on span "Subir arquivo" at bounding box center [419, 485] width 69 height 32
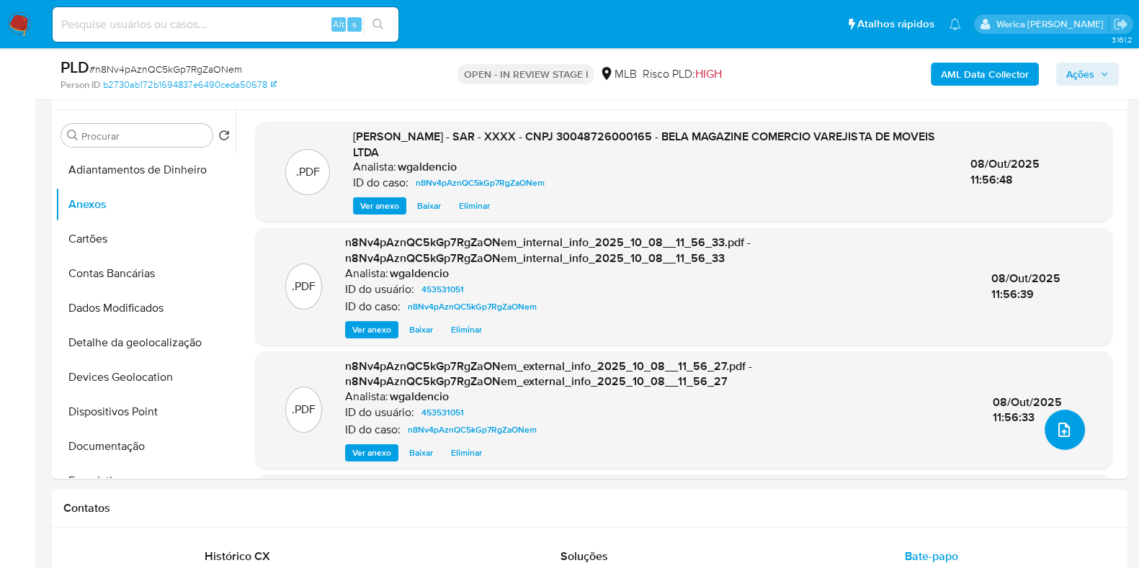
scroll to position [17, 0]
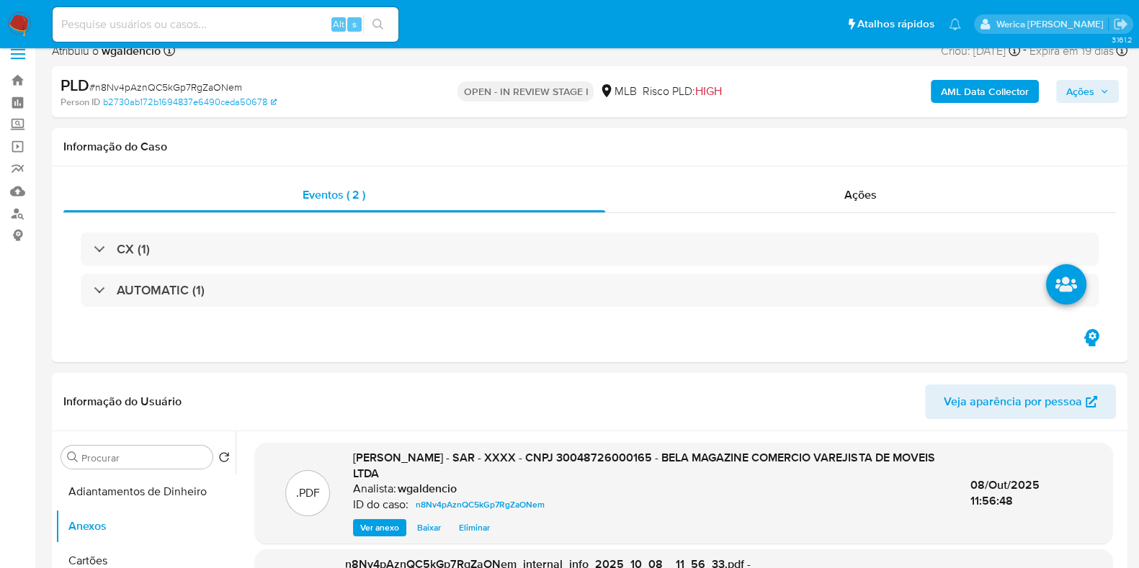
click at [1080, 95] on span "Ações" at bounding box center [1080, 91] width 28 height 23
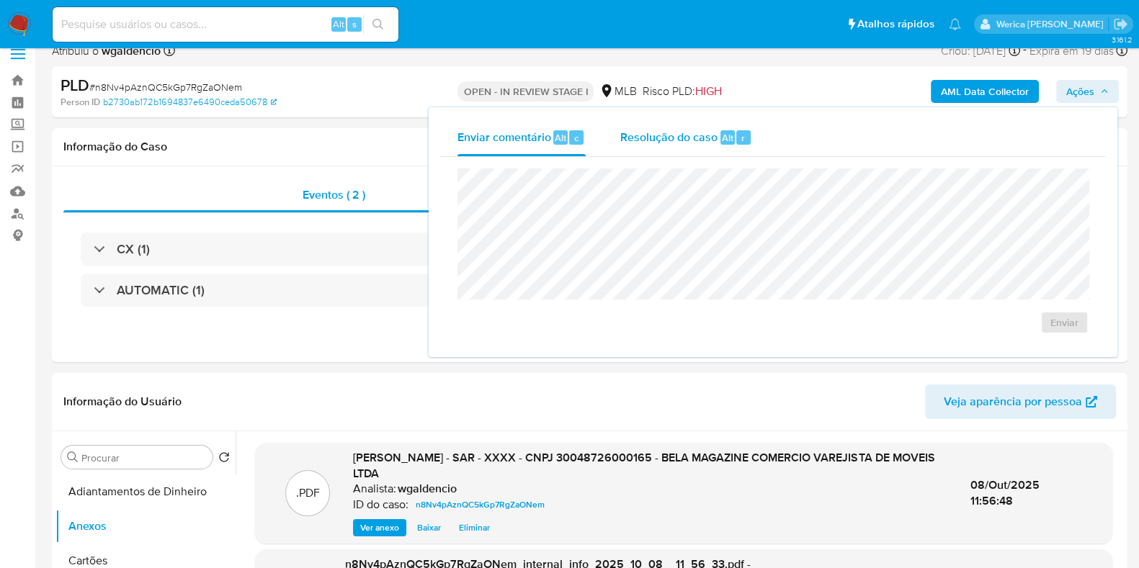
click at [749, 150] on button "Resolução do caso Alt r" at bounding box center [686, 137] width 166 height 37
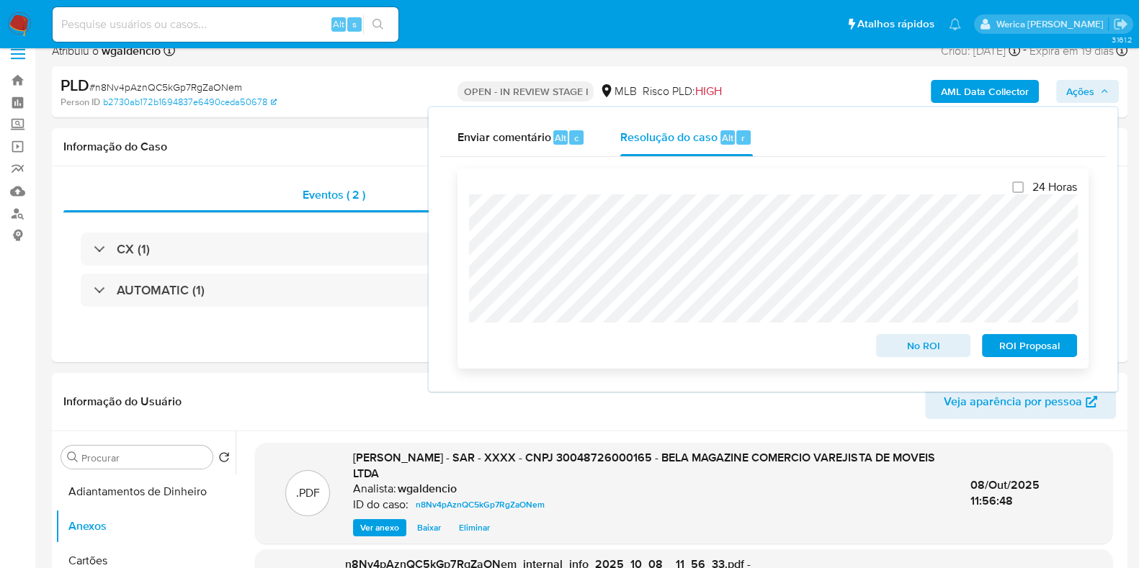
click at [1012, 344] on span "ROI Proposal" at bounding box center [1029, 346] width 75 height 20
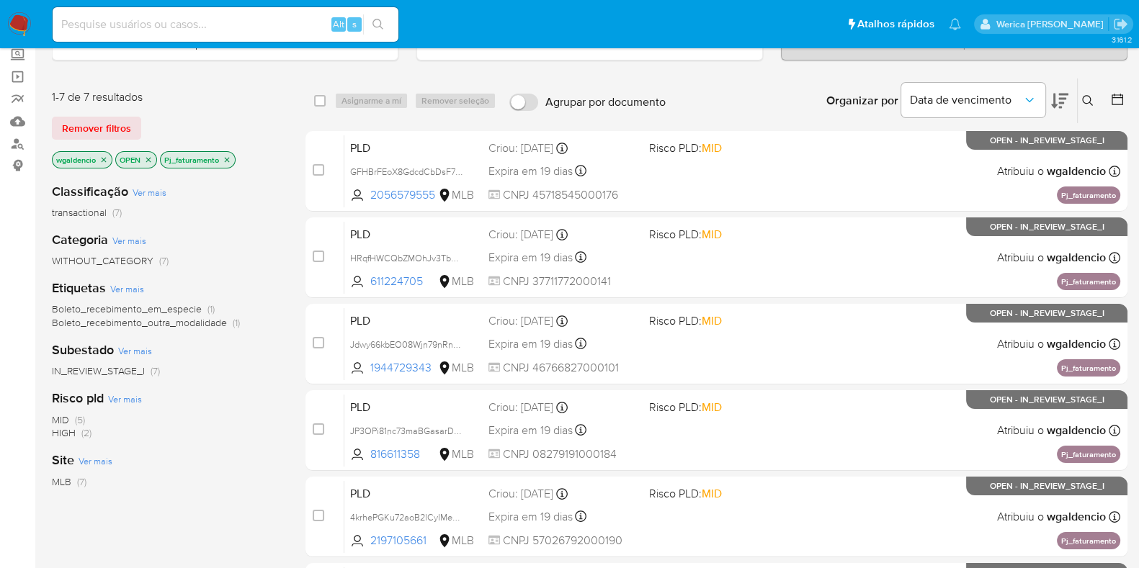
scroll to position [179, 0]
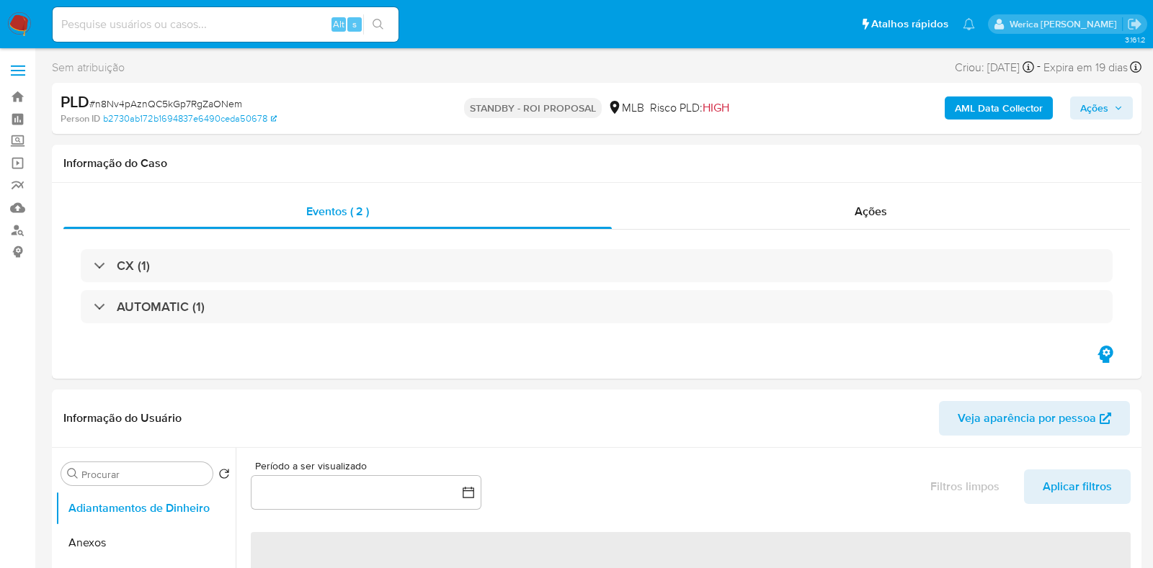
select select "10"
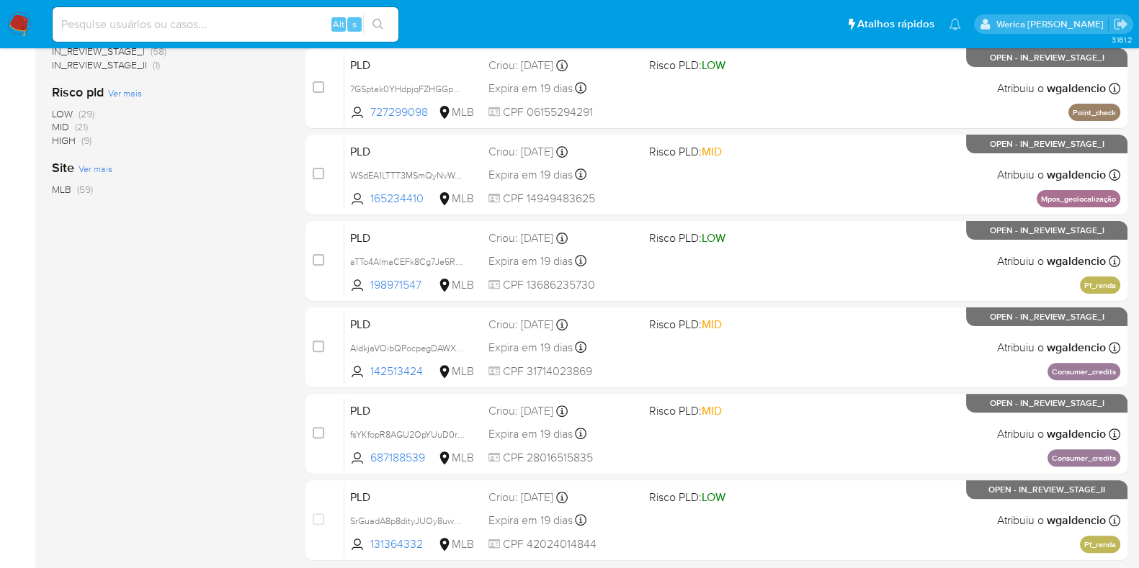
scroll to position [169, 0]
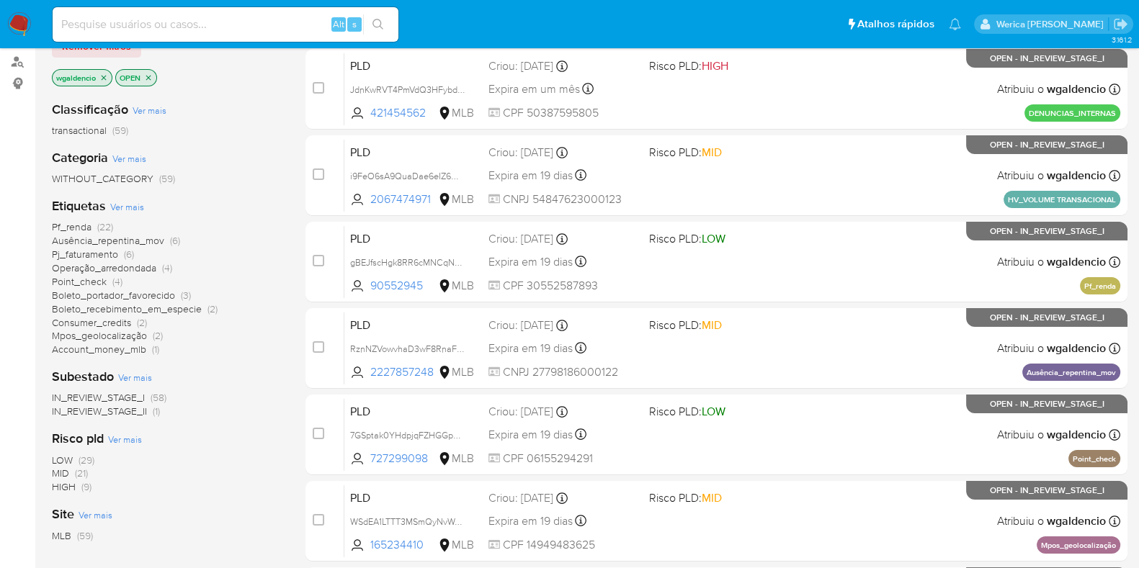
click at [60, 486] on span "HIGH" at bounding box center [64, 487] width 24 height 14
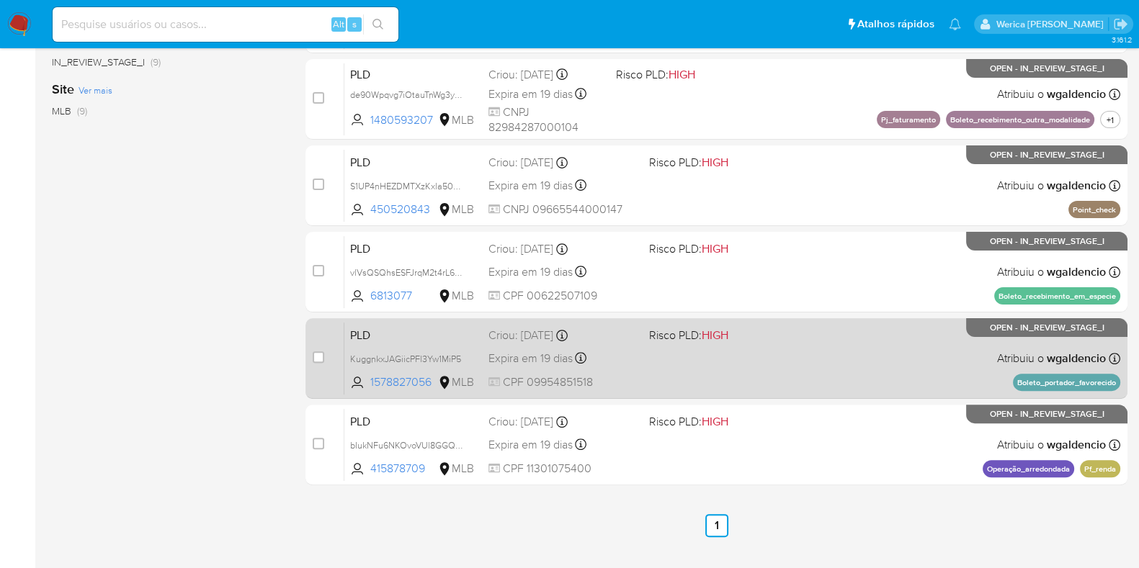
scroll to position [533, 0]
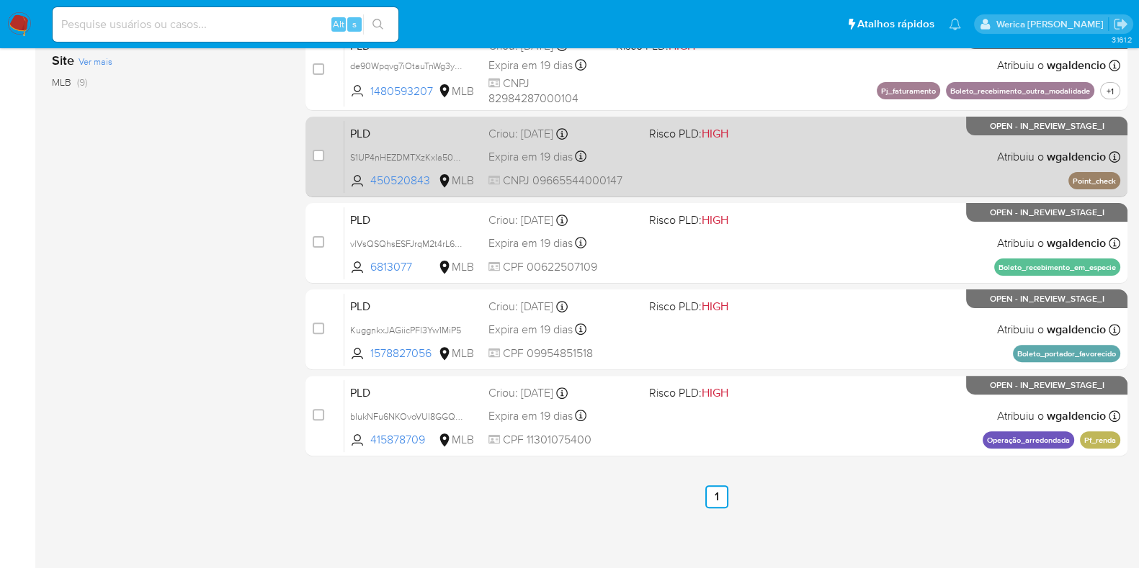
click at [728, 182] on div "PLD S1UP4nHEZDMTXzKxla50oyLB 450520843 MLB Risco PLD: HIGH Criou: 12/09/2025 Cr…" at bounding box center [732, 156] width 776 height 73
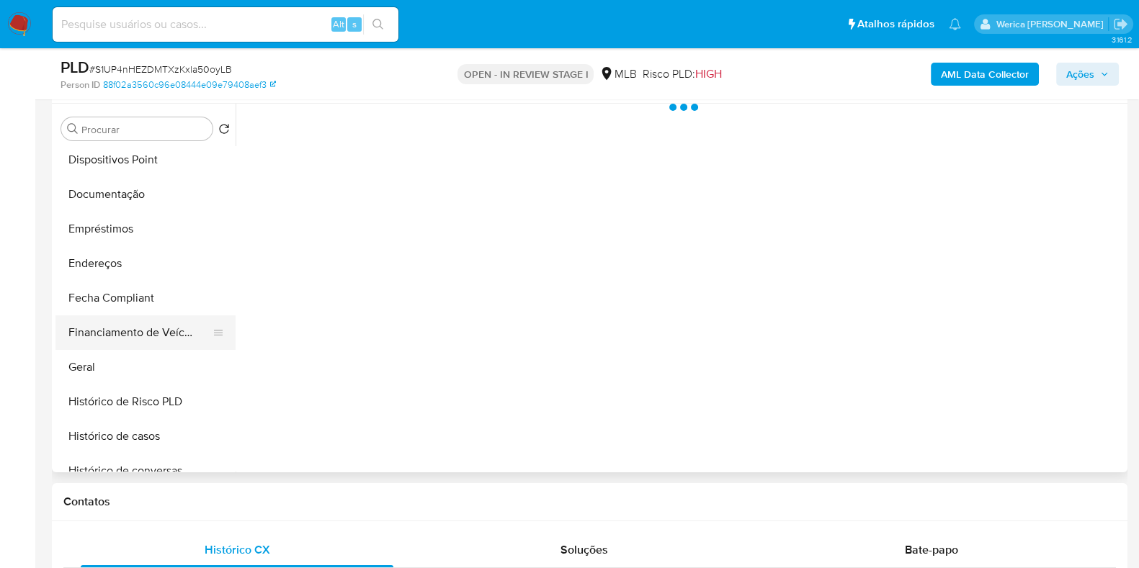
scroll to position [269, 0]
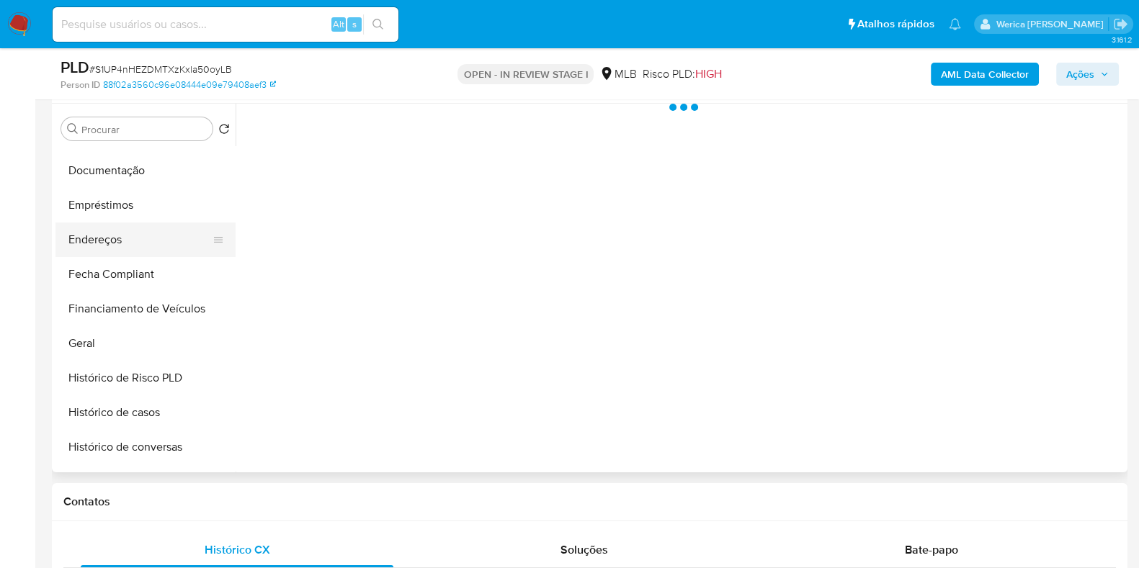
select select "10"
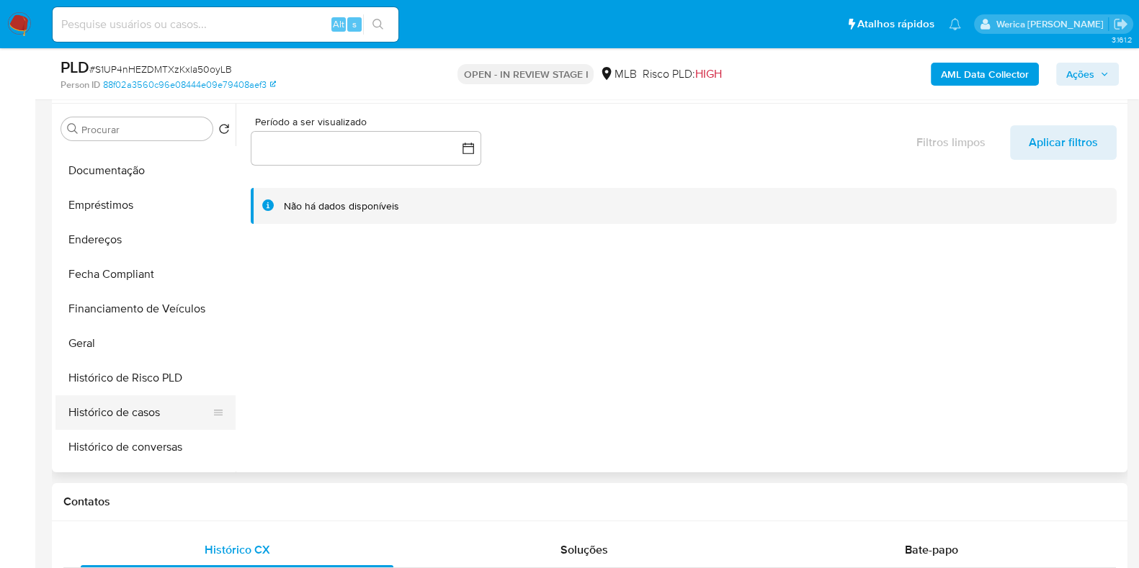
click at [129, 419] on button "Histórico de casos" at bounding box center [139, 413] width 169 height 35
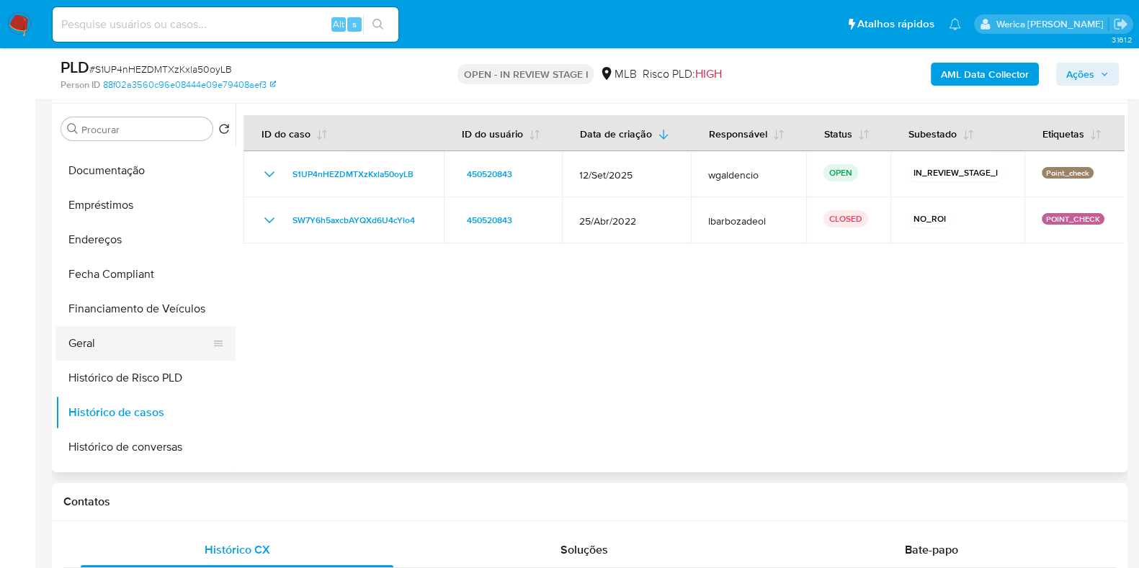
click at [130, 347] on button "Geral" at bounding box center [139, 343] width 169 height 35
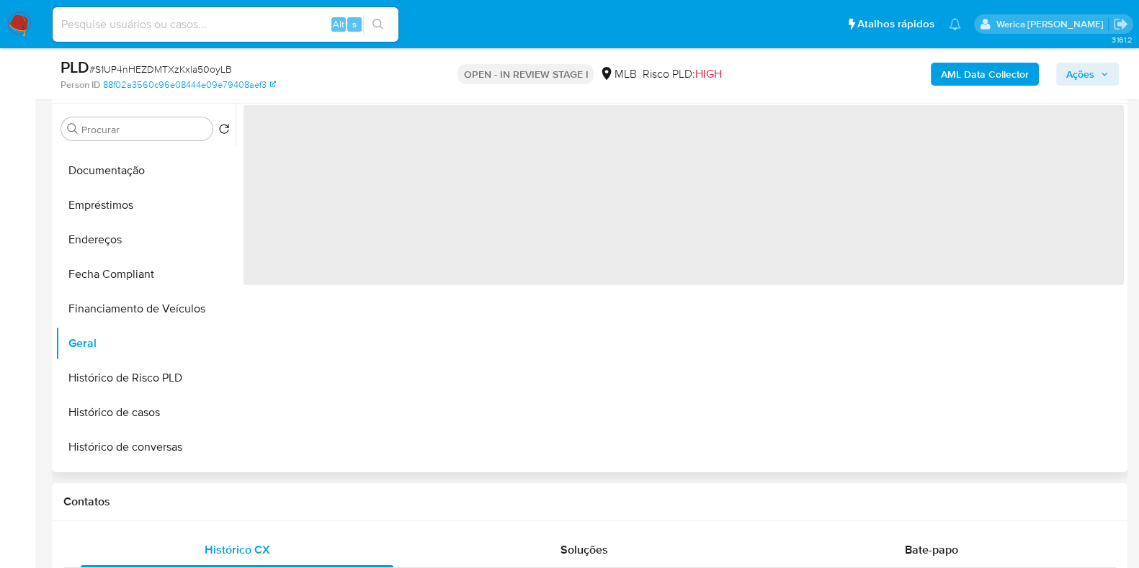
click at [511, 266] on span "‌" at bounding box center [684, 195] width 880 height 180
click at [409, 189] on span "‌" at bounding box center [684, 195] width 880 height 180
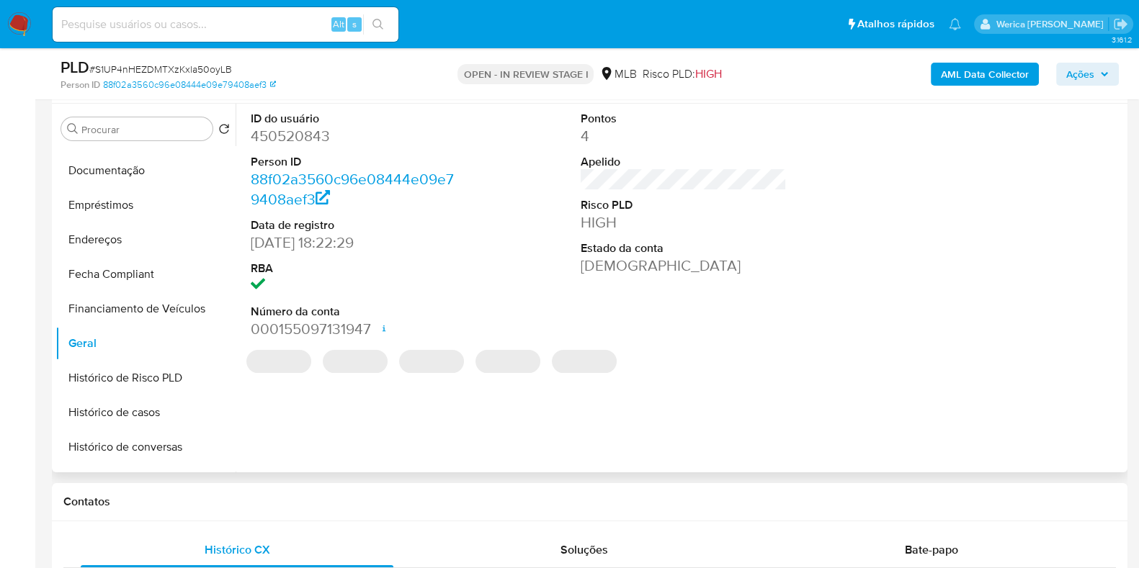
click at [313, 135] on dd "450520843" at bounding box center [354, 136] width 206 height 20
copy dd "450520843"
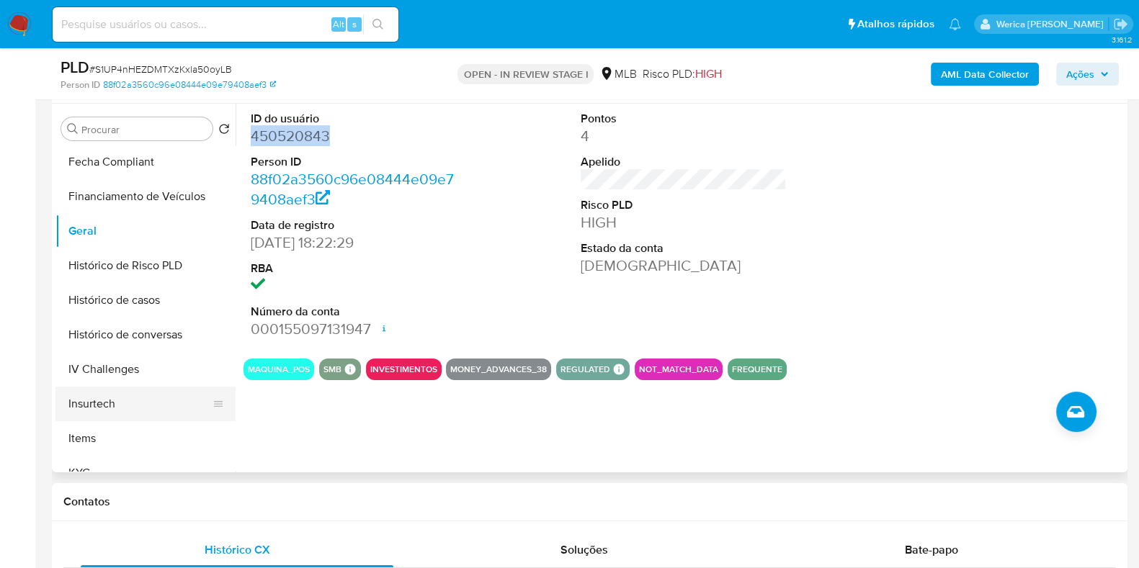
scroll to position [450, 0]
click at [115, 403] on button "KYC" at bounding box center [139, 405] width 169 height 35
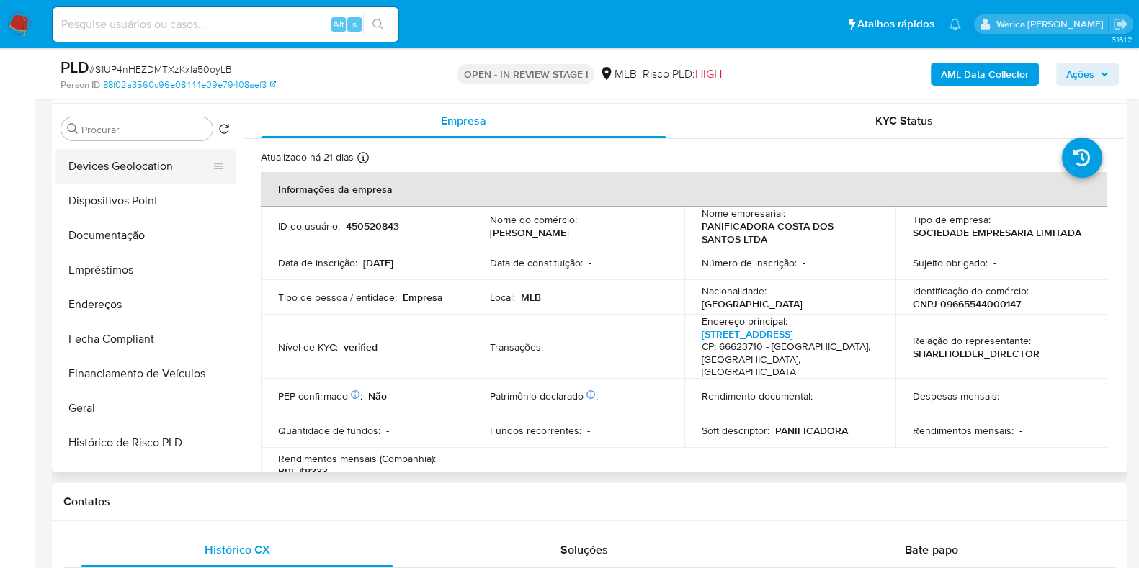
scroll to position [89, 0]
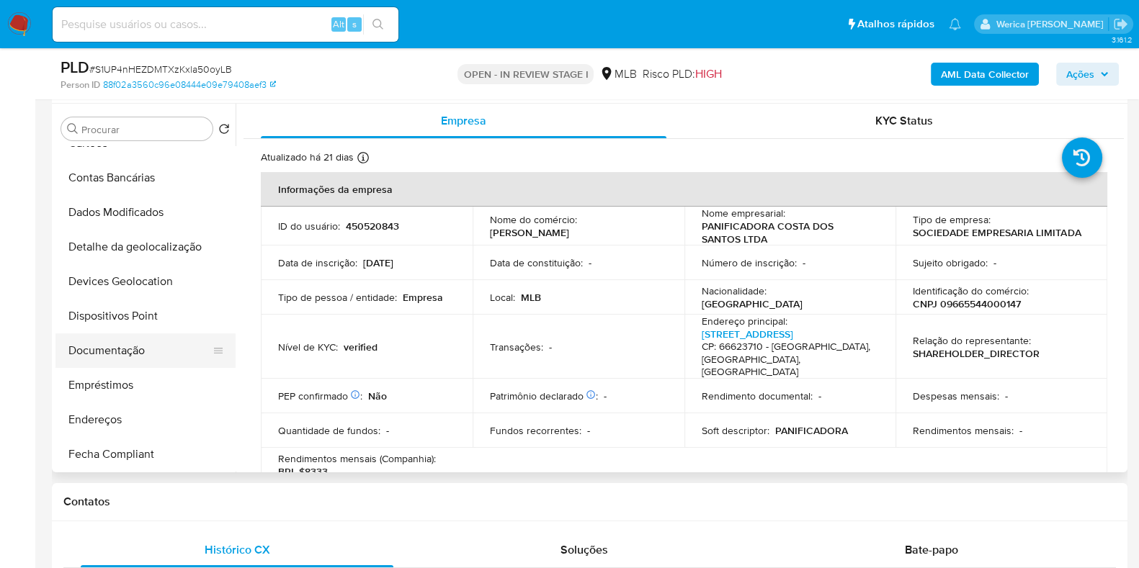
click at [153, 347] on button "Documentação" at bounding box center [139, 351] width 169 height 35
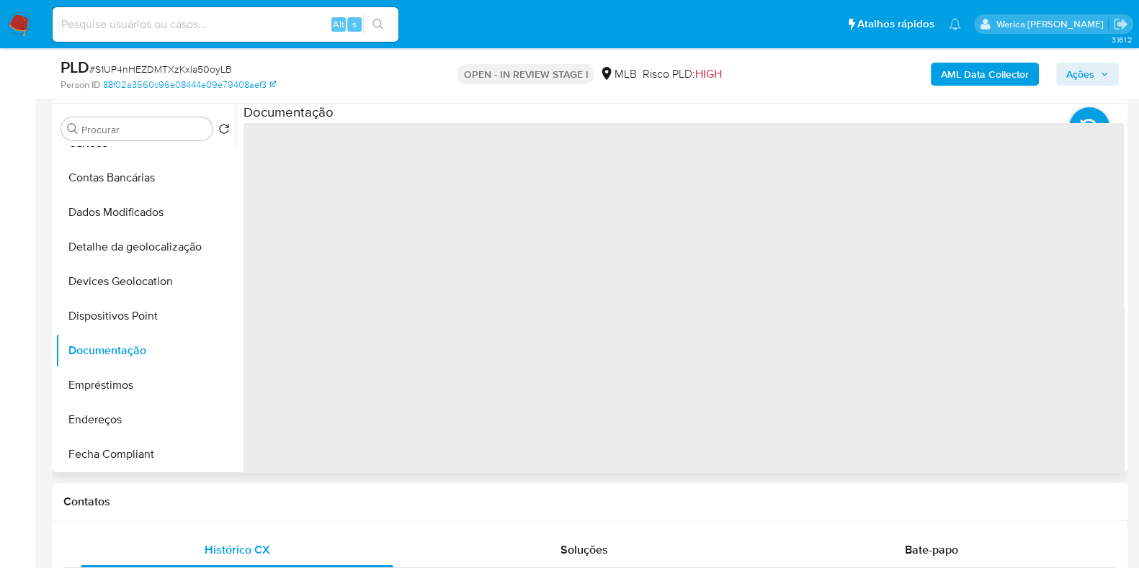
click at [331, 323] on span "‌" at bounding box center [684, 353] width 880 height 461
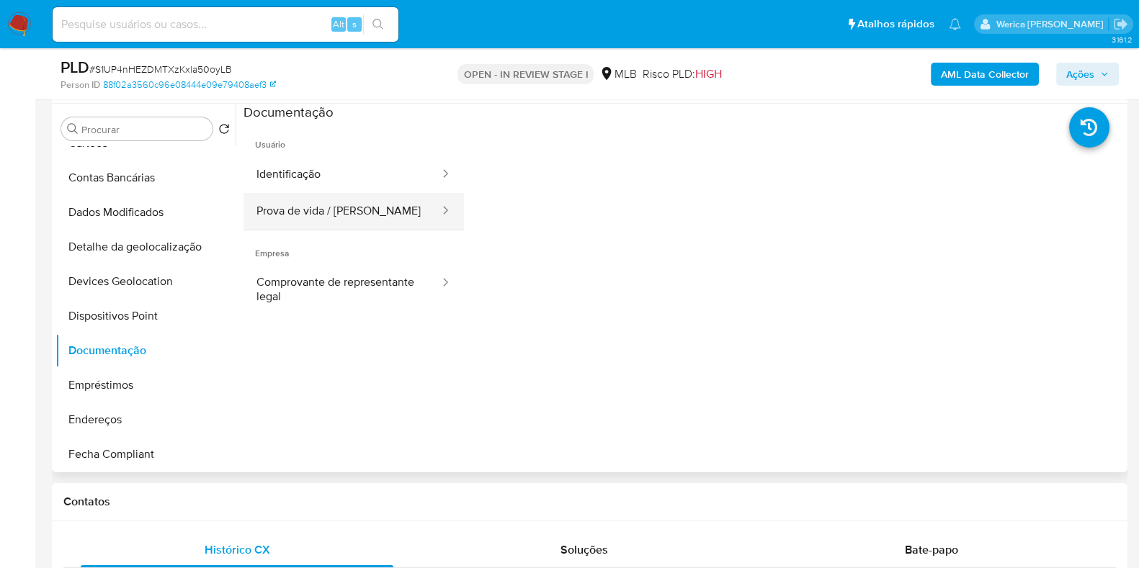
click at [301, 195] on button "Prova de vida / Selfie" at bounding box center [342, 211] width 197 height 37
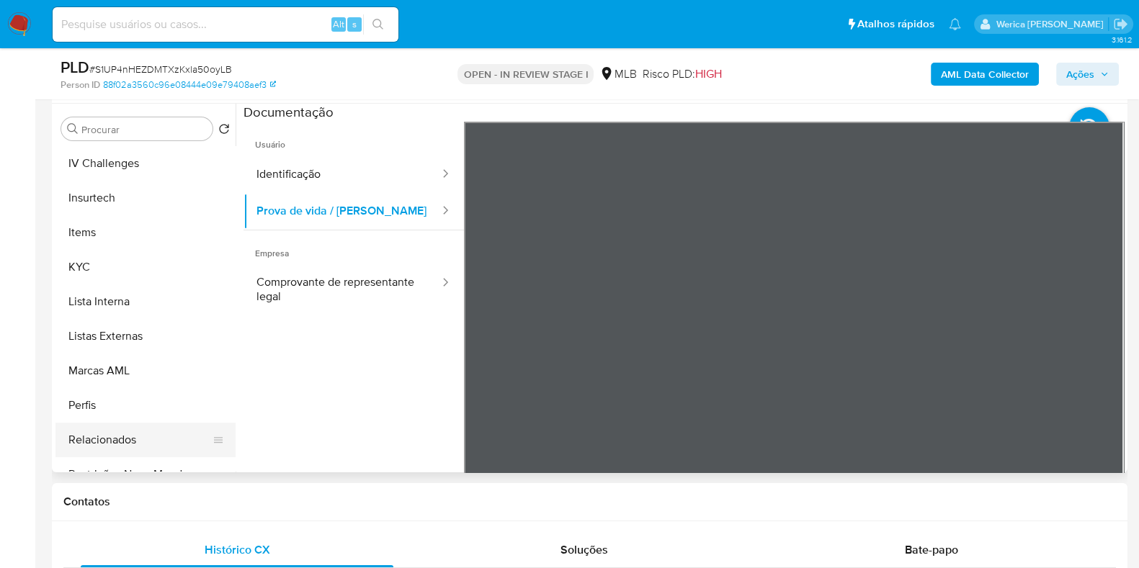
scroll to position [630, 0]
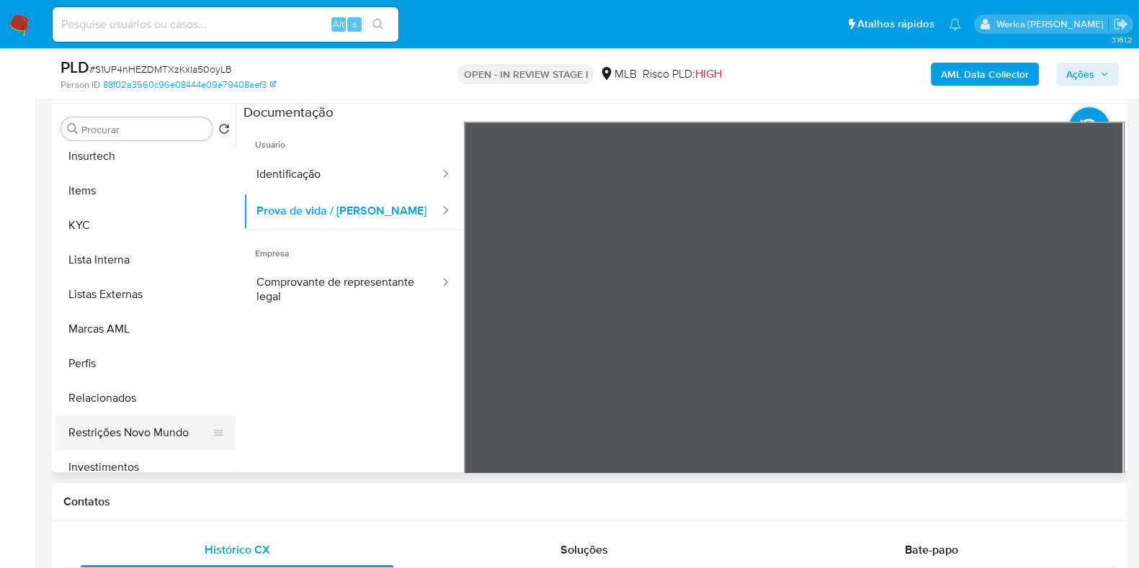
click at [157, 439] on button "Restrições Novo Mundo" at bounding box center [139, 433] width 169 height 35
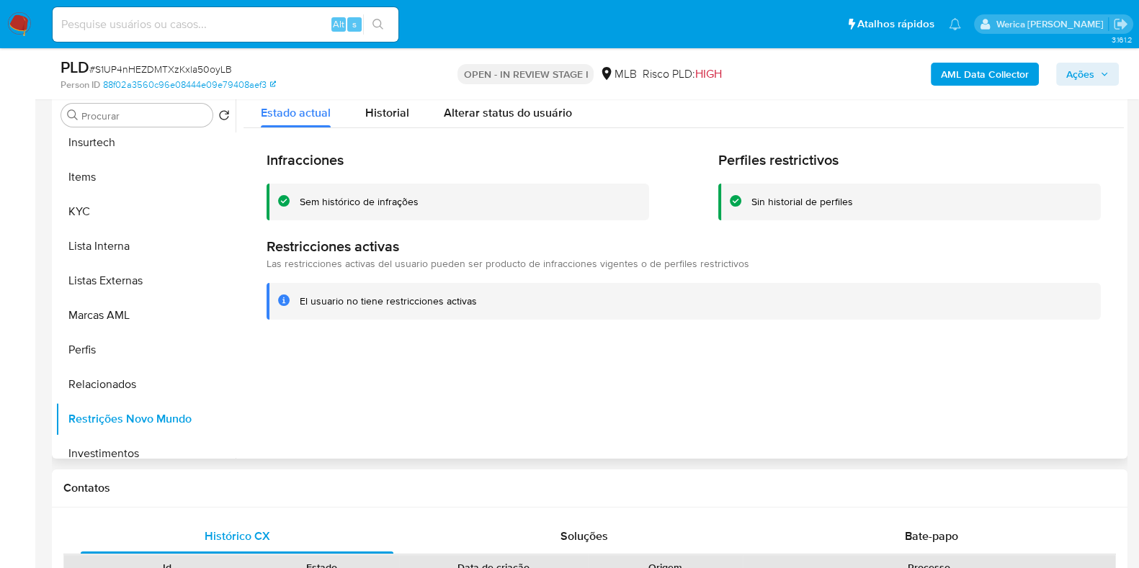
scroll to position [195, 0]
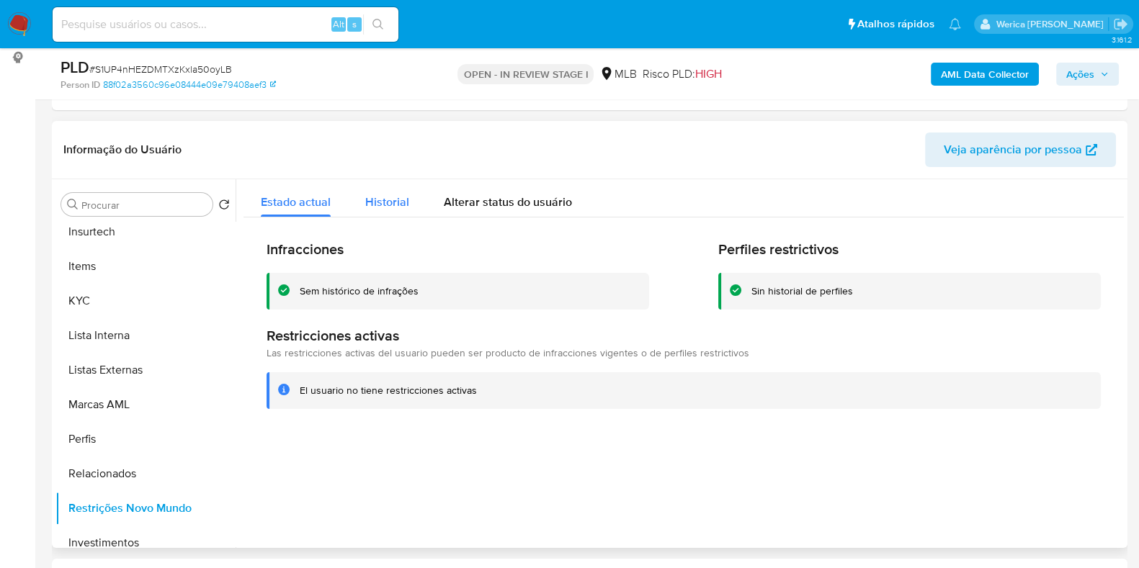
click at [393, 197] on span "Historial" at bounding box center [387, 202] width 44 height 17
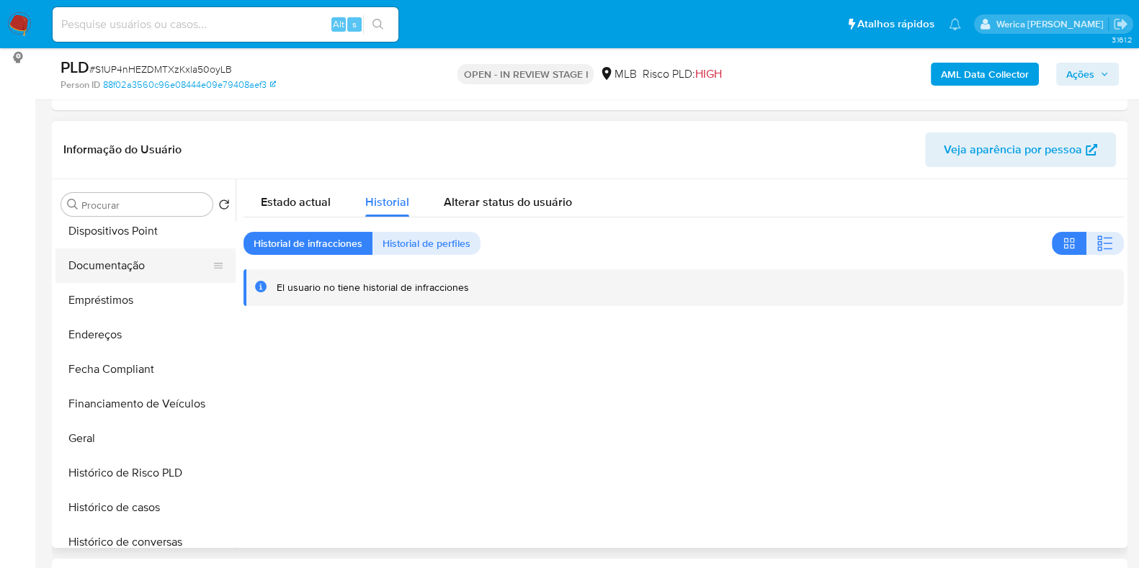
scroll to position [179, 0]
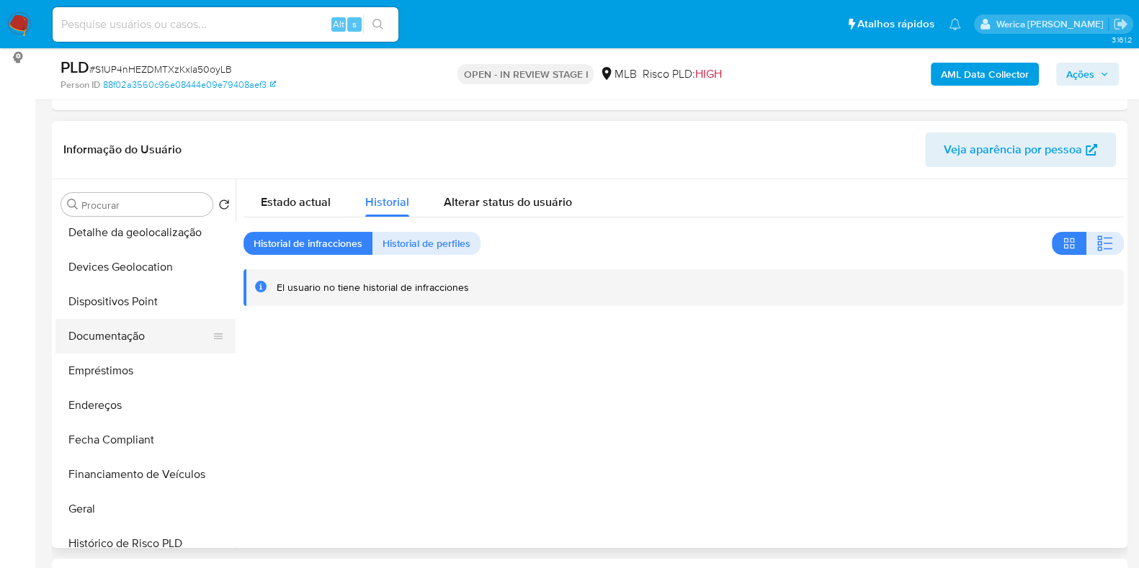
click at [130, 344] on button "Documentação" at bounding box center [139, 336] width 169 height 35
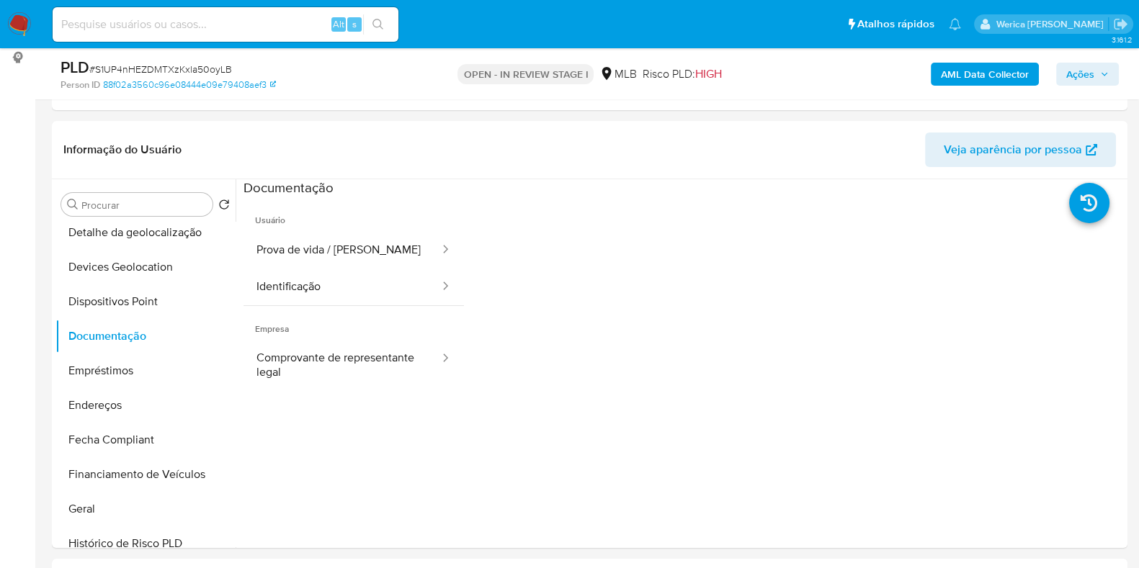
click at [348, 279] on button "Identificação" at bounding box center [342, 287] width 197 height 37
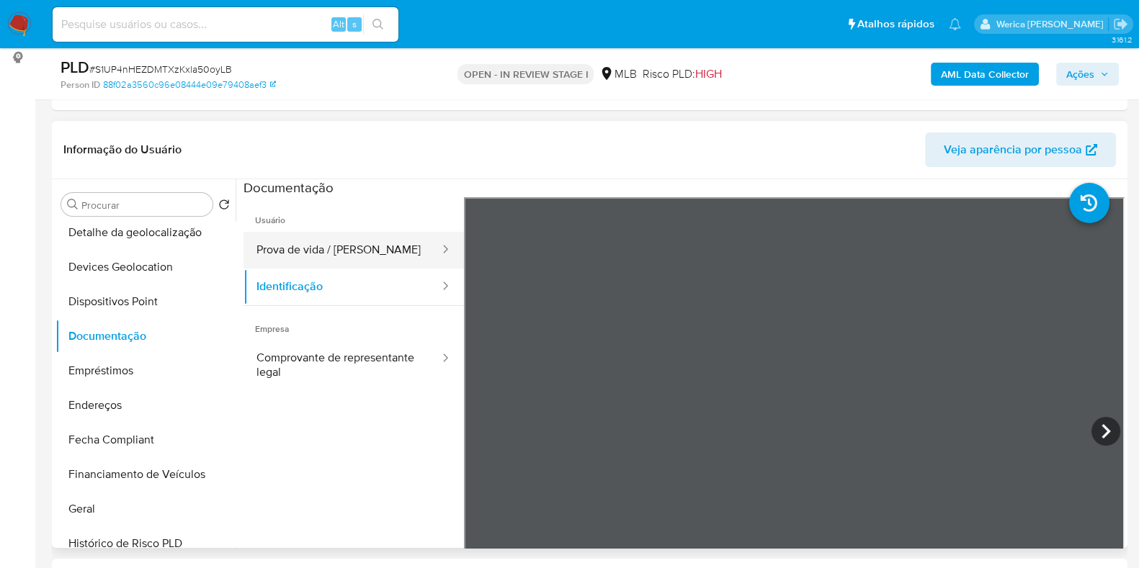
click at [365, 259] on button "Prova de vida / Selfie" at bounding box center [342, 250] width 197 height 37
drag, startPoint x: 357, startPoint y: 267, endPoint x: 385, endPoint y: 286, distance: 34.4
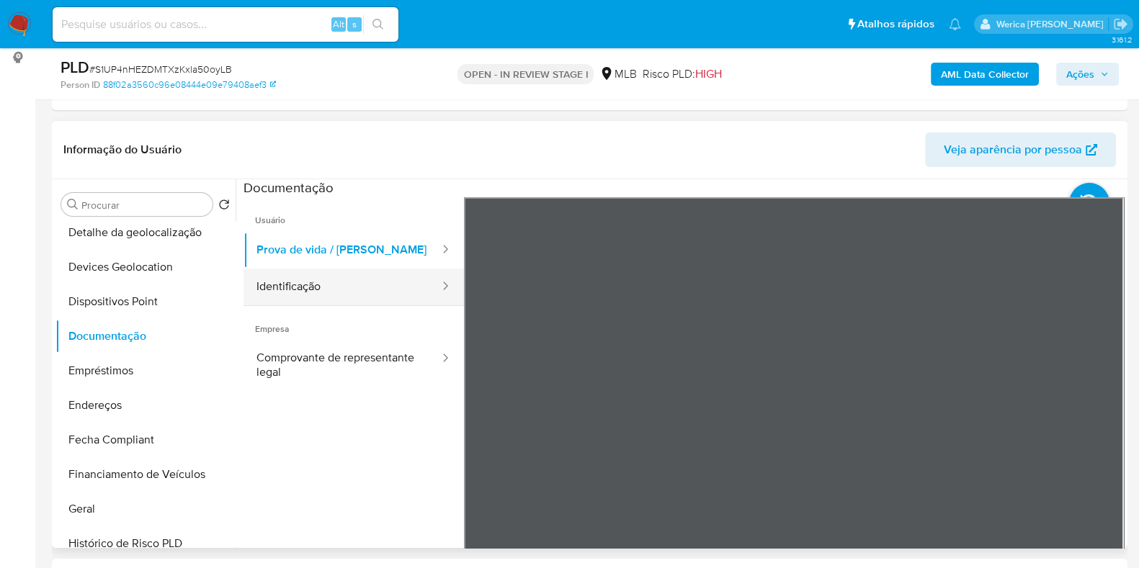
click at [357, 267] on ul "Prova de vida / Selfie Identificação" at bounding box center [354, 268] width 220 height 73
drag, startPoint x: 447, startPoint y: 288, endPoint x: 424, endPoint y: 287, distance: 23.1
click at [441, 290] on button "Identificação" at bounding box center [342, 287] width 197 height 37
click at [438, 287] on icon at bounding box center [445, 286] width 14 height 14
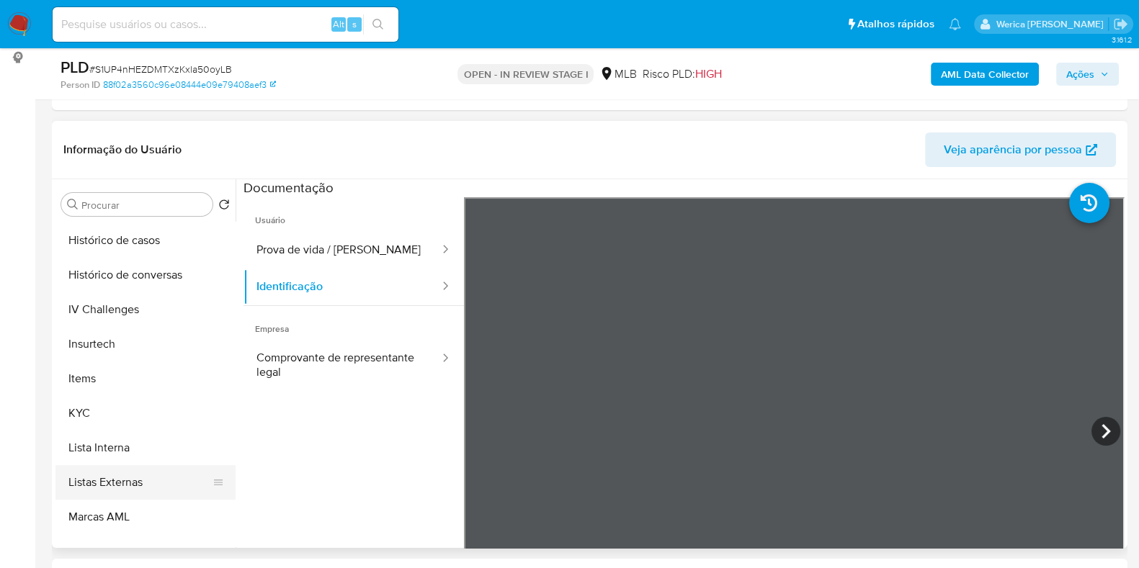
scroll to position [540, 0]
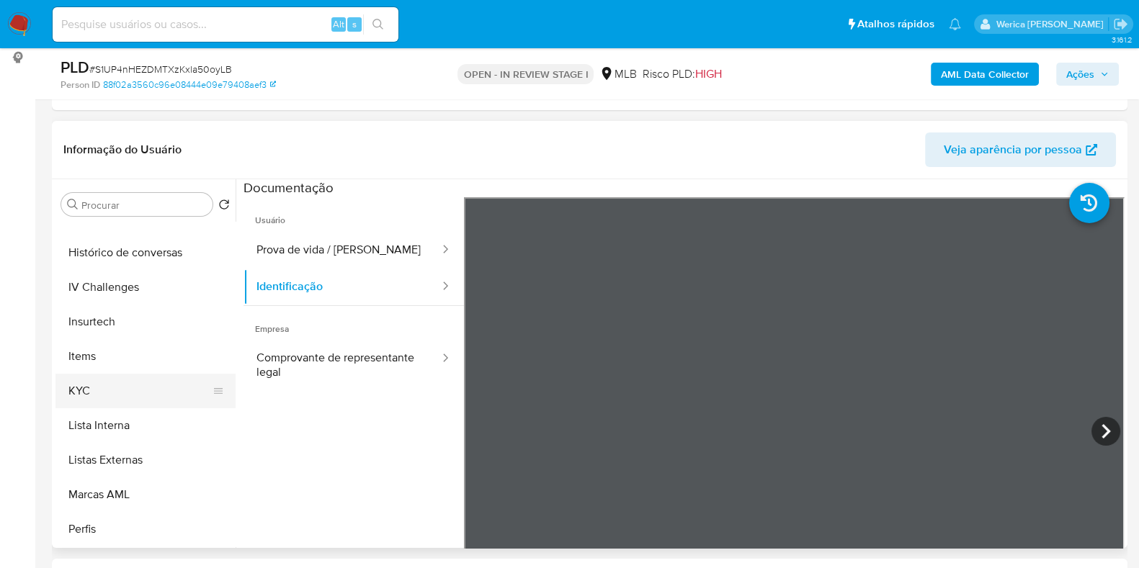
click at [134, 388] on button "KYC" at bounding box center [139, 391] width 169 height 35
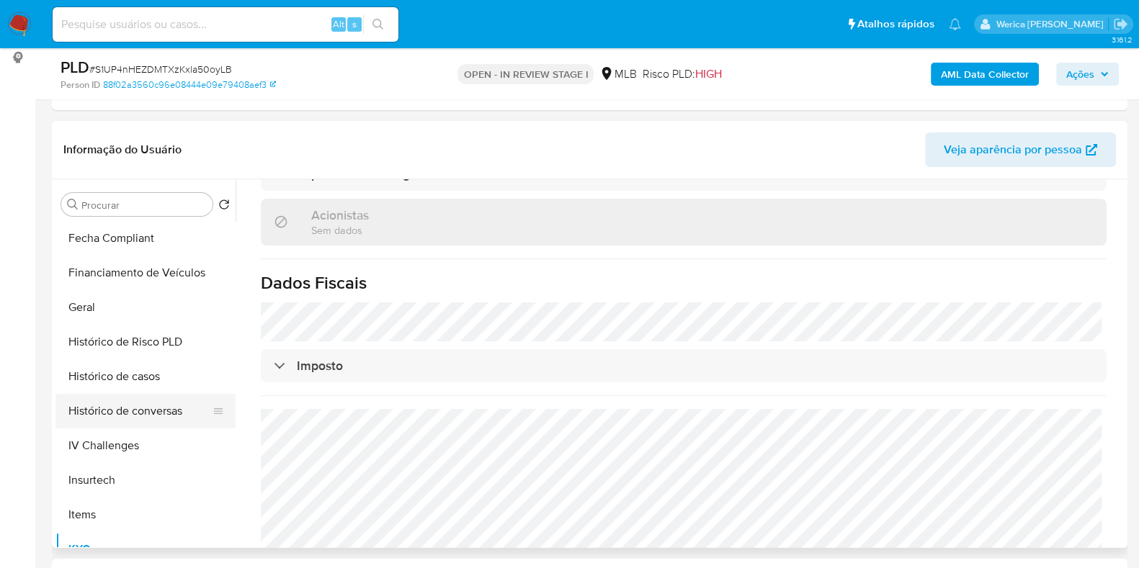
scroll to position [360, 0]
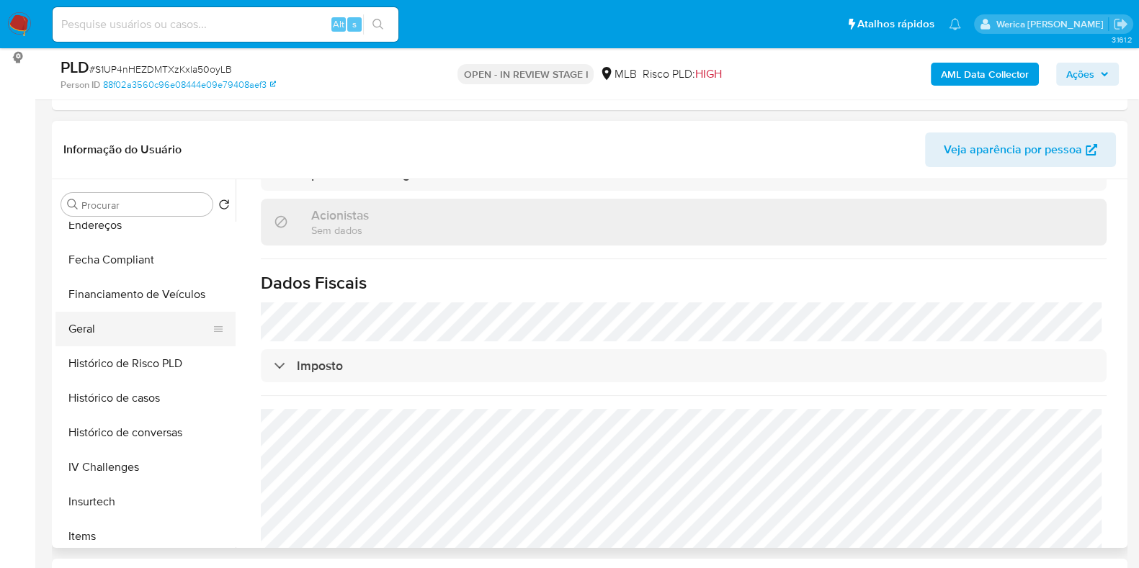
click at [112, 329] on button "Geral" at bounding box center [139, 329] width 169 height 35
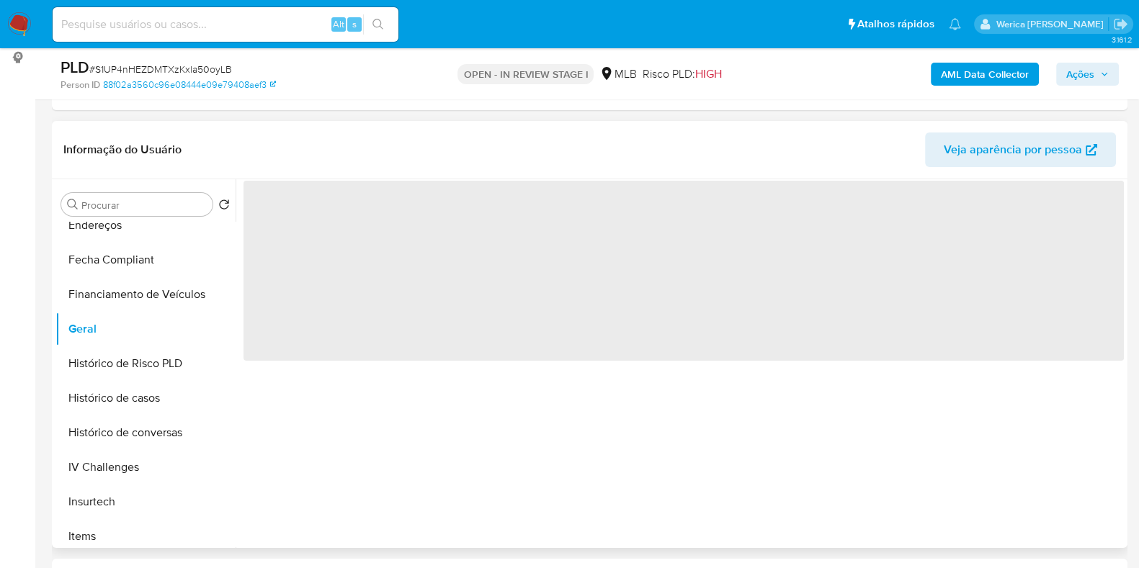
scroll to position [0, 0]
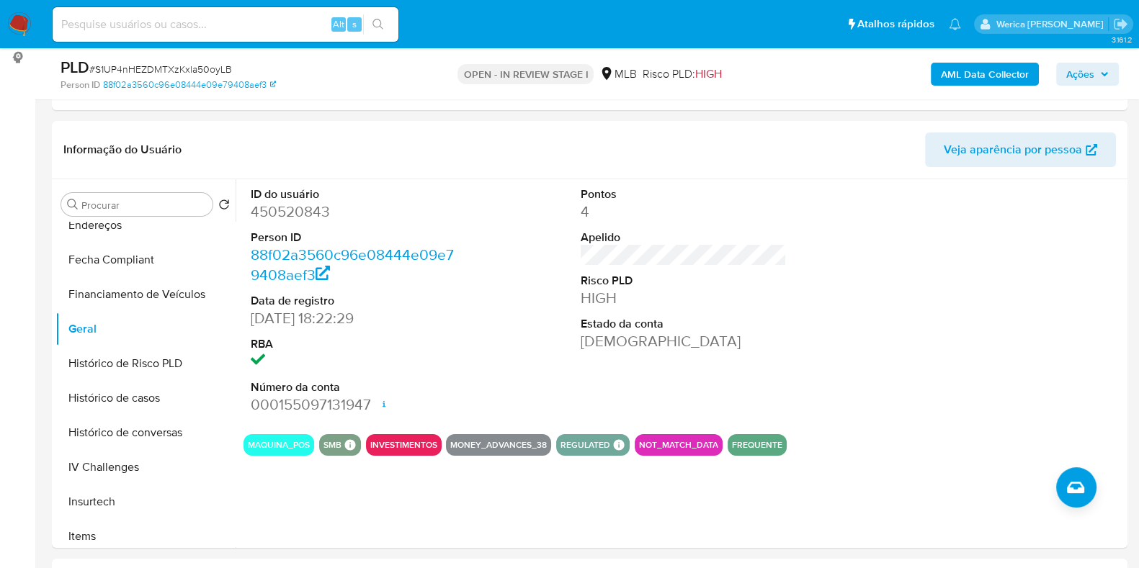
click at [1071, 221] on div at bounding box center [1014, 301] width 220 height 244
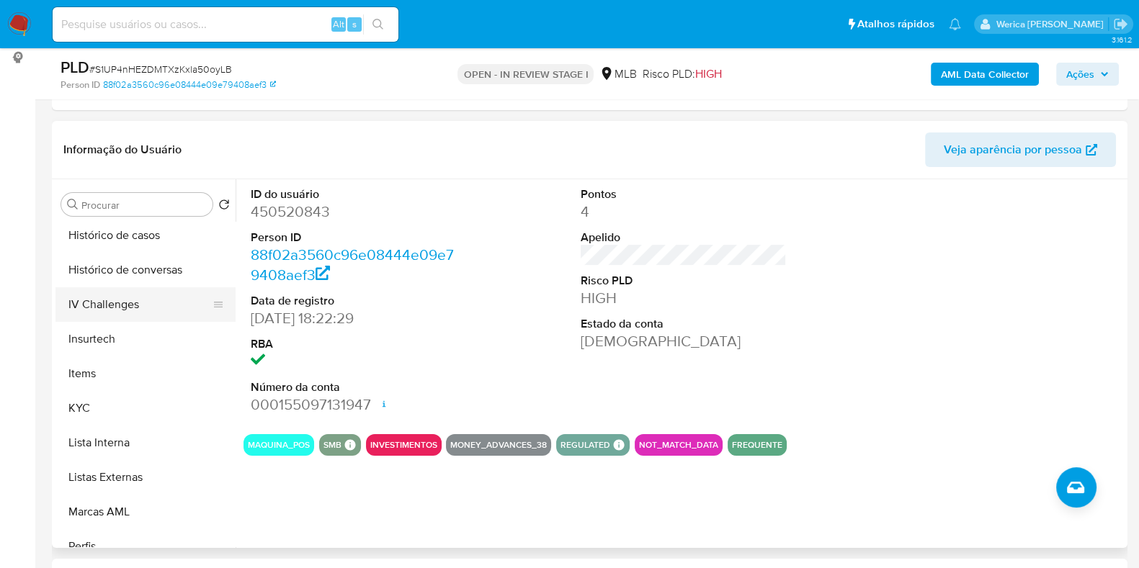
scroll to position [540, 0]
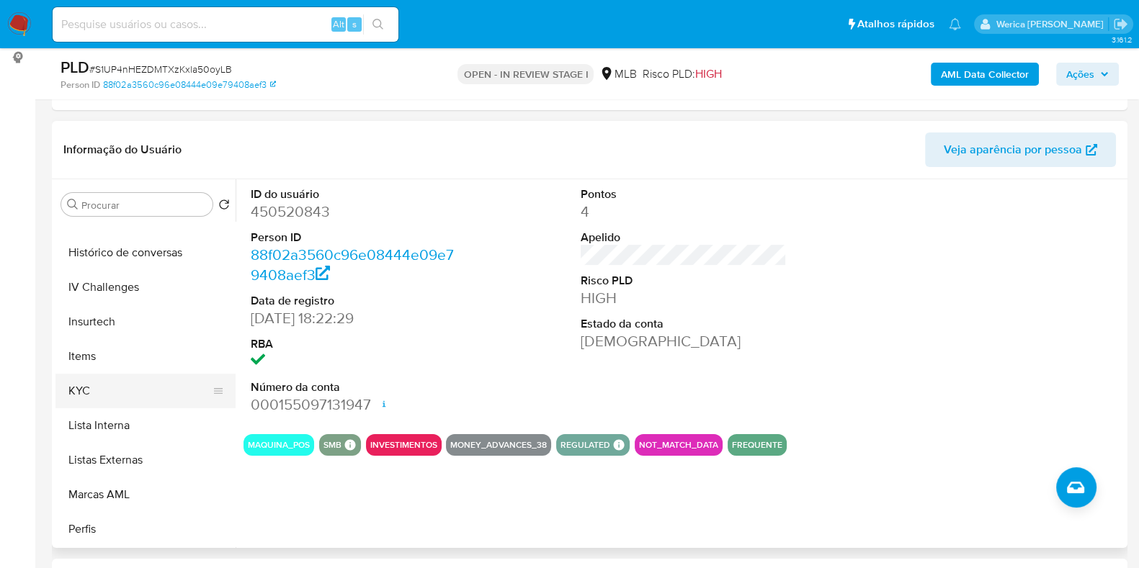
click at [166, 378] on button "KYC" at bounding box center [139, 391] width 169 height 35
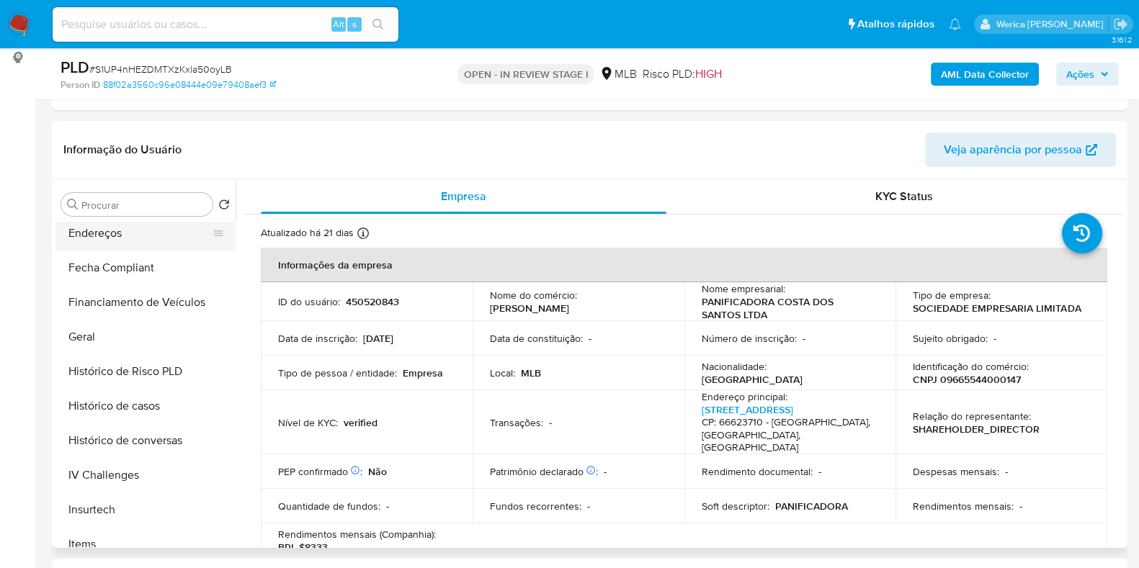
scroll to position [269, 0]
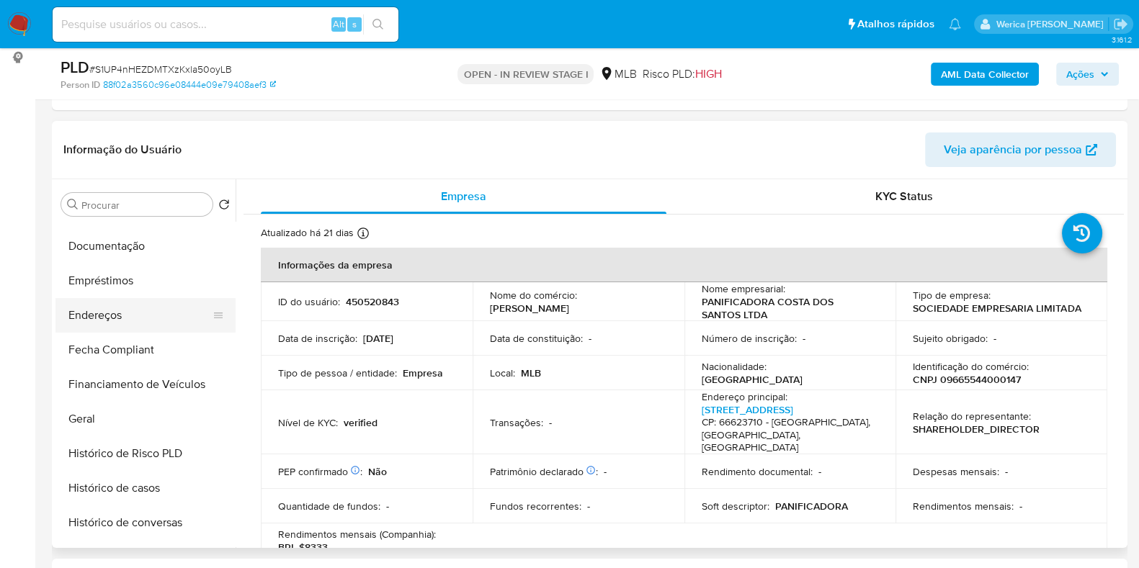
click at [143, 307] on button "Endereços" at bounding box center [139, 315] width 169 height 35
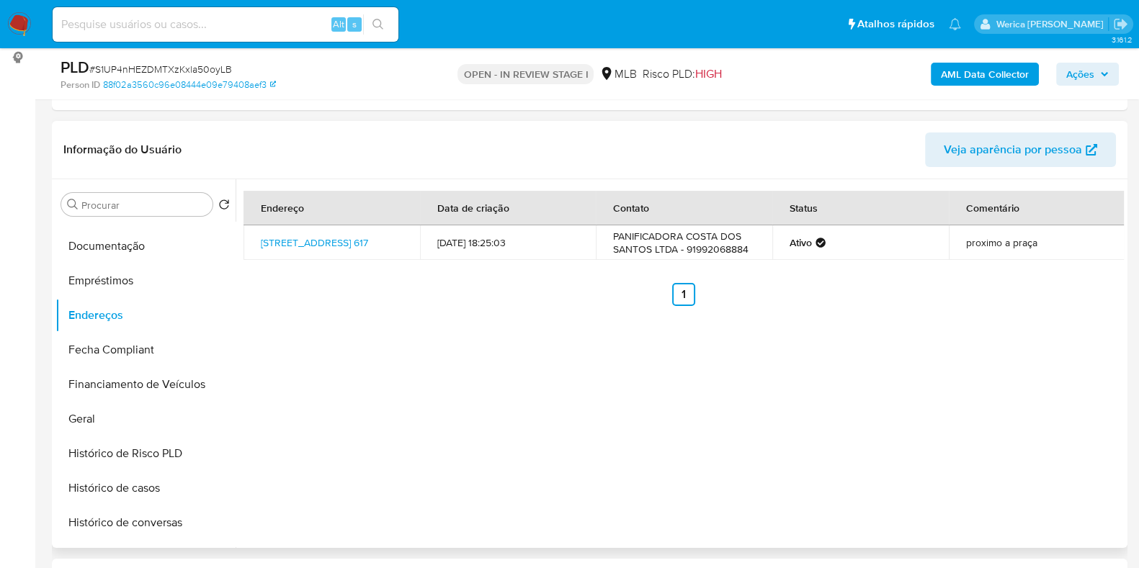
click at [964, 414] on div "Endereço Data de criação Contato Status Comentário Rua Da Mata 617, Belém, Pará…" at bounding box center [680, 363] width 888 height 369
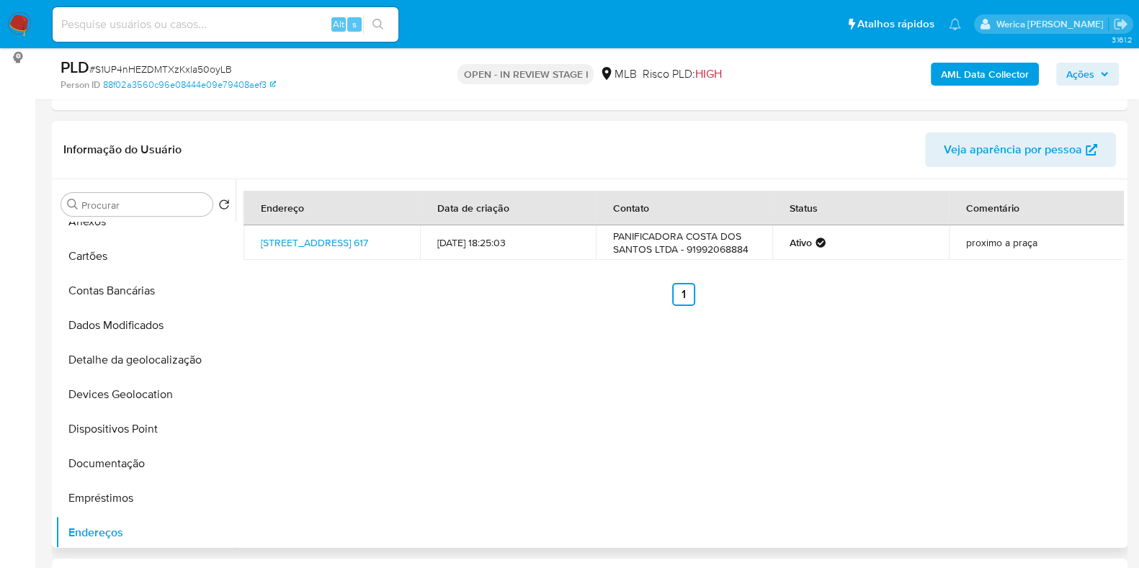
scroll to position [0, 0]
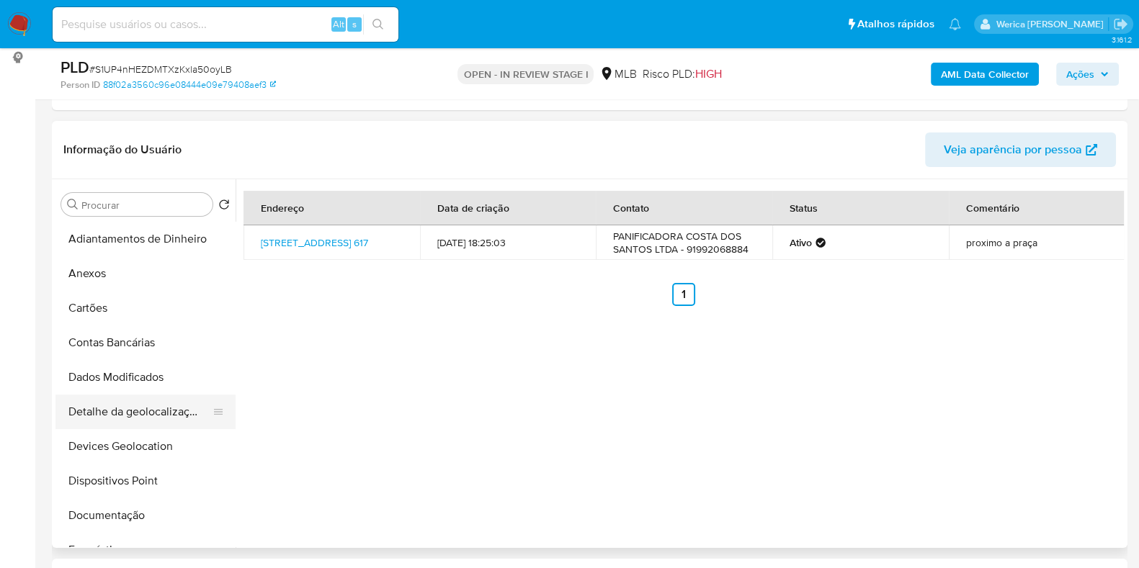
click at [87, 406] on button "Detalhe da geolocalização" at bounding box center [139, 412] width 169 height 35
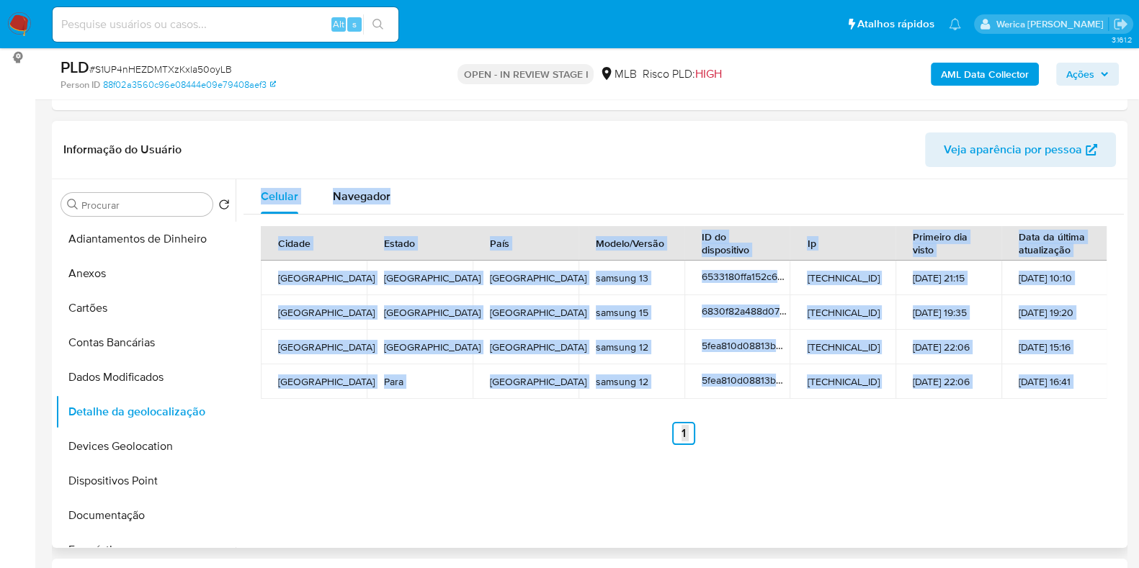
drag, startPoint x: 785, startPoint y: 493, endPoint x: 793, endPoint y: 506, distance: 14.8
click at [786, 493] on div "Celular Navegador Cidade Estado País Modelo/Versão ID do dispositivo Ip Primeir…" at bounding box center [680, 363] width 888 height 369
click at [818, 437] on ul "Anterior 1 Siguiente" at bounding box center [684, 433] width 846 height 23
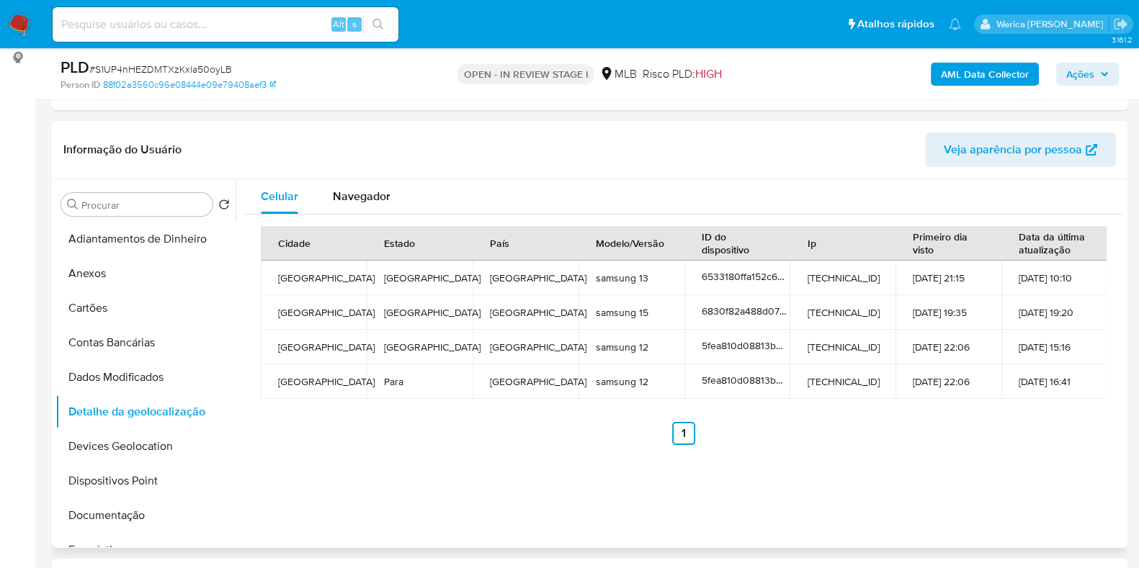
click at [1001, 452] on div "Cidade Estado País Modelo/Versão ID do dispositivo Ip Primeiro dia visto Data d…" at bounding box center [684, 336] width 880 height 242
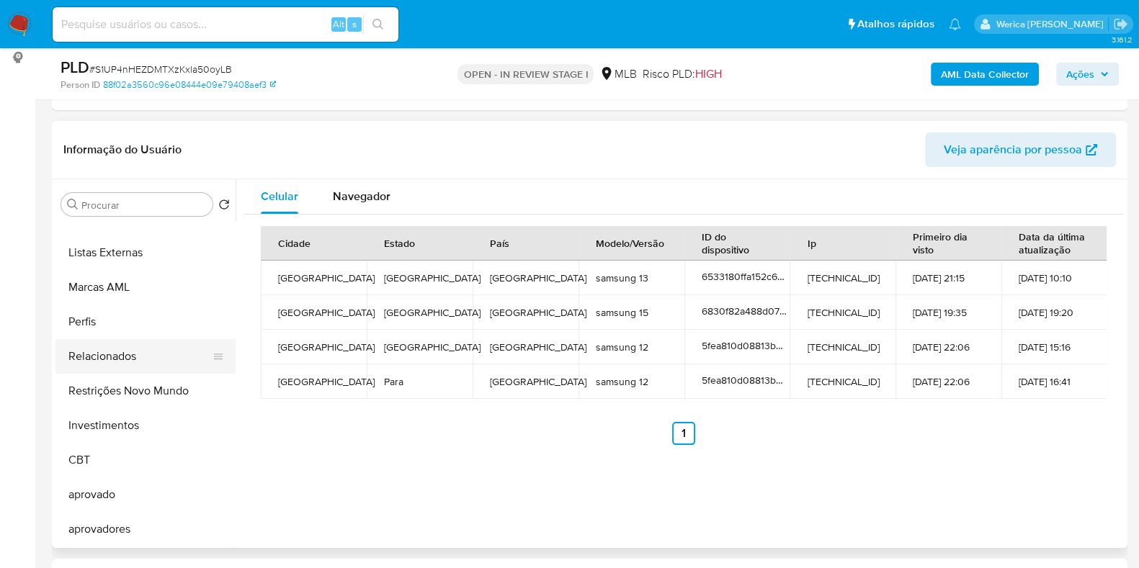
click at [168, 385] on button "Restrições Novo Mundo" at bounding box center [145, 391] width 180 height 35
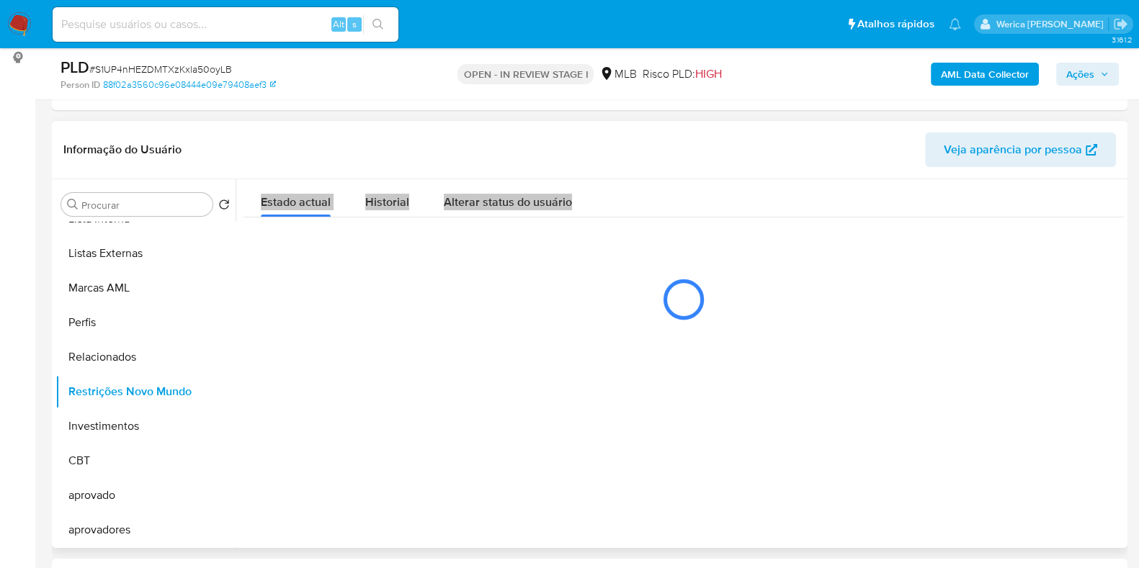
scroll to position [746, 0]
click at [382, 200] on span "Historial" at bounding box center [387, 202] width 44 height 17
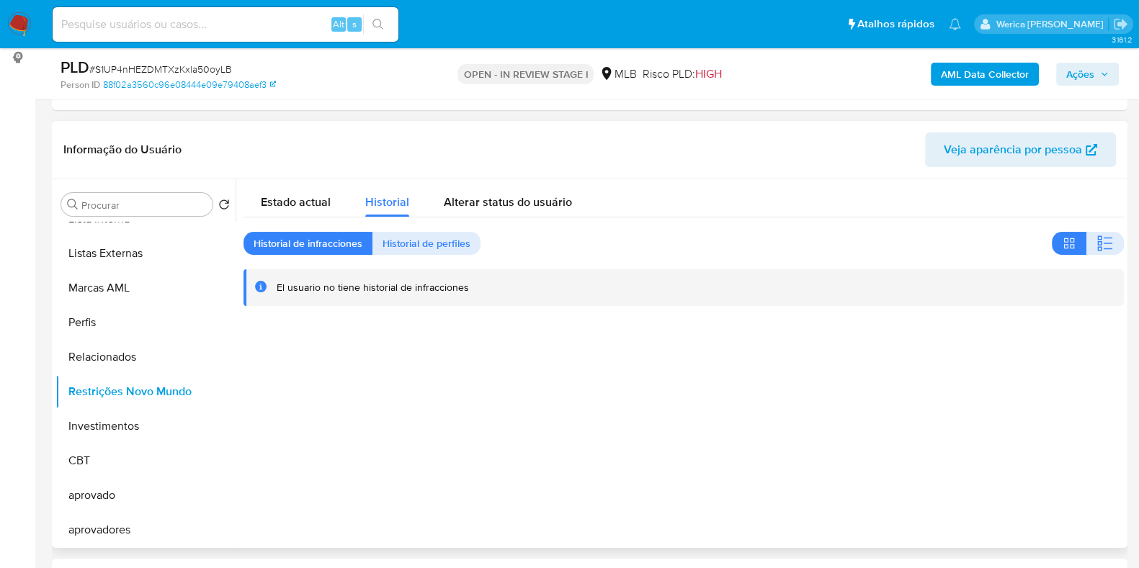
click at [860, 161] on header "Informação do Usuário Veja aparência por pessoa" at bounding box center [589, 150] width 1053 height 35
click at [1100, 239] on icon "button" at bounding box center [1105, 243] width 17 height 17
drag, startPoint x: 976, startPoint y: 391, endPoint x: 936, endPoint y: 128, distance: 266.1
click at [976, 391] on div at bounding box center [680, 363] width 888 height 369
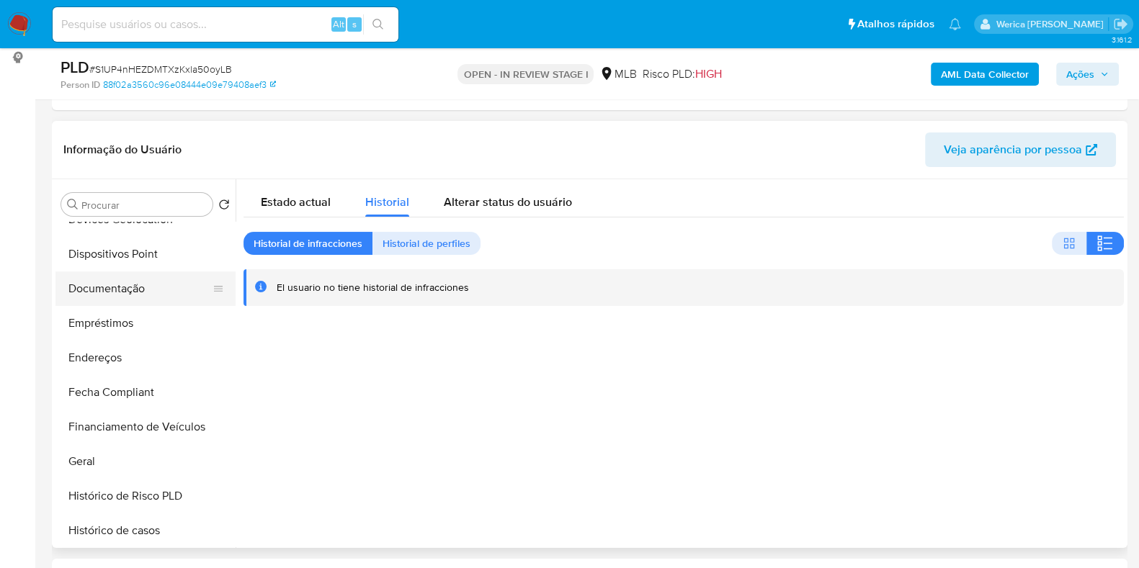
scroll to position [206, 0]
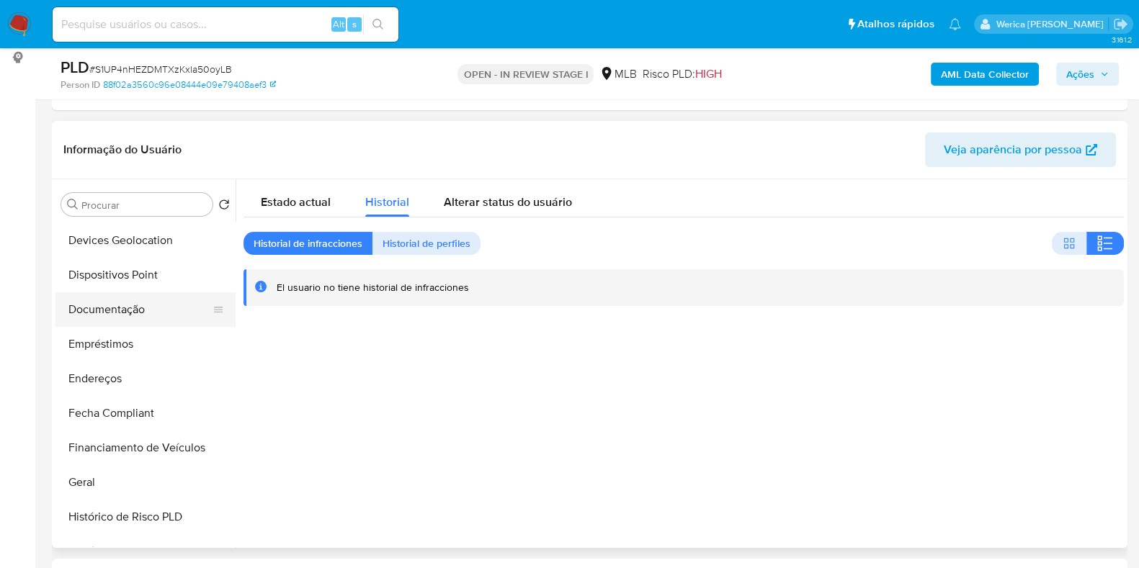
click at [122, 310] on button "Documentação" at bounding box center [139, 310] width 169 height 35
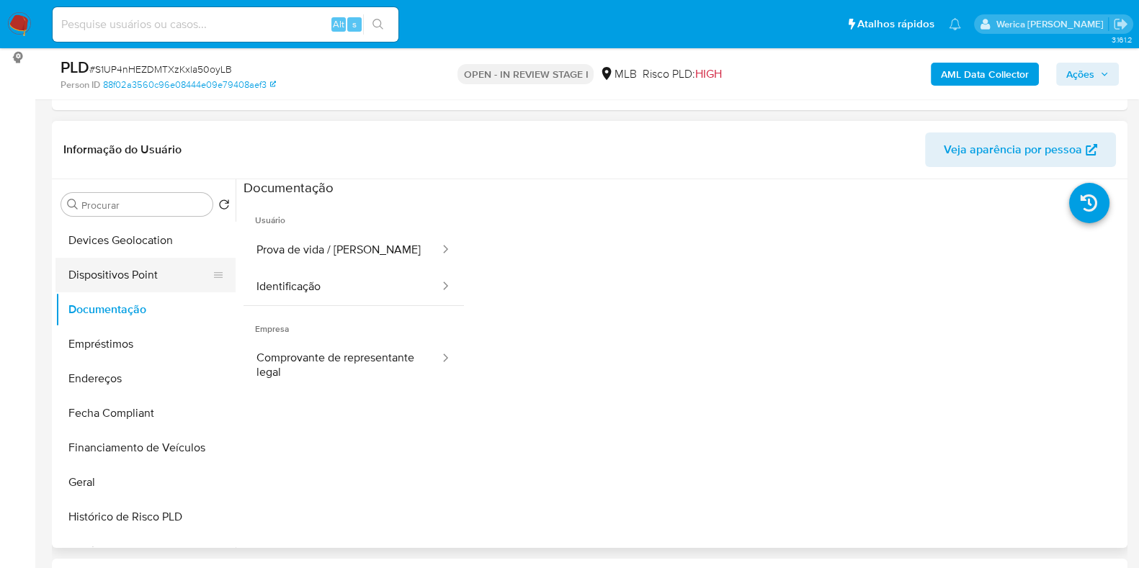
click at [133, 275] on button "Dispositivos Point" at bounding box center [139, 275] width 169 height 35
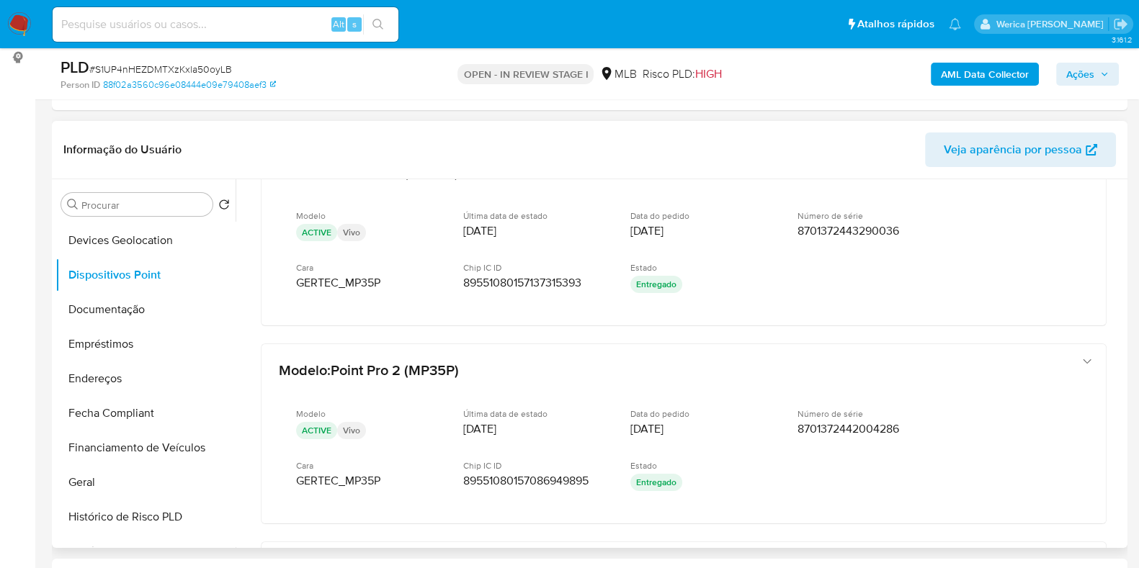
scroll to position [450, 0]
click at [967, 75] on b "AML Data Collector" at bounding box center [985, 74] width 88 height 23
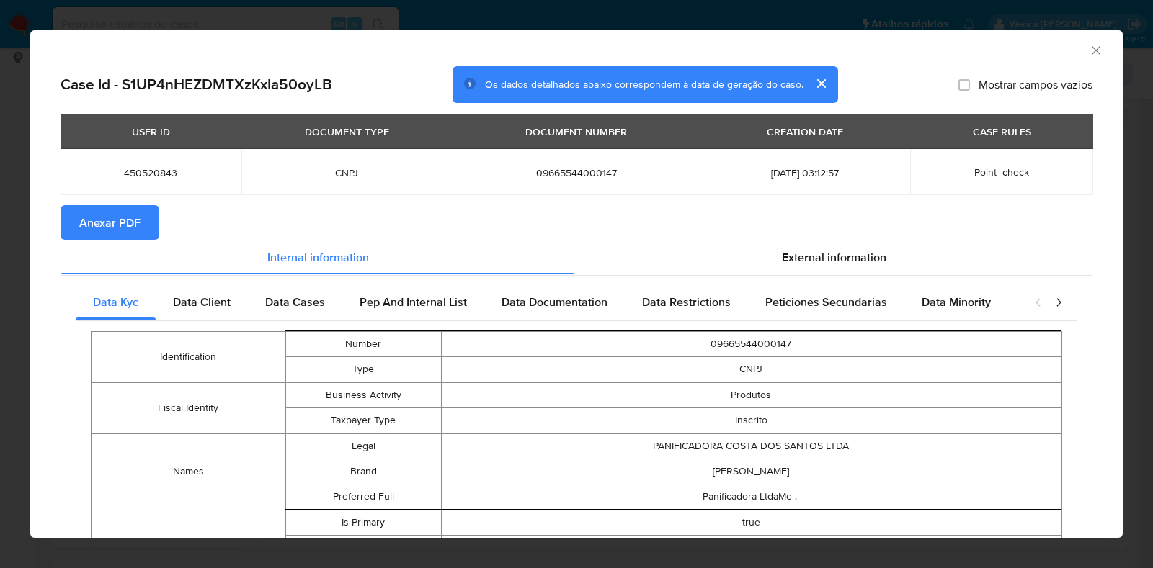
click at [107, 220] on span "Anexar PDF" at bounding box center [109, 223] width 61 height 32
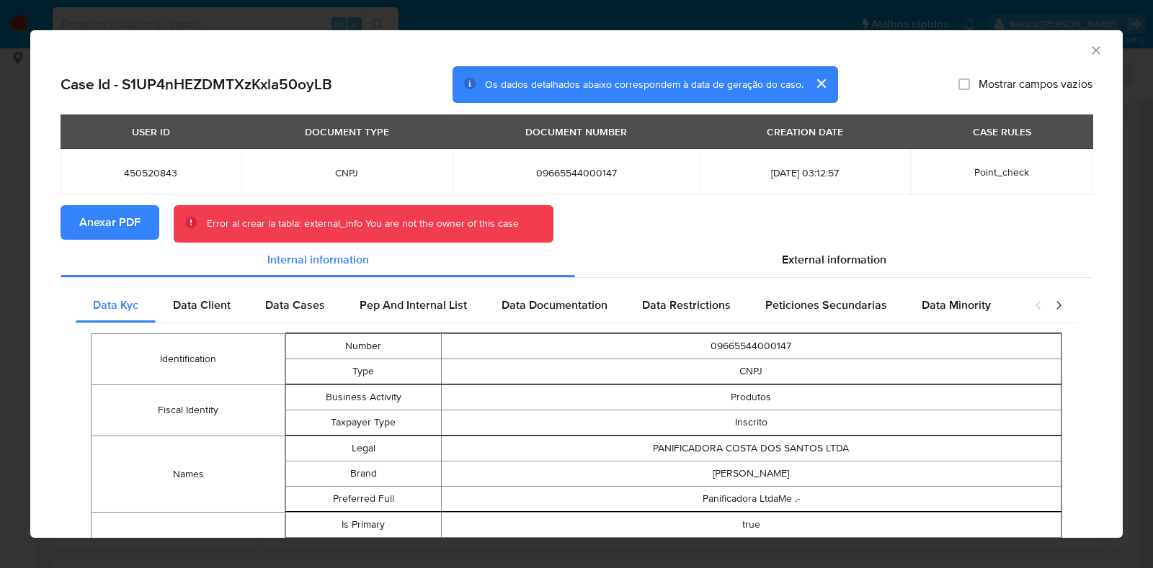
click at [86, 232] on span "Anexar PDF" at bounding box center [109, 223] width 61 height 32
click at [73, 226] on button "Anexar PDF" at bounding box center [110, 222] width 99 height 35
click at [1089, 55] on icon "Fechar a janela" at bounding box center [1096, 50] width 14 height 14
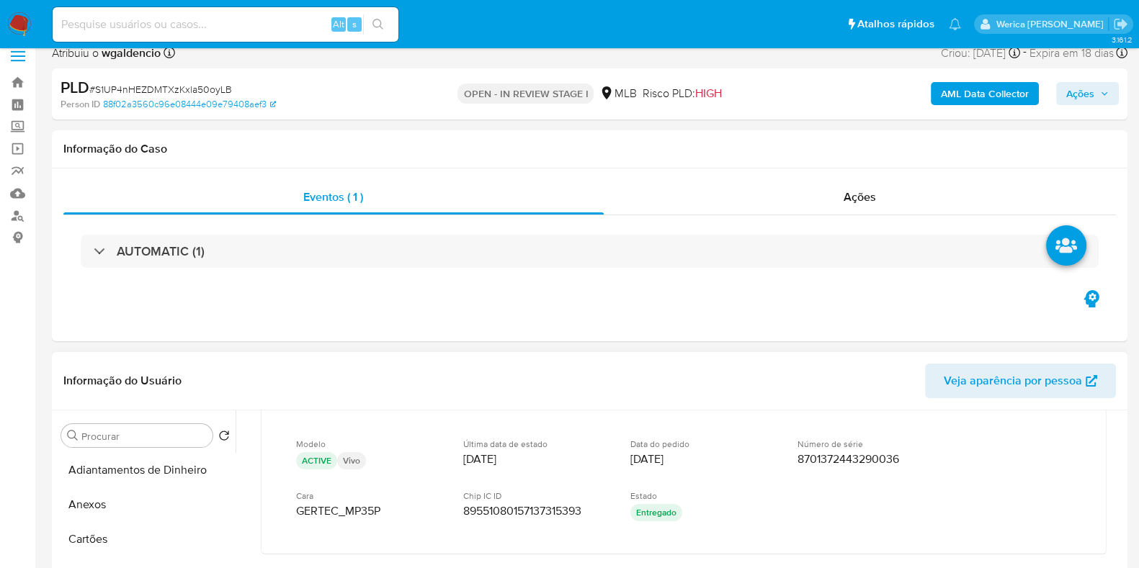
scroll to position [14, 0]
click at [101, 505] on button "Anexos" at bounding box center [139, 505] width 169 height 35
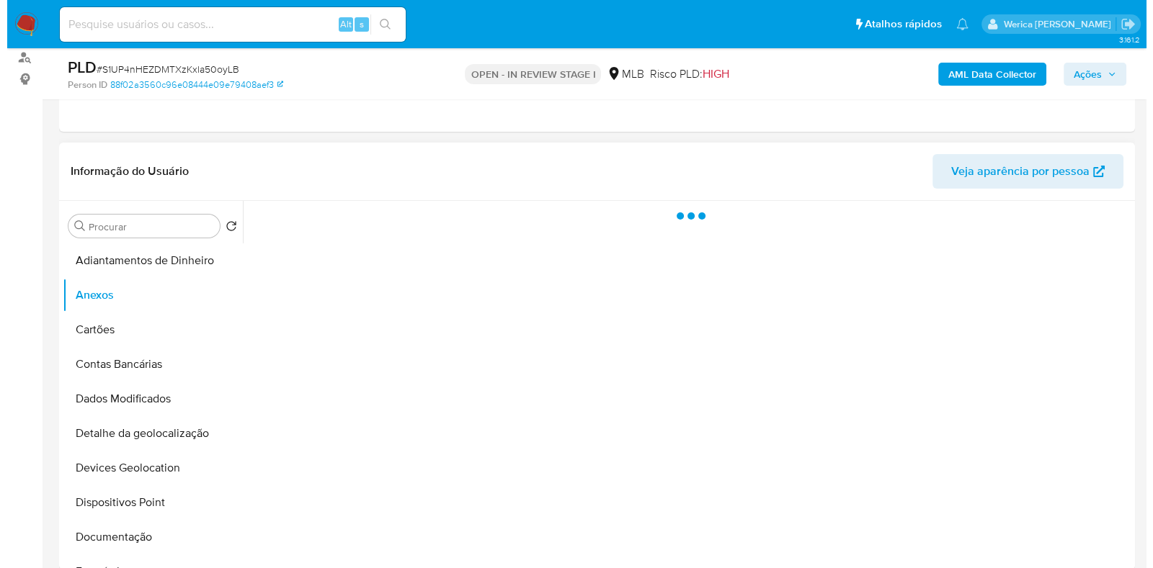
scroll to position [195, 0]
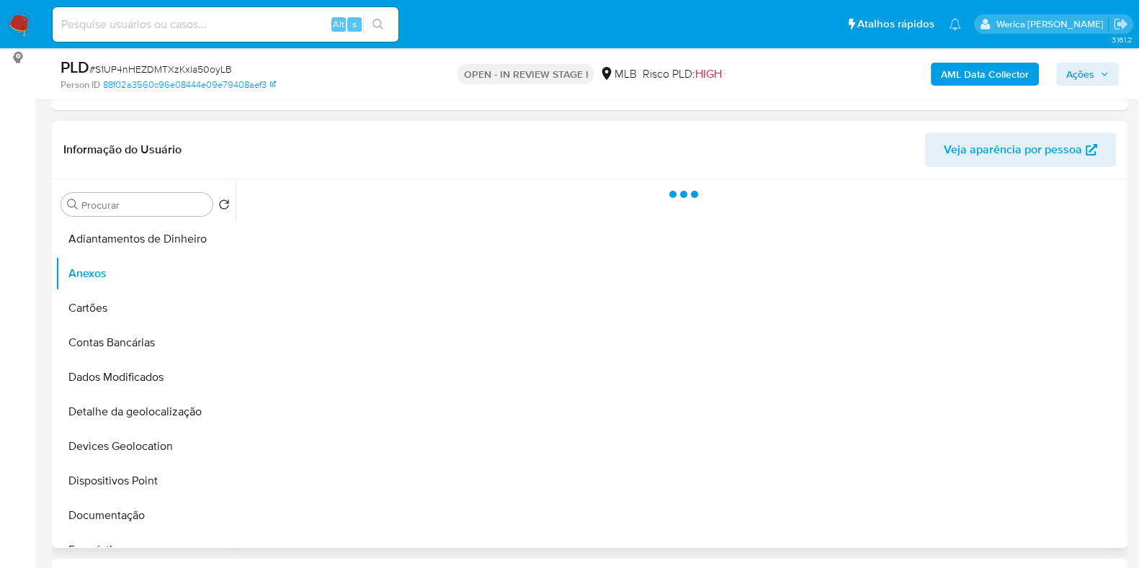
click at [987, 459] on div at bounding box center [680, 363] width 888 height 369
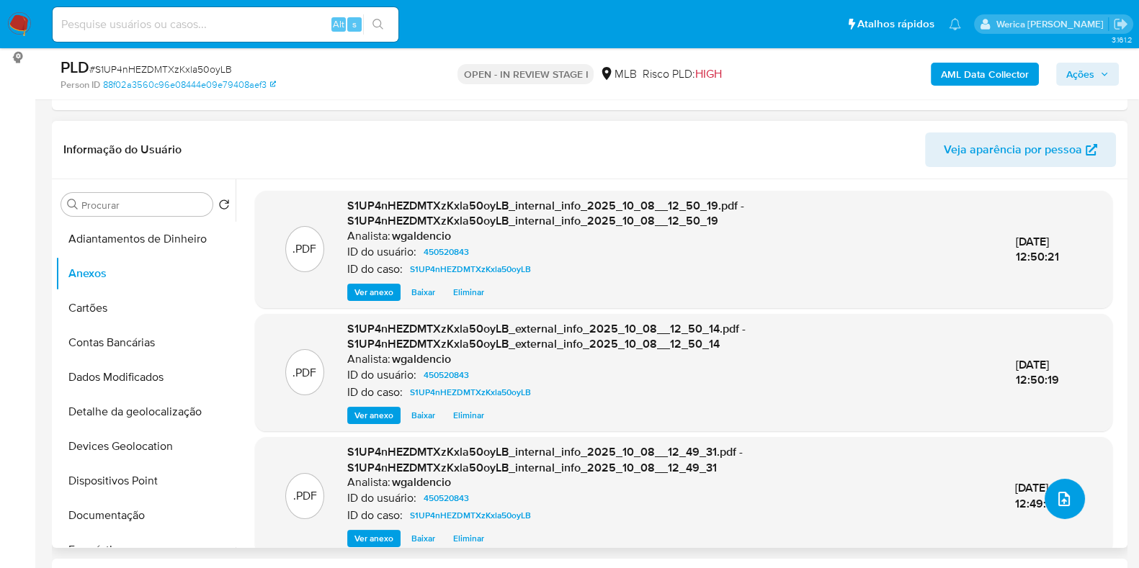
click at [1057, 494] on icon "upload-file" at bounding box center [1064, 499] width 17 height 17
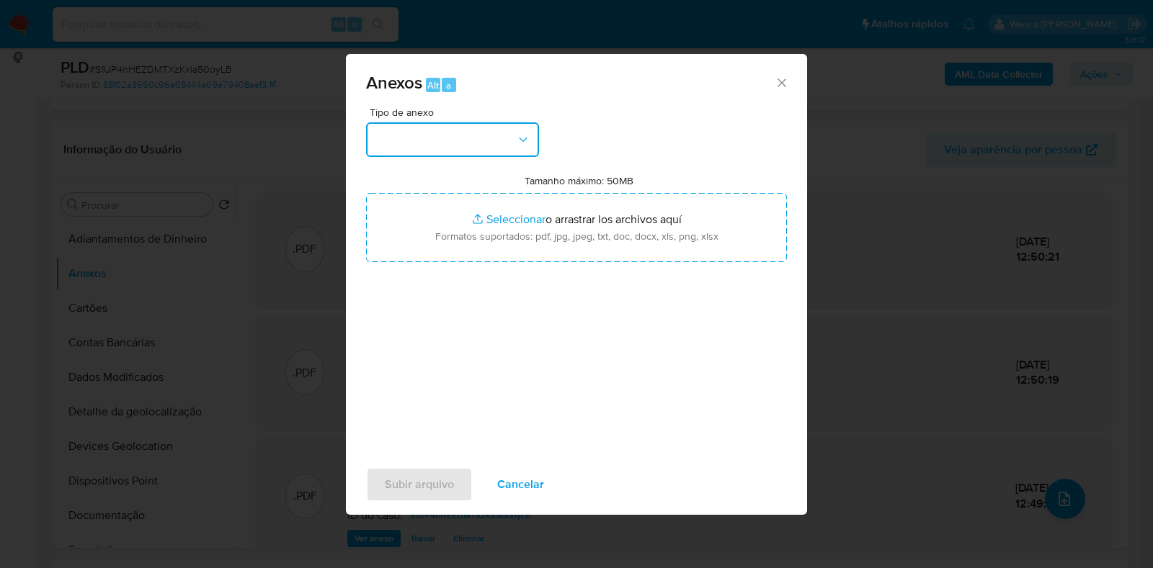
click at [447, 139] on button "button" at bounding box center [452, 139] width 173 height 35
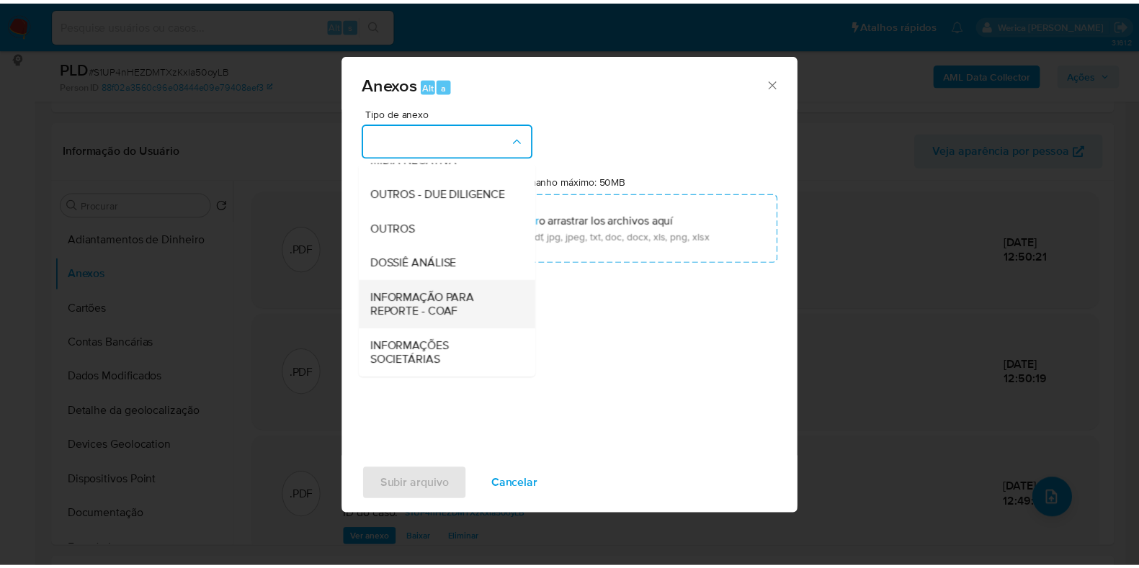
scroll to position [222, 0]
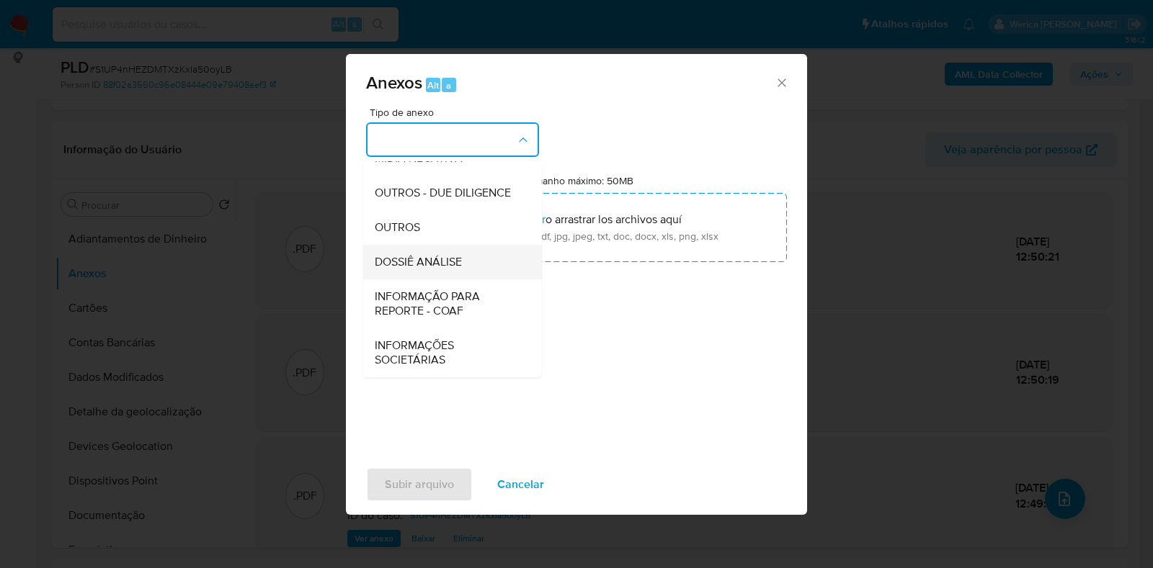
click at [441, 265] on span "DOSSIÊ ANÁLISE" at bounding box center [418, 262] width 87 height 14
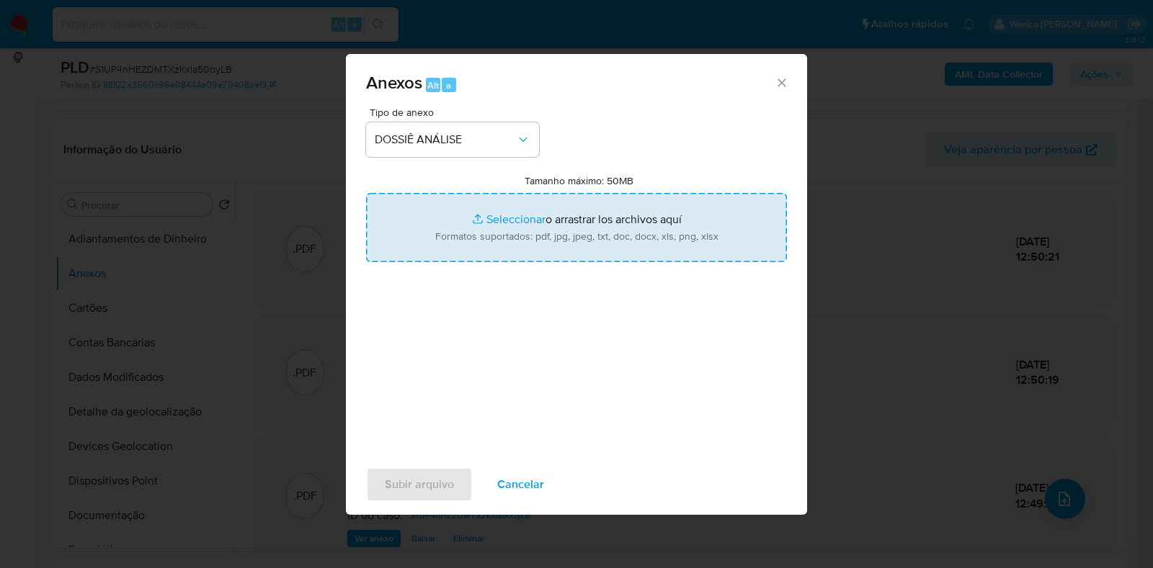
click at [513, 240] on input "Tamanho máximo: 50MB Seleccionar archivos" at bounding box center [576, 227] width 421 height 69
type input "C:\fakepath\DECLINIO - S1UP4nHEZDMTXzKxla50oyLB - CNPJ 09665544000147 - PANIFIC…"
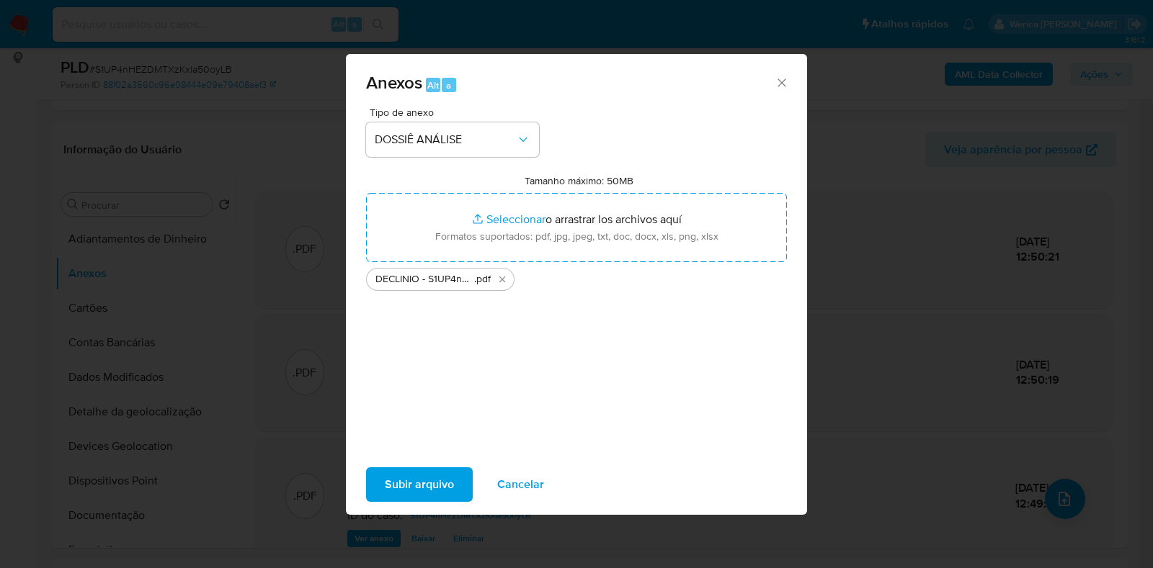
click at [452, 490] on button "Subir arquivo" at bounding box center [419, 485] width 107 height 35
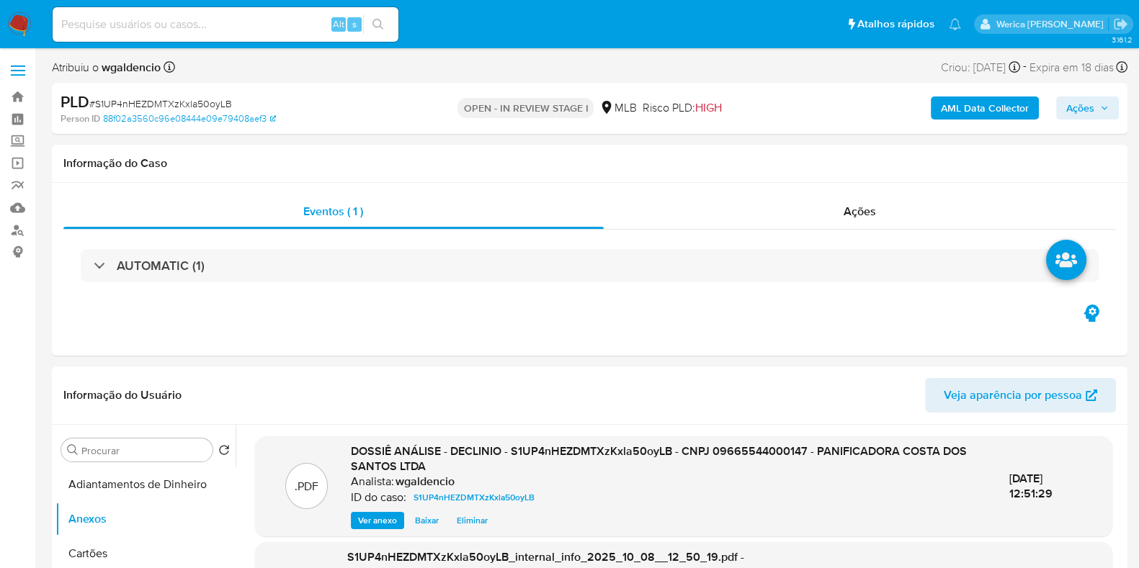
scroll to position [0, 0]
click at [832, 210] on div "Ações" at bounding box center [860, 212] width 513 height 35
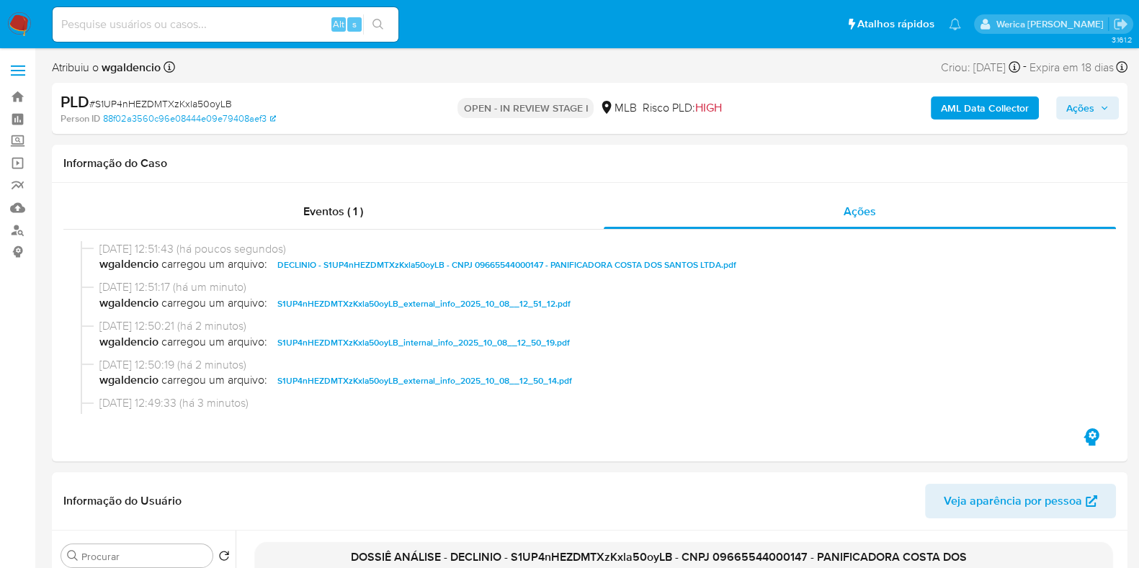
click at [1106, 107] on icon "button" at bounding box center [1105, 109] width 6 height 4
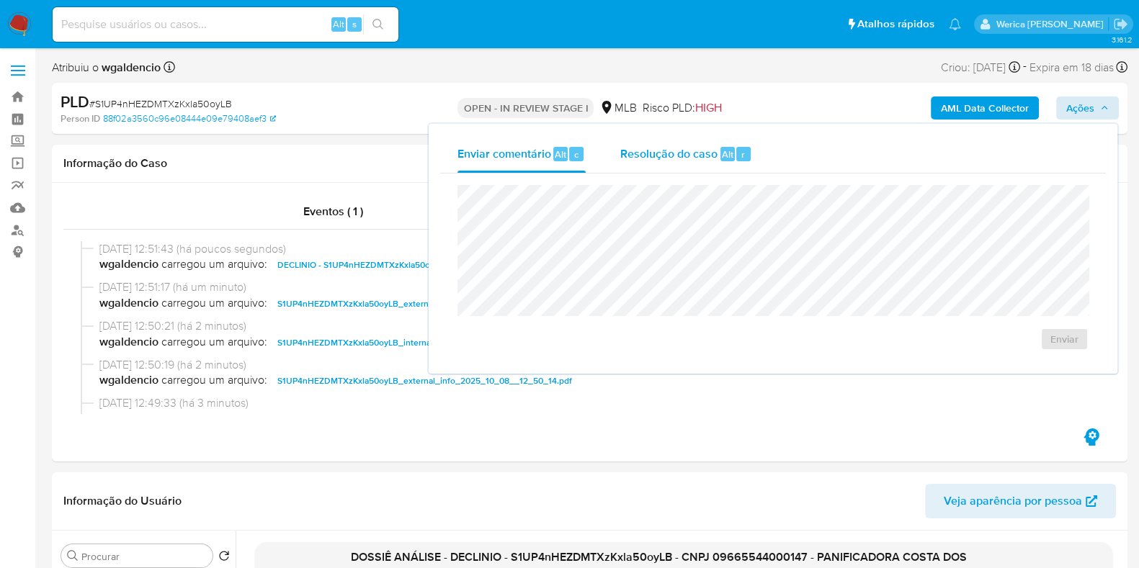
click at [756, 161] on button "Resolução do caso Alt r" at bounding box center [686, 153] width 166 height 37
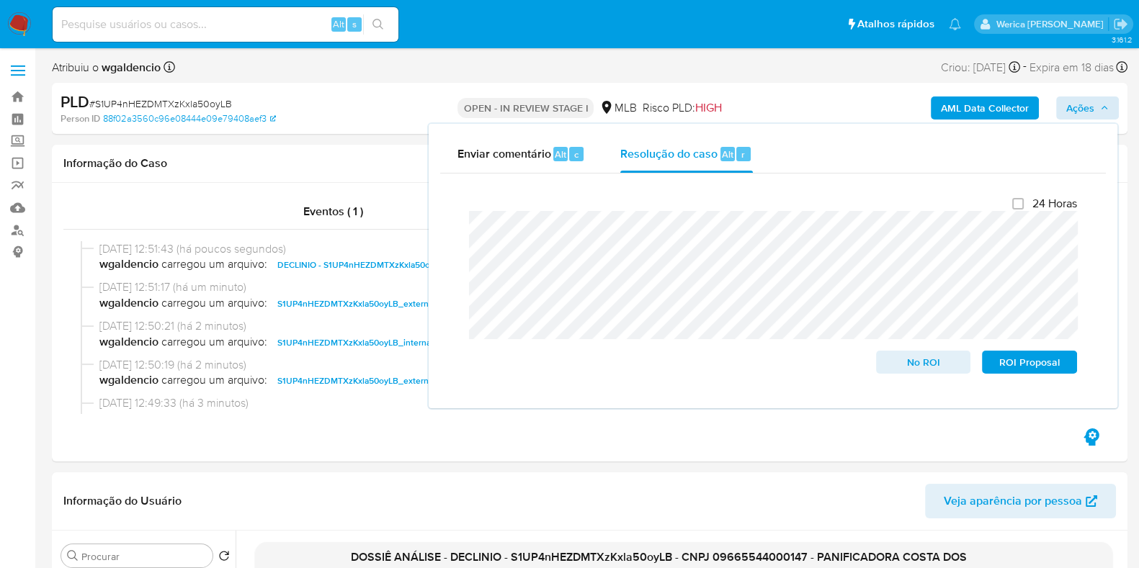
drag, startPoint x: 923, startPoint y: 367, endPoint x: 911, endPoint y: -37, distance: 405.1
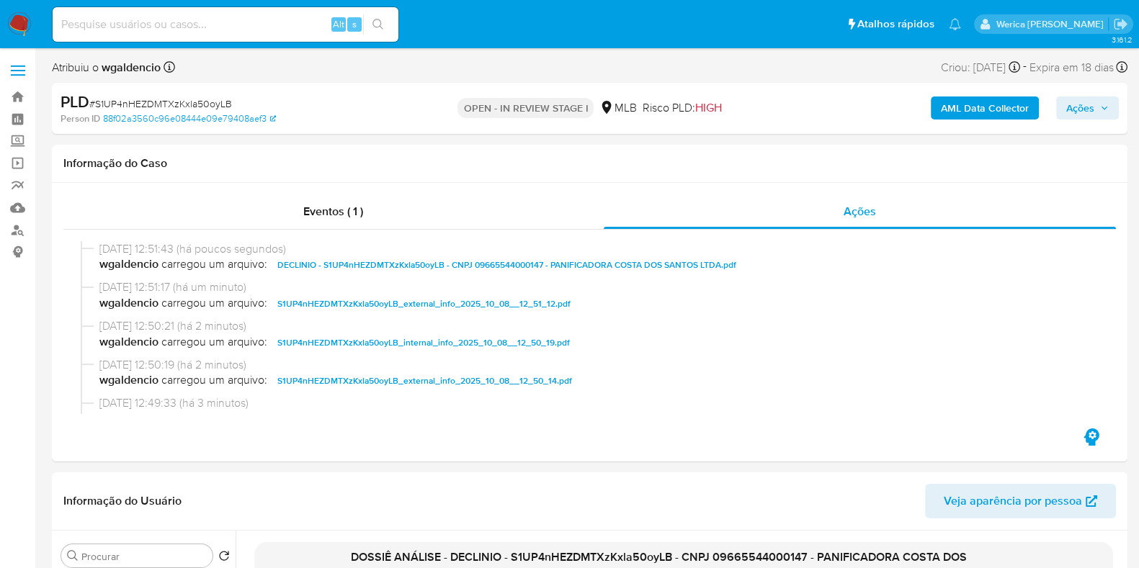
click at [1068, 116] on span "Ações" at bounding box center [1080, 108] width 28 height 23
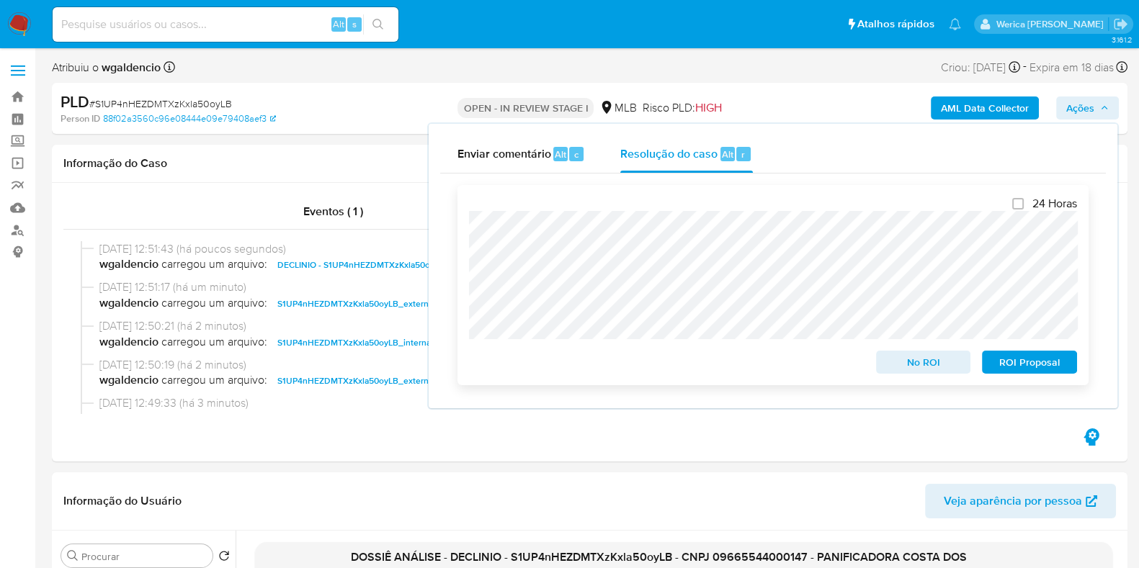
click at [911, 365] on span "No ROI" at bounding box center [923, 362] width 75 height 20
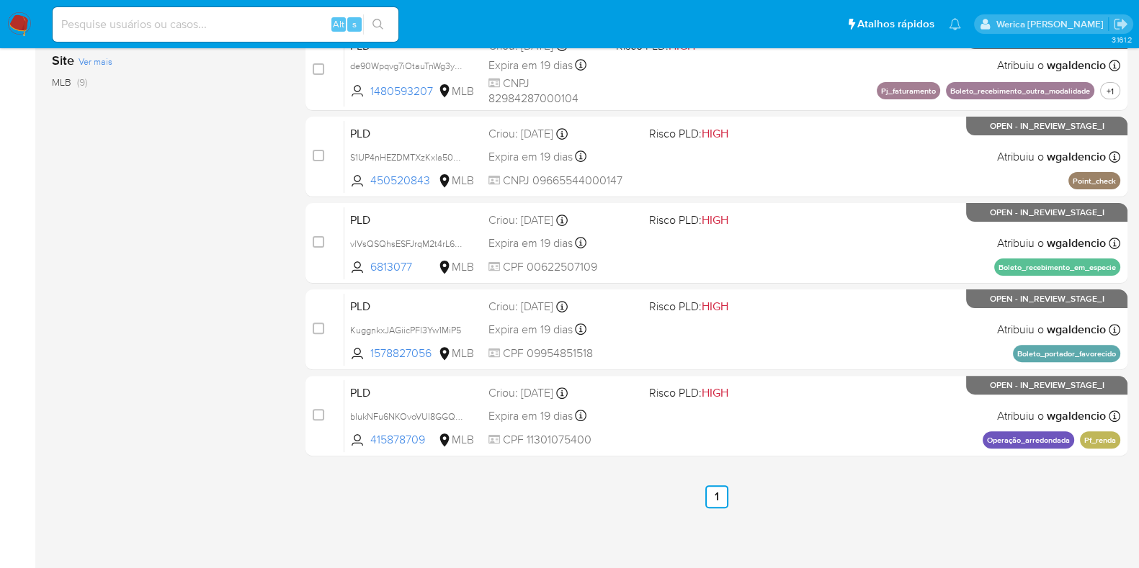
scroll to position [533, 0]
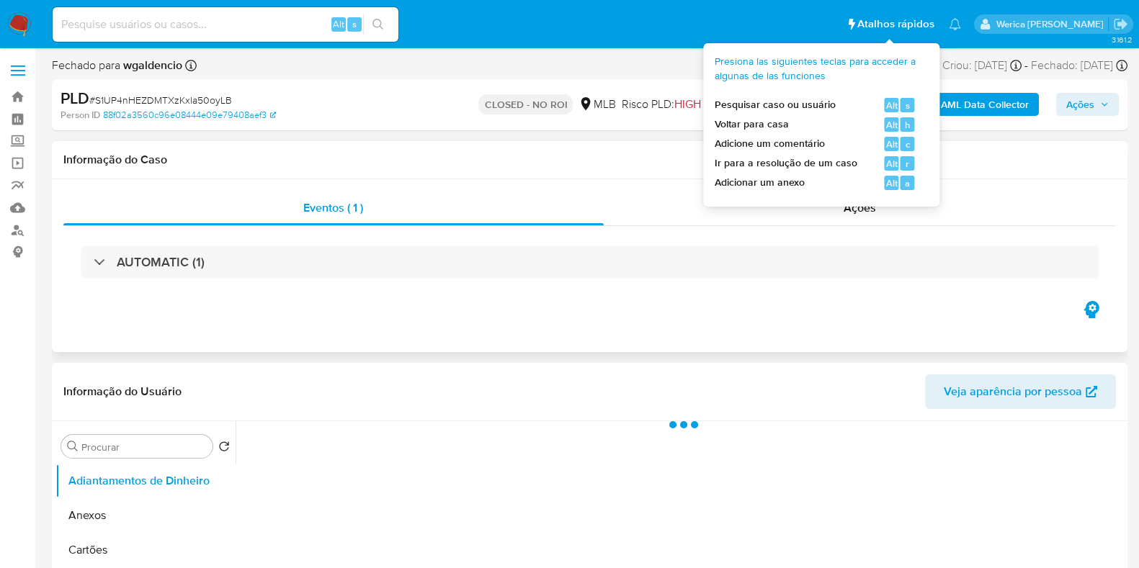
select select "10"
click at [868, 229] on div "AUTOMATIC (1)" at bounding box center [589, 262] width 1053 height 72
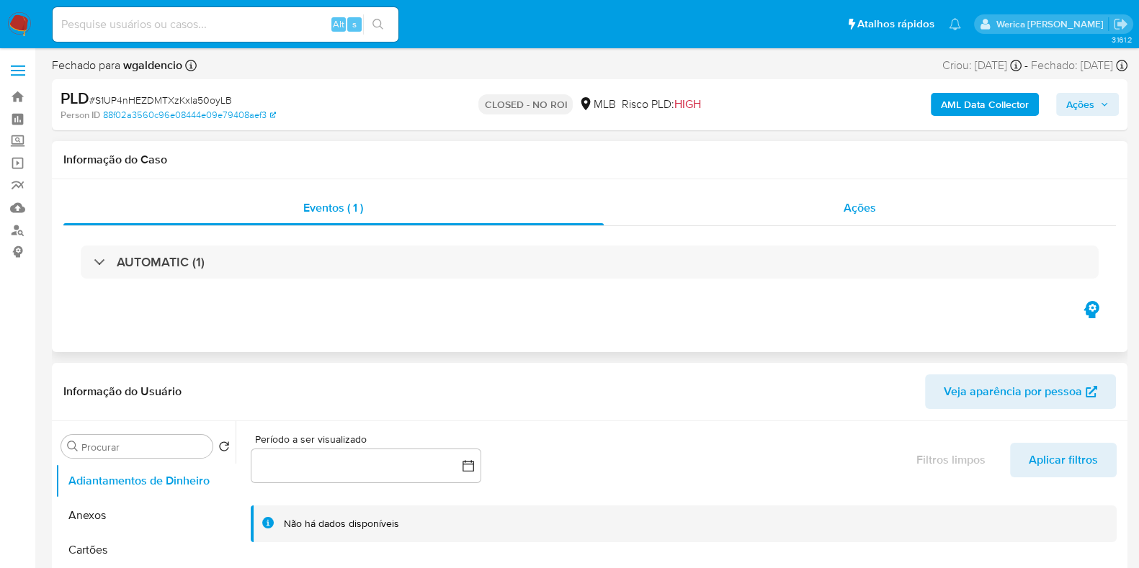
click at [865, 217] on div "Ações" at bounding box center [860, 208] width 513 height 35
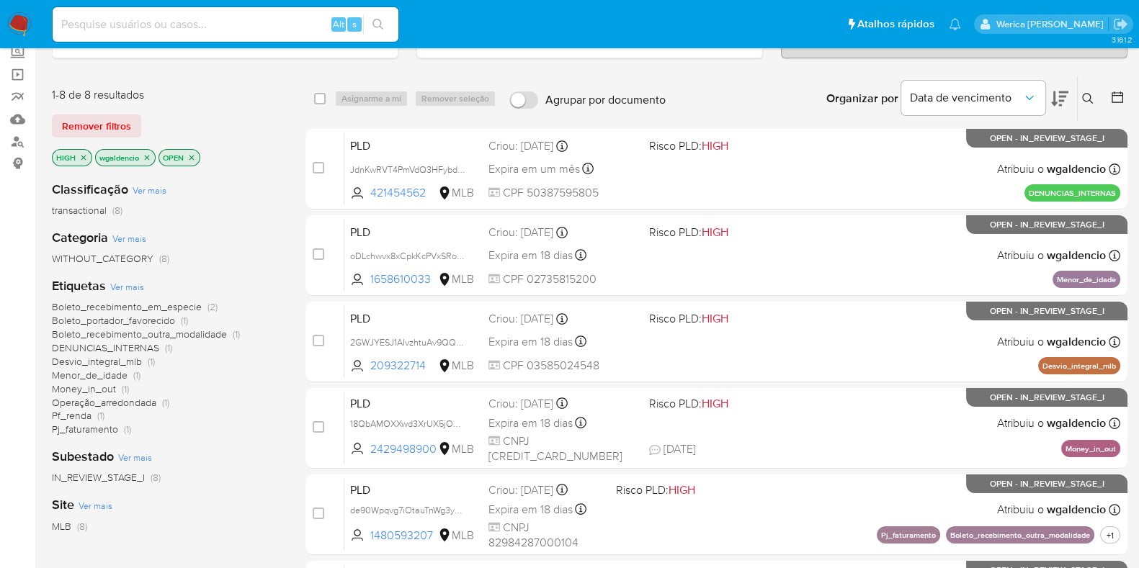
scroll to position [89, 0]
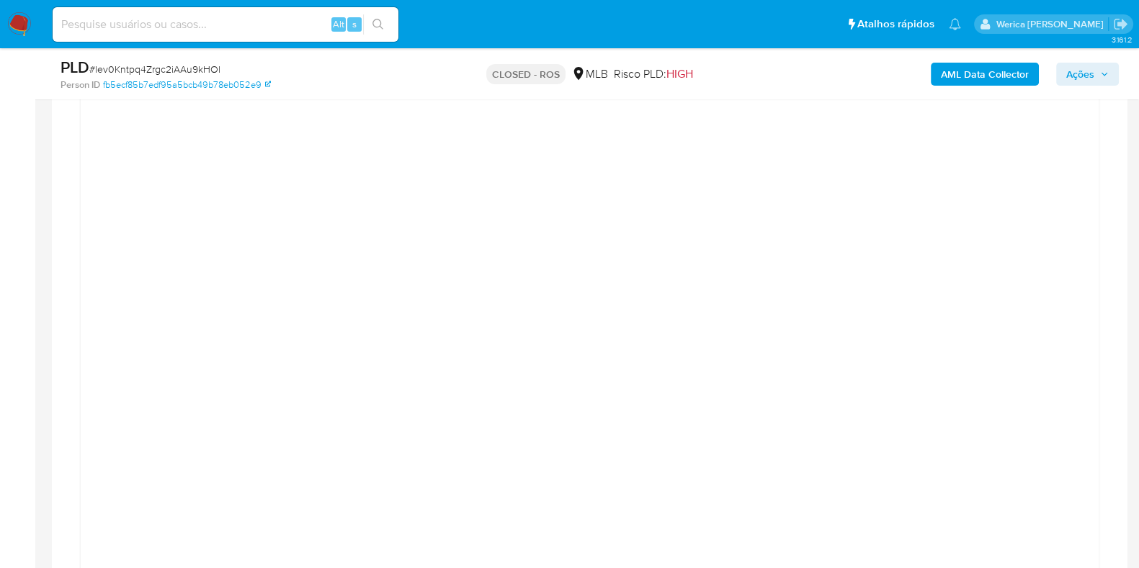
scroll to position [1599, 0]
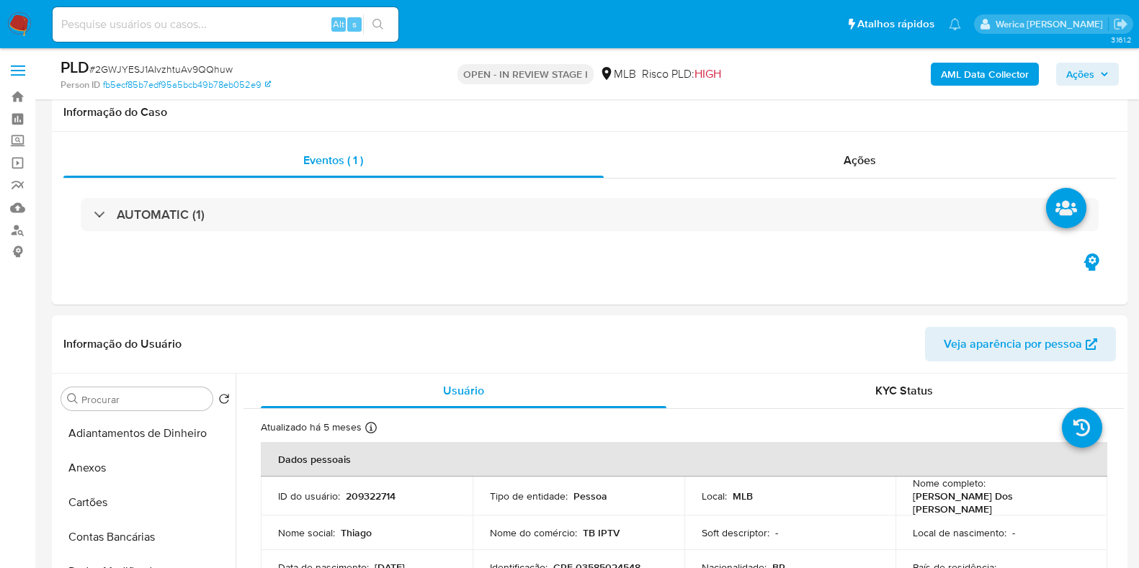
select select "100"
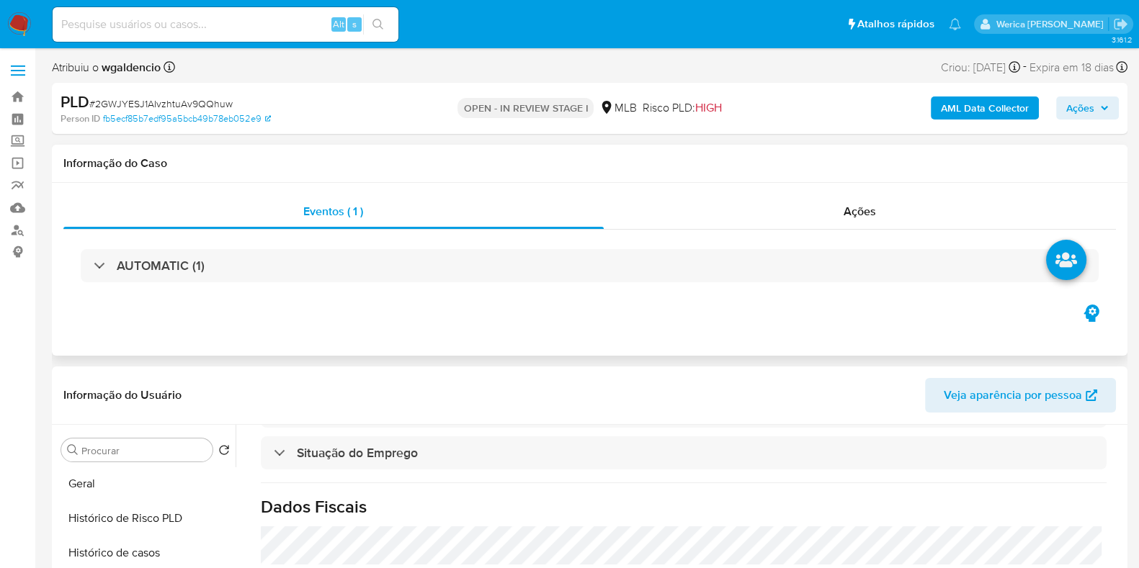
click at [565, 282] on div "AUTOMATIC (1)" at bounding box center [589, 266] width 1053 height 72
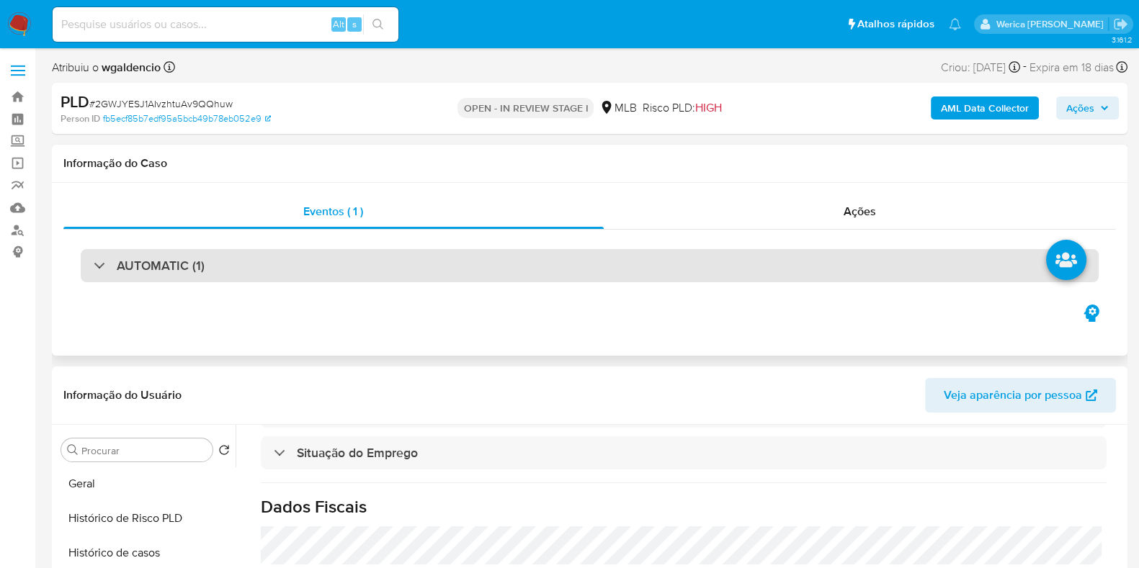
click at [566, 271] on div "AUTOMATIC (1)" at bounding box center [590, 265] width 1018 height 33
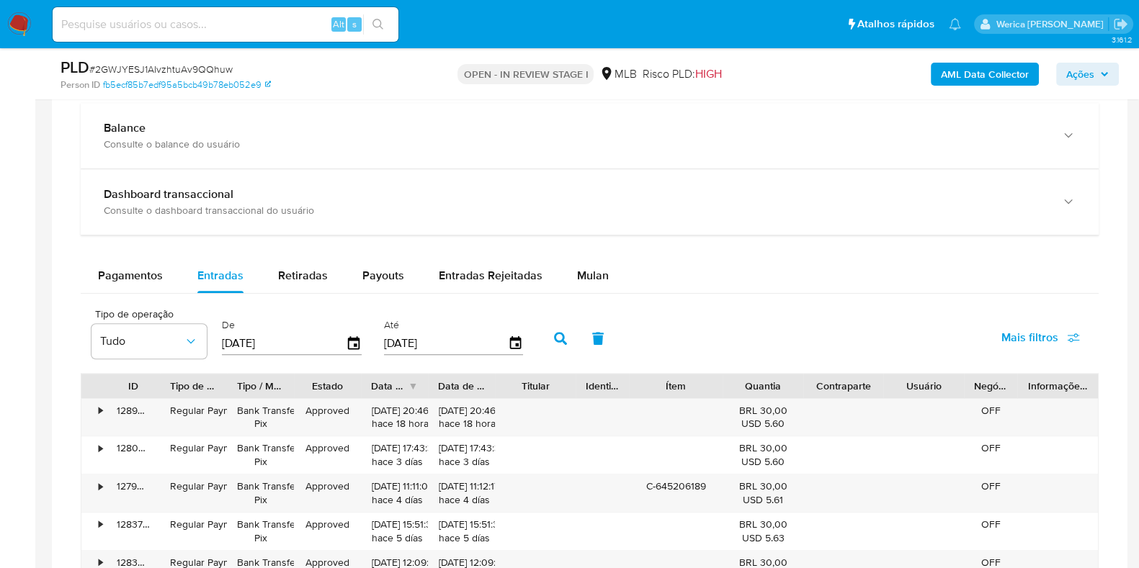
scroll to position [1350, 0]
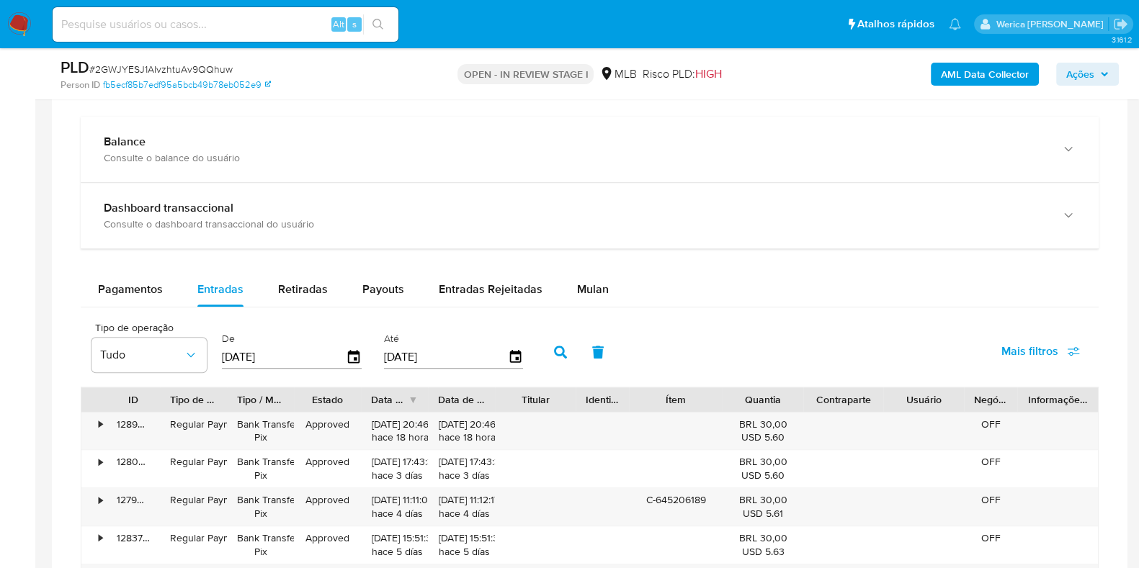
click at [587, 304] on div "Pagamentos Entradas Retiradas Payouts Entradas Rejeitadas Mulan" at bounding box center [590, 289] width 1018 height 35
click at [587, 284] on span "Mulan" at bounding box center [593, 289] width 32 height 17
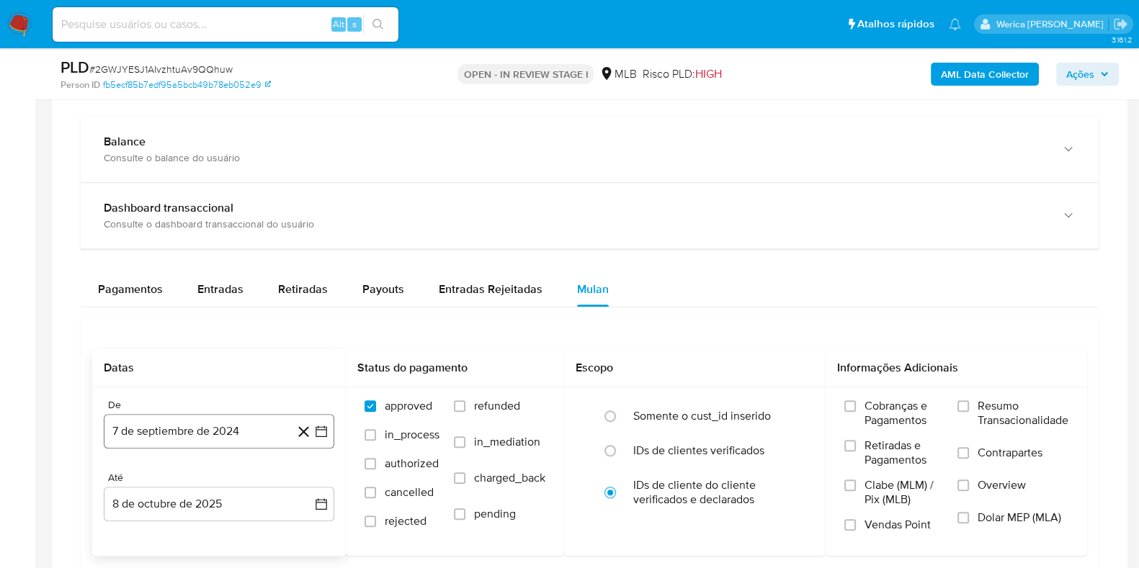
click at [164, 427] on button "7 de septiembre de 2024" at bounding box center [219, 431] width 231 height 35
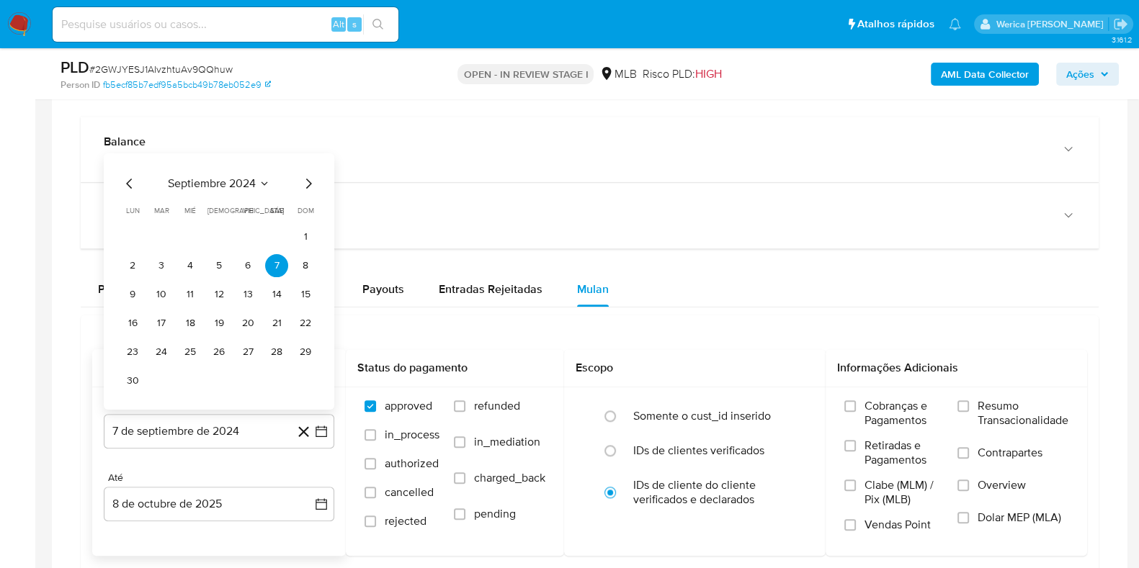
click at [235, 179] on span "septiembre 2024" at bounding box center [212, 183] width 88 height 14
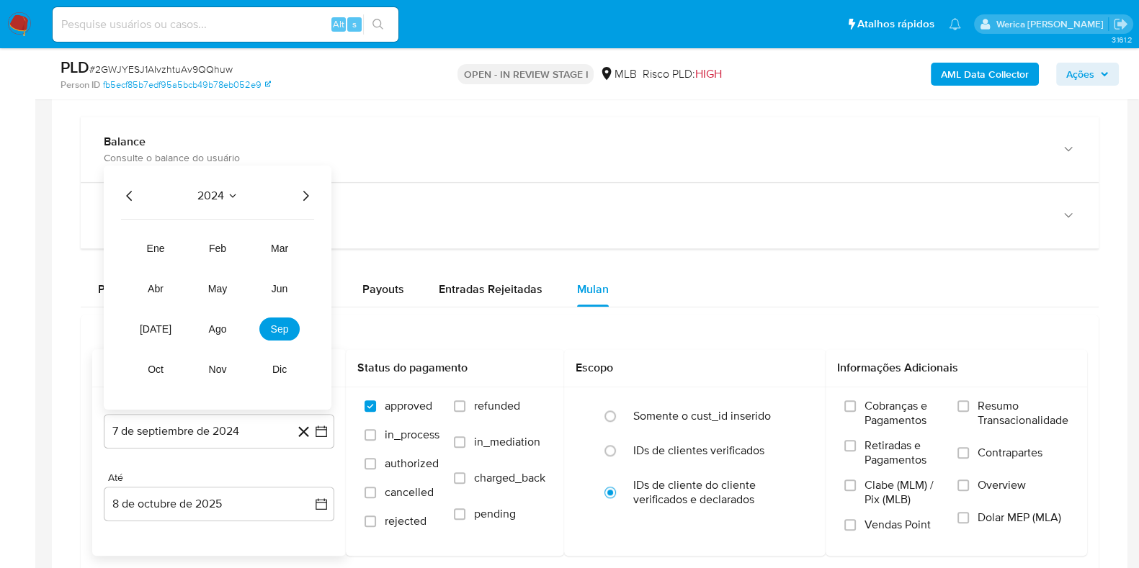
click at [303, 192] on icon "Año siguiente" at bounding box center [305, 195] width 17 height 17
click at [285, 290] on span "jun" at bounding box center [280, 288] width 17 height 12
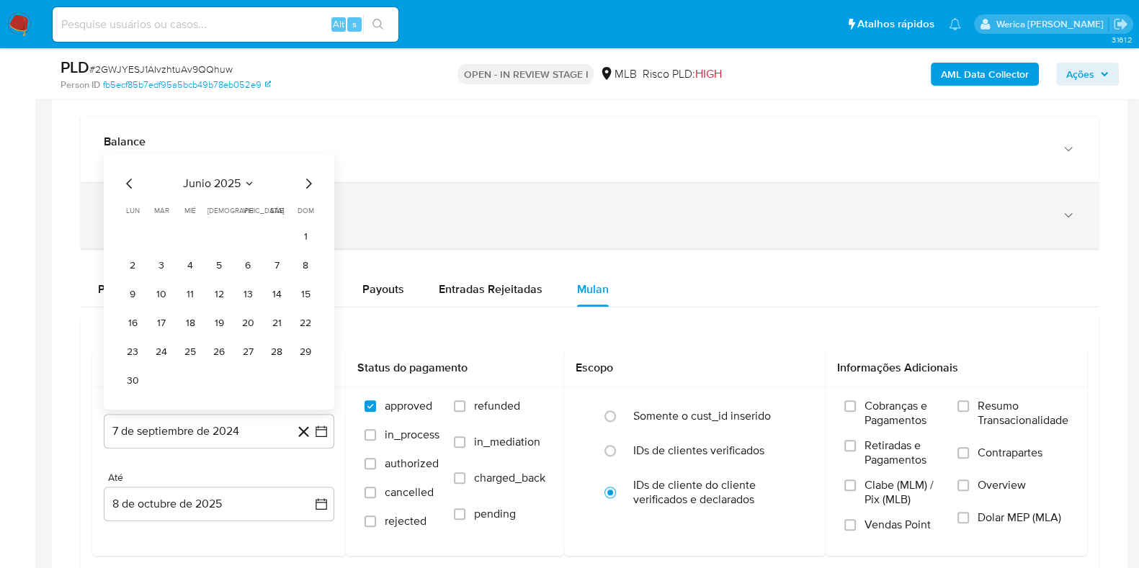
click at [299, 235] on button "1" at bounding box center [305, 236] width 23 height 23
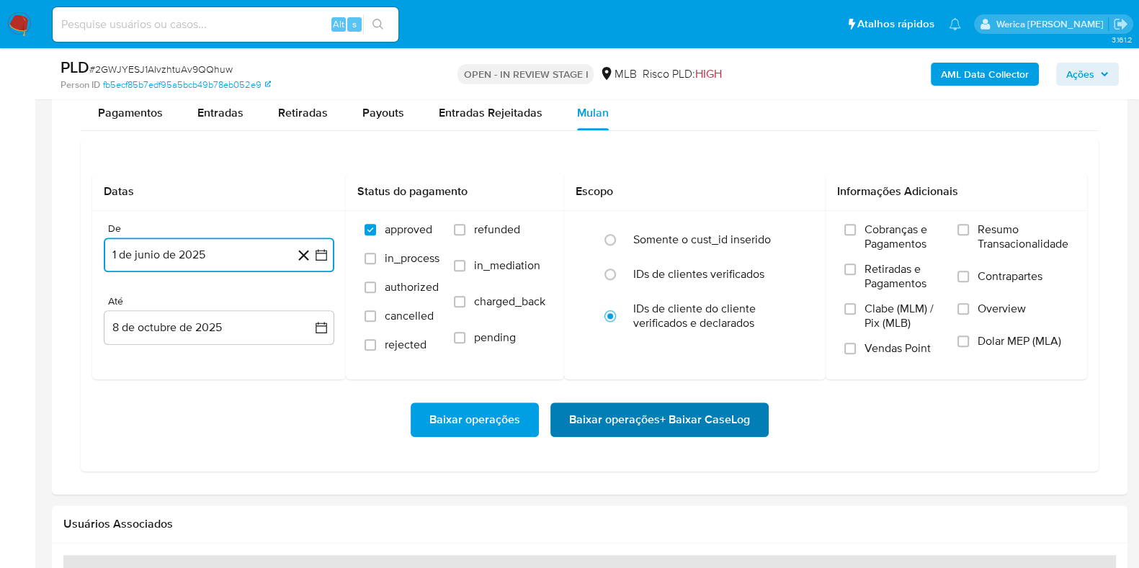
scroll to position [1531, 0]
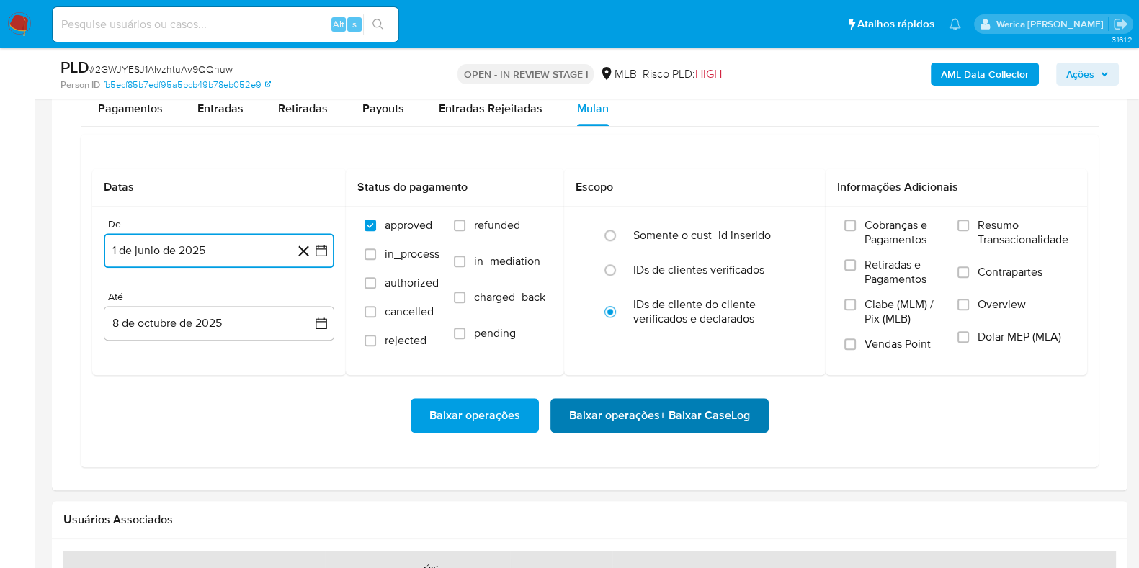
click at [688, 406] on span "Baixar operações + Baixar CaseLog" at bounding box center [659, 416] width 181 height 32
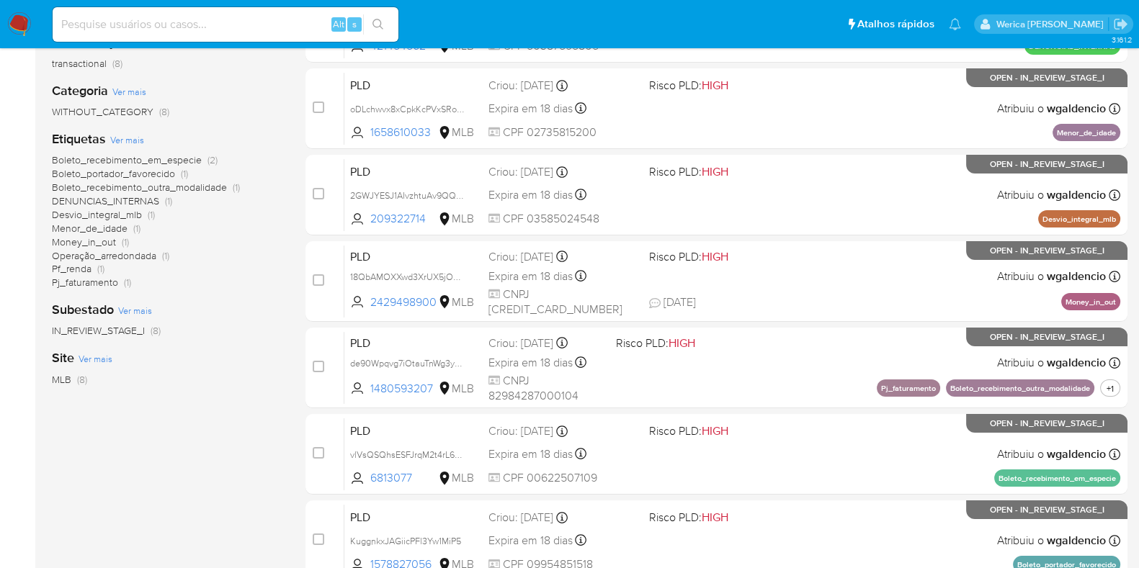
scroll to position [176, 0]
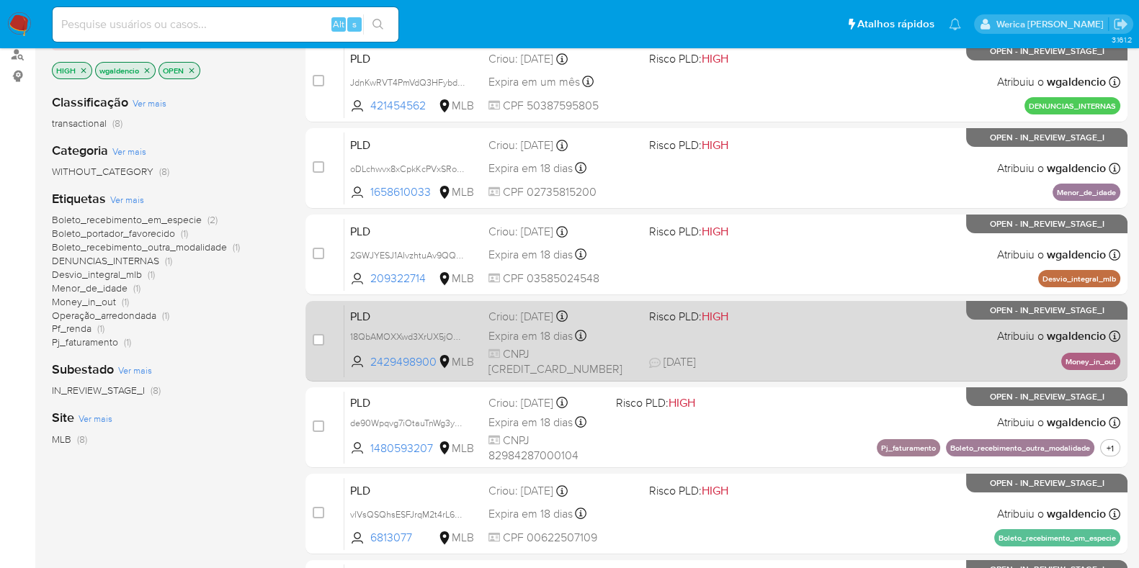
click at [804, 352] on div "PLD 18QbAMOXXwd3XrUX5jOq97sW 2429498900 MLB Risco PLD: HIGH Criou: [DATE] Criou…" at bounding box center [732, 341] width 776 height 73
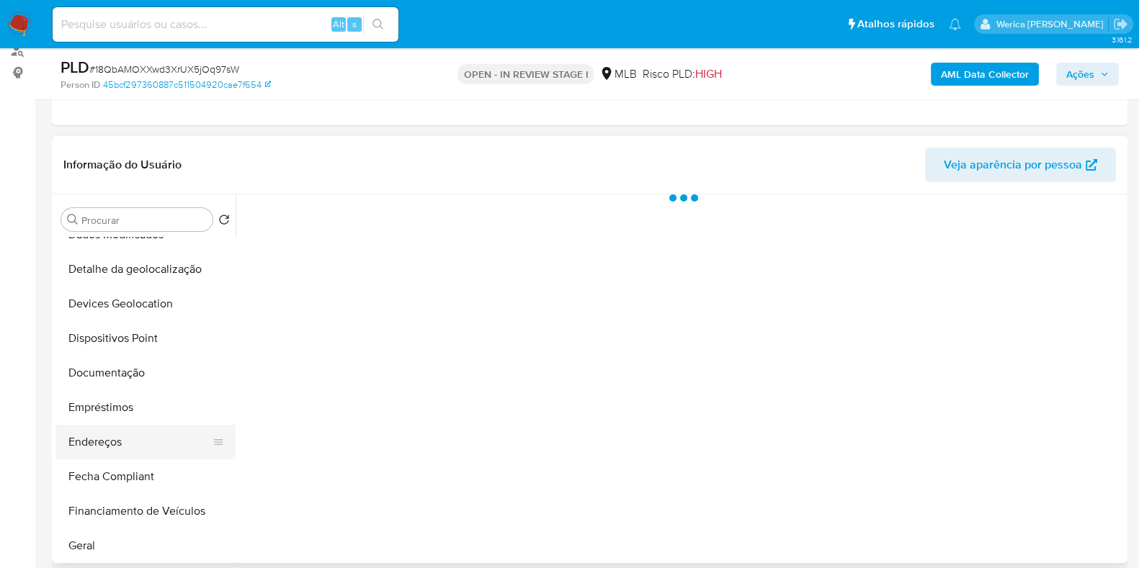
scroll to position [179, 0]
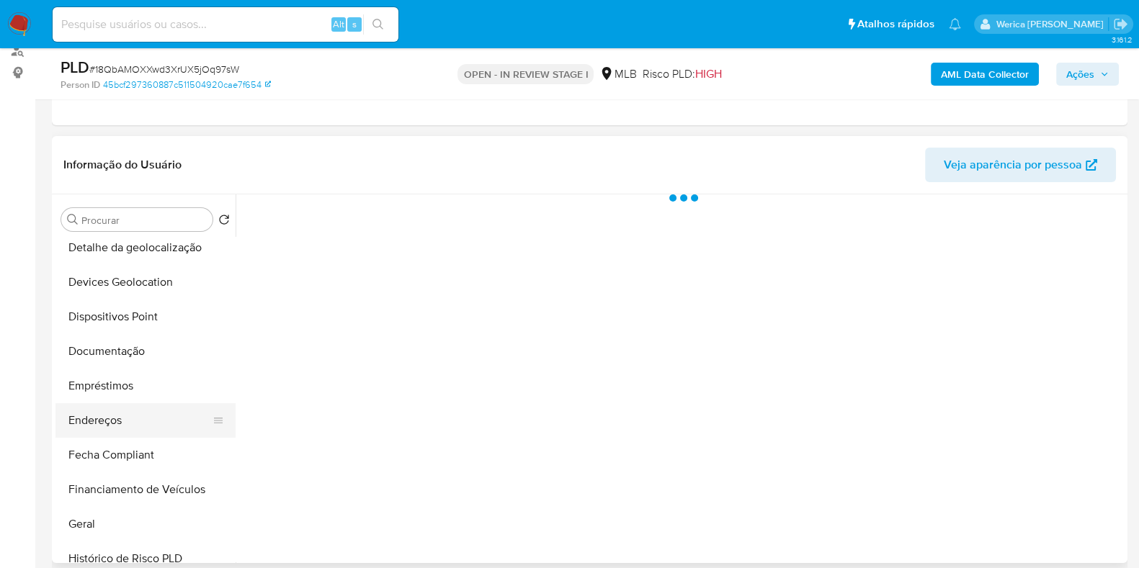
select select "10"
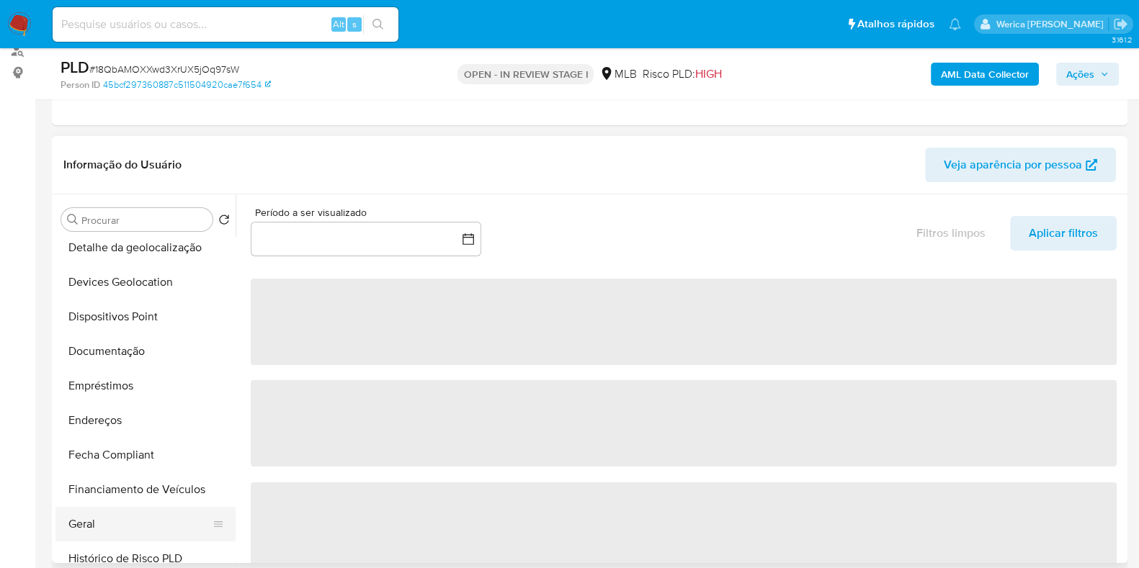
drag, startPoint x: 125, startPoint y: 521, endPoint x: 148, endPoint y: 519, distance: 23.2
click at [127, 524] on button "Geral" at bounding box center [139, 524] width 169 height 35
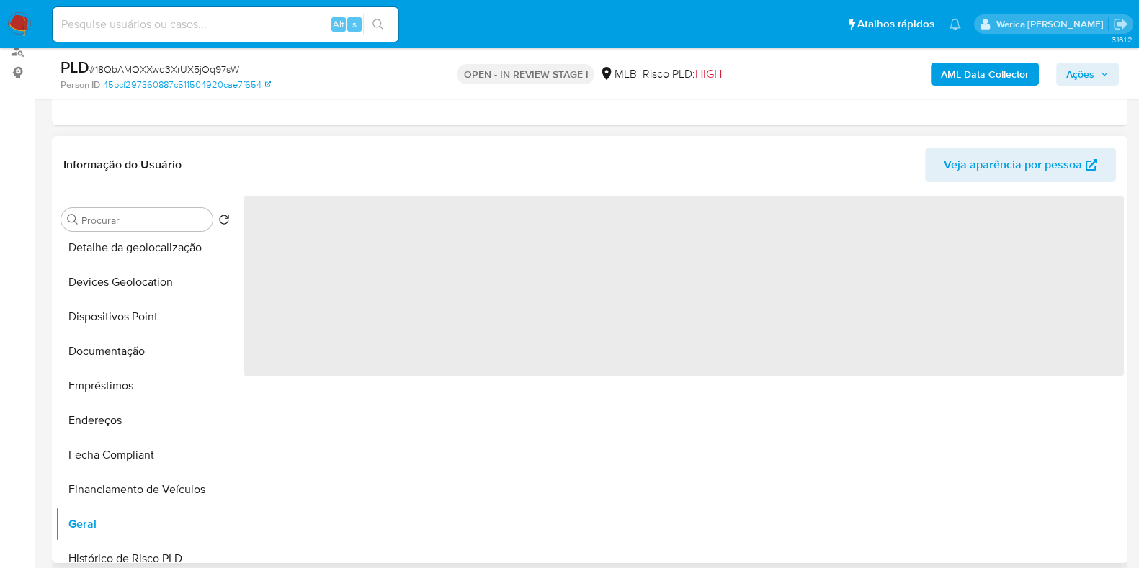
click at [418, 380] on div "‌" at bounding box center [680, 379] width 888 height 369
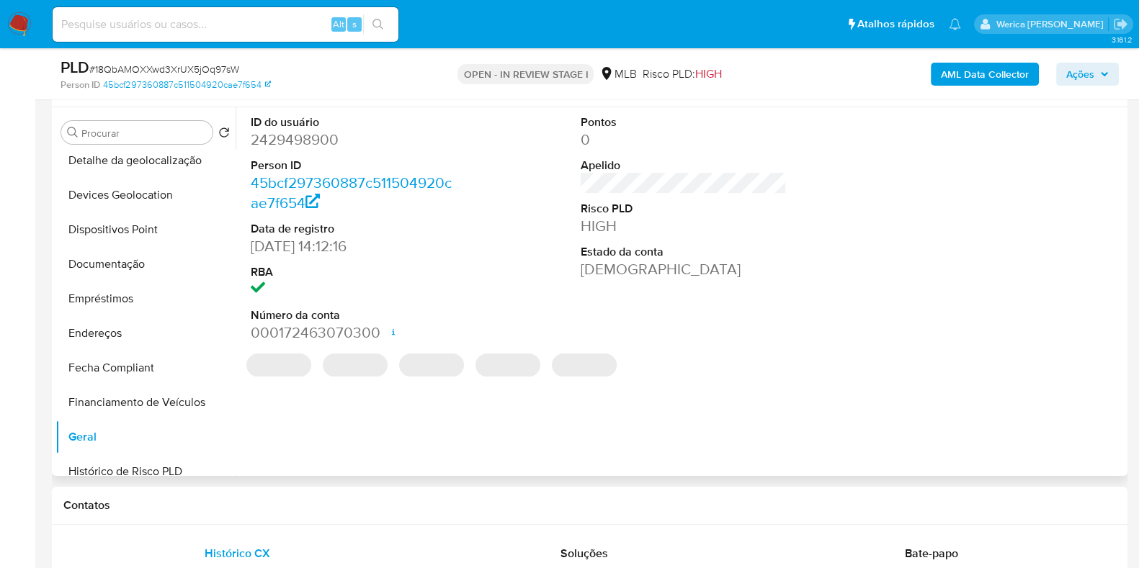
scroll to position [270, 0]
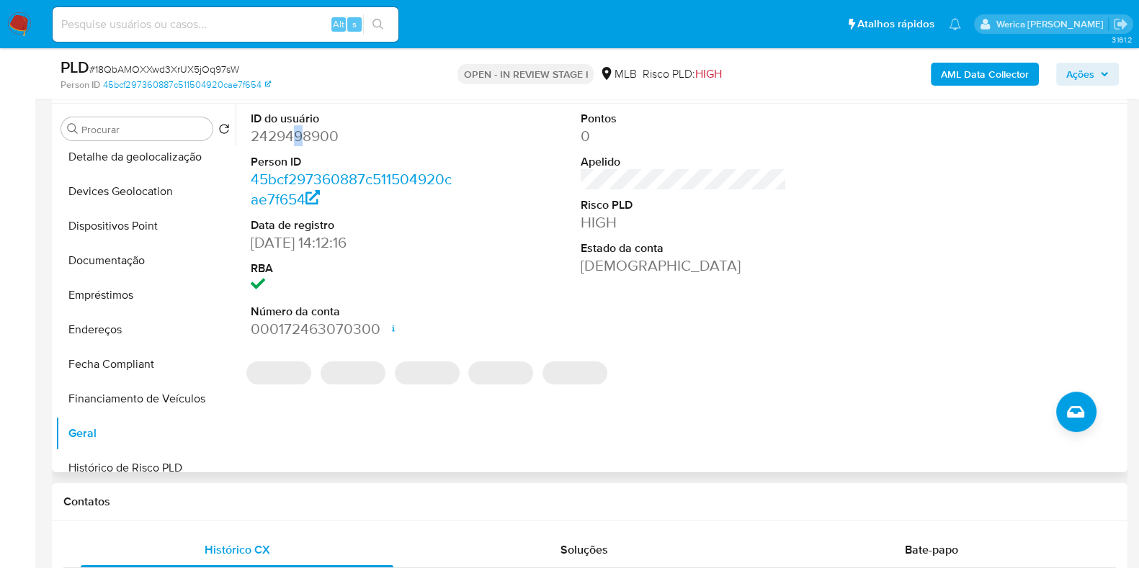
click at [298, 146] on dd "2429498900" at bounding box center [354, 136] width 206 height 20
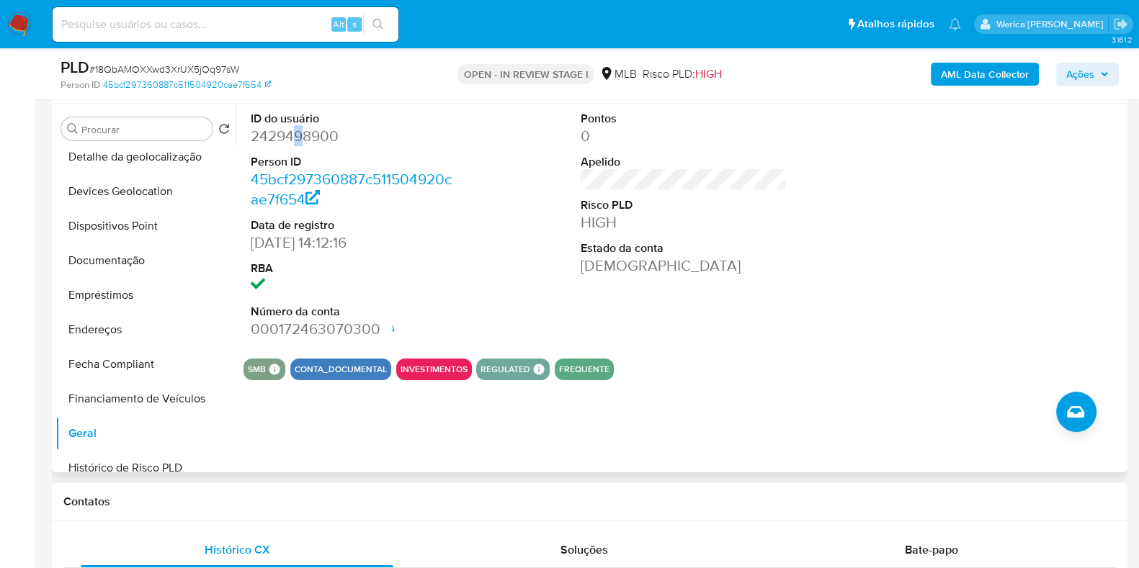
click at [298, 146] on dd "2429498900" at bounding box center [354, 136] width 206 height 20
click at [295, 135] on dd "2429498900" at bounding box center [354, 136] width 206 height 20
copy dd "2429498900"
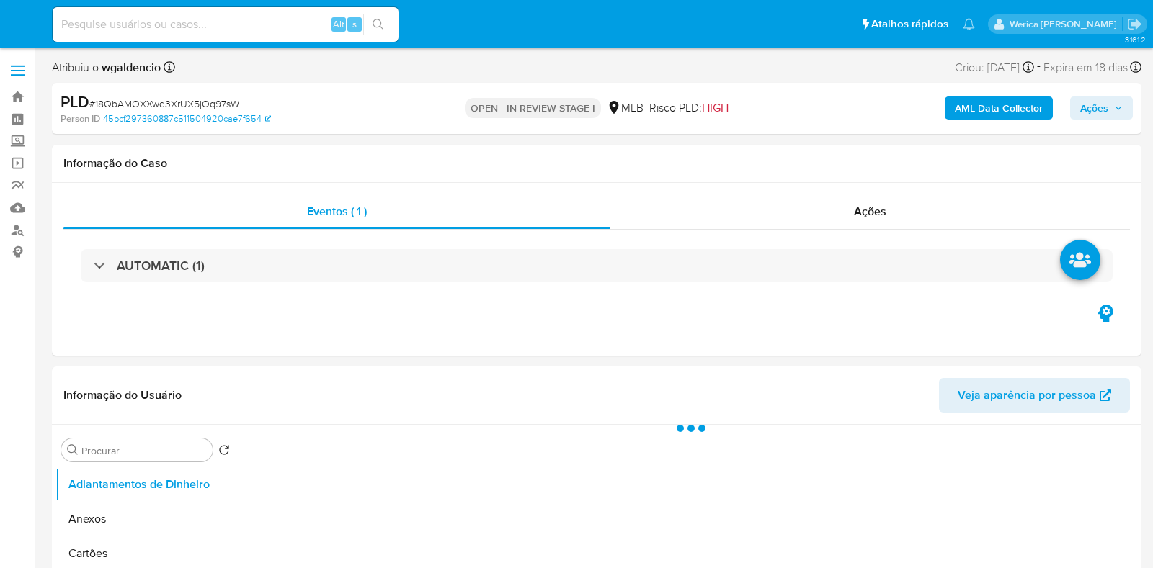
select select "10"
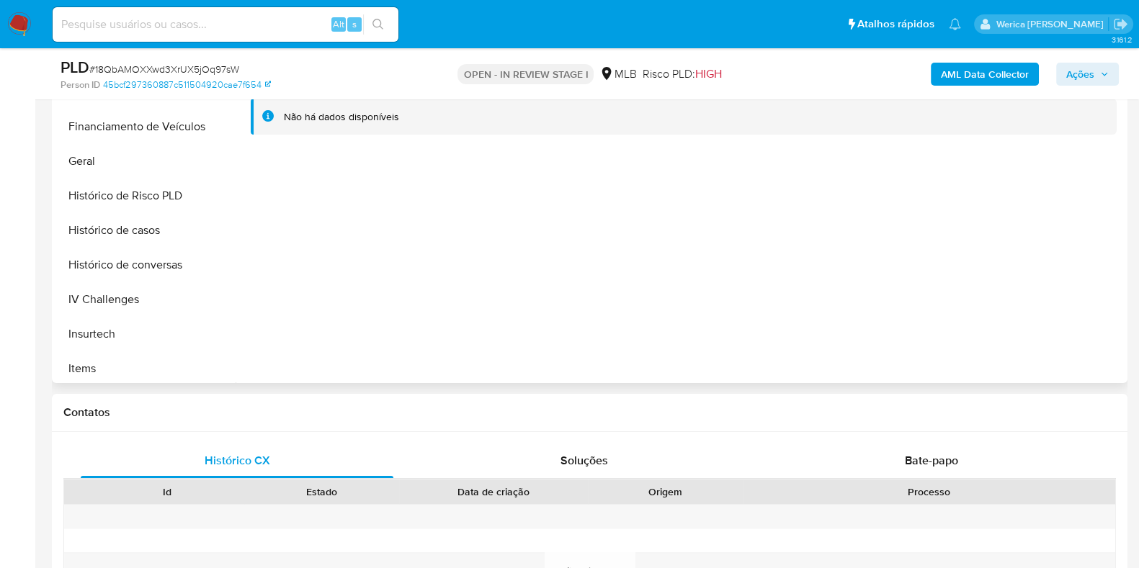
scroll to position [179, 0]
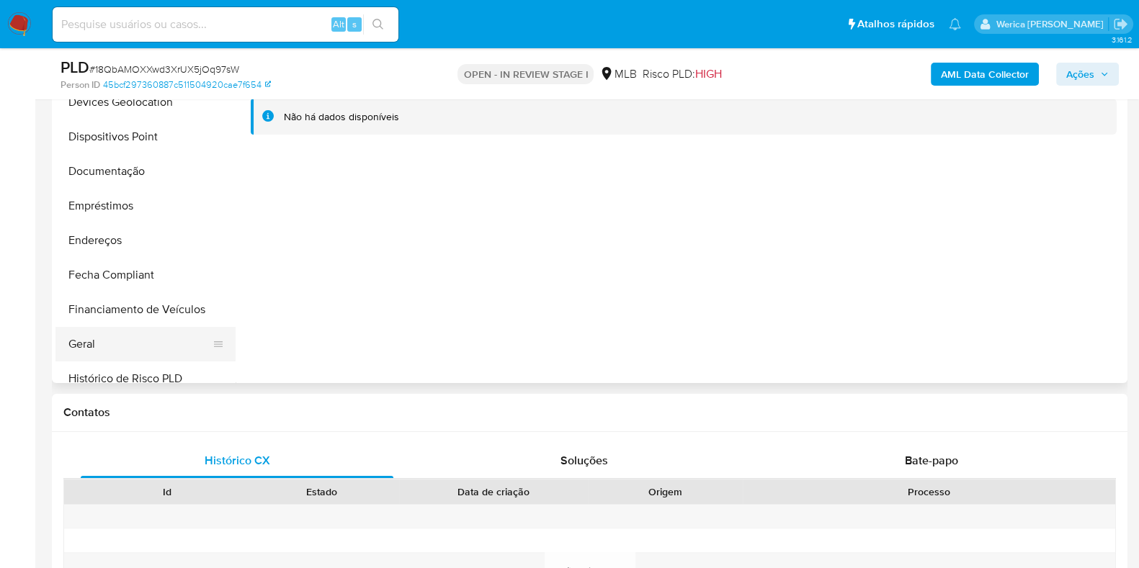
click at [104, 351] on button "Geral" at bounding box center [139, 344] width 169 height 35
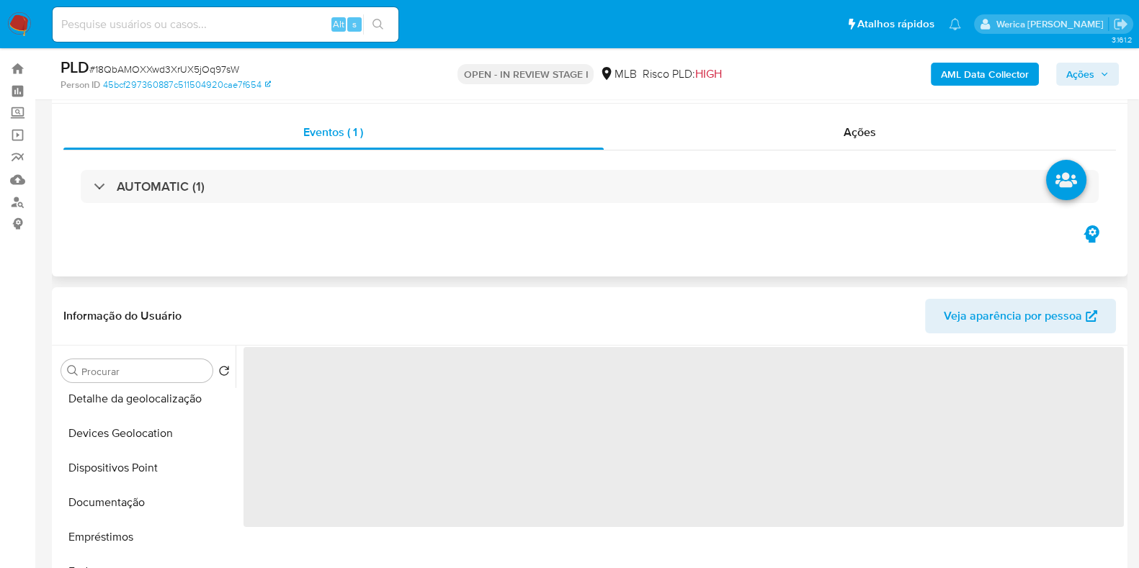
scroll to position [0, 0]
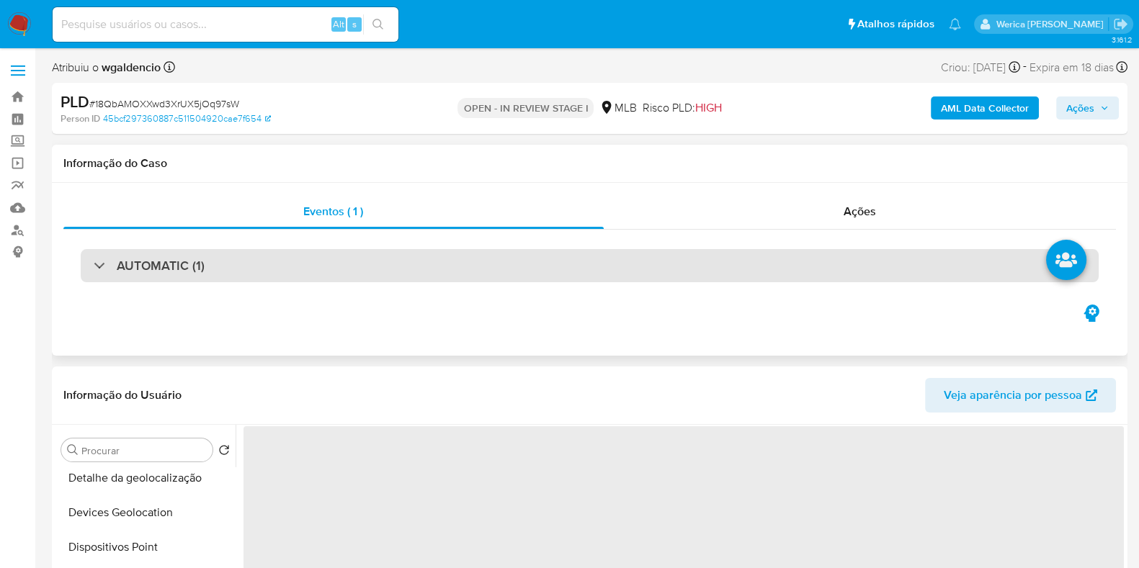
click at [481, 268] on div "AUTOMATIC (1)" at bounding box center [590, 265] width 1018 height 33
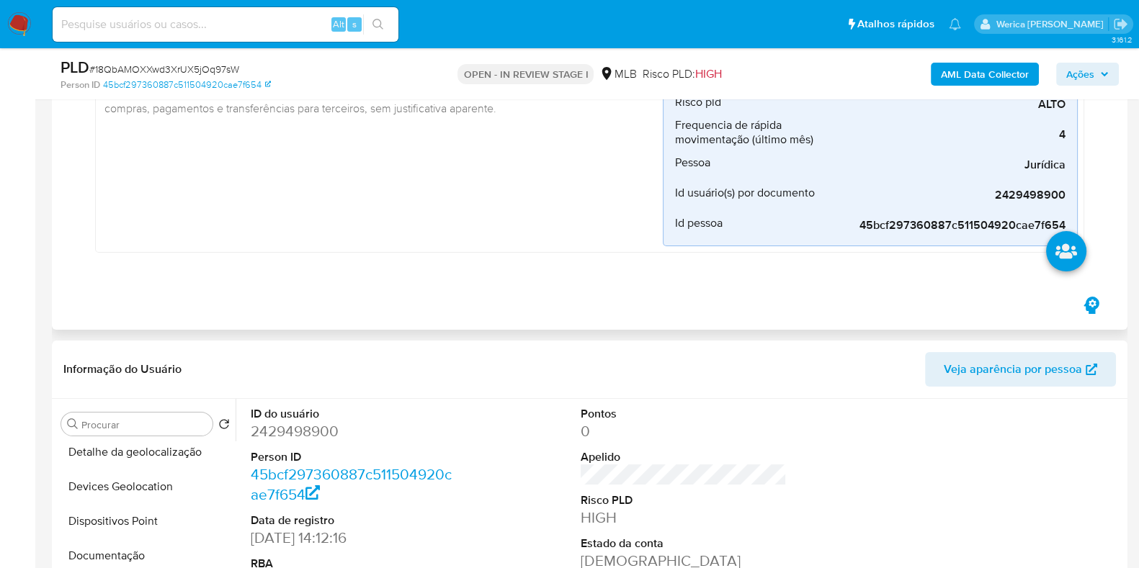
scroll to position [450, 0]
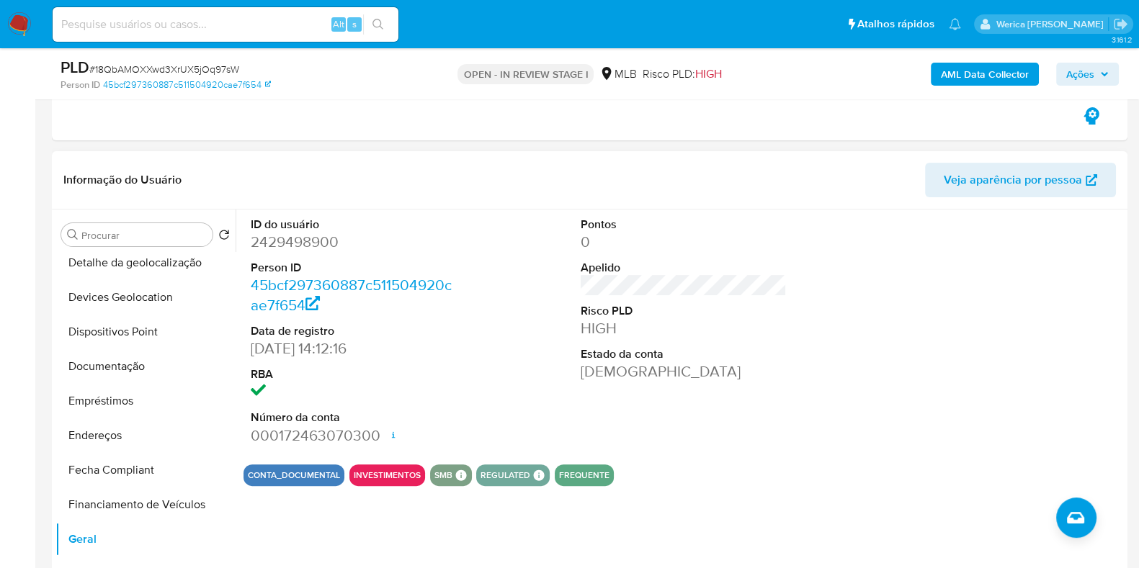
click at [291, 234] on dd "2429498900" at bounding box center [354, 242] width 206 height 20
copy dd "2429498900"
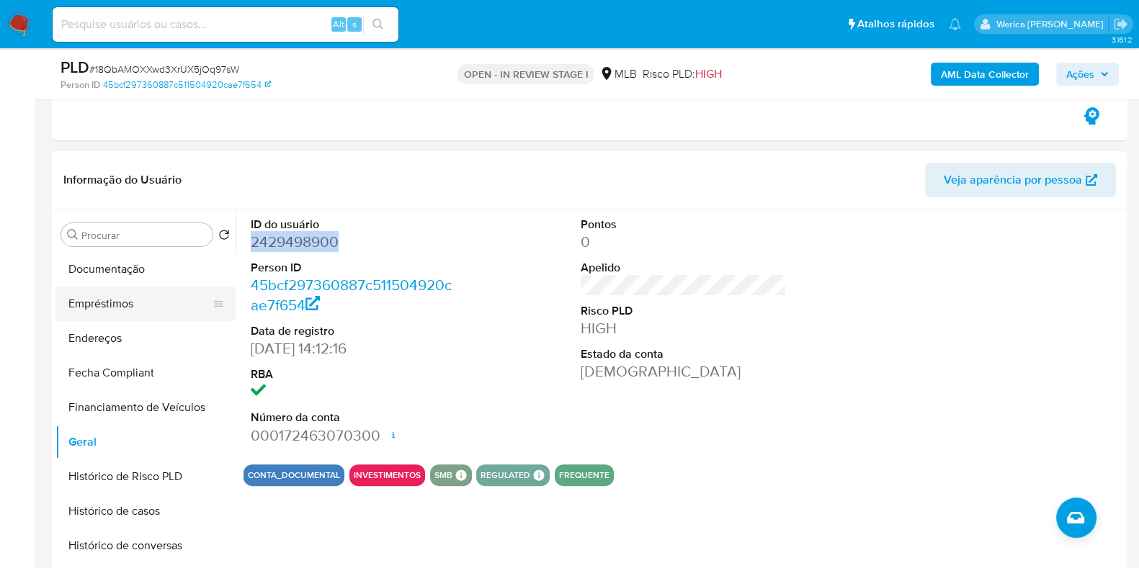
scroll to position [360, 0]
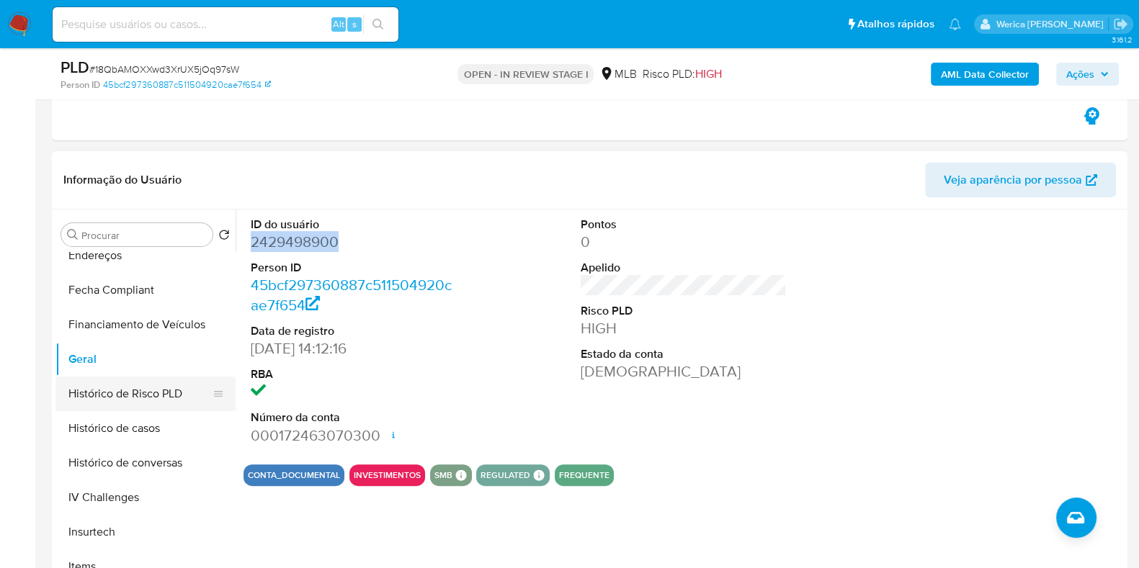
click at [179, 408] on button "Histórico de Risco PLD" at bounding box center [139, 394] width 169 height 35
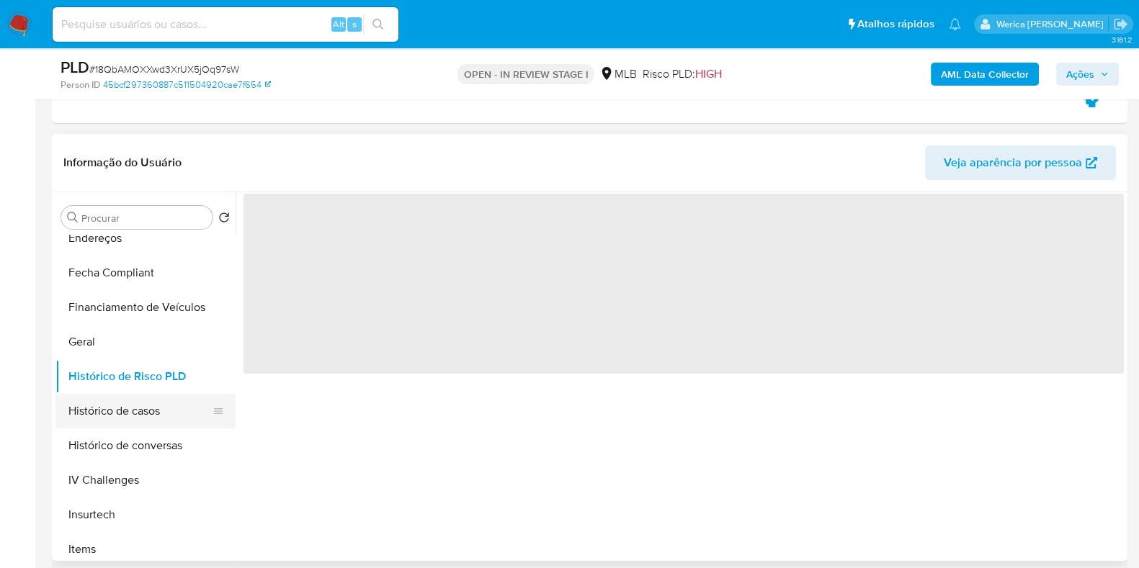
drag, startPoint x: 181, startPoint y: 429, endPoint x: 179, endPoint y: 403, distance: 26.0
click at [180, 429] on button "Histórico de conversas" at bounding box center [145, 446] width 180 height 35
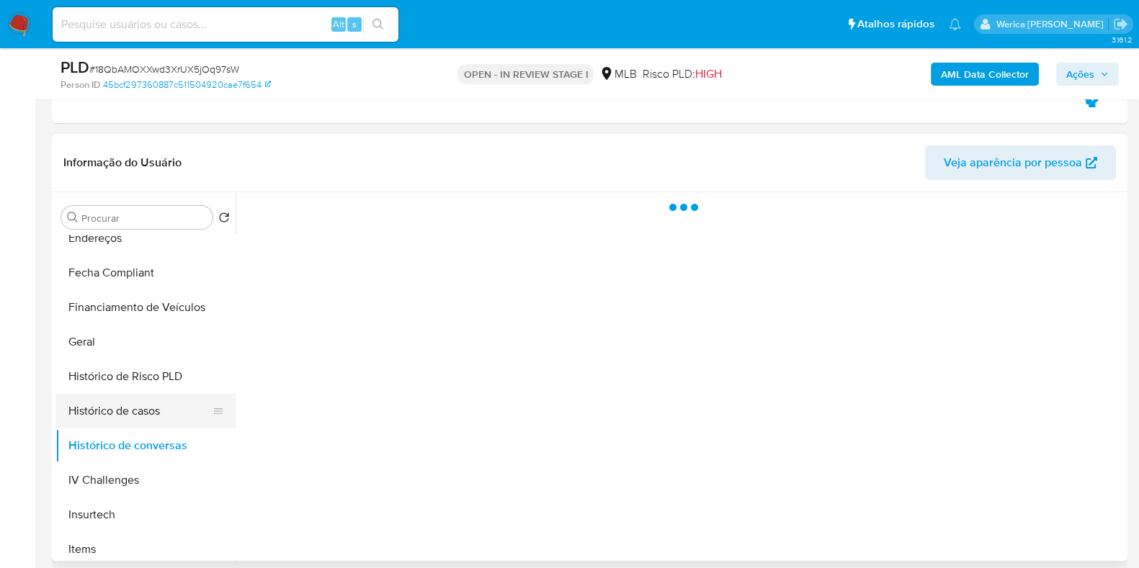
click at [179, 402] on button "Histórico de casos" at bounding box center [139, 411] width 169 height 35
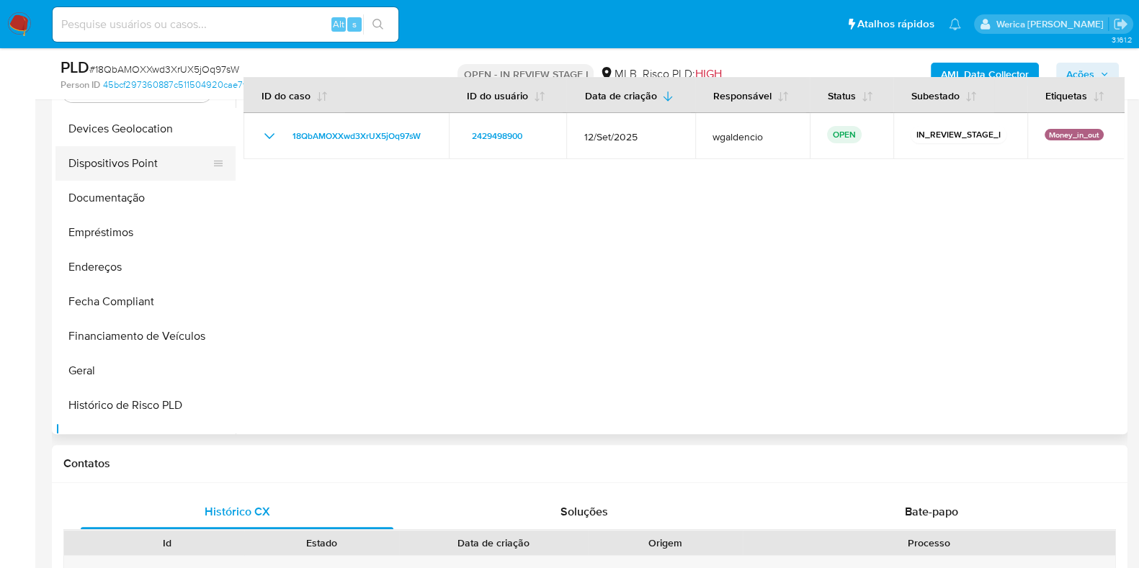
scroll to position [89, 0]
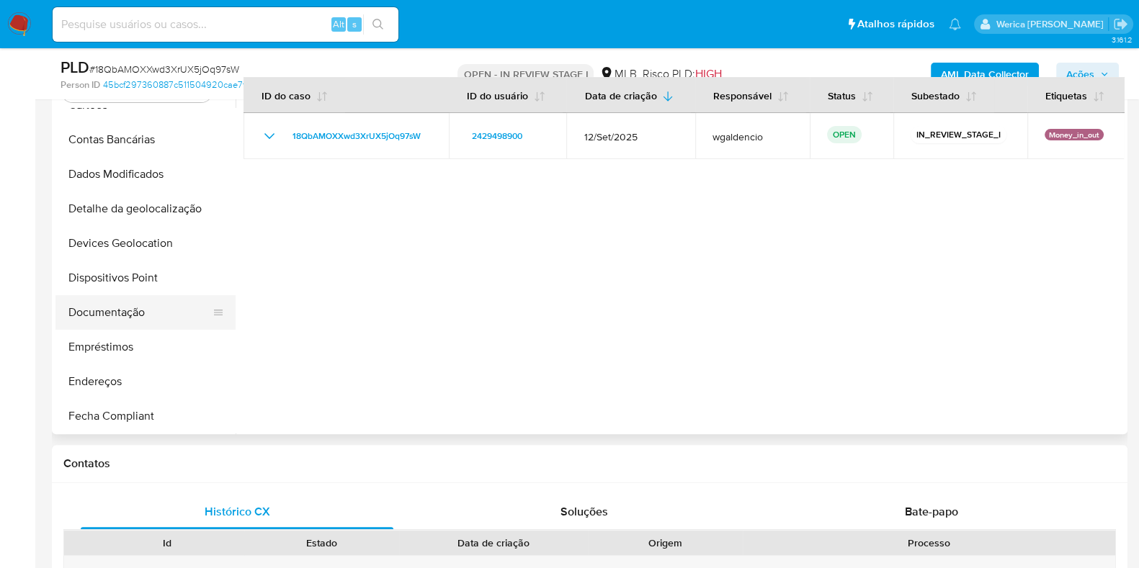
click at [154, 318] on button "Documentação" at bounding box center [139, 312] width 169 height 35
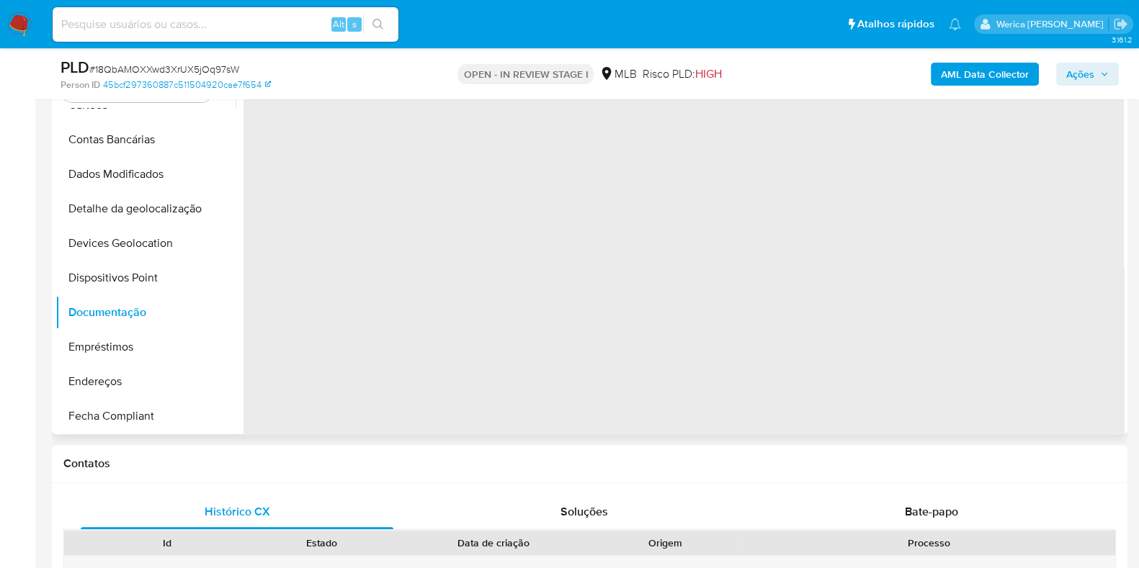
click at [393, 200] on span "‌" at bounding box center [684, 315] width 880 height 461
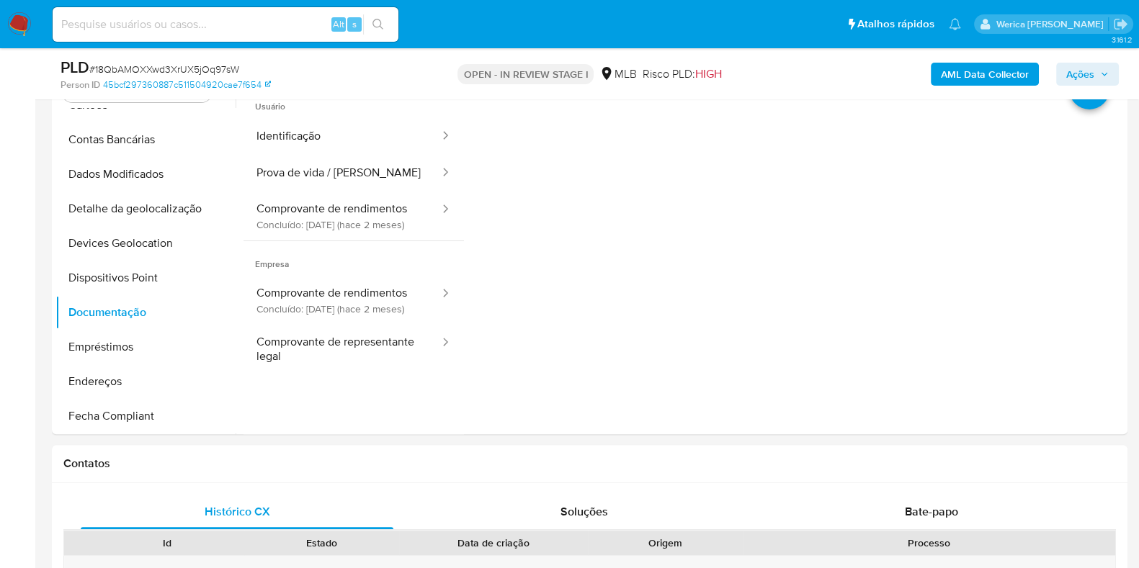
click at [394, 151] on button "Identificação" at bounding box center [342, 136] width 197 height 37
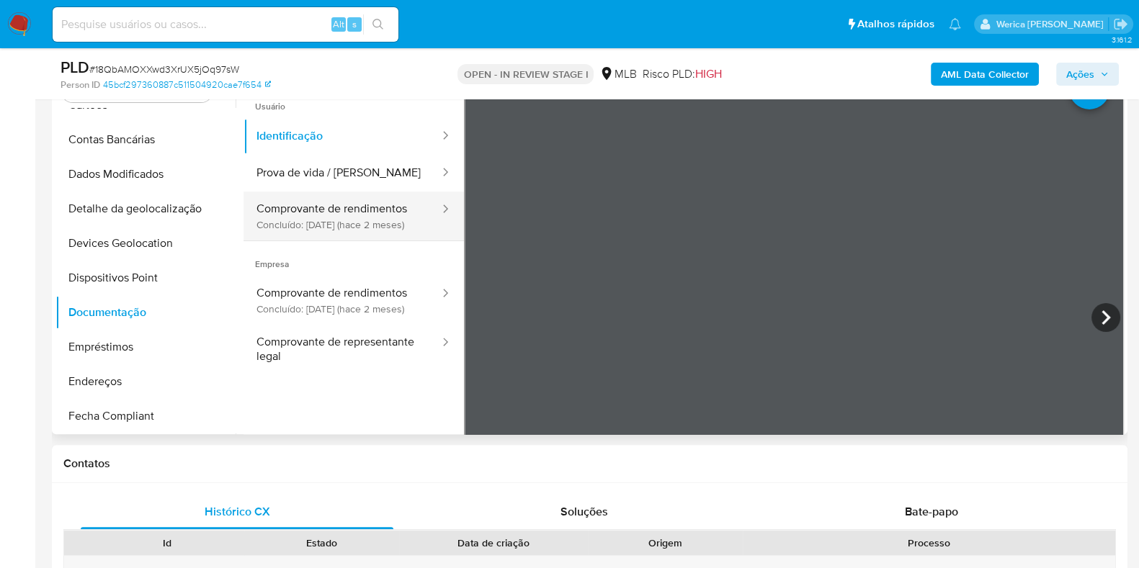
click at [429, 210] on div at bounding box center [440, 210] width 23 height 17
click at [374, 226] on button "Comprovante de rendimentos Concluído: 05/08/2025 (hace 2 meses)" at bounding box center [342, 216] width 197 height 49
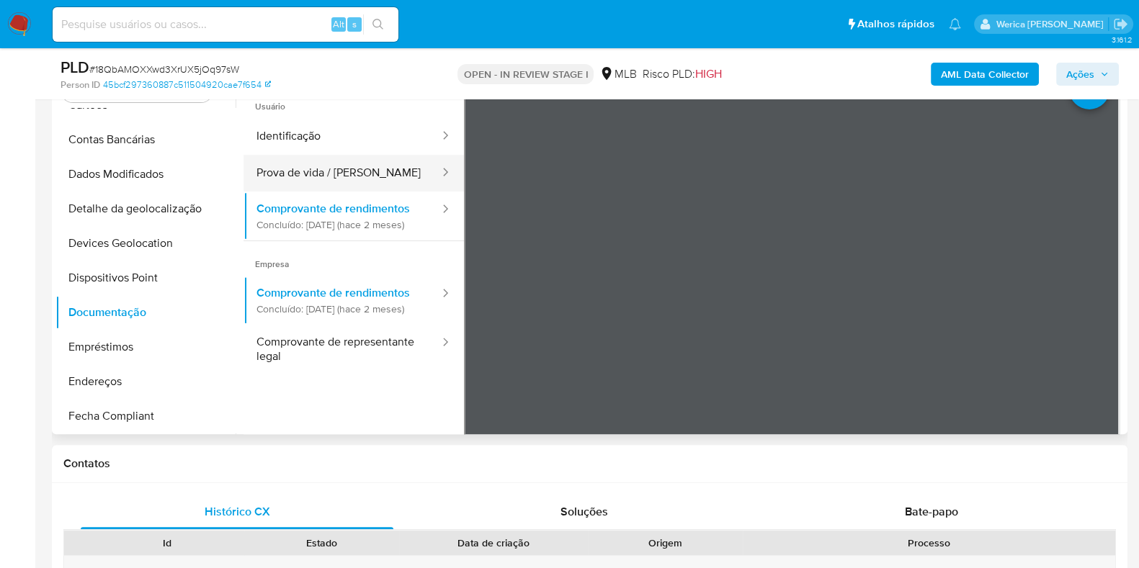
click at [372, 174] on button "Prova de vida / Selfie" at bounding box center [342, 173] width 197 height 37
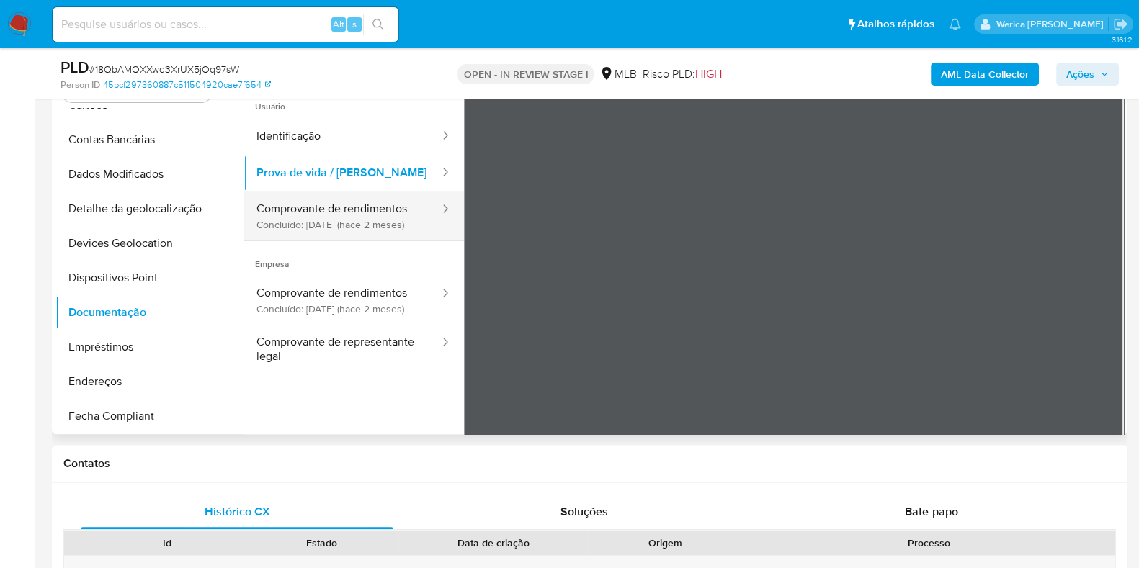
click at [438, 210] on icon at bounding box center [445, 209] width 14 height 14
click at [293, 231] on button "Comprovante de rendimentos Concluído: 05/08/2025 (hace 2 meses)" at bounding box center [342, 216] width 197 height 49
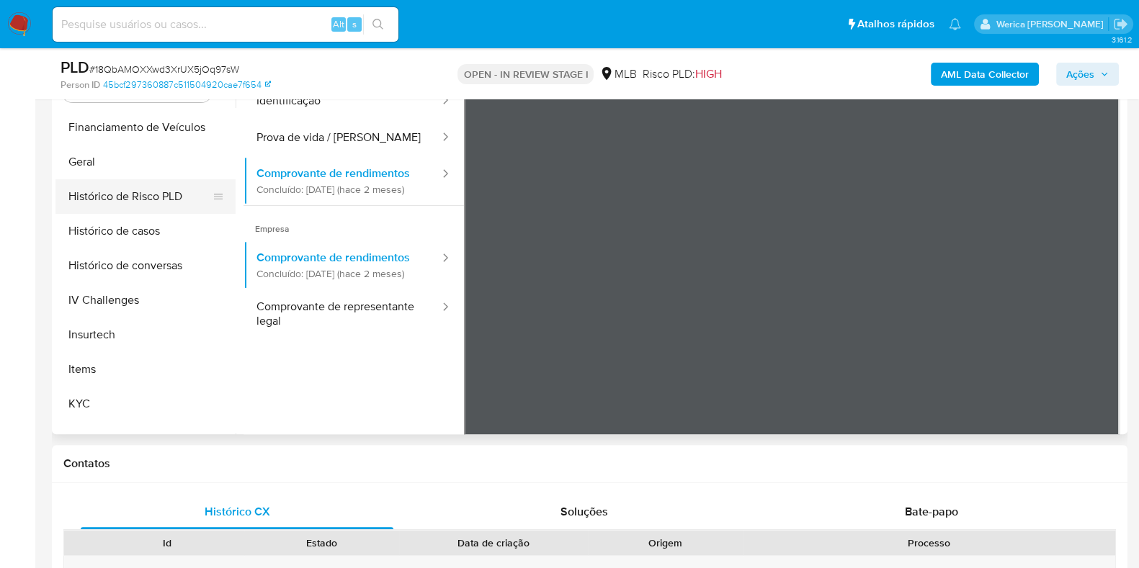
scroll to position [450, 0]
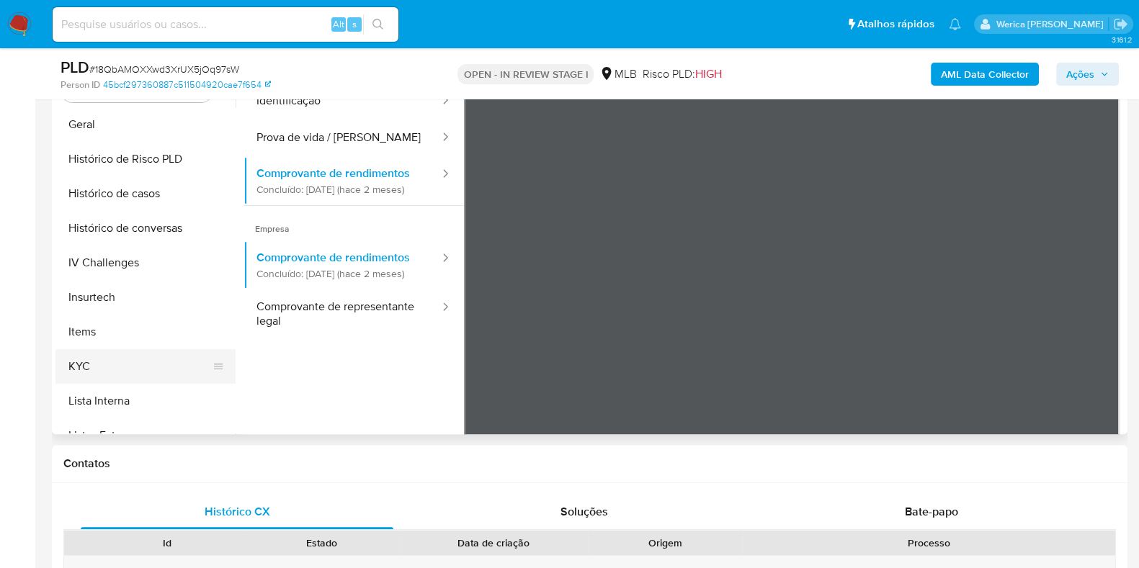
click at [162, 365] on button "KYC" at bounding box center [139, 366] width 169 height 35
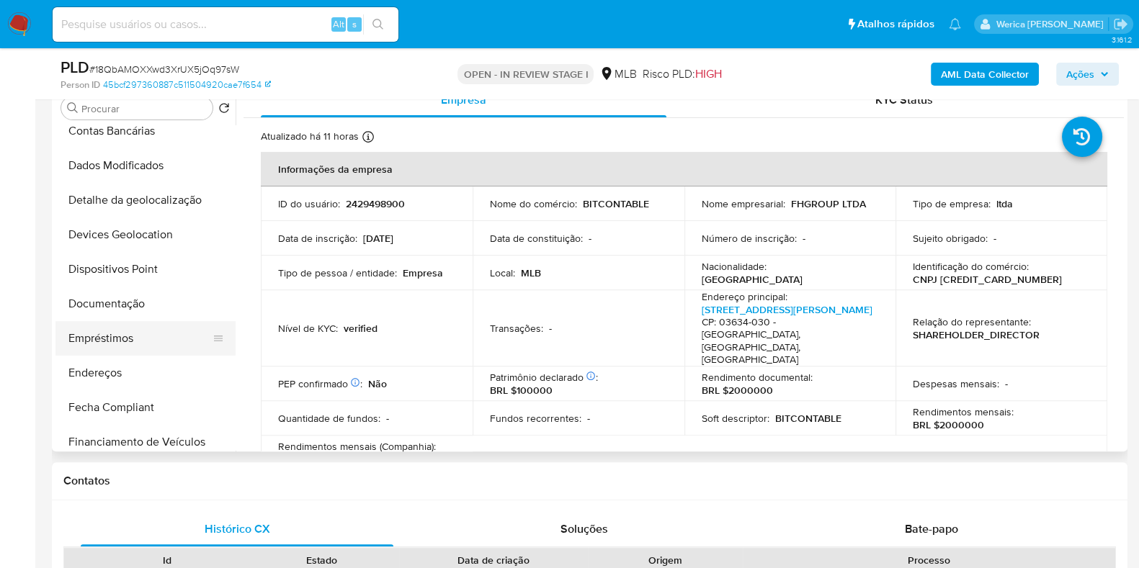
scroll to position [0, 0]
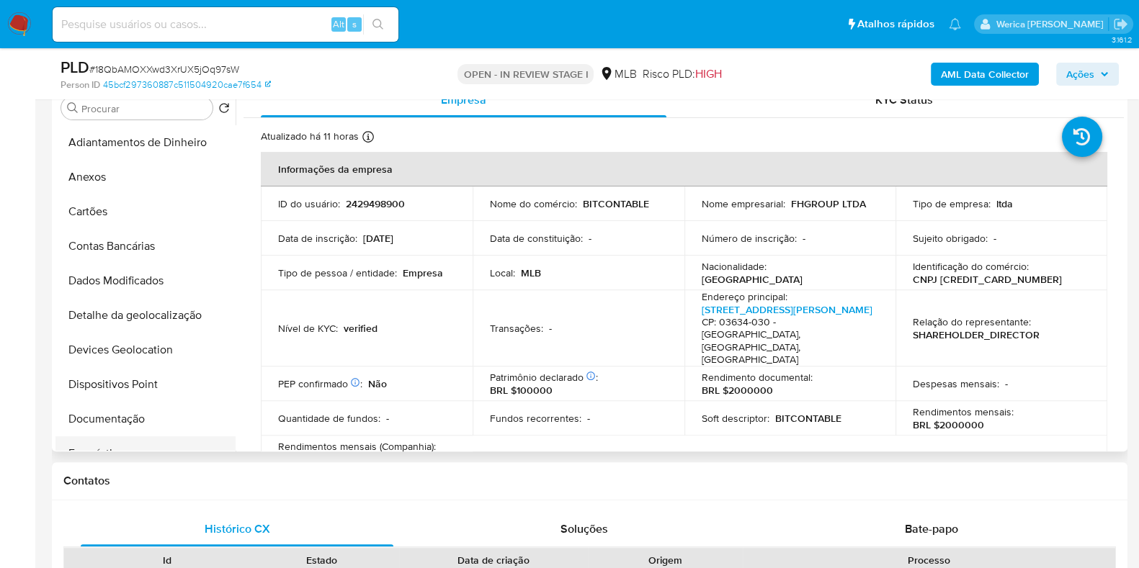
drag, startPoint x: 125, startPoint y: 419, endPoint x: 139, endPoint y: 421, distance: 13.8
click at [127, 419] on button "Documentação" at bounding box center [145, 419] width 180 height 35
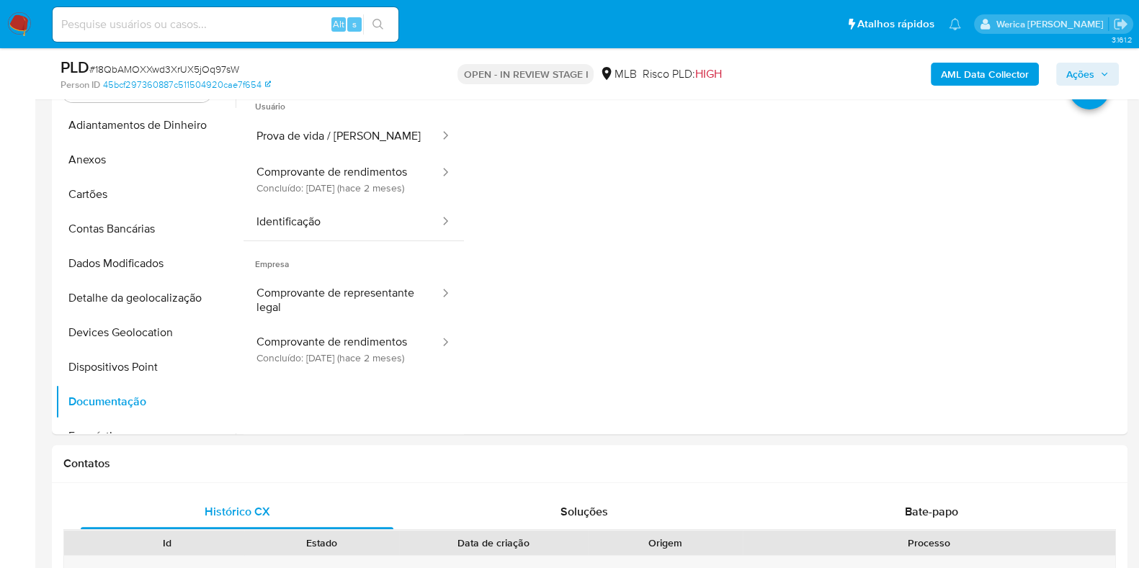
click at [316, 176] on button "Comprovante de rendimentos Concluído: 05/08/2025 (hace 2 meses)" at bounding box center [342, 179] width 197 height 49
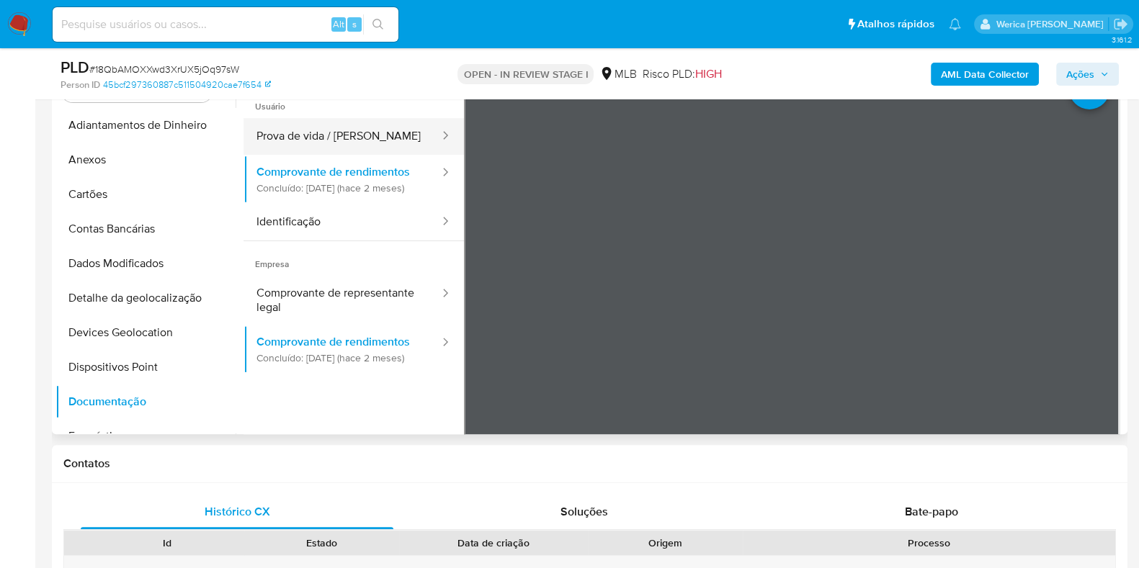
click at [388, 125] on button "Prova de vida / [PERSON_NAME]" at bounding box center [342, 136] width 197 height 37
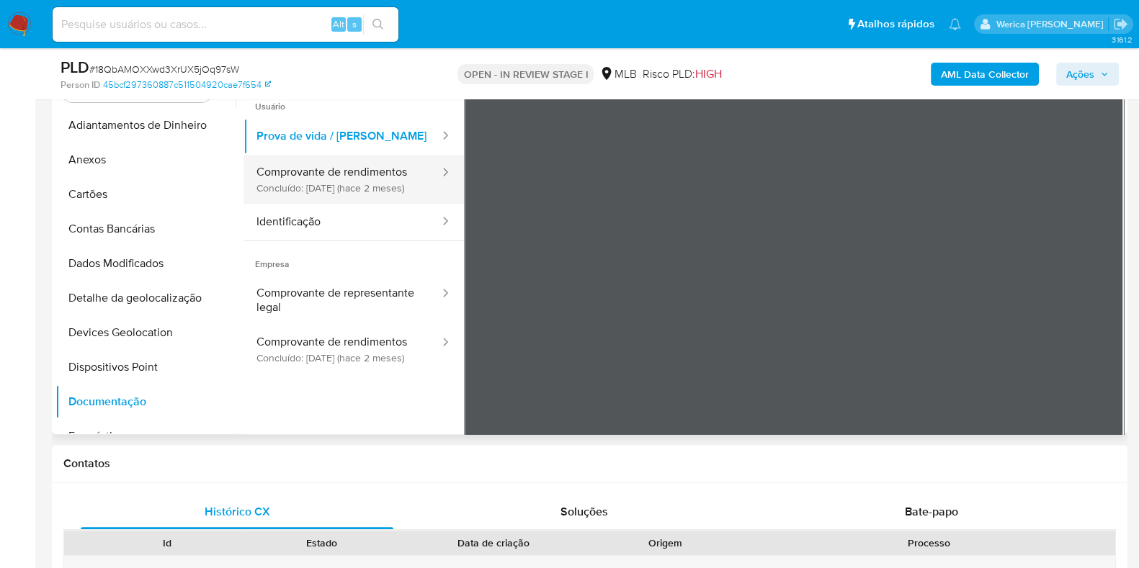
click at [412, 189] on li "Comprovante de rendimentos Concluído: 05/08/2025 (hace 2 meses)" at bounding box center [354, 179] width 220 height 49
click at [364, 193] on button "Comprovante de rendimentos Concluído: 05/08/2025 (hace 2 meses)" at bounding box center [342, 179] width 197 height 49
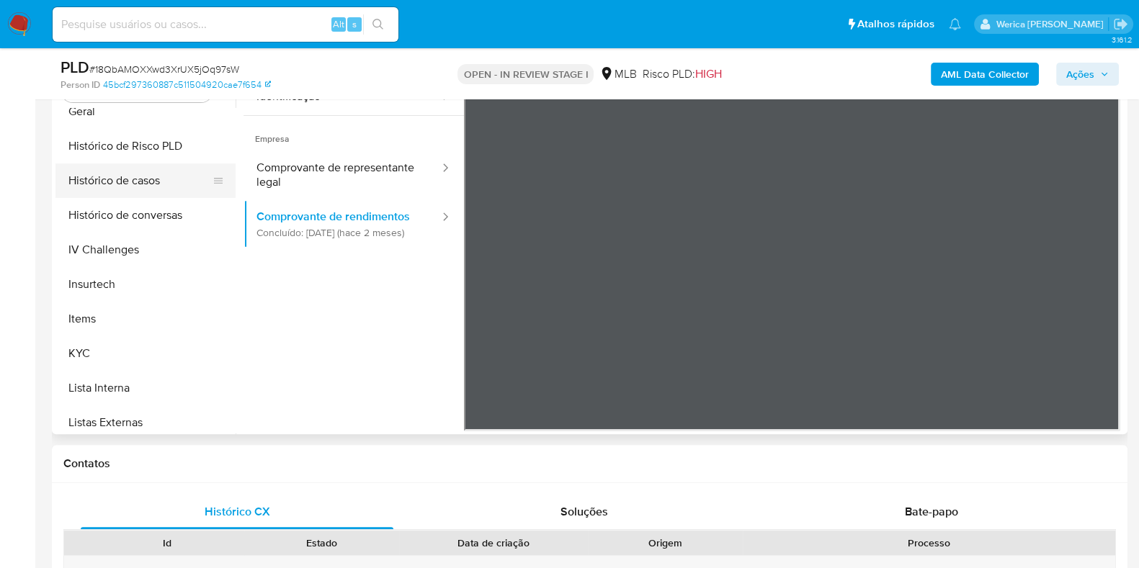
scroll to position [540, 0]
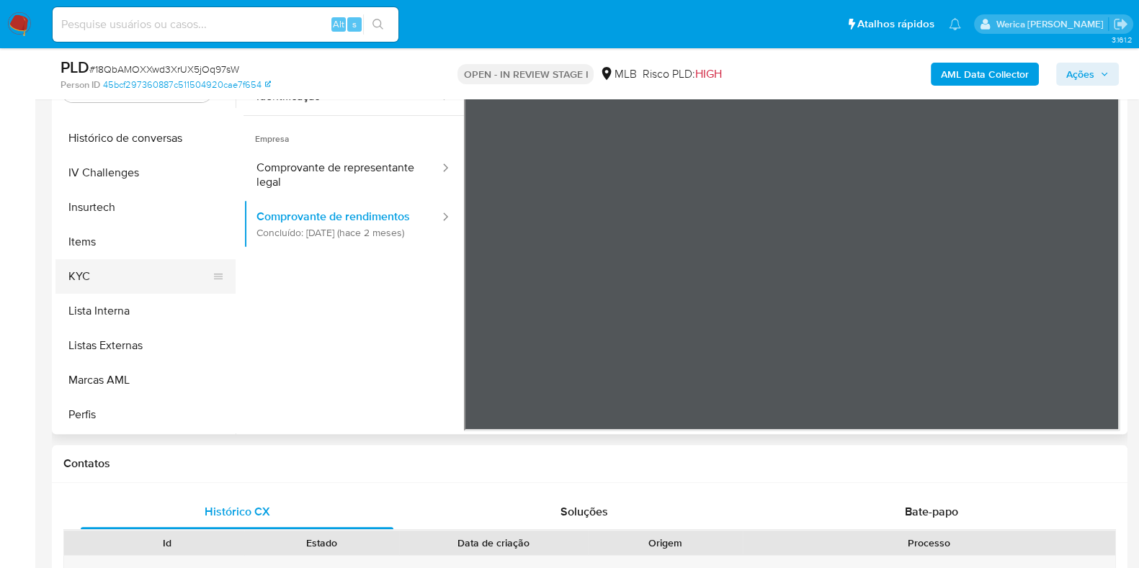
click at [134, 276] on button "KYC" at bounding box center [139, 276] width 169 height 35
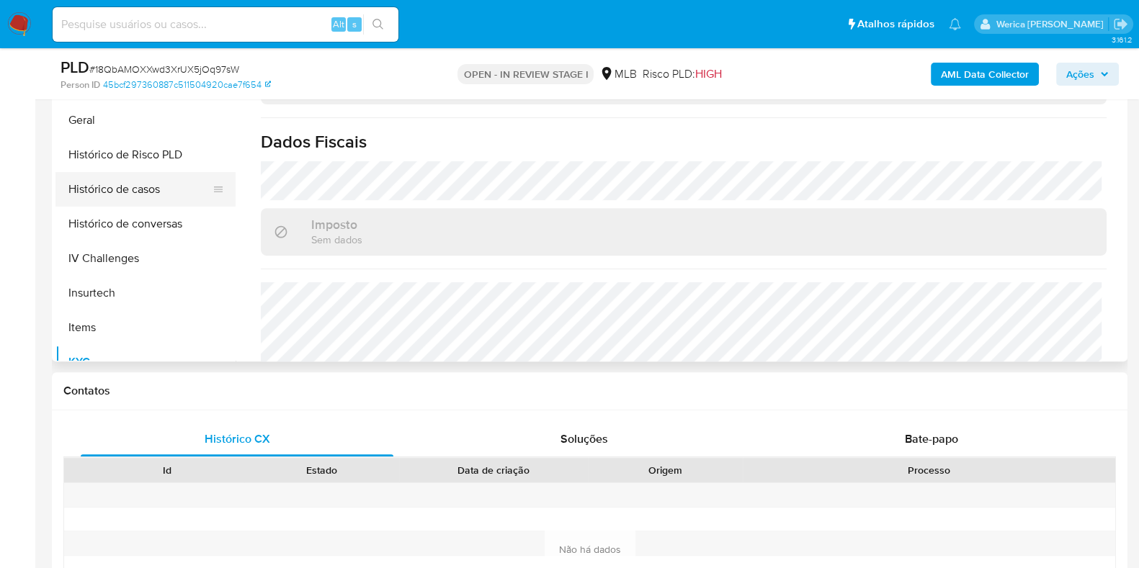
scroll to position [270, 0]
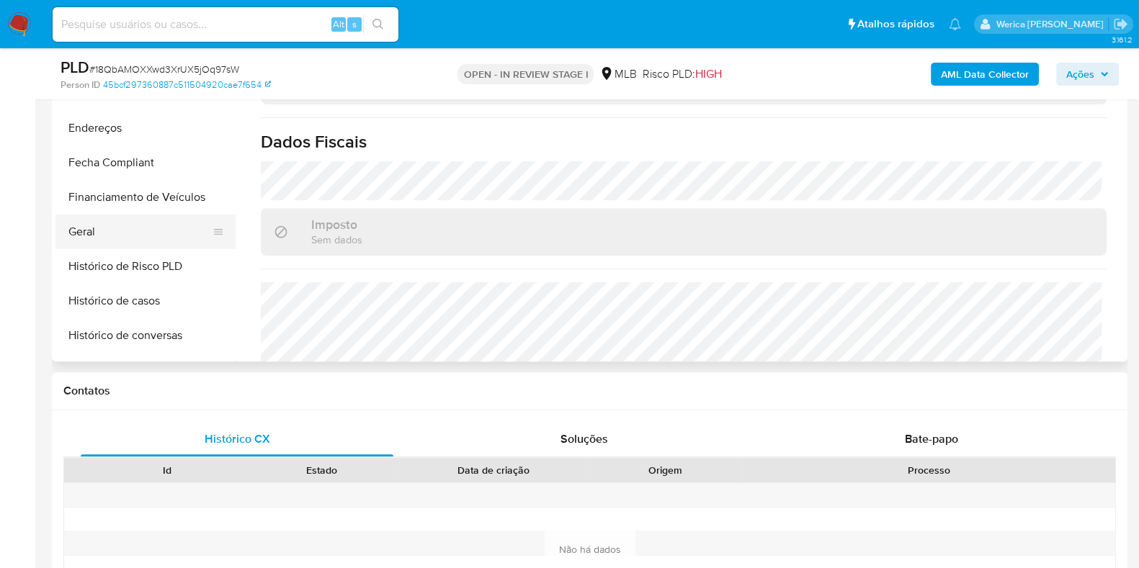
click at [135, 232] on button "Geral" at bounding box center [139, 232] width 169 height 35
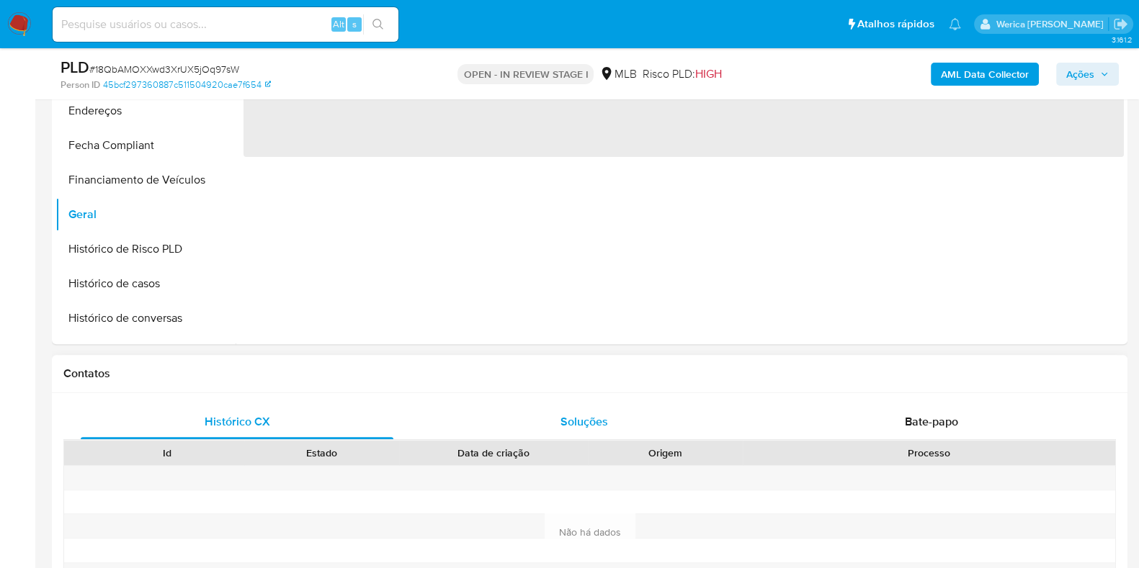
scroll to position [0, 0]
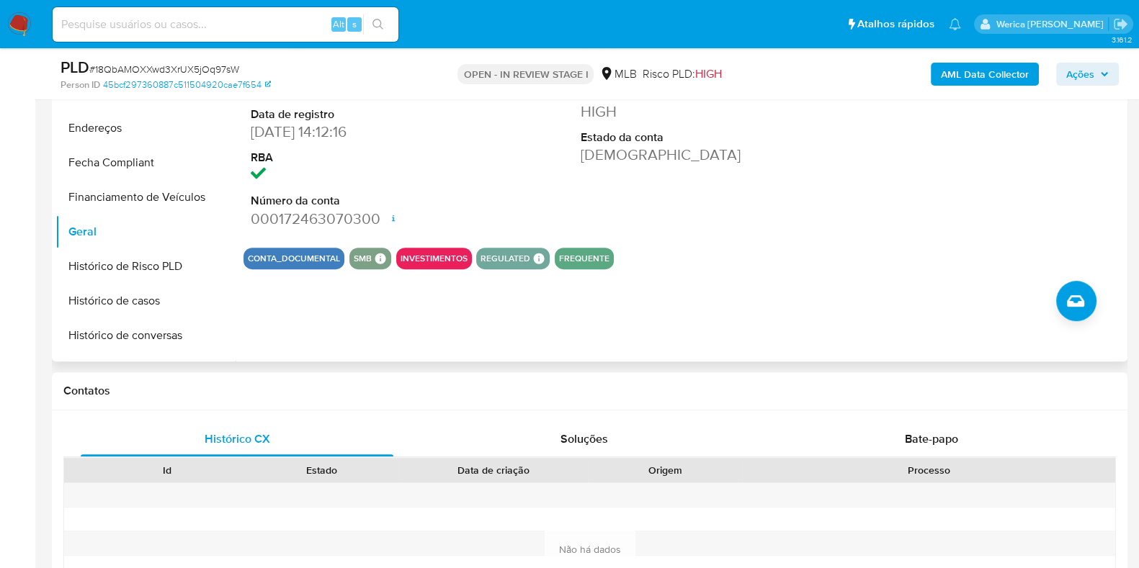
click at [807, 206] on div "ID do usuário 2429498900 Person ID 45bcf297360887c511504920cae7f654 Data de reg…" at bounding box center [684, 115] width 880 height 244
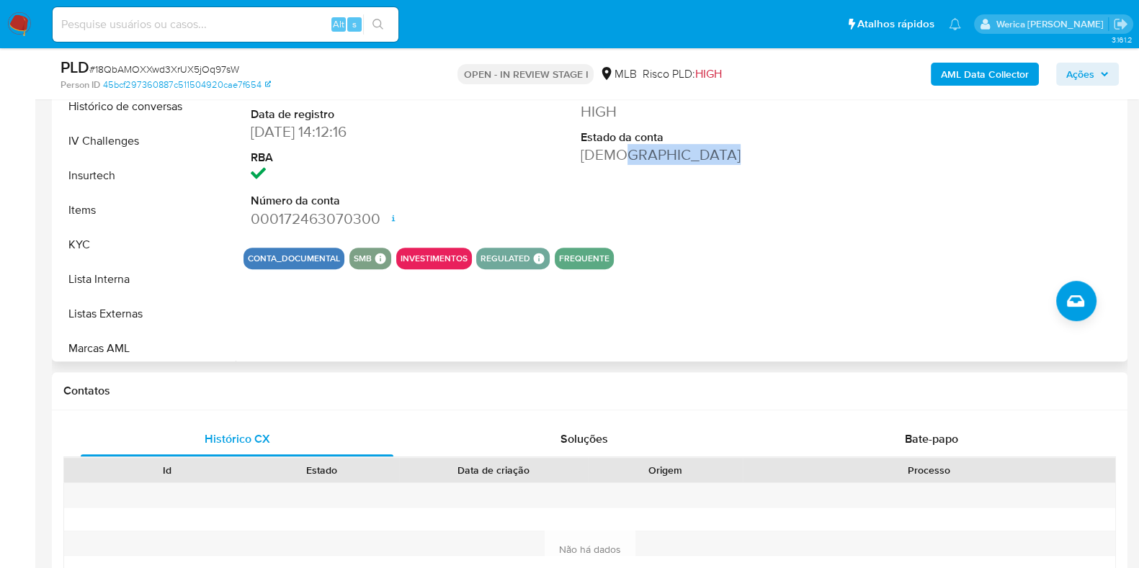
scroll to position [540, 0]
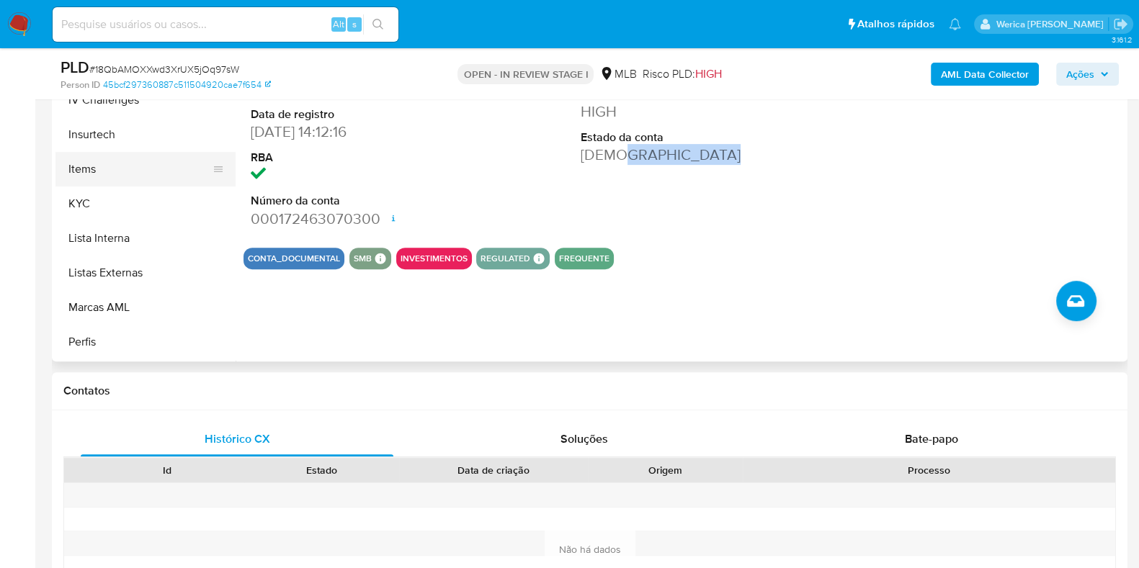
click at [118, 182] on button "Items" at bounding box center [139, 169] width 169 height 35
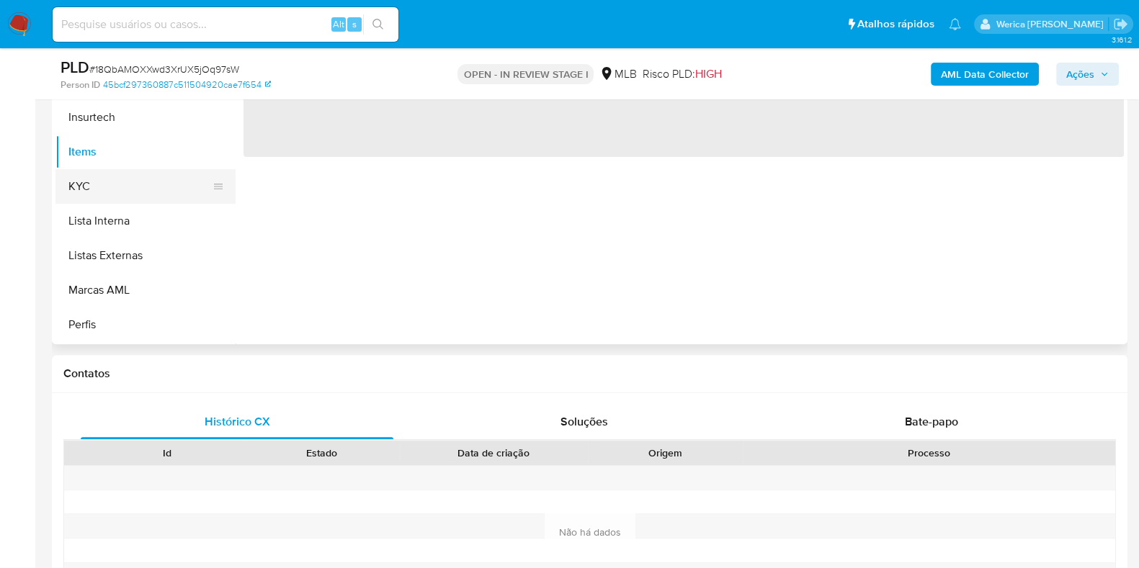
click at [126, 196] on button "KYC" at bounding box center [139, 186] width 169 height 35
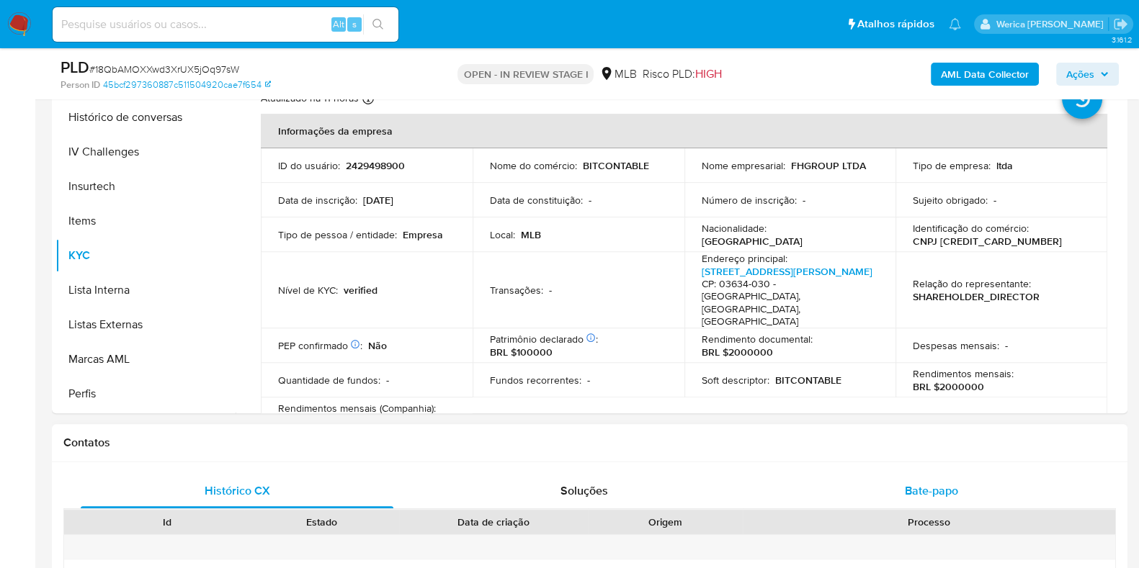
scroll to position [577, 0]
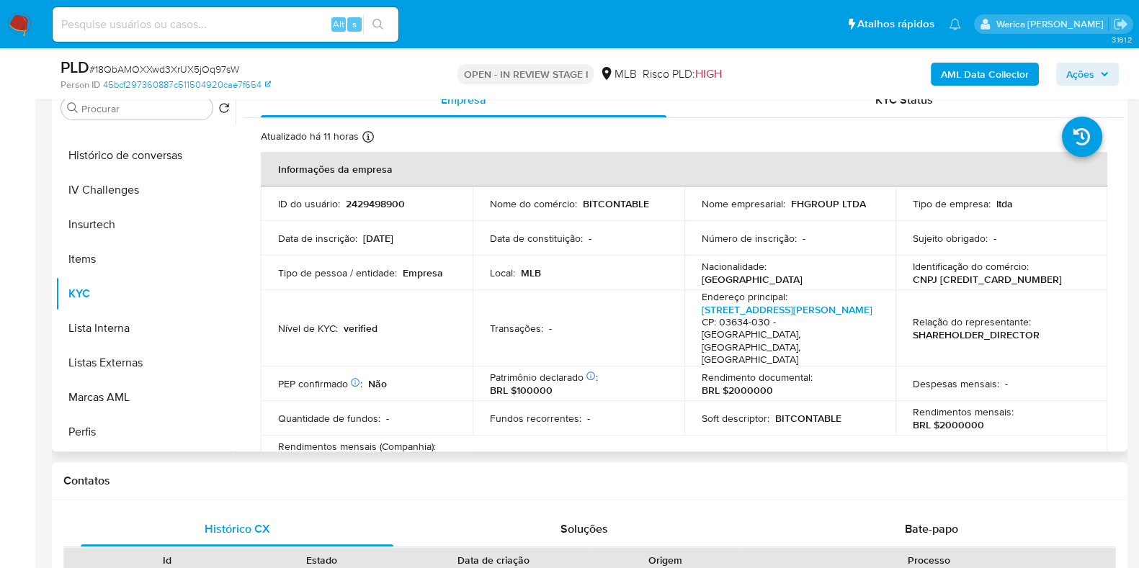
click at [902, 371] on td "Despesas mensais : -" at bounding box center [1002, 384] width 212 height 35
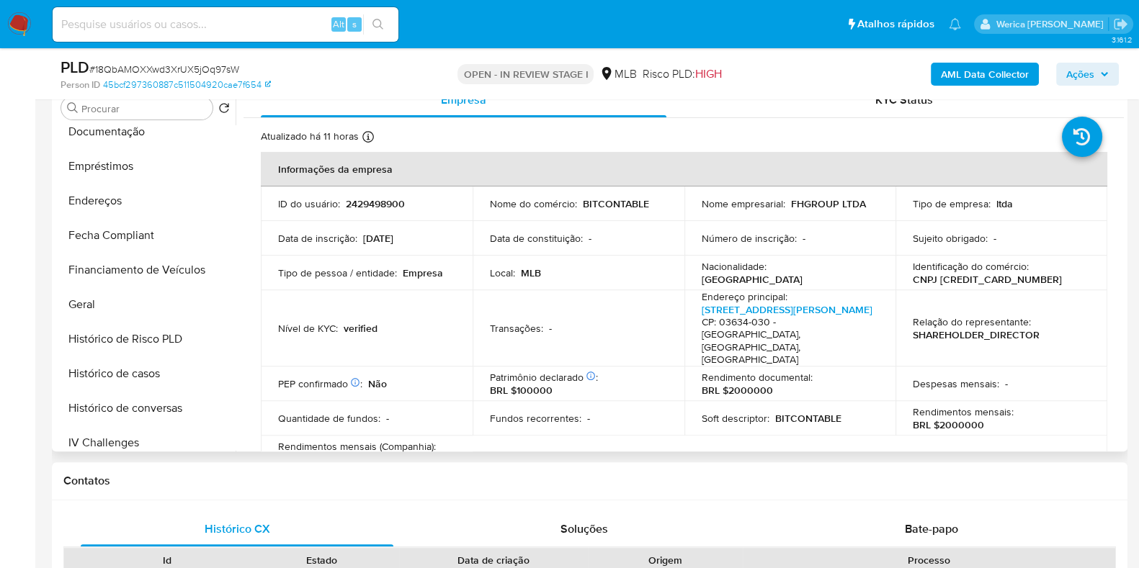
scroll to position [270, 0]
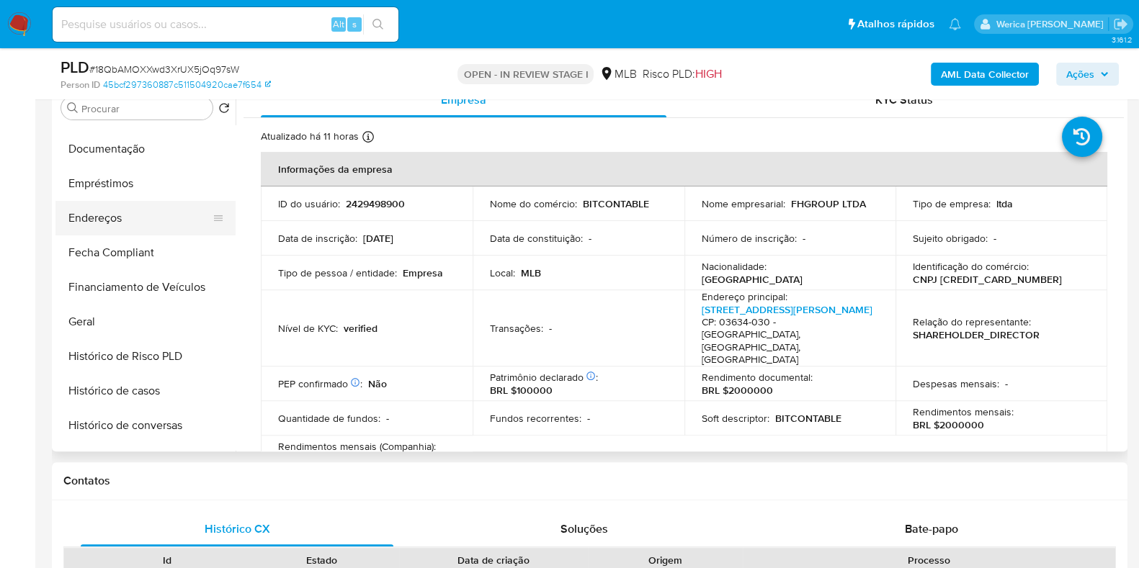
click at [156, 215] on button "Endereços" at bounding box center [139, 218] width 169 height 35
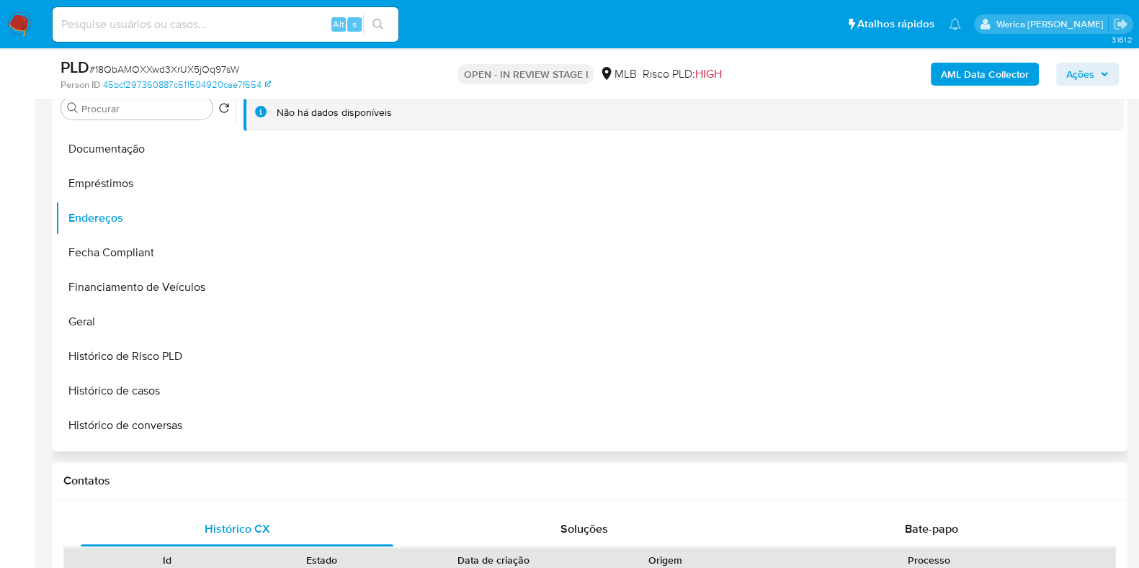
click at [937, 259] on div "Não há dados disponíveis" at bounding box center [680, 267] width 888 height 369
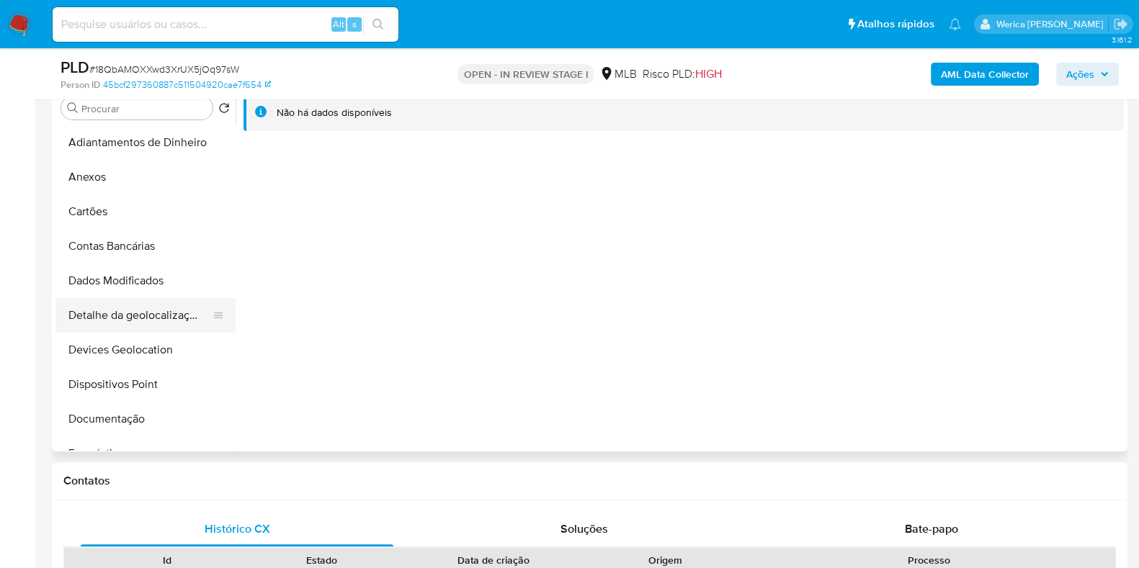
click at [161, 312] on button "Detalhe da geolocalização" at bounding box center [139, 315] width 169 height 35
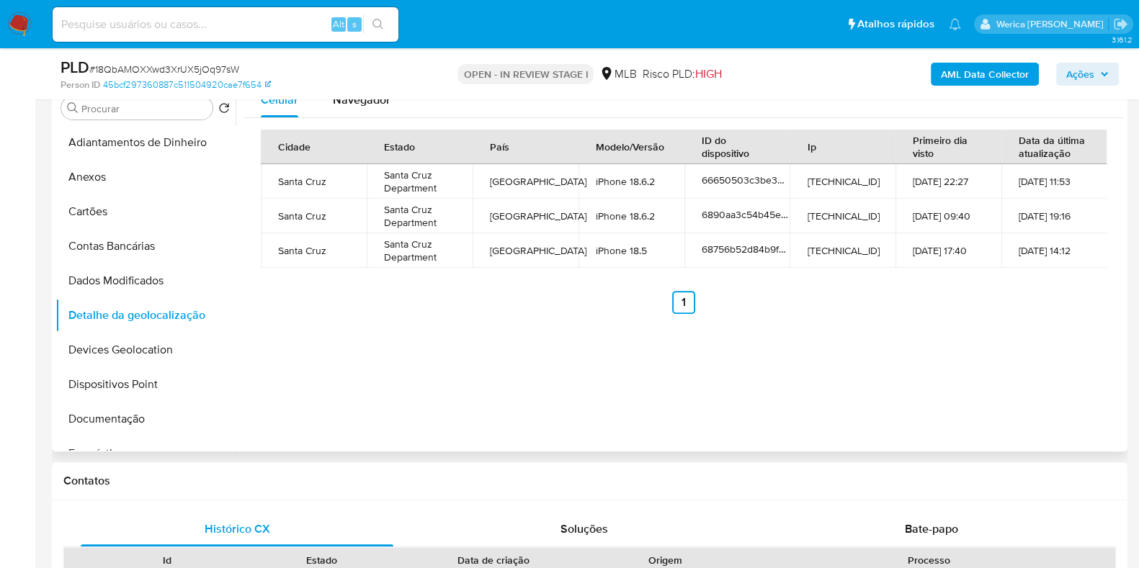
click at [932, 342] on div "Celular Navegador Cidade Estado País Modelo/Versão ID do dispositivo Ip Primeir…" at bounding box center [680, 267] width 888 height 369
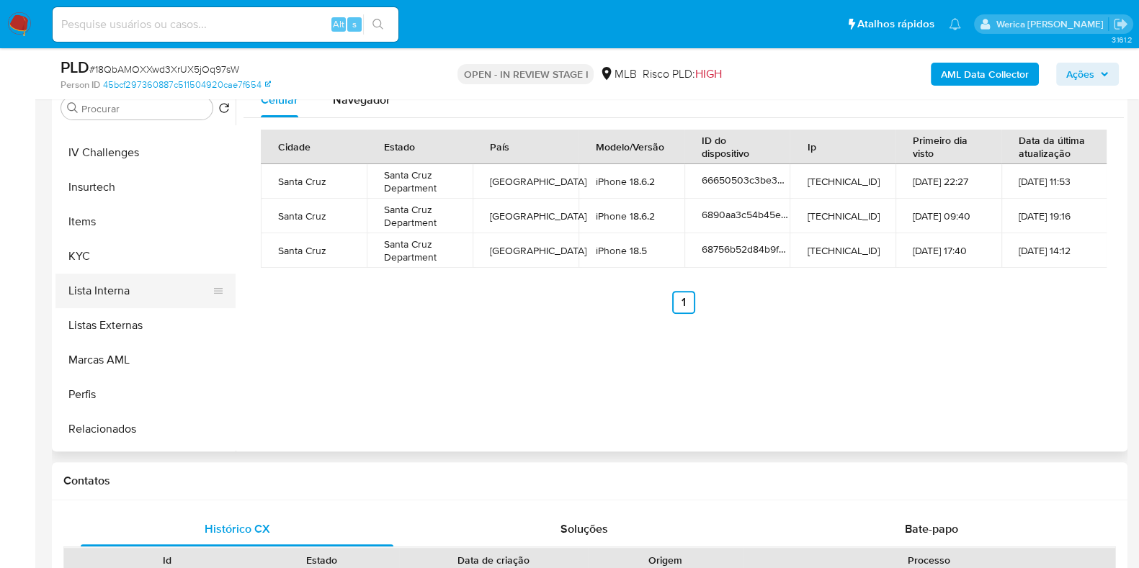
scroll to position [630, 0]
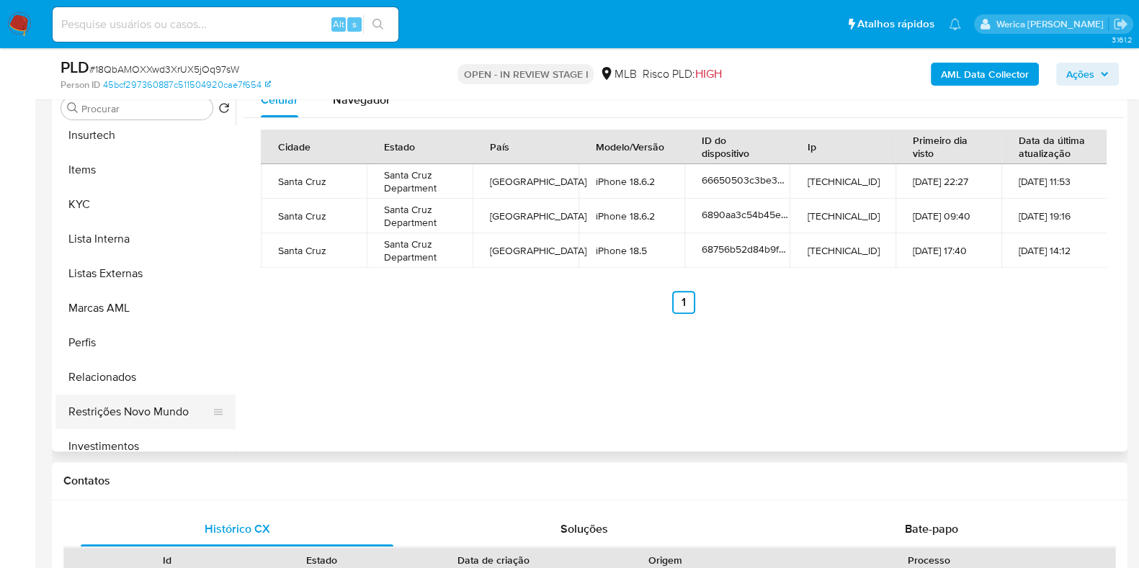
click at [155, 417] on button "Restrições Novo Mundo" at bounding box center [139, 412] width 169 height 35
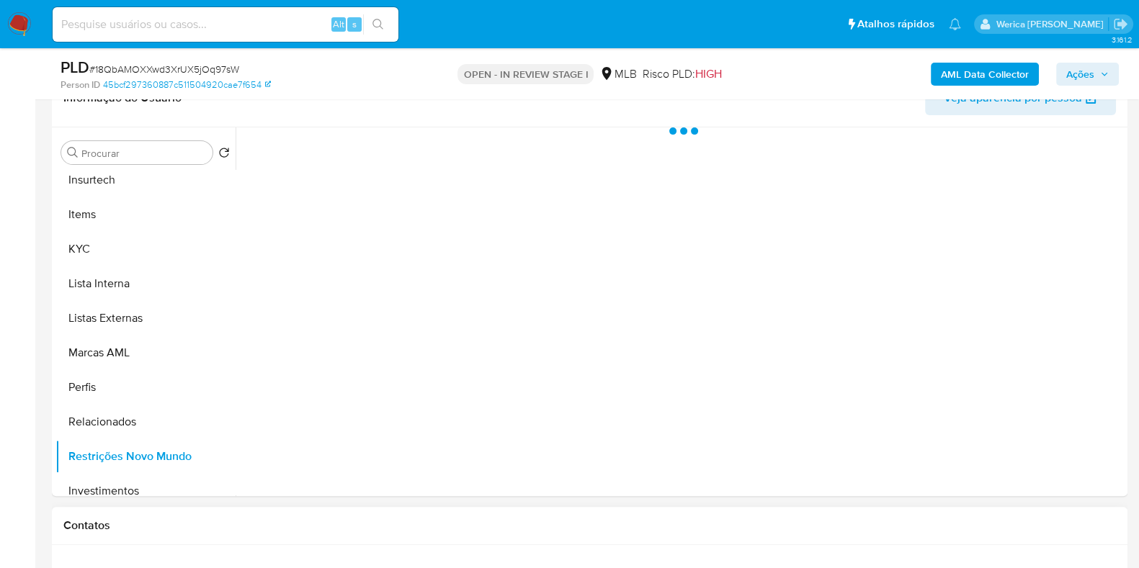
scroll to position [487, 0]
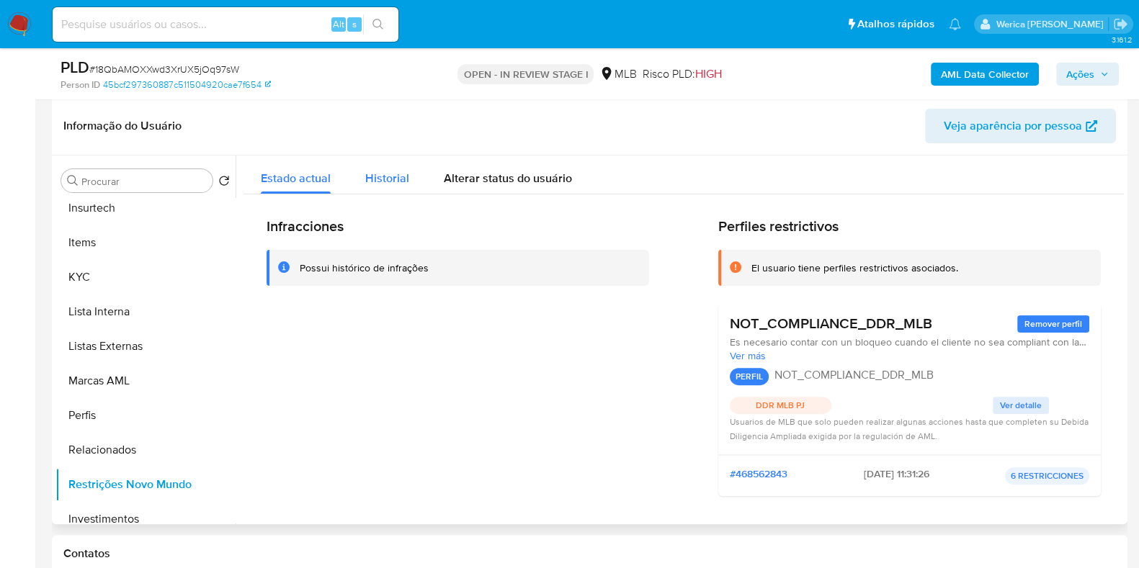
click at [375, 181] on span "Historial" at bounding box center [387, 178] width 44 height 17
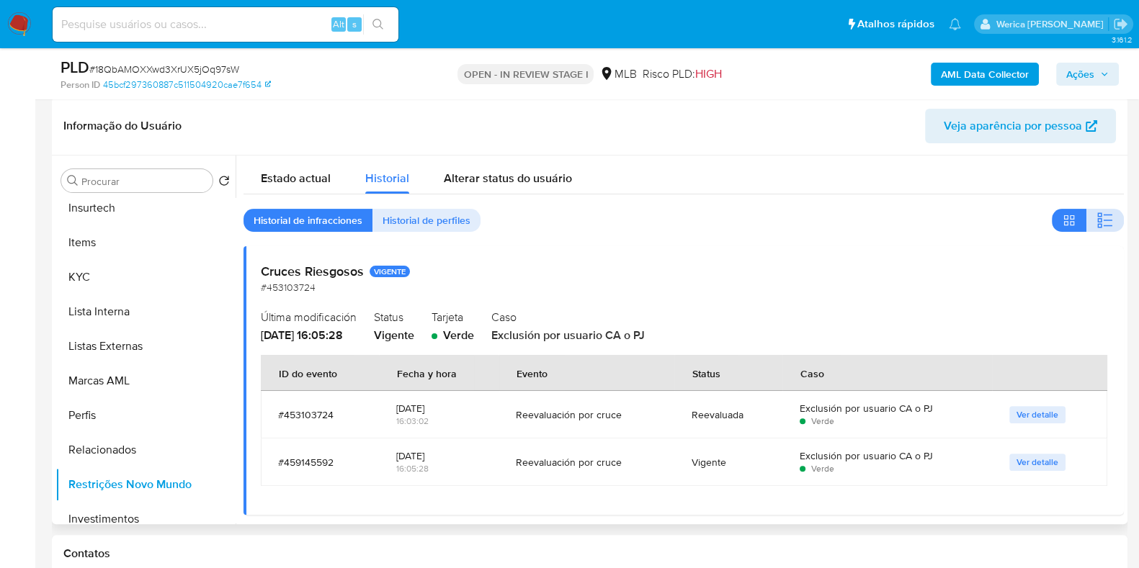
click at [1110, 215] on button "button" at bounding box center [1105, 220] width 37 height 23
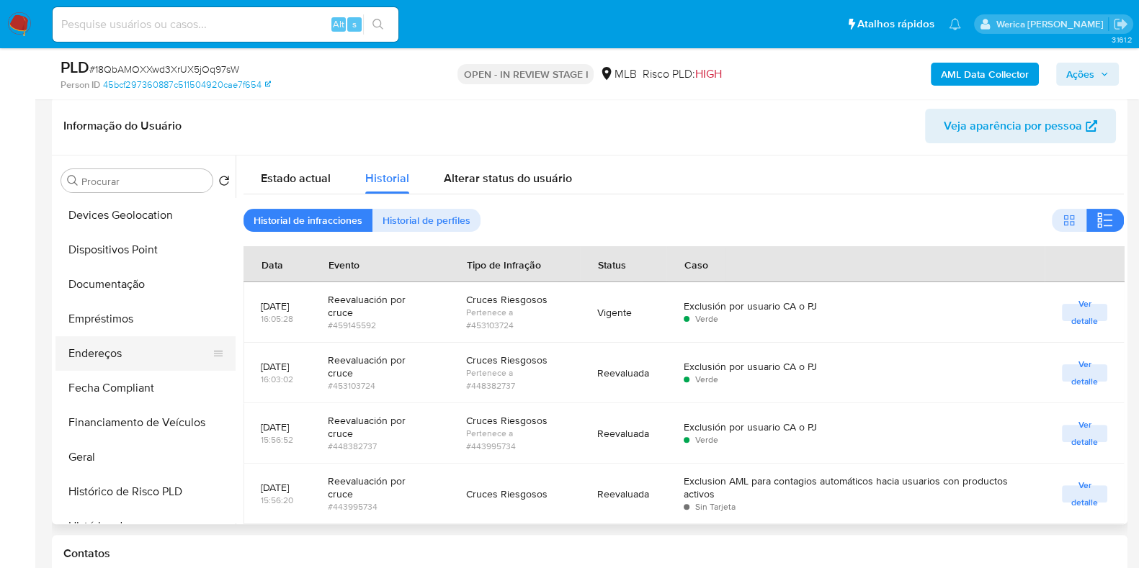
scroll to position [179, 0]
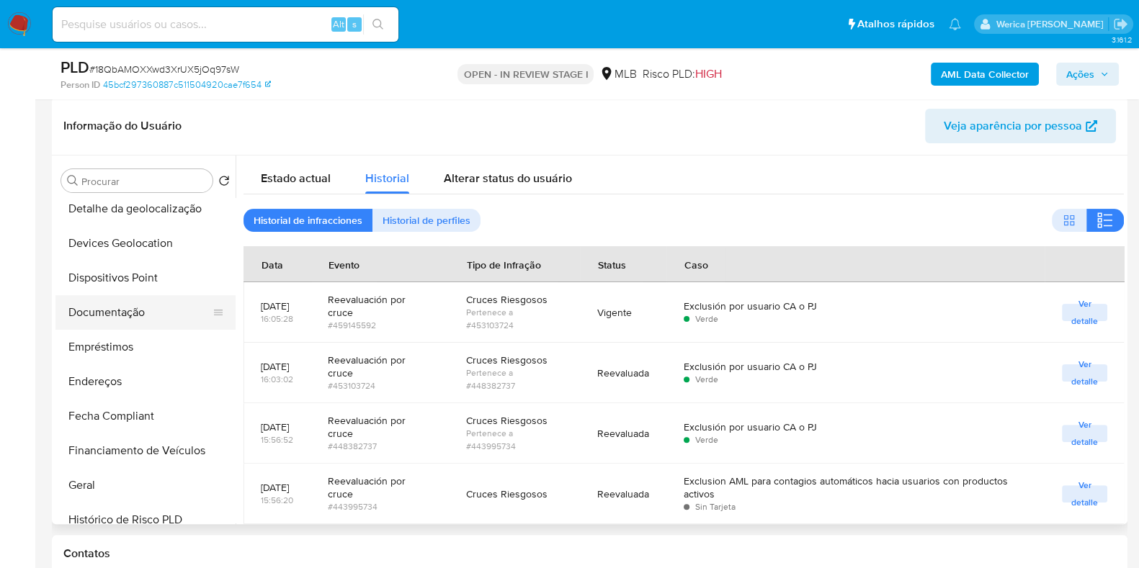
click at [122, 297] on button "Documentação" at bounding box center [139, 312] width 169 height 35
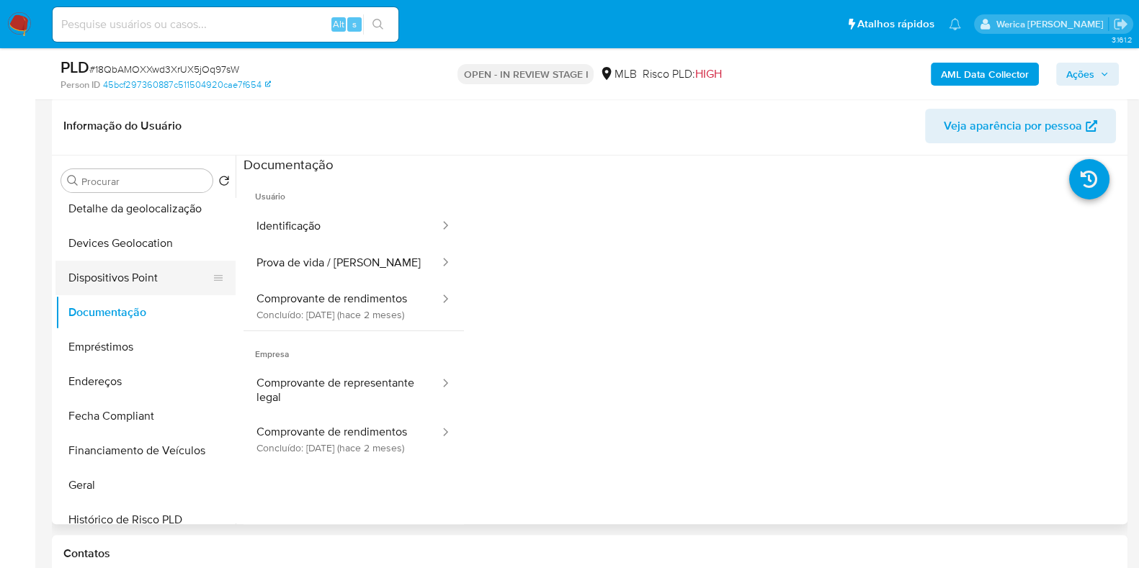
click at [122, 287] on button "Dispositivos Point" at bounding box center [139, 278] width 169 height 35
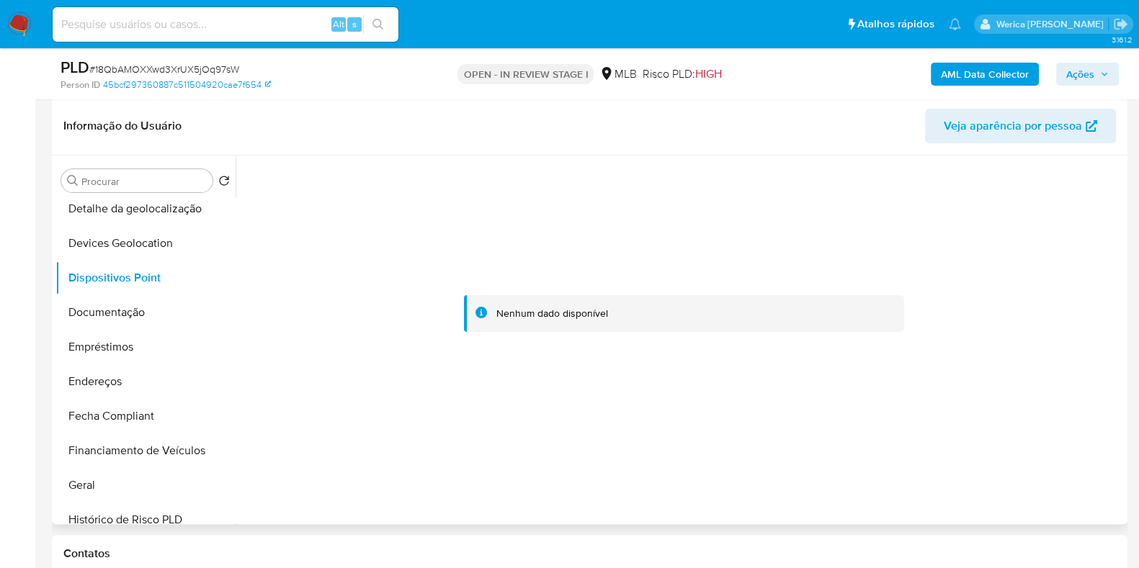
click at [883, 461] on div at bounding box center [684, 314] width 880 height 317
click at [140, 318] on button "Documentação" at bounding box center [139, 312] width 169 height 35
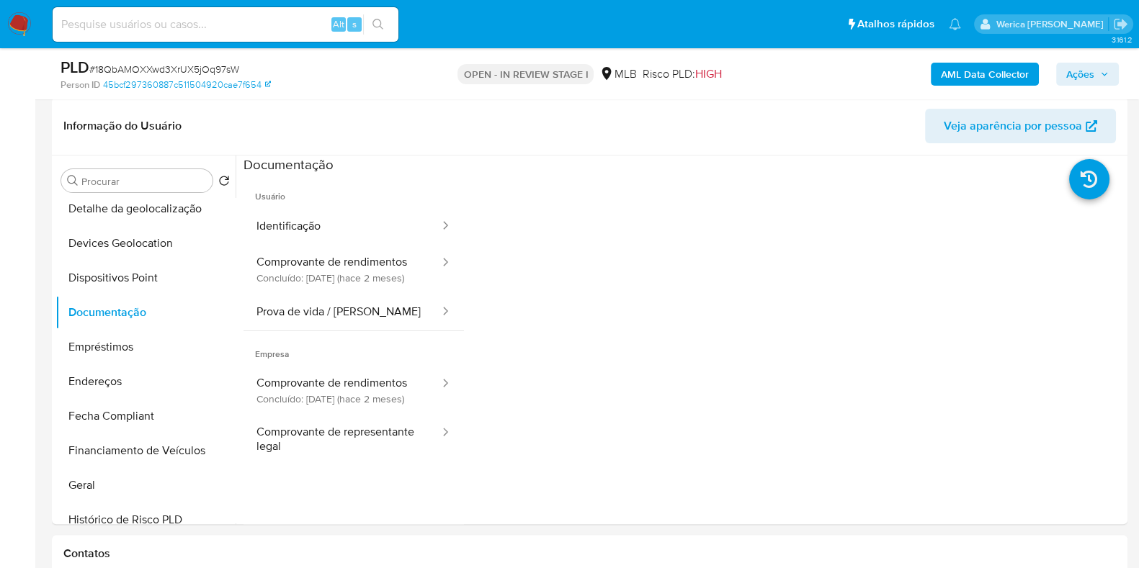
click at [342, 228] on button "Identificação" at bounding box center [342, 226] width 197 height 37
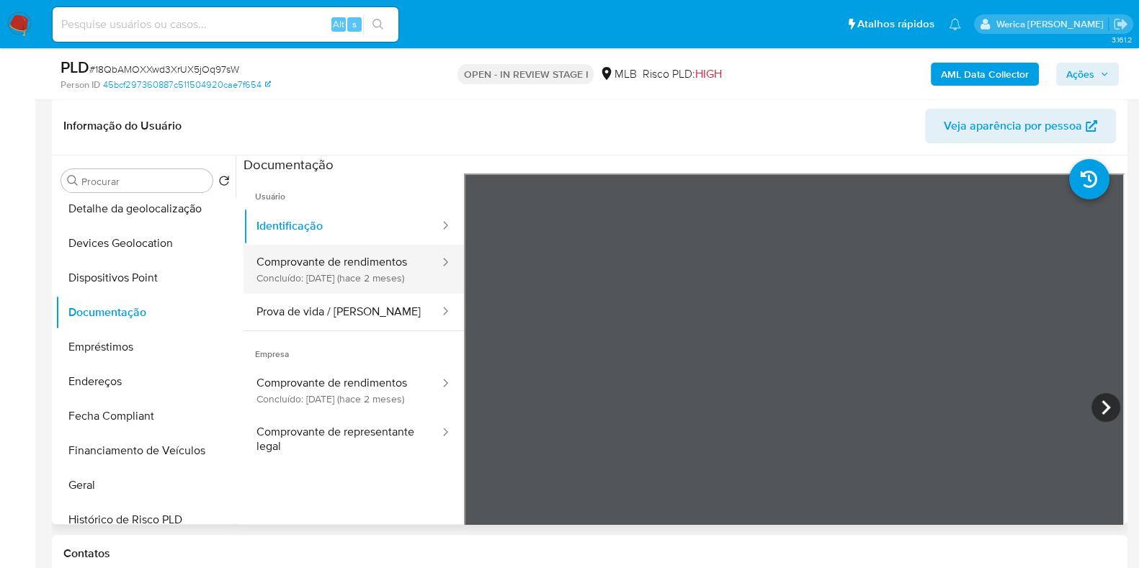
click at [429, 278] on div at bounding box center [440, 269] width 23 height 49
click at [429, 270] on div at bounding box center [440, 269] width 23 height 49
click at [374, 260] on button "Comprovante de rendimentos Concluído: 05/08/2025 (hace 2 meses)" at bounding box center [342, 269] width 197 height 49
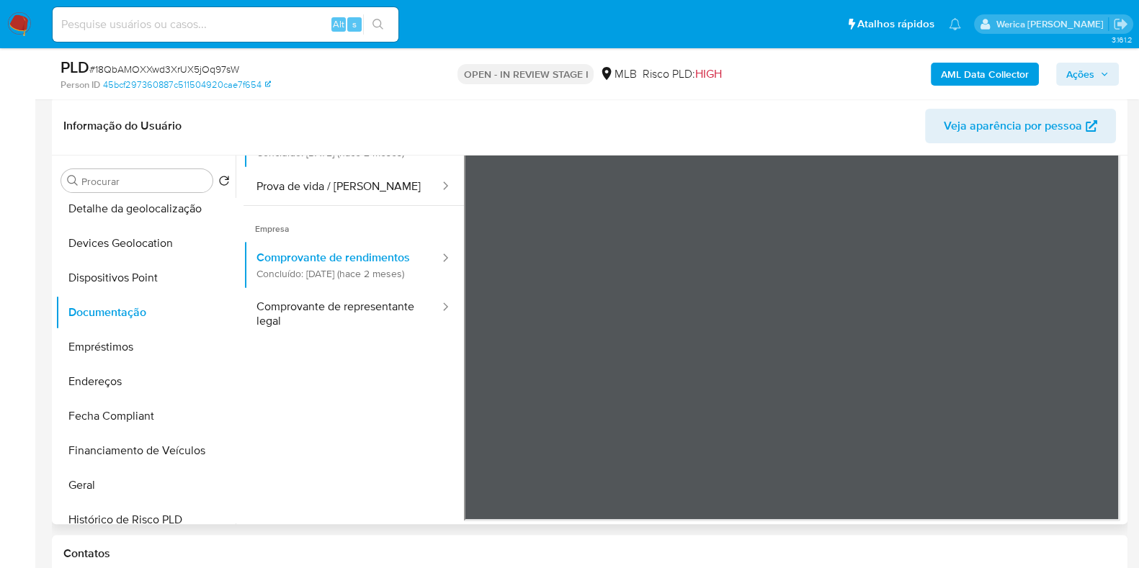
scroll to position [540, 0]
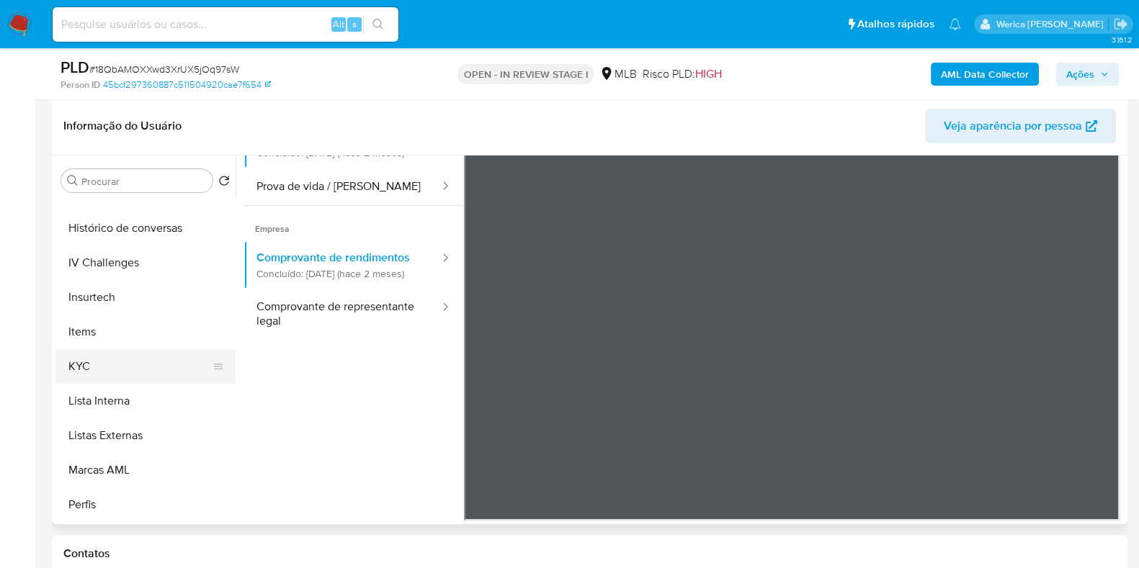
click at [122, 358] on button "KYC" at bounding box center [139, 366] width 169 height 35
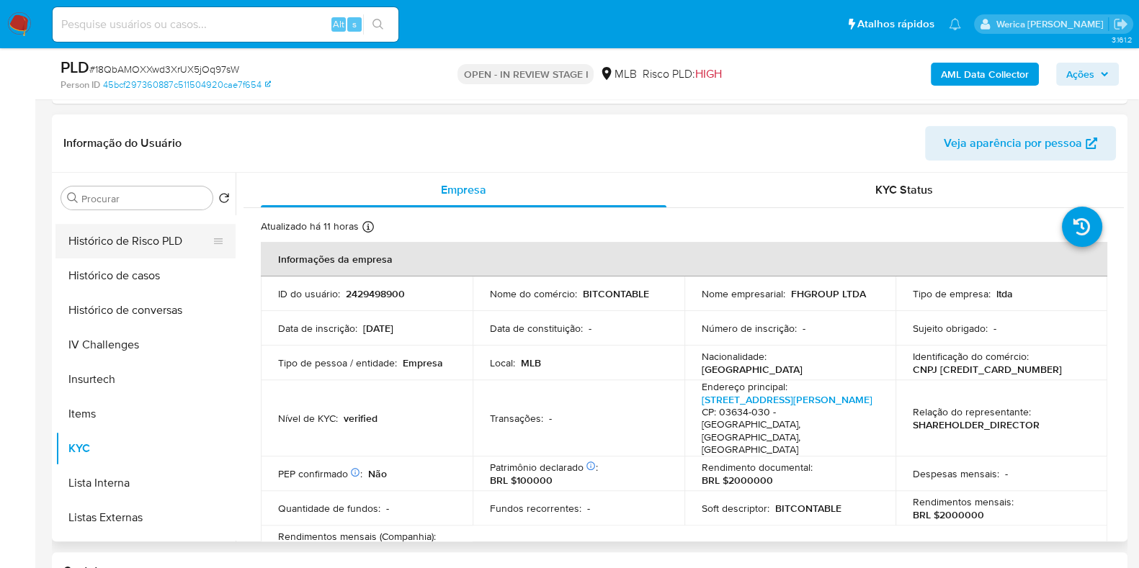
scroll to position [360, 0]
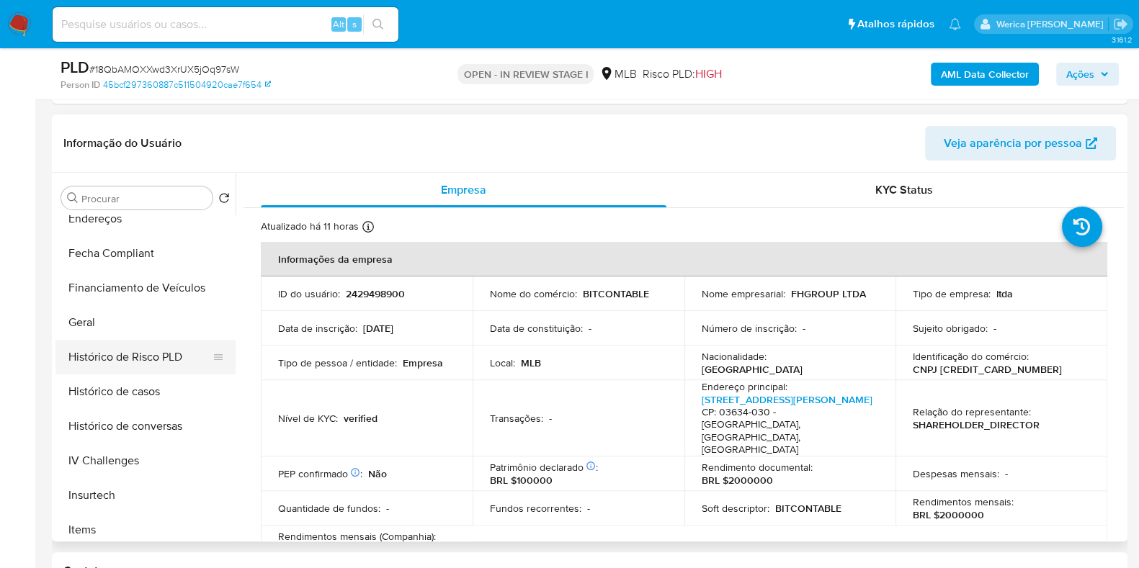
click at [119, 352] on button "Histórico de Risco PLD" at bounding box center [139, 357] width 169 height 35
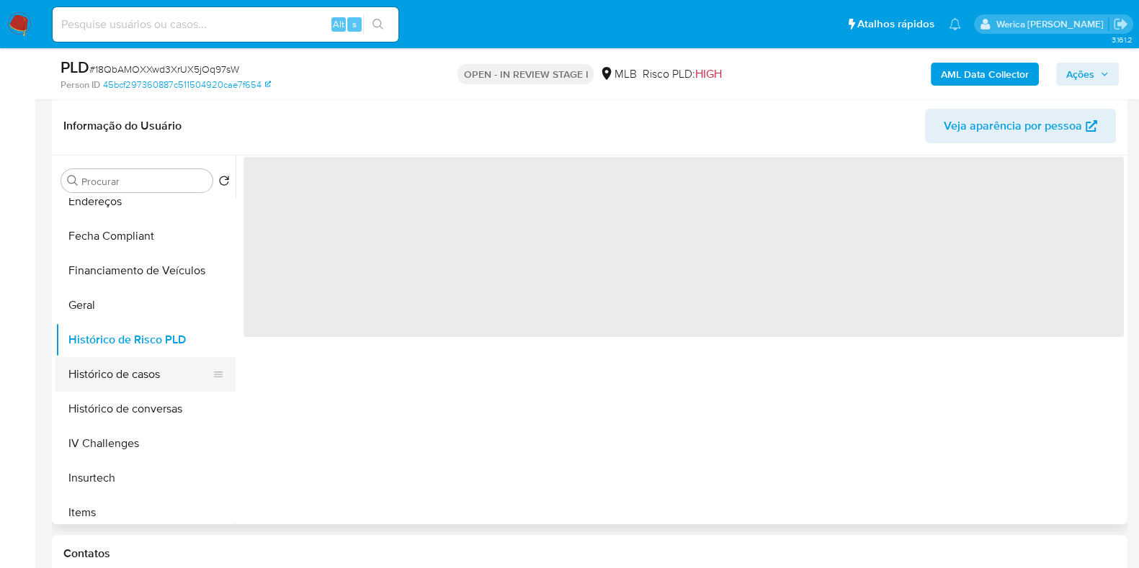
click at [128, 383] on button "Histórico de casos" at bounding box center [139, 374] width 169 height 35
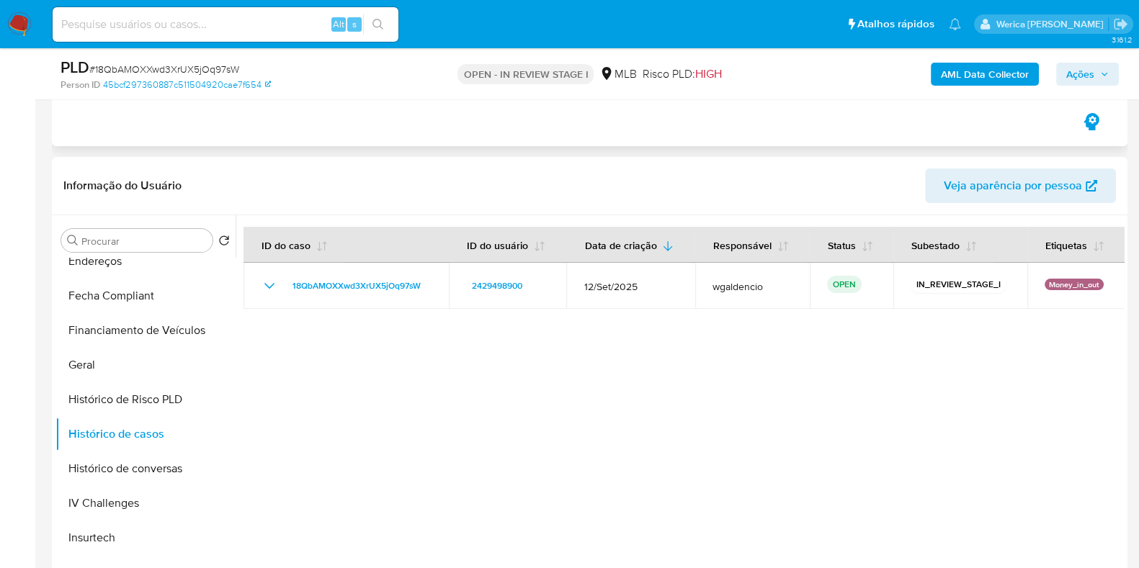
scroll to position [0, 0]
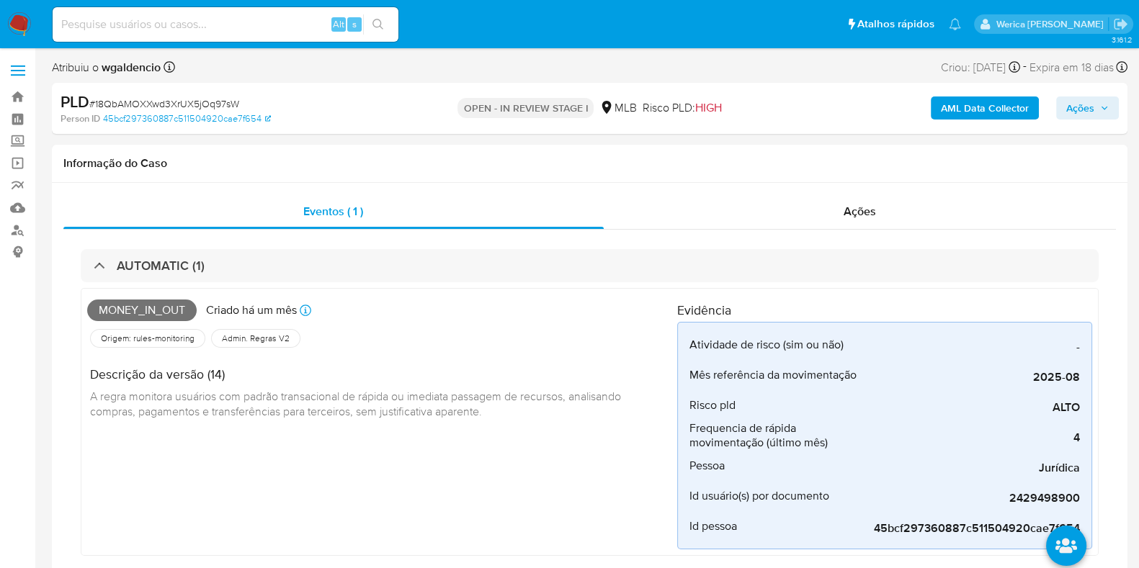
click at [1031, 106] on button "AML Data Collector" at bounding box center [985, 108] width 108 height 23
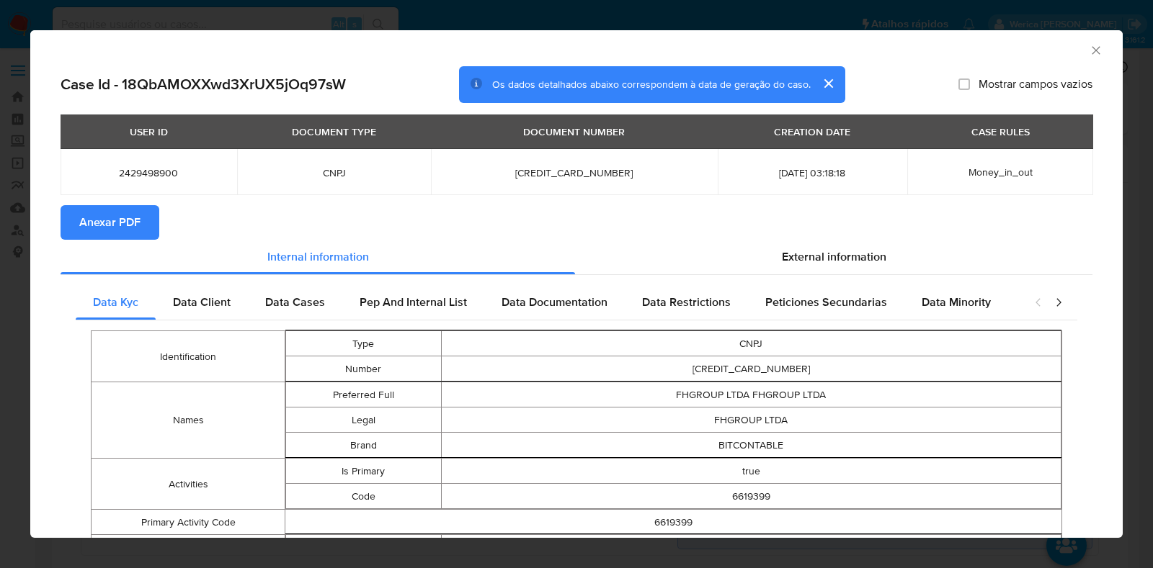
click at [128, 227] on span "Anexar PDF" at bounding box center [109, 223] width 61 height 32
click at [1076, 58] on div "AML Data Collector" at bounding box center [576, 48] width 1092 height 36
click at [1089, 56] on icon "Fechar a janela" at bounding box center [1096, 50] width 14 height 14
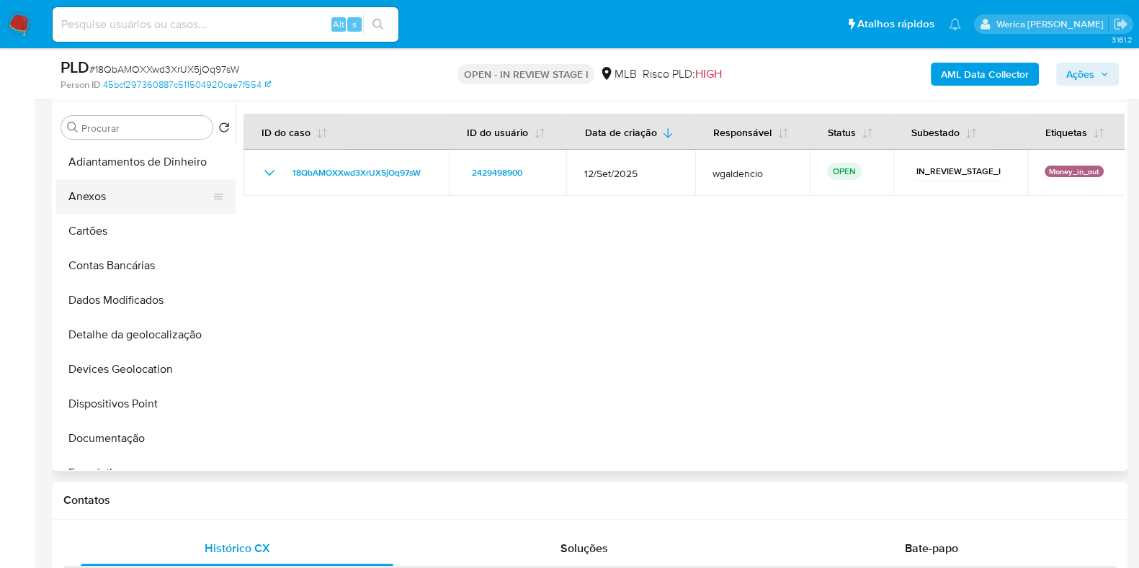
click at [90, 182] on button "Anexos" at bounding box center [139, 196] width 169 height 35
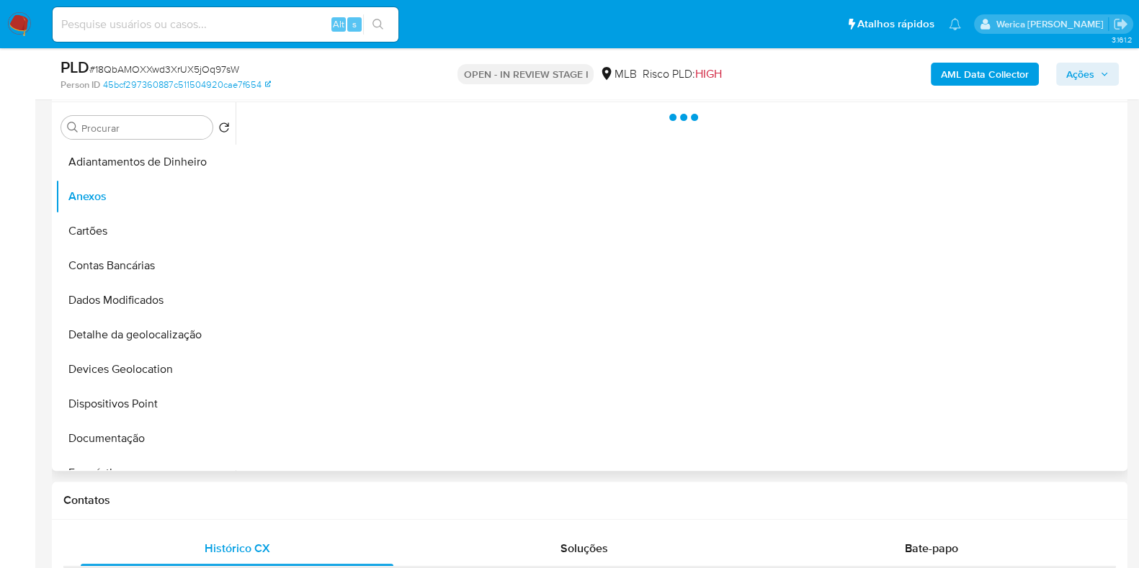
click at [1100, 431] on div at bounding box center [680, 286] width 888 height 369
click at [1064, 425] on div at bounding box center [680, 286] width 888 height 369
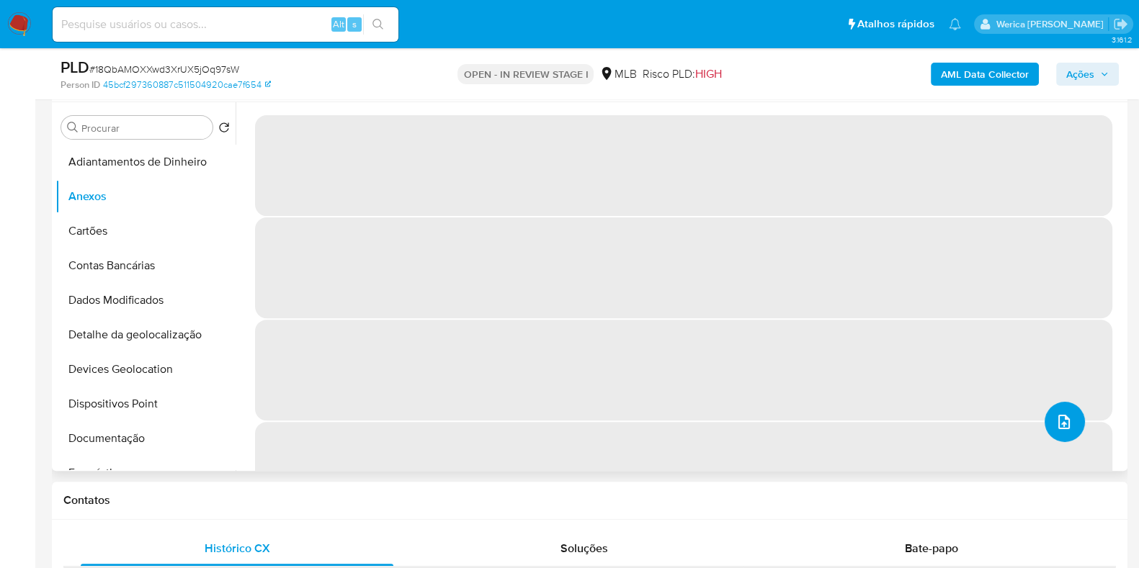
click at [1073, 435] on button "upload-file" at bounding box center [1065, 422] width 40 height 40
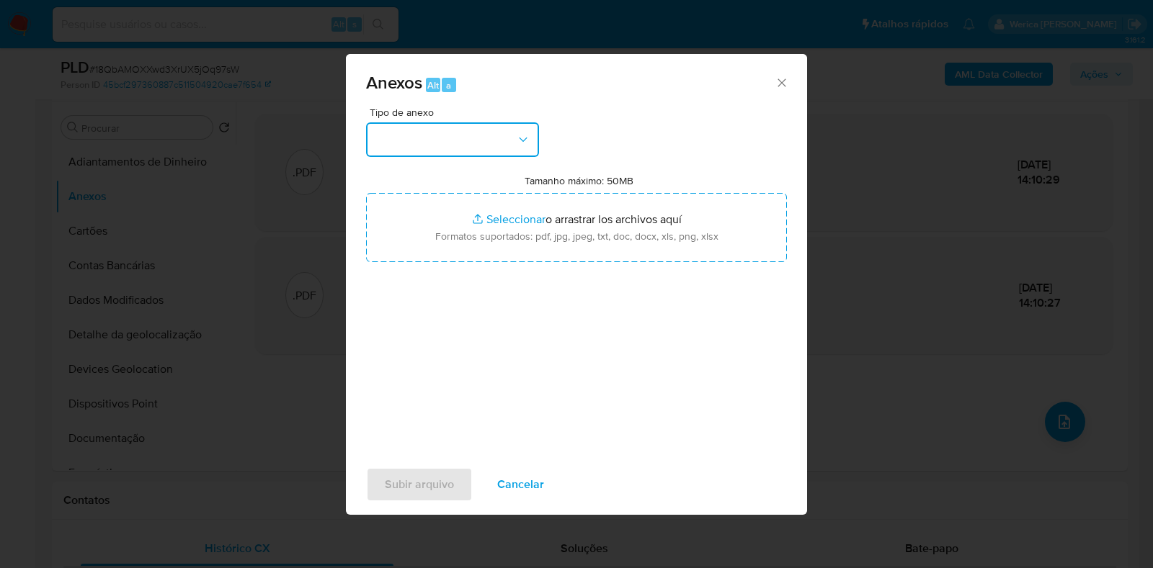
click at [476, 131] on button "button" at bounding box center [452, 139] width 173 height 35
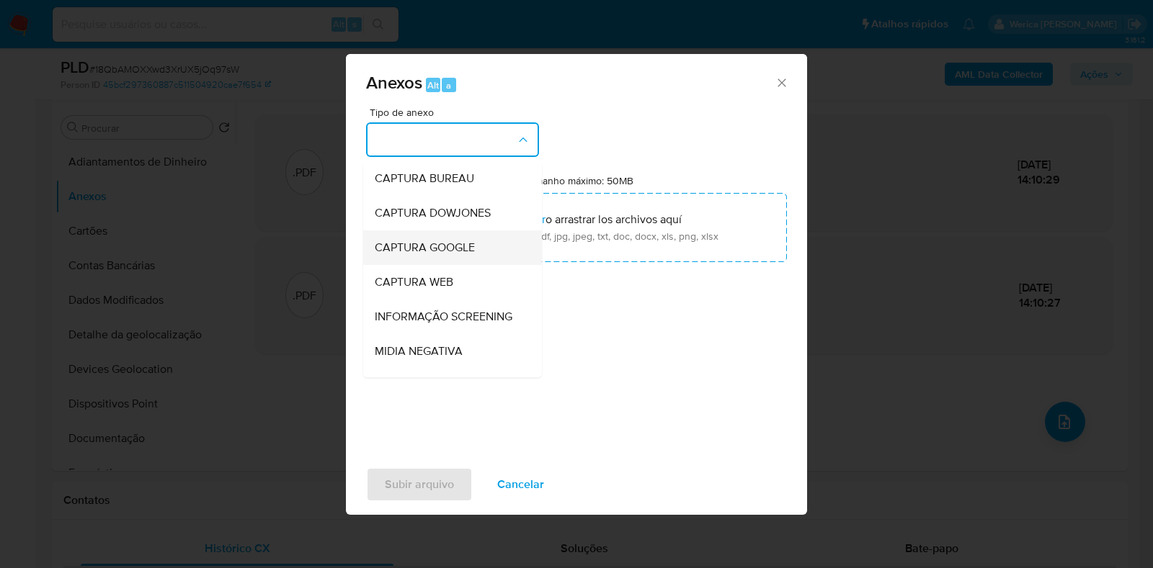
scroll to position [222, 0]
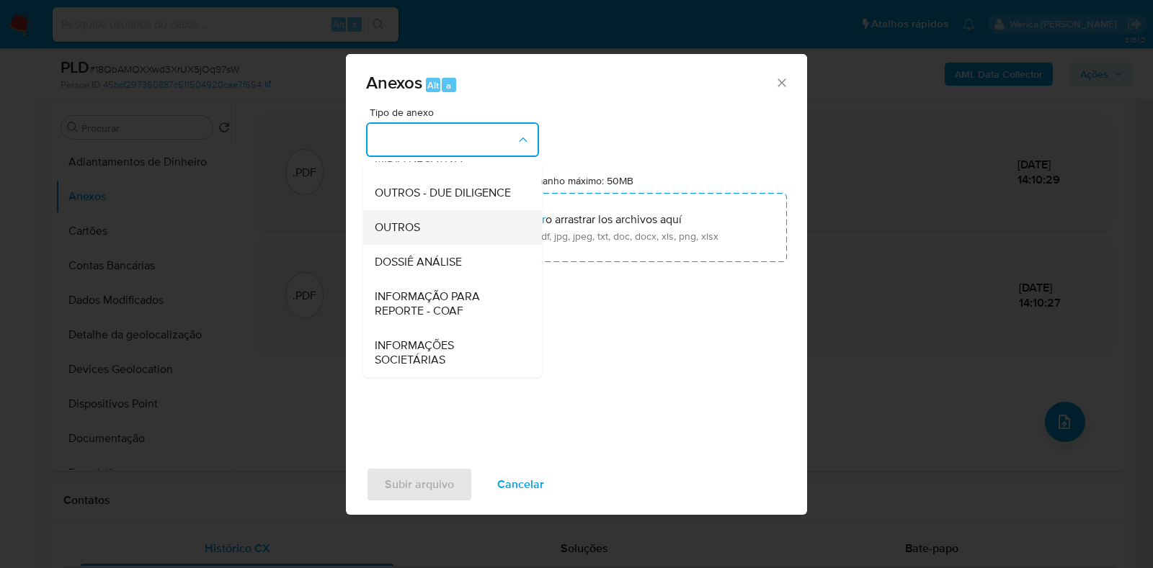
click at [407, 229] on span "OUTROS" at bounding box center [397, 227] width 45 height 14
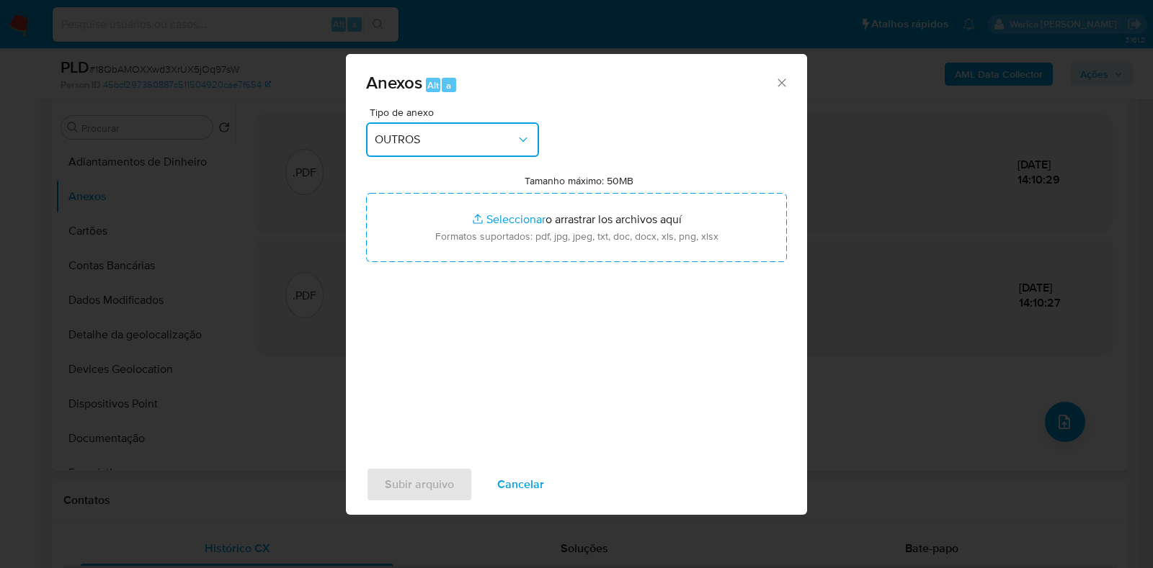
click at [434, 148] on button "OUTROS" at bounding box center [452, 139] width 173 height 35
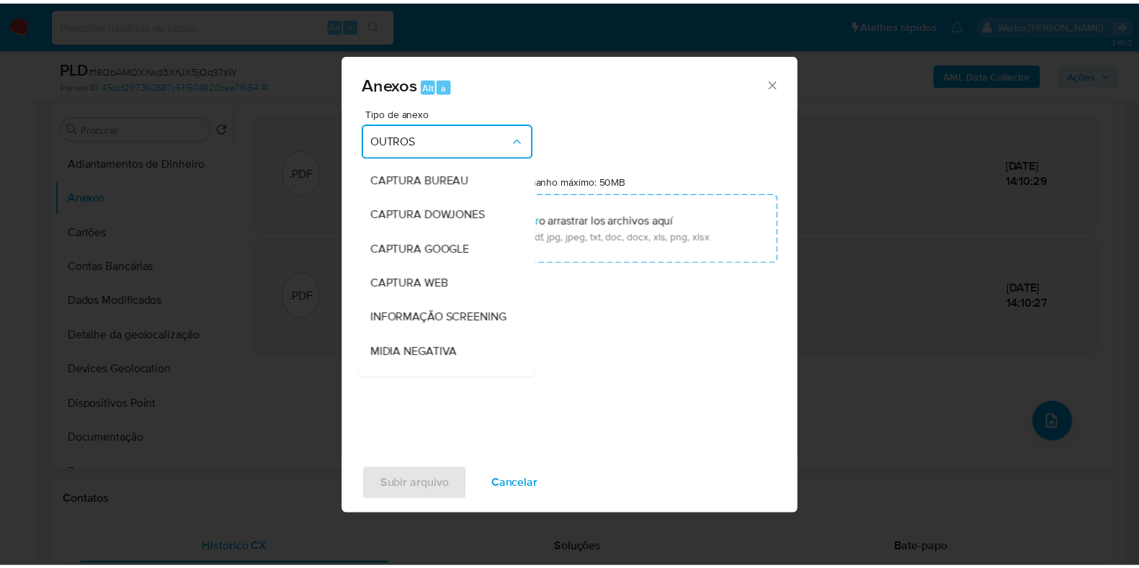
scroll to position [179, 0]
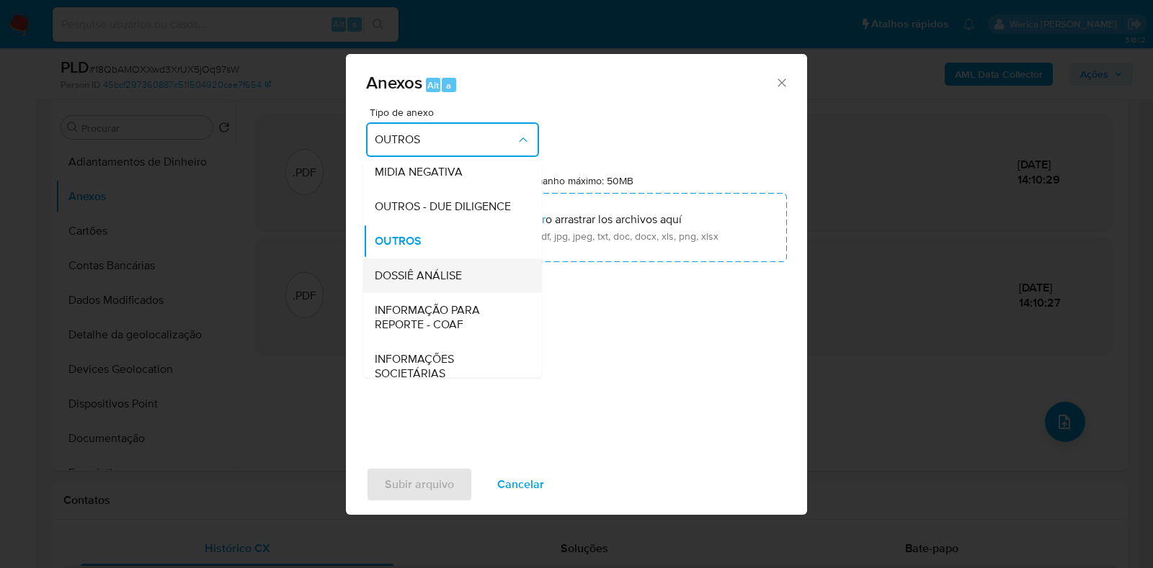
click at [449, 283] on span "DOSSIÊ ANÁLISE" at bounding box center [418, 276] width 87 height 14
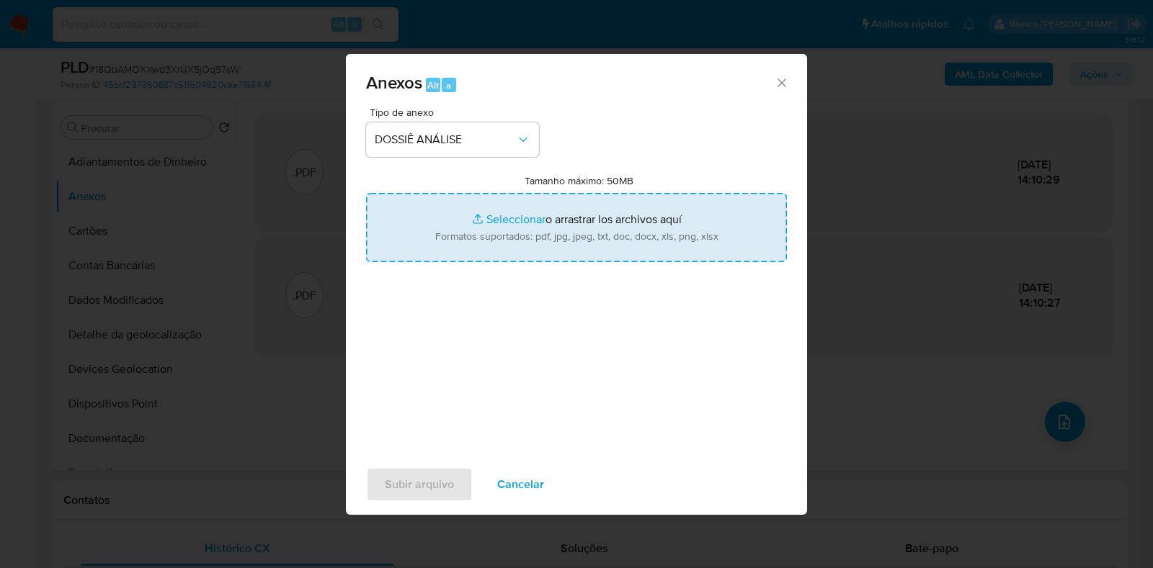
click at [458, 246] on input "Tamanho máximo: 50MB Seleccionar archivos" at bounding box center [576, 227] width 421 height 69
type input "C:\fakepath\SAR - XXXX - CNPJ 60684690000177 - FHGROUP LTDA.pdf"
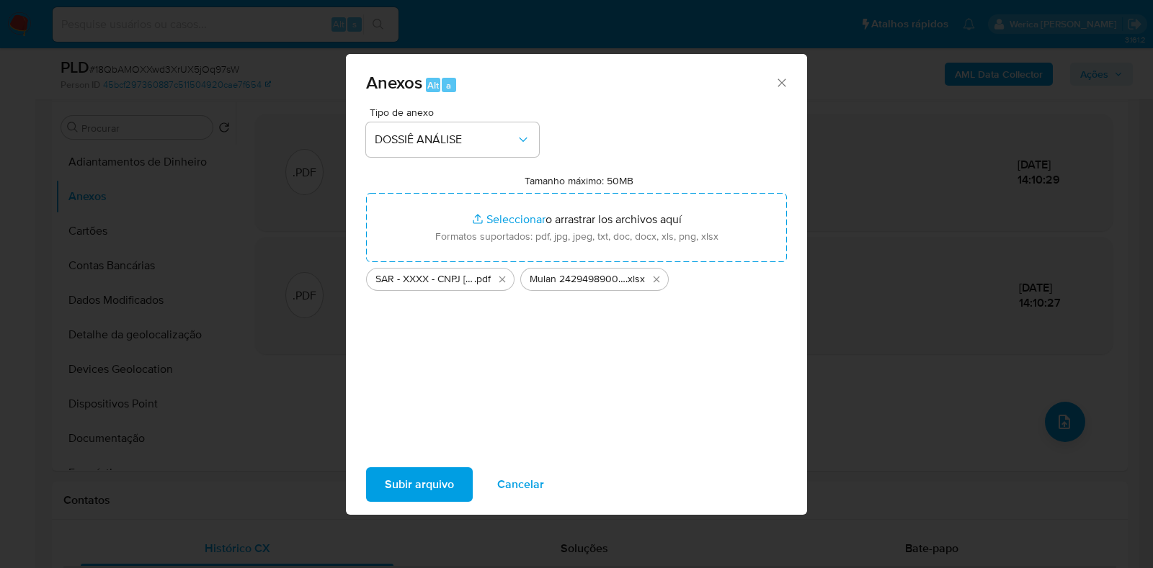
click at [453, 481] on button "Subir arquivo" at bounding box center [419, 485] width 107 height 35
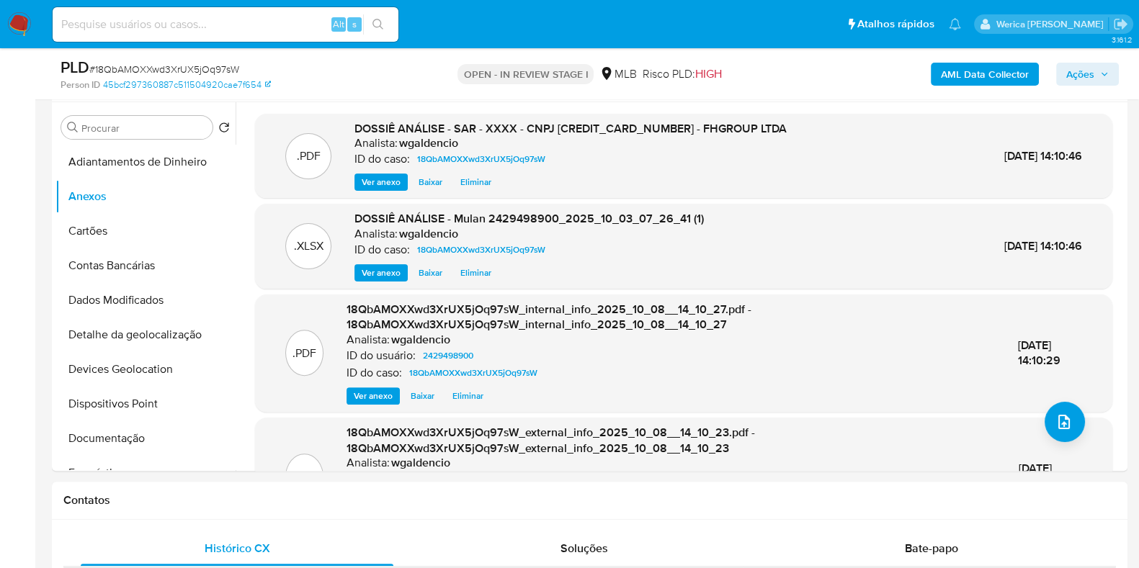
click at [1084, 70] on span "Ações" at bounding box center [1080, 74] width 28 height 23
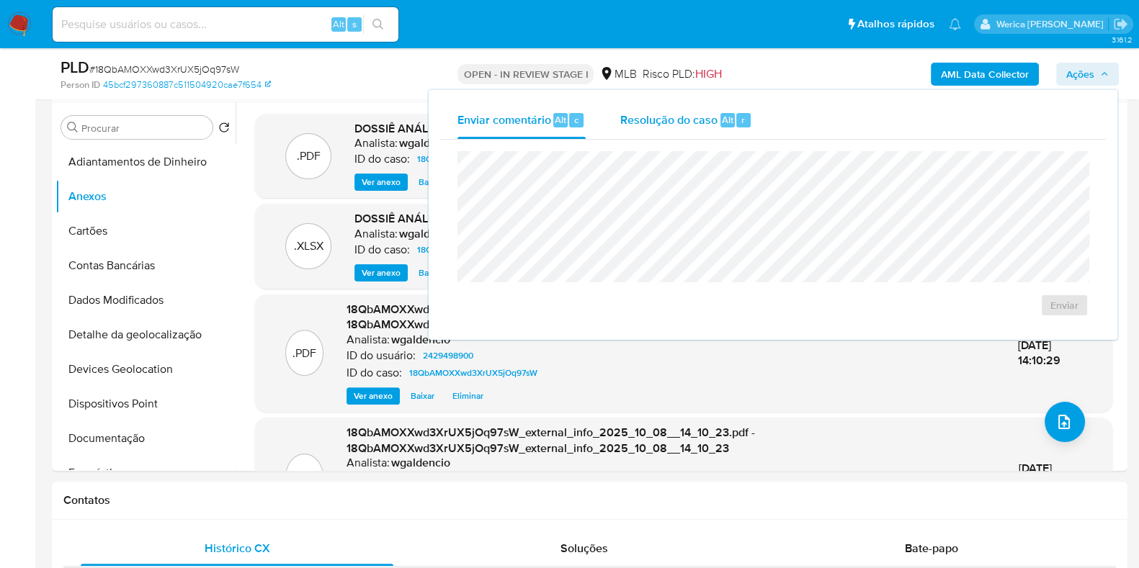
click at [732, 107] on div "Resolução do caso Alt r" at bounding box center [686, 120] width 132 height 37
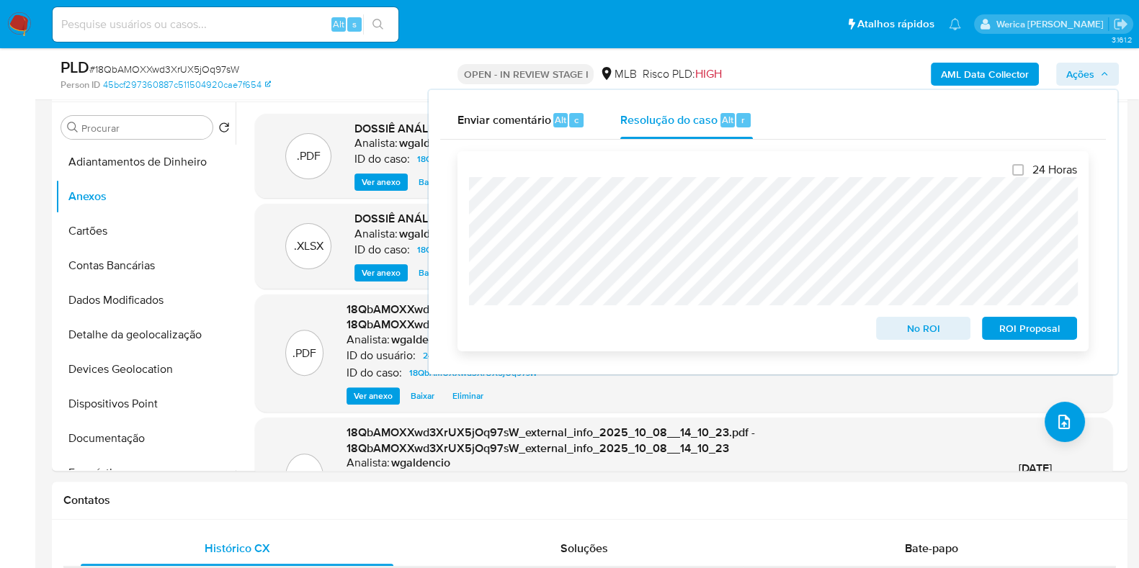
click at [1016, 330] on span "ROI Proposal" at bounding box center [1029, 328] width 75 height 20
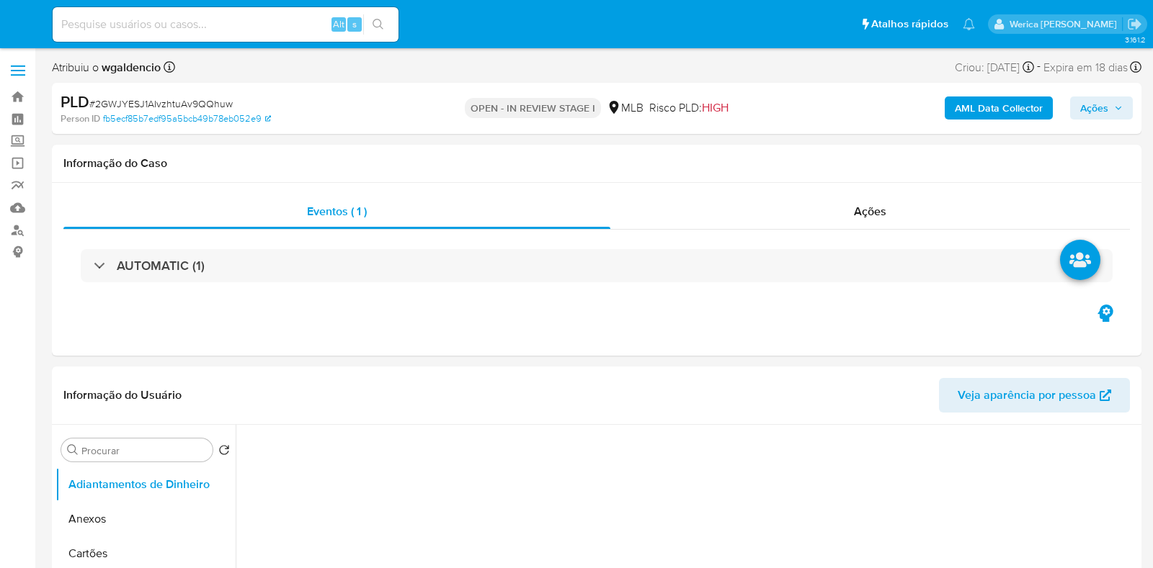
select select "10"
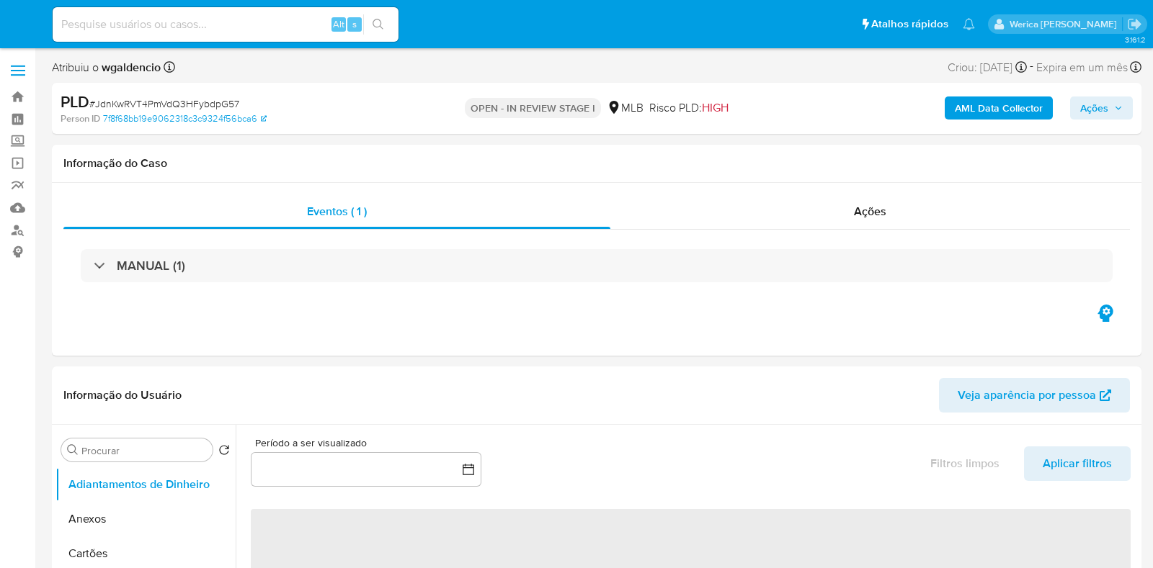
select select "10"
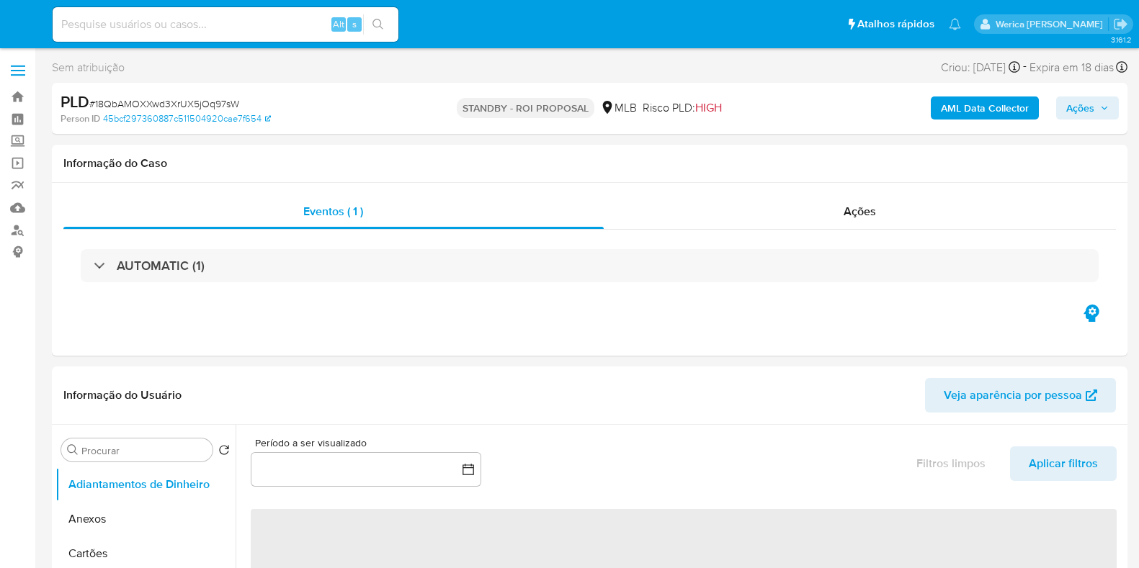
select select "10"
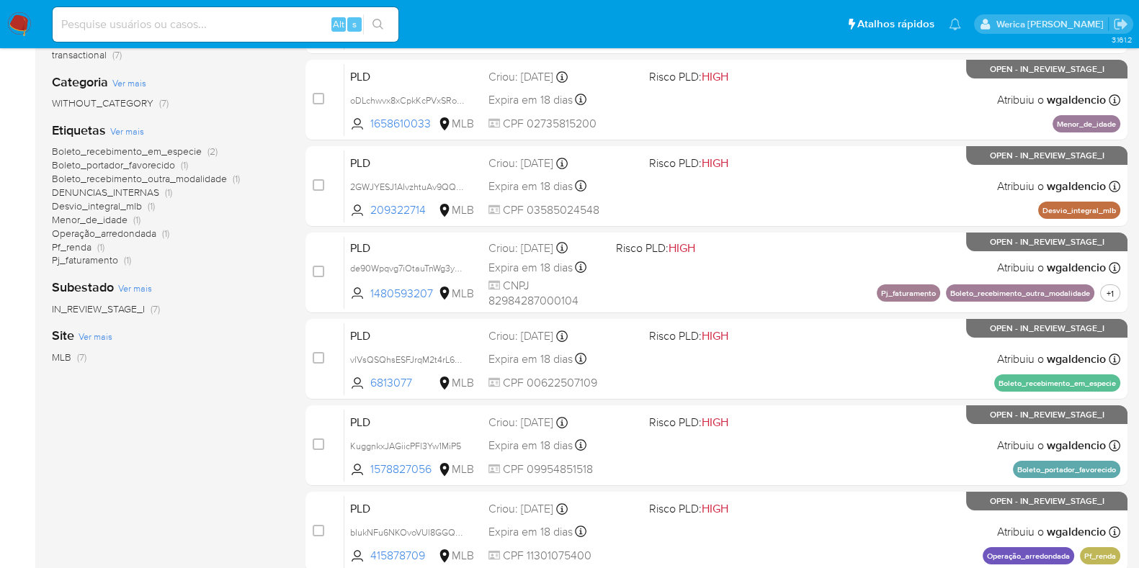
scroll to position [179, 0]
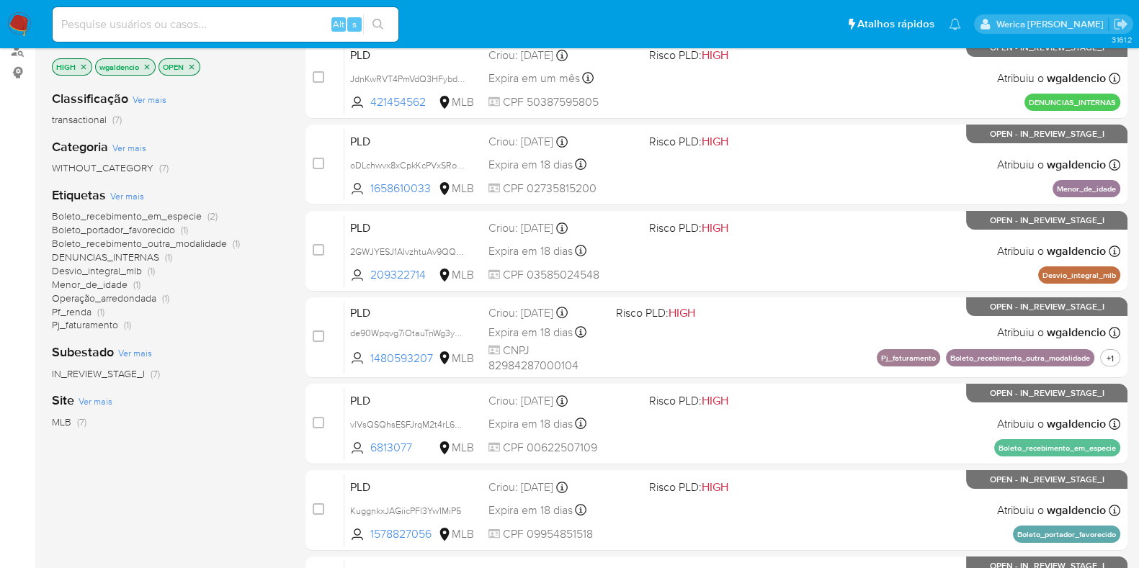
click at [79, 66] on icon "close-filter" at bounding box center [83, 67] width 9 height 9
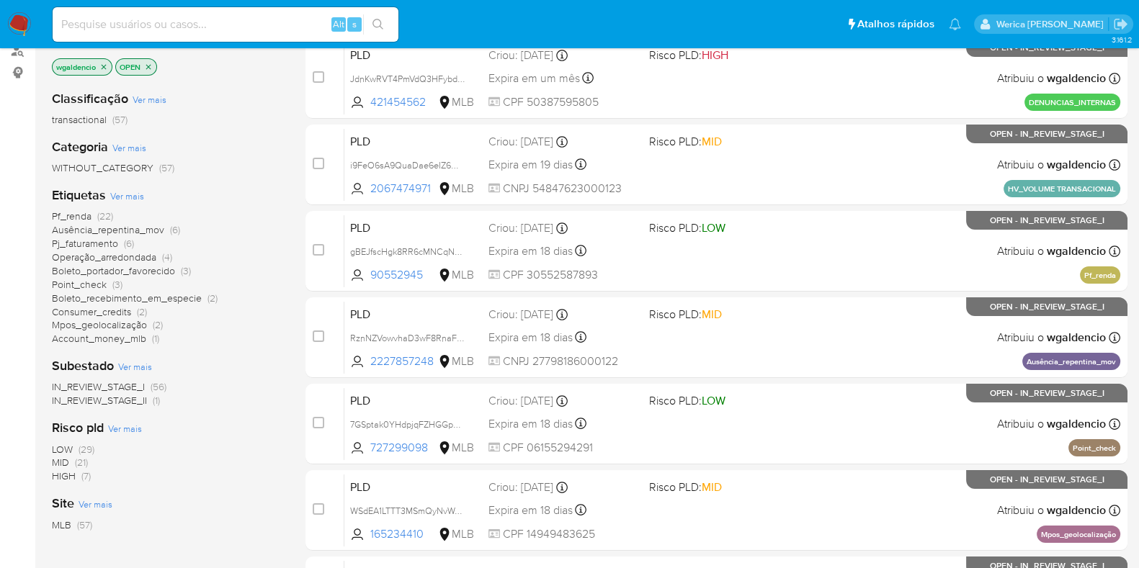
click at [65, 459] on span "MID" at bounding box center [60, 462] width 17 height 14
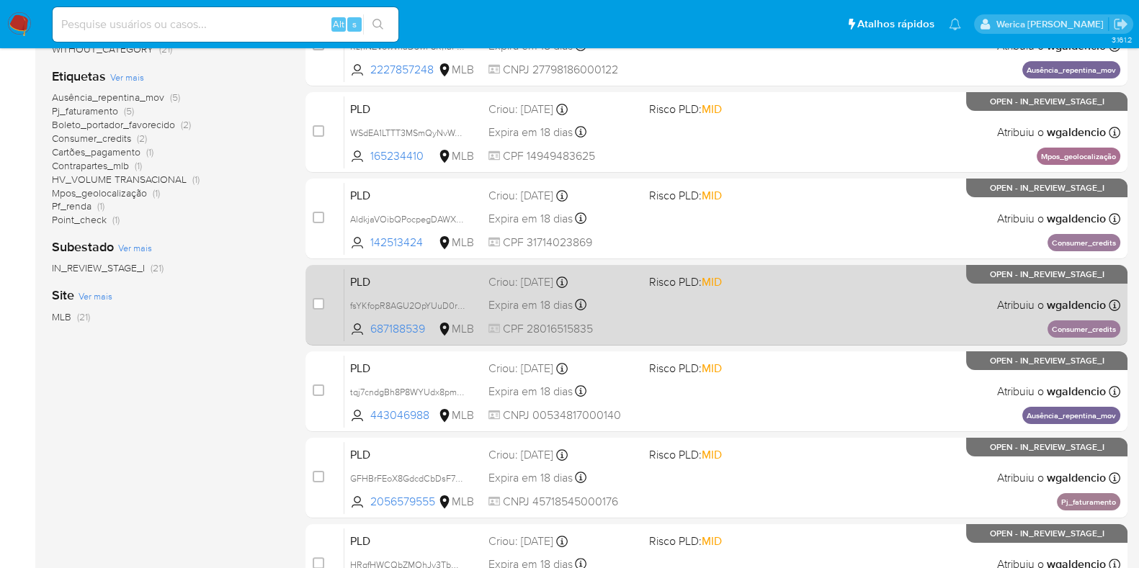
scroll to position [79, 0]
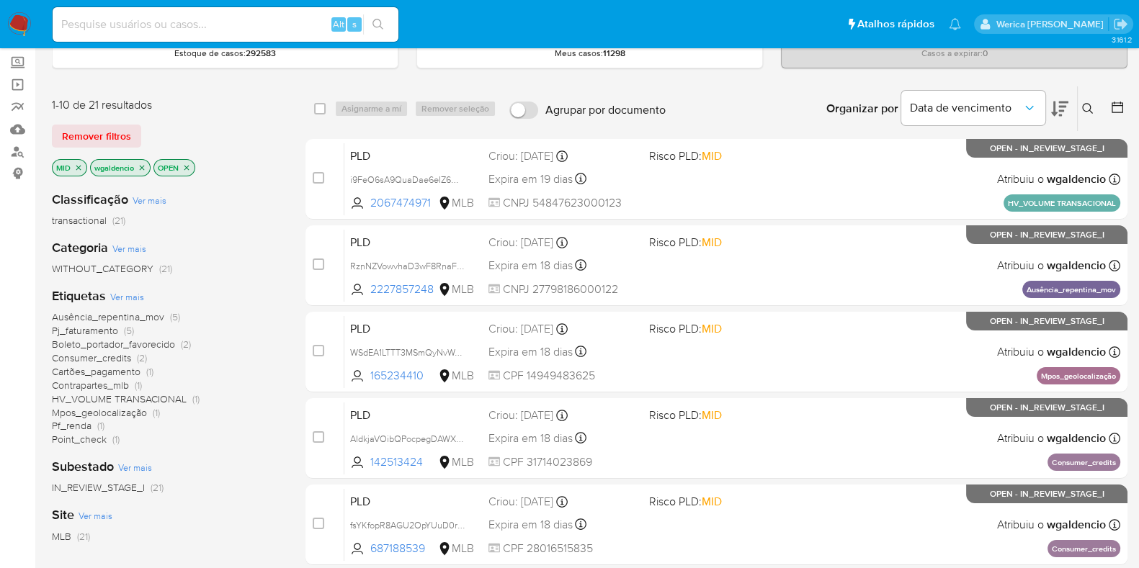
click at [90, 329] on span "Pj_faturamento" at bounding box center [85, 331] width 66 height 14
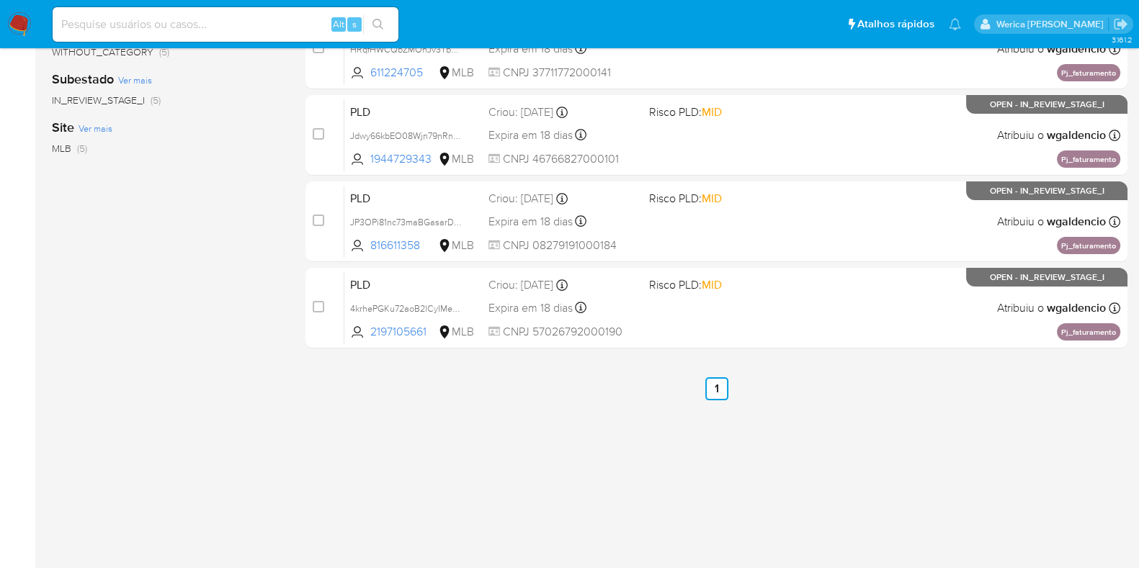
scroll to position [308, 0]
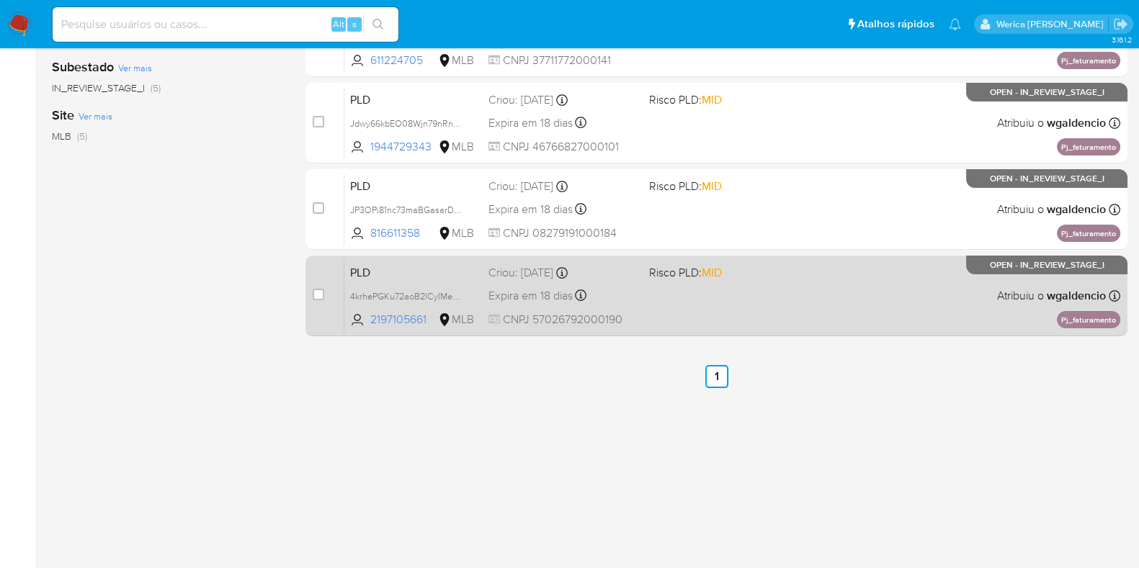
click at [744, 300] on div "PLD 4krhePGKu72aoB2lCyIMeMIW 2197105661 MLB Risco PLD: MID Criou: [DATE] Criou:…" at bounding box center [732, 295] width 776 height 73
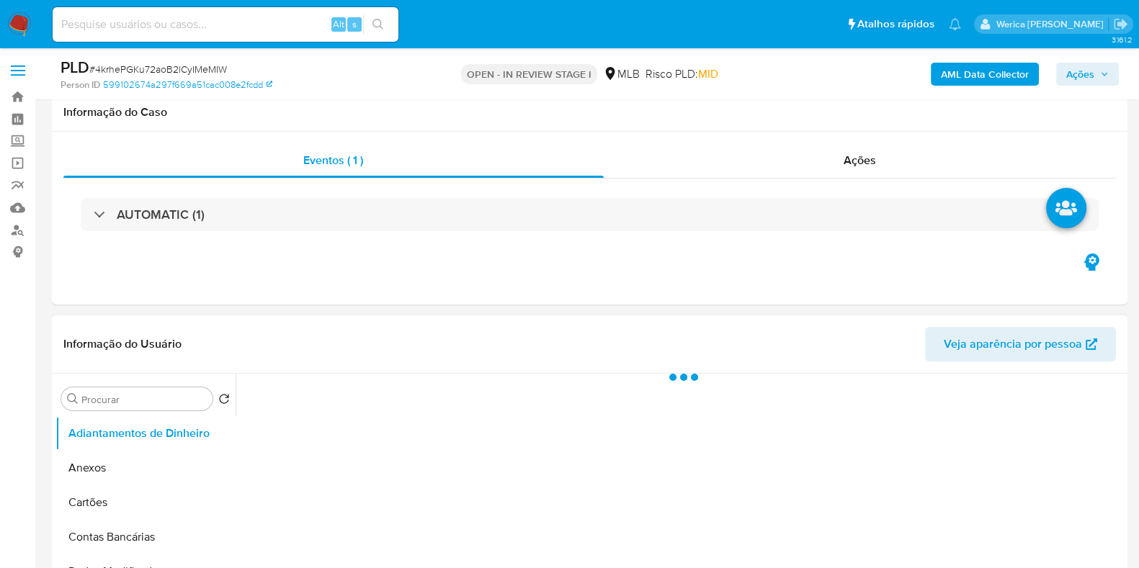
scroll to position [270, 0]
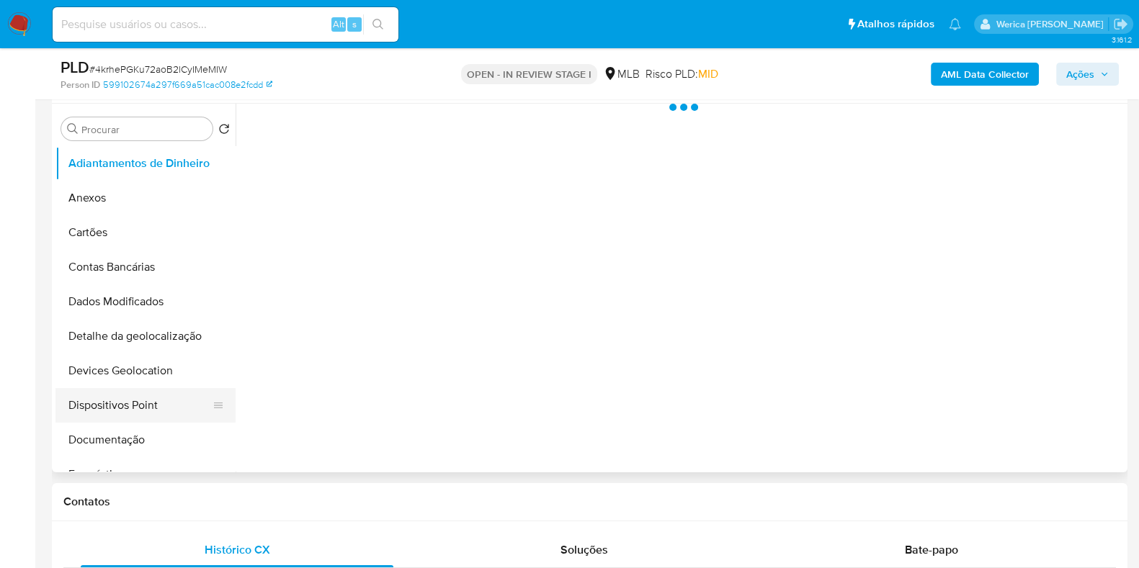
select select "10"
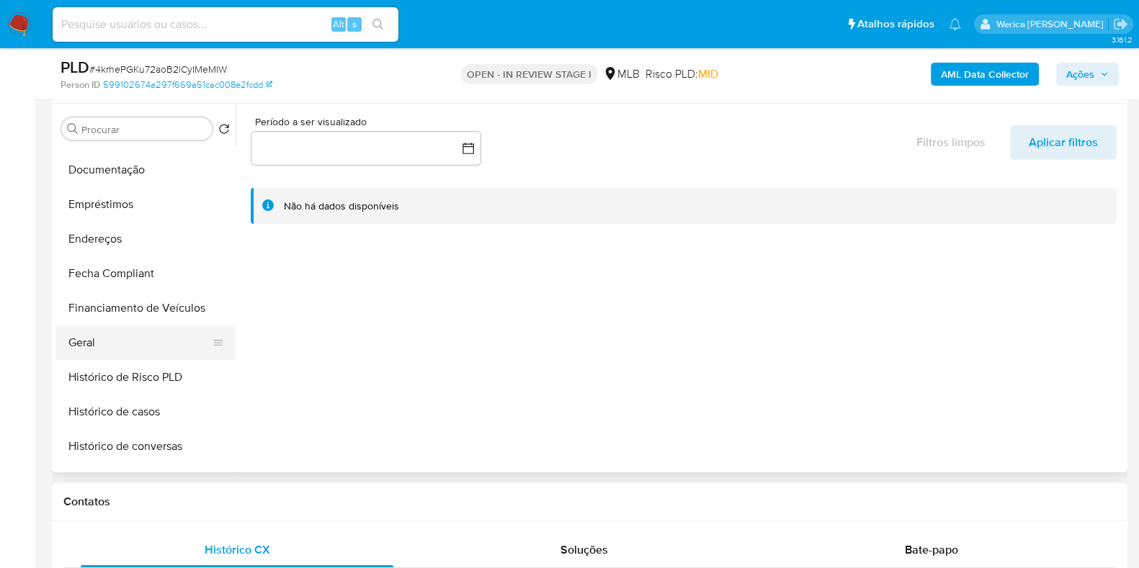
click at [141, 336] on button "Geral" at bounding box center [139, 343] width 169 height 35
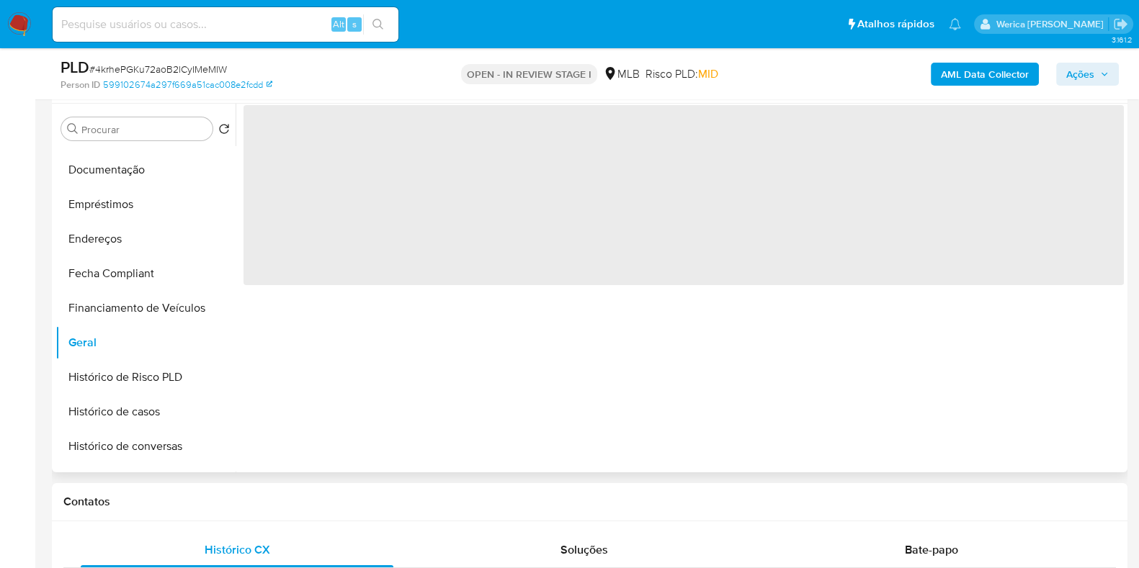
click at [342, 291] on div "‌" at bounding box center [680, 288] width 888 height 369
click at [342, 211] on span "‌" at bounding box center [684, 195] width 880 height 180
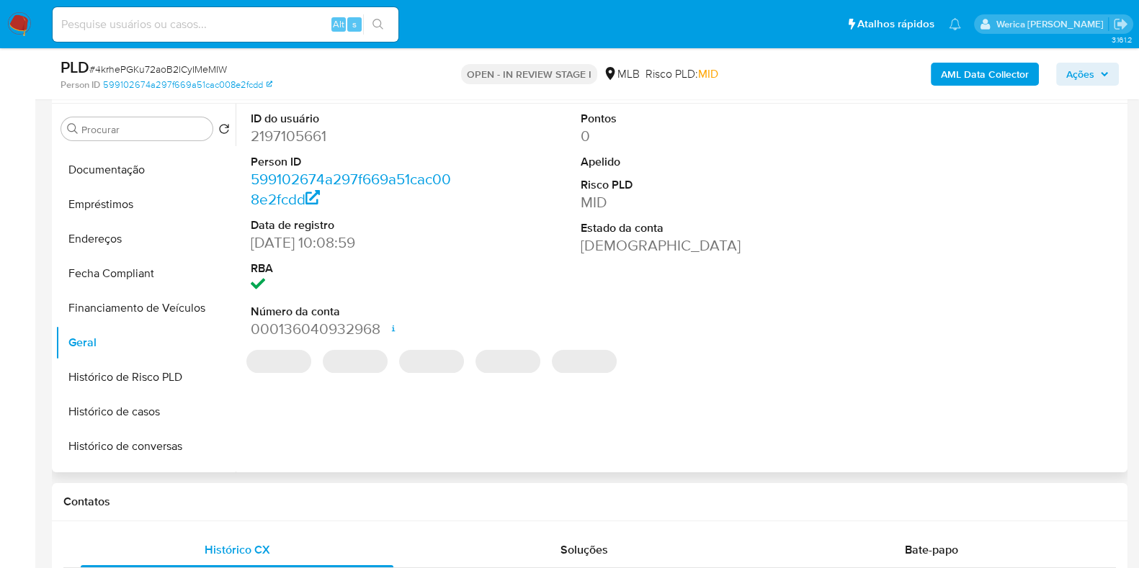
click at [342, 166] on dt "Person ID" at bounding box center [354, 162] width 206 height 16
click at [302, 143] on dd "2197105661" at bounding box center [354, 136] width 206 height 20
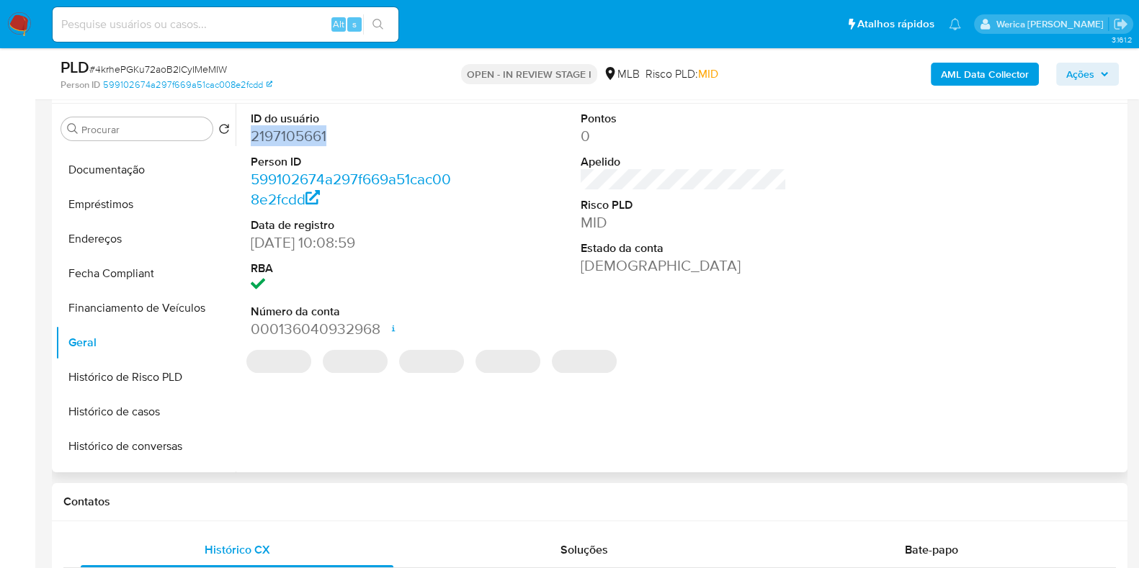
click at [302, 143] on dd "2197105661" at bounding box center [354, 136] width 206 height 20
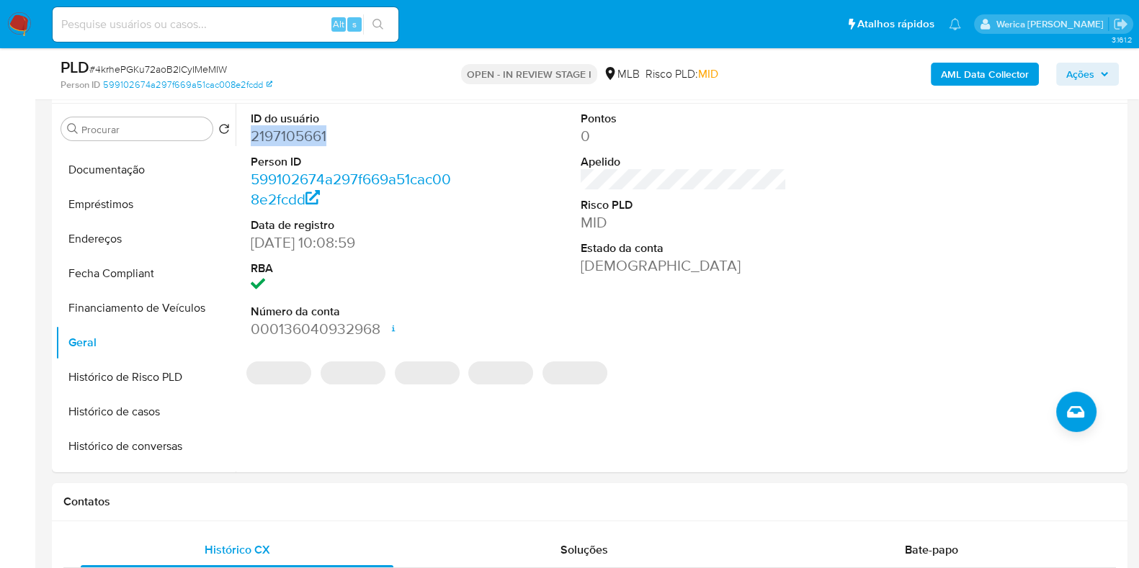
copy dd "2197105661"
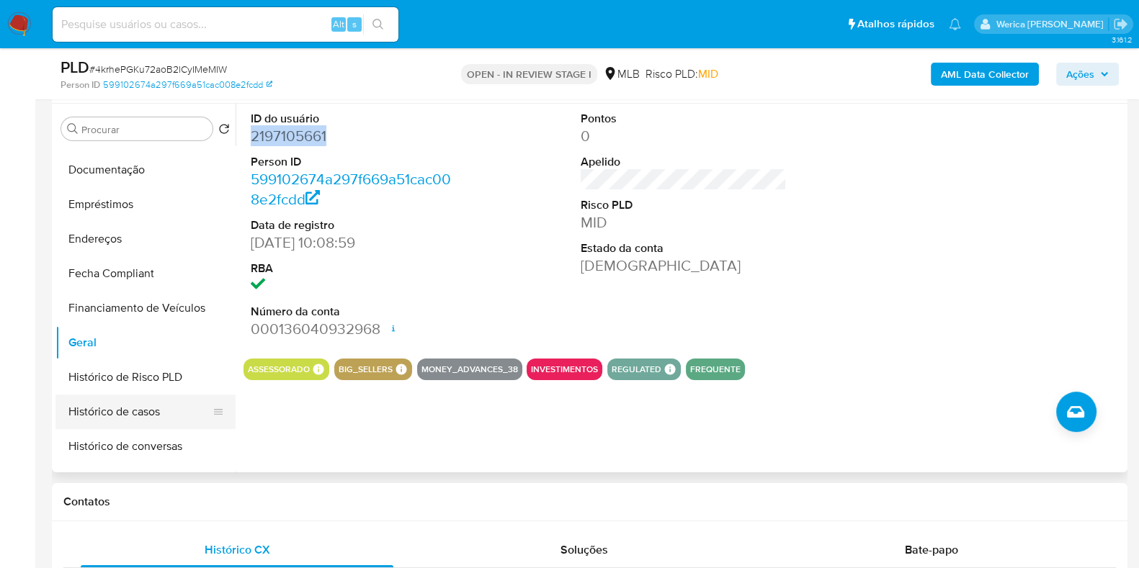
click at [132, 409] on button "Histórico de casos" at bounding box center [139, 412] width 169 height 35
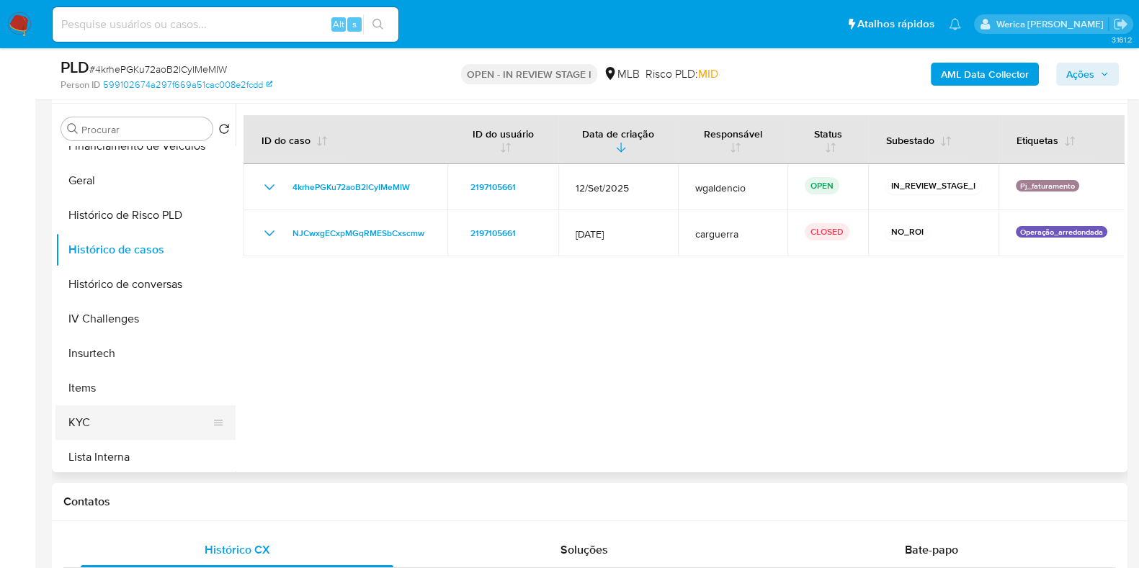
scroll to position [540, 0]
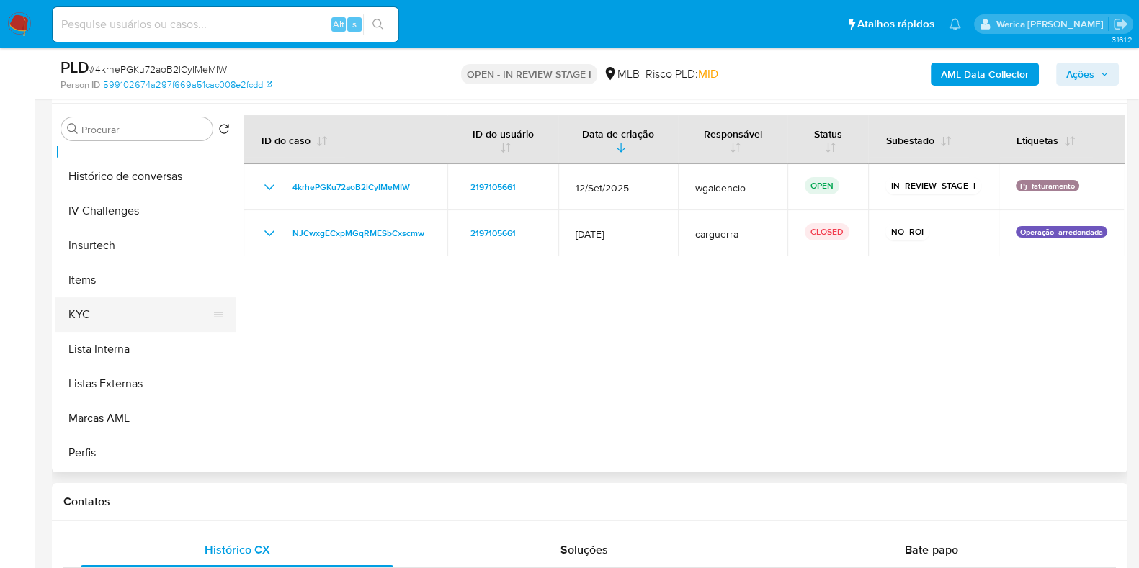
click at [122, 322] on button "KYC" at bounding box center [139, 315] width 169 height 35
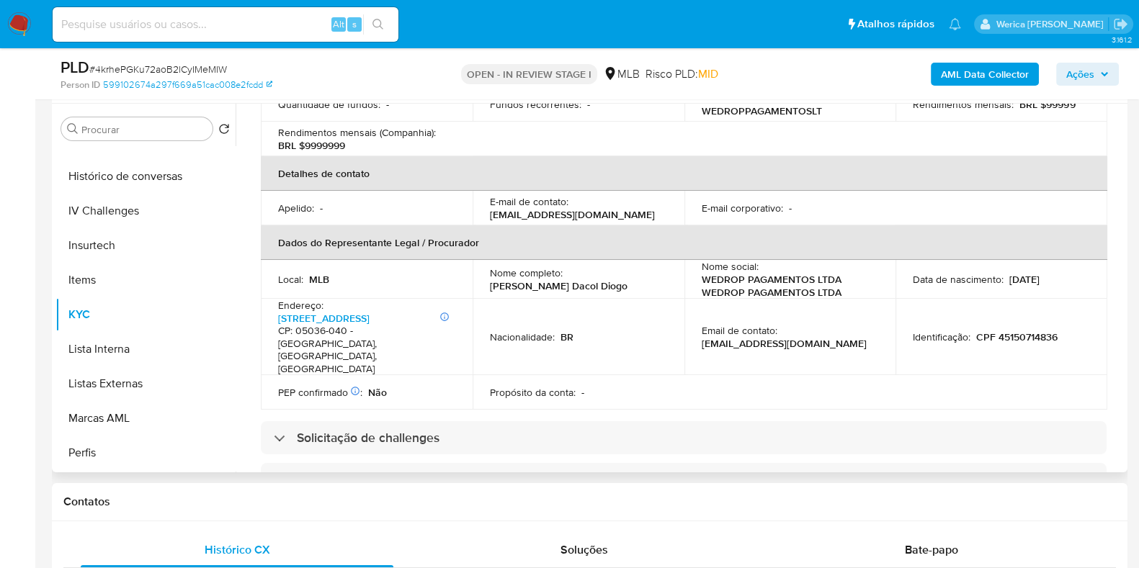
scroll to position [179, 0]
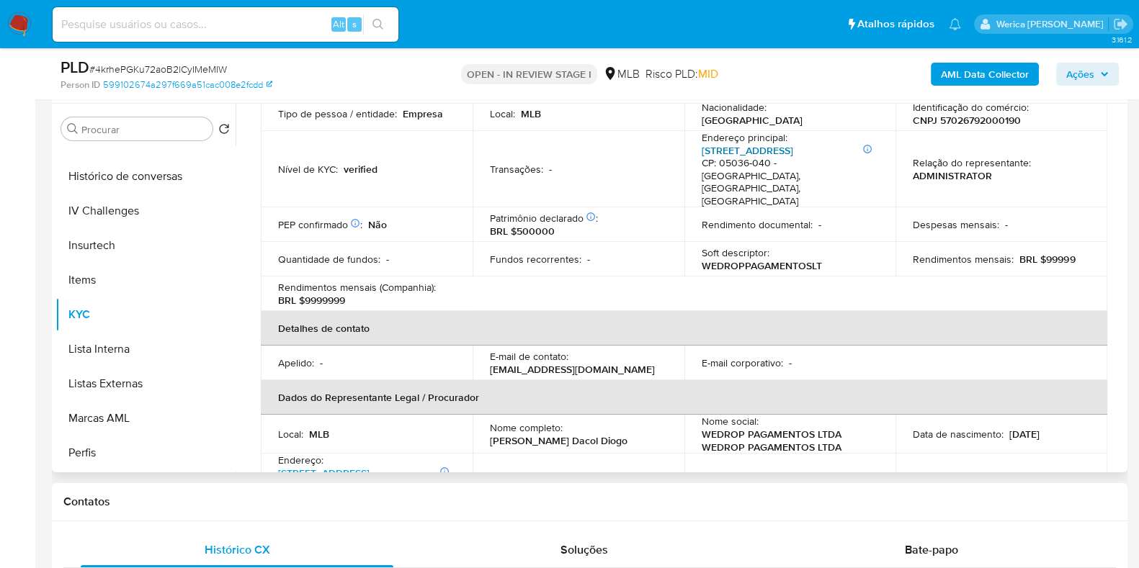
click at [788, 147] on link "[STREET_ADDRESS]" at bounding box center [748, 150] width 92 height 14
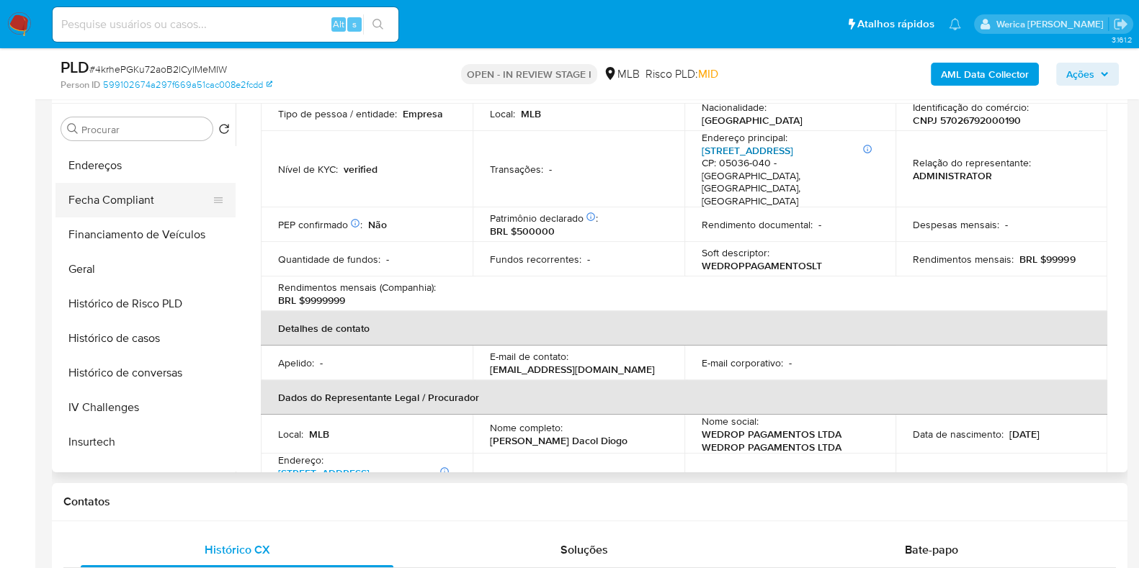
scroll to position [270, 0]
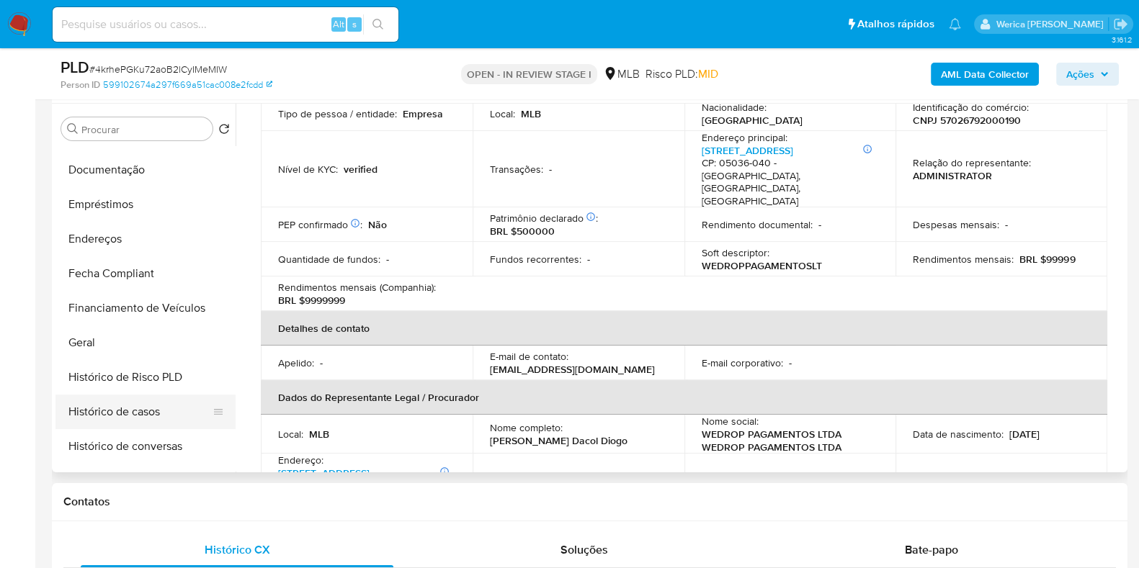
click at [131, 414] on button "Histórico de casos" at bounding box center [139, 412] width 169 height 35
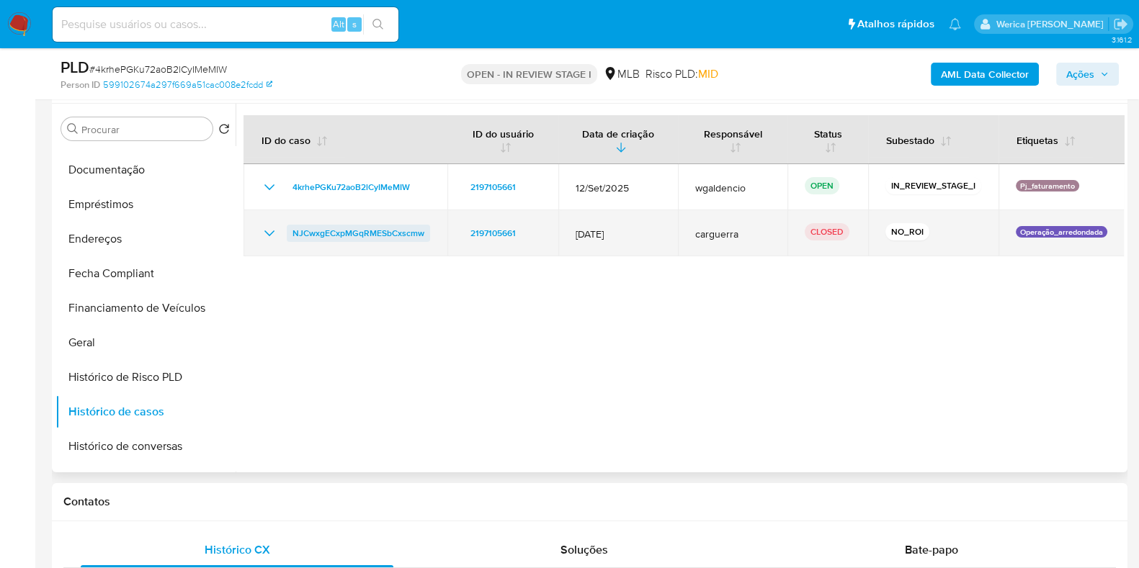
click at [319, 233] on span "NJCwxgECxpMGqRMESbCxscmw" at bounding box center [359, 233] width 132 height 17
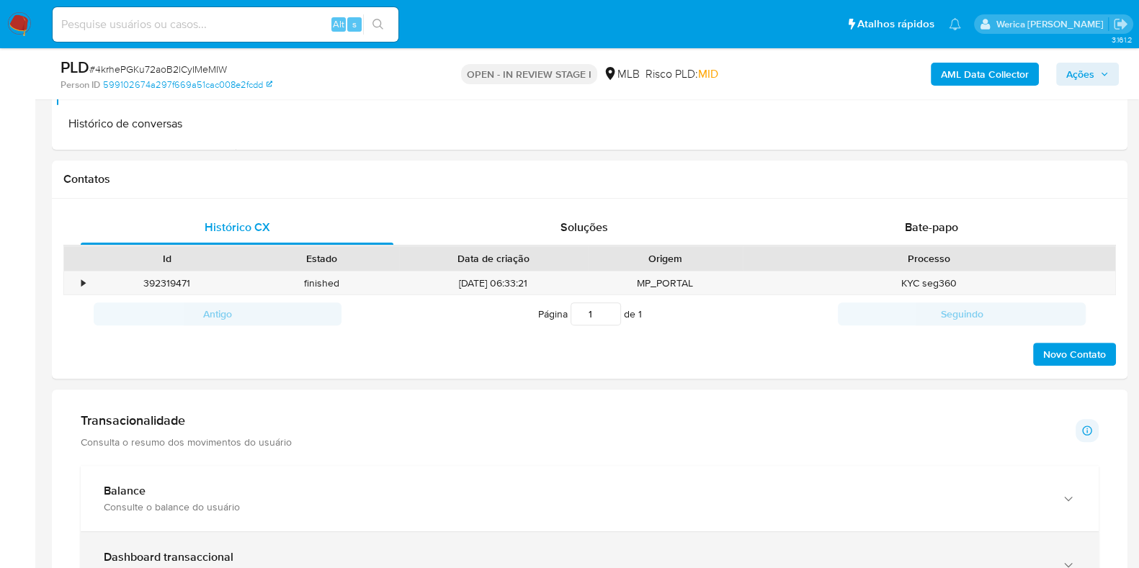
scroll to position [360, 0]
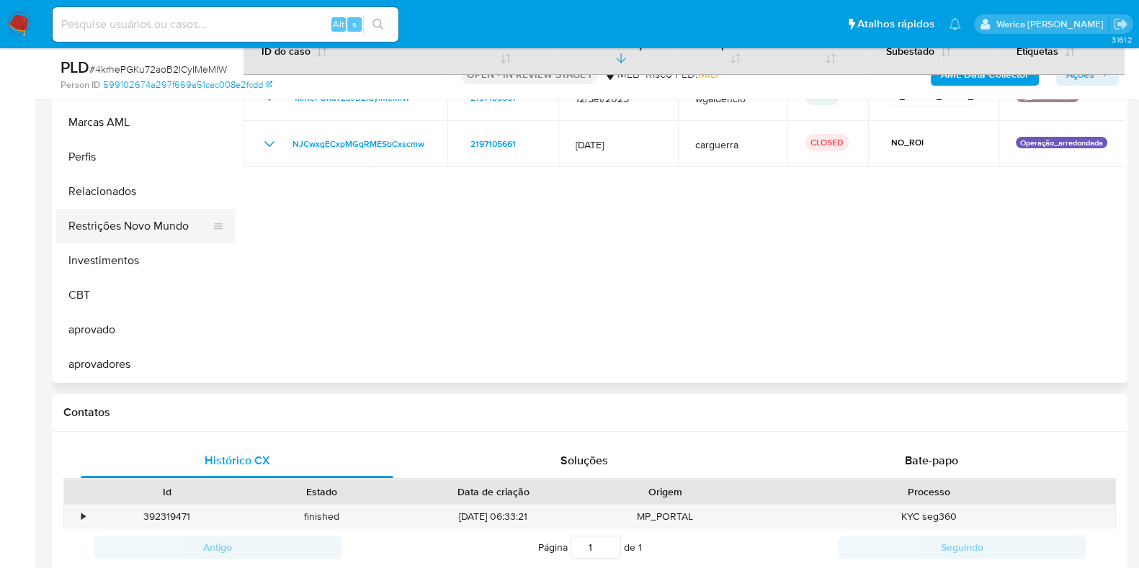
click at [171, 228] on button "Restrições Novo Mundo" at bounding box center [139, 226] width 169 height 35
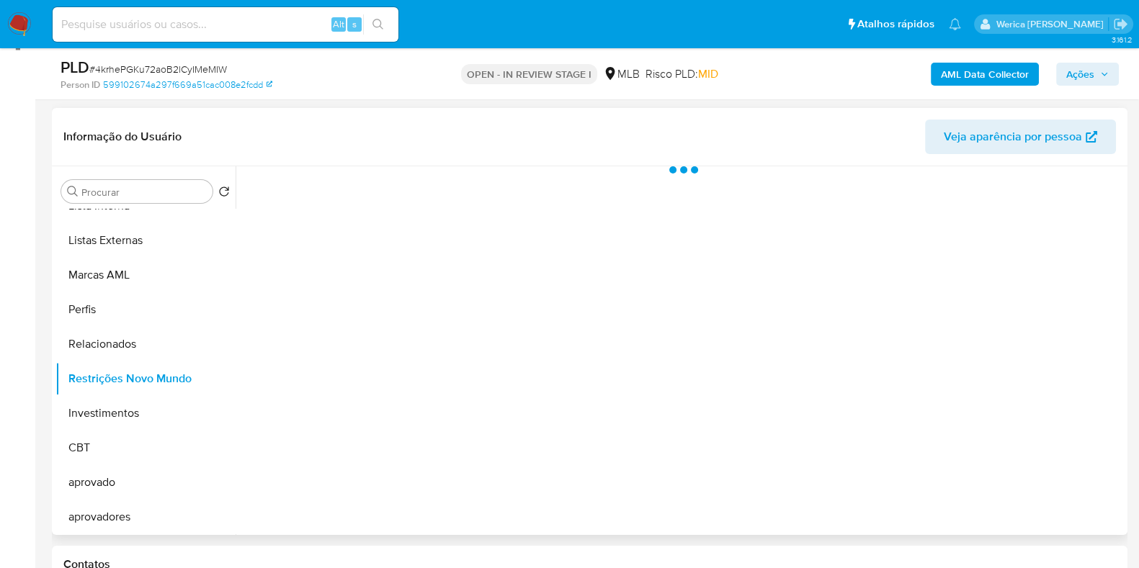
scroll to position [179, 0]
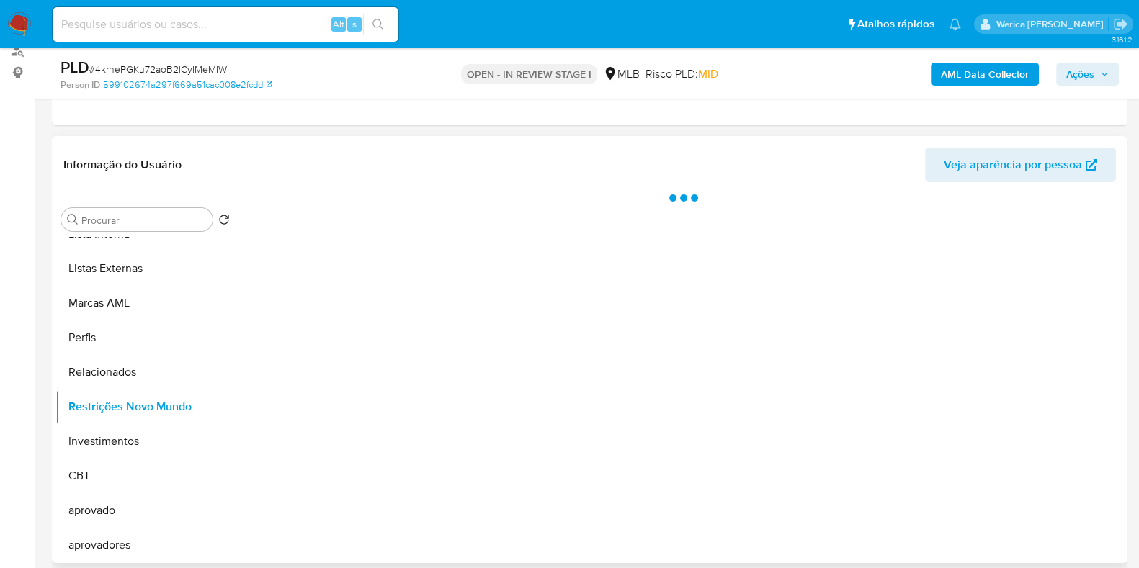
click at [370, 220] on div at bounding box center [680, 379] width 888 height 369
click at [407, 224] on div at bounding box center [680, 379] width 888 height 369
click at [406, 225] on div "Historial" at bounding box center [387, 214] width 44 height 38
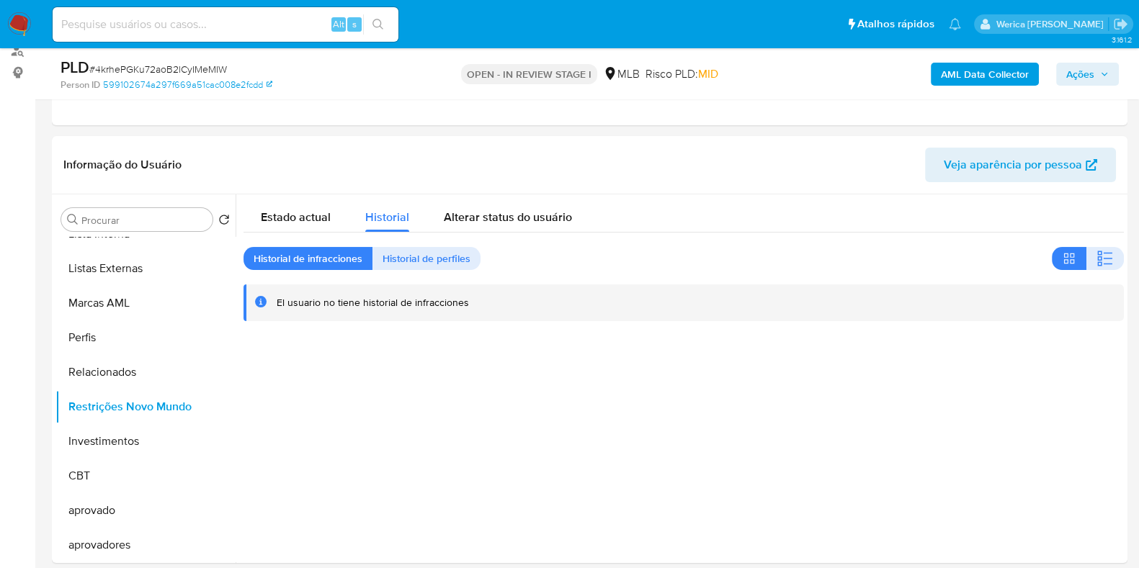
drag, startPoint x: 1094, startPoint y: 254, endPoint x: 1131, endPoint y: 238, distance: 40.7
click at [1097, 258] on icon "button" at bounding box center [1105, 258] width 17 height 17
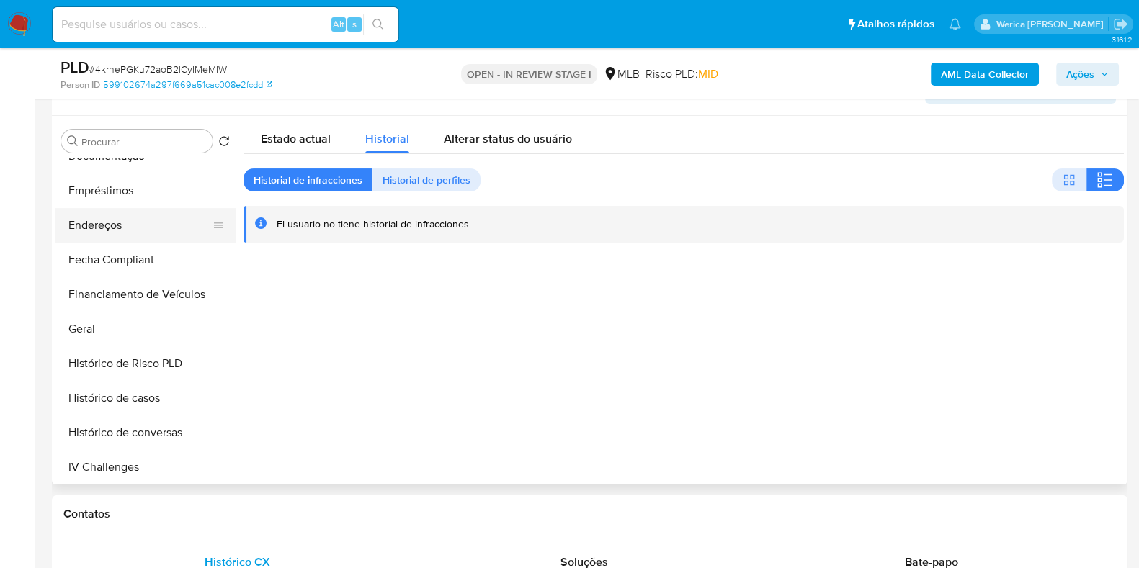
scroll to position [206, 0]
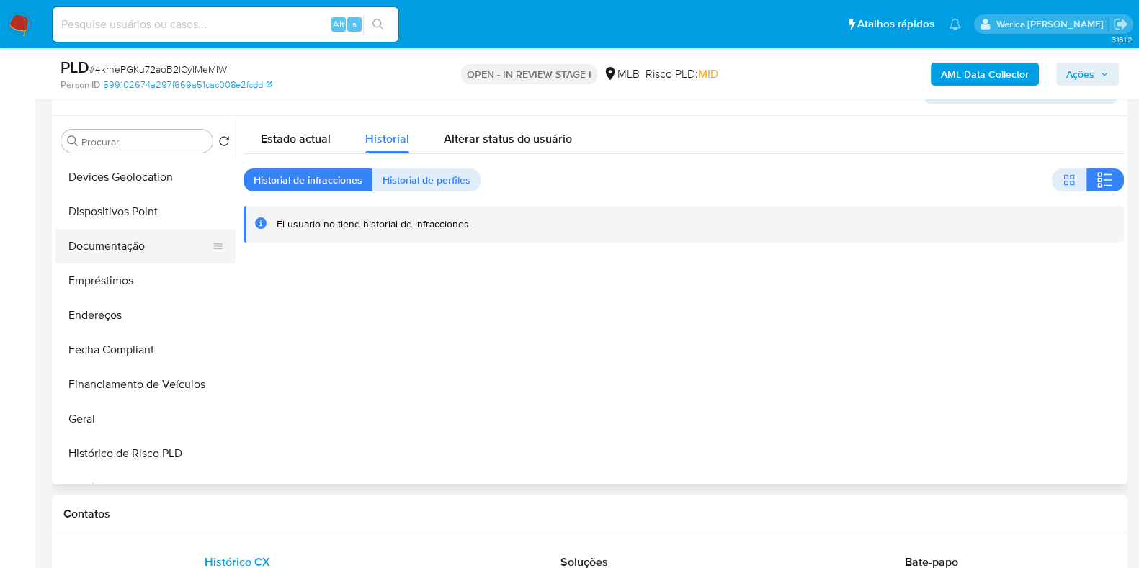
drag, startPoint x: 108, startPoint y: 246, endPoint x: 135, endPoint y: 246, distance: 26.7
click at [107, 246] on button "Documentação" at bounding box center [139, 246] width 169 height 35
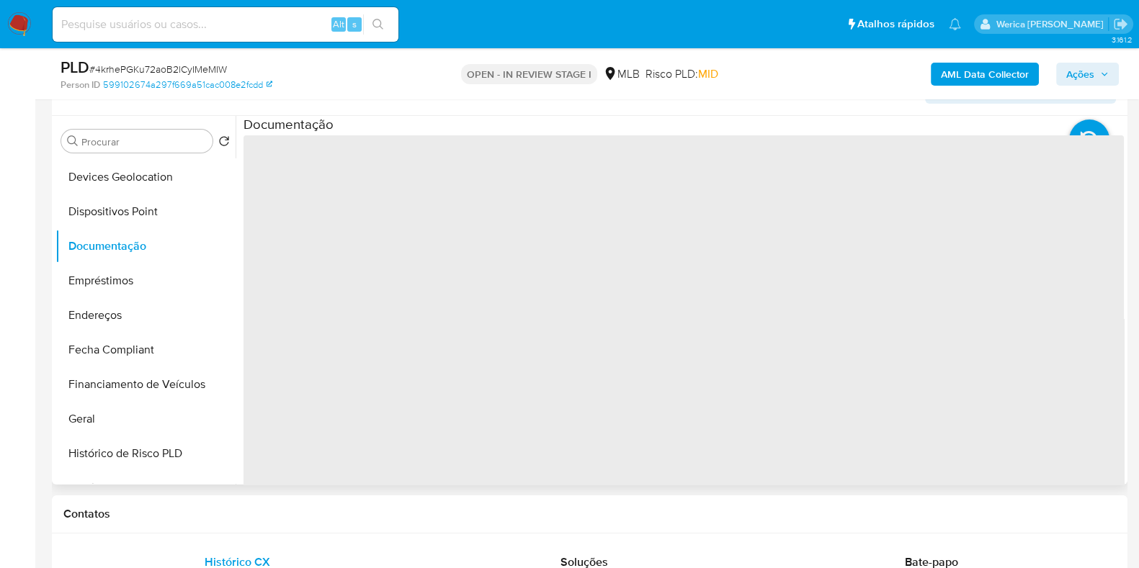
click at [318, 208] on span "‌" at bounding box center [684, 365] width 880 height 461
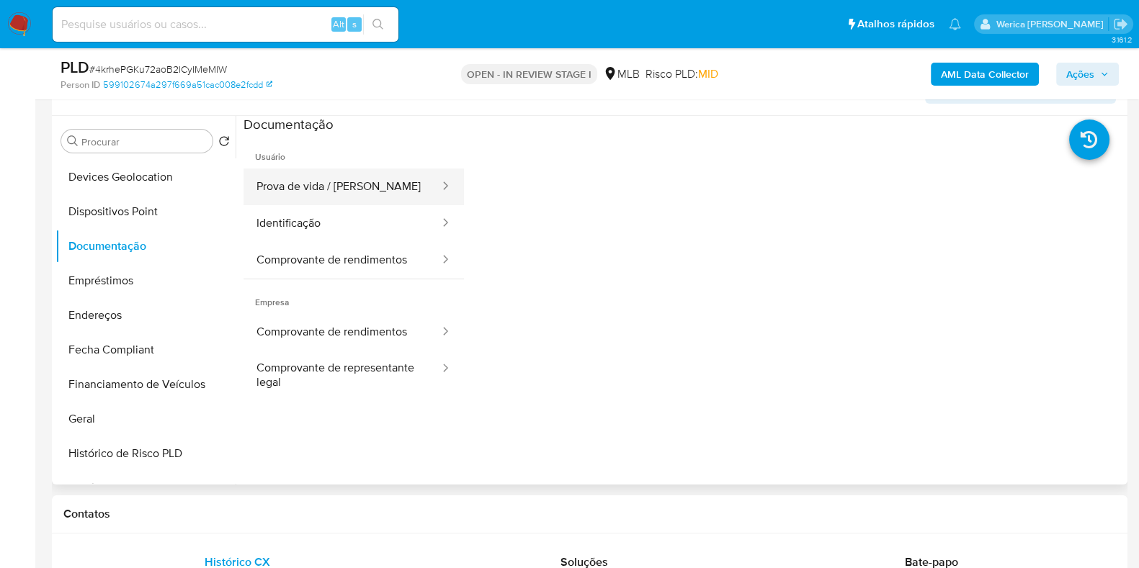
click at [314, 188] on button "Prova de vida / Selfie" at bounding box center [342, 187] width 197 height 37
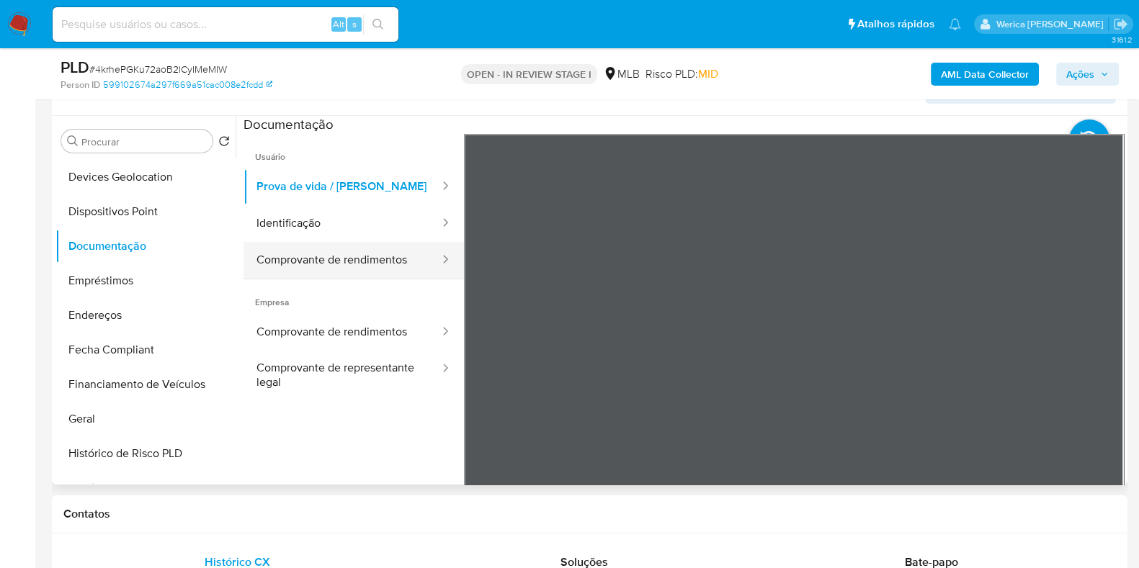
click at [360, 251] on button "Comprovante de rendimentos" at bounding box center [342, 260] width 197 height 37
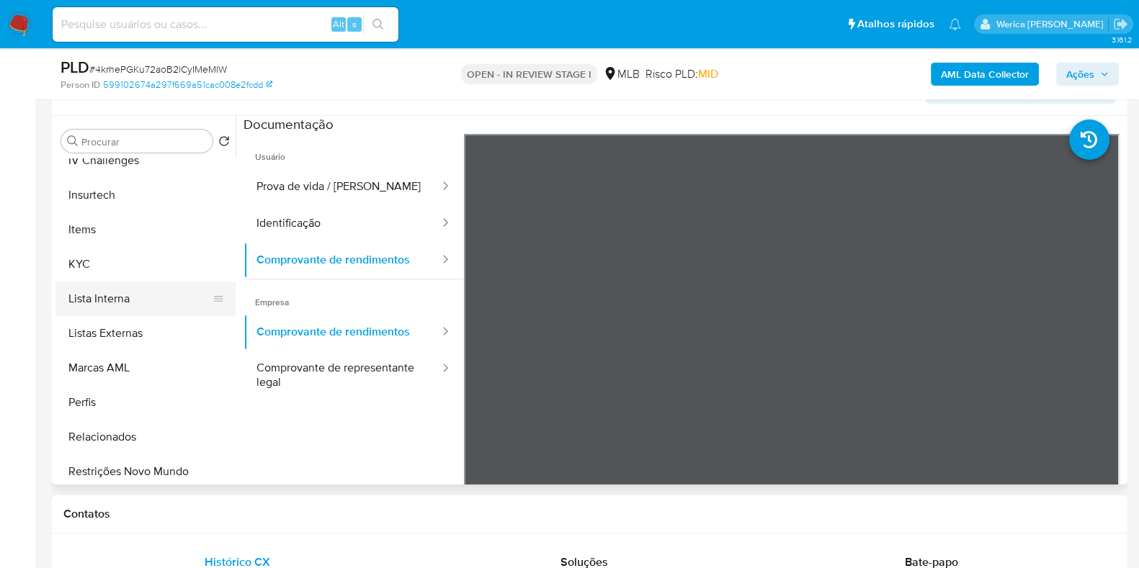
scroll to position [656, 0]
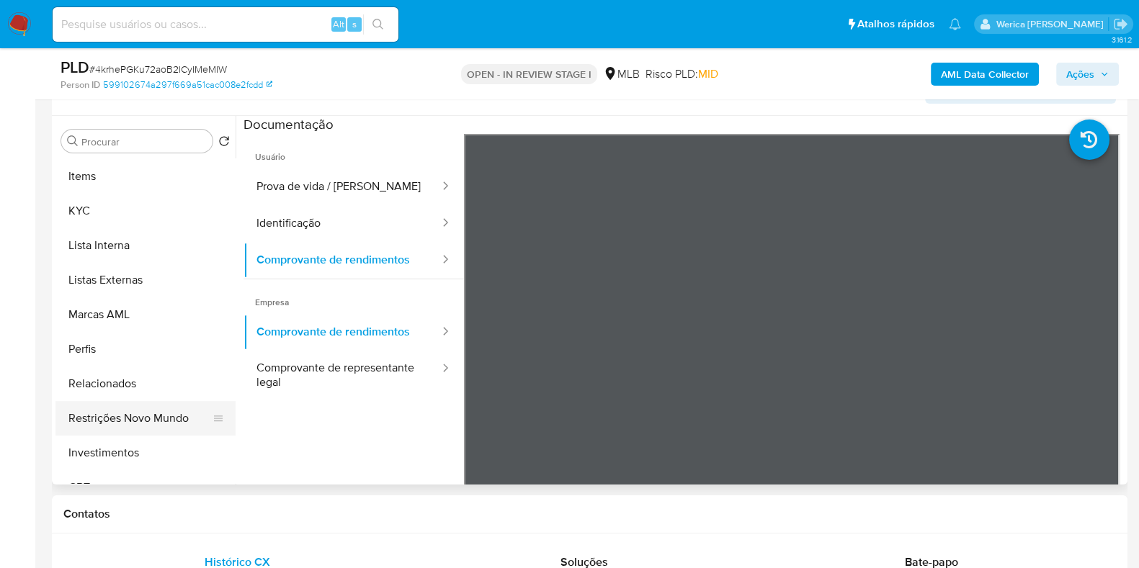
click at [172, 412] on button "Restrições Novo Mundo" at bounding box center [139, 418] width 169 height 35
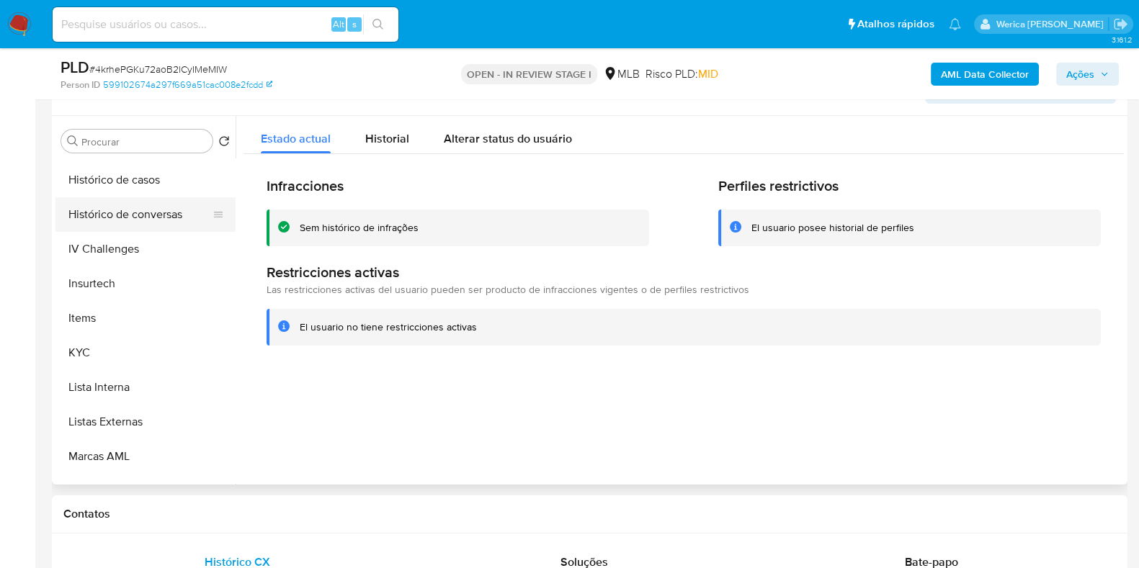
scroll to position [386, 0]
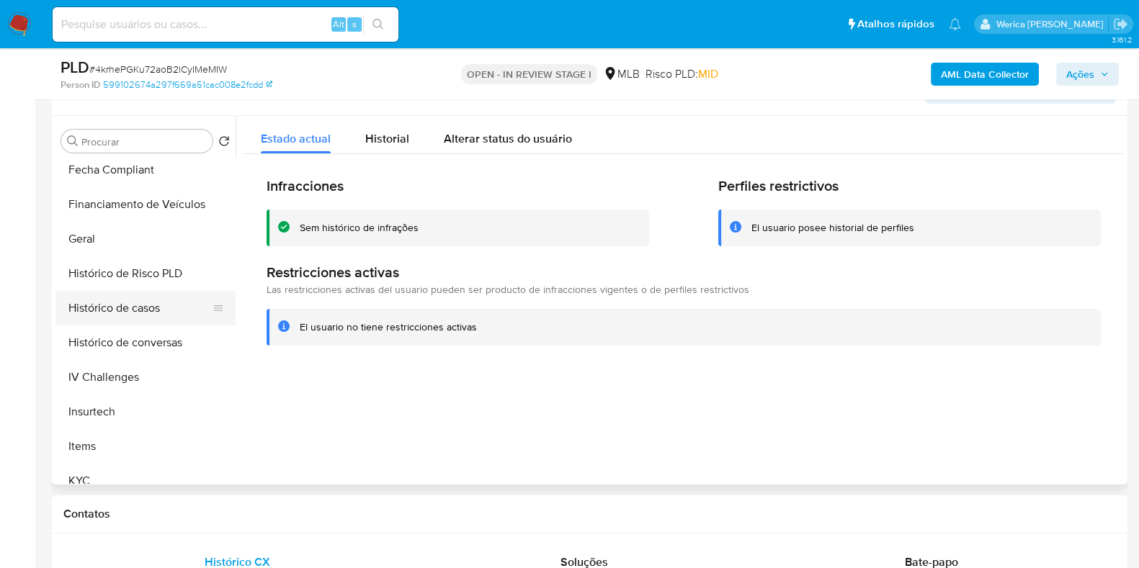
click at [159, 297] on button "Histórico de casos" at bounding box center [139, 308] width 169 height 35
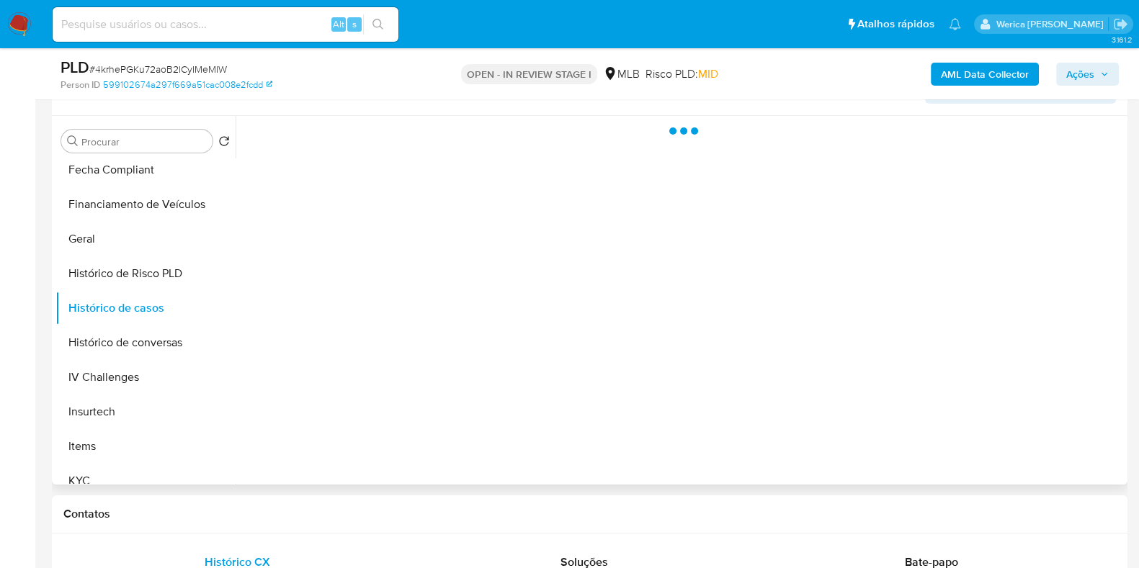
click at [457, 261] on div at bounding box center [680, 300] width 888 height 369
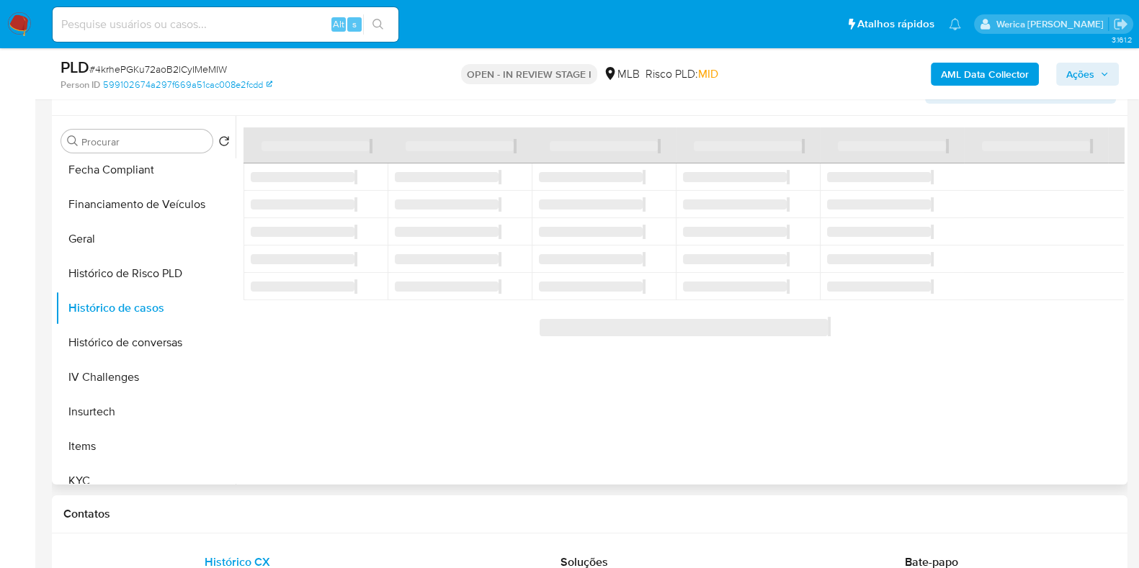
click at [457, 210] on span "‌" at bounding box center [447, 204] width 104 height 14
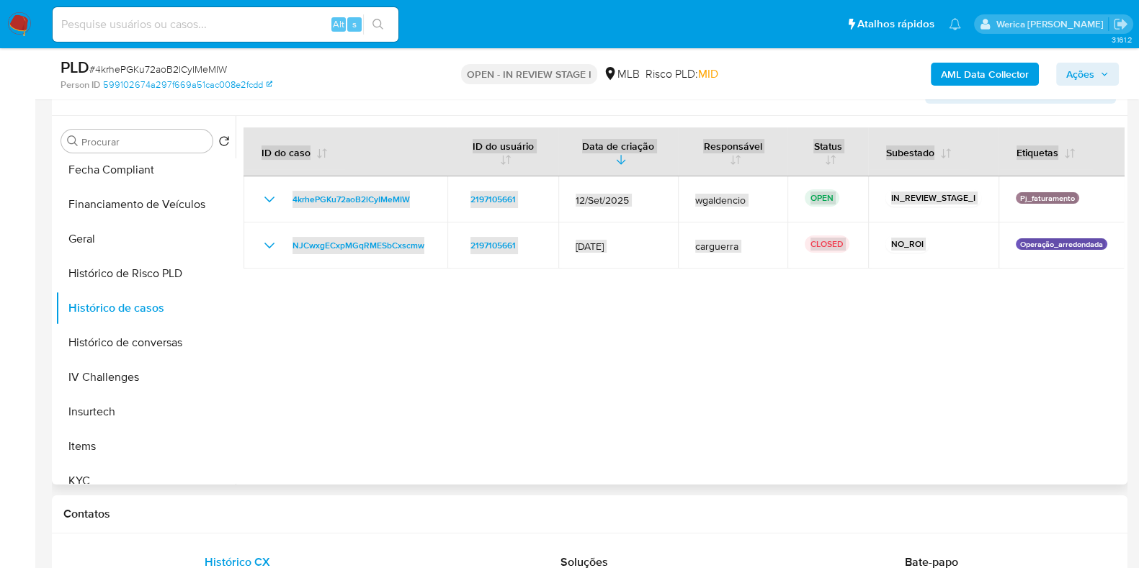
click at [367, 321] on div at bounding box center [680, 300] width 888 height 369
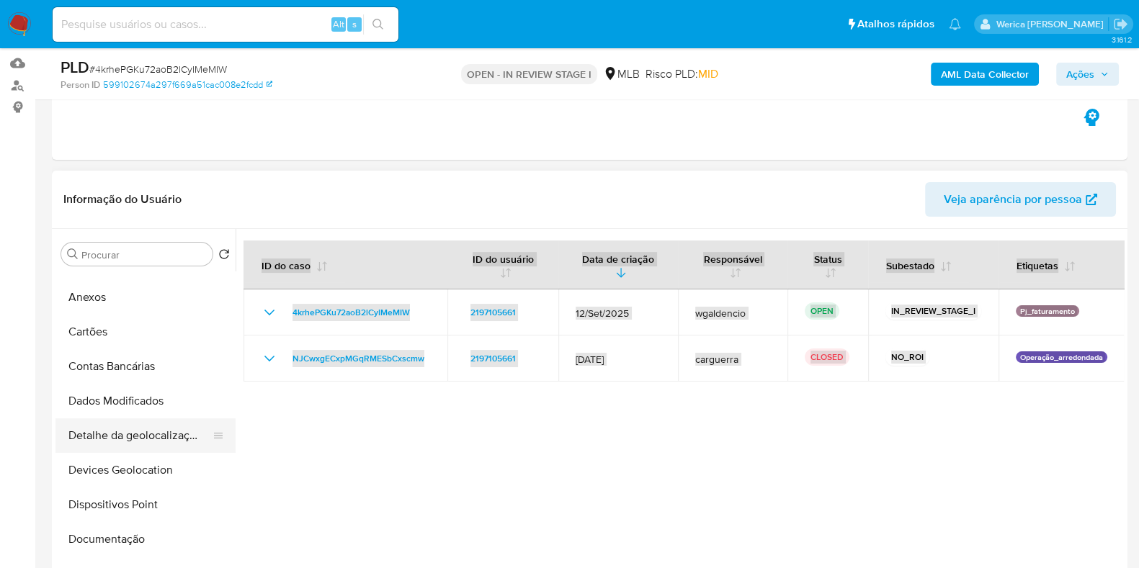
scroll to position [270, 0]
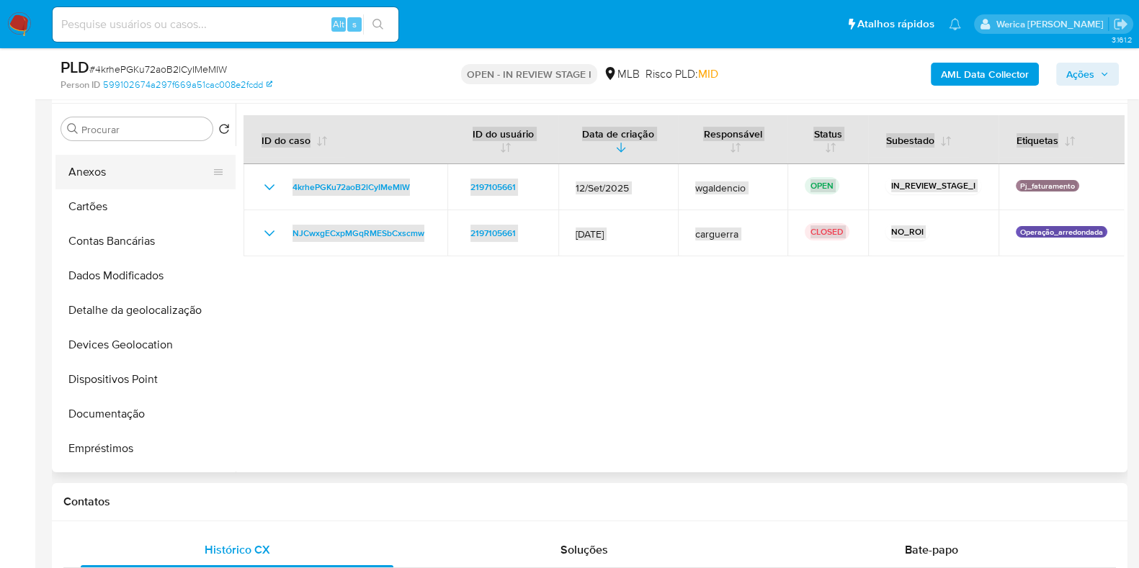
click at [153, 165] on button "Anexos" at bounding box center [139, 172] width 169 height 35
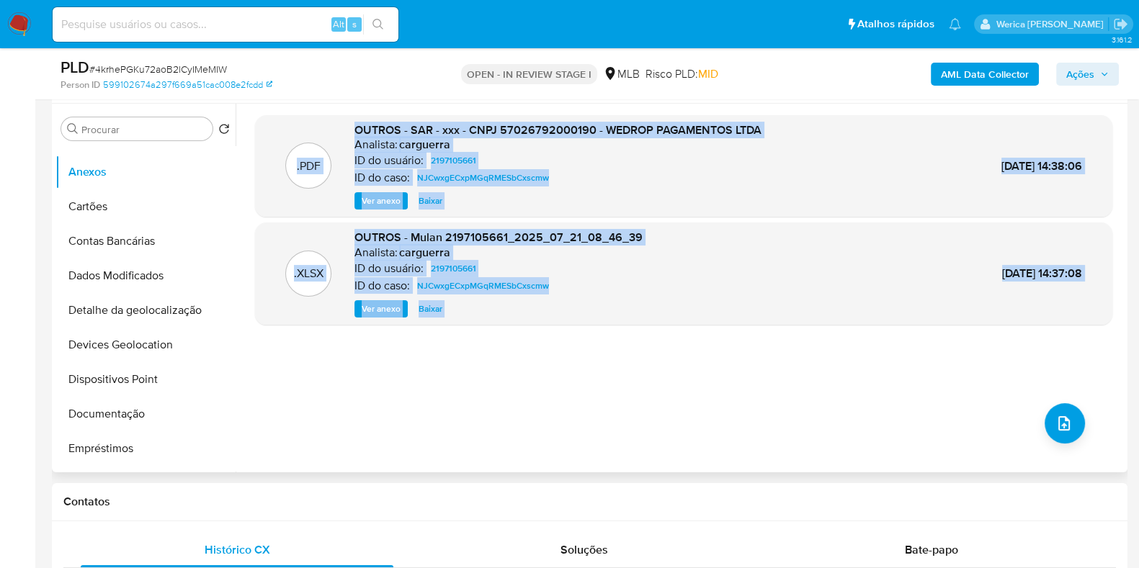
scroll to position [0, 0]
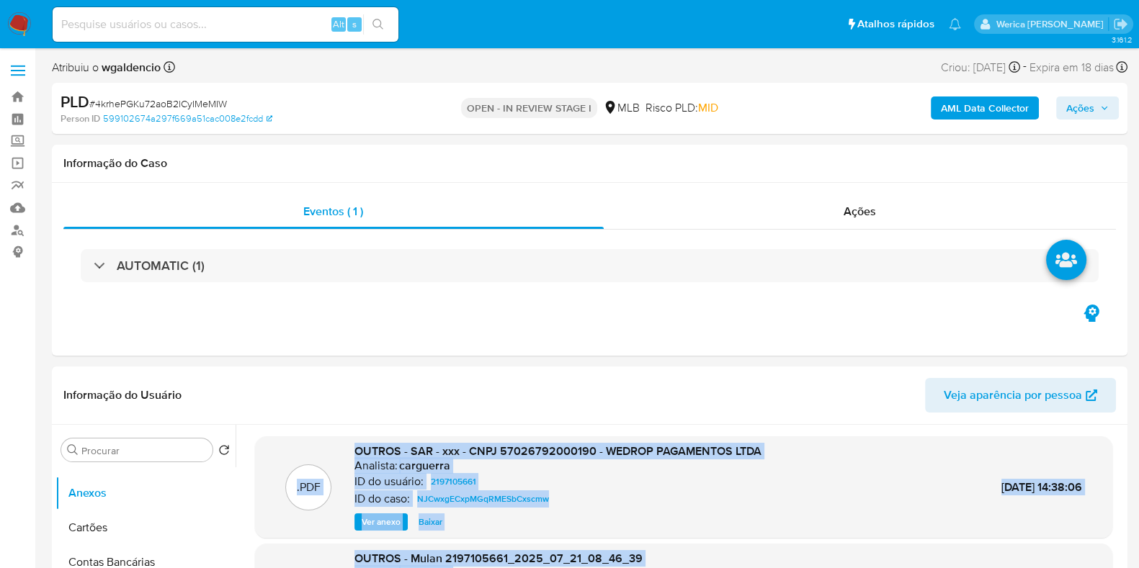
click at [989, 100] on b "AML Data Collector" at bounding box center [985, 108] width 88 height 23
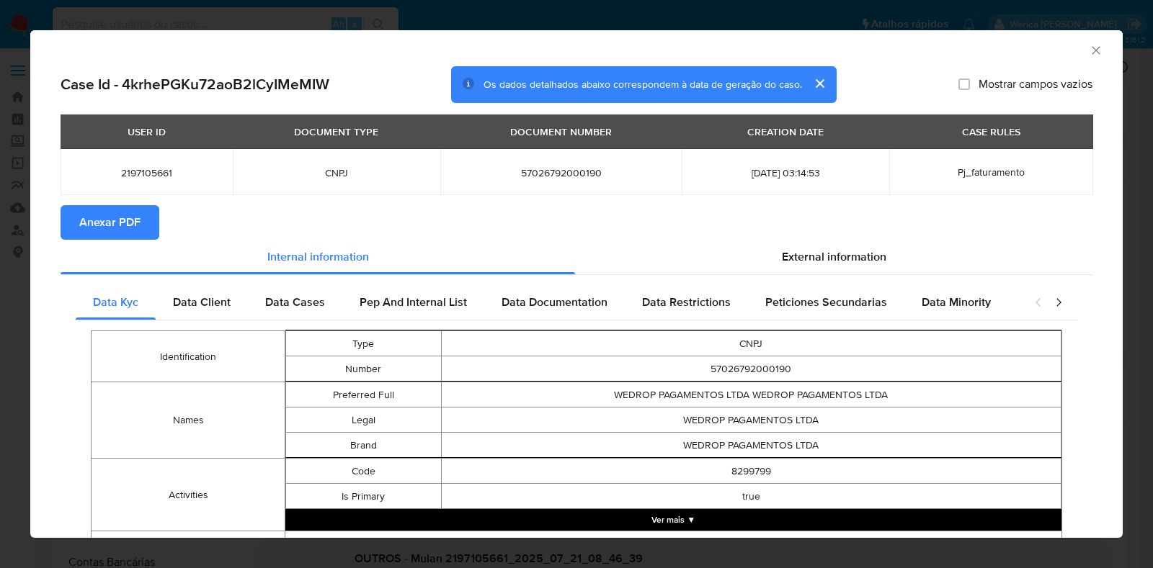
click at [122, 218] on span "Anexar PDF" at bounding box center [109, 223] width 61 height 32
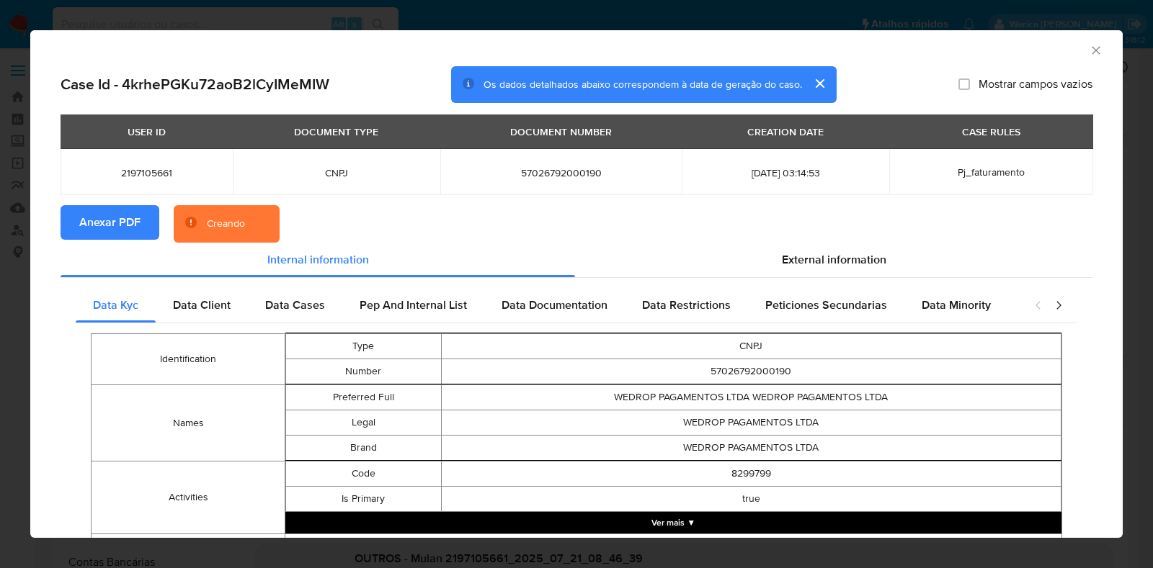
click at [1089, 51] on icon "Fechar a janela" at bounding box center [1096, 50] width 14 height 14
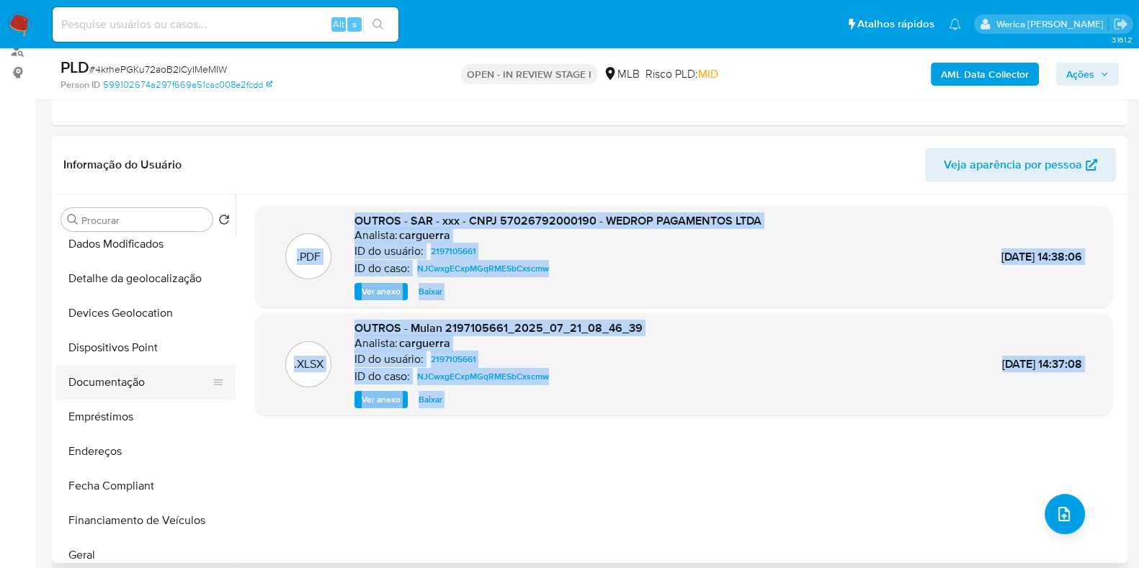
scroll to position [450, 0]
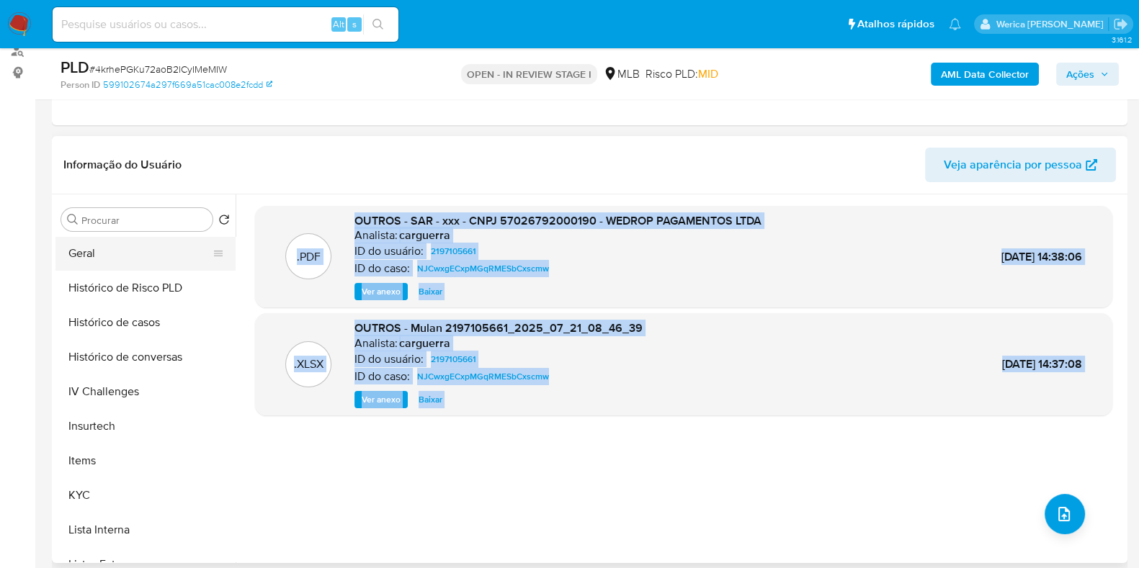
click at [137, 250] on button "Geral" at bounding box center [139, 253] width 169 height 35
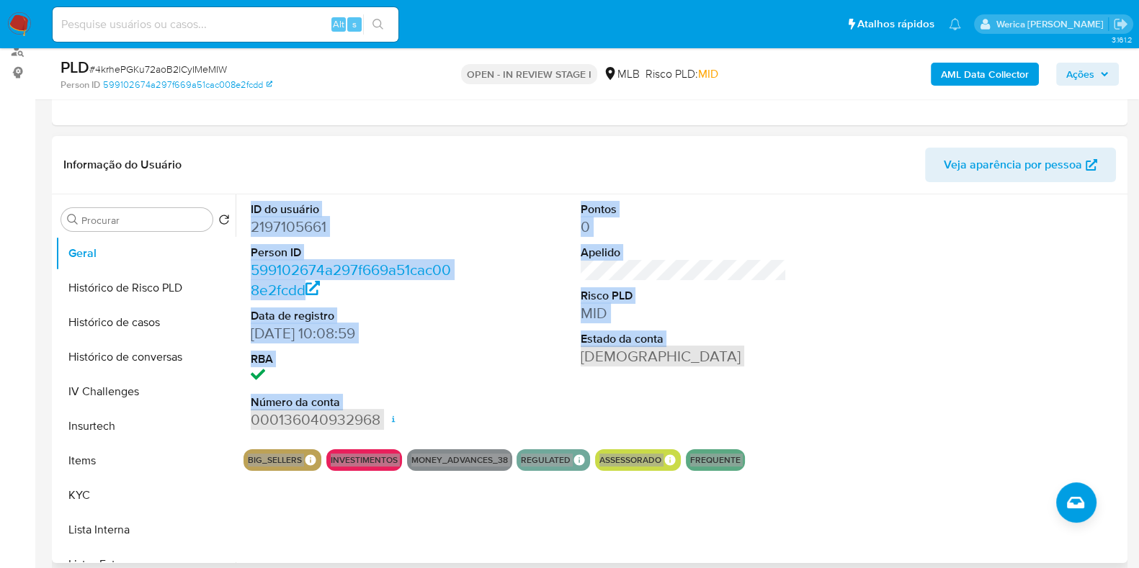
click at [361, 234] on dd "2197105661" at bounding box center [354, 227] width 206 height 20
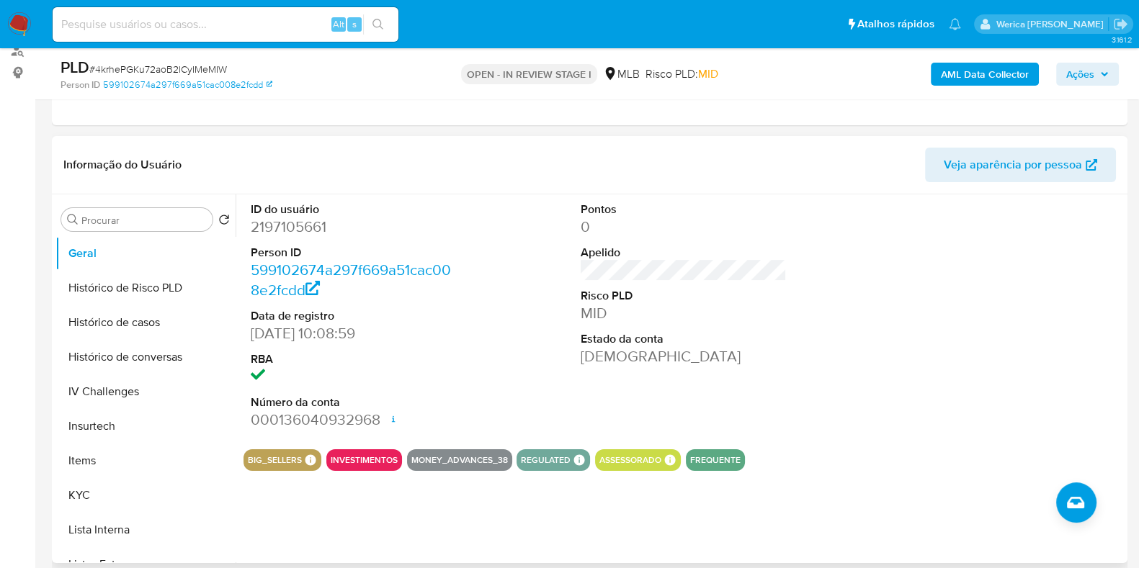
click at [833, 499] on div "ID do usuário 2197105661 Person ID 599102674a297f669a51cac008e2fcdd Data de reg…" at bounding box center [680, 379] width 888 height 369
drag, startPoint x: 0, startPoint y: 186, endPoint x: 17, endPoint y: 173, distance: 21.0
click at [875, 351] on div "ID do usuário 2197105661 Person ID 599102674a297f669a51cac008e2fcdd Data de reg…" at bounding box center [684, 317] width 880 height 244
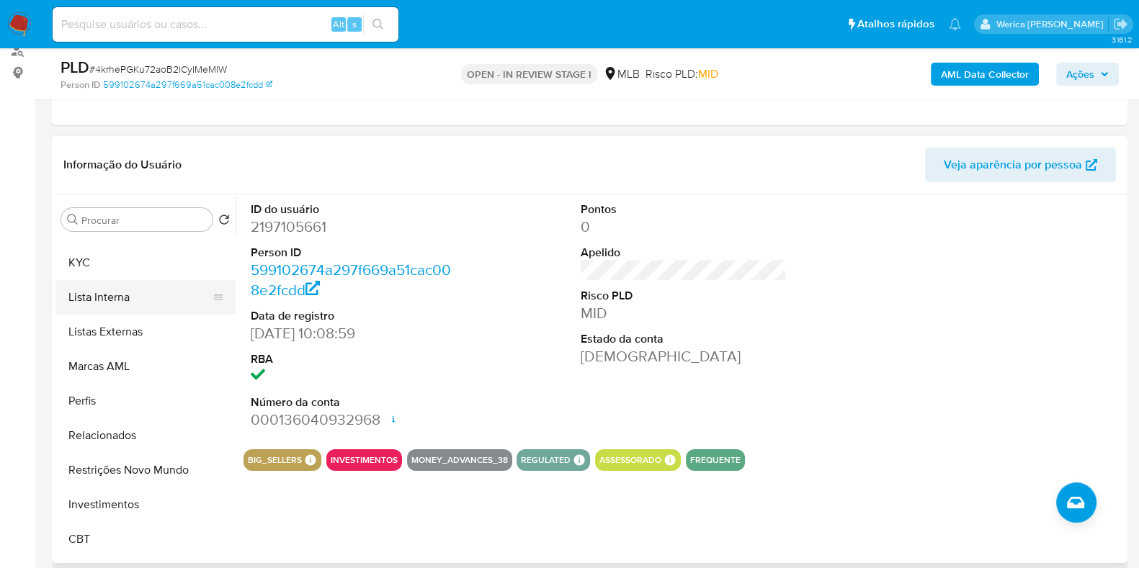
scroll to position [657, 0]
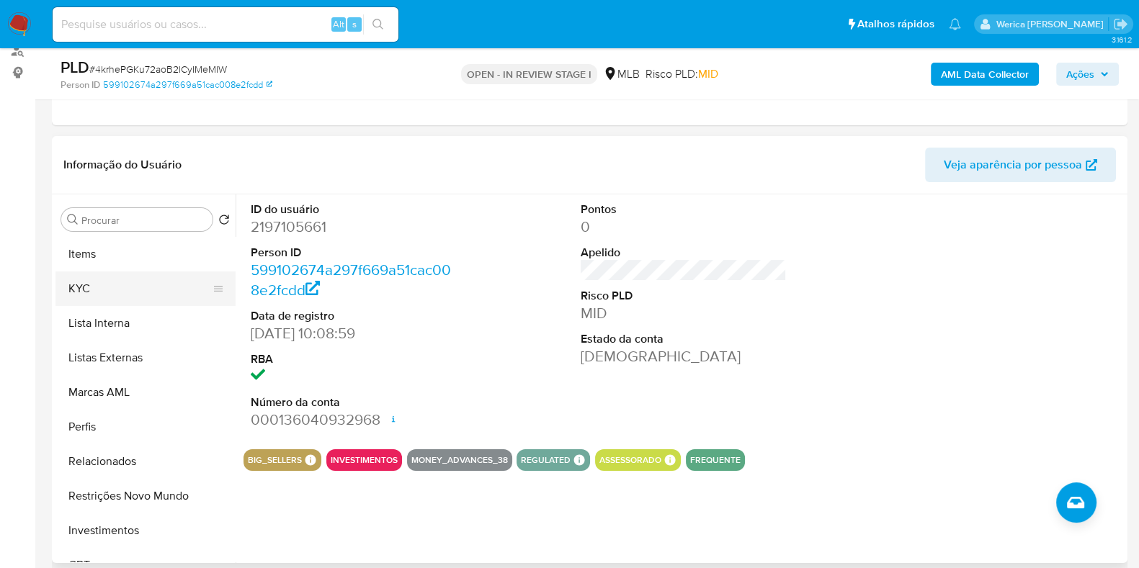
click at [122, 276] on button "KYC" at bounding box center [139, 289] width 169 height 35
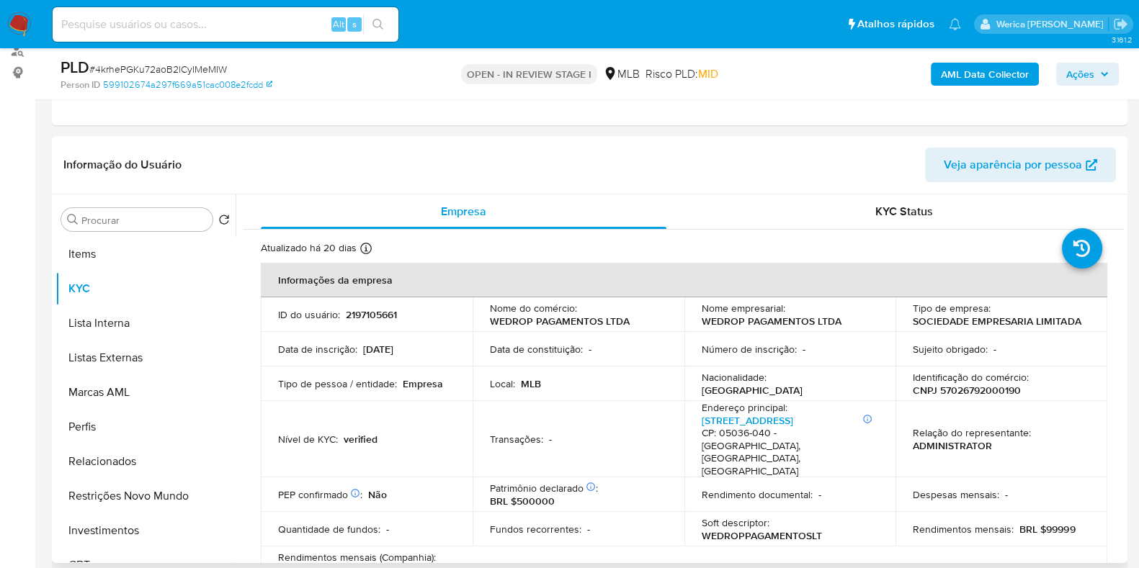
click at [1021, 388] on div "Identificação do comércio : CNPJ 57026792000190" at bounding box center [1001, 384] width 177 height 26
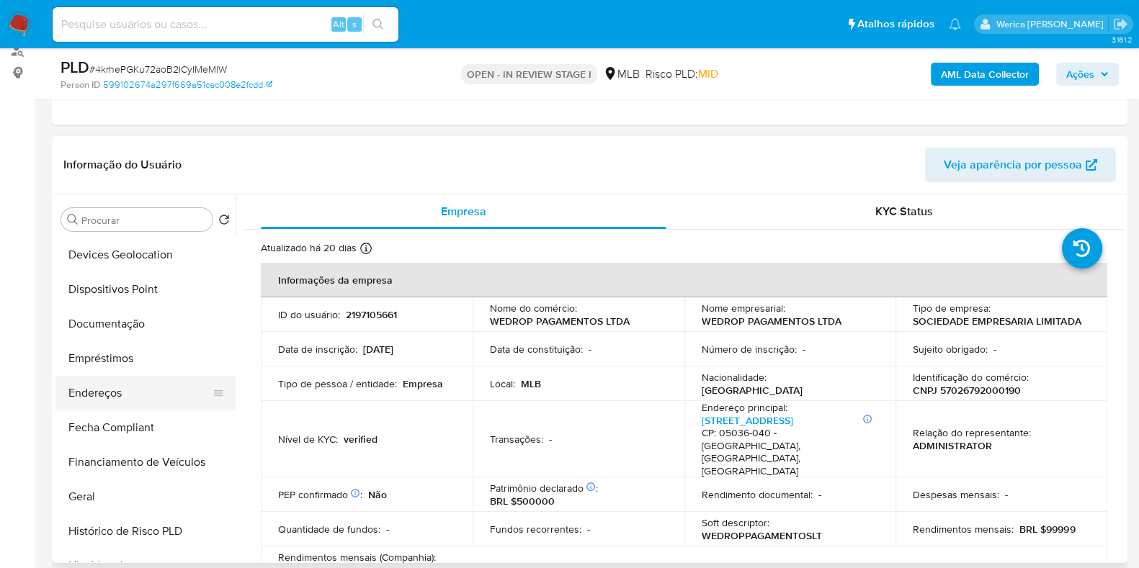
click at [159, 394] on button "Endereços" at bounding box center [139, 393] width 169 height 35
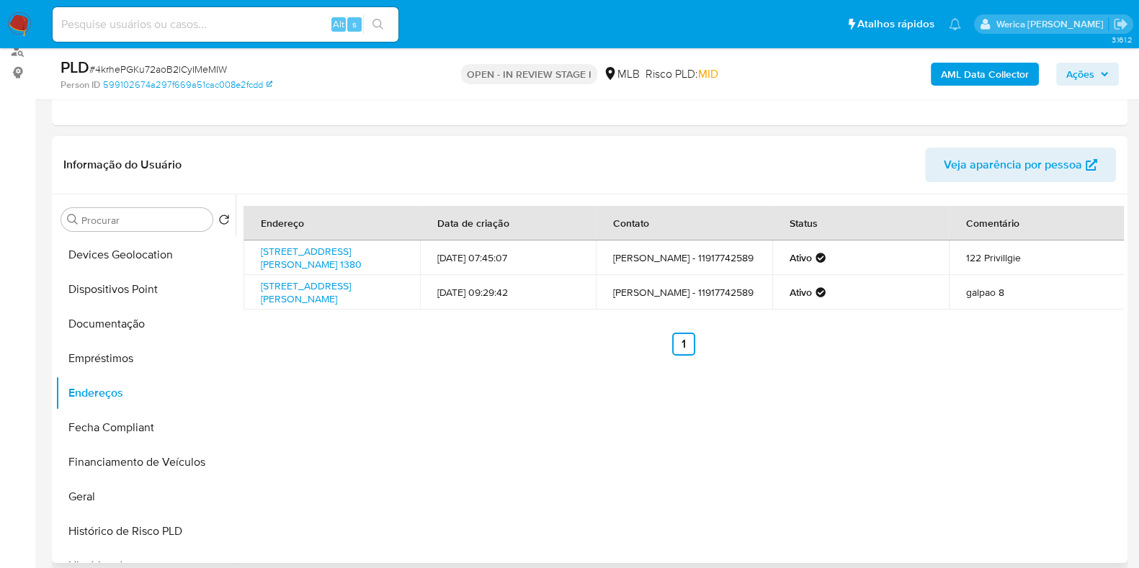
click at [427, 445] on div "Endereço Data de criação Contato Status Comentário Rua Doutor Paulo Ferraz Da C…" at bounding box center [680, 379] width 888 height 369
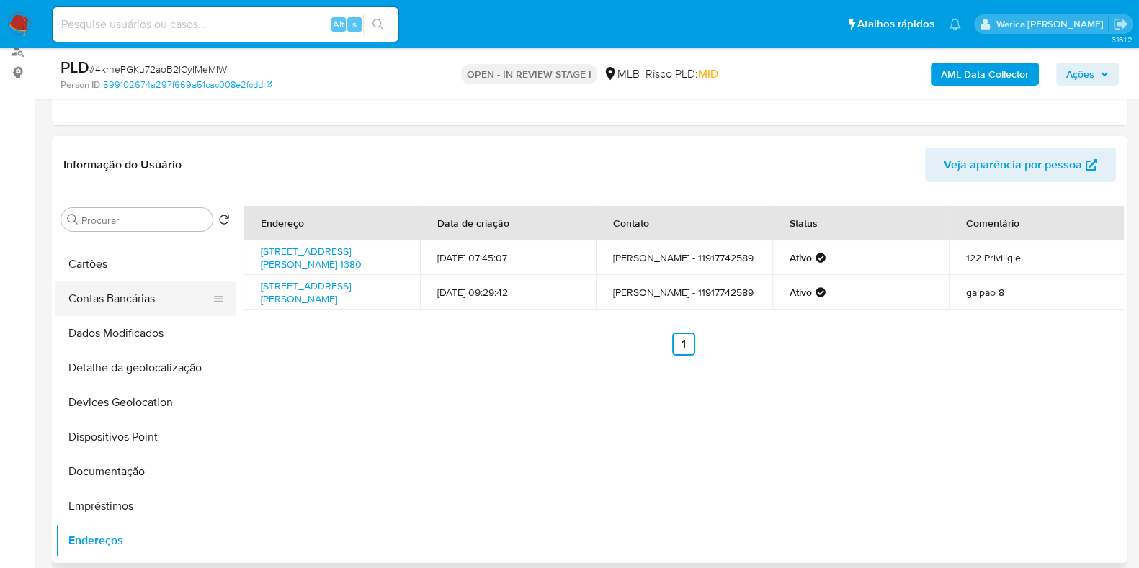
scroll to position [0, 0]
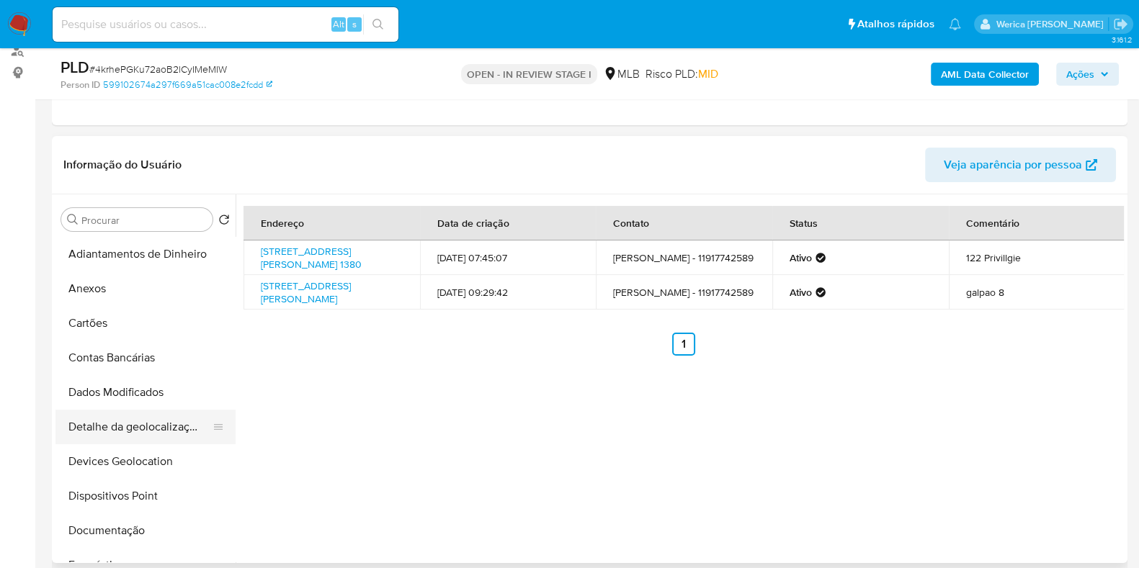
click at [176, 431] on button "Detalhe da geolocalização" at bounding box center [139, 427] width 169 height 35
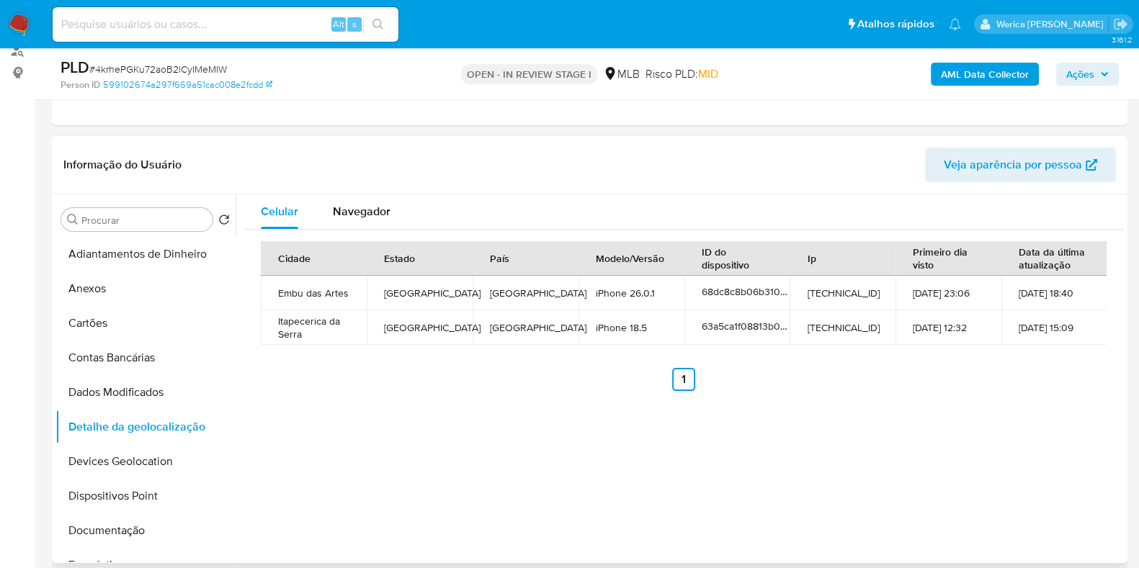
click at [926, 471] on div "Celular Navegador Cidade Estado País Modelo/Versão ID do dispositivo Ip Primeir…" at bounding box center [680, 379] width 888 height 369
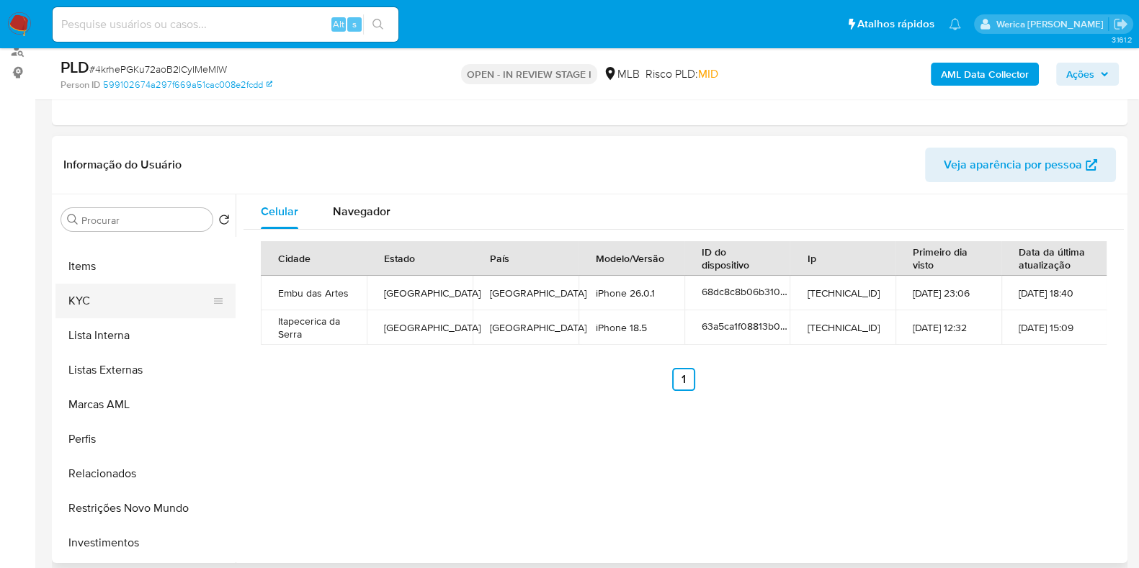
scroll to position [720, 0]
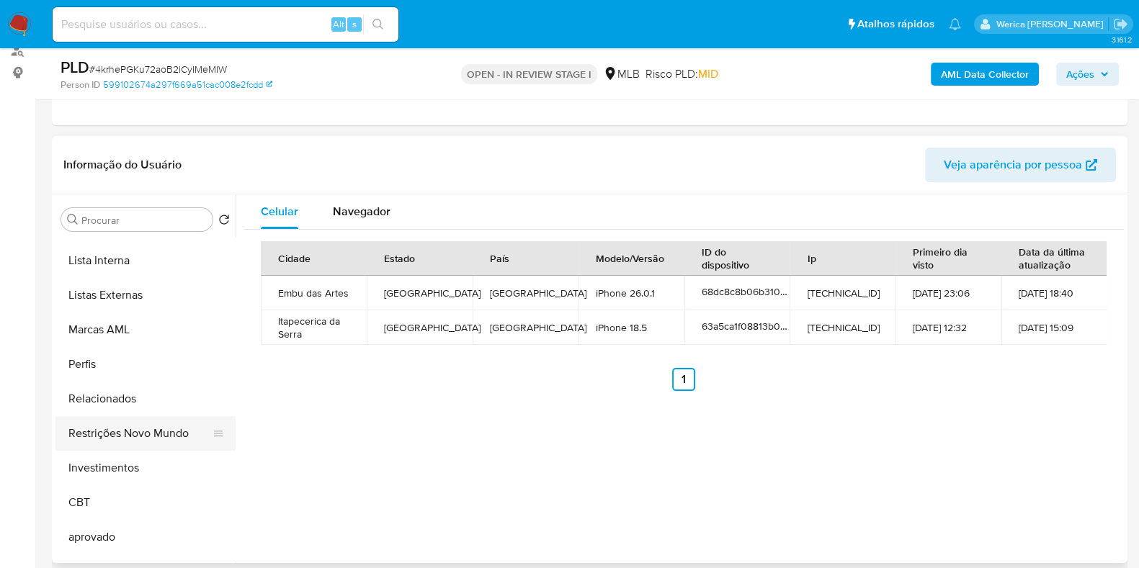
click at [172, 423] on button "Restrições Novo Mundo" at bounding box center [139, 433] width 169 height 35
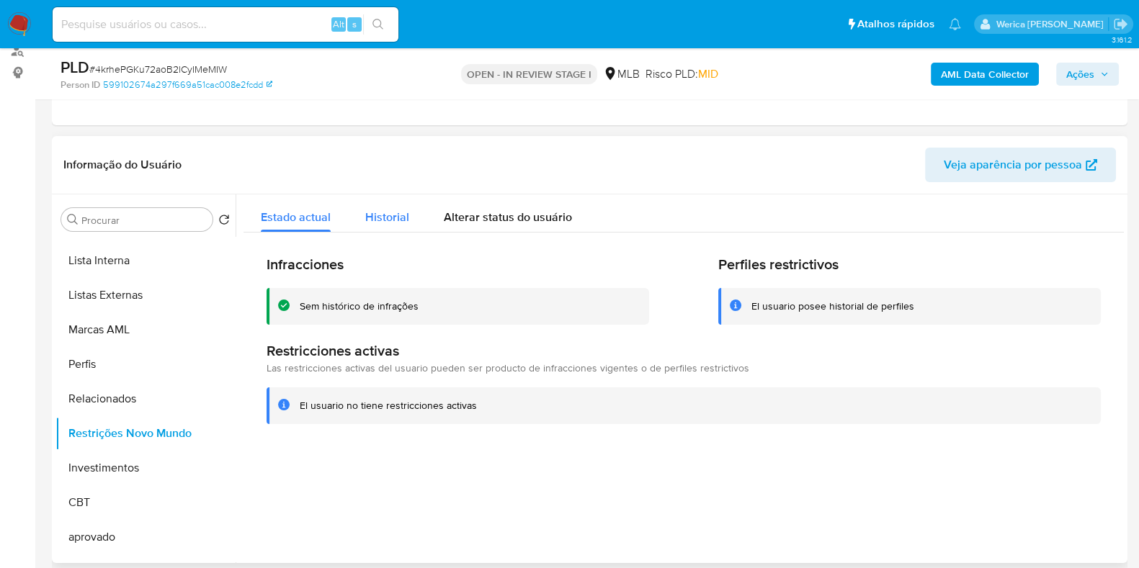
click at [396, 223] on span "Historial" at bounding box center [387, 217] width 44 height 17
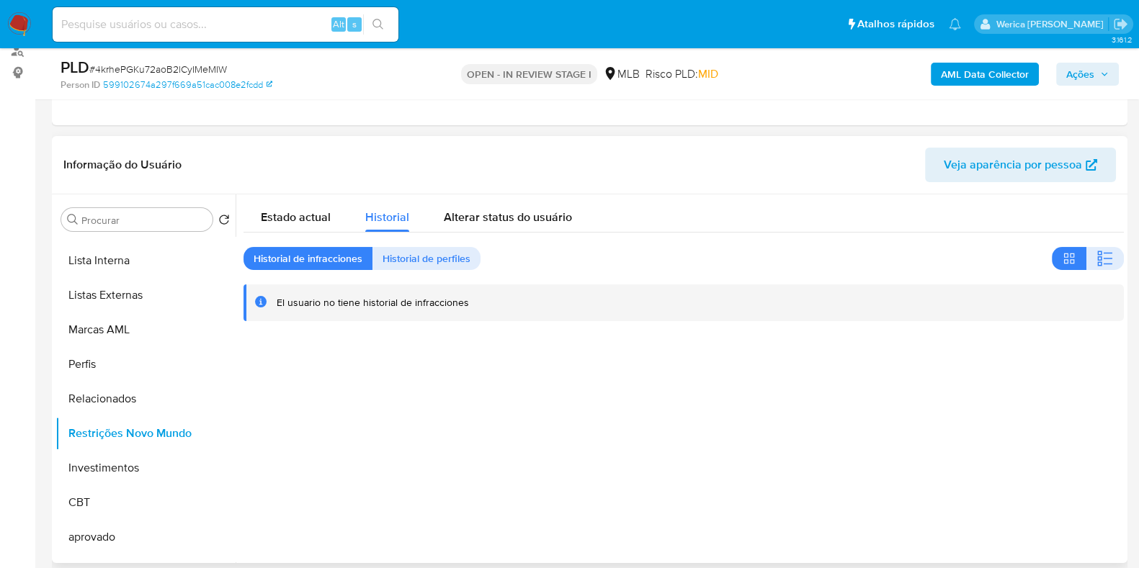
click at [982, 414] on div at bounding box center [680, 379] width 888 height 369
click at [944, 394] on div at bounding box center [680, 379] width 888 height 369
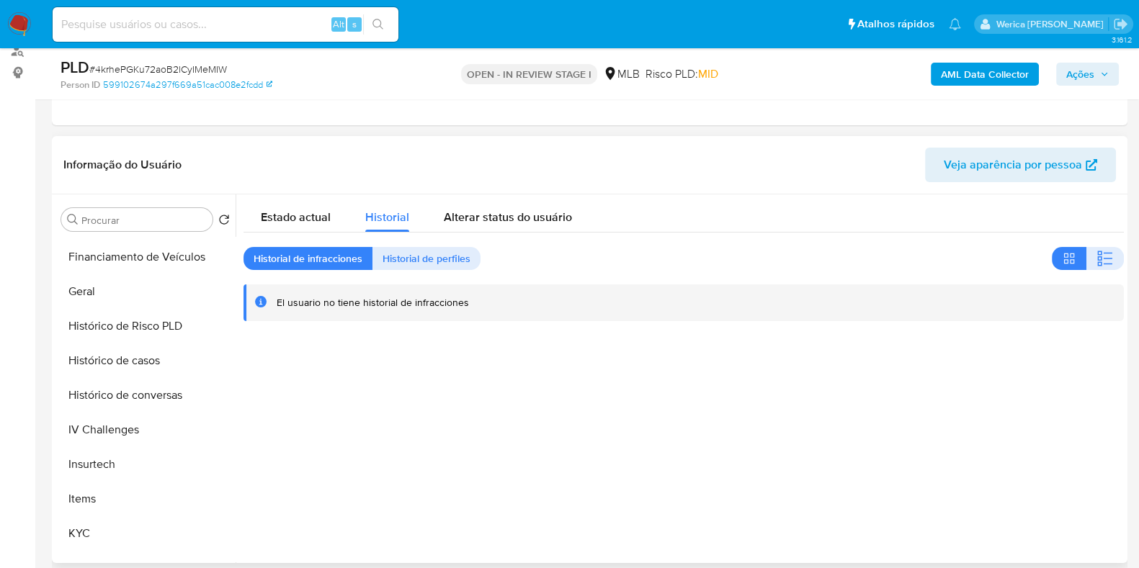
scroll to position [270, 0]
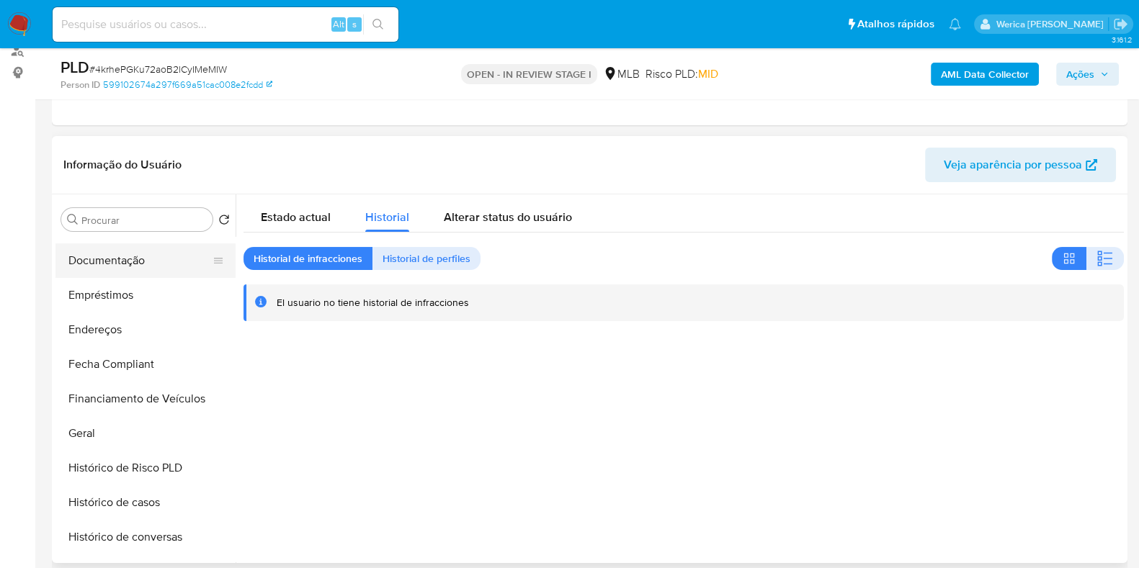
click at [148, 258] on button "Documentação" at bounding box center [139, 261] width 169 height 35
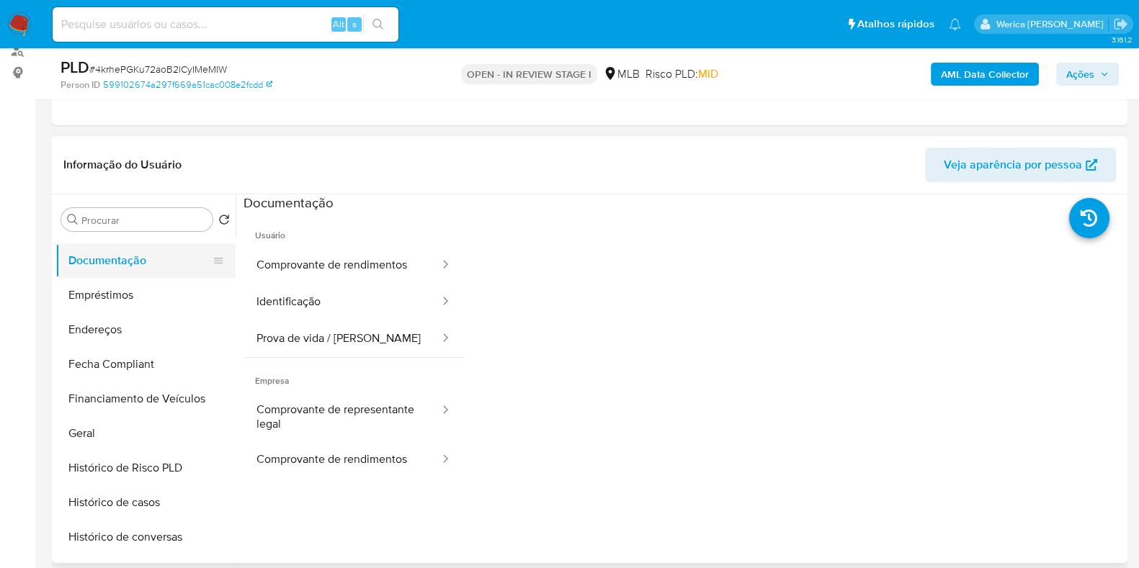
scroll to position [179, 0]
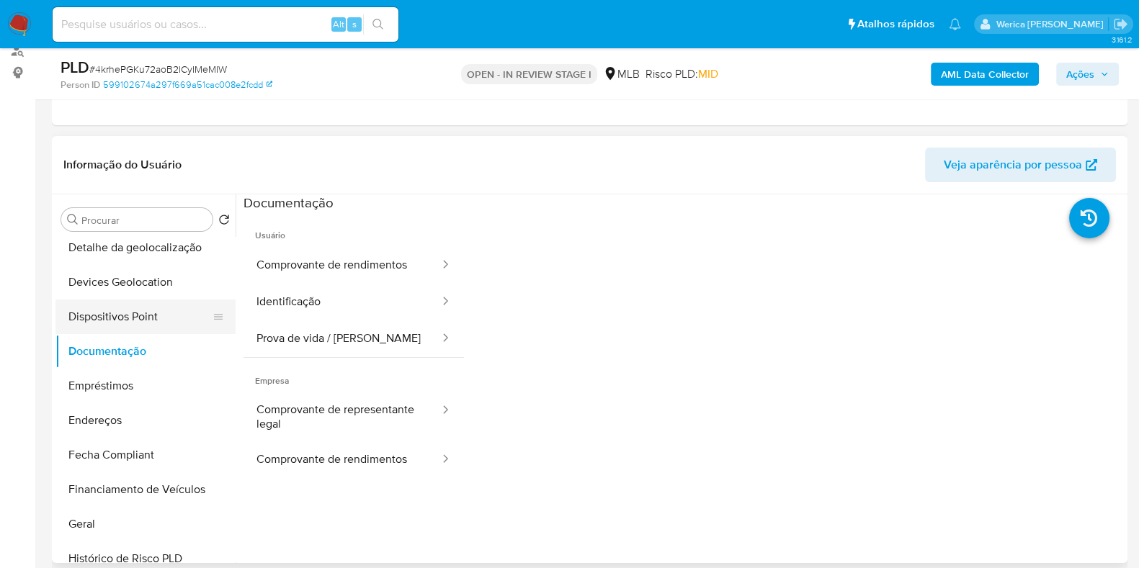
click at [164, 309] on button "Dispositivos Point" at bounding box center [139, 317] width 169 height 35
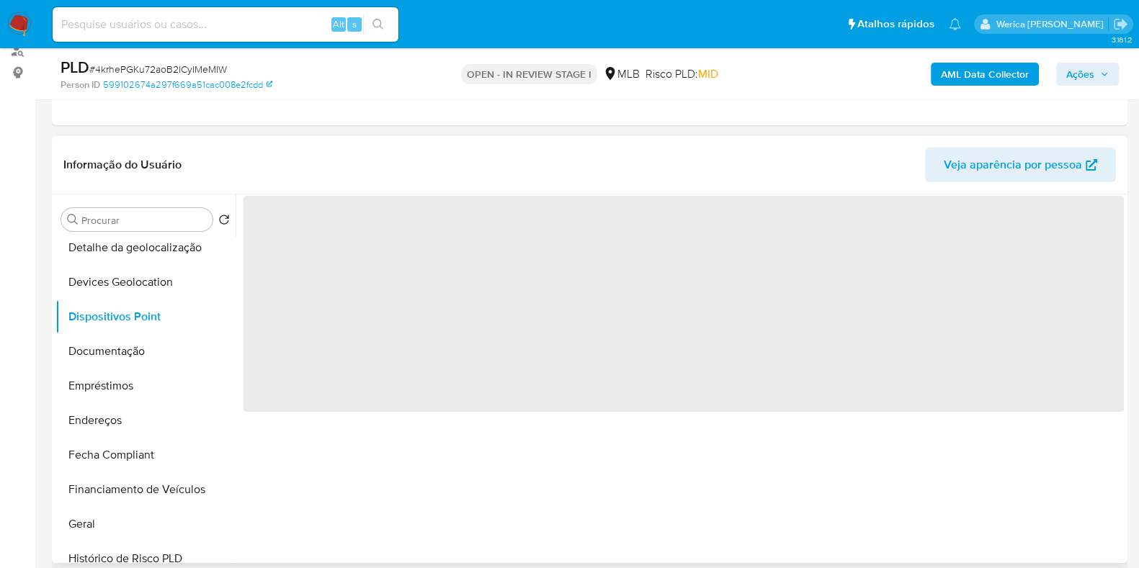
click at [337, 229] on span "‌" at bounding box center [684, 304] width 880 height 216
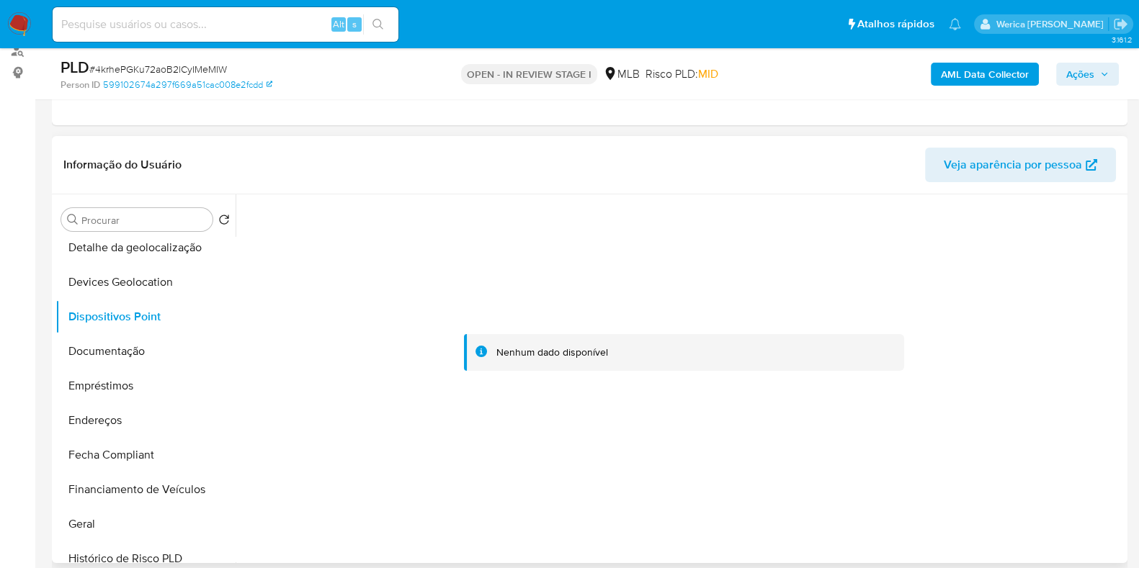
click at [359, 406] on div at bounding box center [684, 353] width 880 height 317
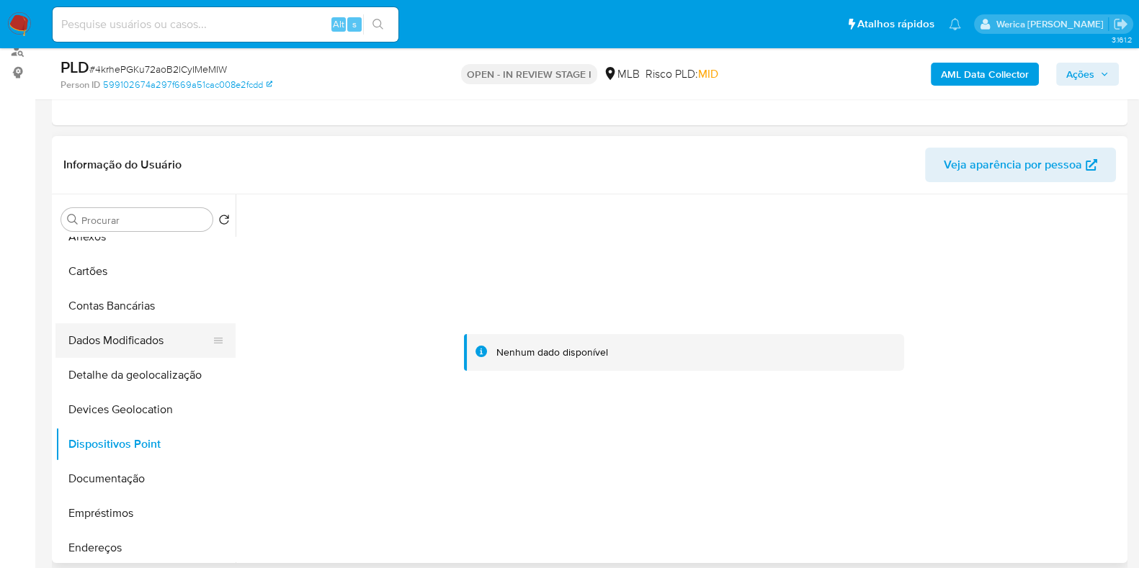
scroll to position [0, 0]
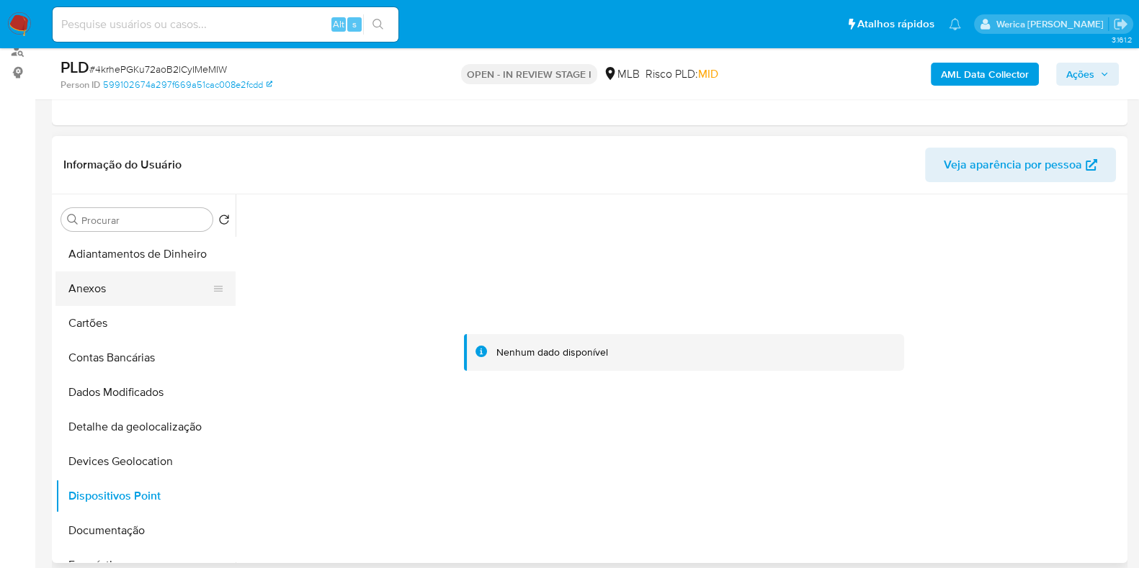
click at [107, 300] on button "Anexos" at bounding box center [139, 289] width 169 height 35
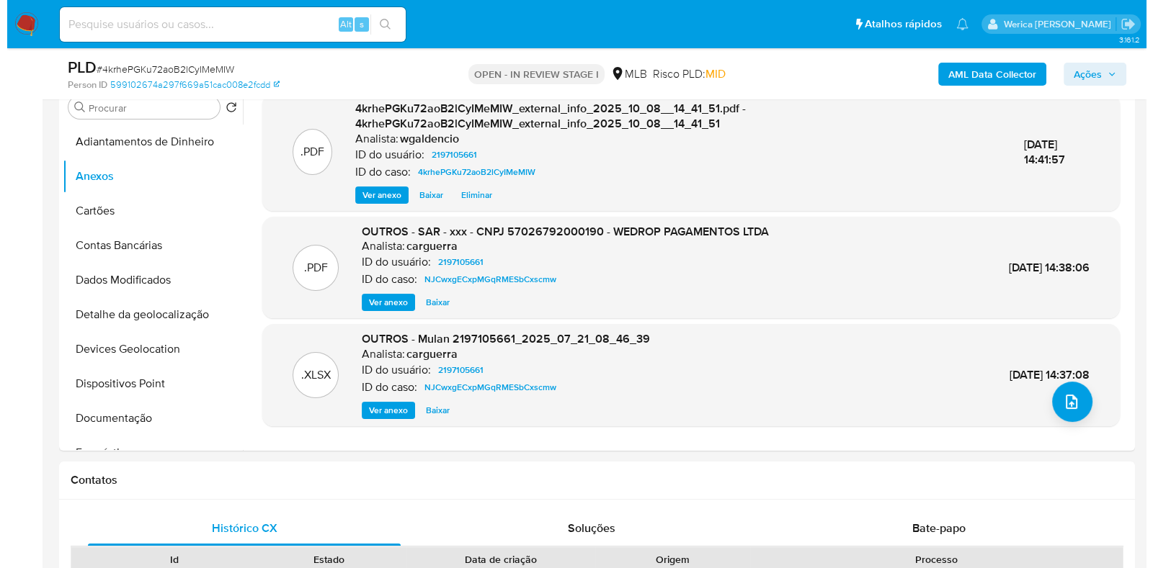
scroll to position [360, 0]
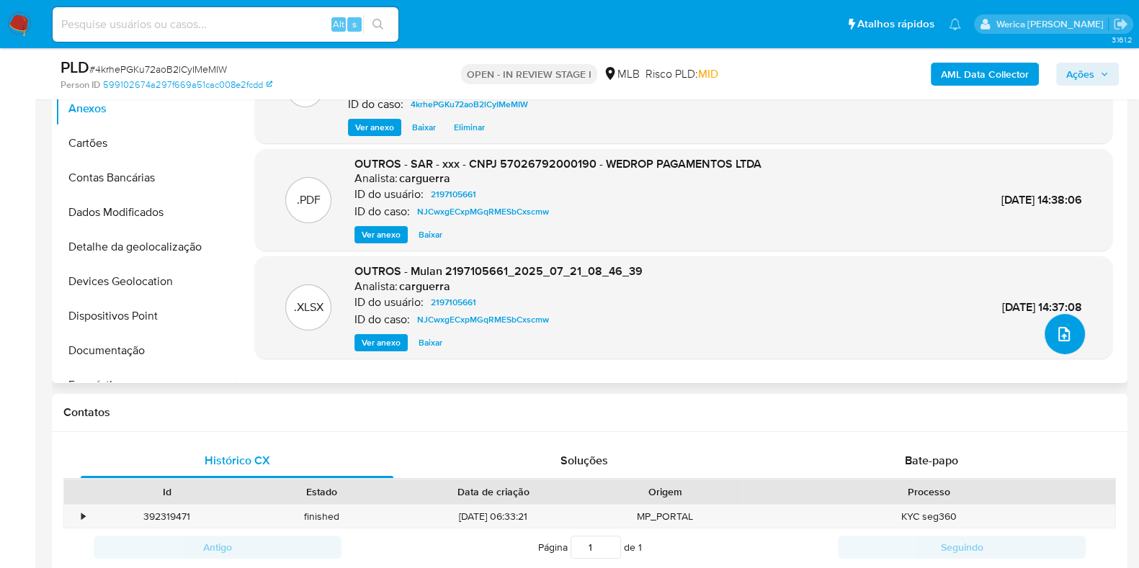
click at [1076, 326] on button "upload-file" at bounding box center [1065, 334] width 40 height 40
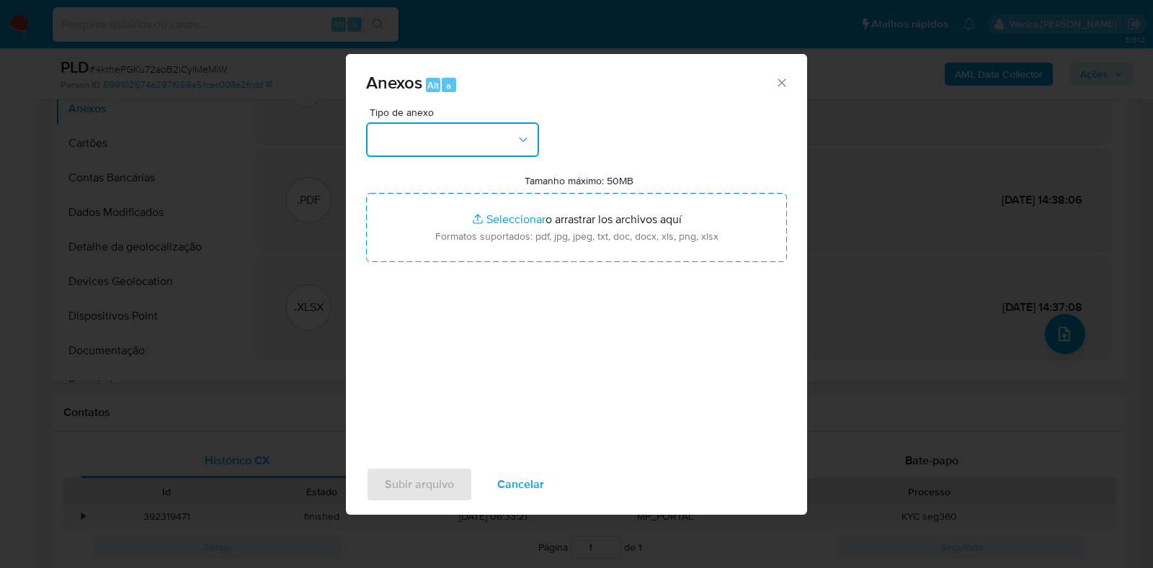
click at [499, 125] on button "button" at bounding box center [452, 139] width 173 height 35
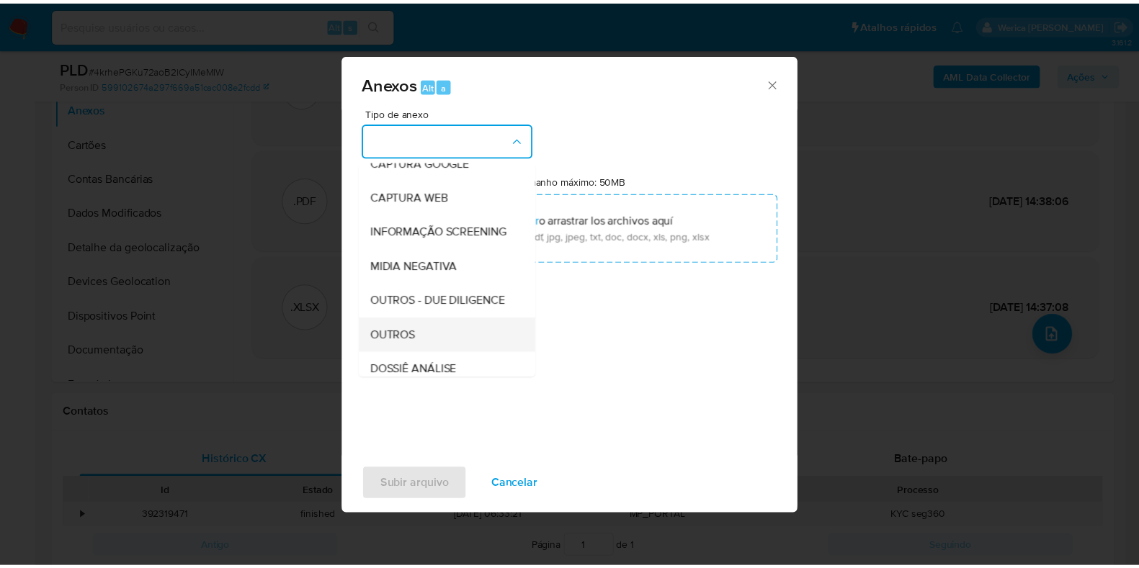
scroll to position [179, 0]
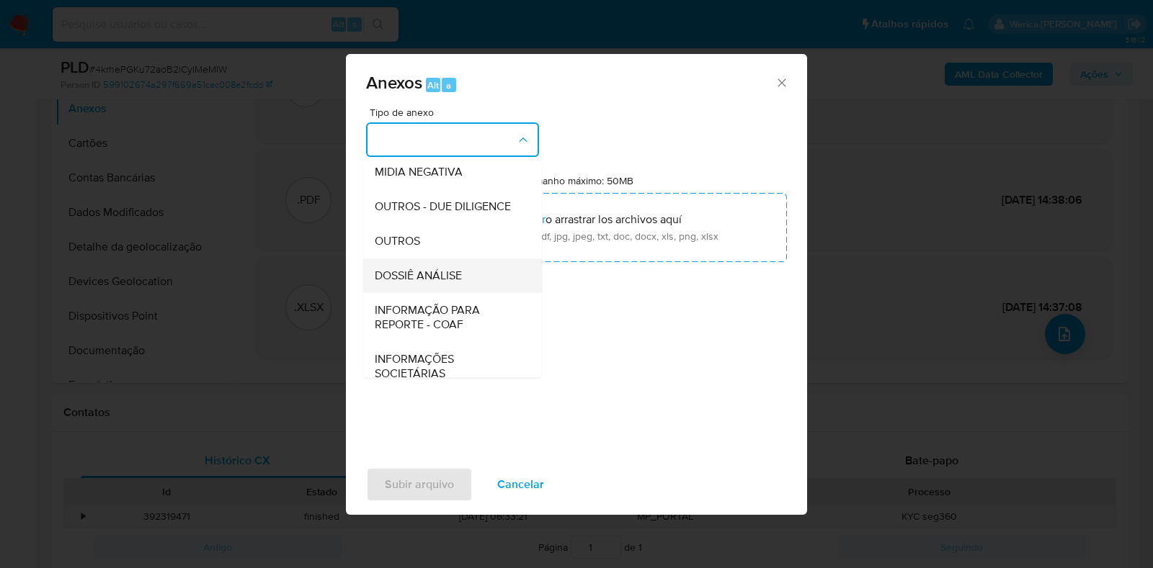
click at [450, 283] on span "DOSSIÊ ANÁLISE" at bounding box center [418, 276] width 87 height 14
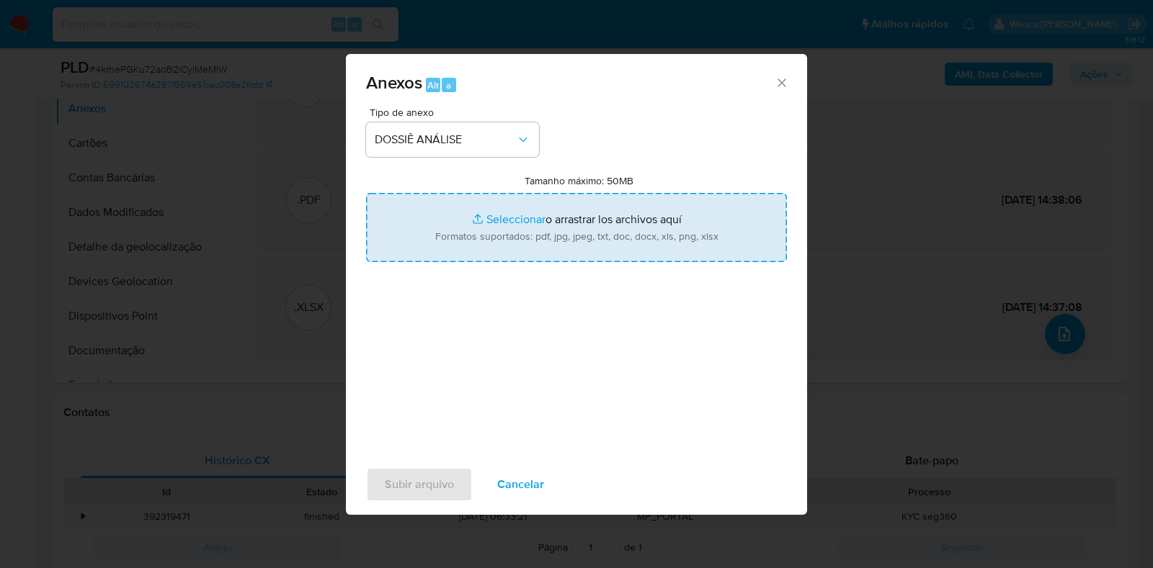
click at [504, 224] on input "Tamanho máximo: 50MB Seleccionar archivos" at bounding box center [576, 227] width 421 height 69
type input "C:\fakepath\SAR - XXXXX - CNPJ 57026792000190 - WEDROP PAGAMENTOS LTDA.pdf"
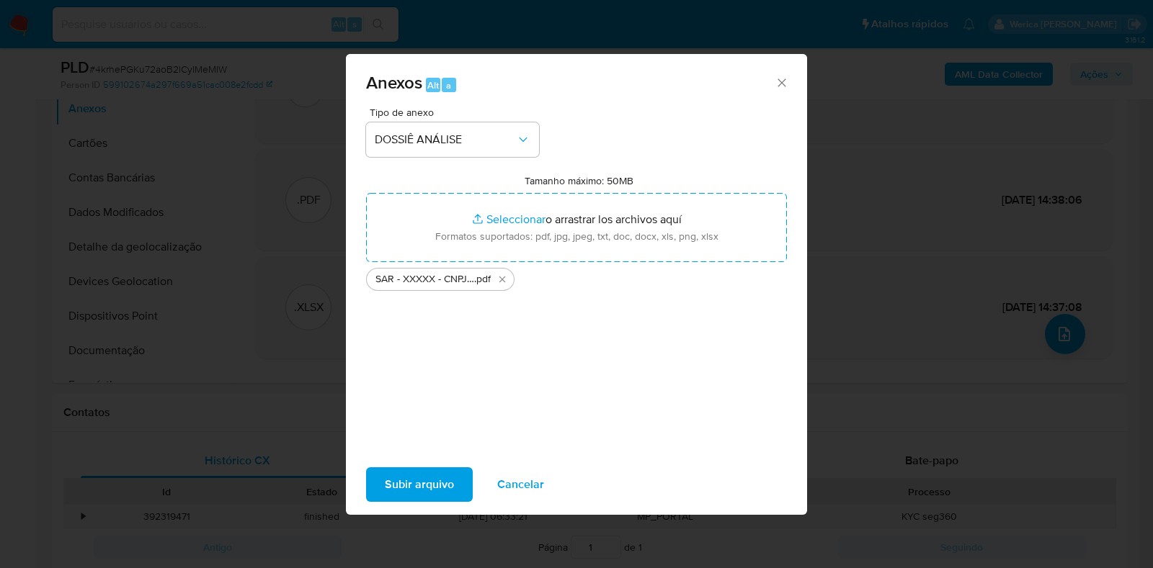
click at [418, 489] on span "Subir arquivo" at bounding box center [419, 485] width 69 height 32
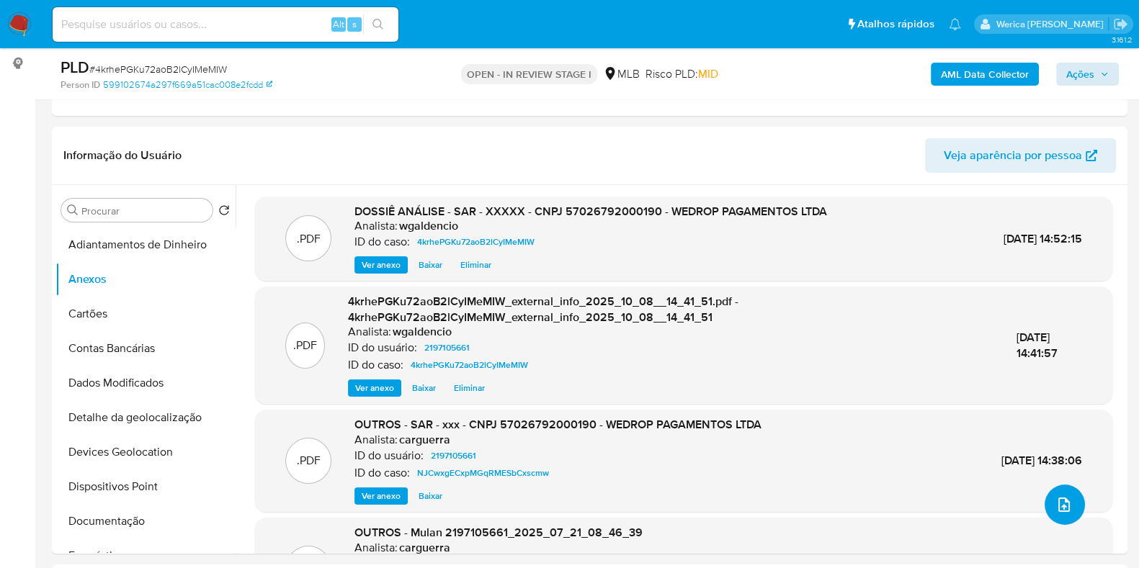
scroll to position [89, 0]
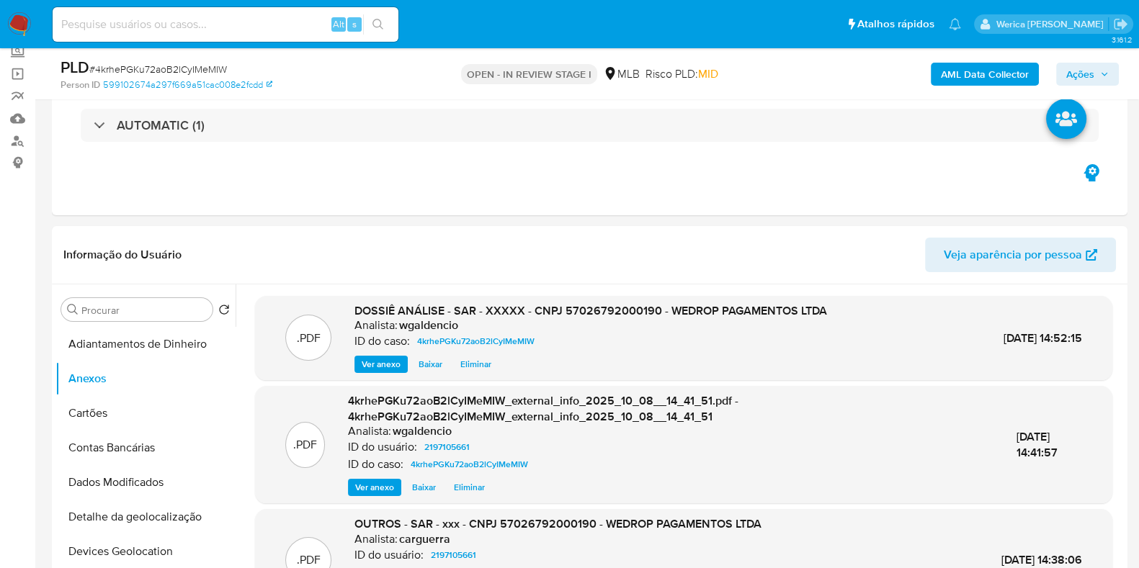
click at [1088, 77] on span "Ações" at bounding box center [1080, 74] width 28 height 23
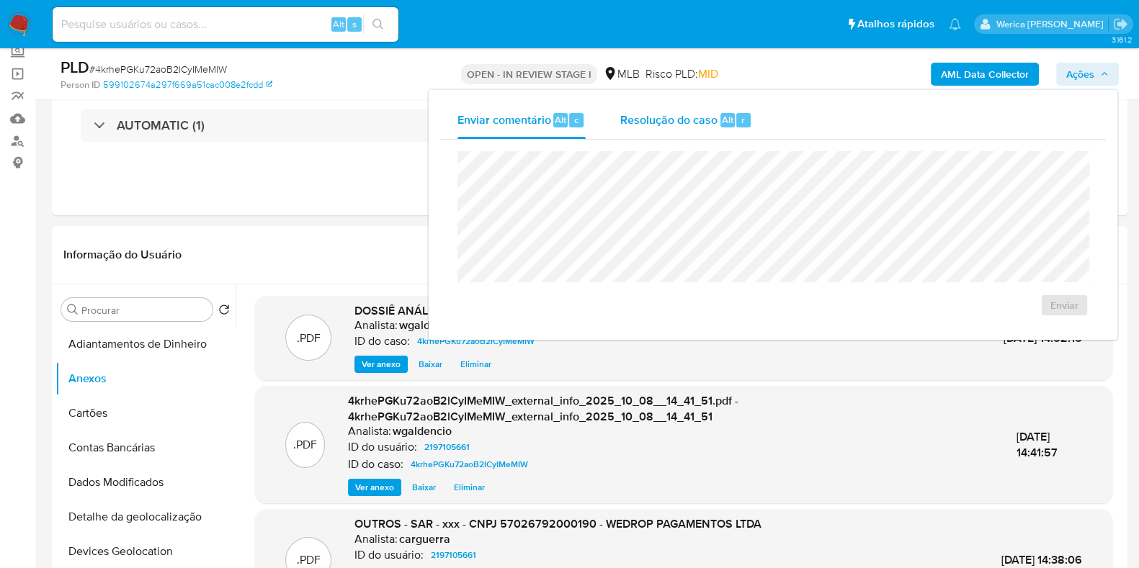
click at [728, 128] on div "Resolução do caso Alt r" at bounding box center [686, 120] width 132 height 37
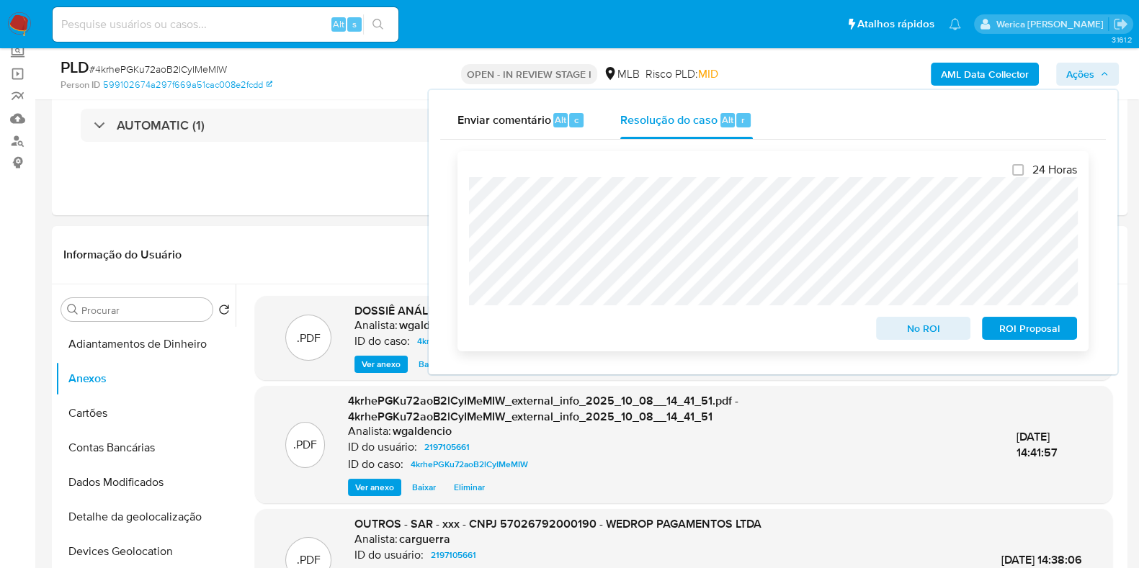
click at [1007, 322] on span "ROI Proposal" at bounding box center [1029, 328] width 75 height 20
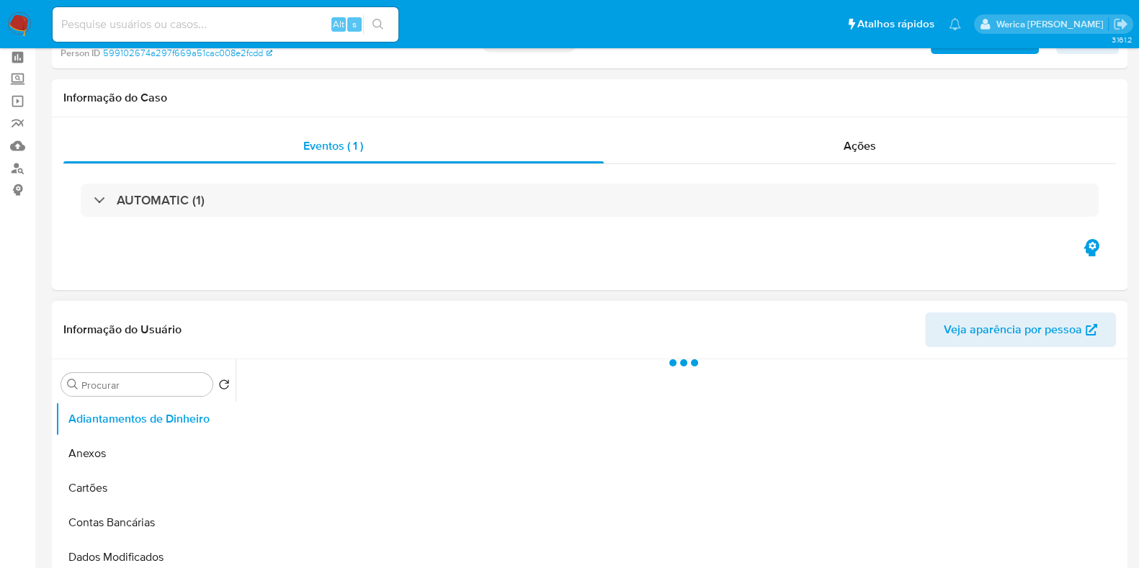
select select "10"
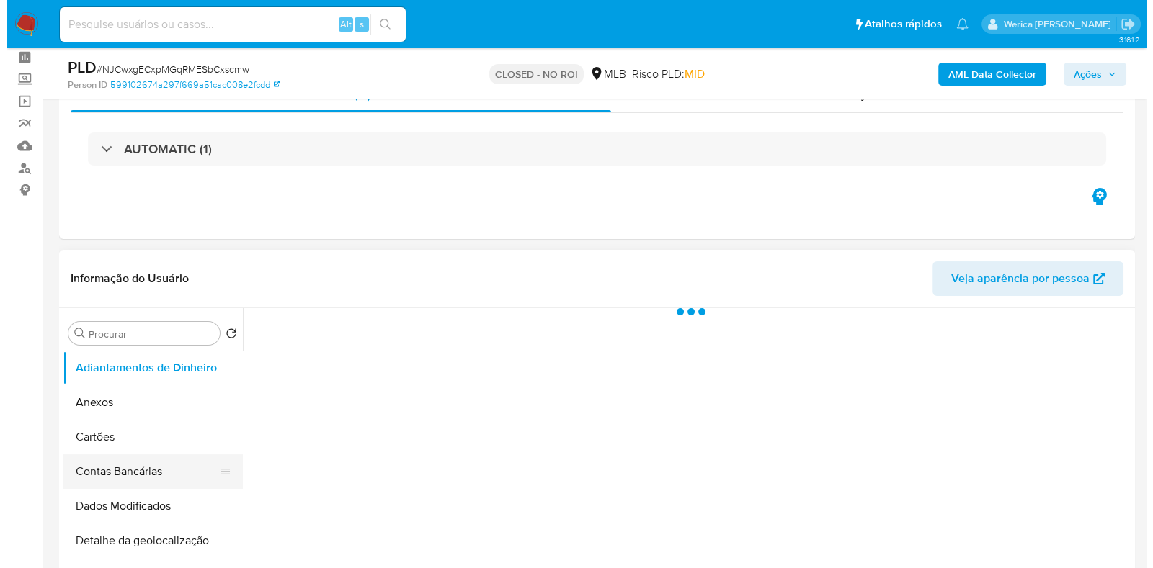
scroll to position [179, 0]
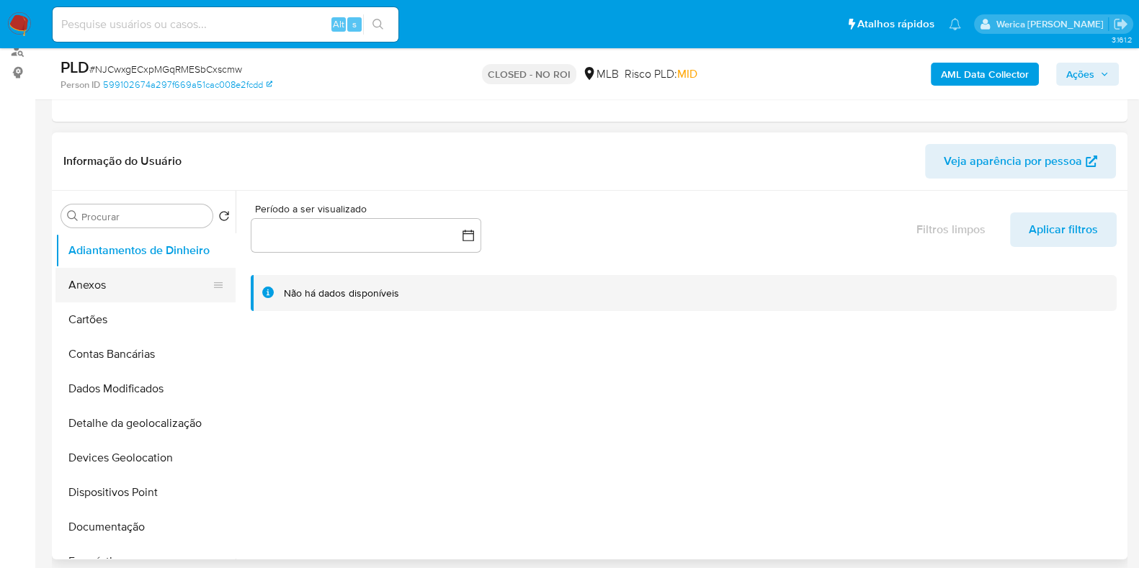
click at [108, 282] on button "Anexos" at bounding box center [139, 285] width 169 height 35
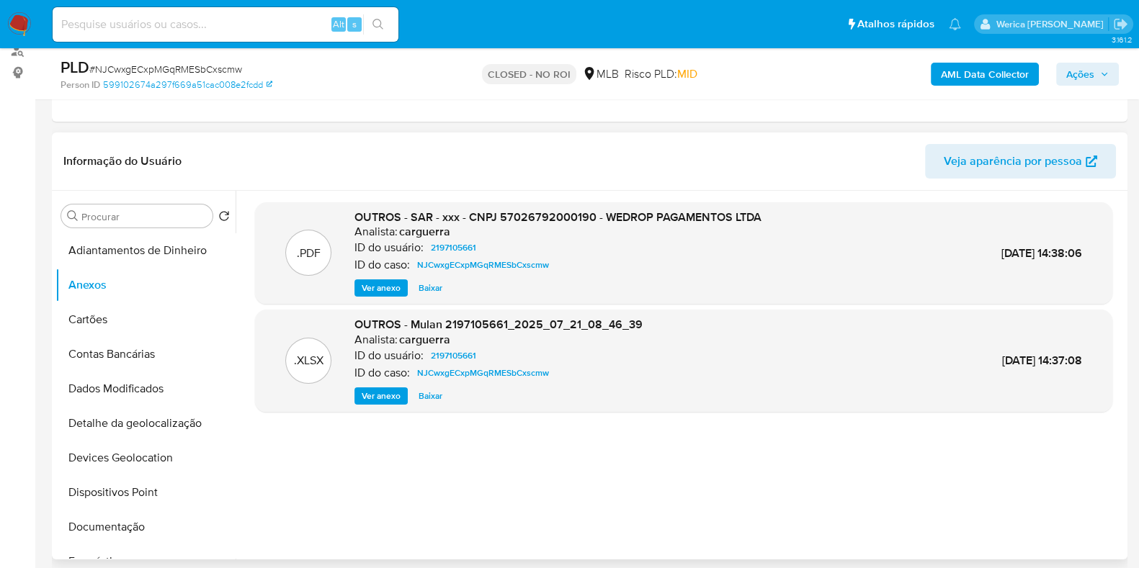
click at [375, 290] on span "Ver anexo" at bounding box center [381, 288] width 39 height 14
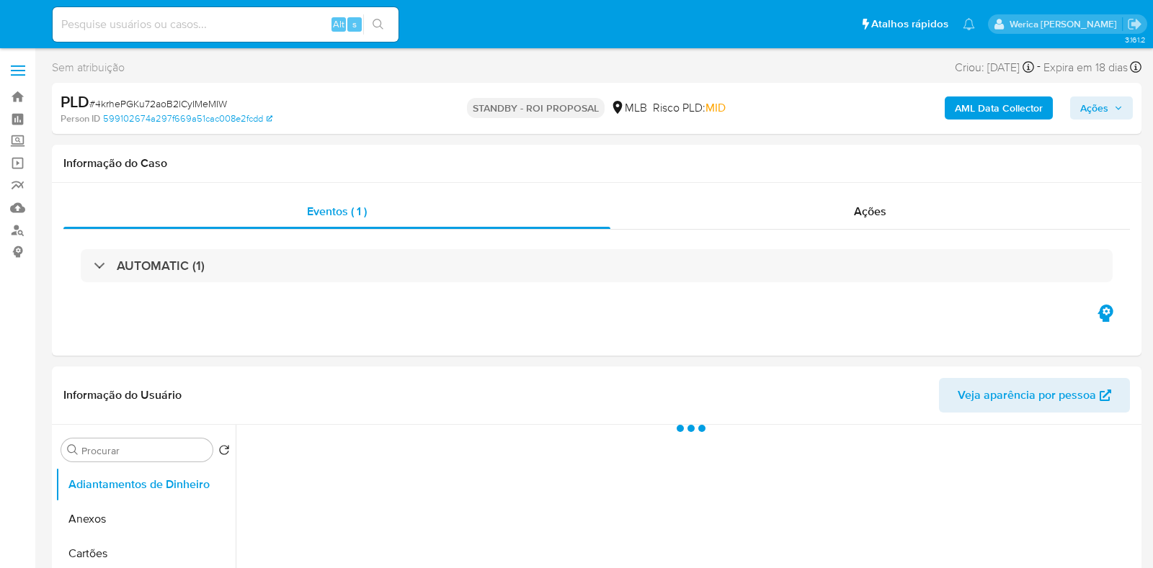
select select "10"
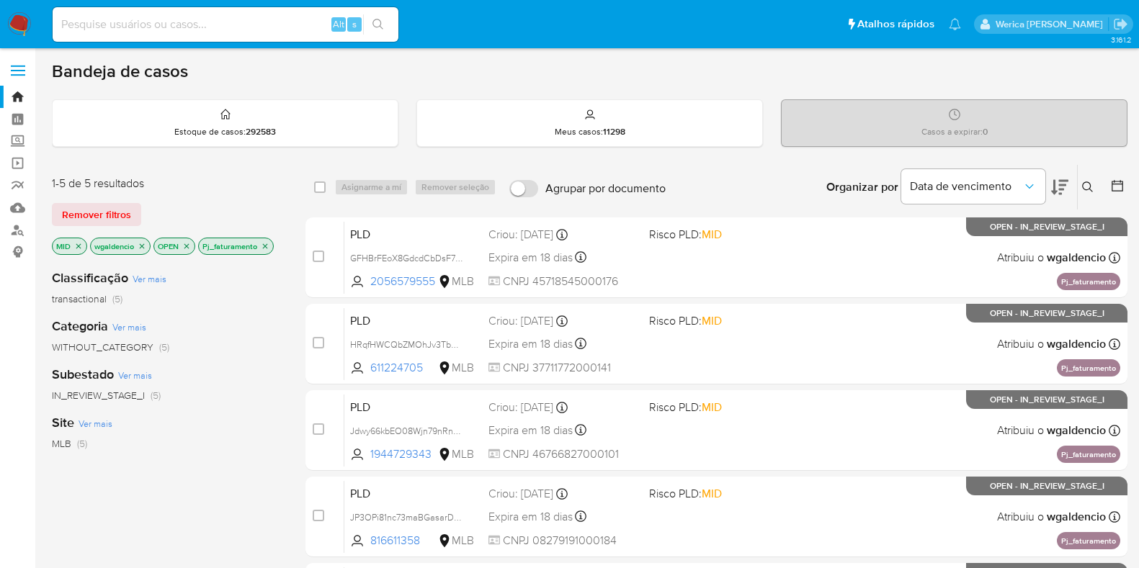
scroll to position [308, 0]
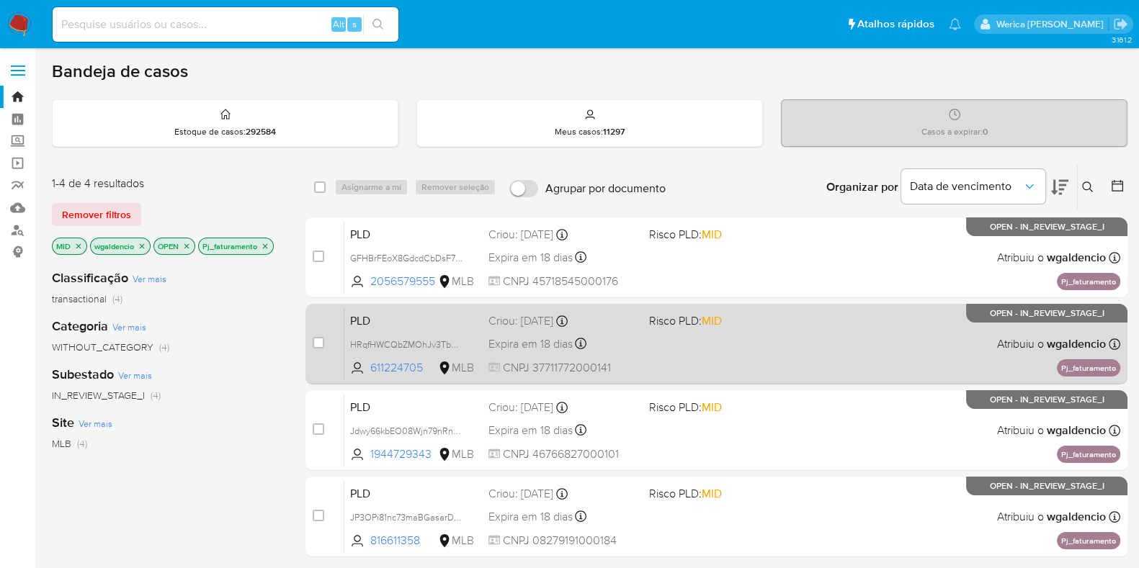
click at [784, 344] on span at bounding box center [723, 343] width 149 height 3
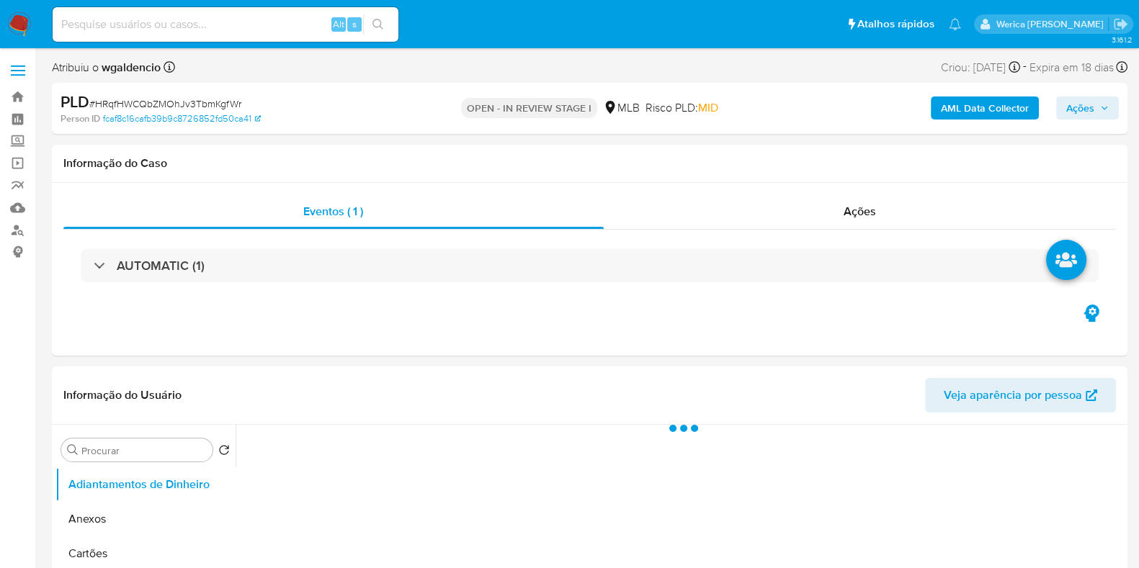
scroll to position [270, 0]
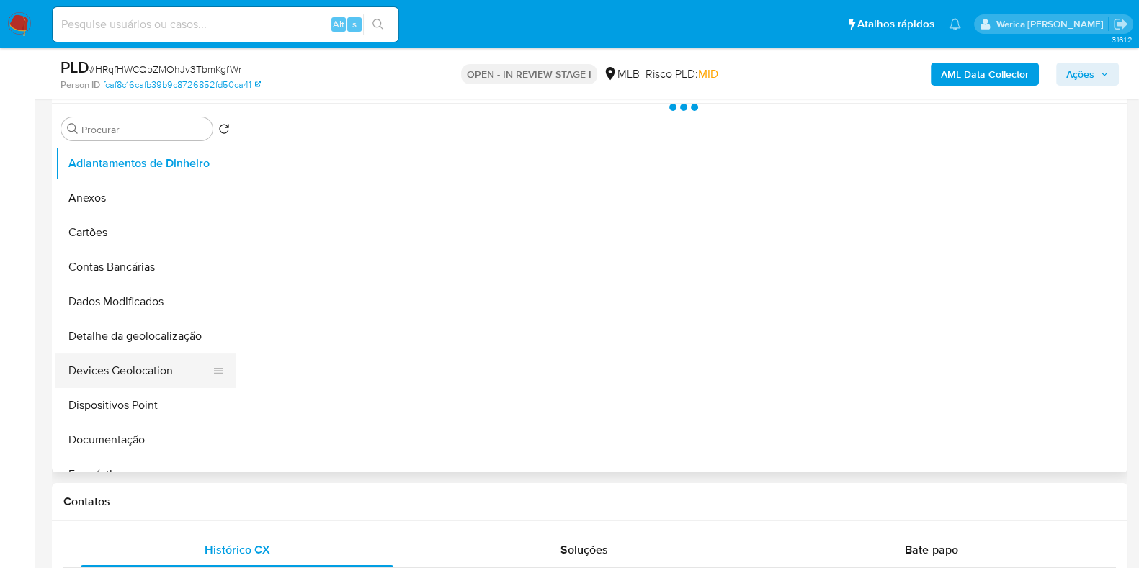
select select "10"
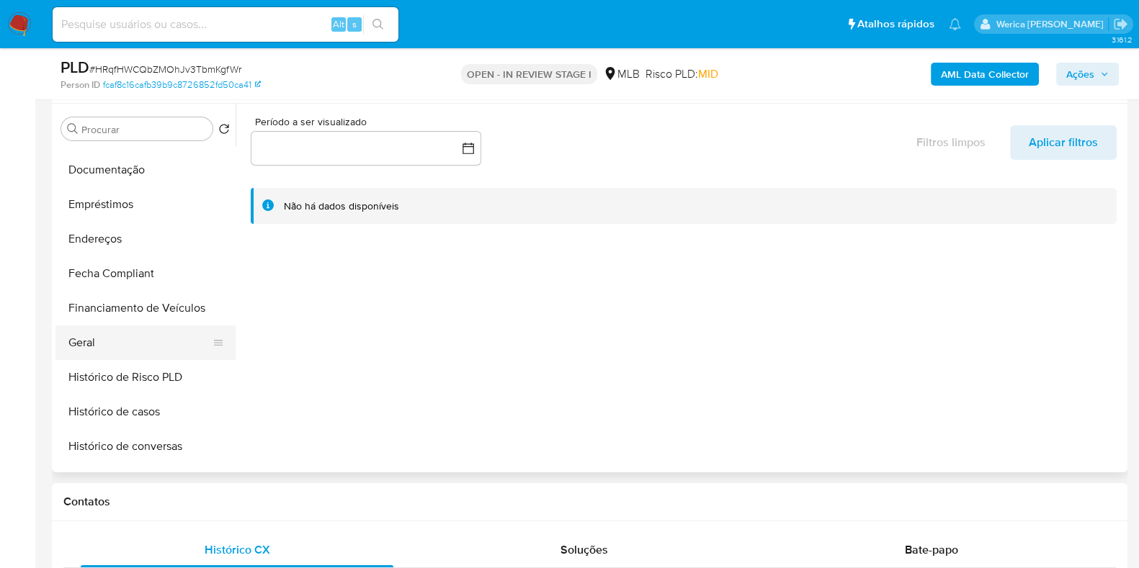
click at [117, 341] on button "Geral" at bounding box center [139, 343] width 169 height 35
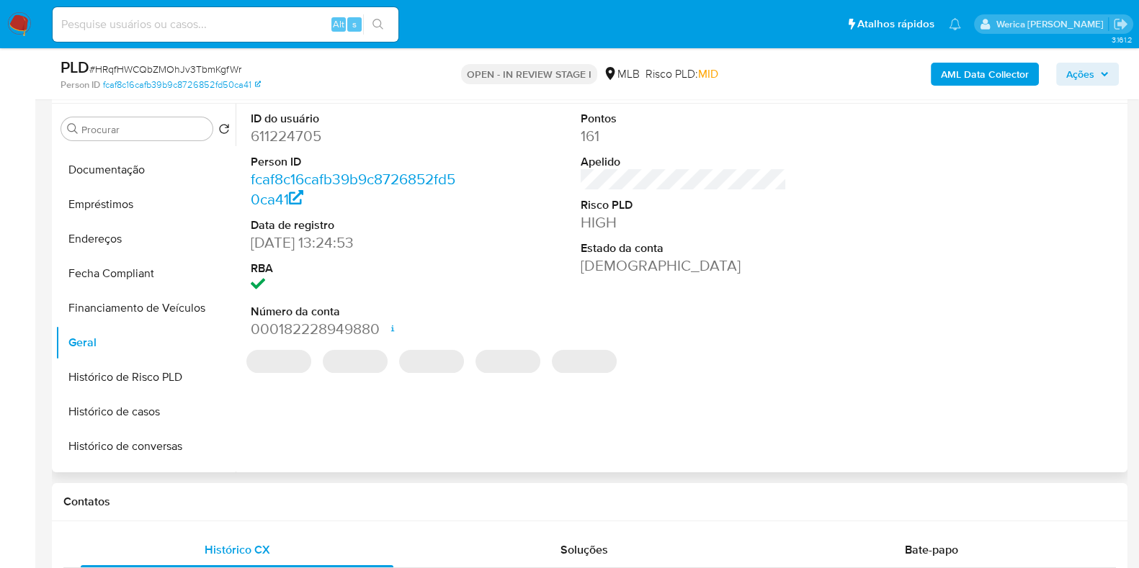
click at [282, 140] on dd "611224705" at bounding box center [354, 136] width 206 height 20
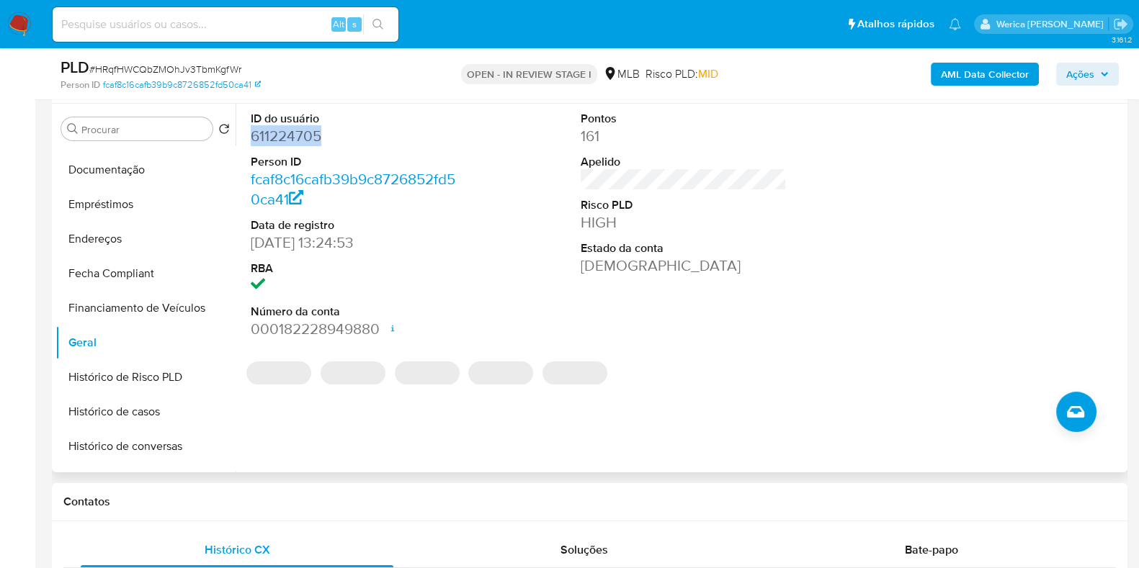
click at [283, 140] on dd "611224705" at bounding box center [354, 136] width 206 height 20
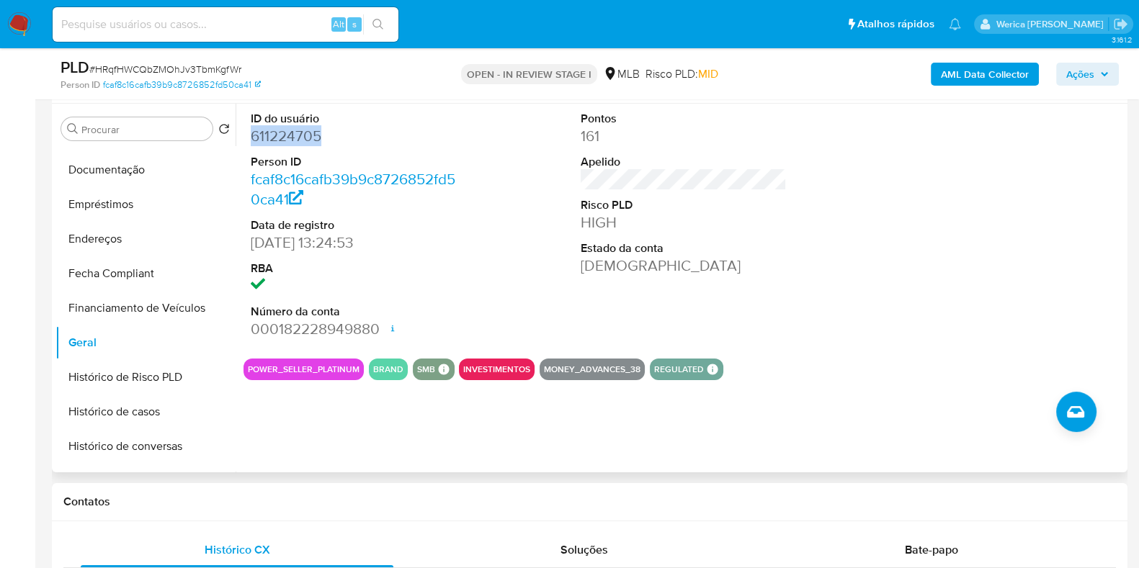
copy dd "611224705"
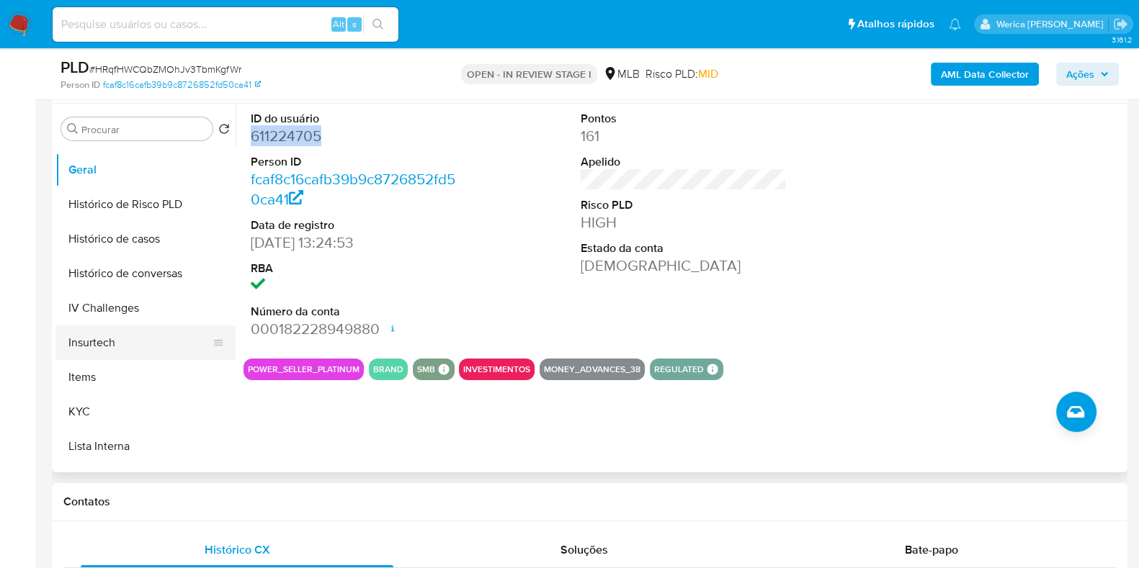
scroll to position [450, 0]
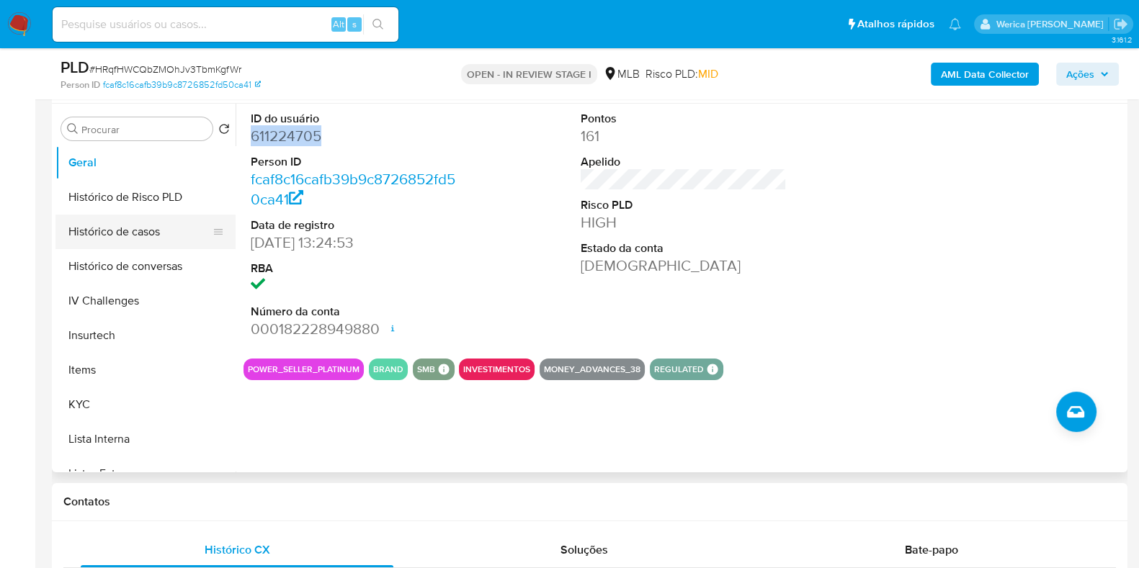
click at [159, 216] on button "Histórico de casos" at bounding box center [139, 232] width 169 height 35
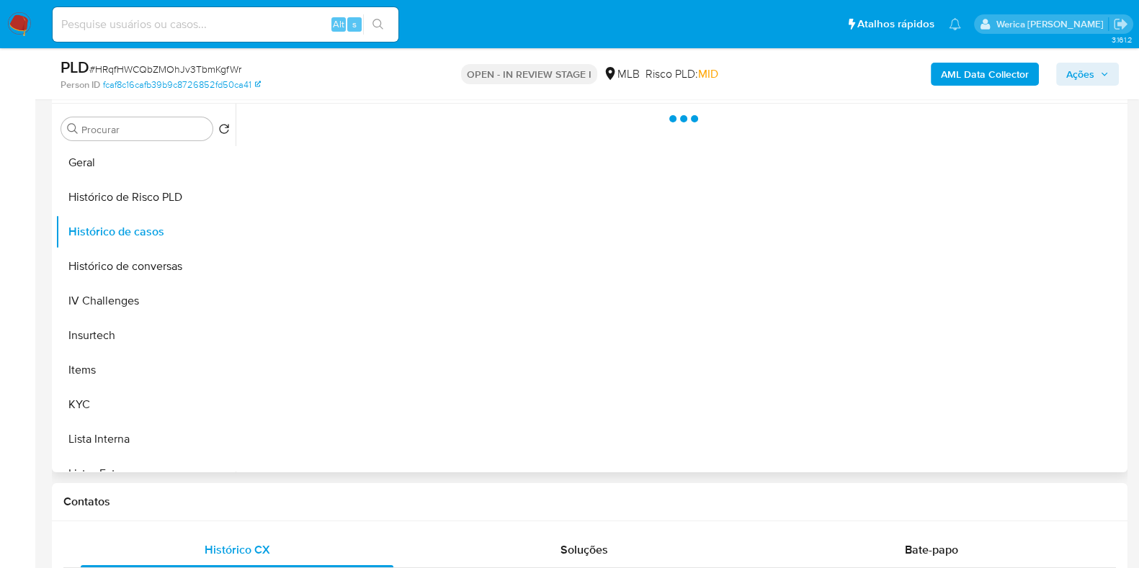
click at [321, 293] on div at bounding box center [680, 288] width 888 height 369
click at [411, 258] on div at bounding box center [680, 288] width 888 height 369
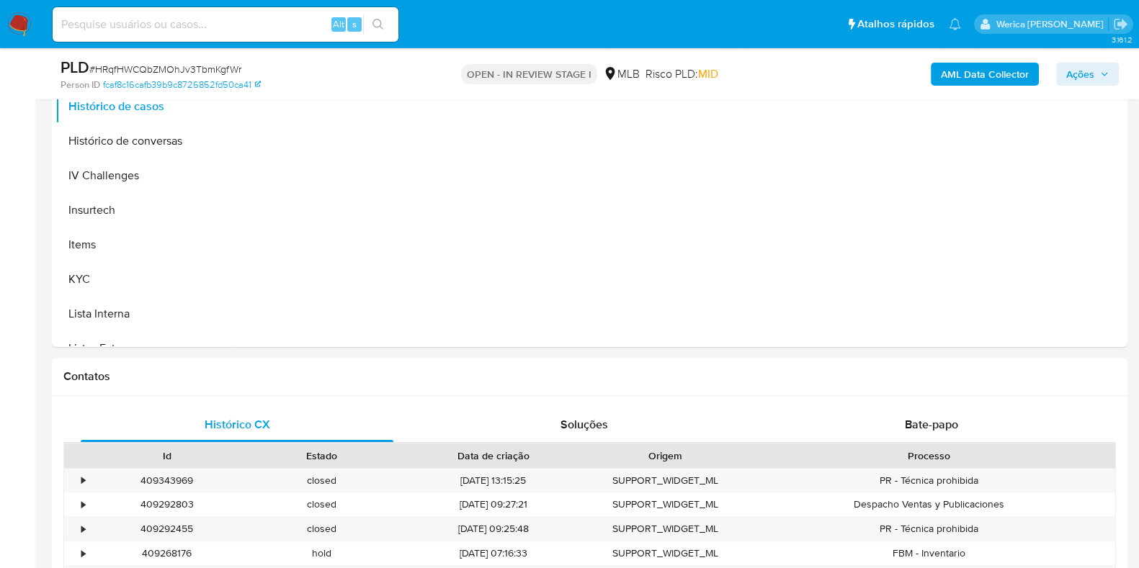
scroll to position [270, 0]
